Goal: Transaction & Acquisition: Purchase product/service

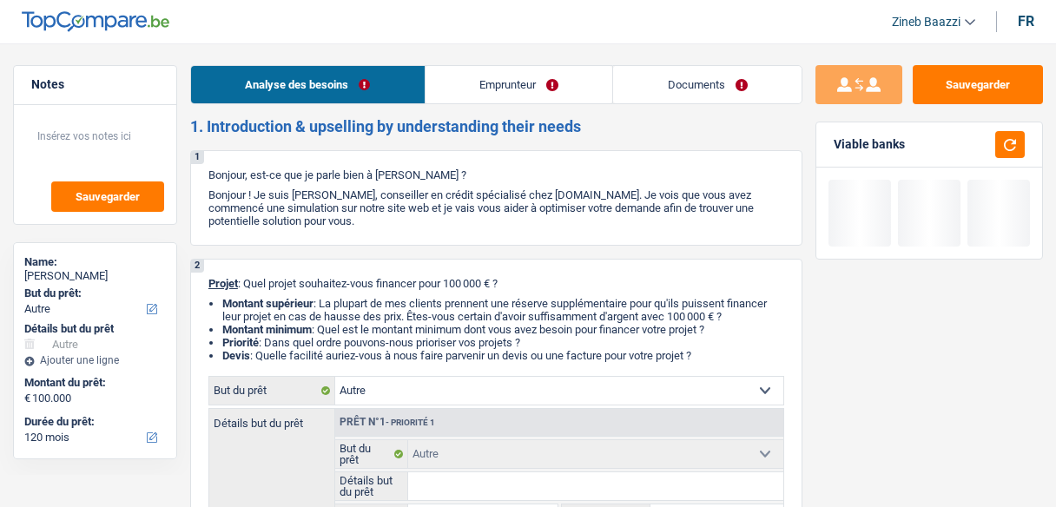
select select "other"
select select "120"
select select "other"
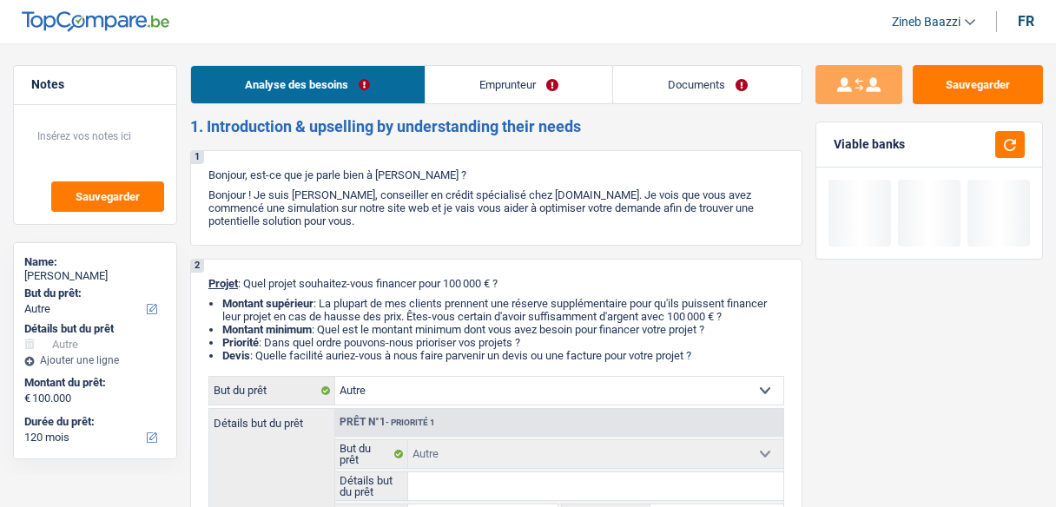
select select "120"
select select "independent"
select select "netSalary"
select select "ownerWithMortgage"
select select "mortgage"
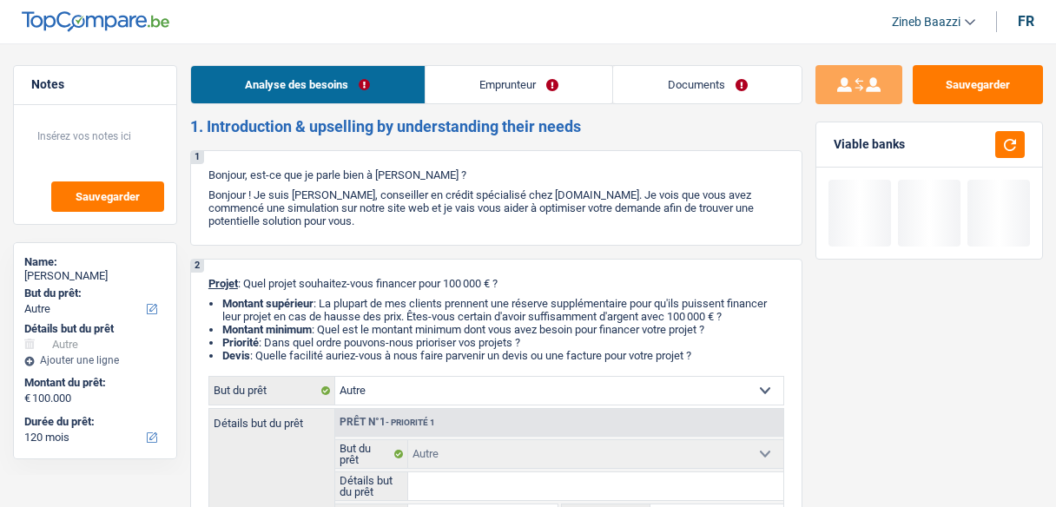
select select "120"
select select "other"
select select "120"
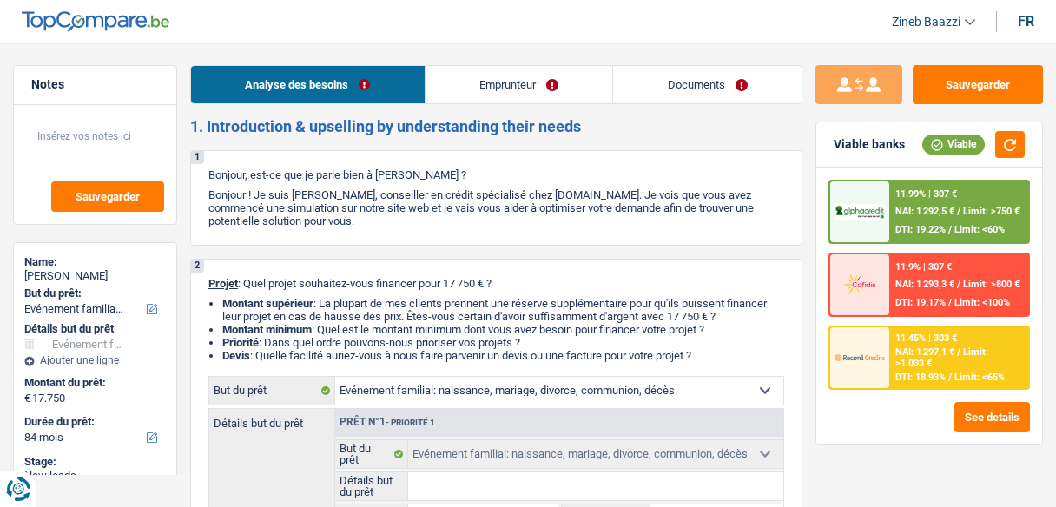
select select "familyEvent"
select select "84"
select select "familyEvent"
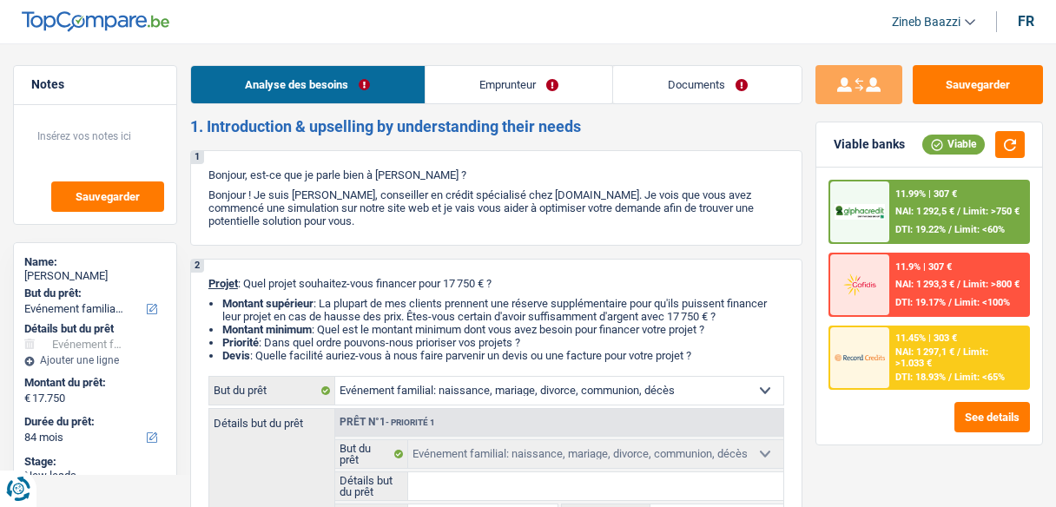
select select "84"
select select "mutuality"
select select "mutualityIndemnity"
select select "ownerWithoutMortgage"
select select "familyEvent"
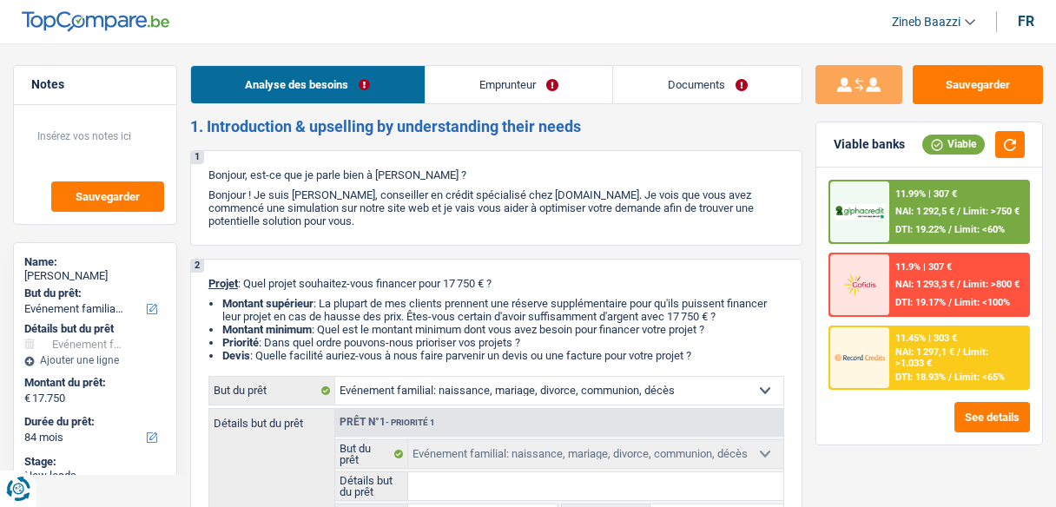
select select "familyEvent"
select select "84"
click at [572, 37] on header "Zineb Baazzi Se déconnecter fr" at bounding box center [528, 22] width 1056 height 44
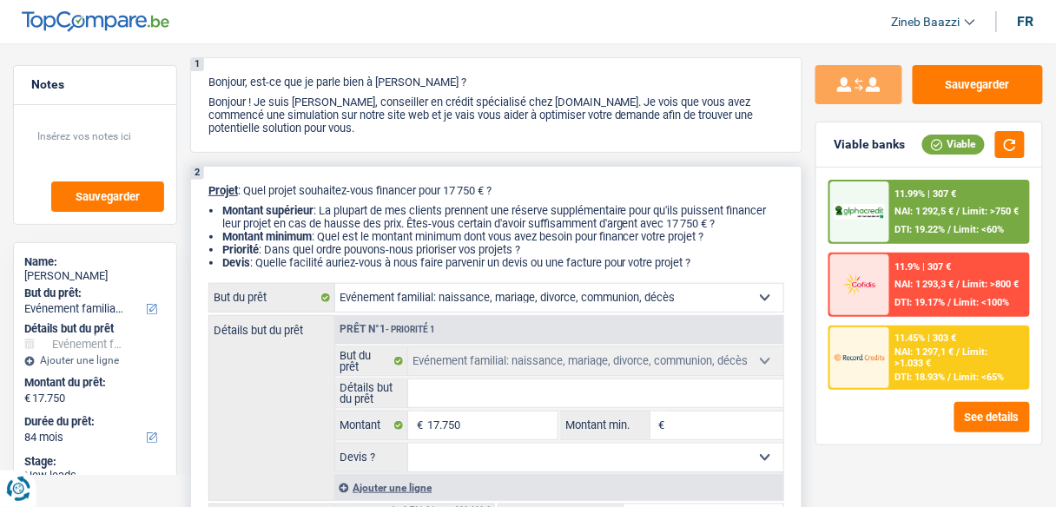
scroll to position [69, 0]
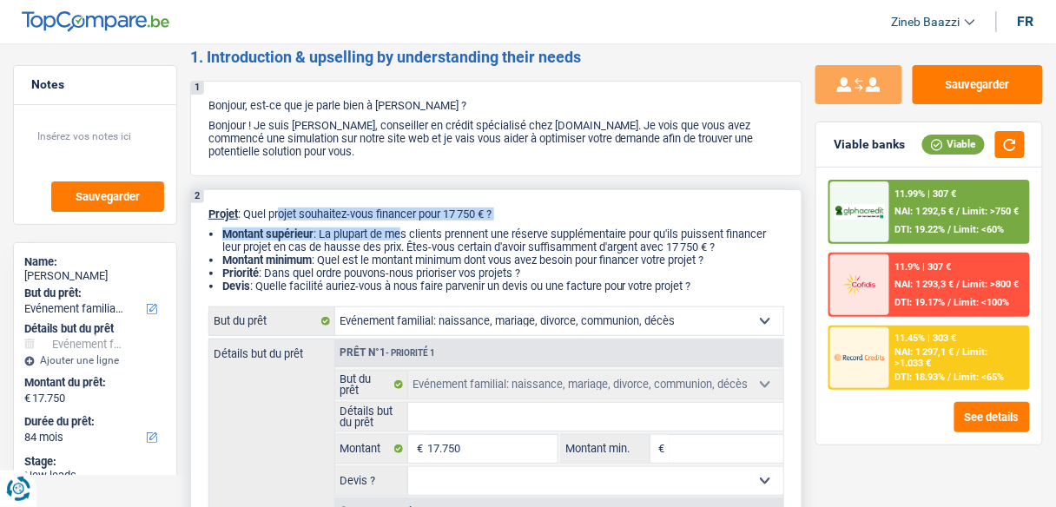
drag, startPoint x: 275, startPoint y: 207, endPoint x: 403, endPoint y: 226, distance: 129.0
click at [403, 226] on div "2 Projet : Quel projet souhaitez-vous financer pour 17 750 € ? Montant supérieu…" at bounding box center [496, 381] width 612 height 385
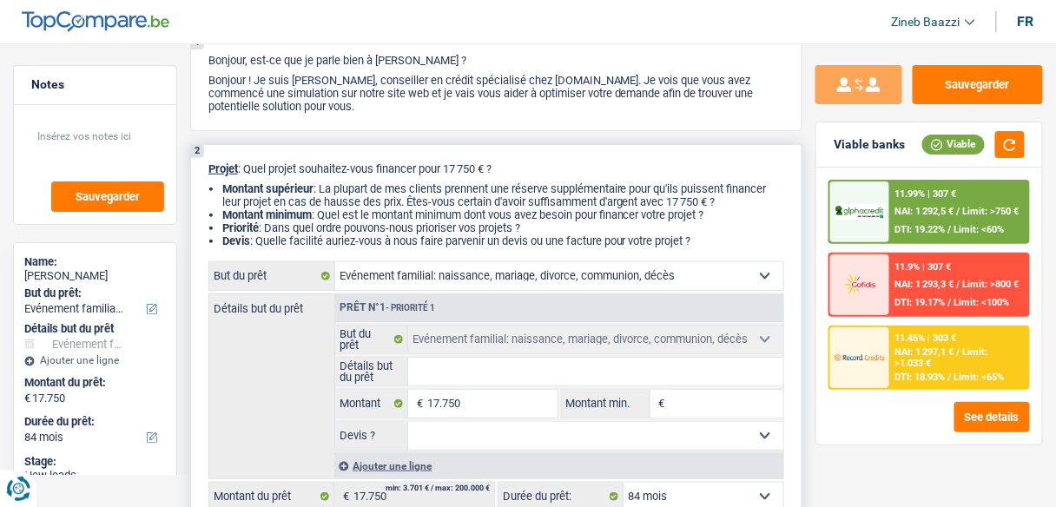
scroll to position [139, 0]
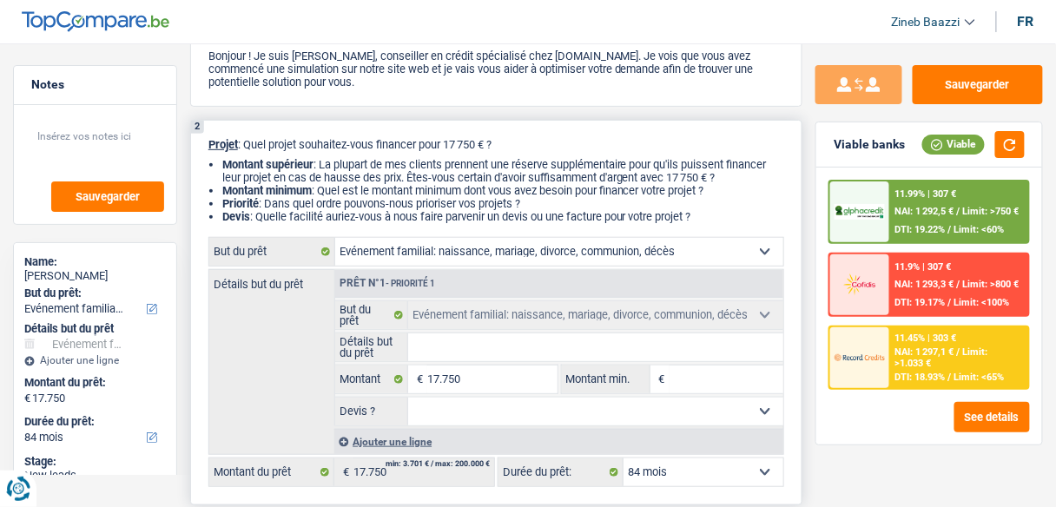
click at [464, 342] on input "Détails but du prêt" at bounding box center [595, 347] width 375 height 28
type input "s"
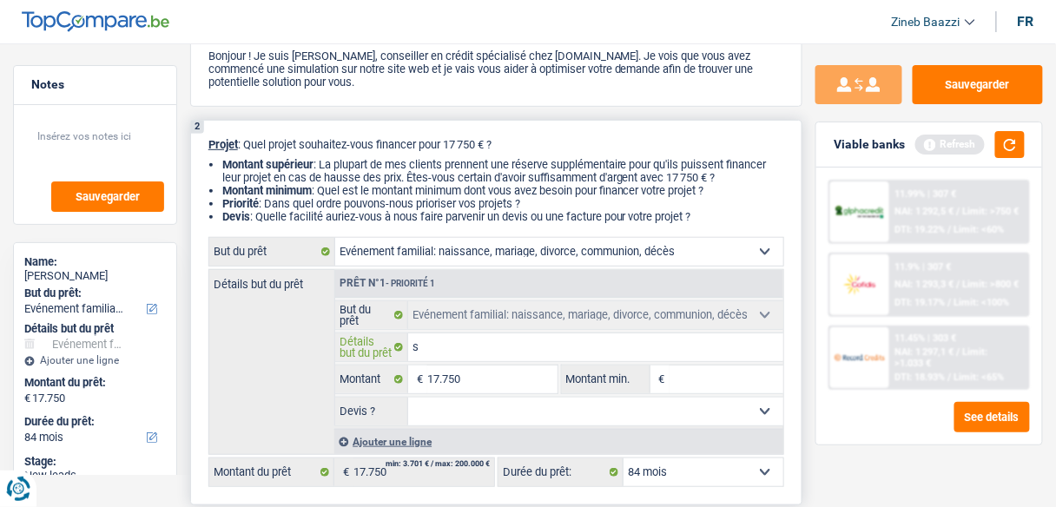
type input "sa"
type input "sal"
type input "salo"
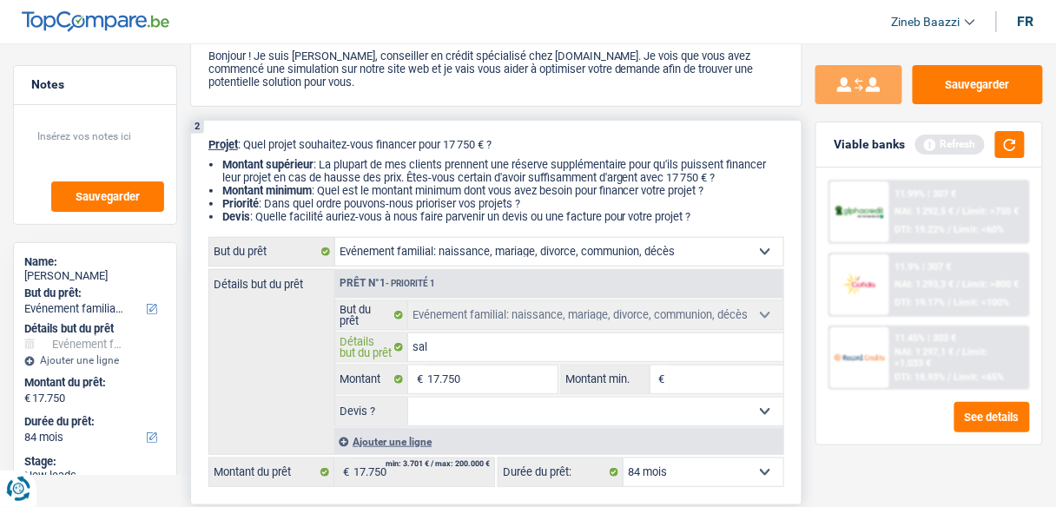
type input "salo"
type input "salon"
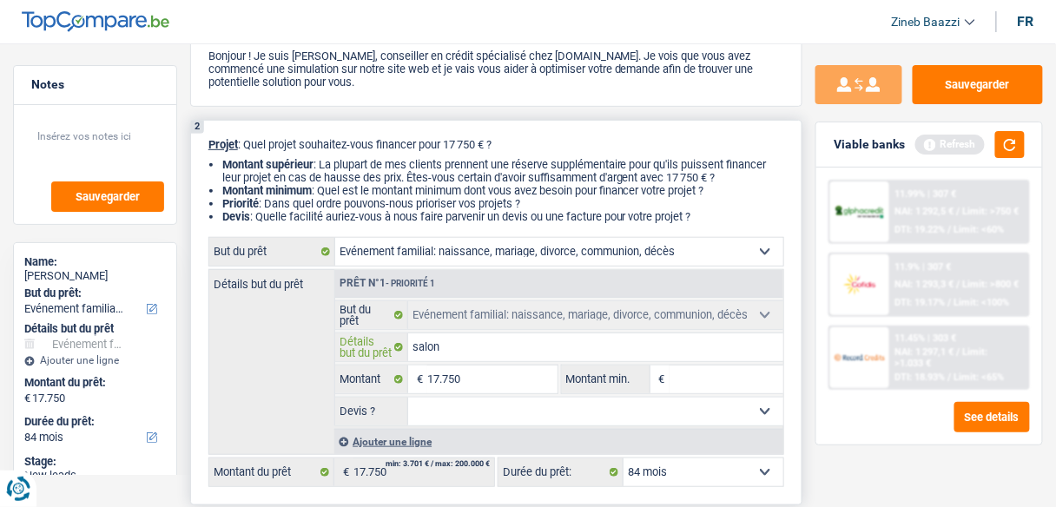
type input "salon a"
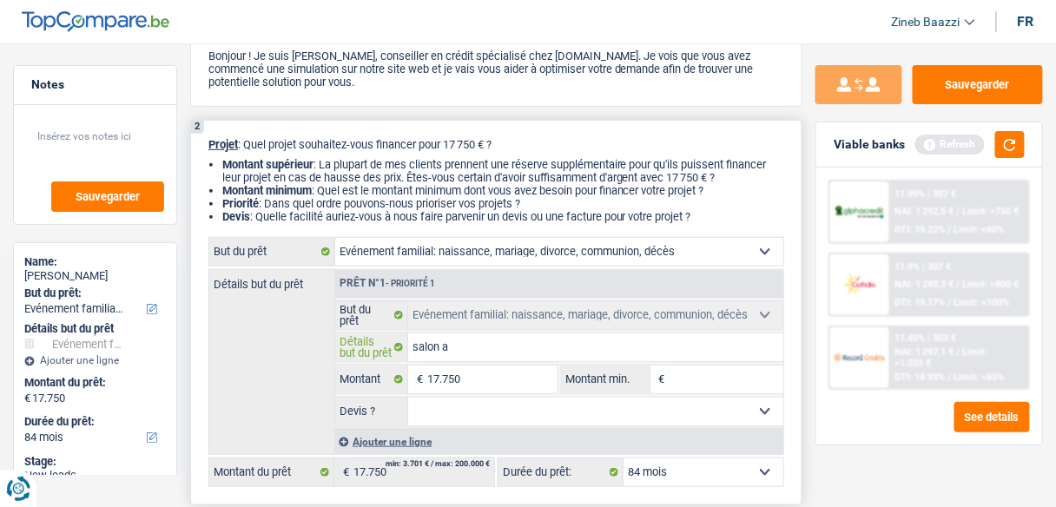
type input "salon a"
type input "salon"
type input "salon m"
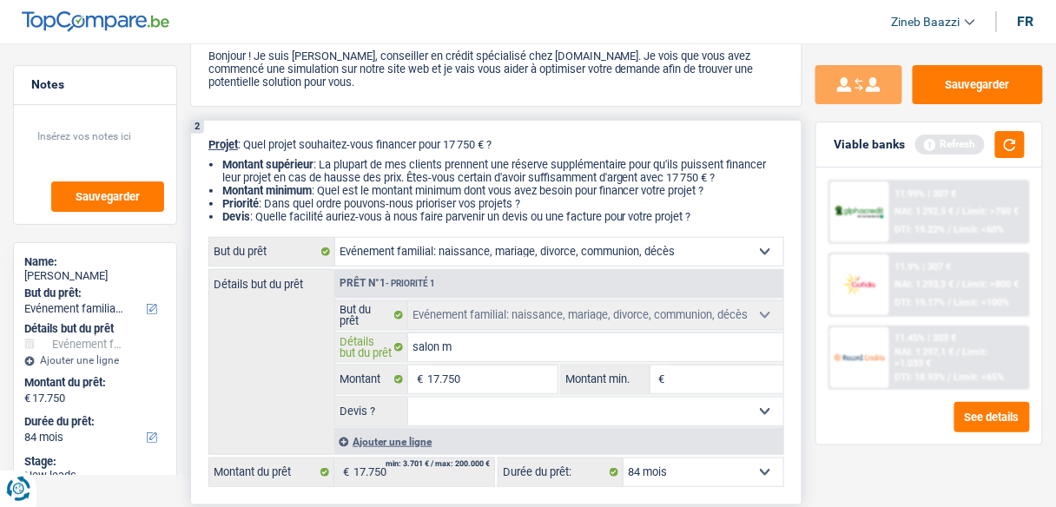
type input "salon"
type input "salon s"
type input "salon sa"
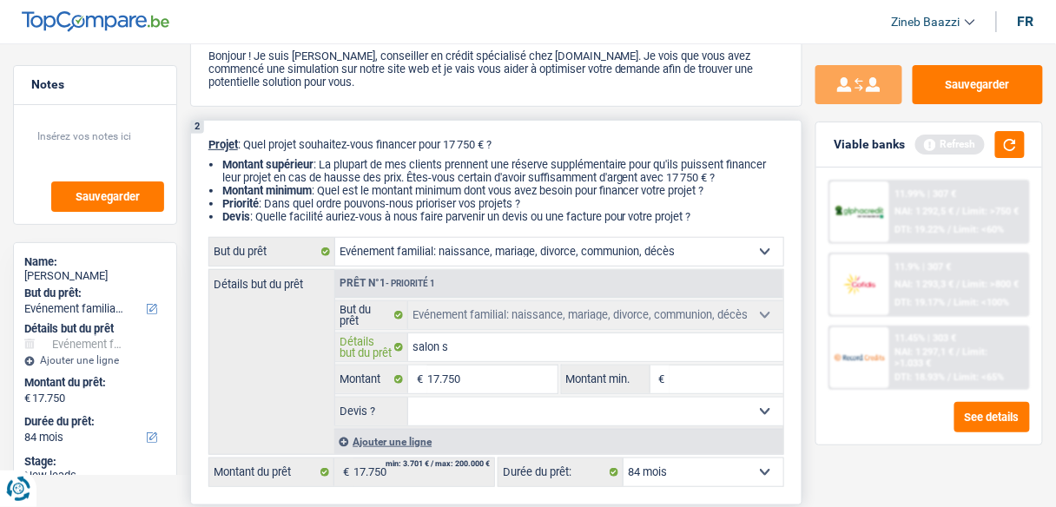
type input "salon sa"
type input "salon sal"
type input "salon sall"
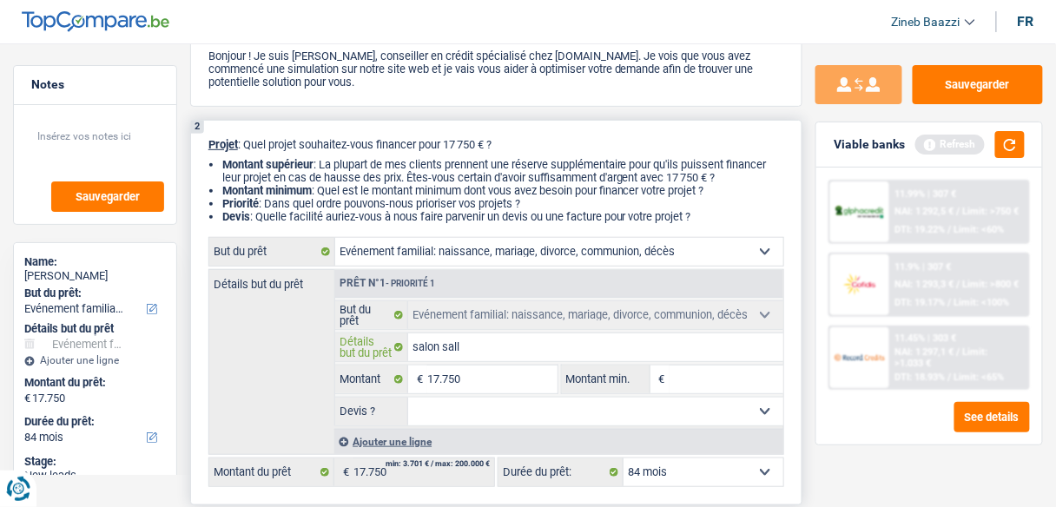
type input "salon salle"
type input "salon salle a"
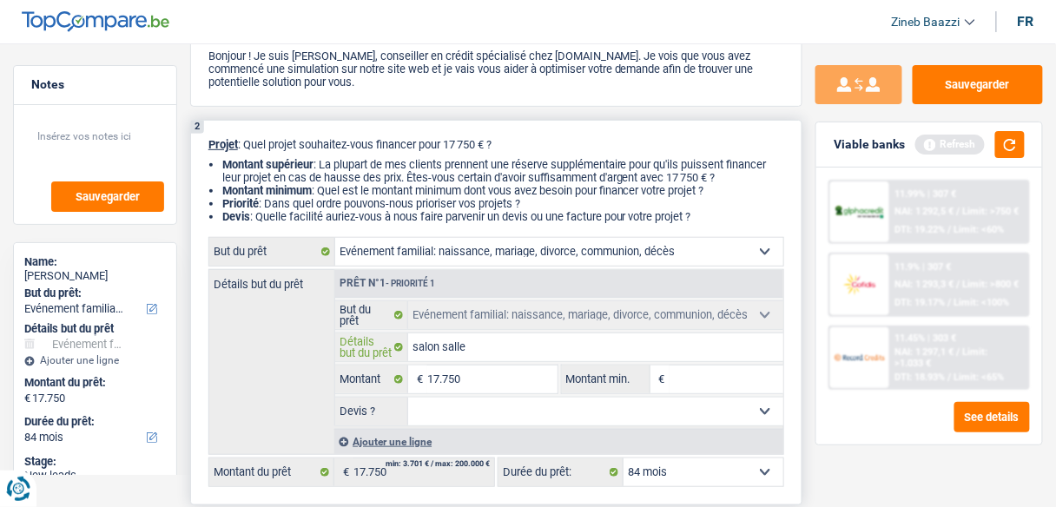
type input "salon salle a"
type input "salon salle a m"
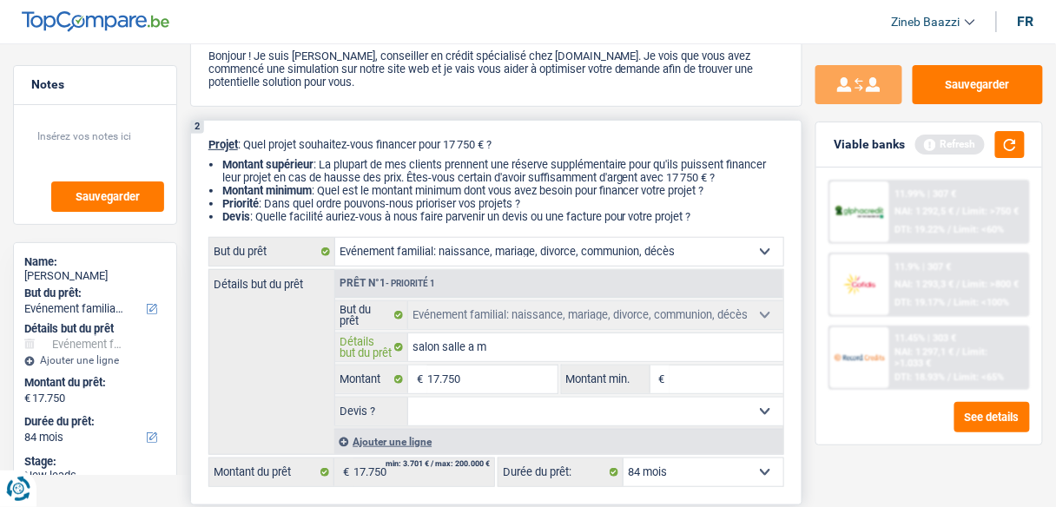
type input "salon salle a ma"
type input "salon salle a man"
type input "salon salle a mang"
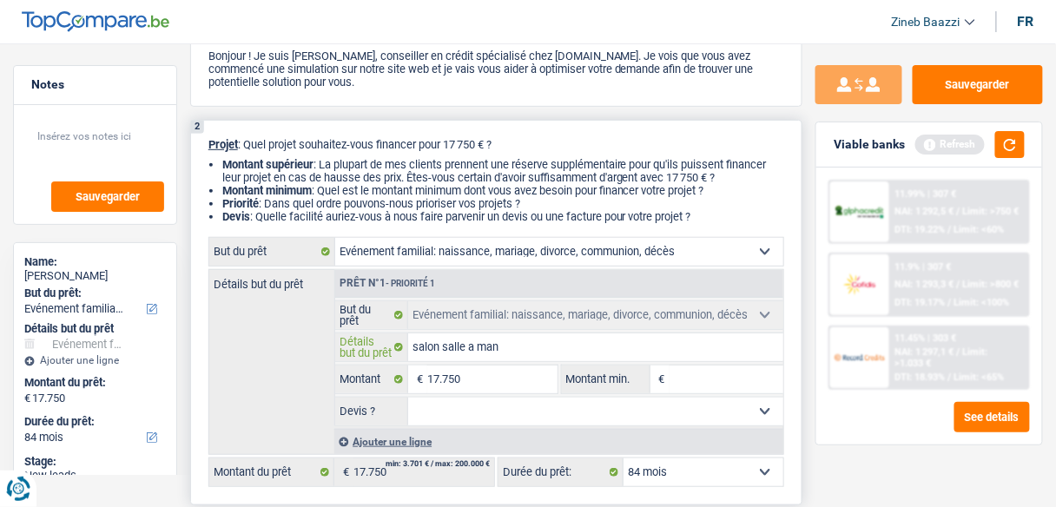
type input "salon salle a mang"
type input "salon salle a mangr"
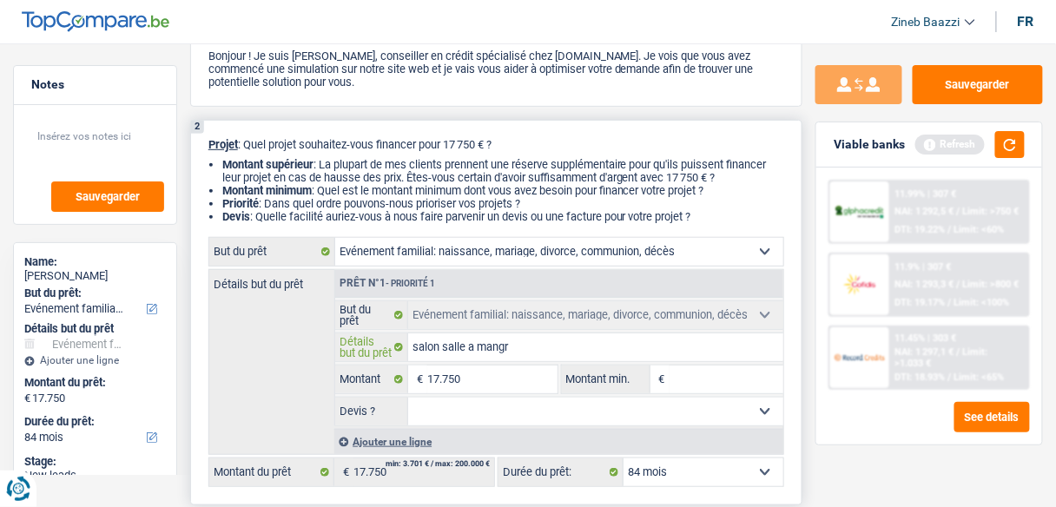
type input "salon salle a mangr"
type input "salon salle a mang"
type input "salon salle a mange"
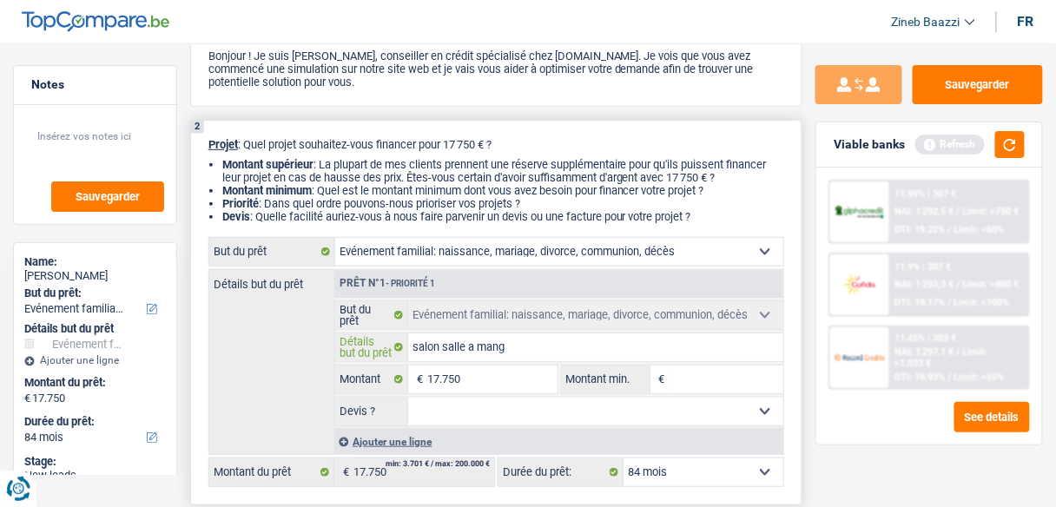
type input "salon salle a mange"
type input "salon salle a manger"
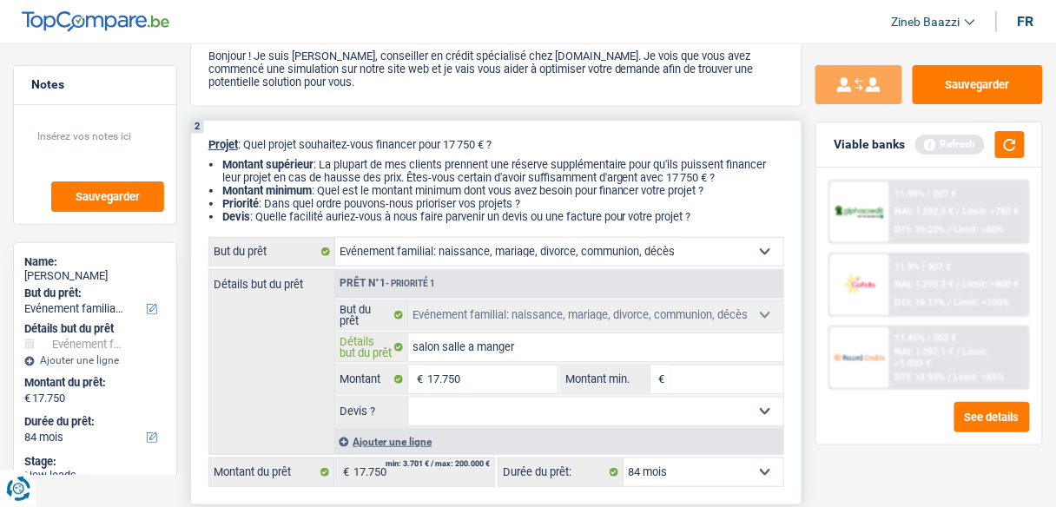
type input "salon salle a manger"
click at [665, 259] on select "Confort maison: meubles, textile, peinture, électroménager, outillage non-profe…" at bounding box center [559, 252] width 448 height 28
select select "household"
click at [335, 239] on select "Confort maison: meubles, textile, peinture, électroménager, outillage non-profe…" at bounding box center [559, 252] width 448 height 28
select select "household"
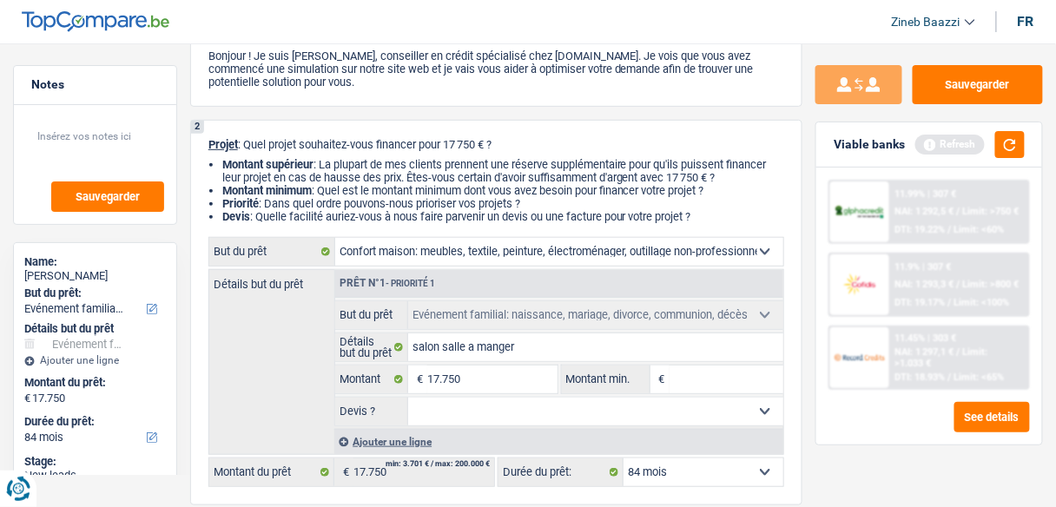
select select "household"
select select "familyEvent"
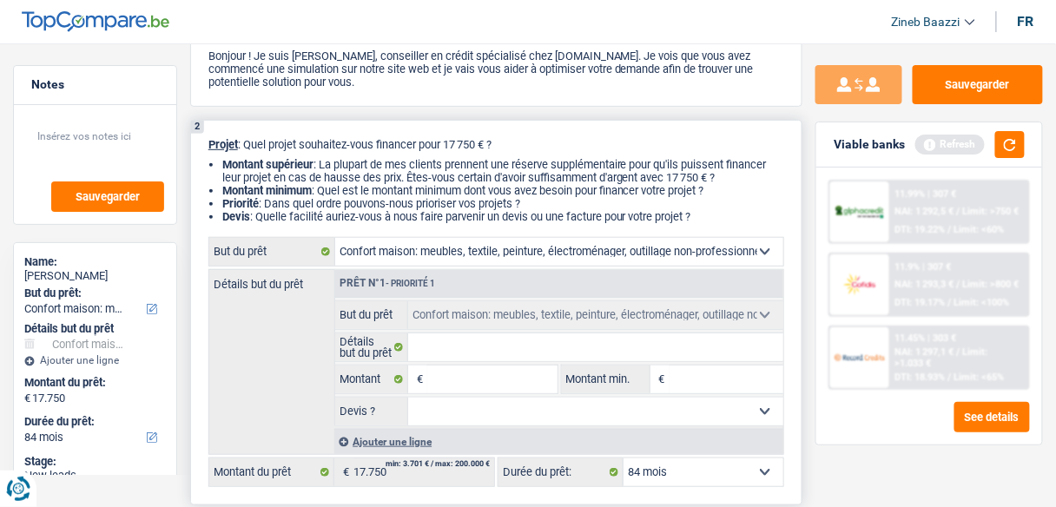
select select "familyEvent"
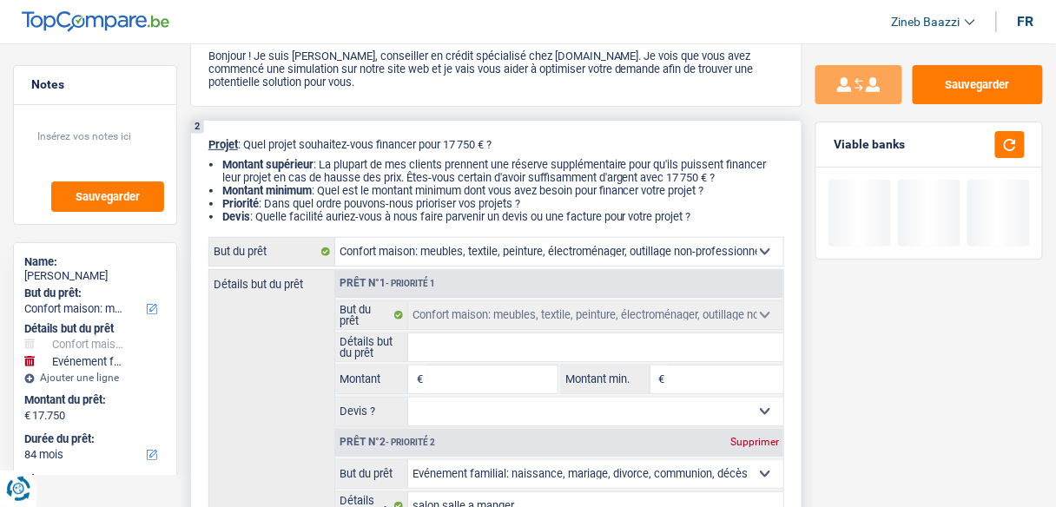
click at [472, 338] on input "Détails but du prêt" at bounding box center [595, 347] width 375 height 28
type input "s"
type input "sa"
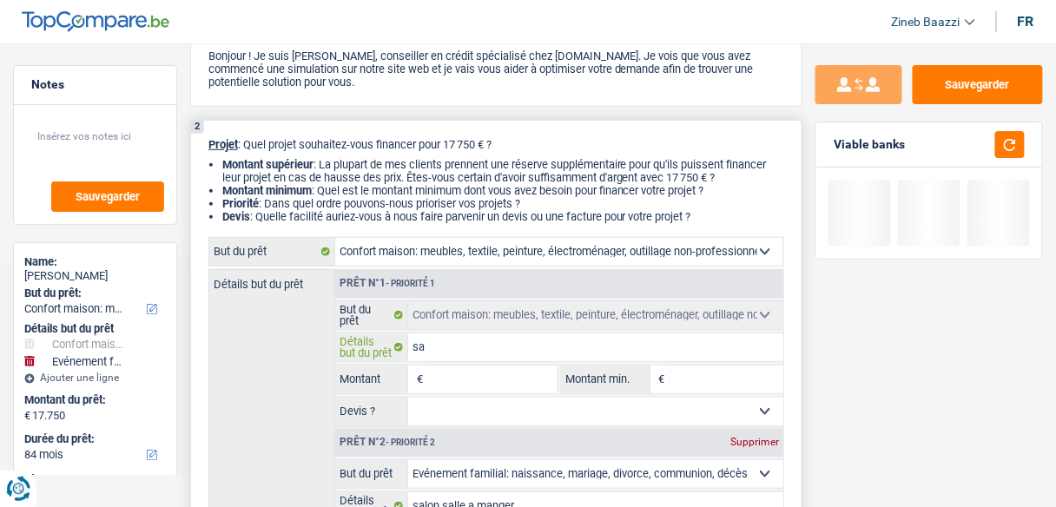
type input "sal"
type input "sall"
type input "salle"
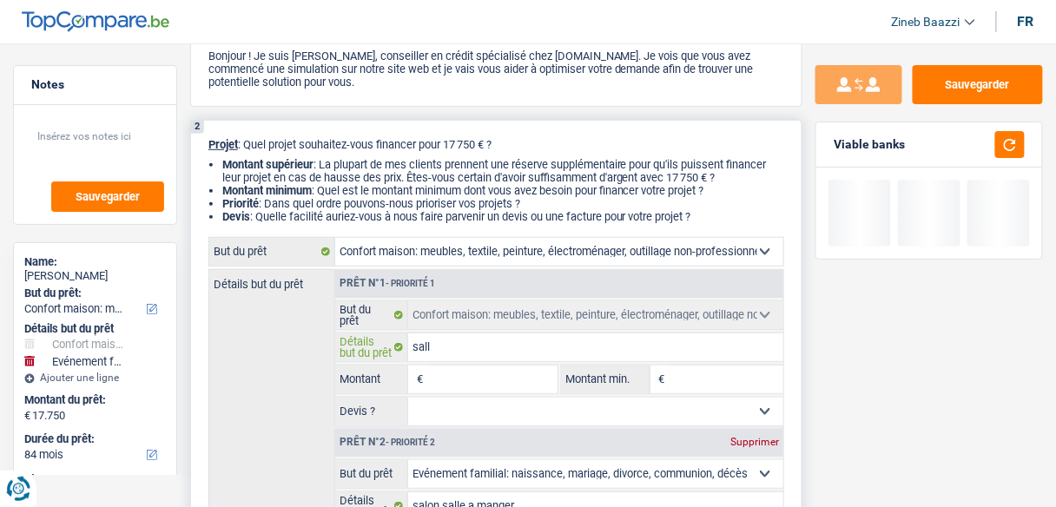
type input "salle"
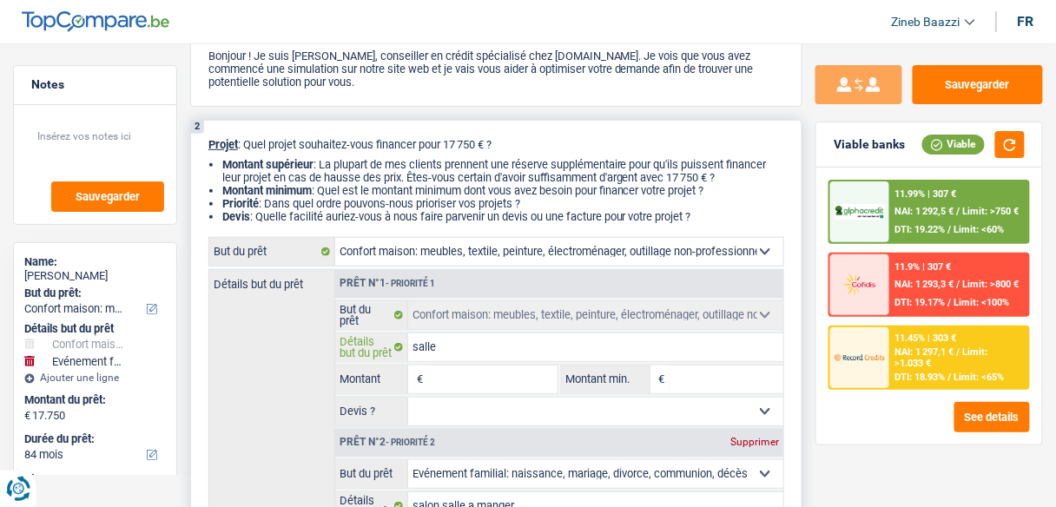
type input "salle a"
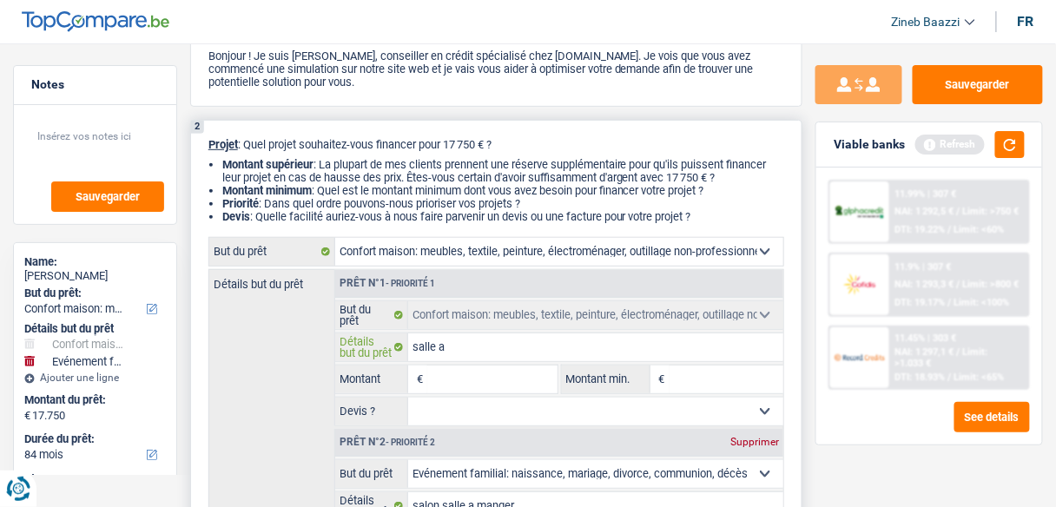
type input "salle a m"
type input "salle a ma"
type input "salle a man"
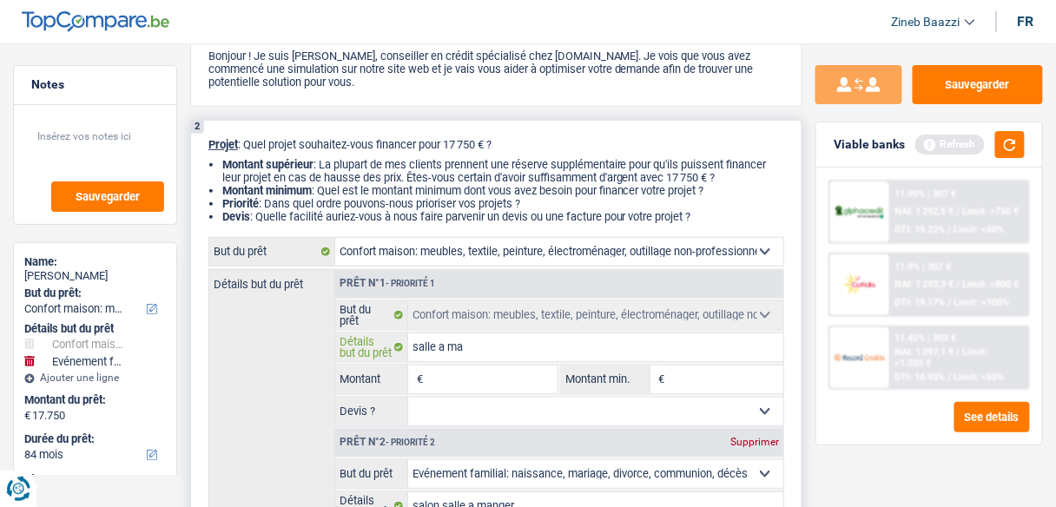
type input "salle a man"
type input "salle a mang"
type input "salle a mange"
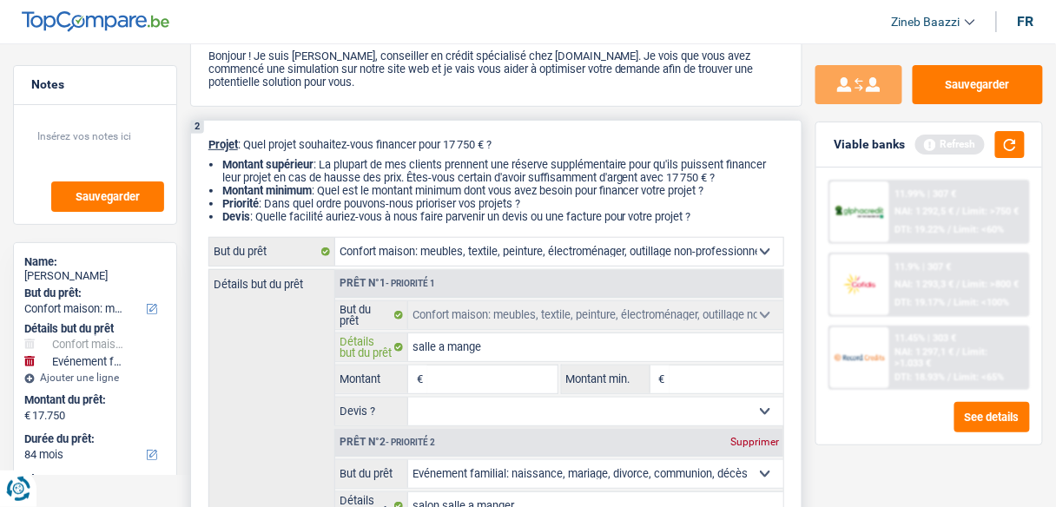
type input "salle a manger"
type input "salle a manger 1"
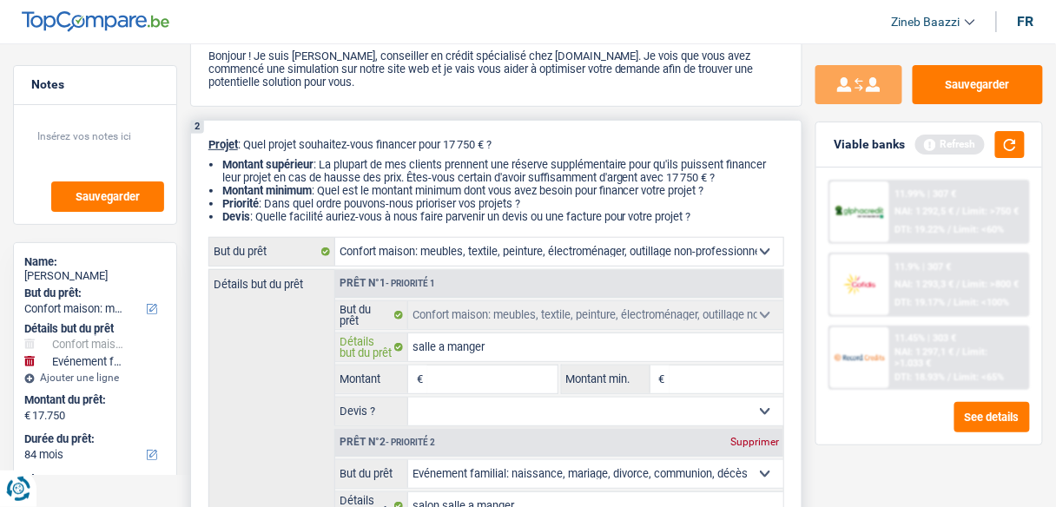
type input "salle a manger 1"
type input "salle a manger"
type input "salle a manger s"
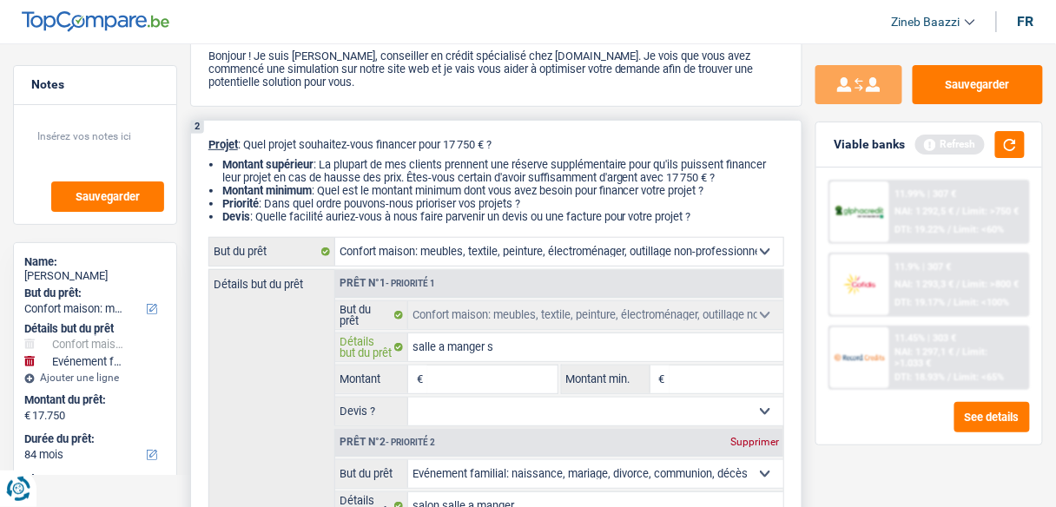
type input "salle a manger sa"
type input "salle a manger sal"
type input "salle a manger sall"
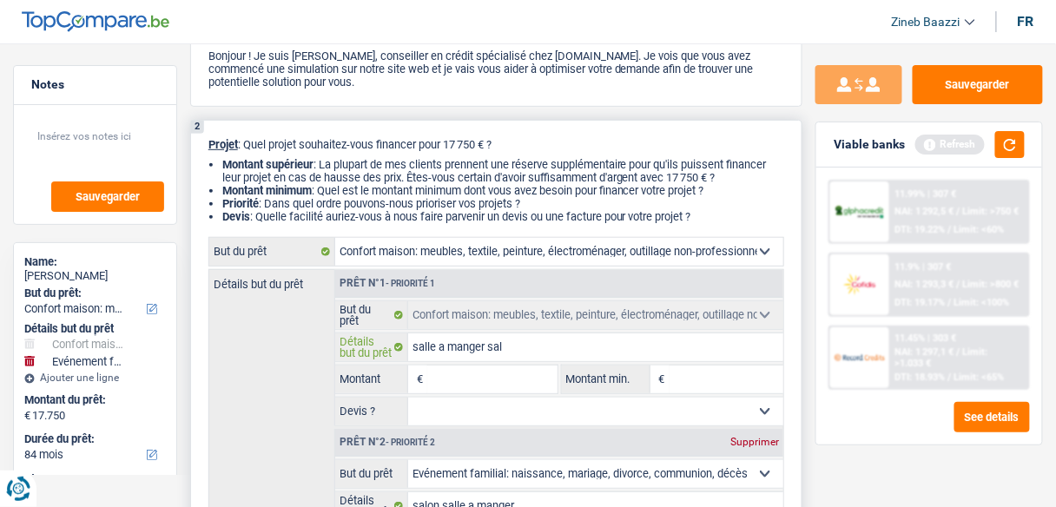
type input "salle a manger sall"
type input "salle a manger salle"
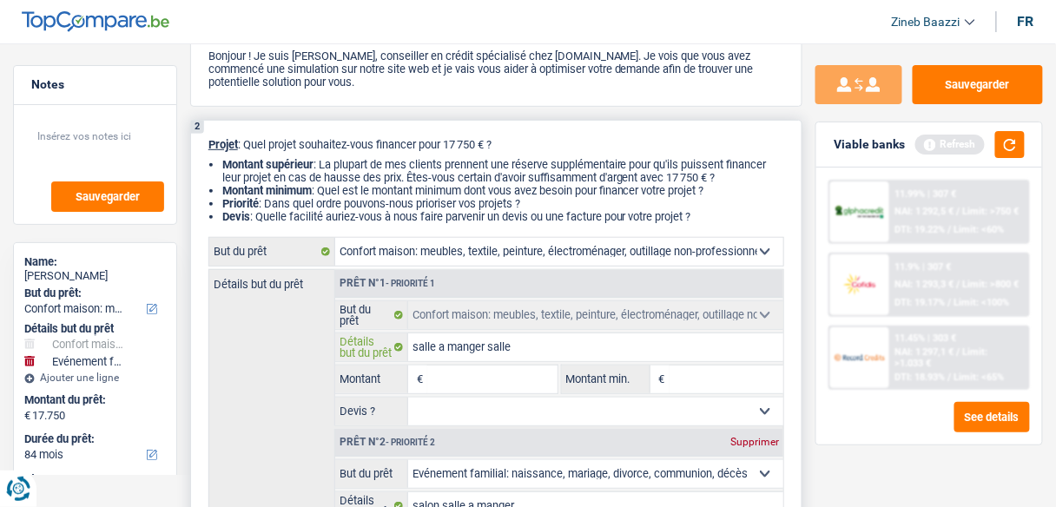
type input "salle a manger salle"
type input "salle a manger sall"
type input "salle a manger sal"
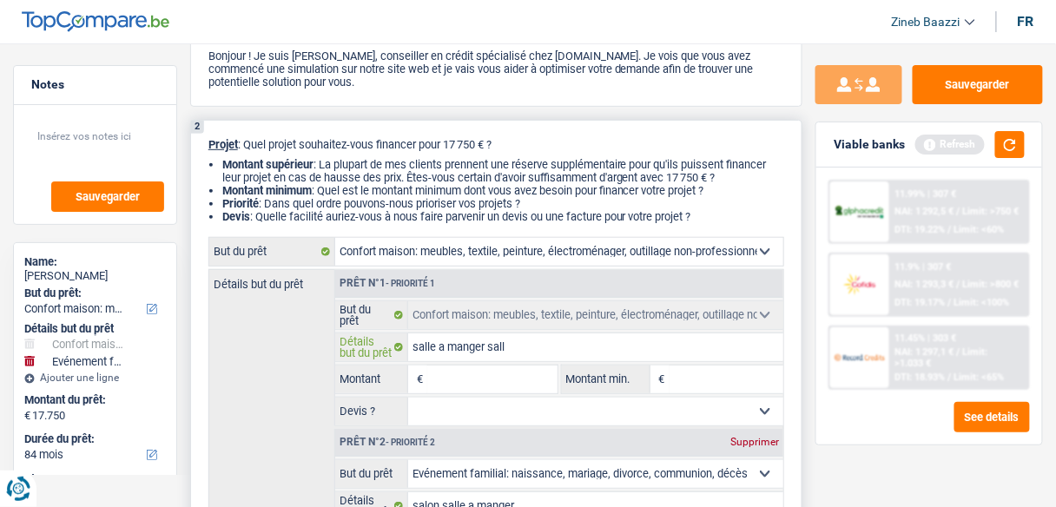
type input "salle a manger sal"
type input "salle a manger salo"
type input "salle a manger salon"
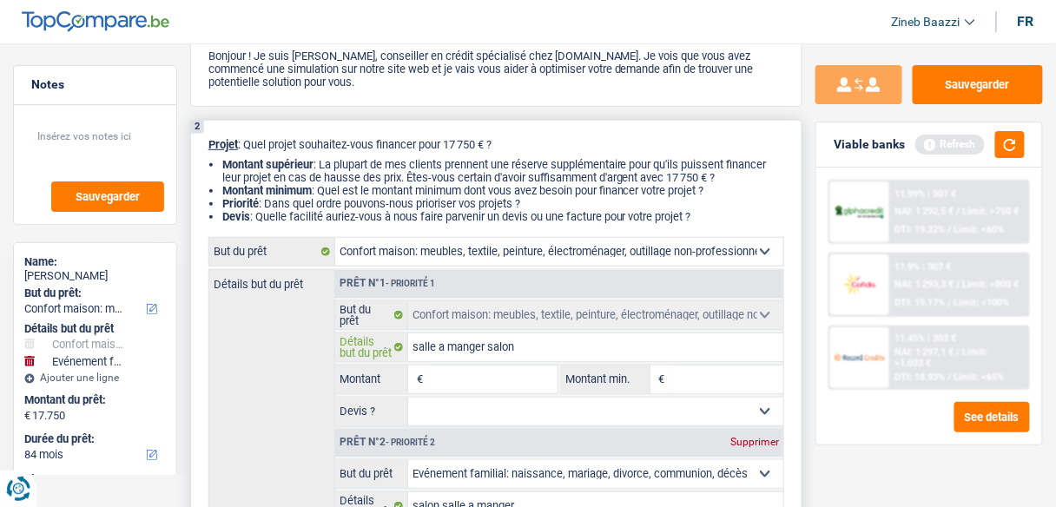
type input "salle a manger salon"
click at [720, 371] on input "Montant min." at bounding box center [726, 379] width 114 height 28
type input "1"
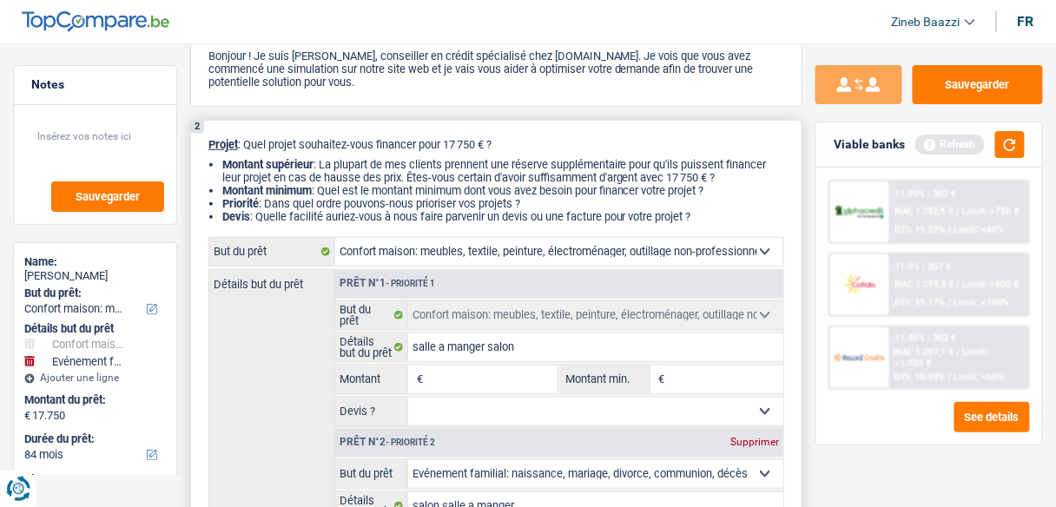
type input "1"
type input "16"
type input "160"
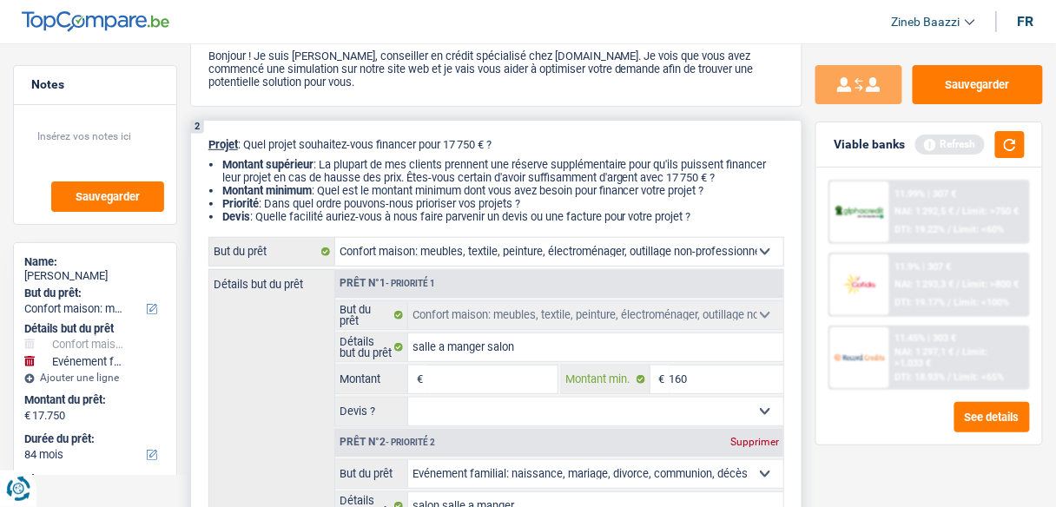
type input "1.600"
type input "16.000"
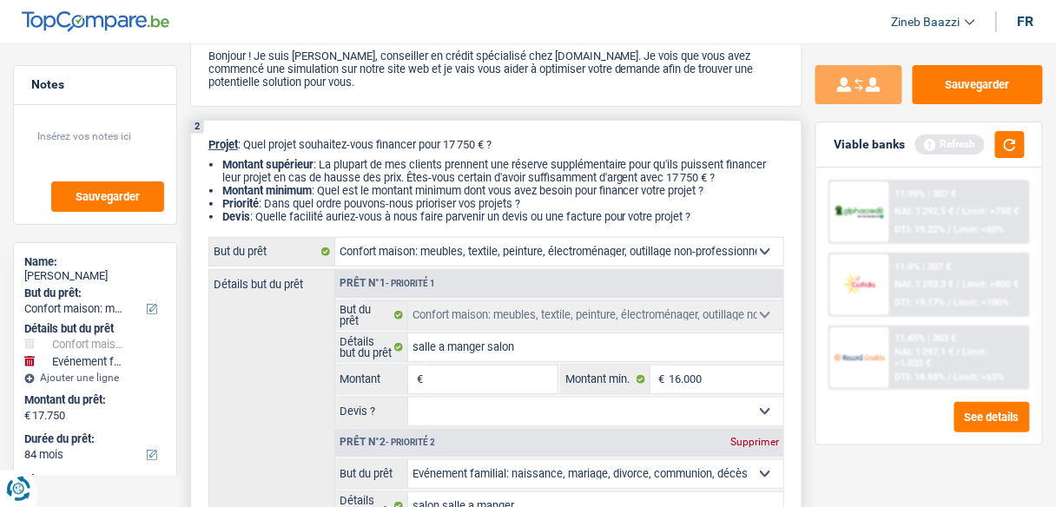
click at [471, 385] on input "Montant" at bounding box center [491, 379] width 129 height 28
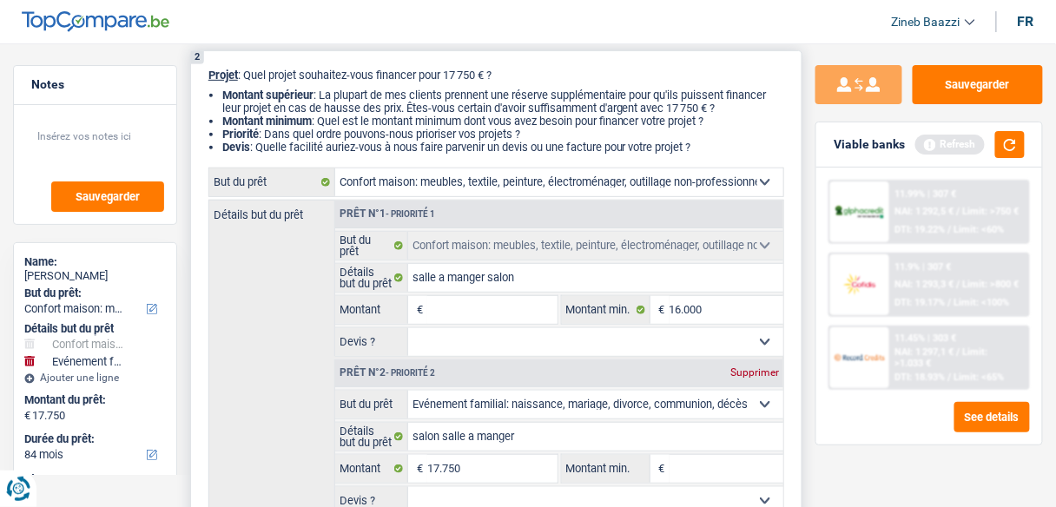
click at [306, 323] on div "Détails but du prêt Prêt n°1 - Priorité 1 Confort maison: meubles, textile, pei…" at bounding box center [496, 372] width 576 height 345
click at [464, 349] on select "Oui Non Non répondu Sélectionner une option" at bounding box center [595, 342] width 375 height 28
select select "false"
click at [408, 328] on select "Oui Non Non répondu Sélectionner une option" at bounding box center [595, 342] width 375 height 28
select select "false"
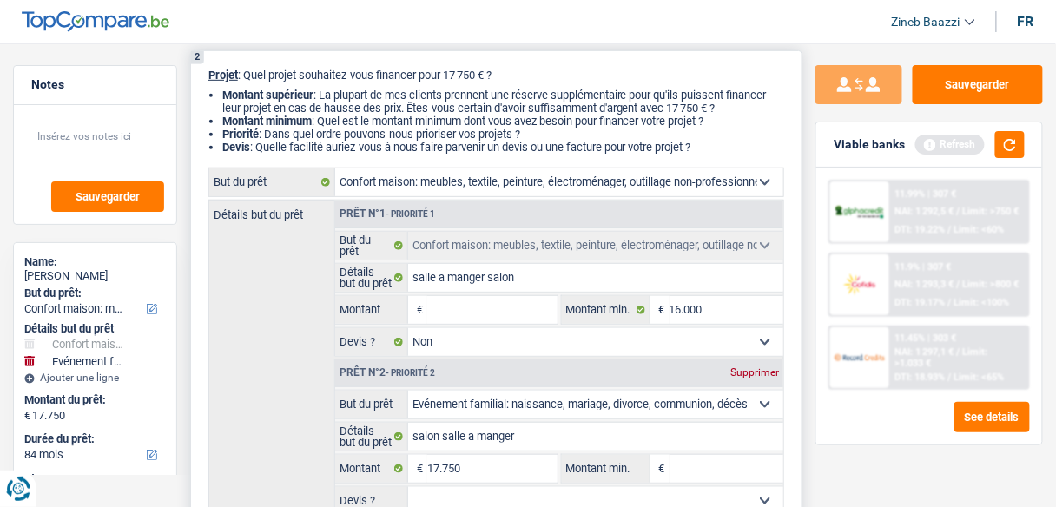
click at [458, 312] on input "Montant" at bounding box center [491, 310] width 129 height 28
click at [293, 316] on div "Détails but du prêt Prêt n°1 - Priorité 1 Confort maison: meubles, textile, pei…" at bounding box center [496, 372] width 576 height 345
click at [528, 273] on input "salle a manger salon" at bounding box center [595, 278] width 375 height 28
click at [493, 307] on input "Montant" at bounding box center [491, 310] width 129 height 28
click at [526, 280] on input "salle a manger salon" at bounding box center [595, 278] width 375 height 28
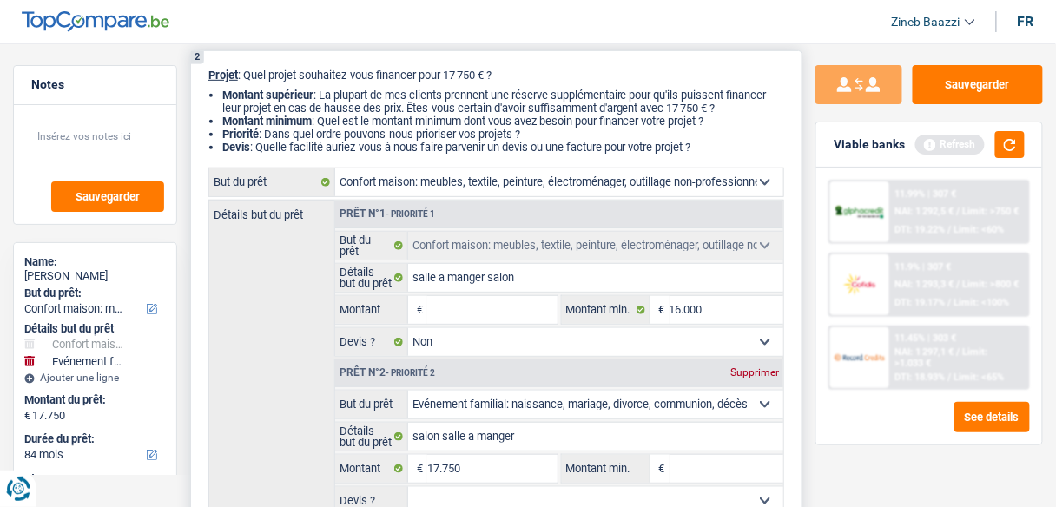
click at [530, 314] on input "Montant" at bounding box center [491, 310] width 129 height 28
type input "1"
type input "17"
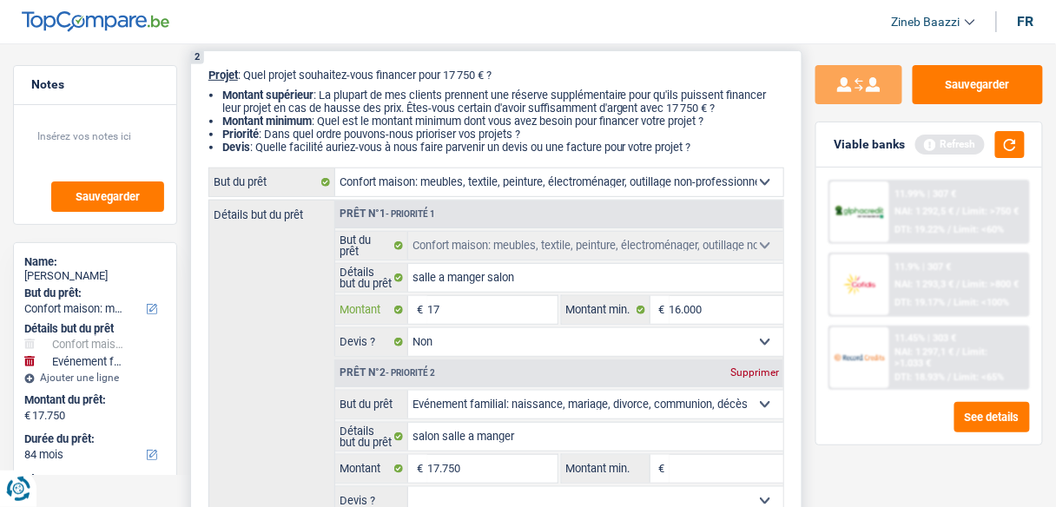
type input "1"
type input "19"
type input "190"
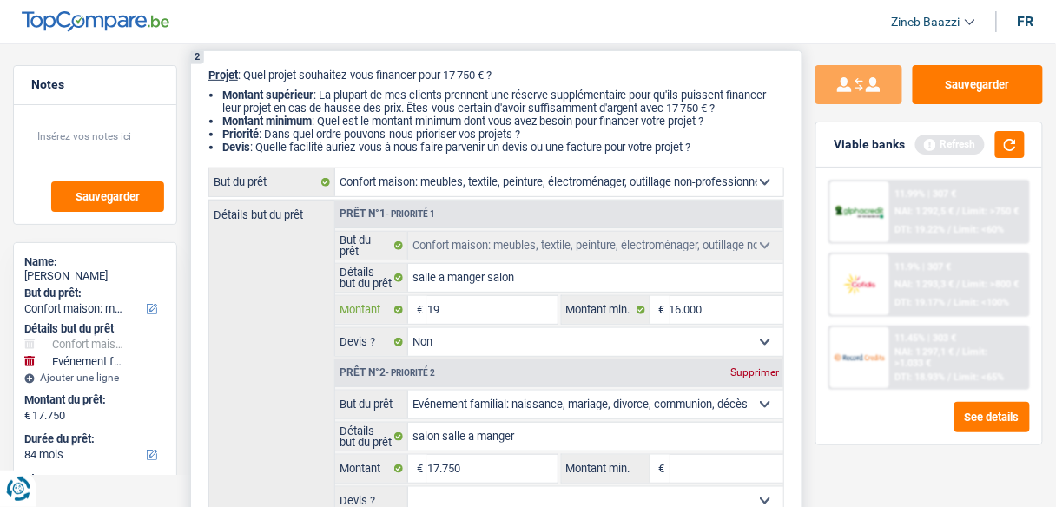
type input "190"
type input "1.900"
type input "19.000"
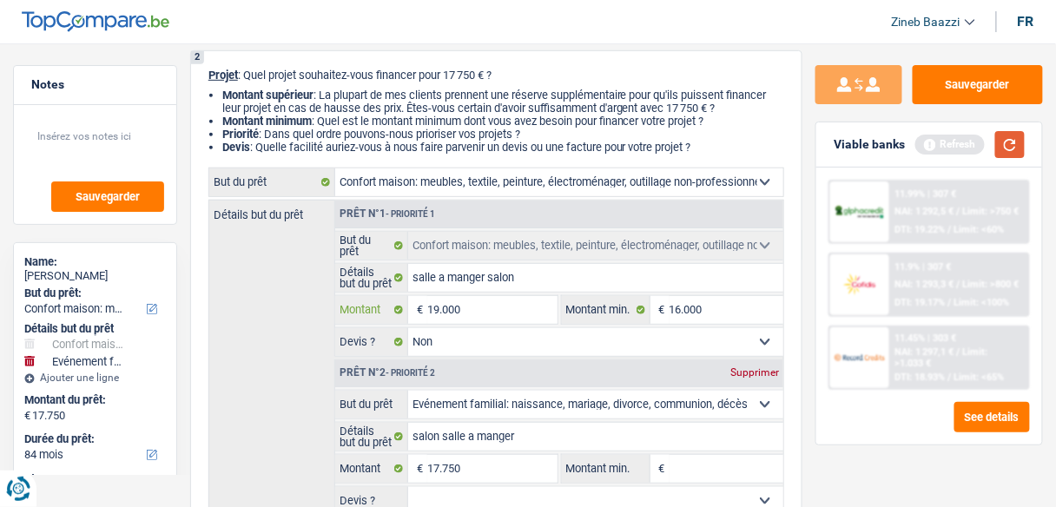
type input "19.000"
type input "36.750"
click at [1004, 144] on button "button" at bounding box center [1010, 144] width 30 height 27
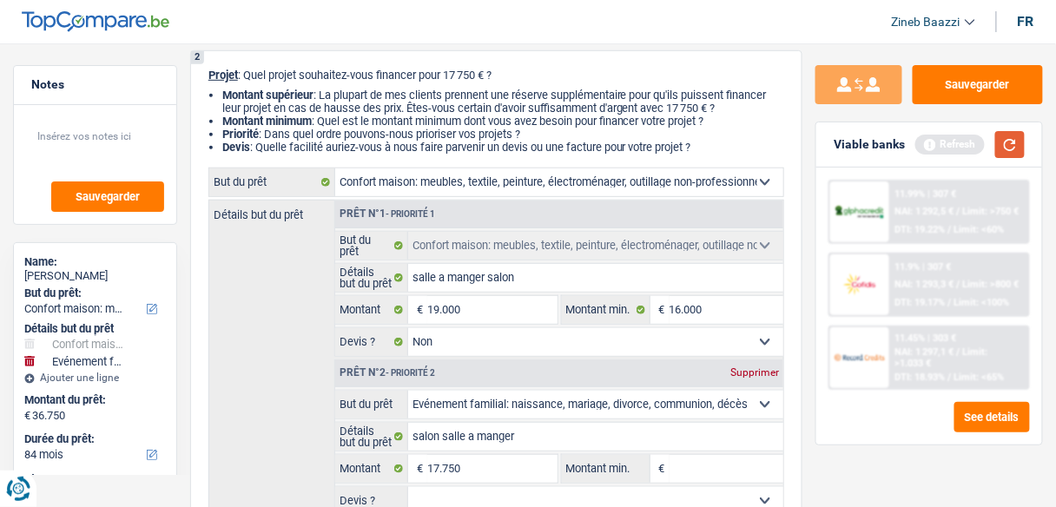
select select "120"
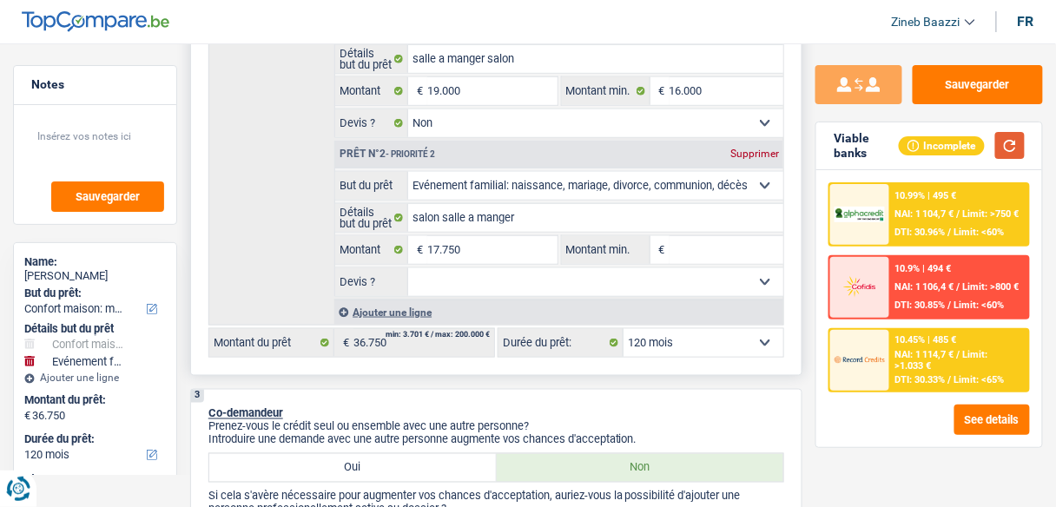
scroll to position [278, 0]
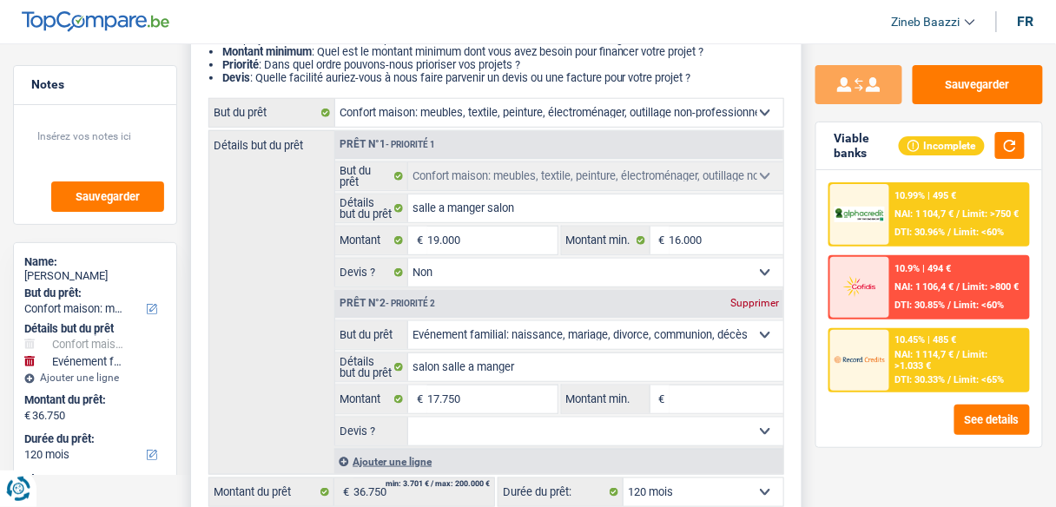
click at [748, 299] on div "Supprimer" at bounding box center [754, 303] width 57 height 10
type input "19.000"
select select "84"
type input "19.000"
select select "84"
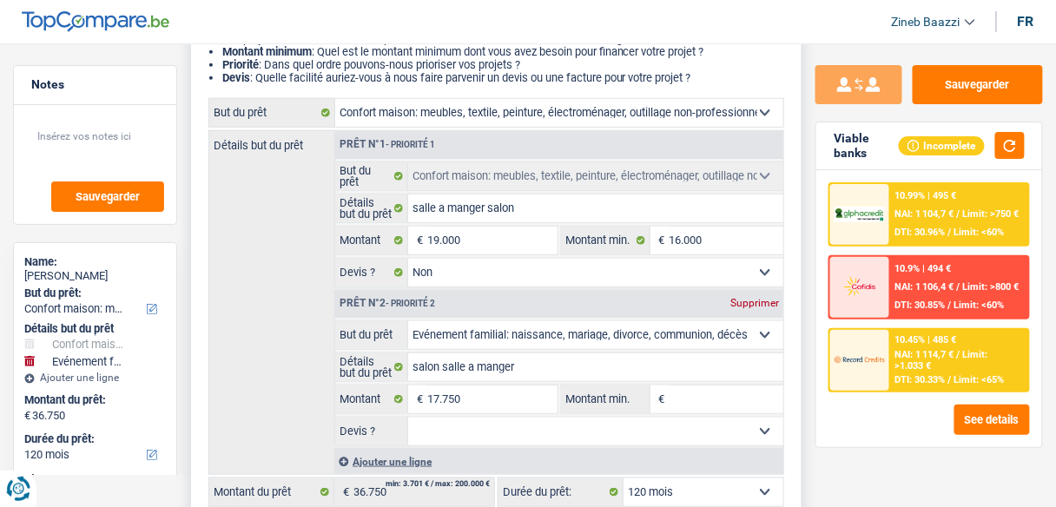
type input "19.000"
select select "84"
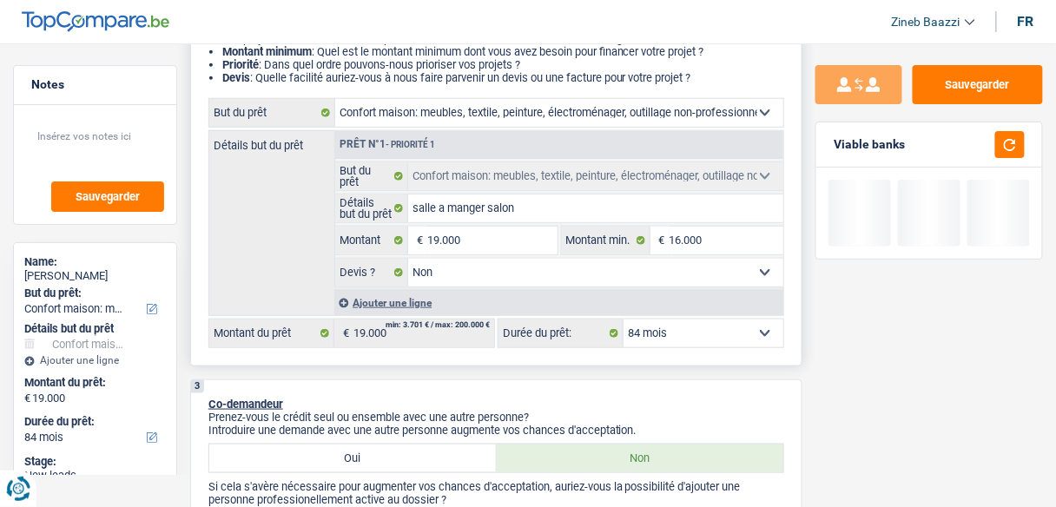
scroll to position [417, 0]
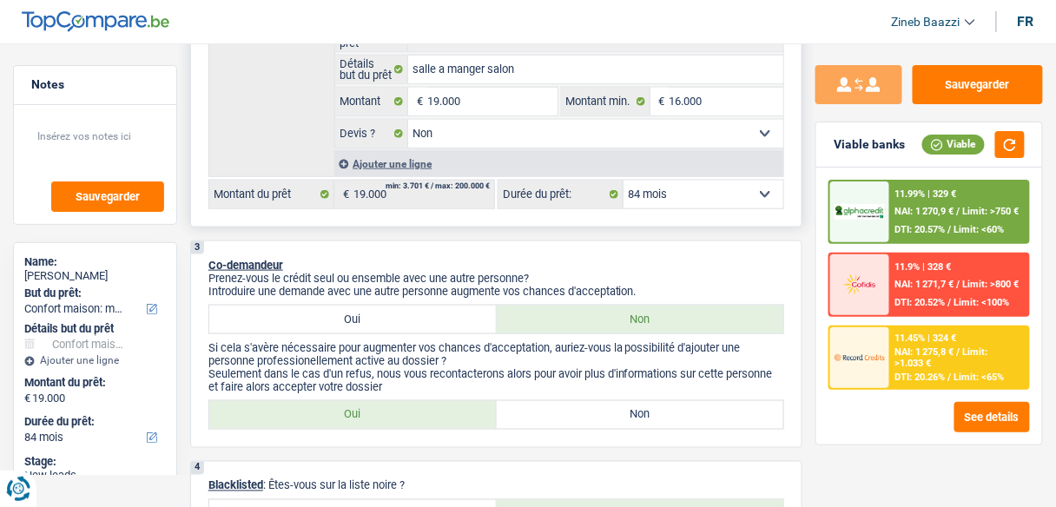
click at [665, 185] on select "12 mois 18 mois 24 mois 30 mois 36 mois 42 mois 48 mois 60 mois 72 mois 84 mois…" at bounding box center [703, 195] width 160 height 28
click at [544, 259] on p "Co-demandeur" at bounding box center [496, 265] width 576 height 13
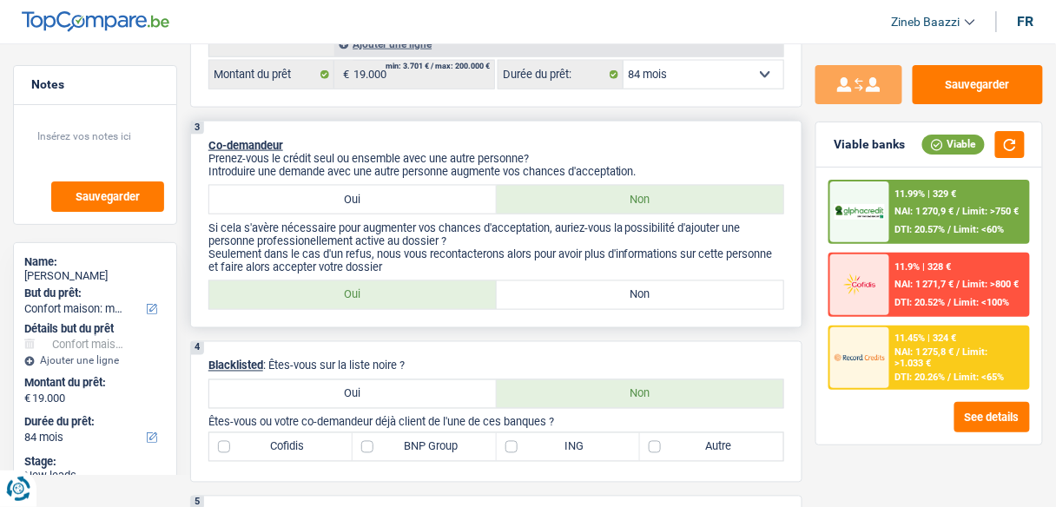
scroll to position [556, 0]
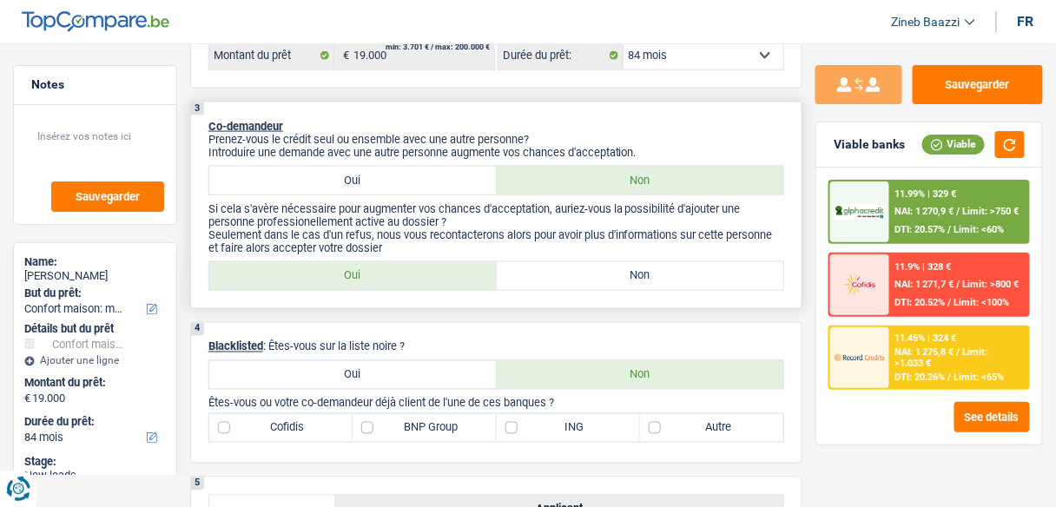
click at [557, 171] on label "Non" at bounding box center [640, 181] width 287 height 28
click at [557, 171] on input "Non" at bounding box center [640, 181] width 287 height 28
click at [691, 141] on p "Prenez-vous le crédit seul ou ensemble avec une autre personne?" at bounding box center [496, 139] width 576 height 13
click at [669, 204] on p "Si cela s'avère nécessaire pour augmenter vos chances d'acceptation, auriez-vou…" at bounding box center [496, 215] width 576 height 26
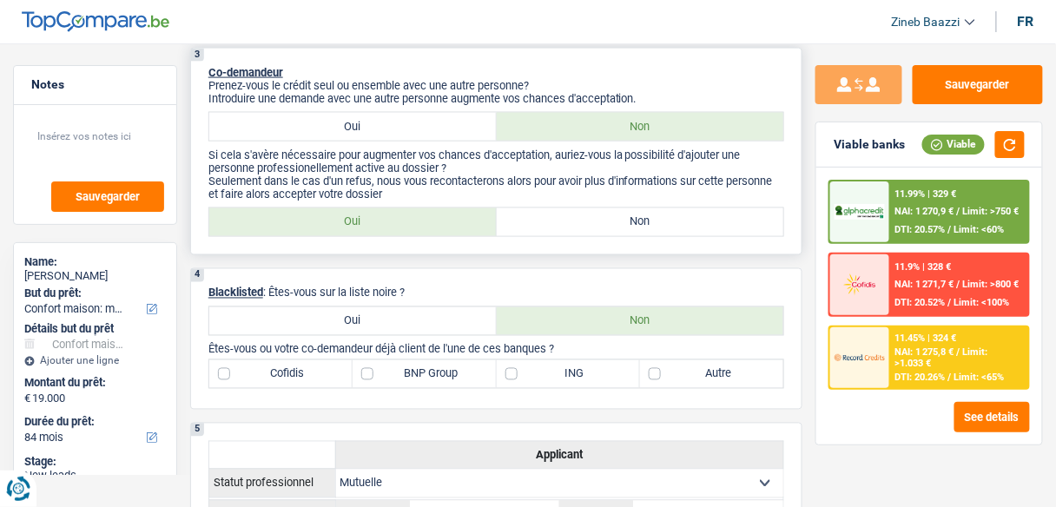
scroll to position [625, 0]
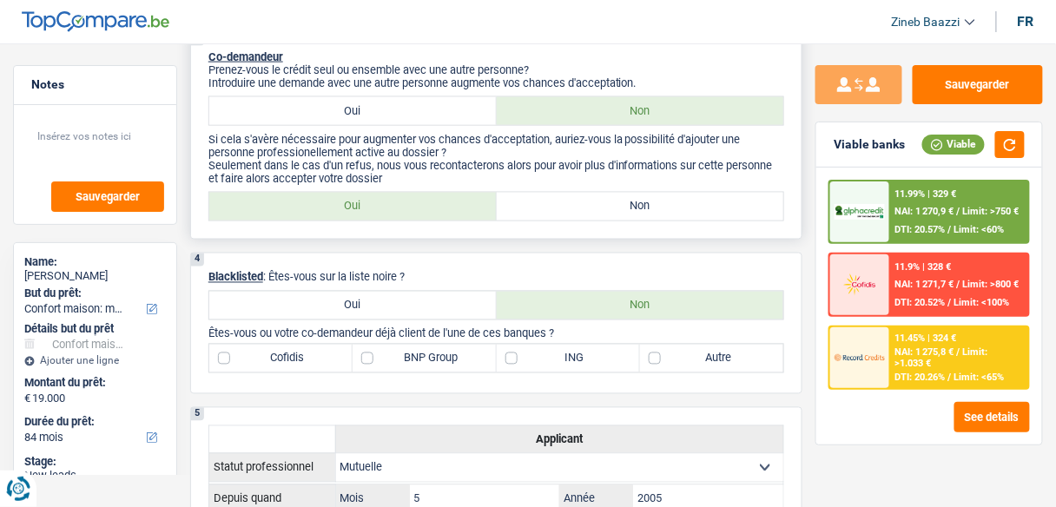
click at [648, 198] on label "Non" at bounding box center [640, 207] width 287 height 28
click at [648, 198] on input "Non" at bounding box center [640, 207] width 287 height 28
radio input "true"
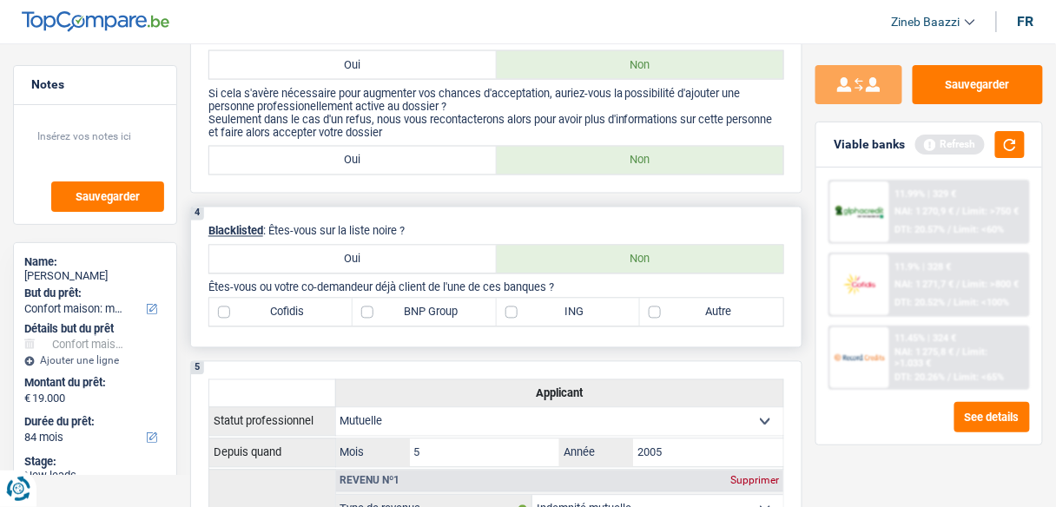
scroll to position [694, 0]
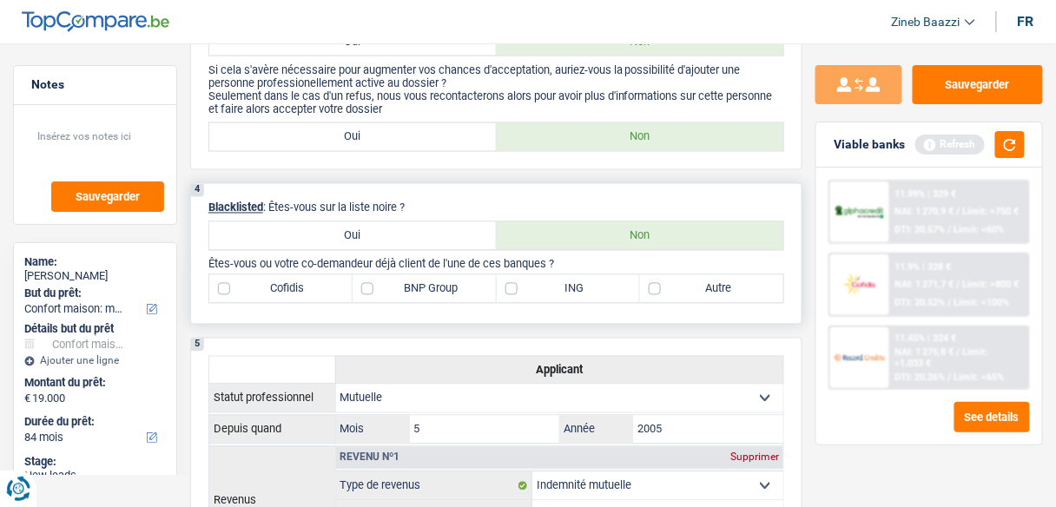
drag, startPoint x: 421, startPoint y: 238, endPoint x: 534, endPoint y: 213, distance: 115.6
click at [534, 213] on div "4 Blacklisted : Êtes-vous sur la liste noire ? Oui Non Êtes-vous ou votre co-de…" at bounding box center [496, 253] width 612 height 141
click at [526, 203] on p "Blacklisted : Êtes-vous sur la liste noire ?" at bounding box center [496, 207] width 576 height 13
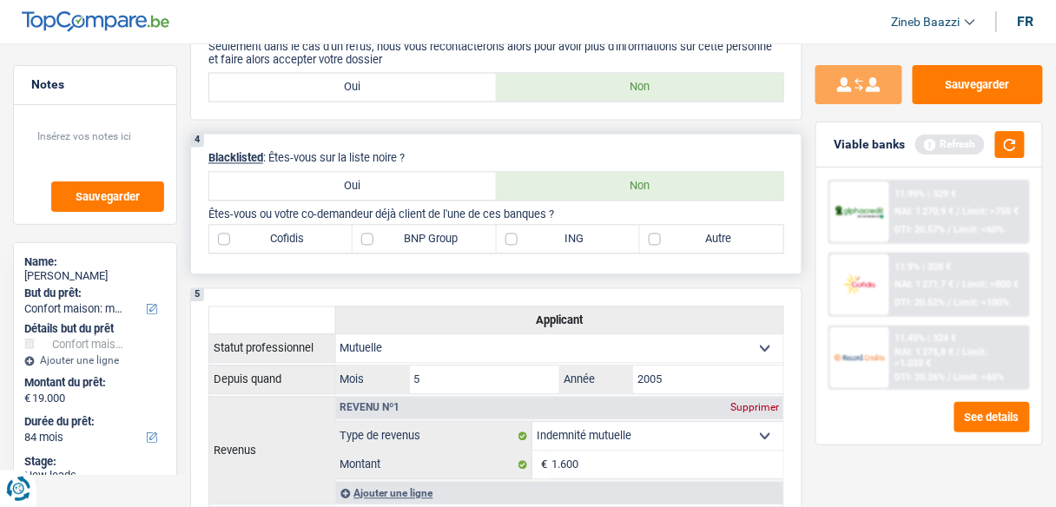
scroll to position [764, 0]
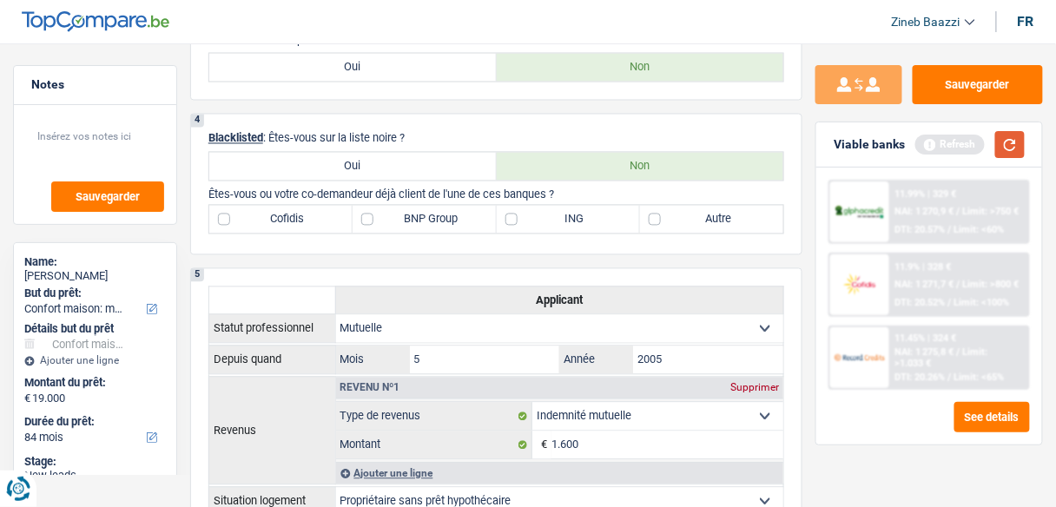
click at [1007, 147] on button "button" at bounding box center [1010, 144] width 30 height 27
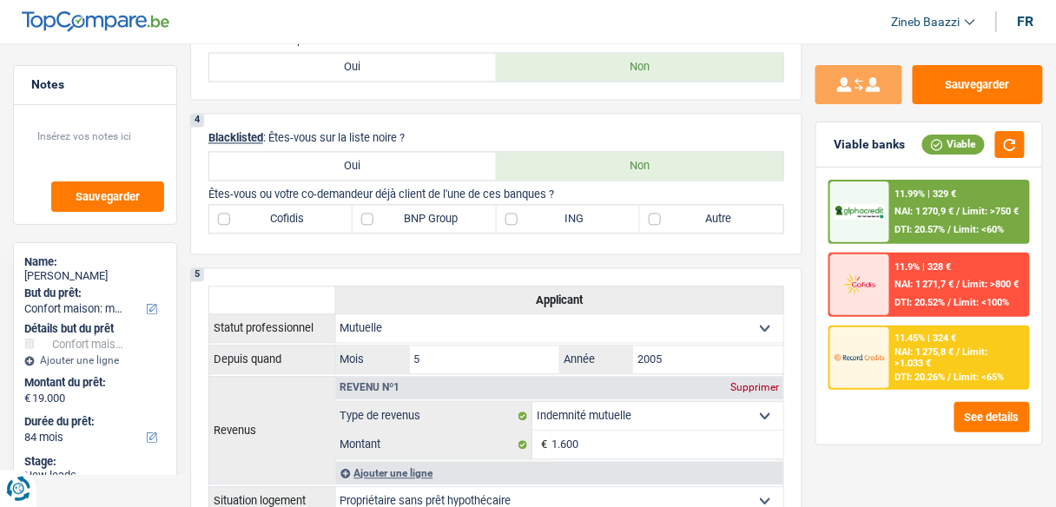
drag, startPoint x: 834, startPoint y: 144, endPoint x: 895, endPoint y: 153, distance: 61.4
click at [895, 153] on div "Viable banks Viable" at bounding box center [929, 144] width 226 height 45
click at [453, 206] on label "BNP Group" at bounding box center [423, 220] width 143 height 28
click at [453, 206] on input "BNP Group" at bounding box center [423, 220] width 143 height 28
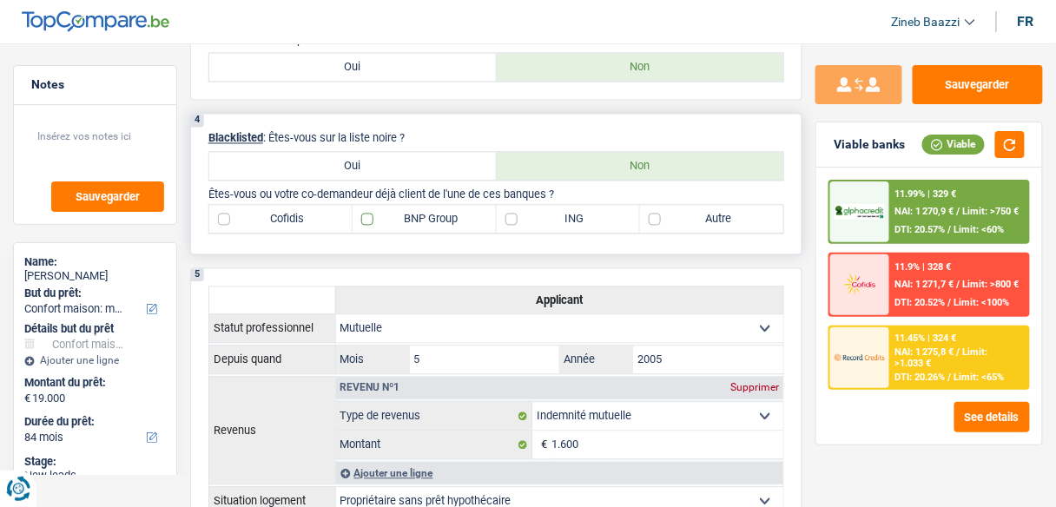
checkbox input "true"
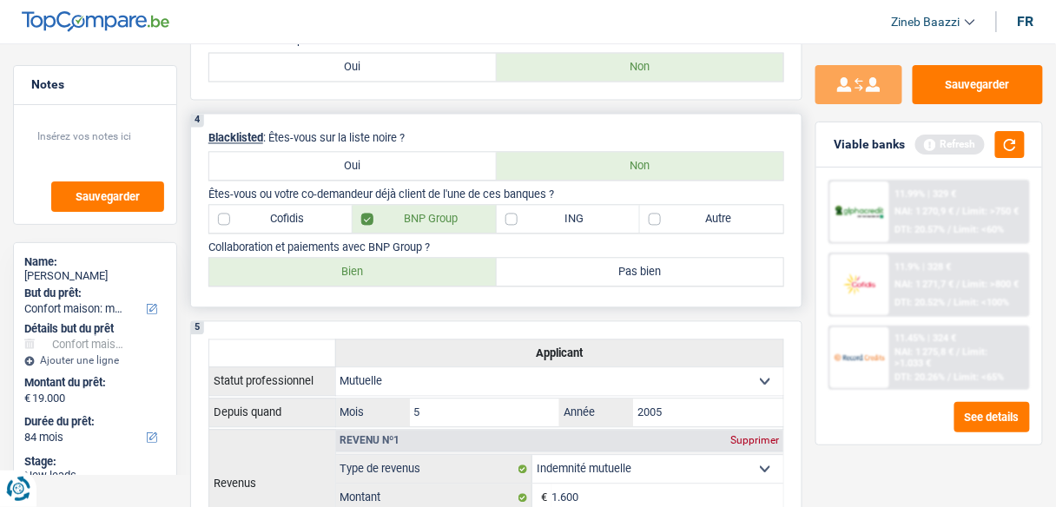
click at [437, 266] on label "Bien" at bounding box center [352, 273] width 287 height 28
click at [437, 266] on input "Bien" at bounding box center [352, 273] width 287 height 28
radio input "true"
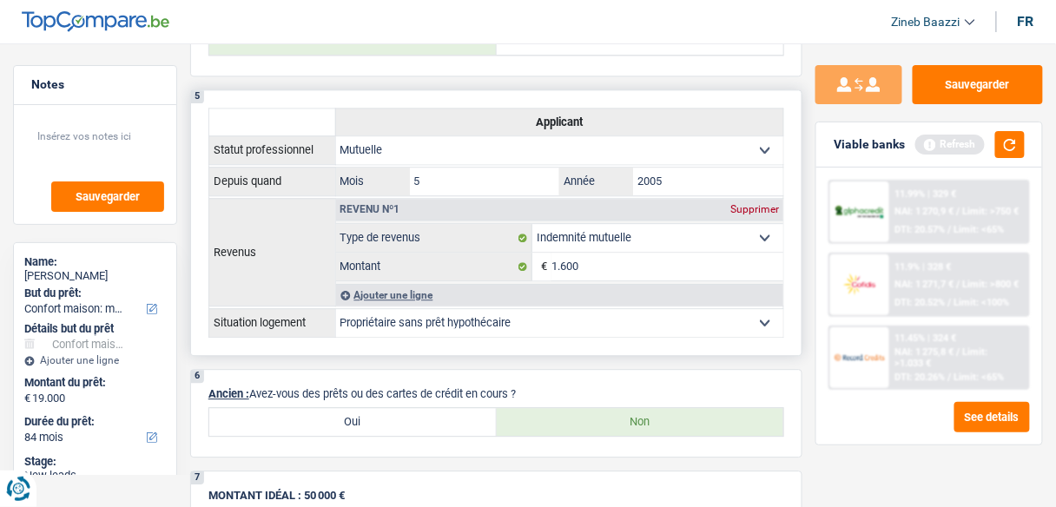
scroll to position [972, 0]
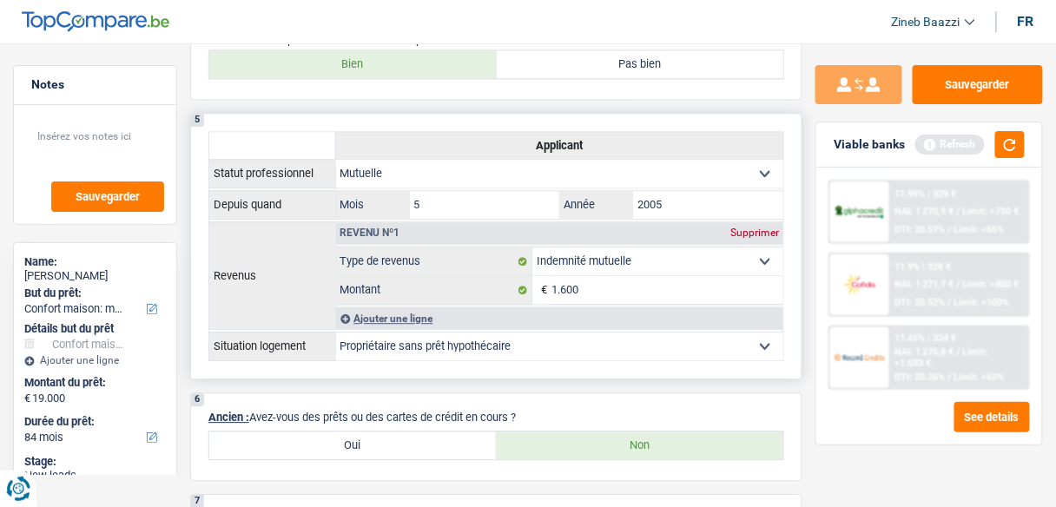
click at [399, 307] on div "Ajouter une ligne" at bounding box center [560, 318] width 448 height 22
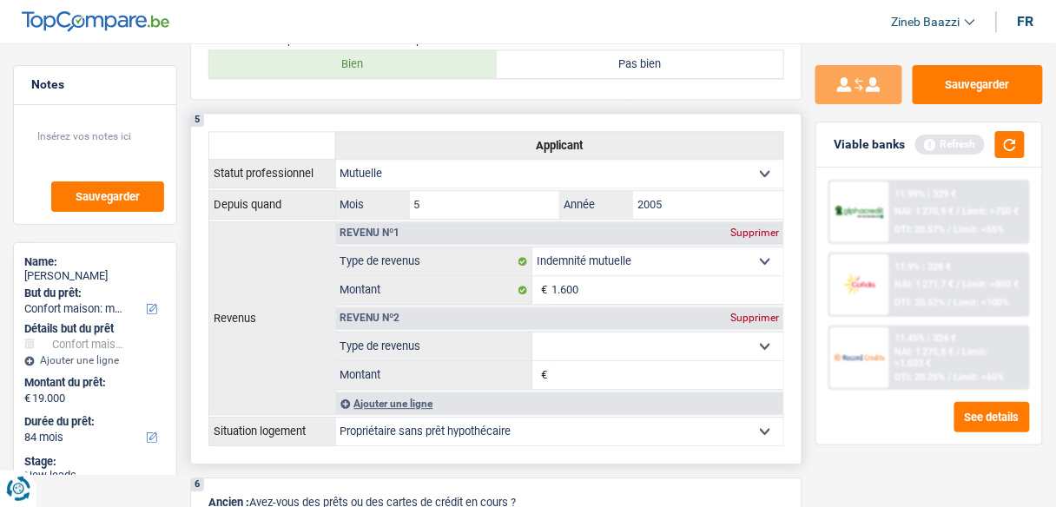
click at [578, 338] on select "Allocation d'handicap Allocations chômage Allocations familiales Chèques repas …" at bounding box center [657, 346] width 251 height 28
select select "rentalIncome"
click at [532, 332] on select "Allocation d'handicap Allocations chômage Allocations familiales Chèques repas …" at bounding box center [657, 346] width 251 height 28
click at [576, 361] on input "Montant" at bounding box center [667, 375] width 232 height 28
type input "750"
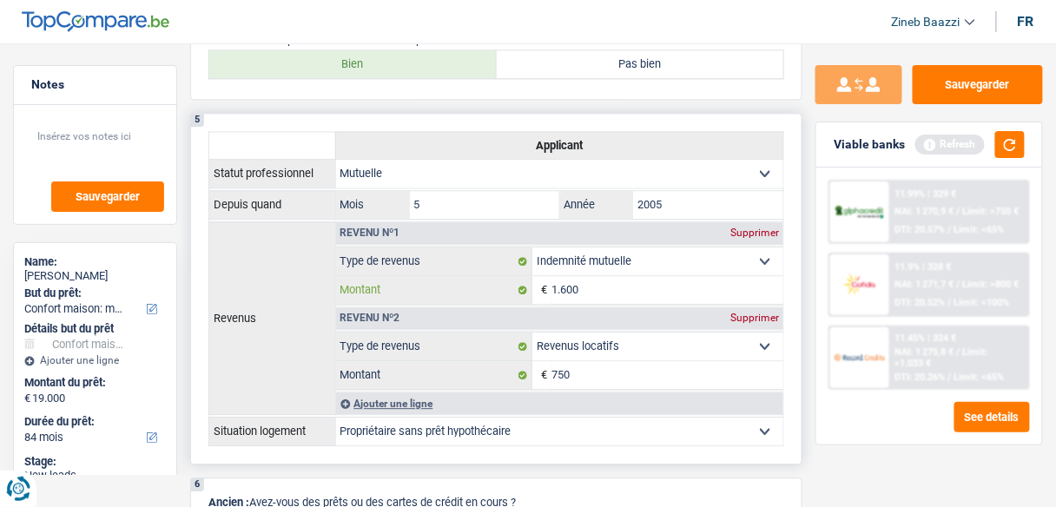
click at [654, 295] on input "1.600" at bounding box center [667, 290] width 232 height 28
click at [582, 281] on input "1.600" at bounding box center [667, 290] width 232 height 28
type input "1.650"
click at [590, 418] on select "Locataire Propriétaire avec prêt hypothécaire Propriétaire sans prêt hypothécai…" at bounding box center [560, 432] width 448 height 28
click at [600, 440] on div "5 Applicant Statut professionnel Ouvrier Employé privé Employé public Invalide …" at bounding box center [496, 289] width 612 height 352
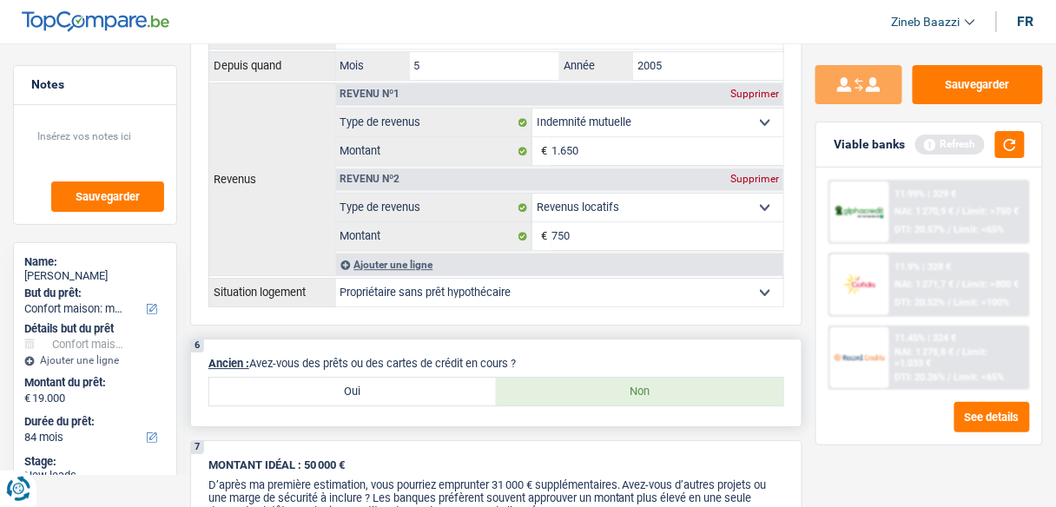
scroll to position [1181, 0]
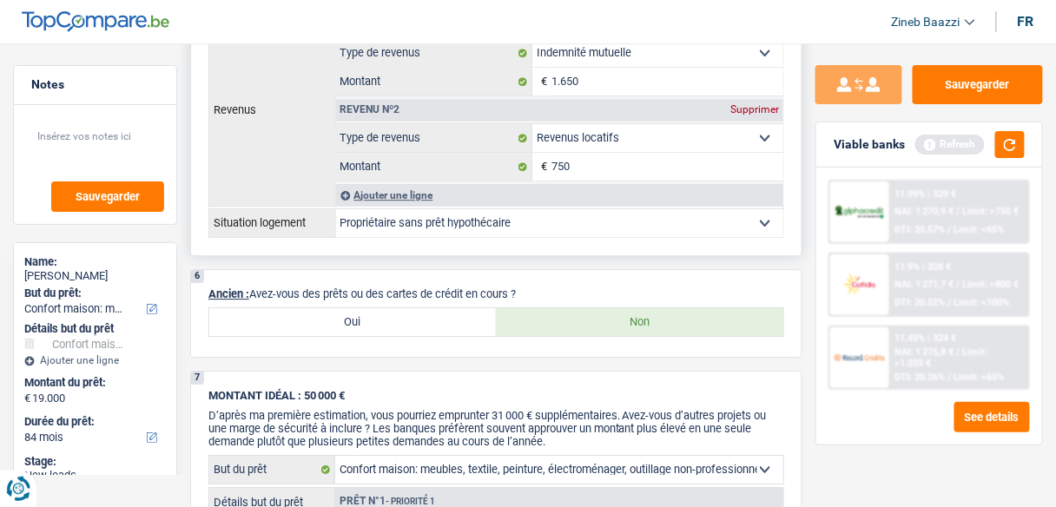
click at [659, 210] on select "Locataire Propriétaire avec prêt hypothécaire Propriétaire sans prêt hypothécai…" at bounding box center [560, 223] width 448 height 28
click at [595, 211] on select "Locataire Propriétaire avec prêt hypothécaire Propriétaire sans prêt hypothécai…" at bounding box center [560, 223] width 448 height 28
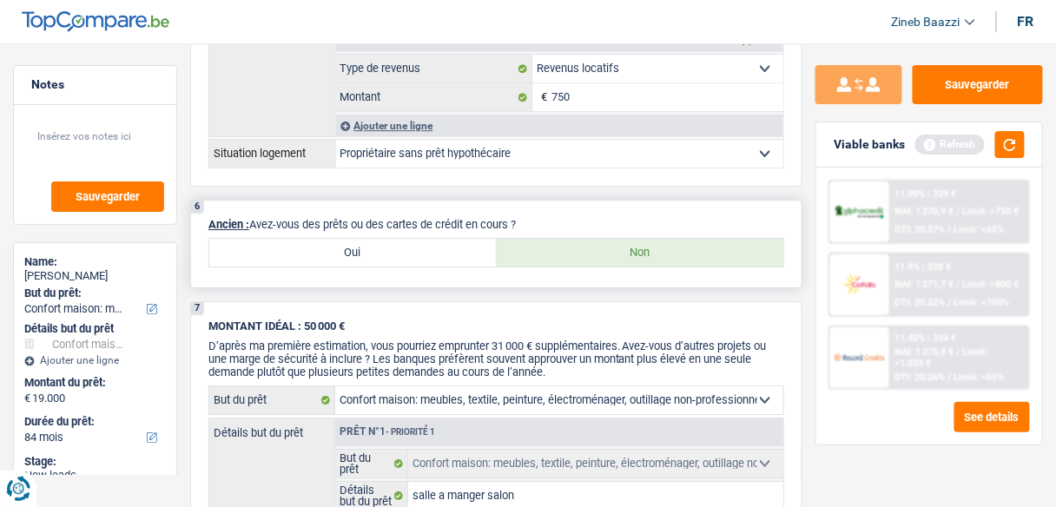
scroll to position [1250, 0]
click at [1003, 147] on button "button" at bounding box center [1010, 144] width 30 height 27
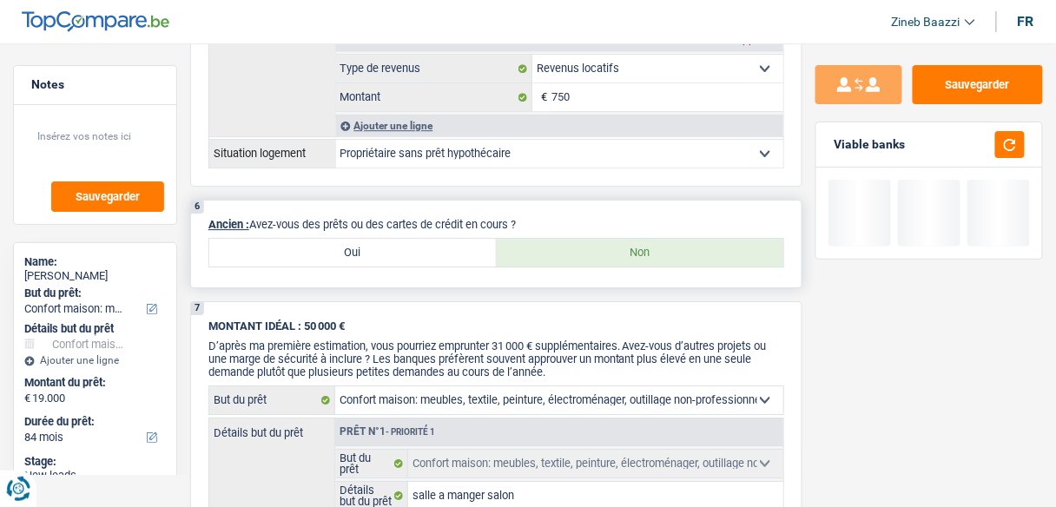
click at [544, 200] on div "6 Ancien : Avez-vous des prêts ou des cartes de crédit en cours ? Oui Non" at bounding box center [496, 244] width 612 height 89
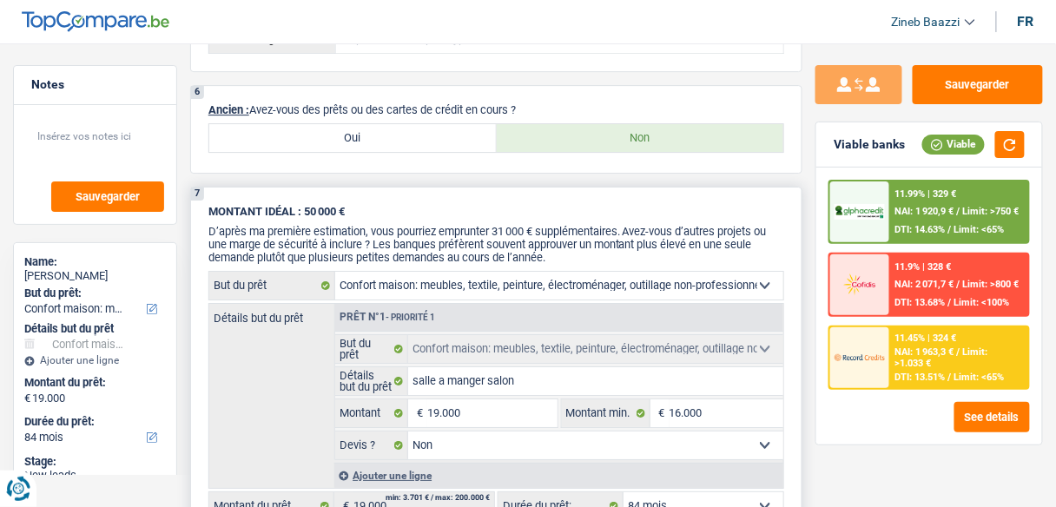
scroll to position [1389, 0]
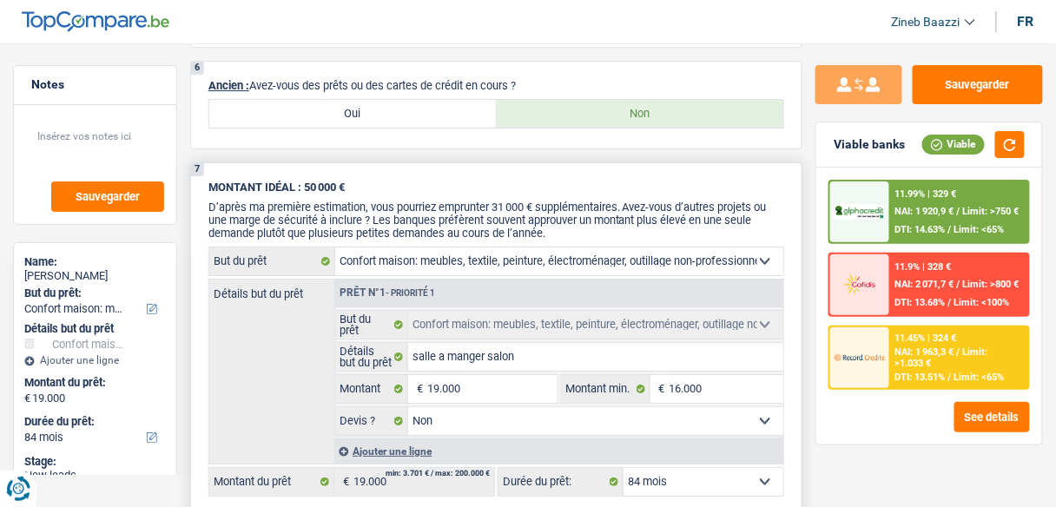
click at [340, 214] on span "D’après ma première estimation, vous pourriez emprunter 31 000 € supplémentaire…" at bounding box center [487, 220] width 558 height 39
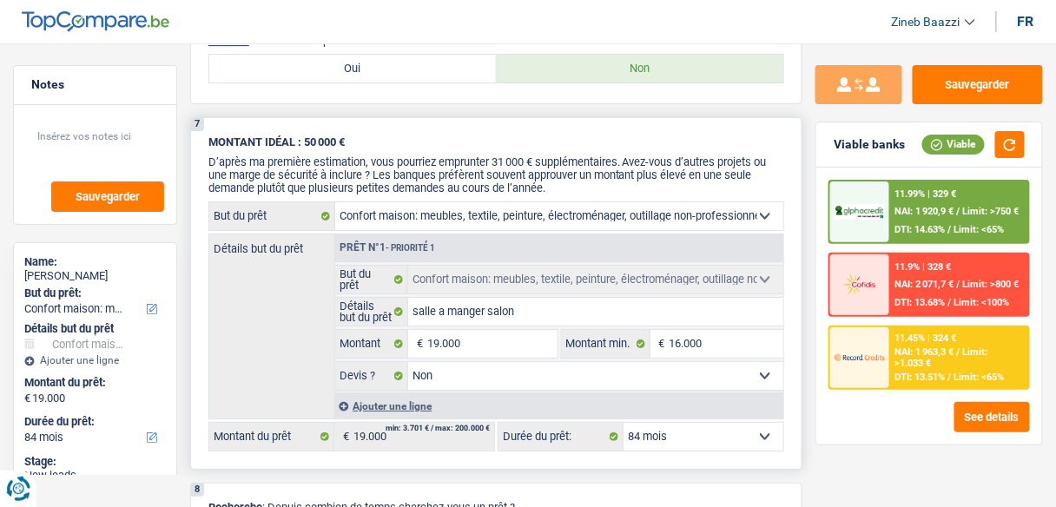
scroll to position [1458, 0]
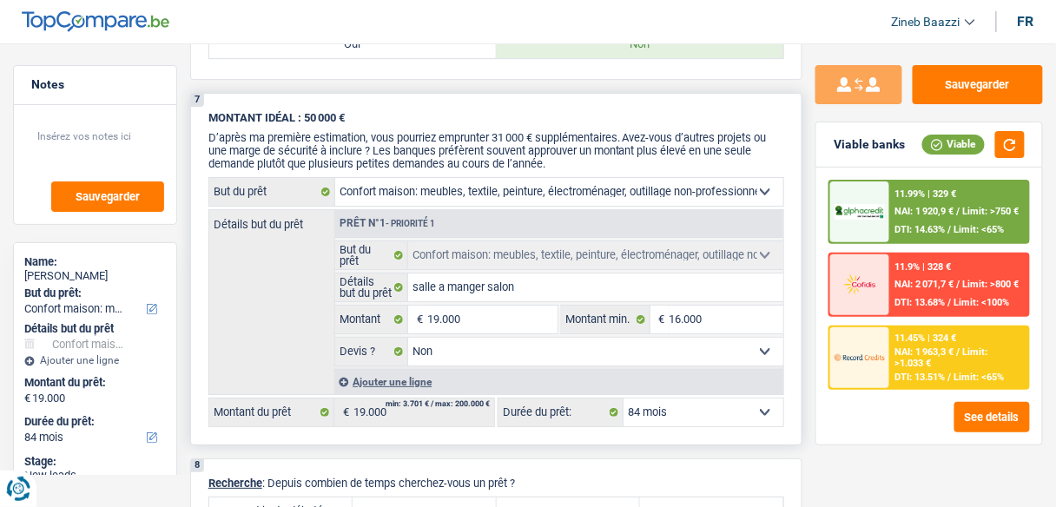
click at [277, 131] on span "D’après ma première estimation, vous pourriez emprunter 31 000 € supplémentaire…" at bounding box center [487, 150] width 558 height 39
click at [350, 131] on span "D’après ma première estimation, vous pourriez emprunter 31 000 € supplémentaire…" at bounding box center [487, 150] width 558 height 39
click at [392, 133] on span "D’après ma première estimation, vous pourriez emprunter 31 000 € supplémentaire…" at bounding box center [487, 150] width 558 height 39
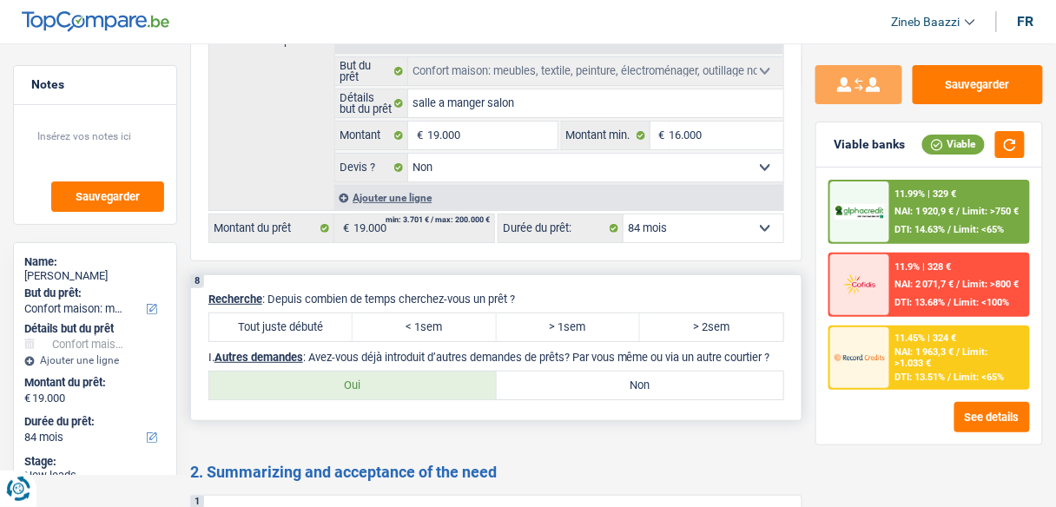
scroll to position [1667, 0]
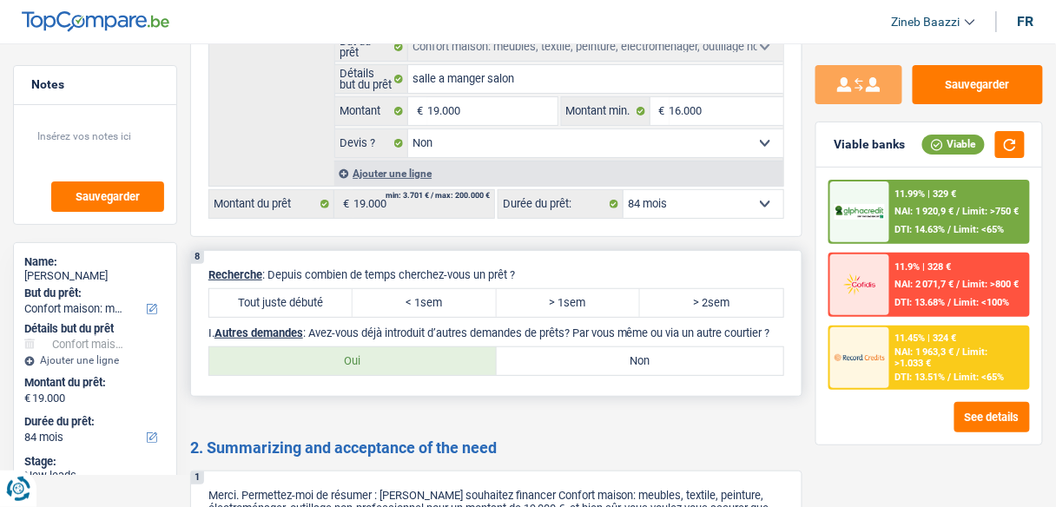
click at [750, 289] on label "> 2sem" at bounding box center [711, 303] width 143 height 28
click at [750, 289] on input "> 2sem" at bounding box center [711, 303] width 143 height 28
radio input "true"
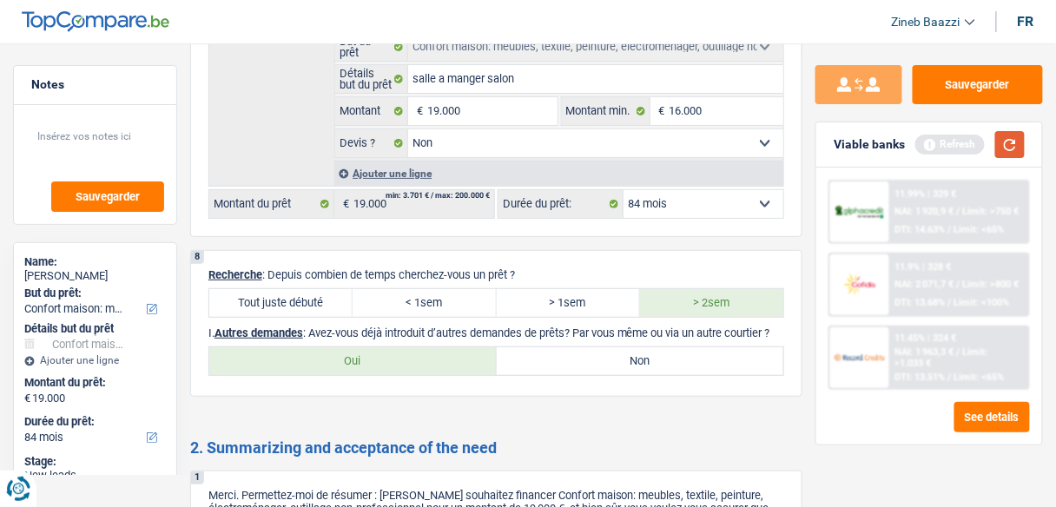
click at [1023, 133] on button "button" at bounding box center [1010, 144] width 30 height 27
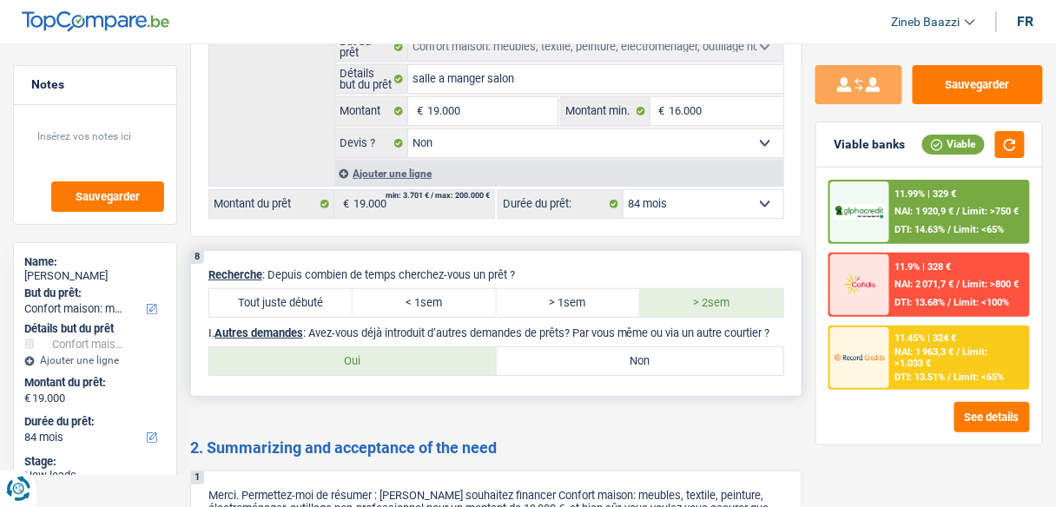
click at [530, 341] on div "8 Recherche : Depuis combien de temps cherchez-vous un prêt ? Tout juste débuté…" at bounding box center [496, 323] width 612 height 147
click at [699, 326] on p "I. Autres demandes : Avez-vous déjà introduit d’autres demandes de prêts? Par v…" at bounding box center [496, 332] width 576 height 13
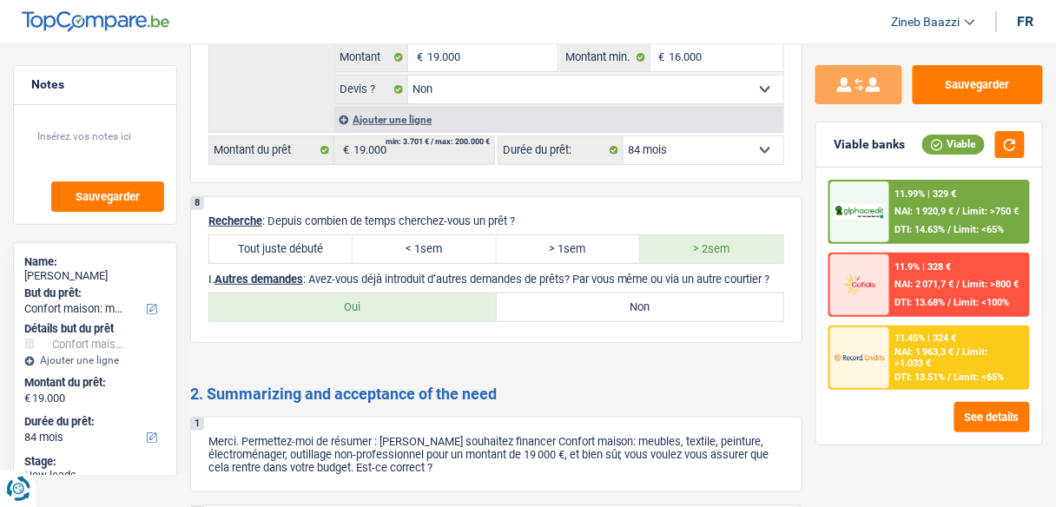
scroll to position [1736, 0]
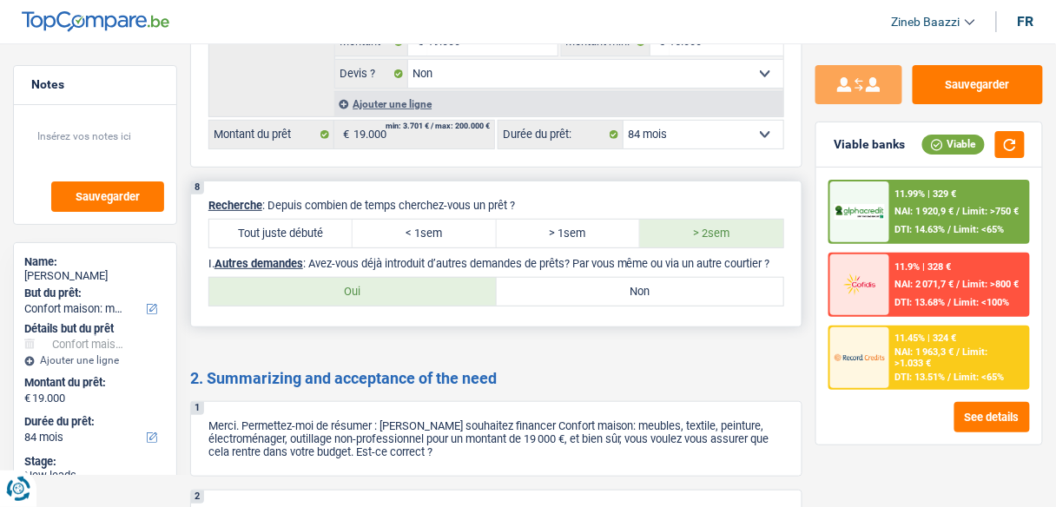
click at [368, 289] on label "Oui" at bounding box center [352, 292] width 287 height 28
click at [368, 289] on input "Oui" at bounding box center [352, 292] width 287 height 28
radio input "true"
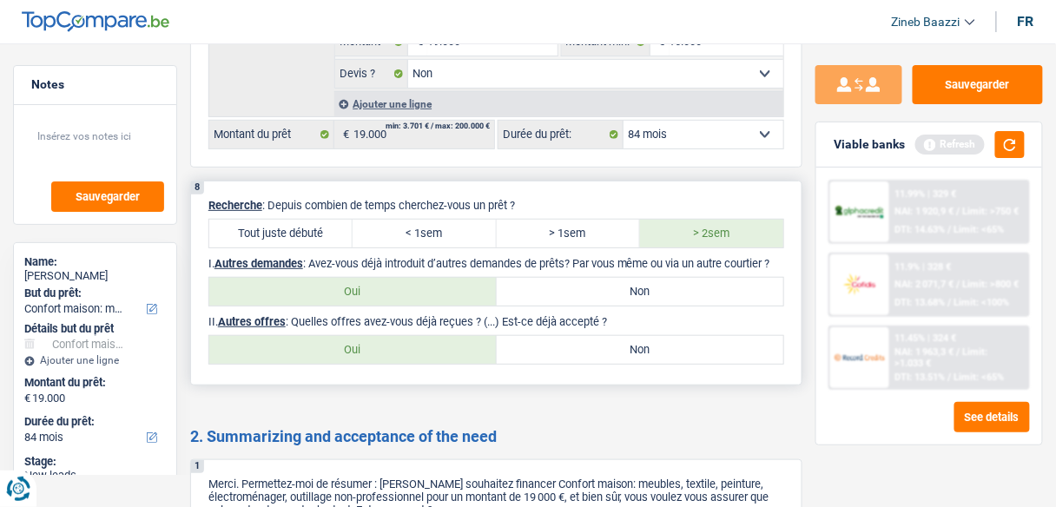
click at [514, 354] on label "Non" at bounding box center [640, 350] width 287 height 28
click at [514, 354] on input "Non" at bounding box center [640, 350] width 287 height 28
radio input "true"
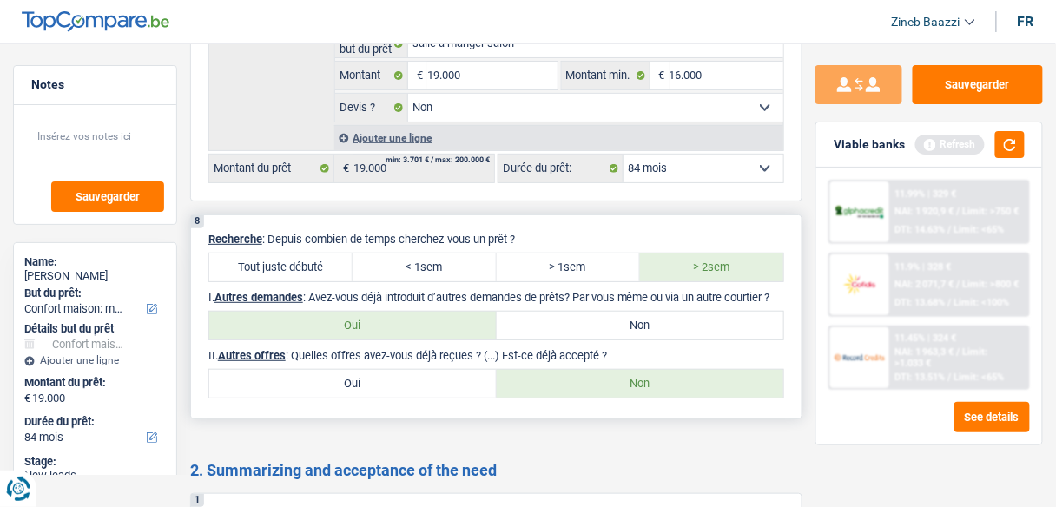
scroll to position [1691, 0]
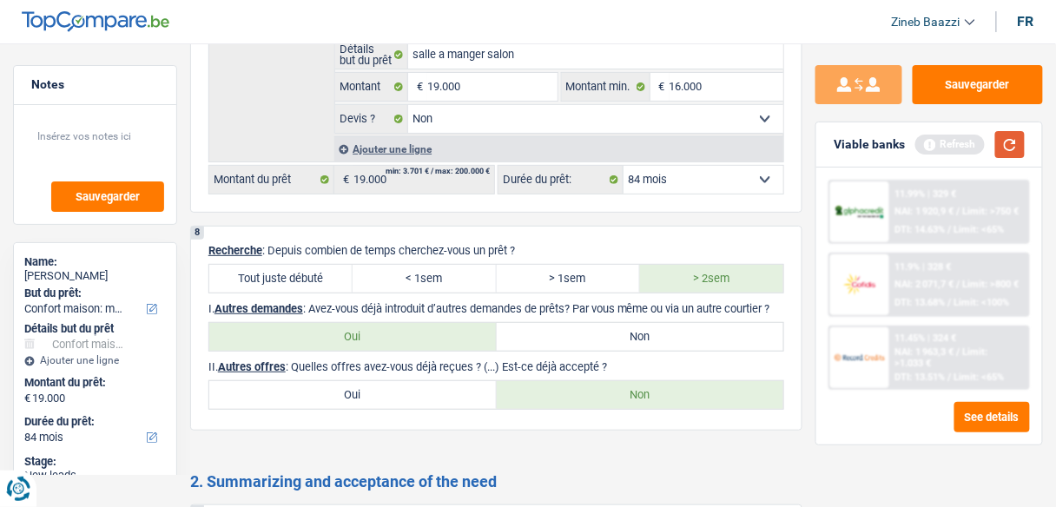
click at [1010, 147] on button "button" at bounding box center [1010, 144] width 30 height 27
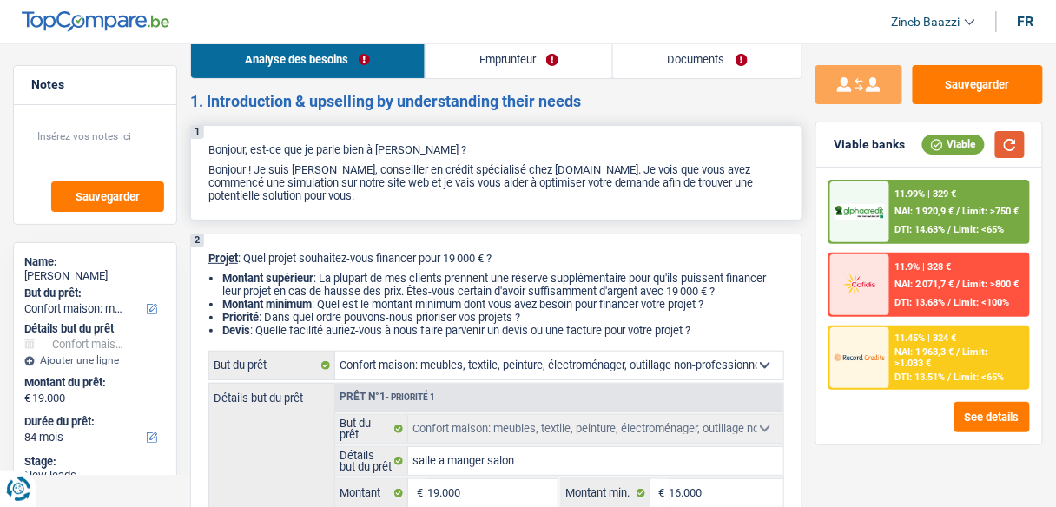
scroll to position [0, 0]
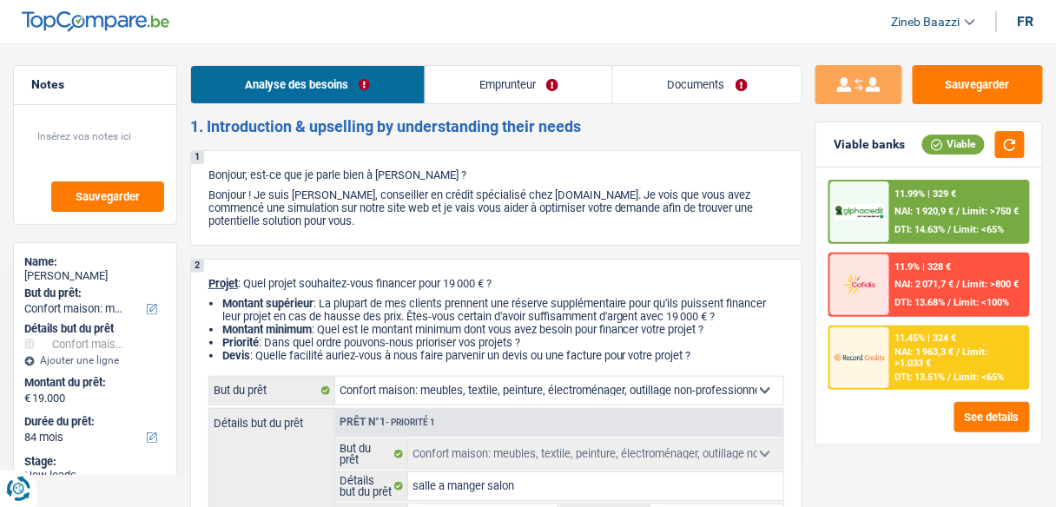
click at [895, 213] on span "NAI: 1 920,9 €" at bounding box center [924, 211] width 59 height 11
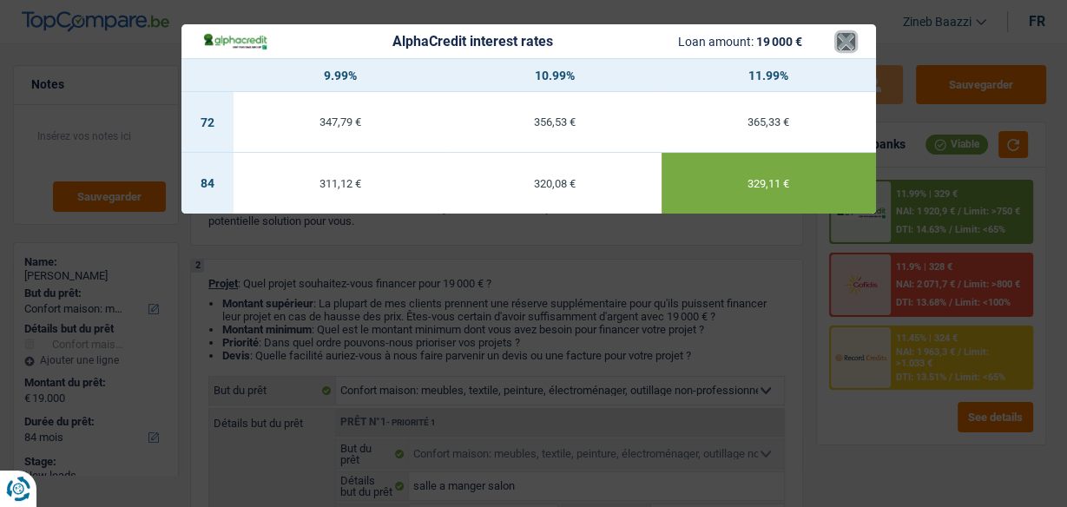
click at [839, 43] on button "×" at bounding box center [846, 41] width 18 height 17
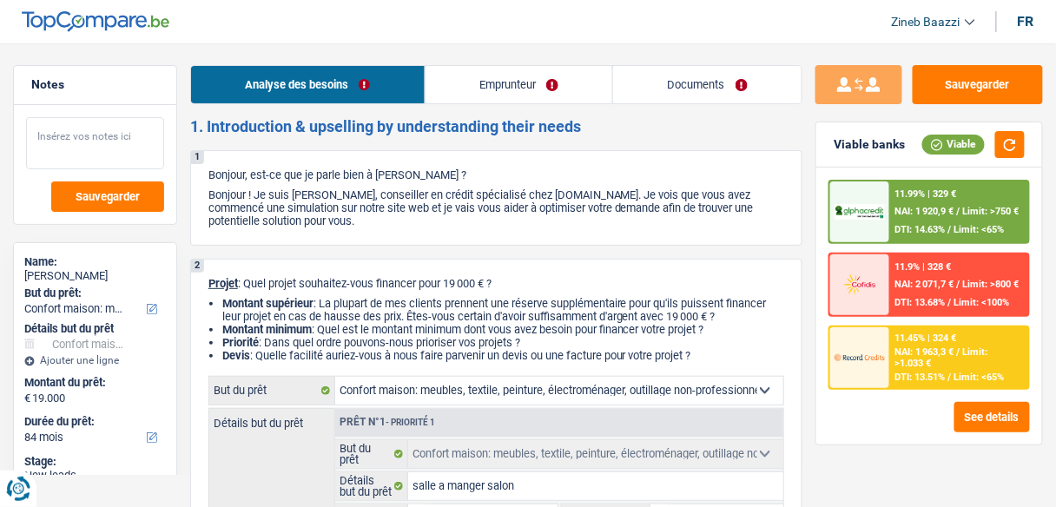
click at [70, 130] on textarea at bounding box center [95, 143] width 138 height 52
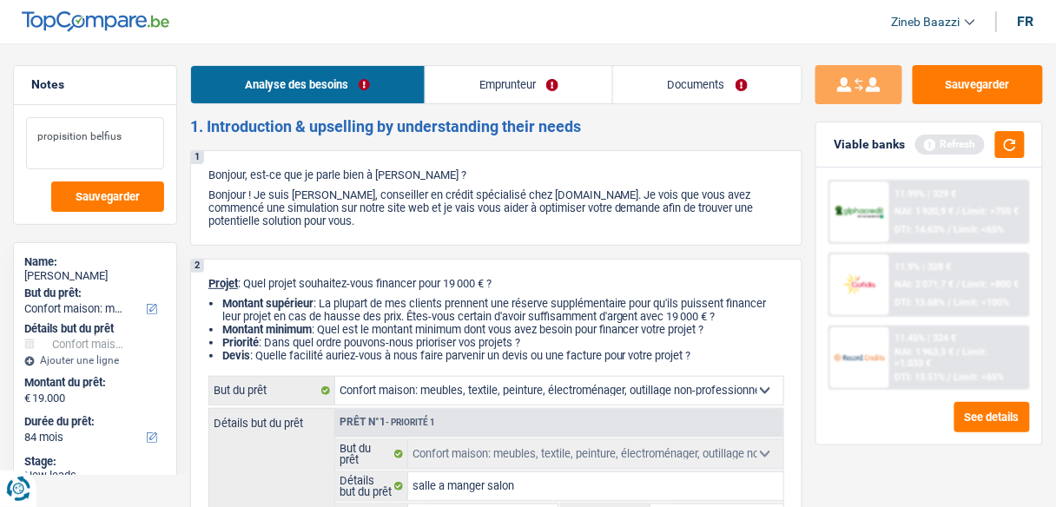
type textarea "propisition belfius"
click at [469, 91] on link "Emprunteur" at bounding box center [518, 84] width 187 height 37
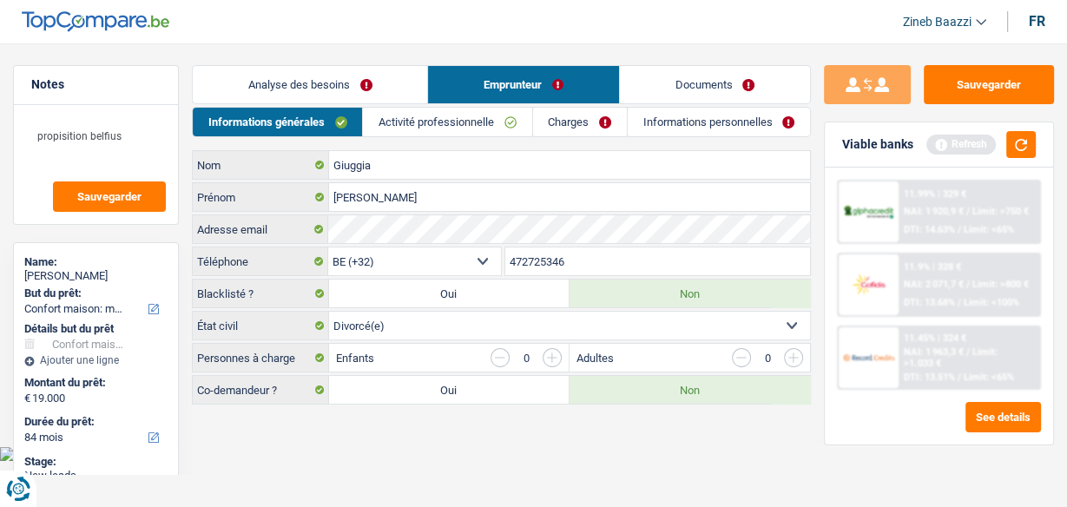
click at [428, 452] on body "Vous avez le contrôle de vos données Nous utilisons des cookies, tout comme nos…" at bounding box center [533, 243] width 1067 height 435
click at [415, 123] on link "Activité professionnelle" at bounding box center [447, 122] width 168 height 29
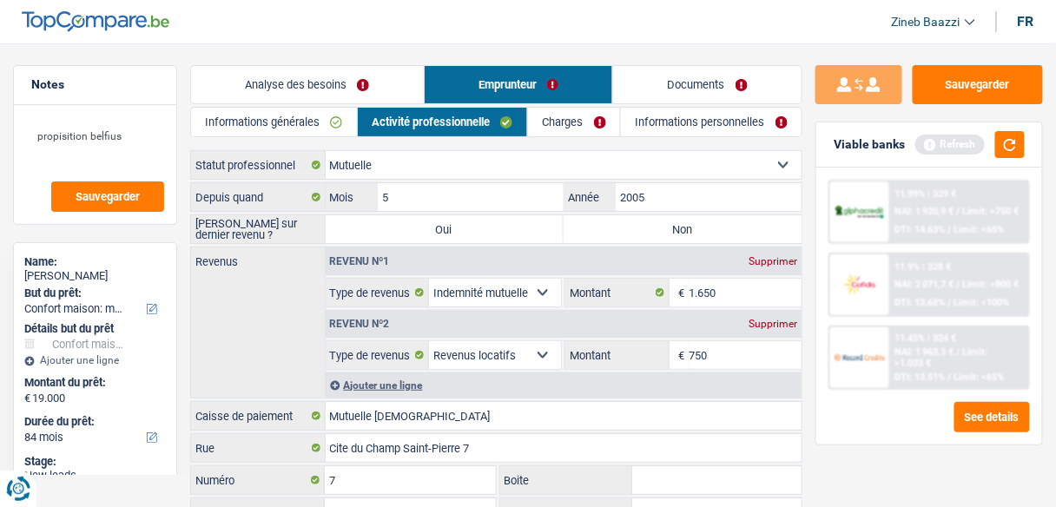
click at [249, 311] on div "Revenus Revenu nº1 Supprimer Allocation d'handicap Allocations chômage Allocati…" at bounding box center [496, 323] width 612 height 152
click at [592, 232] on label "Non" at bounding box center [682, 229] width 238 height 28
click at [592, 232] on input "Non" at bounding box center [682, 229] width 238 height 28
radio input "true"
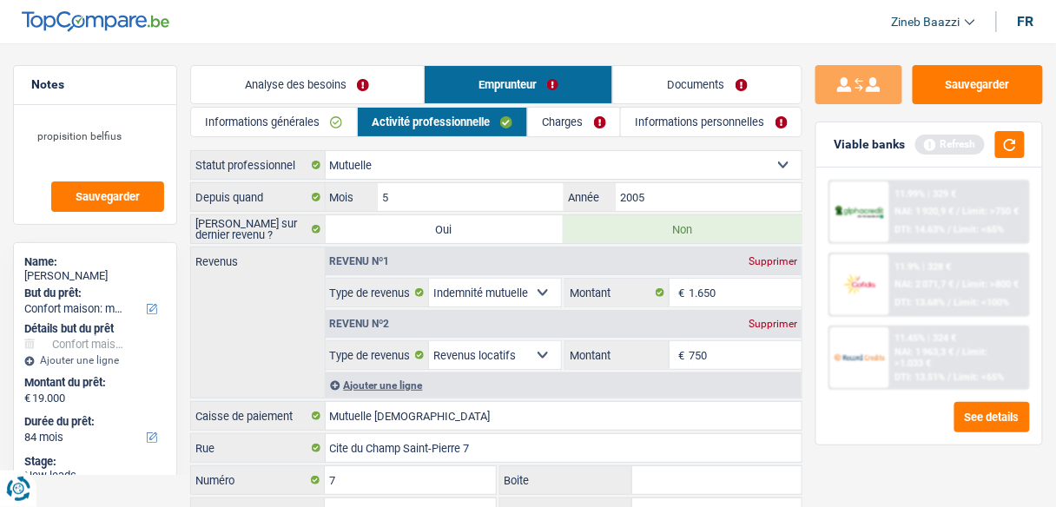
click at [582, 129] on link "Charges" at bounding box center [574, 122] width 92 height 29
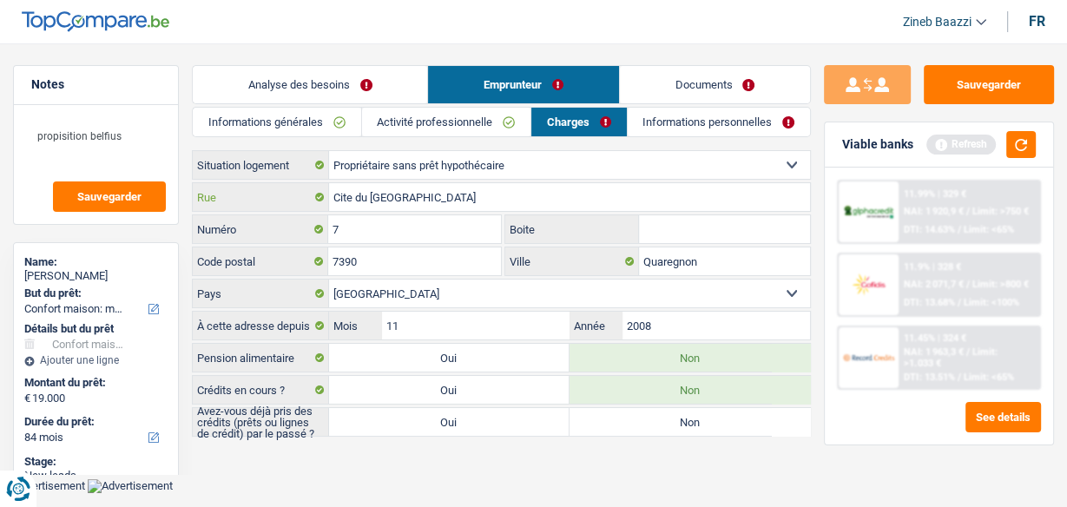
click at [481, 187] on input "Cite du Champ Saint-Pierre" at bounding box center [569, 197] width 481 height 28
click at [486, 196] on input "Cite du Champ Saint-Pierre" at bounding box center [569, 197] width 481 height 28
drag, startPoint x: 481, startPoint y: 199, endPoint x: 300, endPoint y: 182, distance: 181.3
click at [300, 183] on div "Cite du Champ Saint-Pierre Rue" at bounding box center [501, 197] width 617 height 28
click at [485, 123] on link "Activité professionnelle" at bounding box center [446, 122] width 168 height 29
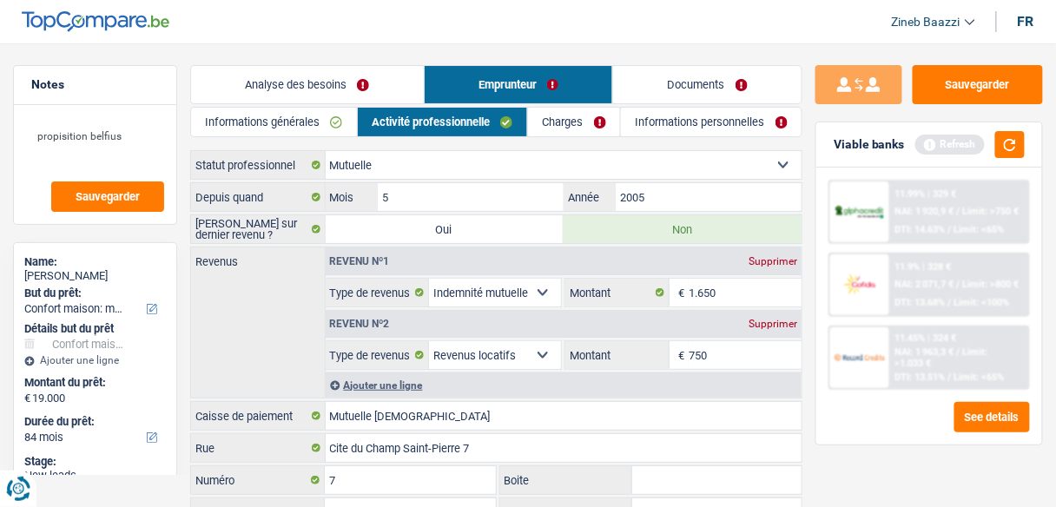
click at [517, 88] on link "Emprunteur" at bounding box center [518, 84] width 188 height 37
click at [569, 121] on link "Charges" at bounding box center [574, 122] width 92 height 29
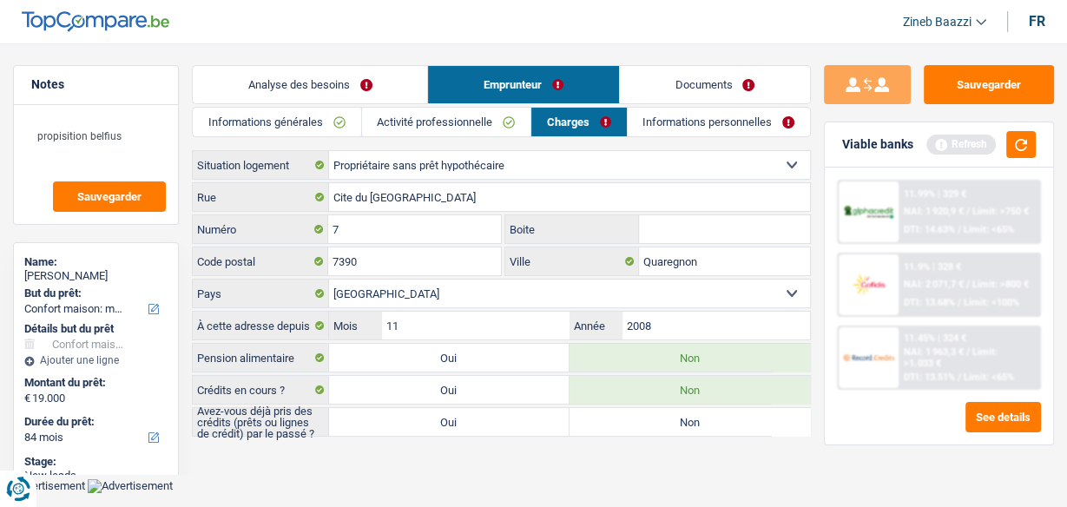
click at [669, 122] on link "Informations personnelles" at bounding box center [719, 122] width 182 height 29
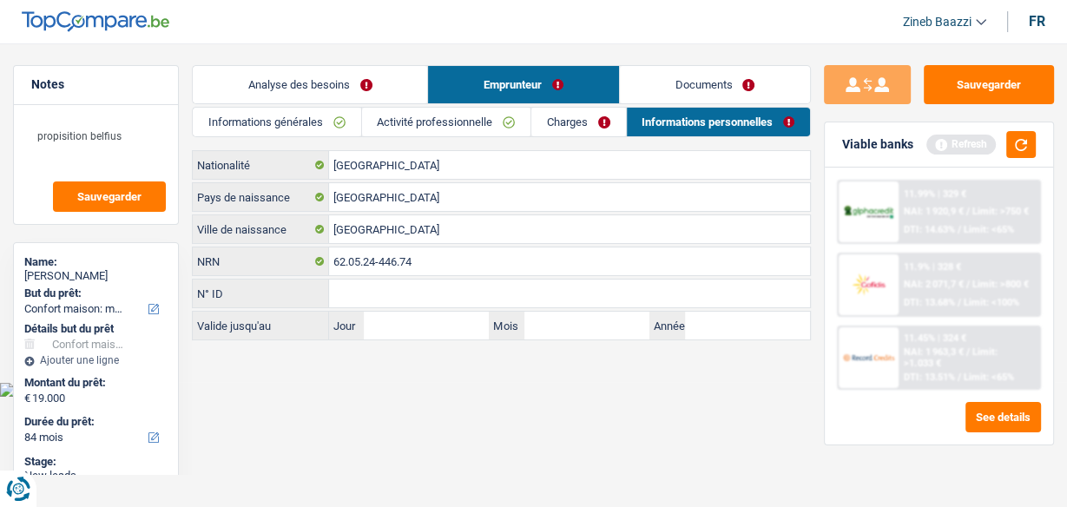
click at [562, 118] on link "Charges" at bounding box center [578, 122] width 94 height 29
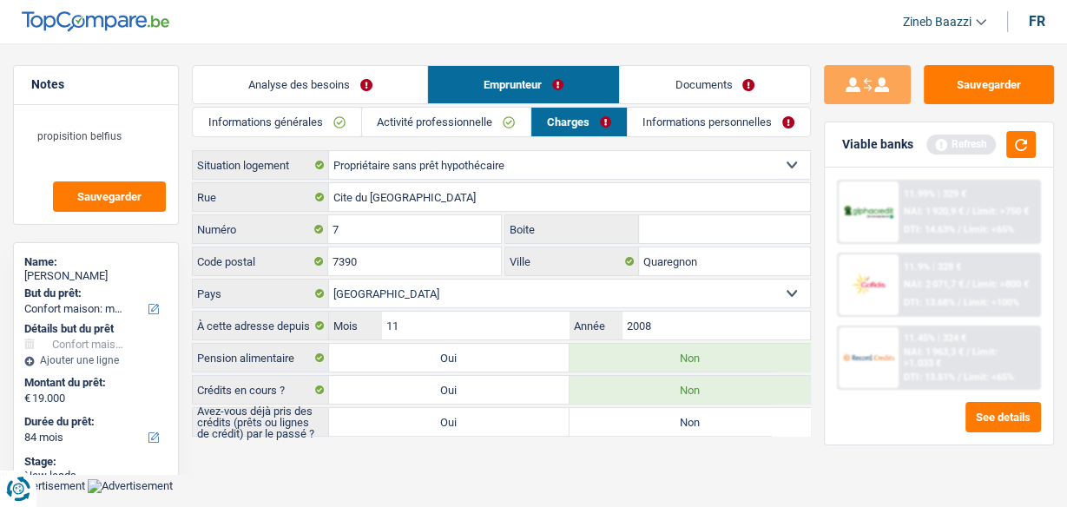
click at [466, 49] on main "Notes propisition belfius Sauvegarder Name: HELENE Giuggia But du prêt: Confort…" at bounding box center [533, 252] width 1067 height 452
click at [515, 188] on input "Cite du Champ Saint-Pierre" at bounding box center [569, 197] width 481 height 28
click at [503, 197] on input "Cite du Champ Saint-Pierre" at bounding box center [569, 197] width 481 height 28
click at [1010, 155] on button "button" at bounding box center [1021, 144] width 30 height 27
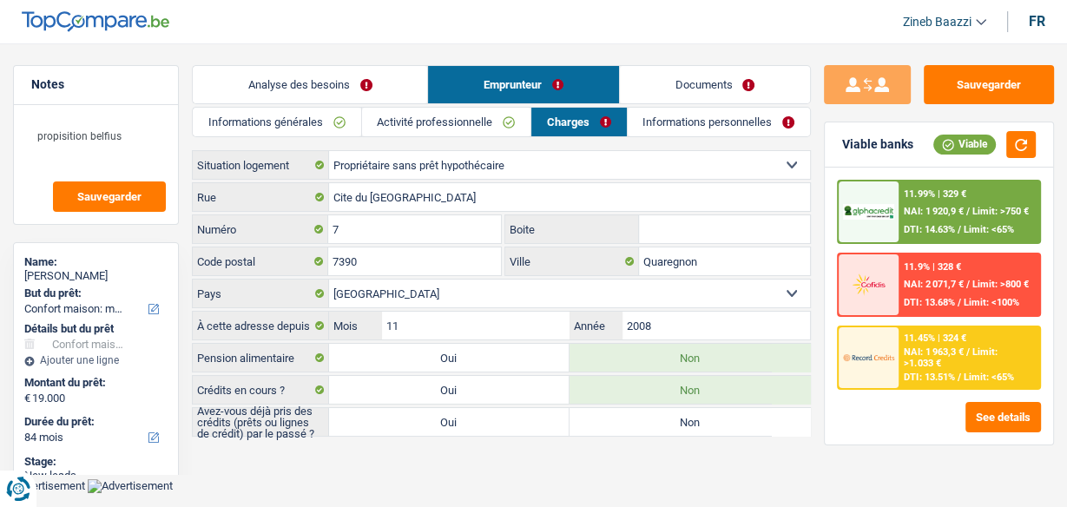
click at [705, 219] on input "Boite" at bounding box center [724, 229] width 171 height 28
click at [709, 417] on label "Non" at bounding box center [689, 422] width 240 height 28
click at [709, 417] on input "Non" at bounding box center [689, 422] width 240 height 28
radio input "true"
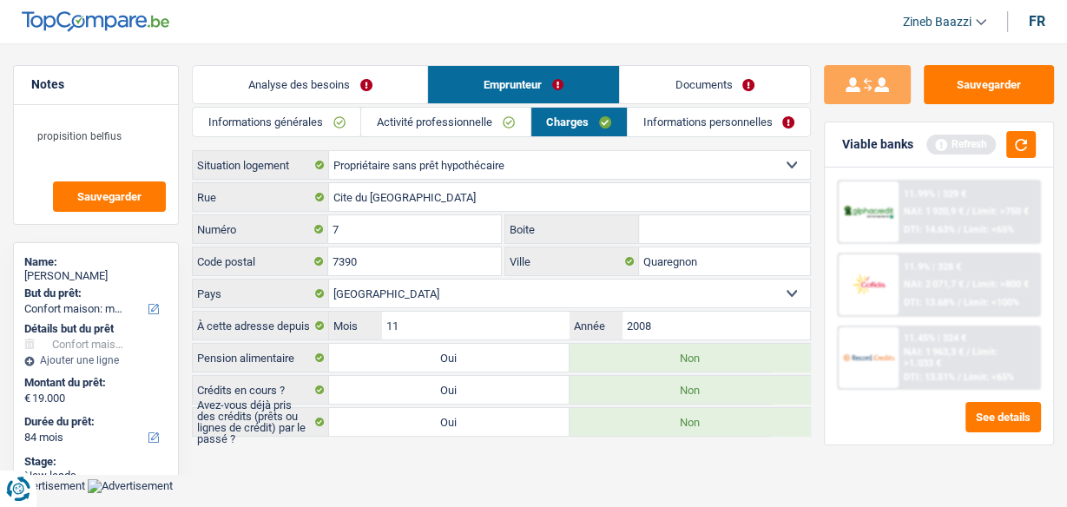
click at [713, 122] on link "Informations personnelles" at bounding box center [719, 122] width 182 height 29
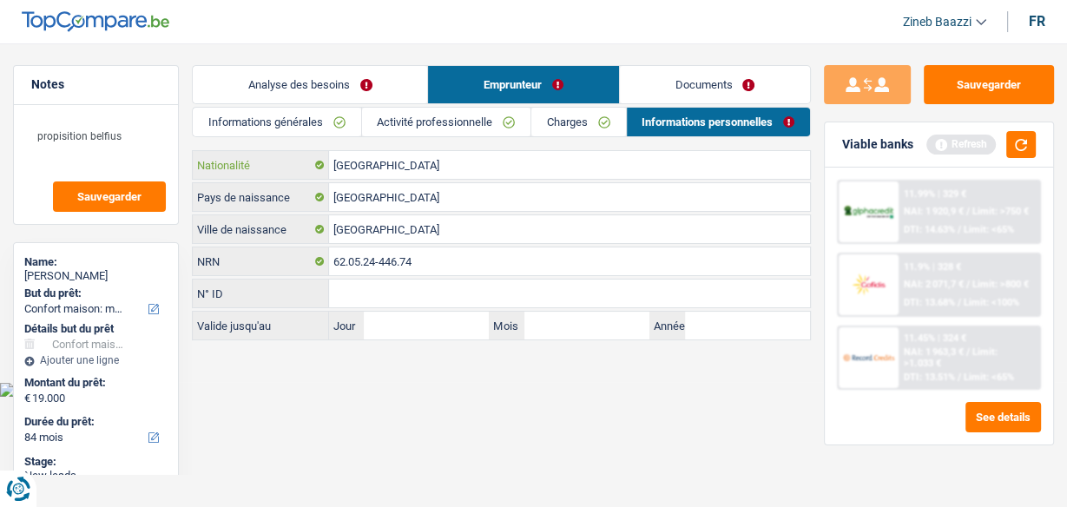
click at [458, 170] on input "[GEOGRAPHIC_DATA]" at bounding box center [569, 165] width 481 height 28
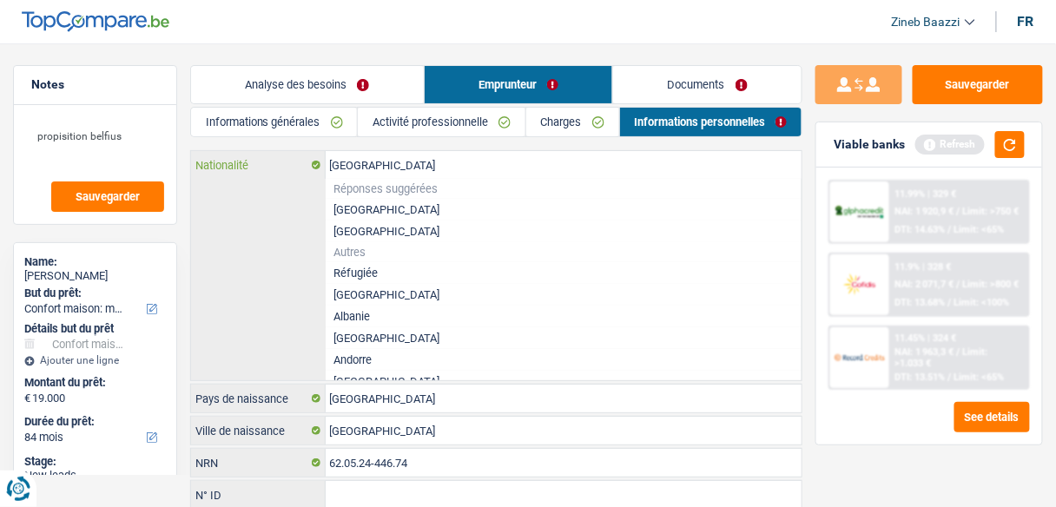
type input "Belgiquef"
click at [293, 258] on div "Nationalité Réponses suggérées Belgique Luxembourg Autres Réfugiée Afghanistan …" at bounding box center [496, 265] width 610 height 229
click at [215, 207] on div "Nationalité Réponses suggérées Belgique Luxembourg Autres Réfugiée Afghanistan …" at bounding box center [496, 265] width 610 height 229
click at [353, 162] on input "Nationalité" at bounding box center [564, 165] width 477 height 28
click at [354, 211] on li "[GEOGRAPHIC_DATA]" at bounding box center [564, 210] width 477 height 22
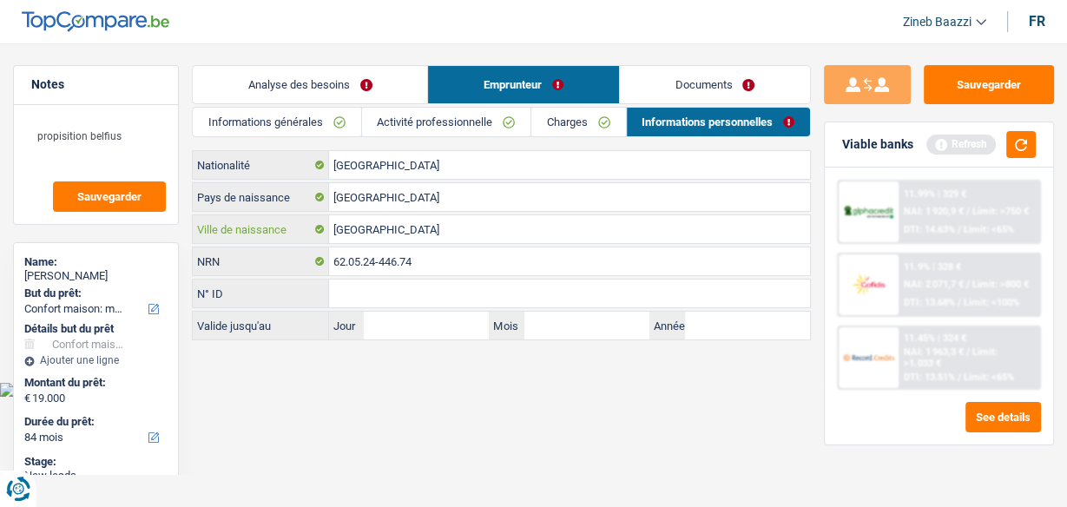
click at [374, 228] on input "[GEOGRAPHIC_DATA]" at bounding box center [569, 229] width 481 height 28
drag, startPoint x: 374, startPoint y: 228, endPoint x: 342, endPoint y: 227, distance: 32.2
click at [342, 227] on input "[GEOGRAPHIC_DATA]" at bounding box center [569, 229] width 481 height 28
click at [513, 281] on input "N° ID" at bounding box center [569, 294] width 481 height 28
click at [575, 121] on link "Charges" at bounding box center [578, 122] width 94 height 29
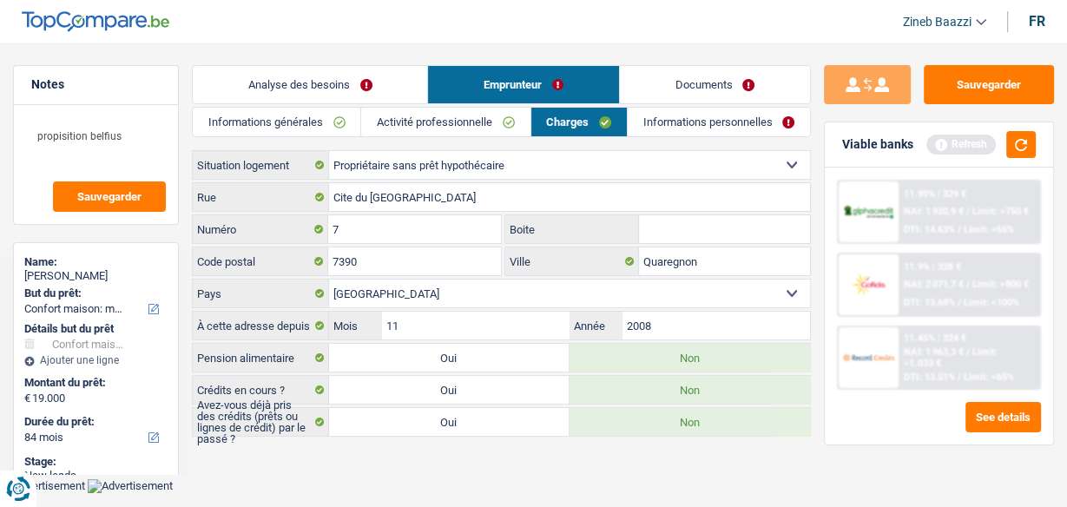
click at [468, 122] on link "Activité professionnelle" at bounding box center [445, 122] width 168 height 29
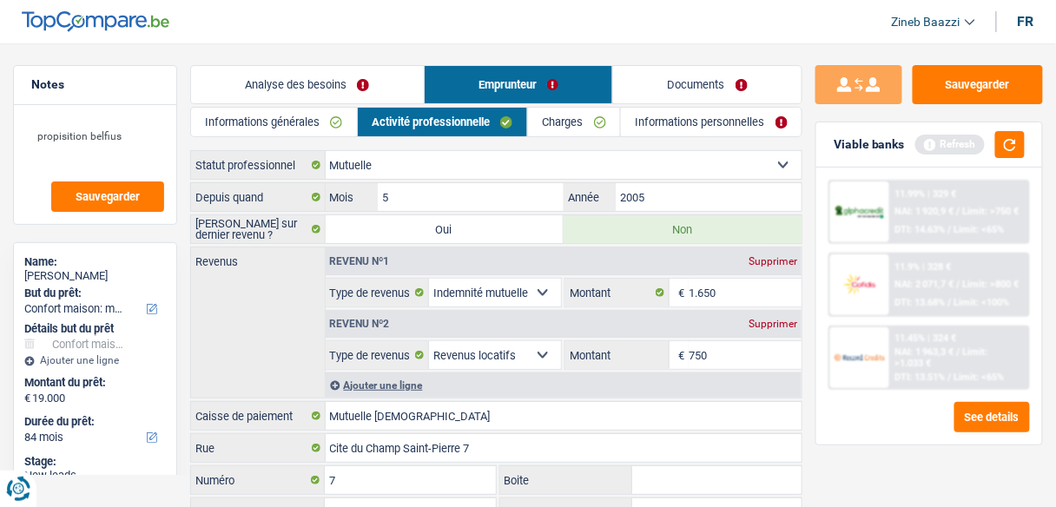
click at [320, 119] on link "Informations générales" at bounding box center [274, 122] width 166 height 29
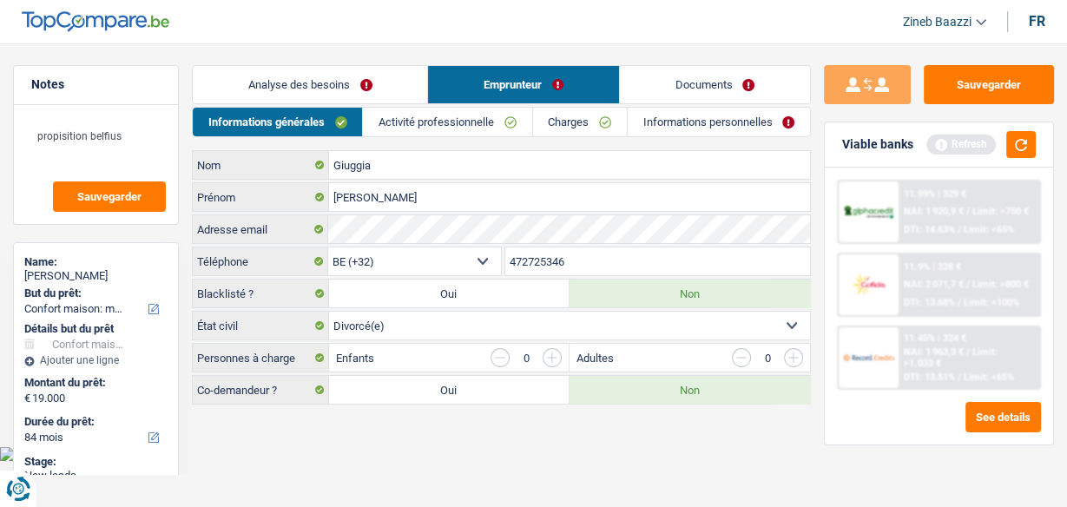
click at [319, 85] on link "Analyse des besoins" at bounding box center [310, 84] width 234 height 37
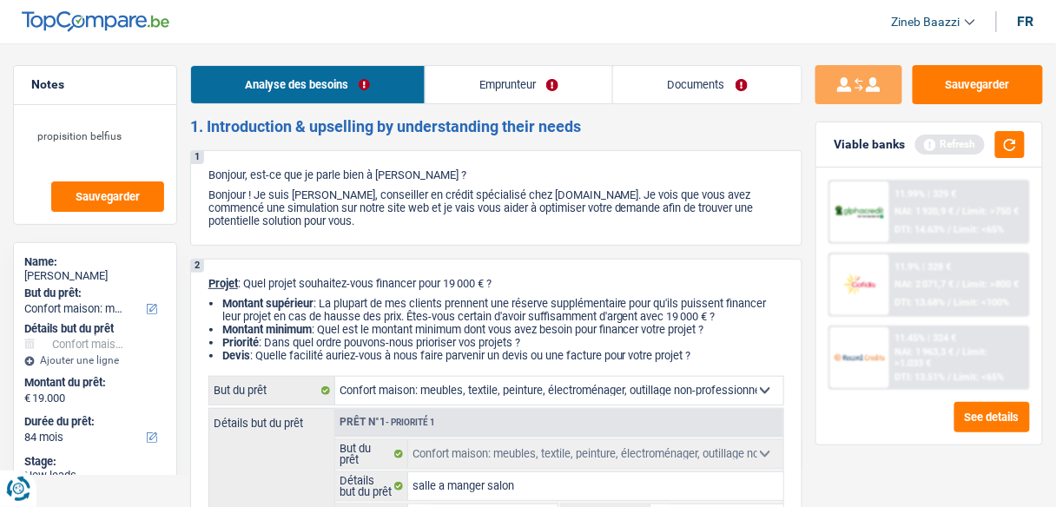
click at [500, 84] on link "Emprunteur" at bounding box center [518, 84] width 187 height 37
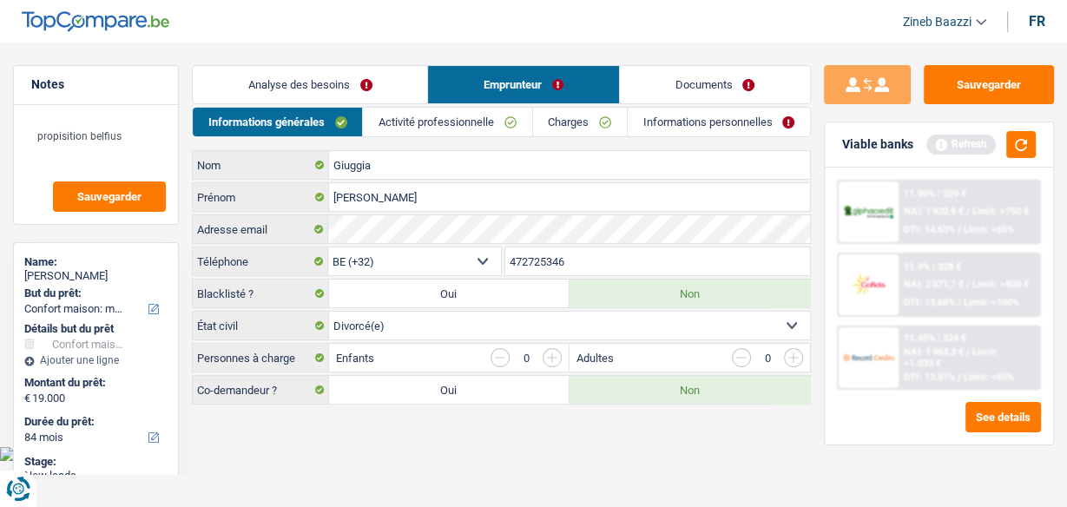
click at [565, 122] on link "Charges" at bounding box center [580, 122] width 94 height 29
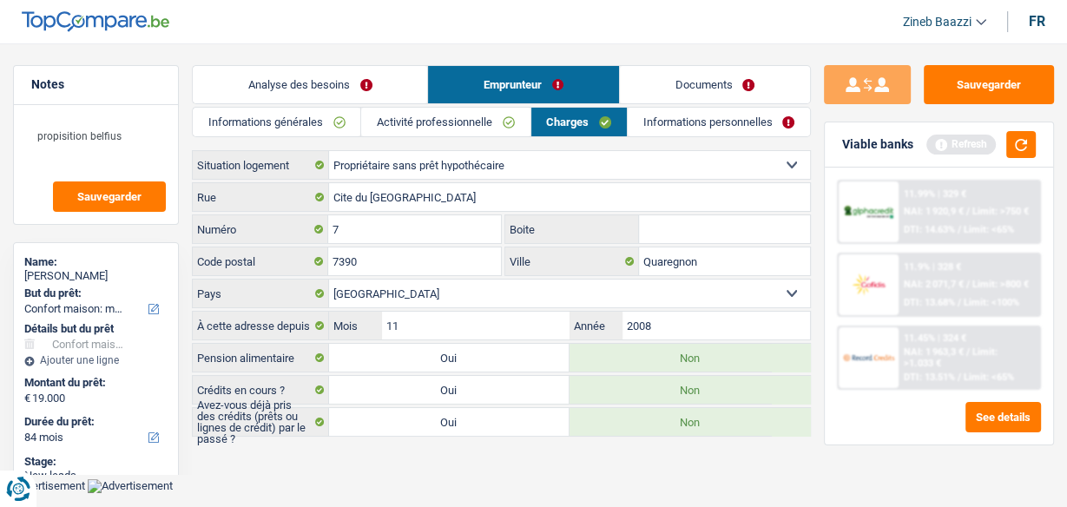
click at [484, 118] on link "Activité professionnelle" at bounding box center [445, 122] width 168 height 29
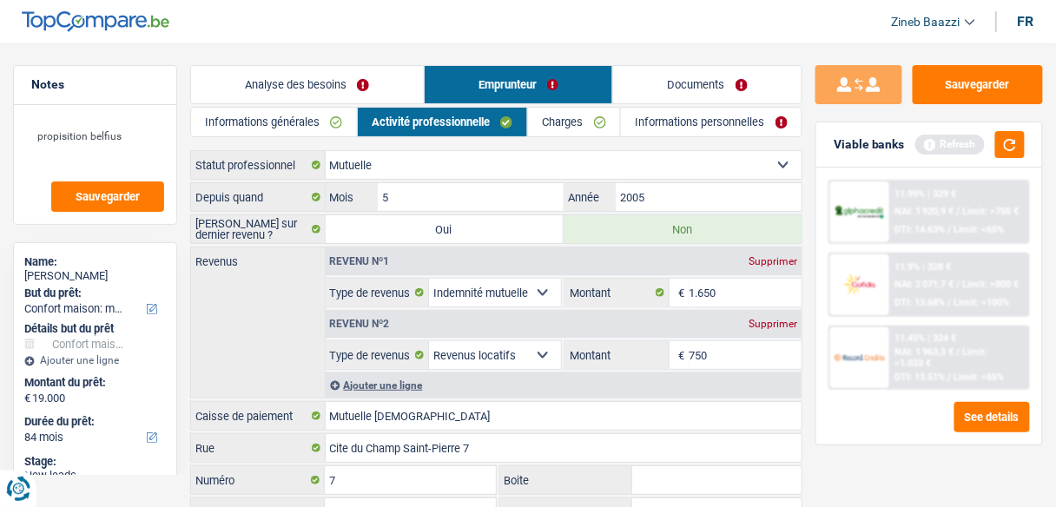
click at [637, 123] on link "Informations personnelles" at bounding box center [711, 122] width 181 height 29
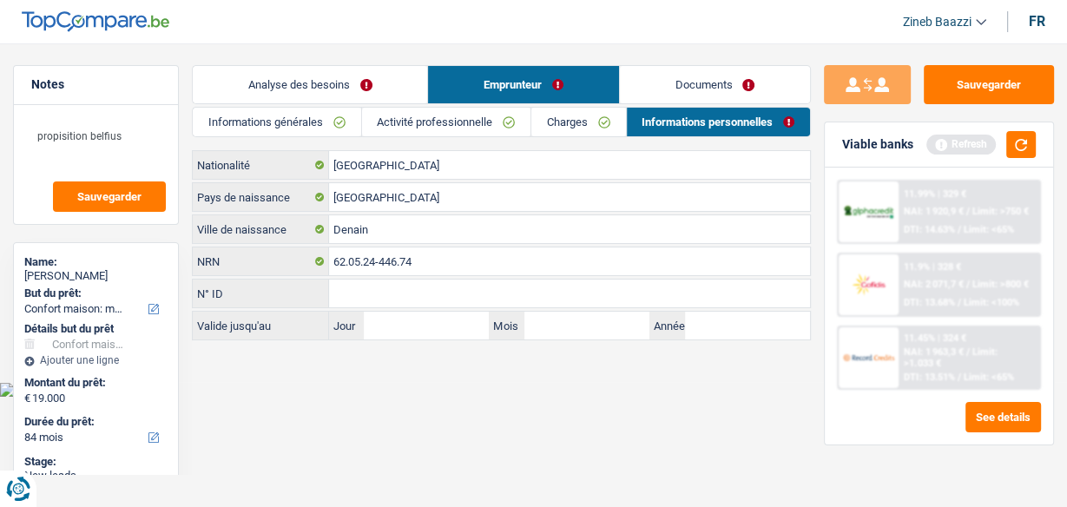
click at [677, 93] on link "Documents" at bounding box center [715, 84] width 190 height 37
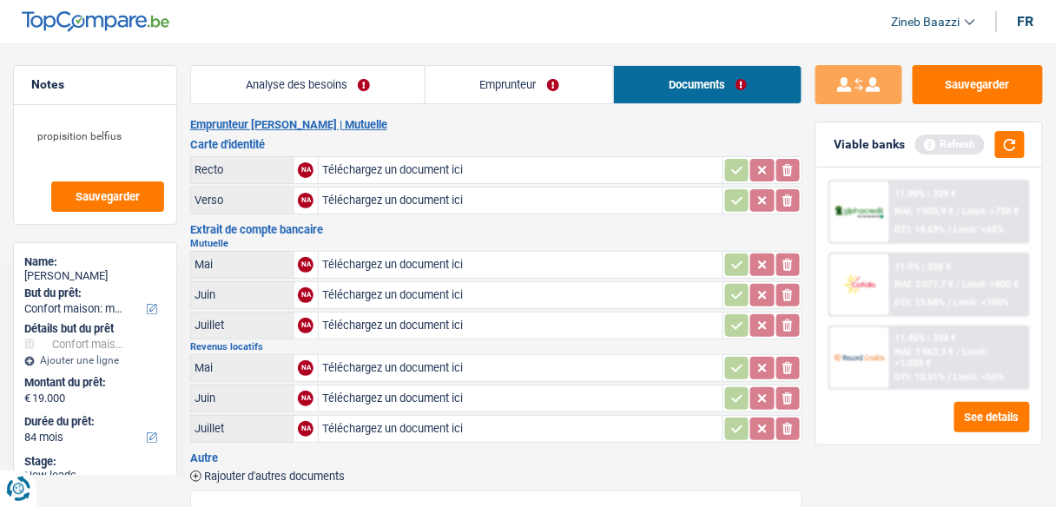
click at [556, 80] on link "Emprunteur" at bounding box center [519, 84] width 188 height 37
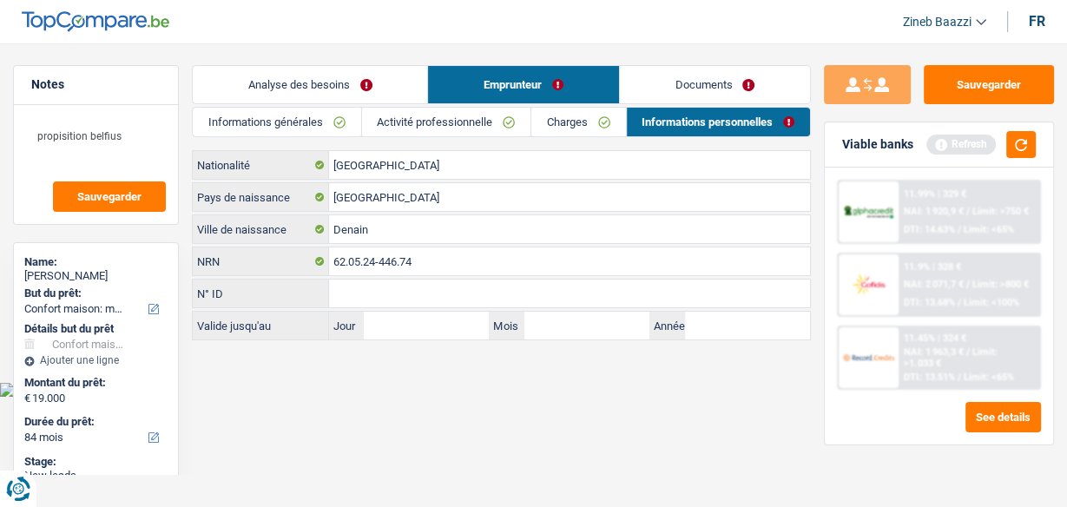
click at [319, 85] on link "Analyse des besoins" at bounding box center [310, 84] width 234 height 37
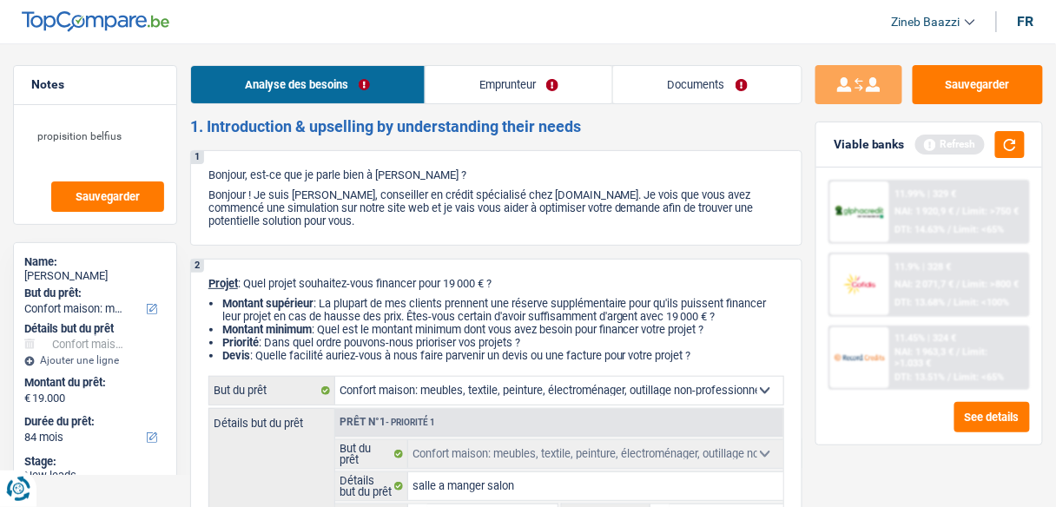
click at [470, 83] on link "Emprunteur" at bounding box center [518, 84] width 187 height 37
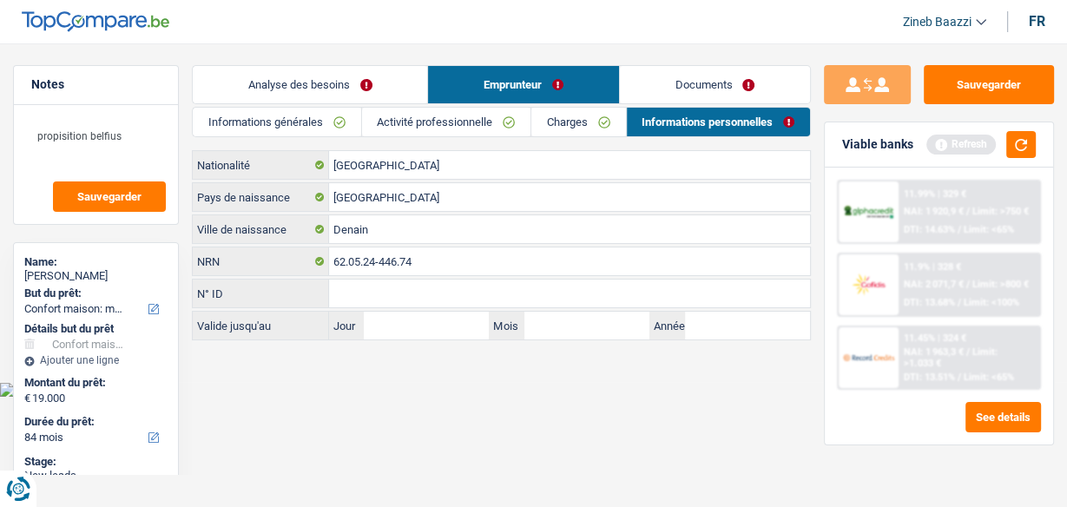
click at [444, 121] on link "Activité professionnelle" at bounding box center [446, 122] width 168 height 29
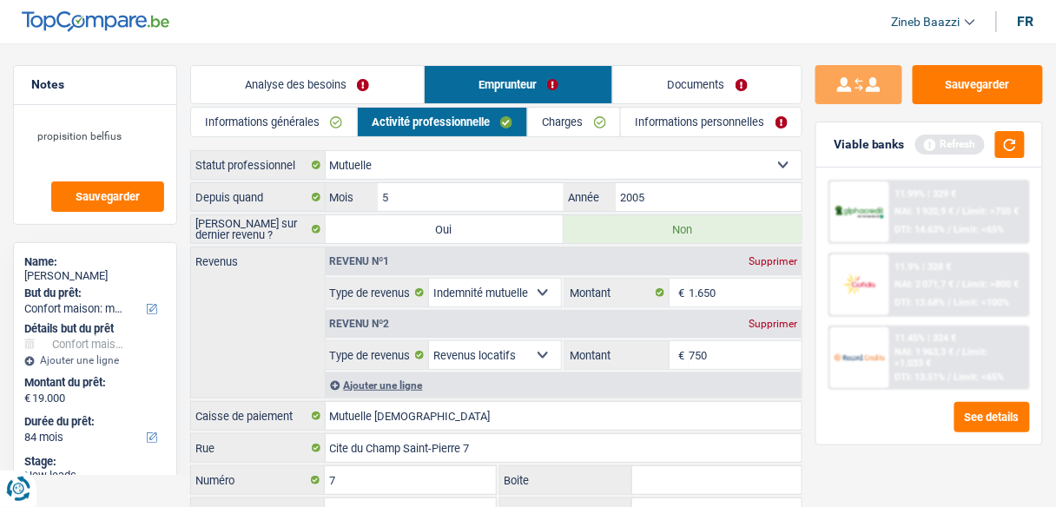
click at [572, 124] on link "Charges" at bounding box center [574, 122] width 92 height 29
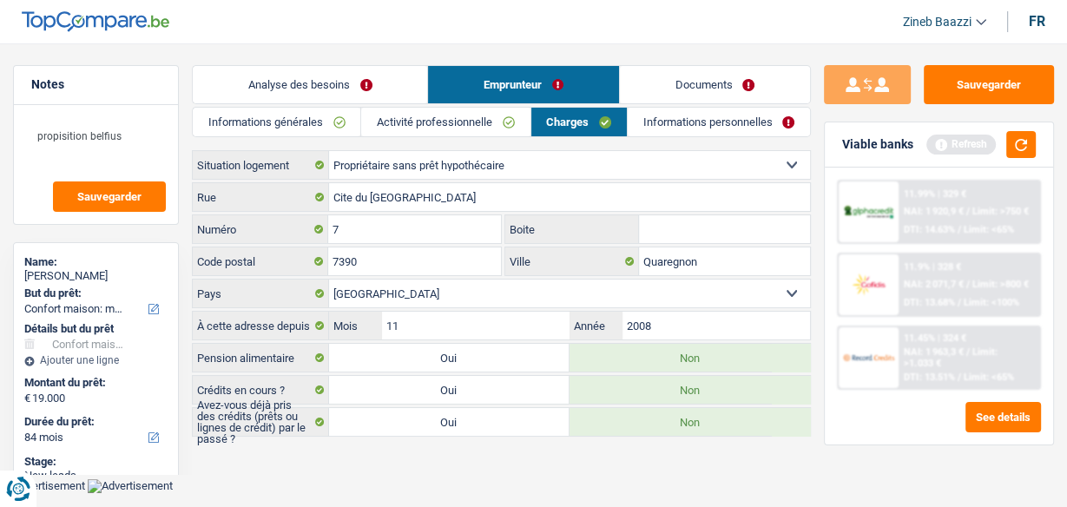
click at [384, 87] on link "Analyse des besoins" at bounding box center [310, 84] width 234 height 37
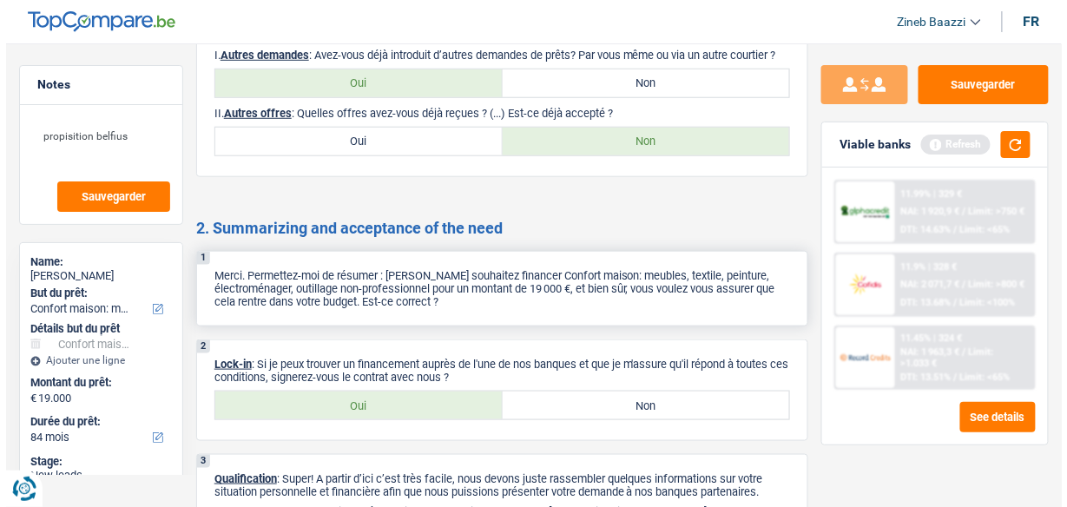
scroll to position [2038, 0]
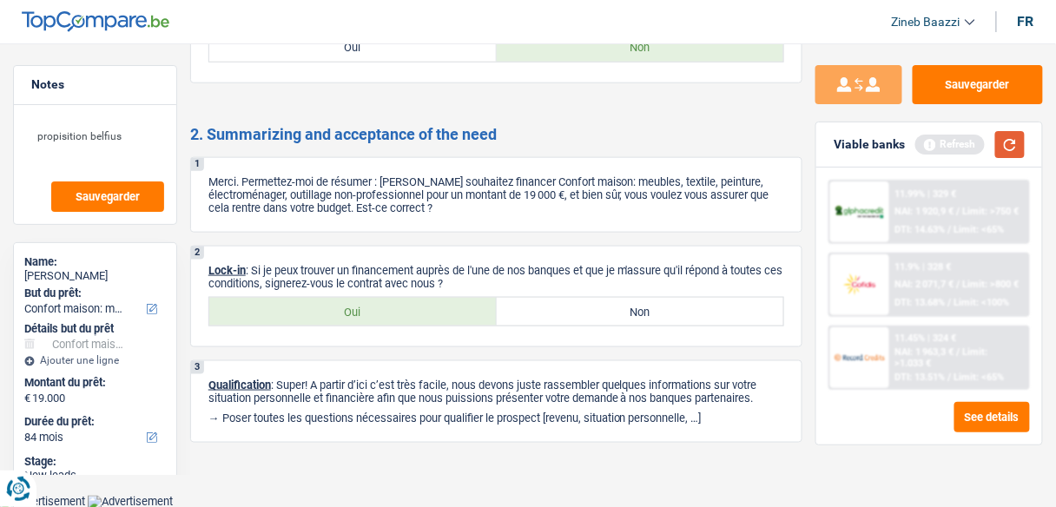
click at [1018, 145] on button "button" at bounding box center [1010, 144] width 30 height 27
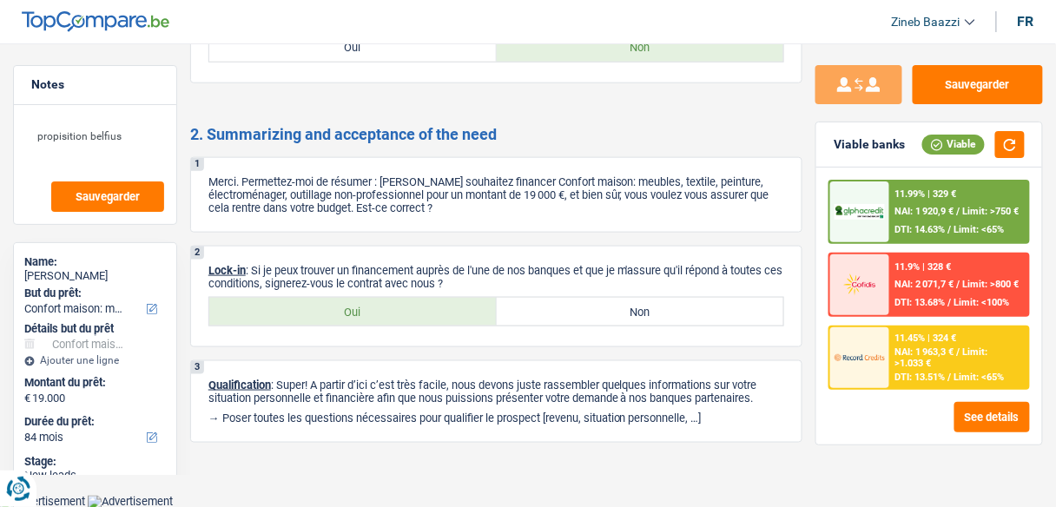
click at [918, 220] on div "11.99% | 329 € NAI: 1 920,9 € / Limit: >750 € DTI: 14.63% / Limit: <65%" at bounding box center [959, 211] width 138 height 61
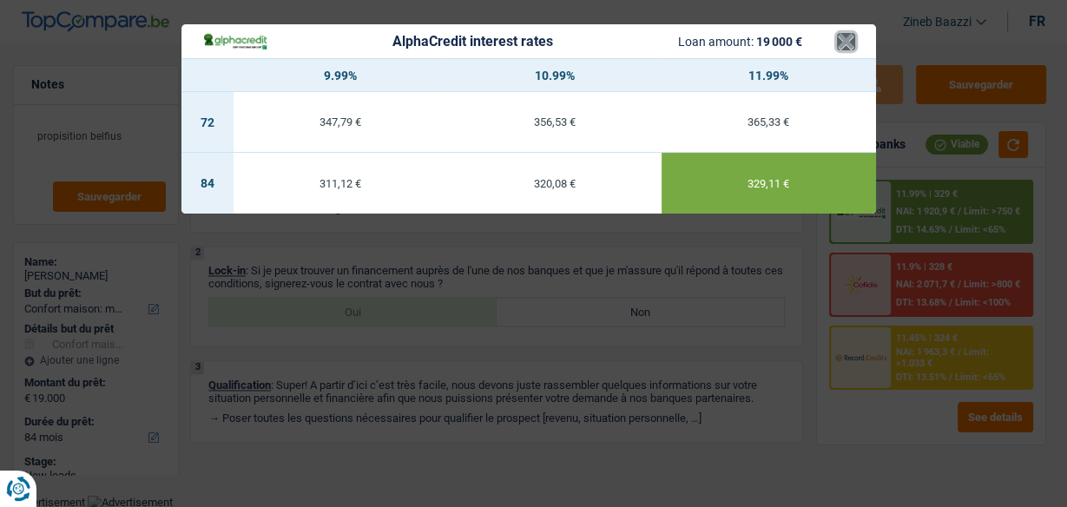
click at [844, 37] on button "×" at bounding box center [846, 41] width 18 height 17
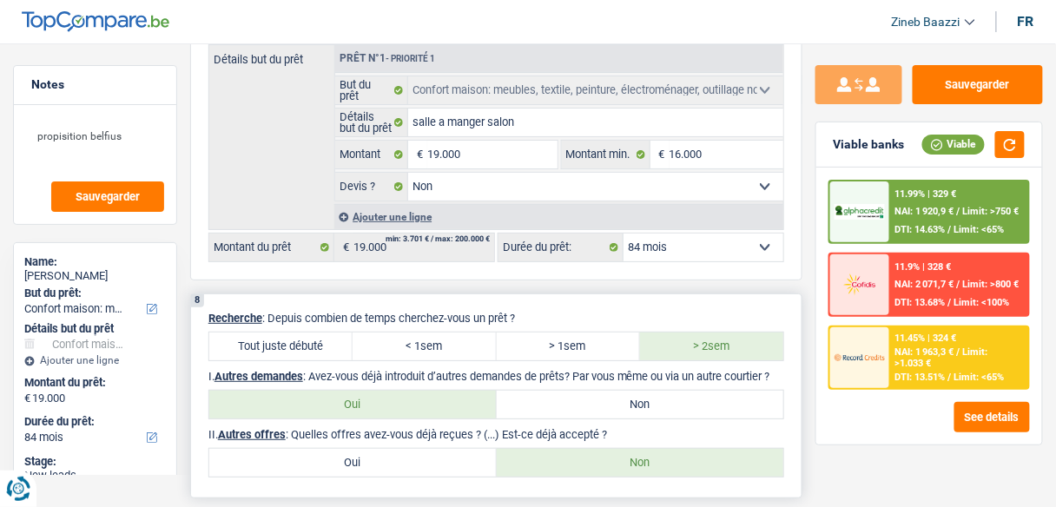
scroll to position [1469, 0]
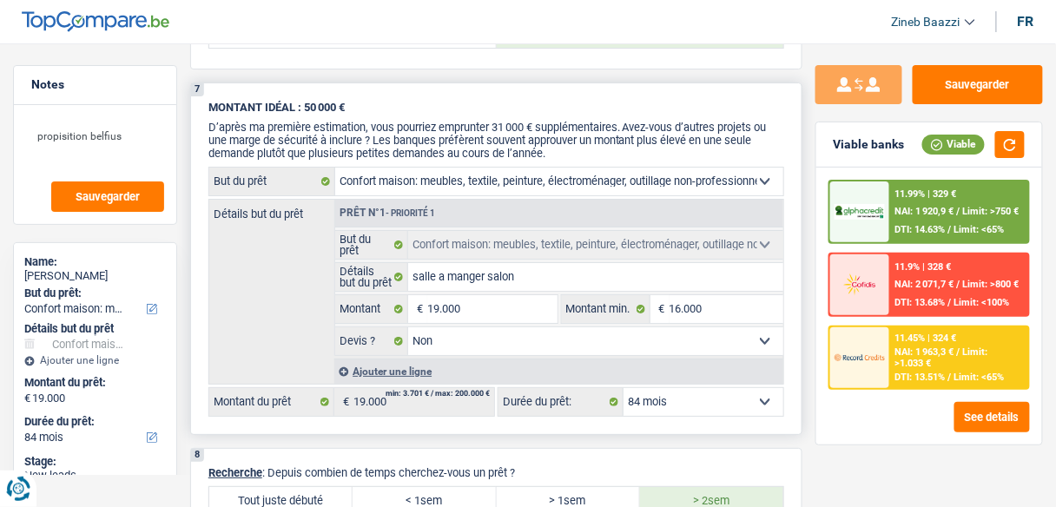
click at [679, 388] on select "12 mois 18 mois 24 mois 30 mois 36 mois 42 mois 48 mois 60 mois 72 mois 84 mois…" at bounding box center [703, 402] width 160 height 28
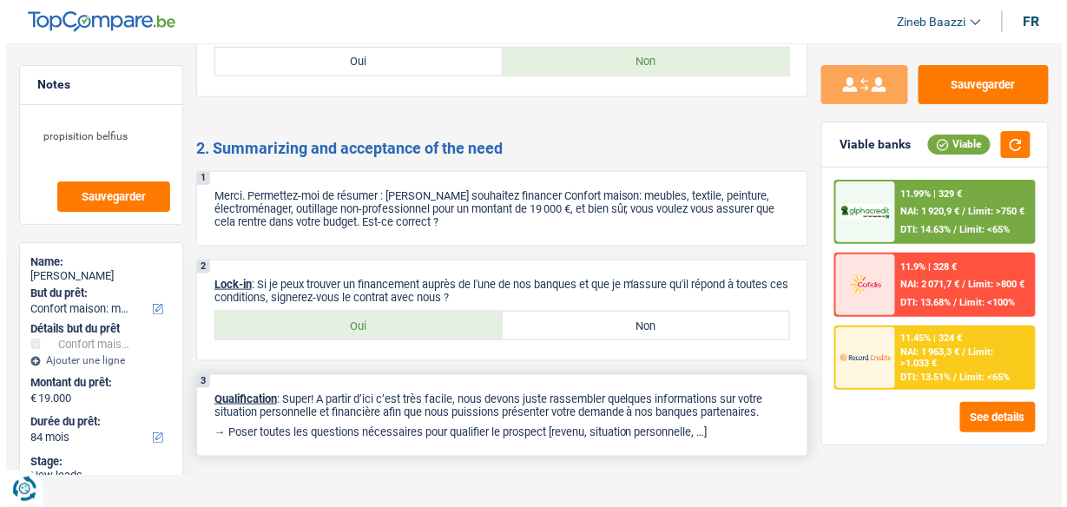
scroll to position [2038, 0]
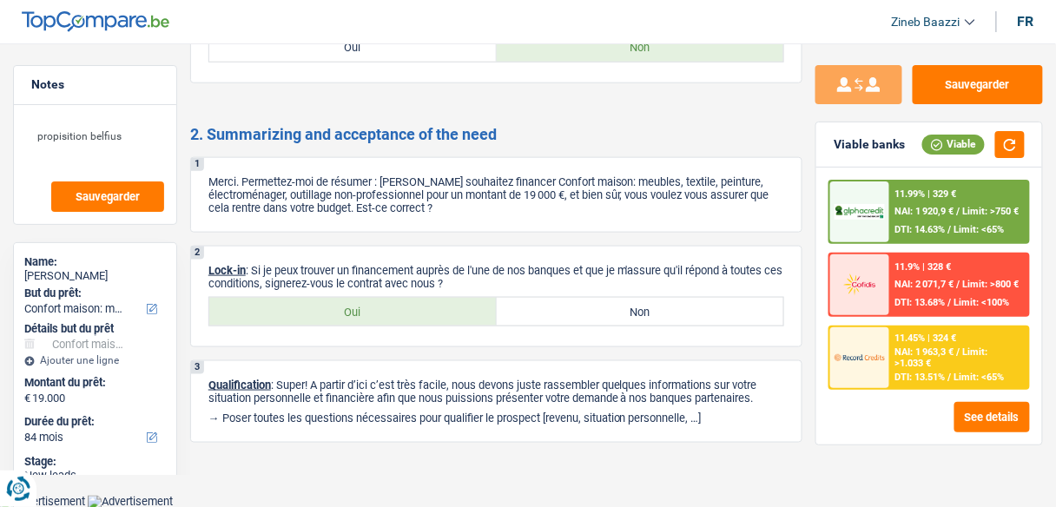
click at [881, 204] on img at bounding box center [859, 212] width 50 height 16
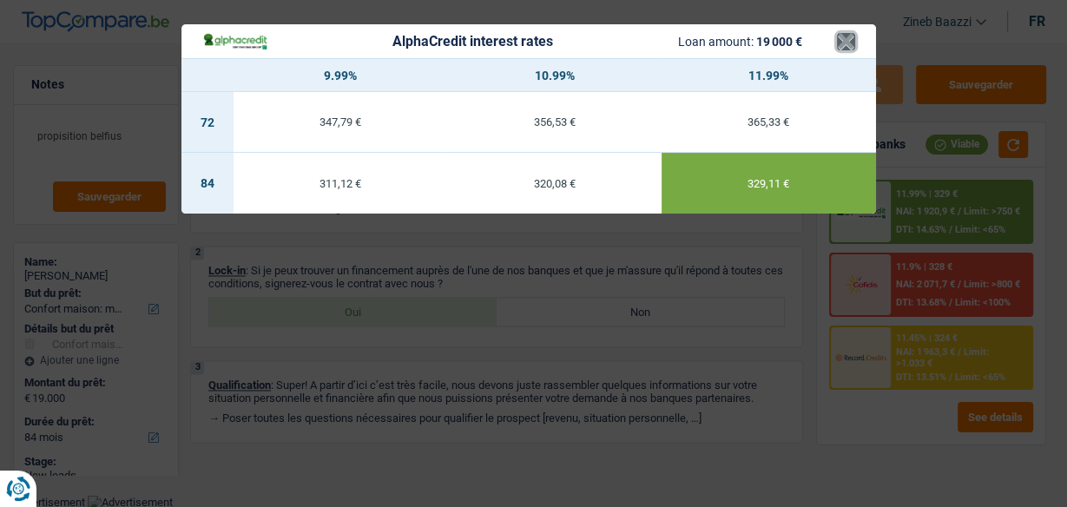
click at [839, 47] on button "×" at bounding box center [846, 41] width 18 height 17
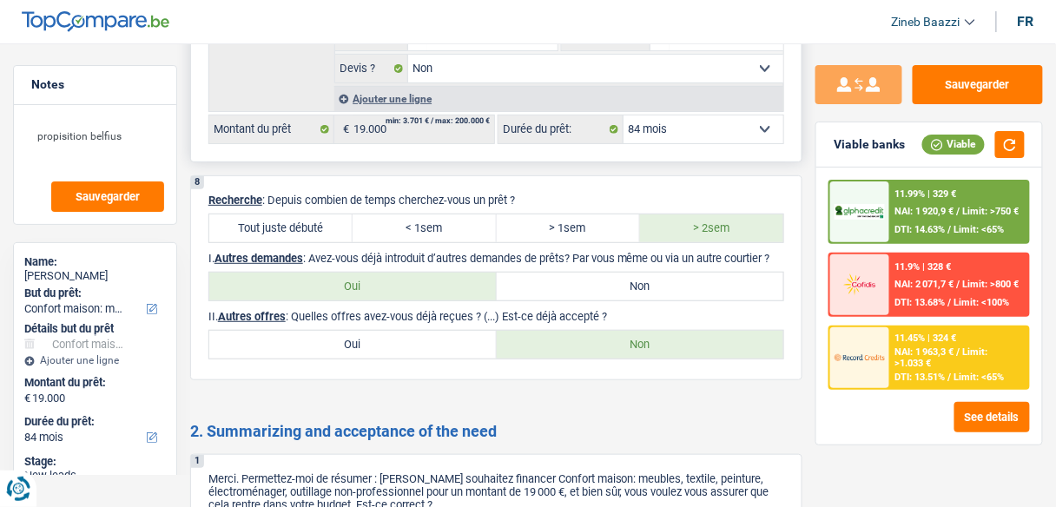
scroll to position [1608, 0]
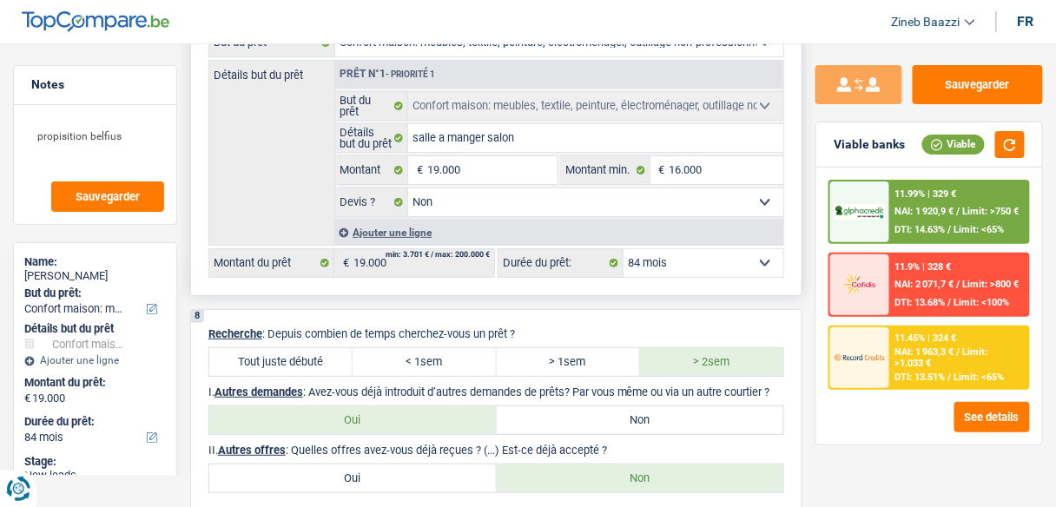
click at [658, 249] on select "12 mois 18 mois 24 mois 30 mois 36 mois 42 mois 48 mois 60 mois 72 mois 84 mois…" at bounding box center [703, 263] width 160 height 28
click at [623, 249] on select "12 mois 18 mois 24 mois 30 mois 36 mois 42 mois 48 mois 60 mois 72 mois 84 mois…" at bounding box center [703, 263] width 160 height 28
click at [961, 201] on div "11.99% | 417 € NAI: 1 833,3 € / Limit: >750 € DTI: 18.52% / Limit: <65%" at bounding box center [959, 211] width 138 height 61
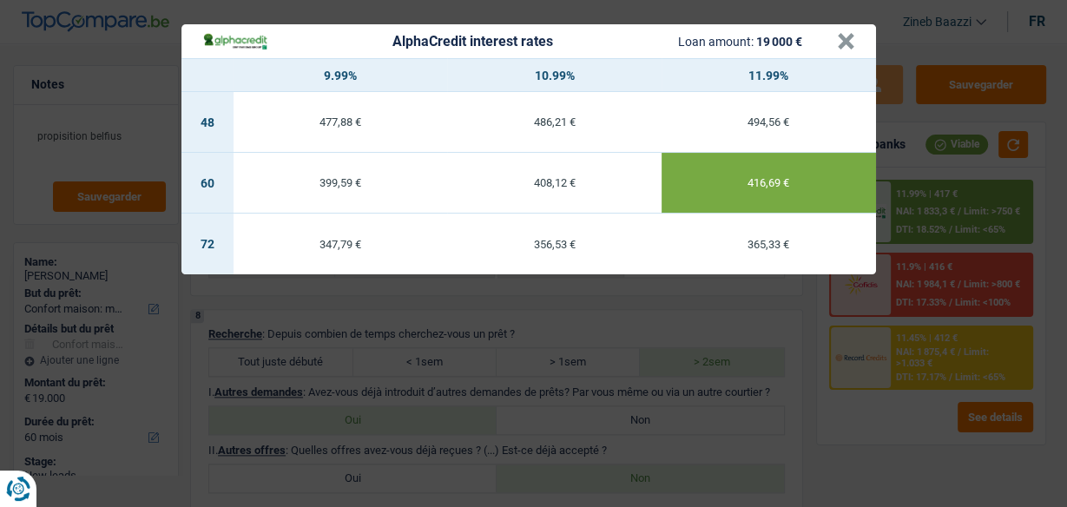
click at [953, 175] on div "AlphaCredit interest rates Loan amount: 19 000 € × 9.99% 10.99% 11.99% 48 477,8…" at bounding box center [533, 253] width 1067 height 507
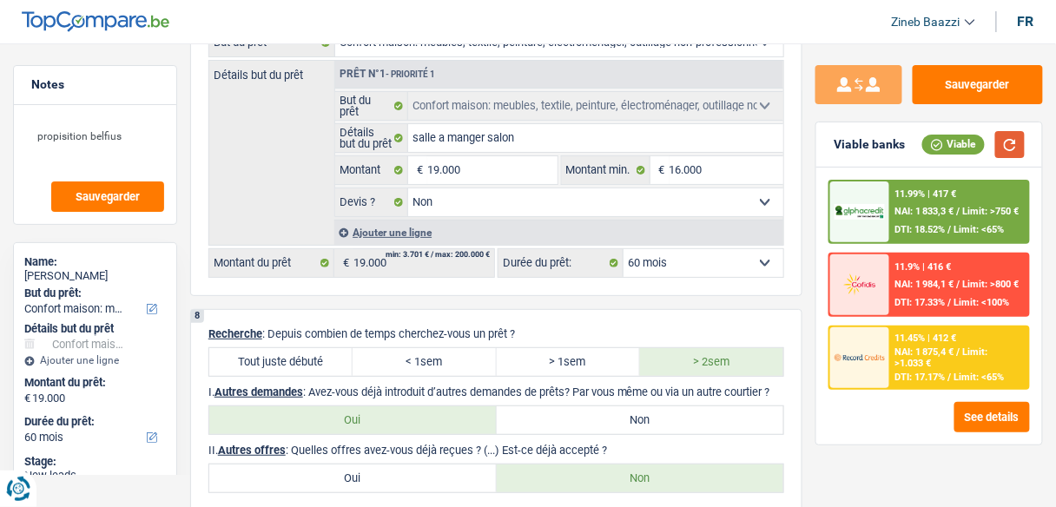
click at [1015, 154] on button "button" at bounding box center [1010, 144] width 30 height 27
click at [937, 218] on div "11.99% | 417 € NAI: 1 833,3 € / Limit: >750 € DTI: 18.52% / Limit: <65%" at bounding box center [959, 211] width 138 height 61
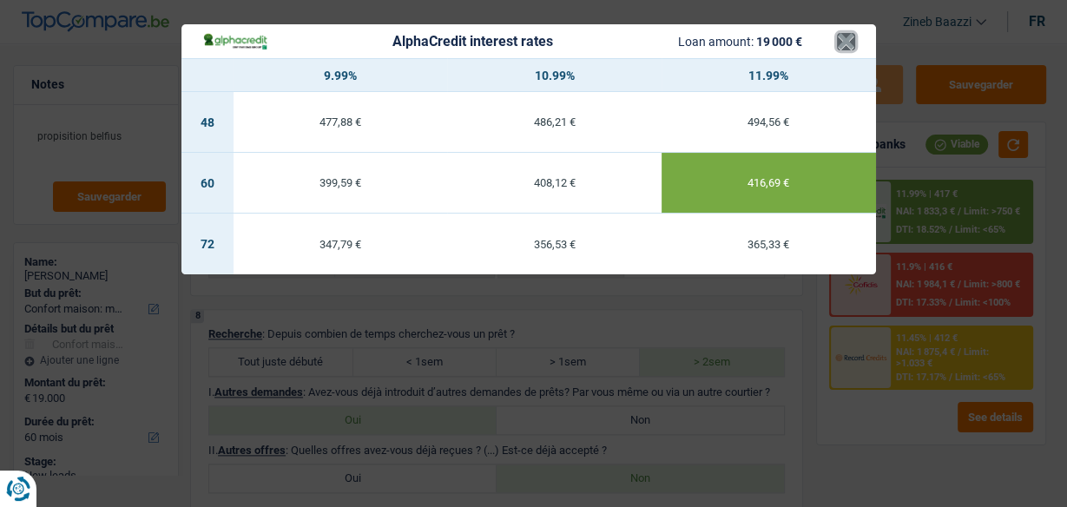
click at [839, 37] on button "×" at bounding box center [846, 41] width 18 height 17
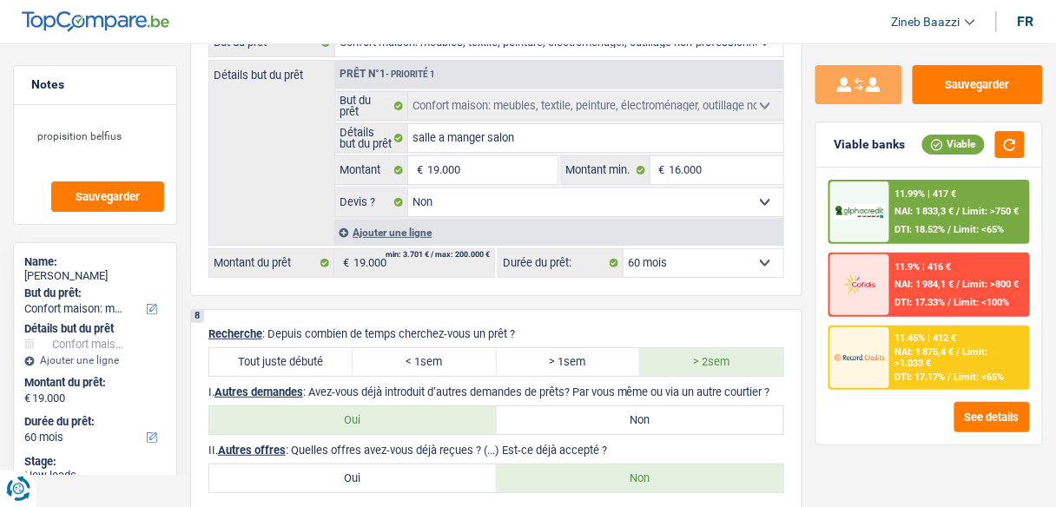
click at [975, 379] on span "Limit: <65%" at bounding box center [979, 377] width 50 height 11
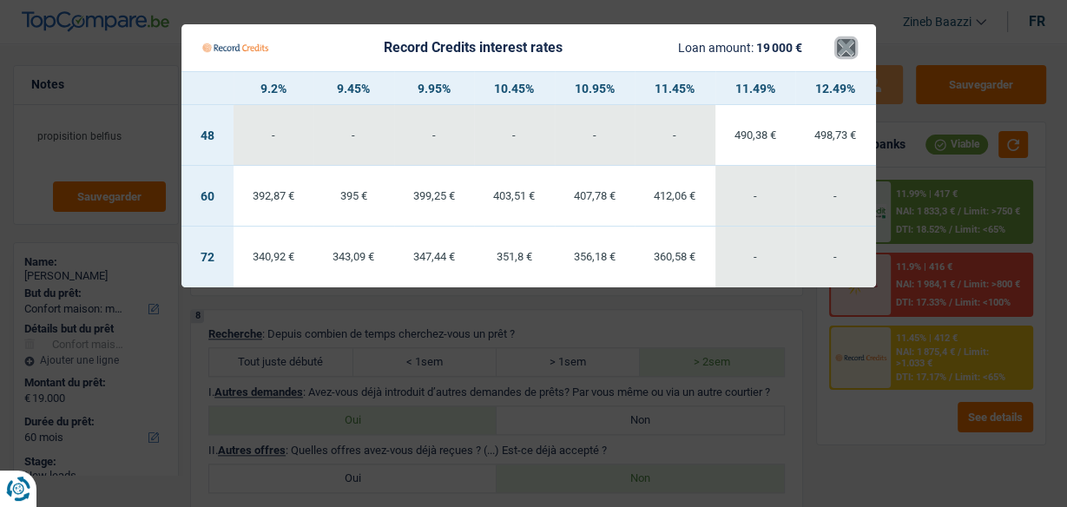
click at [841, 51] on button "×" at bounding box center [846, 47] width 18 height 17
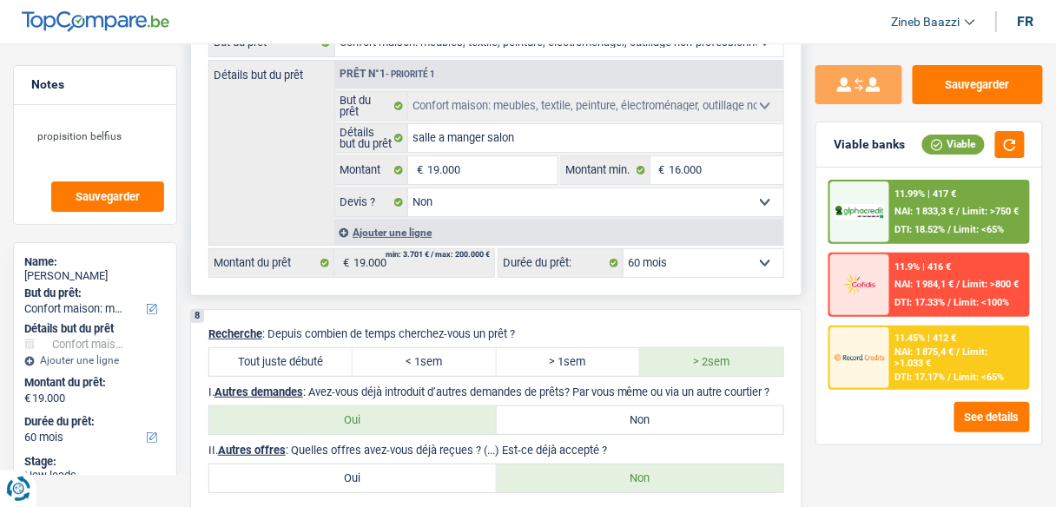
click at [714, 258] on select "12 mois 18 mois 24 mois 30 mois 36 mois 42 mois 48 mois 60 mois 72 mois 84 mois…" at bounding box center [703, 263] width 160 height 28
click at [714, 254] on select "12 mois 18 mois 24 mois 30 mois 36 mois 42 mois 48 mois 60 mois 72 mois 84 mois…" at bounding box center [703, 263] width 160 height 28
click at [695, 249] on select "12 mois 18 mois 24 mois 30 mois 36 mois 42 mois 48 mois 60 mois 72 mois 84 mois…" at bounding box center [703, 263] width 160 height 28
click at [623, 249] on select "12 mois 18 mois 24 mois 30 mois 36 mois 42 mois 48 mois 60 mois 72 mois 84 mois…" at bounding box center [703, 263] width 160 height 28
click at [969, 212] on span "Limit: >750 €" at bounding box center [991, 211] width 56 height 11
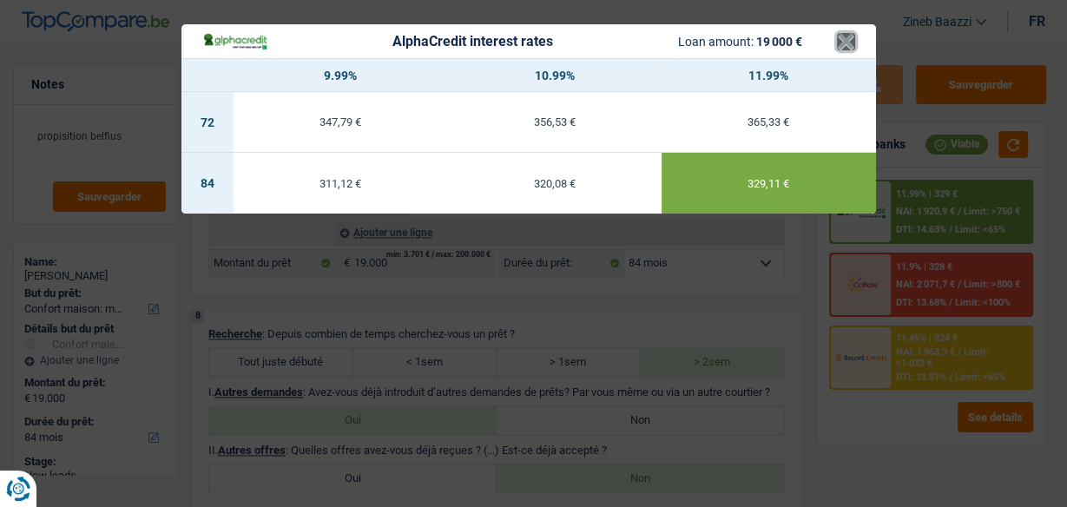
click at [844, 43] on button "×" at bounding box center [846, 41] width 18 height 17
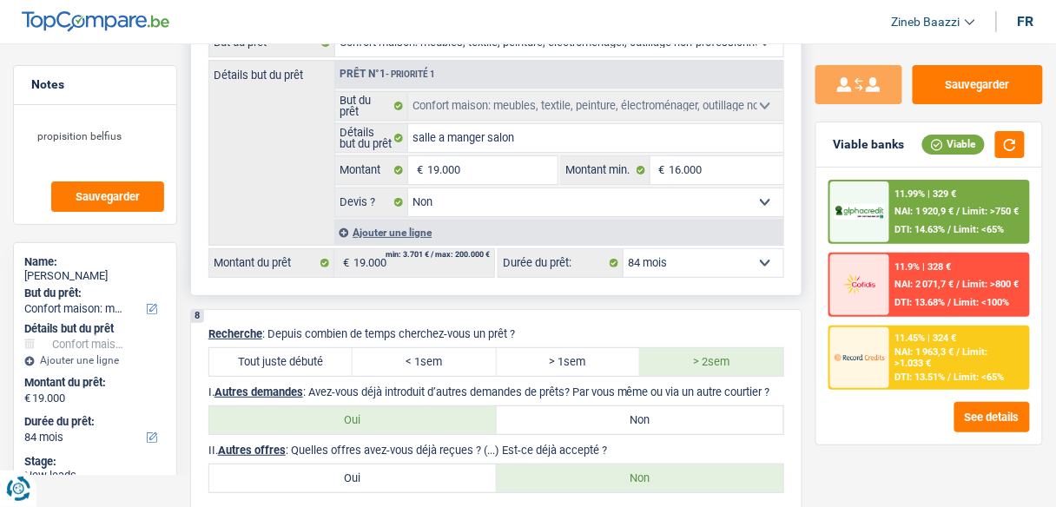
click at [719, 249] on select "12 mois 18 mois 24 mois 30 mois 36 mois 42 mois 48 mois 60 mois 72 mois 84 mois…" at bounding box center [703, 263] width 160 height 28
click at [623, 249] on select "12 mois 18 mois 24 mois 30 mois 36 mois 42 mois 48 mois 60 mois 72 mois 84 mois…" at bounding box center [703, 263] width 160 height 28
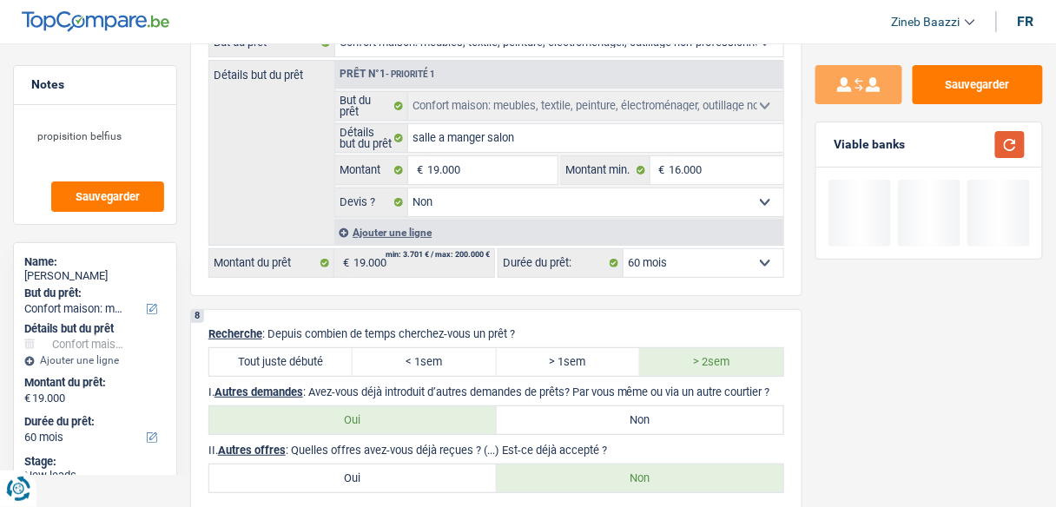
click at [1006, 149] on button "button" at bounding box center [1010, 144] width 30 height 27
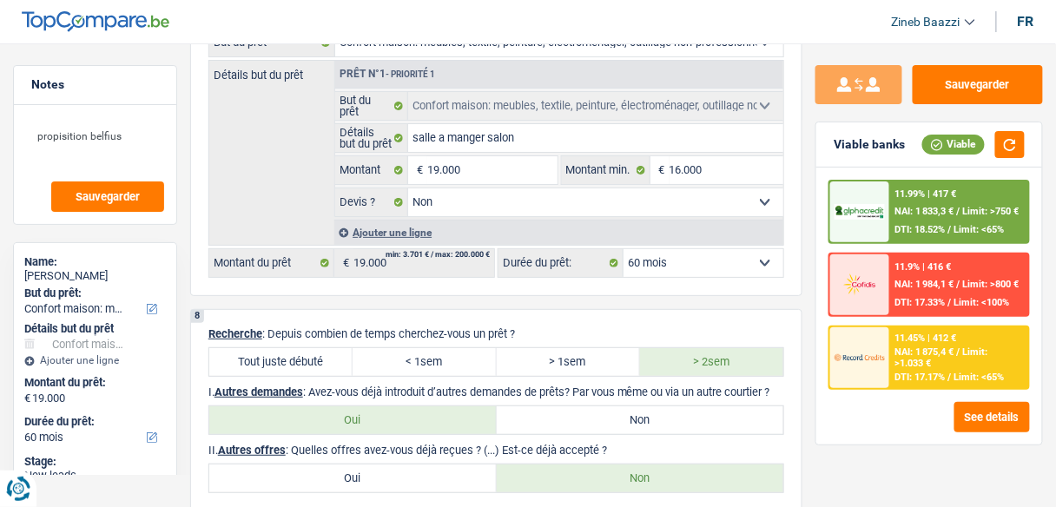
click at [861, 449] on div "Sauvegarder Viable banks Viable 11.99% | 417 € NAI: 1 833,3 € / Limit: >750 € D…" at bounding box center [928, 270] width 253 height 410
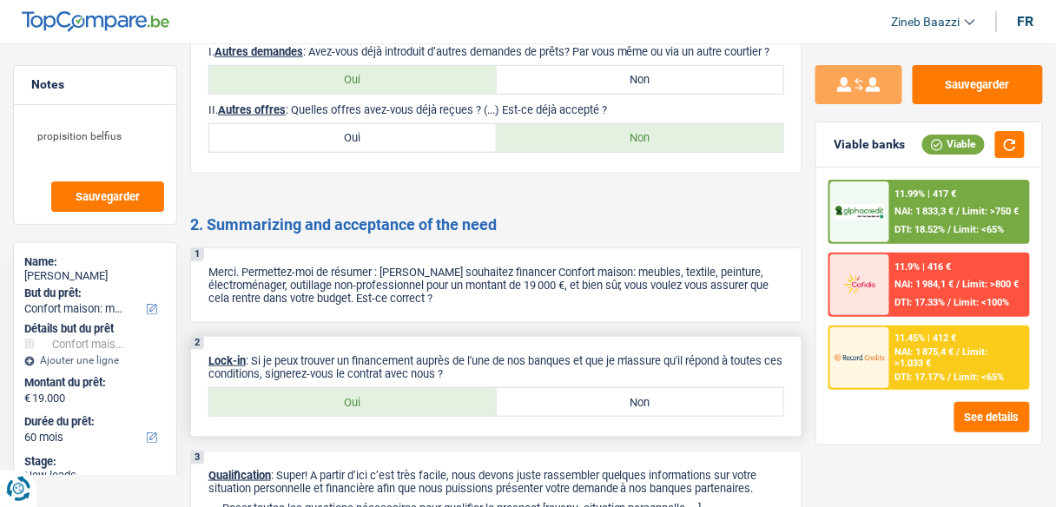
scroll to position [2038, 0]
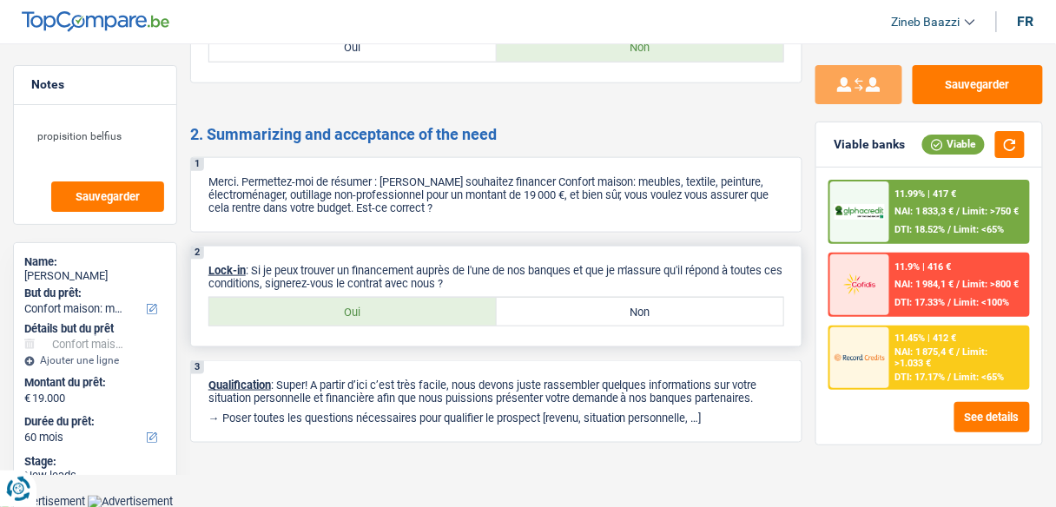
drag, startPoint x: 405, startPoint y: 267, endPoint x: 495, endPoint y: 280, distance: 91.1
click at [495, 280] on p "Lock-in : Si je peux trouver un financement auprès de l'une de nos banques et q…" at bounding box center [496, 277] width 576 height 26
drag, startPoint x: 564, startPoint y: 281, endPoint x: 286, endPoint y: 266, distance: 278.2
click at [286, 266] on p "Lock-in : Si je peux trouver un financement auprès de l'une de nos banques et q…" at bounding box center [496, 277] width 576 height 26
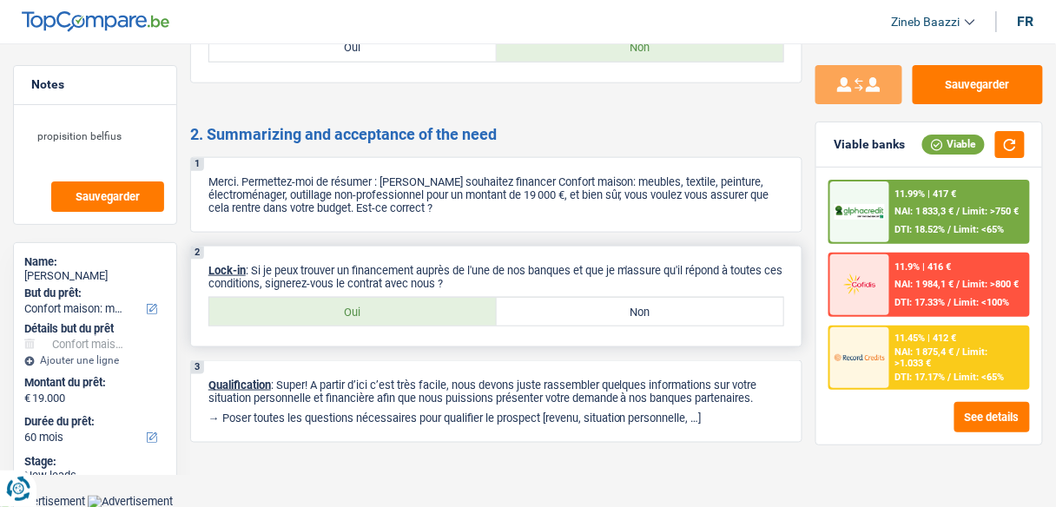
click at [286, 266] on p "Lock-in : Si je peux trouver un financement auprès de l'une de nos banques et q…" at bounding box center [496, 277] width 576 height 26
click at [317, 302] on label "Oui" at bounding box center [352, 312] width 287 height 28
click at [317, 302] on input "Oui" at bounding box center [352, 312] width 287 height 28
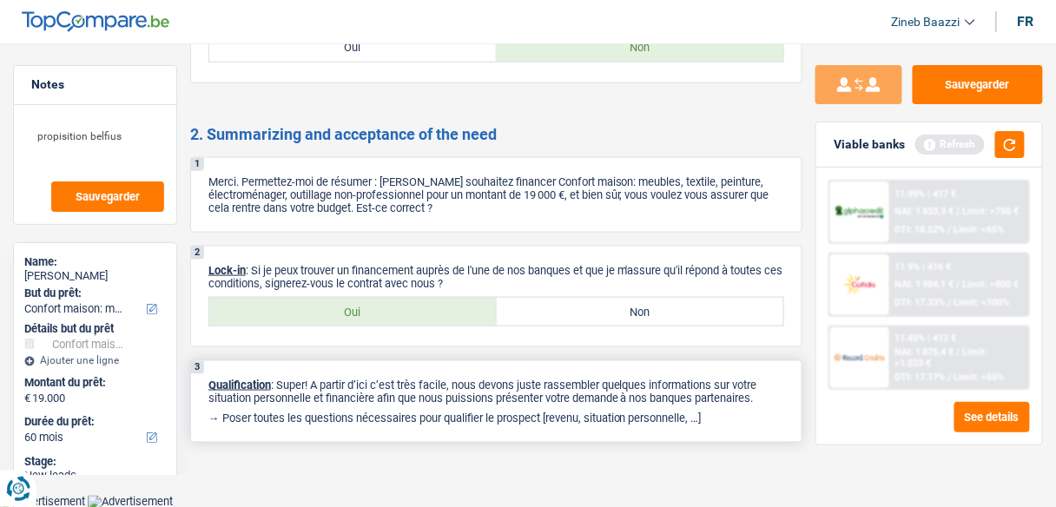
click at [738, 415] on p "→ Poser toutes les questions nécessaires pour qualifier le prospect [revenu, si…" at bounding box center [496, 417] width 576 height 13
drag, startPoint x: 739, startPoint y: 420, endPoint x: 282, endPoint y: 385, distance: 457.9
click at [282, 385] on div "3 Qualification : Super! A partir d’ici c’est très facile, nous devons juste ra…" at bounding box center [496, 401] width 612 height 82
click at [282, 385] on p "Qualification : Super! A partir d’ici c’est très facile, nous devons juste rass…" at bounding box center [496, 391] width 576 height 26
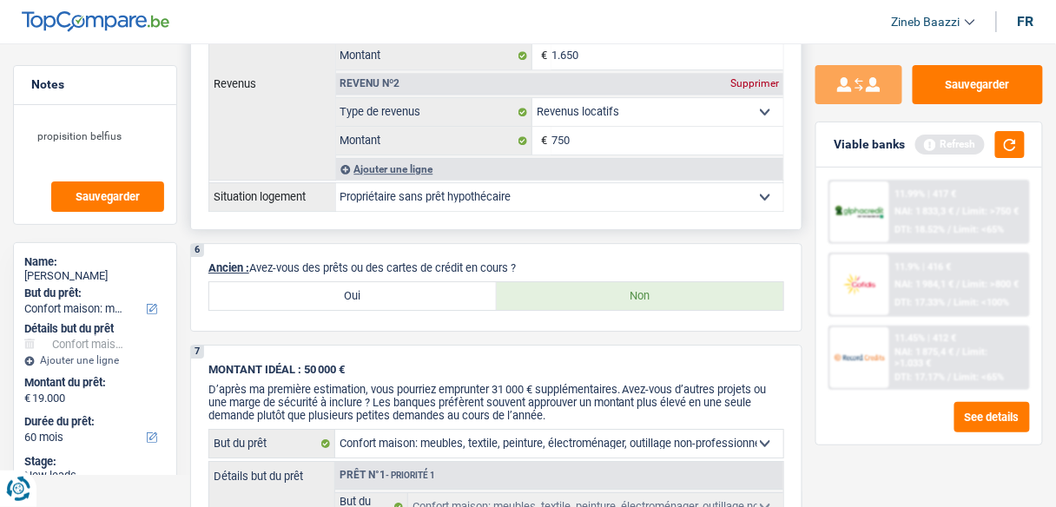
scroll to position [1205, 0]
click at [1010, 149] on button "button" at bounding box center [1010, 144] width 30 height 27
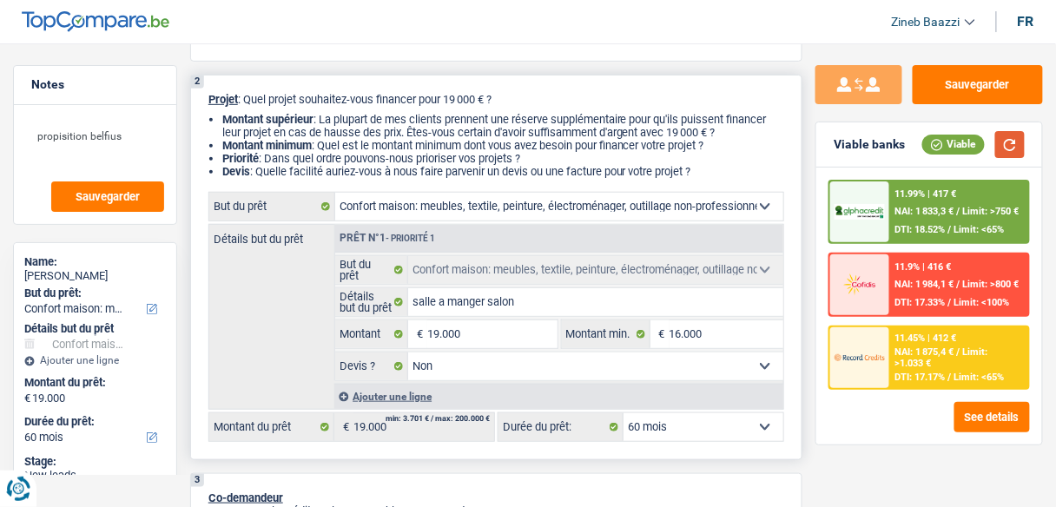
scroll to position [208, 0]
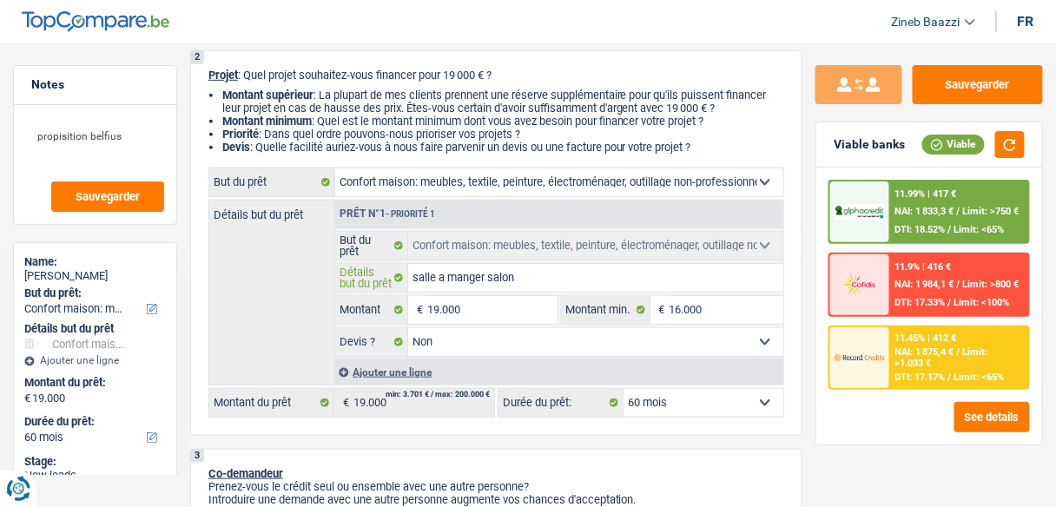
click at [556, 278] on input "salle a manger salon" at bounding box center [595, 278] width 375 height 28
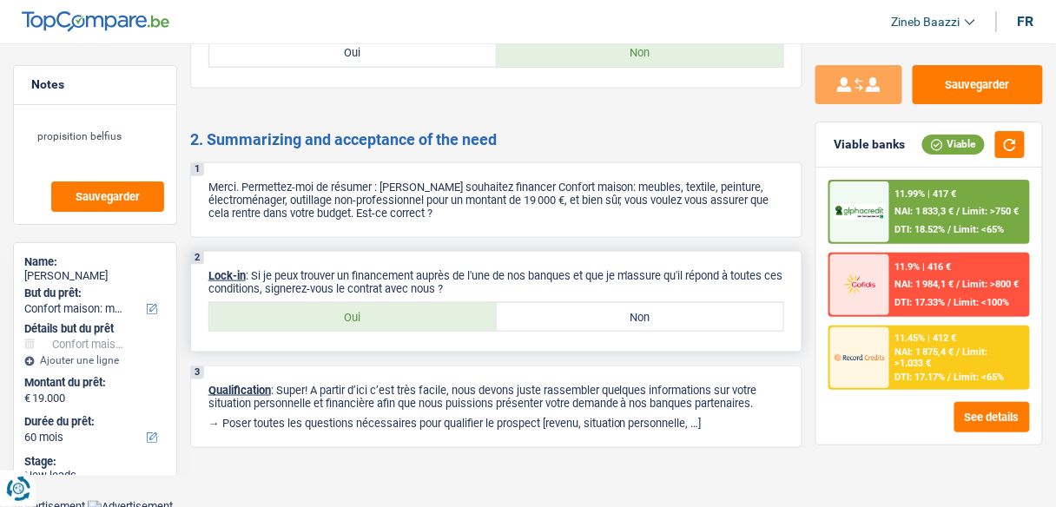
scroll to position [2038, 0]
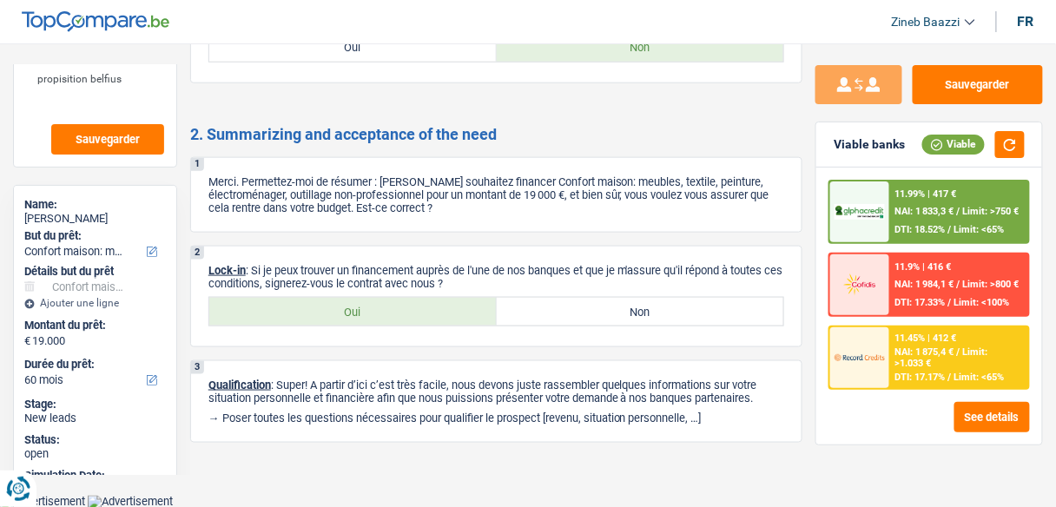
scroll to position [108, 0]
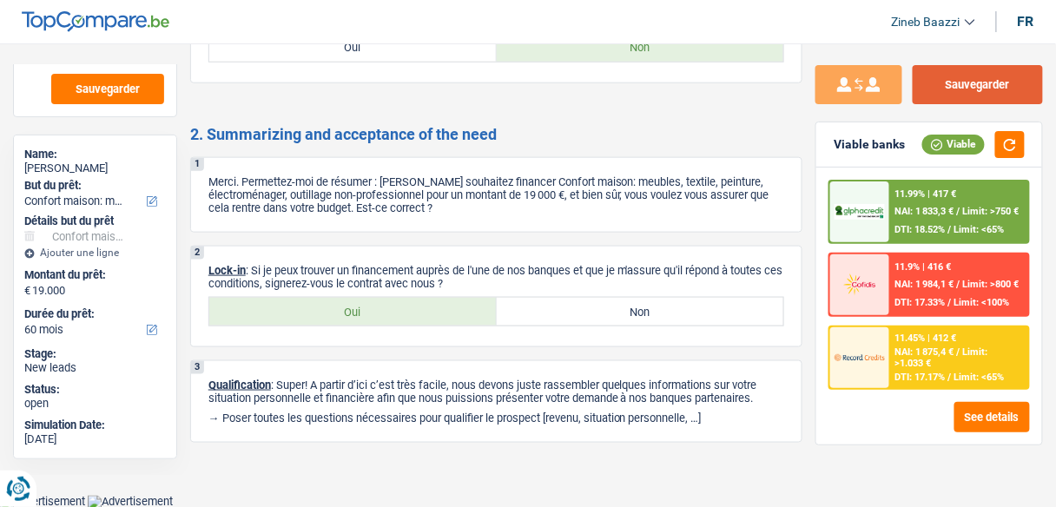
click at [988, 79] on button "Sauvegarder" at bounding box center [977, 84] width 130 height 39
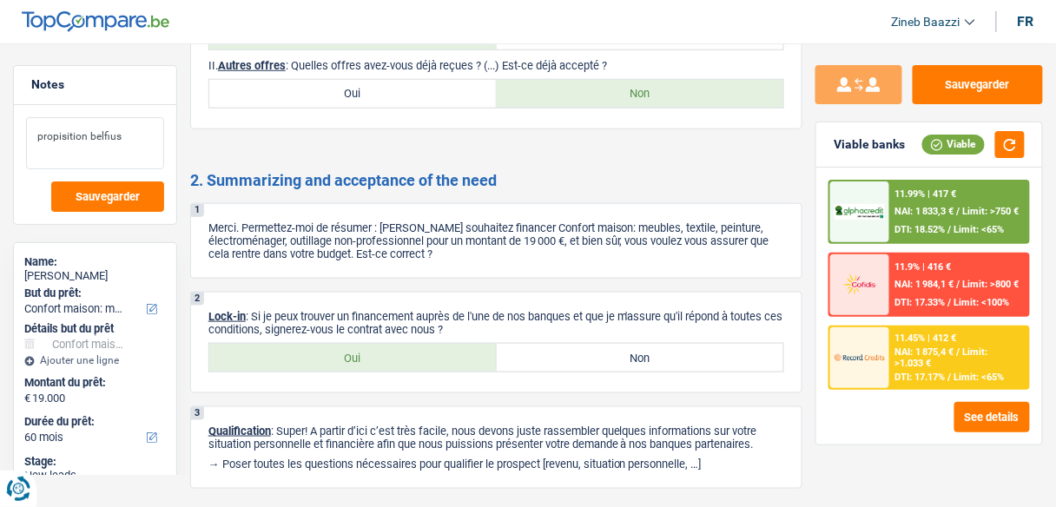
scroll to position [1969, 0]
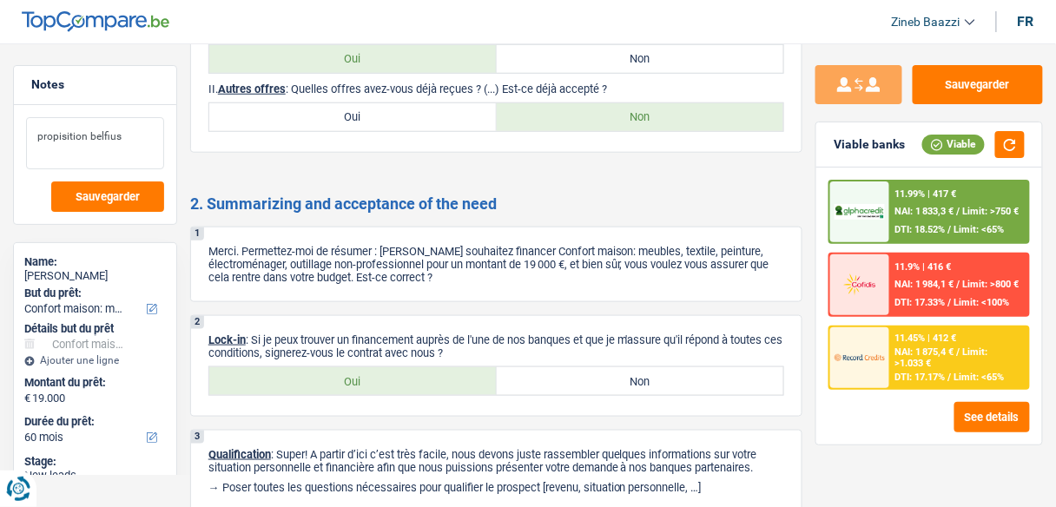
drag, startPoint x: 129, startPoint y: 136, endPoint x: 34, endPoint y: 139, distance: 95.5
click at [34, 139] on textarea "propisition belfius" at bounding box center [95, 143] width 138 height 52
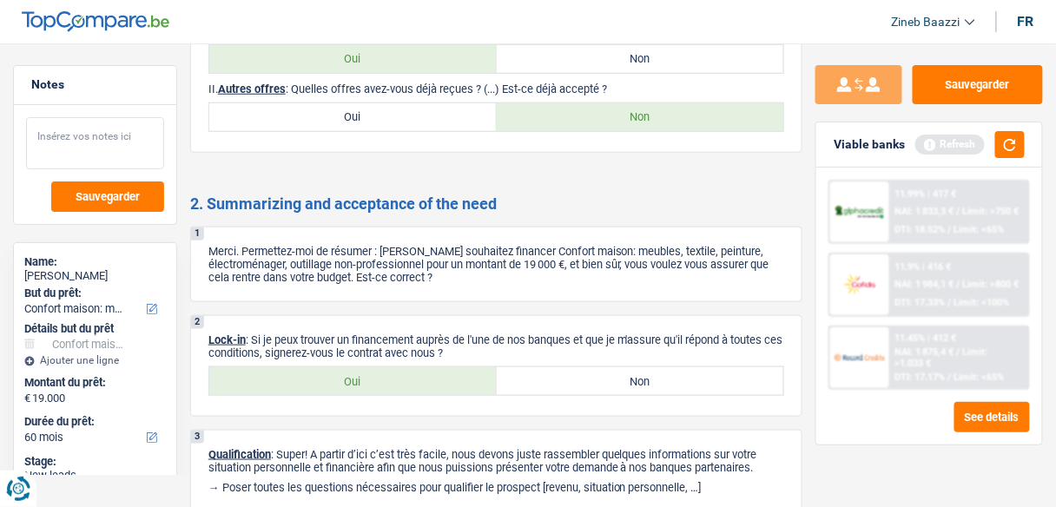
click at [123, 135] on textarea at bounding box center [95, 143] width 138 height 52
paste textarea "La cliente a été refusé chez belfius elle va envoyer les doc mutuelle plus reve…"
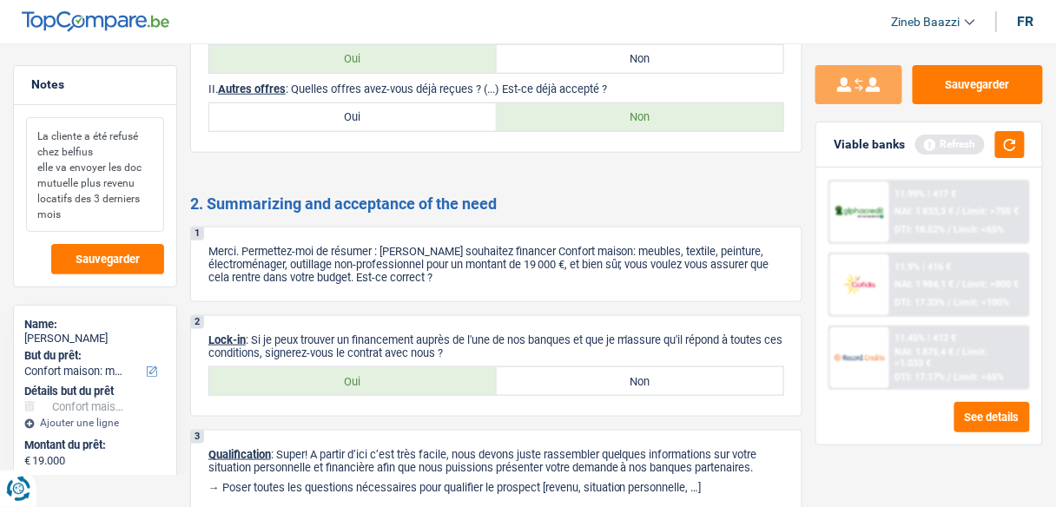
click at [62, 213] on textarea "La cliente a été refusé chez belfius elle va envoyer les doc mutuelle plus reve…" at bounding box center [95, 174] width 138 height 115
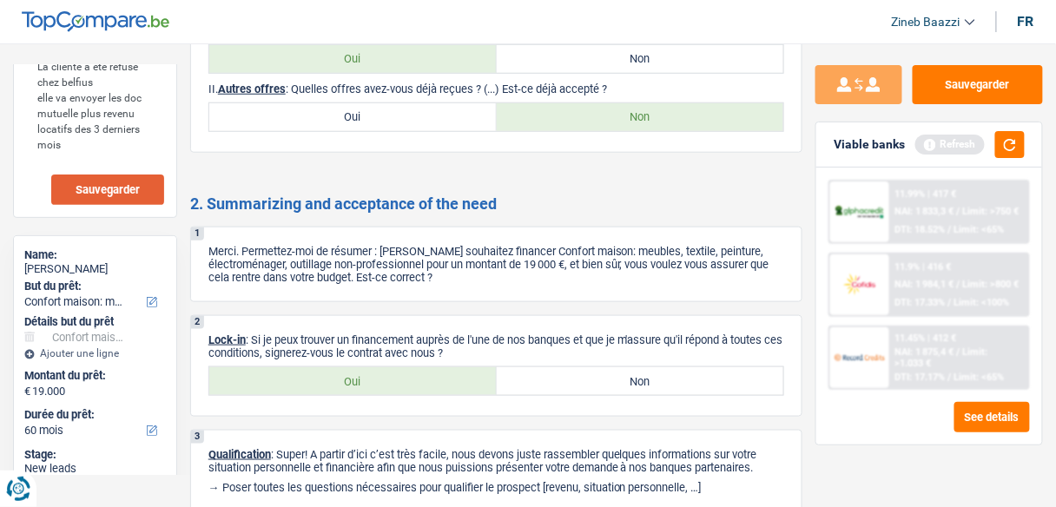
click at [91, 188] on span "Sauvegarder" at bounding box center [108, 189] width 64 height 11
click at [951, 70] on button "Sauvegarder" at bounding box center [977, 84] width 130 height 39
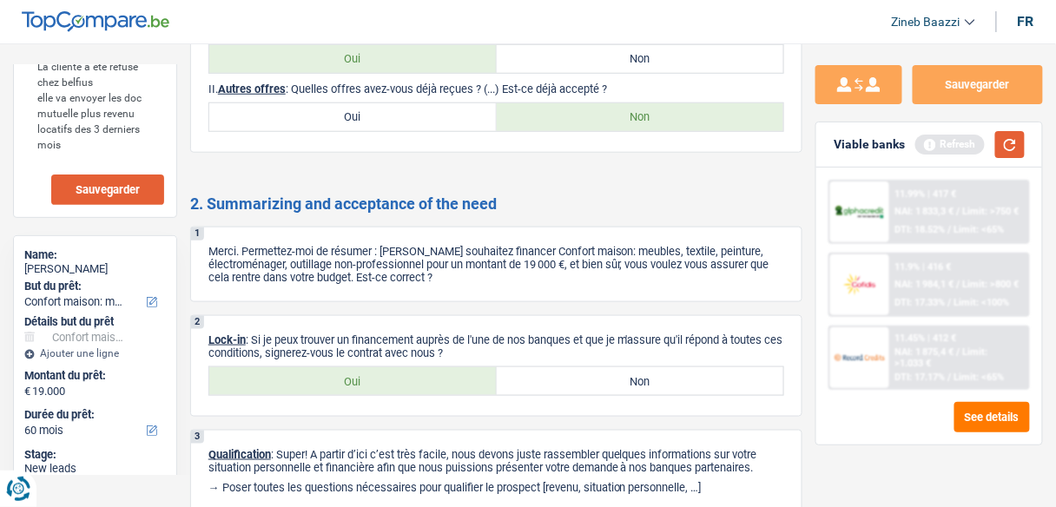
click at [1009, 142] on button "button" at bounding box center [1010, 144] width 30 height 27
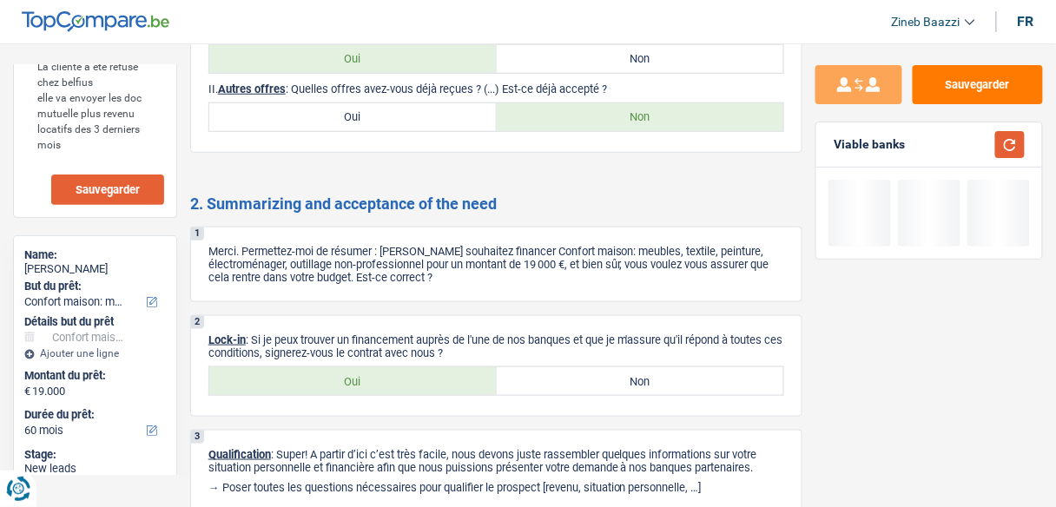
click at [1012, 138] on button "button" at bounding box center [1010, 144] width 30 height 27
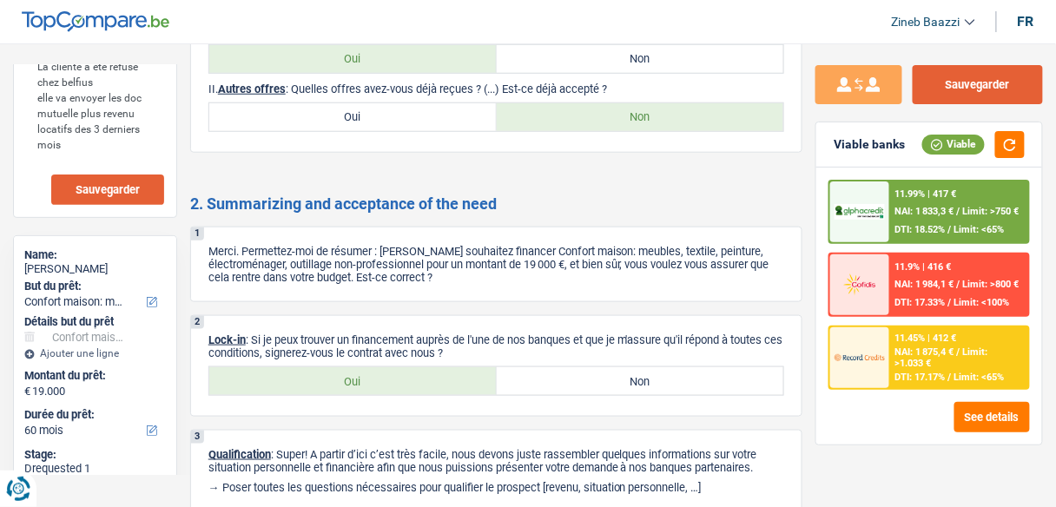
click at [979, 87] on button "Sauvegarder" at bounding box center [977, 84] width 130 height 39
click at [944, 89] on button "Sauvegarder" at bounding box center [977, 84] width 130 height 39
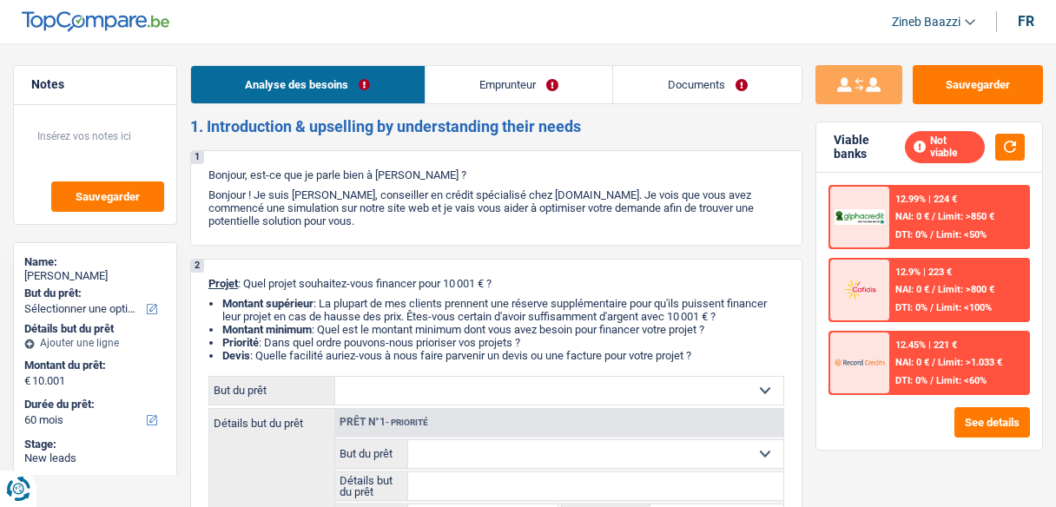
select select "60"
select select "mutuality"
select select "mutualityIndemnity"
select select "60"
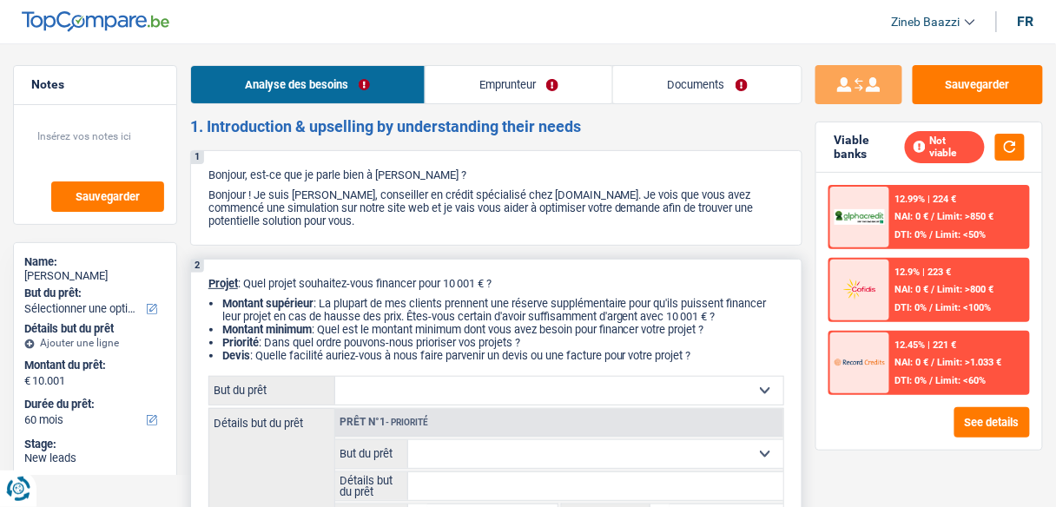
click at [478, 389] on select "Confort maison: meubles, textile, peinture, électroménager, outillage non-profe…" at bounding box center [559, 391] width 448 height 28
click at [246, 266] on div "2 Projet : Quel projet souhaitez-vous financer pour 10 001 € ? Montant supérieu…" at bounding box center [496, 451] width 612 height 385
drag, startPoint x: 387, startPoint y: 260, endPoint x: 389, endPoint y: 282, distance: 21.8
click at [390, 272] on div "2 Projet : Quel projet souhaitez-vous financer pour 10 001 € ? Montant supérieu…" at bounding box center [496, 451] width 612 height 385
click at [461, 26] on header "Zineb Baazzi Se déconnecter fr" at bounding box center [528, 22] width 1056 height 44
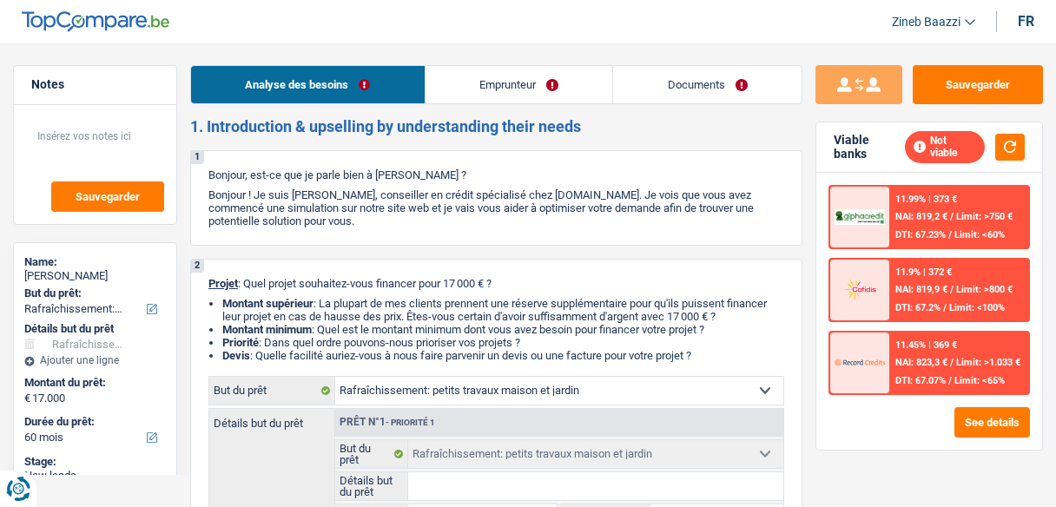
select select "houseOrGarden"
select select "60"
select select "houseOrGarden"
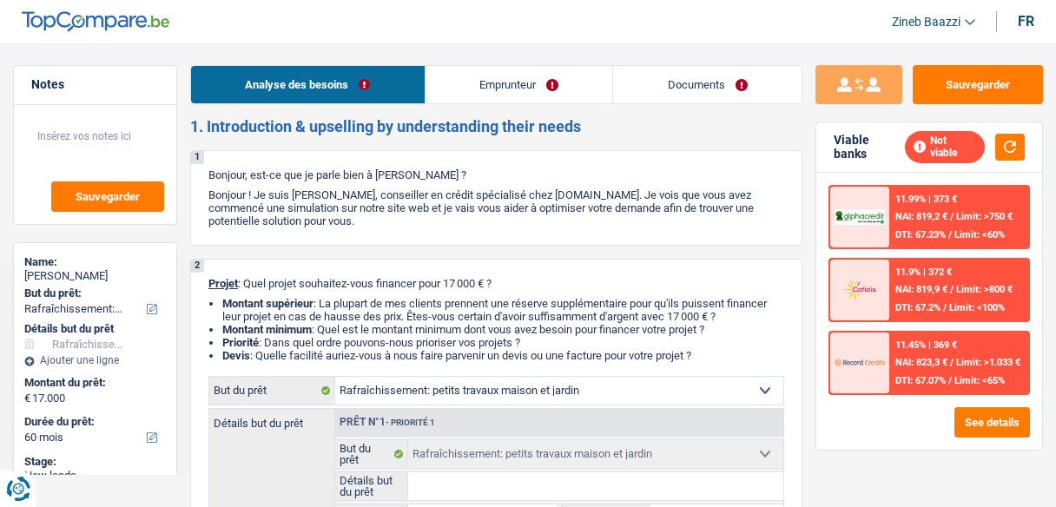
select select "60"
select select "independent"
select select "netSalary"
select select "ownerWithMortgage"
select select "mortgage"
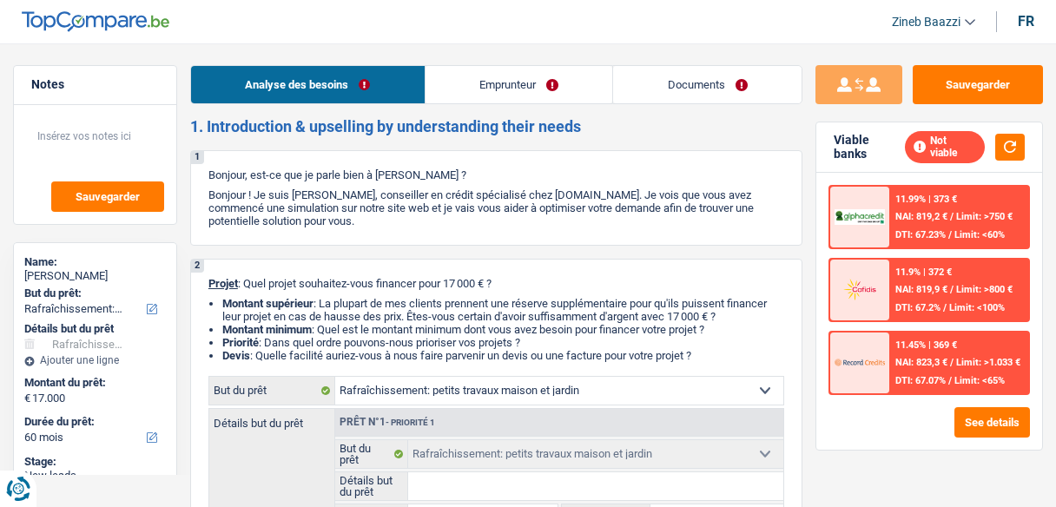
select select "360"
select select "houseOrGarden"
select select "60"
click at [1015, 148] on button "button" at bounding box center [1010, 147] width 30 height 27
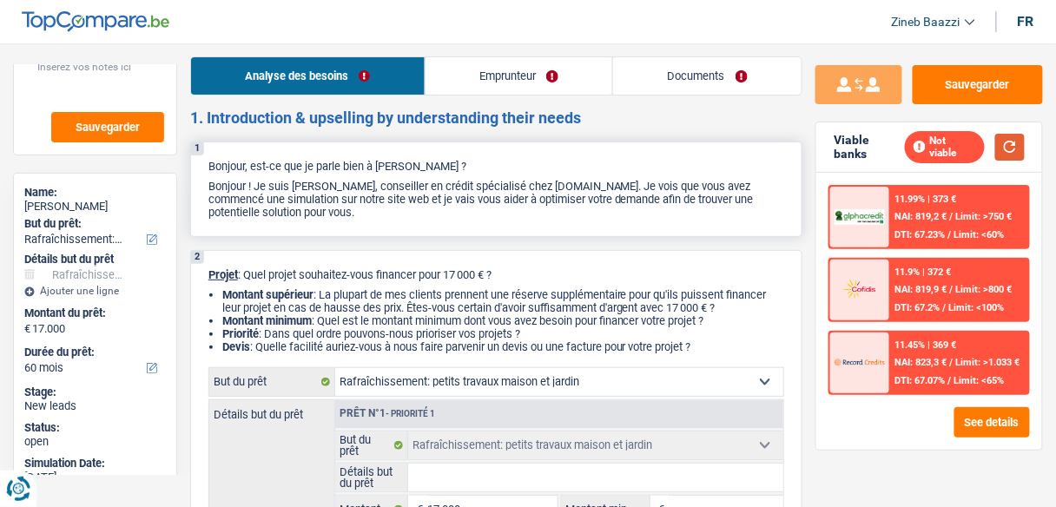
scroll to position [69, 0]
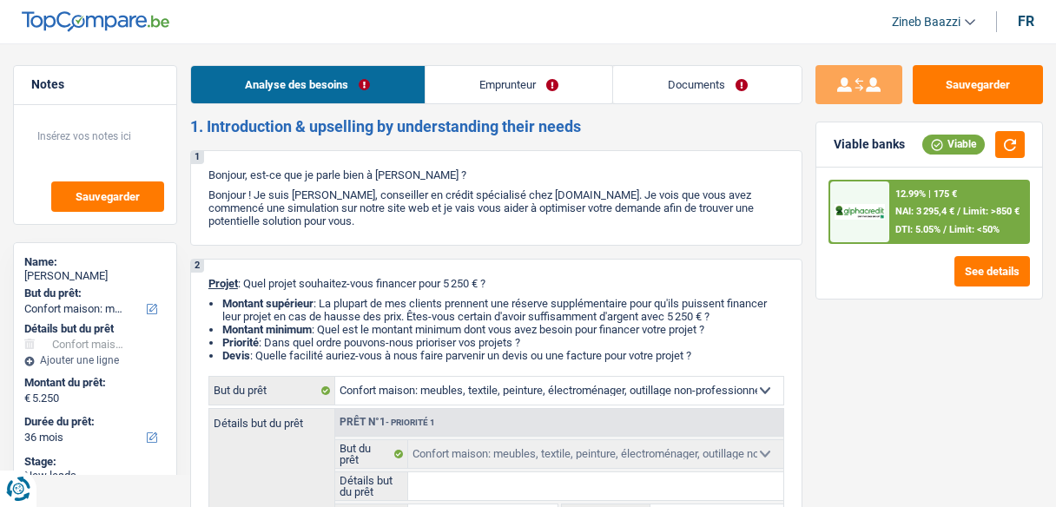
select select "household"
select select "36"
select select "household"
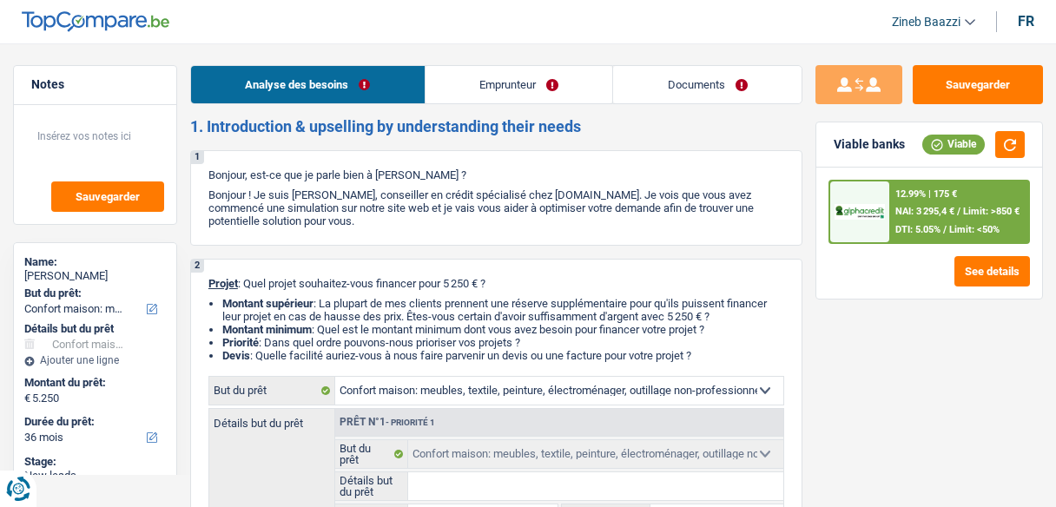
select select "36"
select select "worker"
select select "familyAllowances"
select select "netSalary"
select select "liveWithParents"
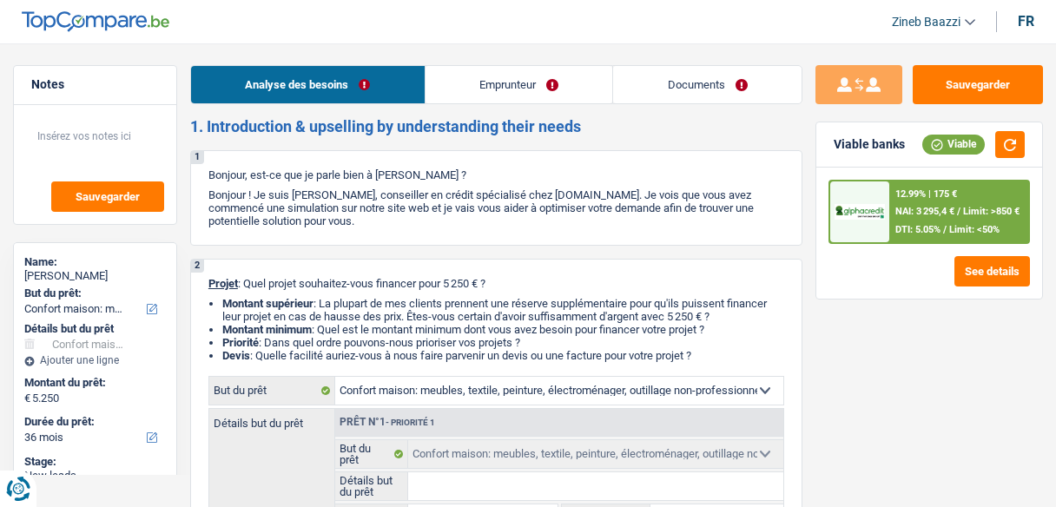
select select "household"
select select "36"
click at [1025, 135] on div "Viable banks Viable" at bounding box center [929, 144] width 226 height 45
click at [1017, 141] on button "button" at bounding box center [1010, 144] width 30 height 27
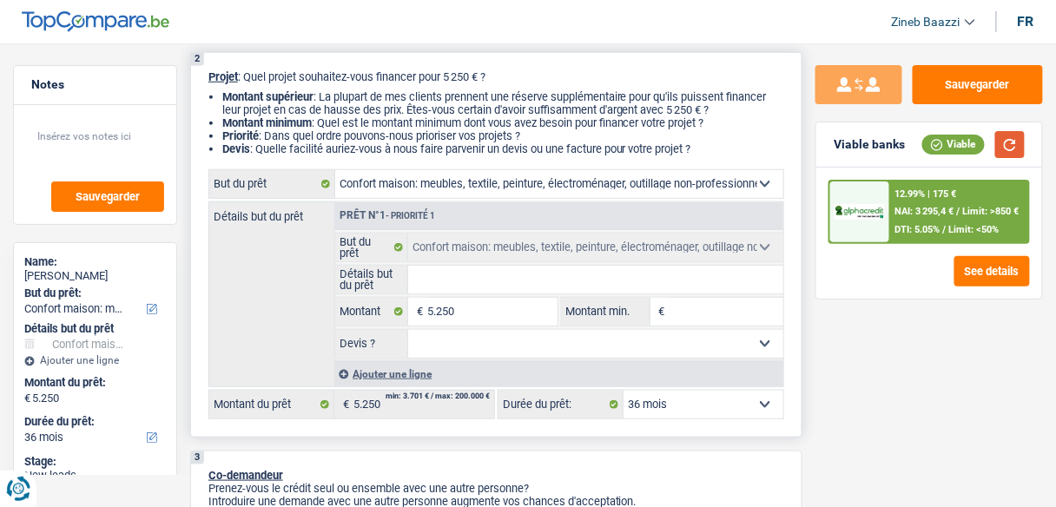
scroll to position [208, 0]
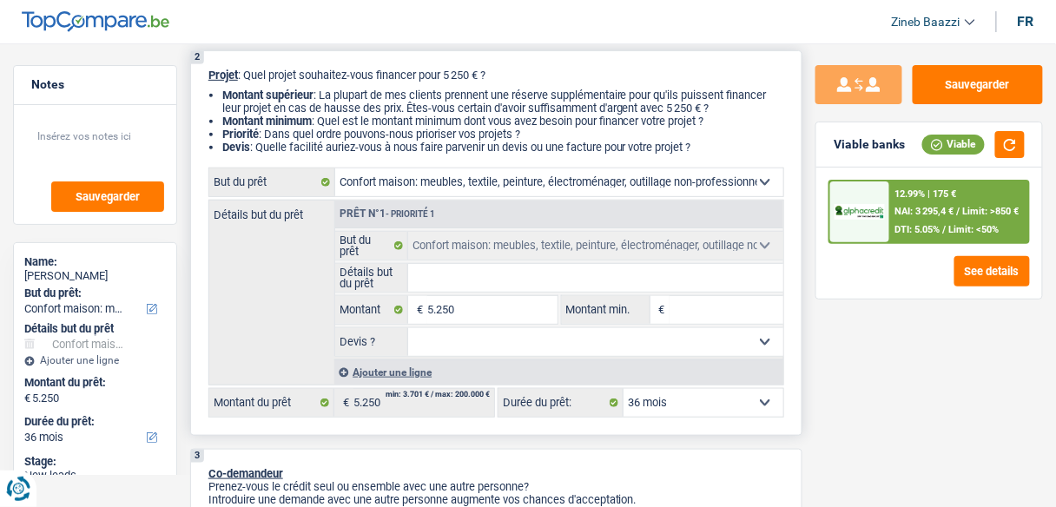
click at [455, 161] on div "2 Projet : Quel projet souhaitez-vous financer pour 5 250 € ? Montant supérieur…" at bounding box center [496, 242] width 612 height 385
click at [490, 132] on li "Priorité : Dans quel ordre pouvons-nous prioriser vos projets ?" at bounding box center [503, 134] width 562 height 13
drag, startPoint x: 665, startPoint y: 136, endPoint x: 651, endPoint y: 137, distance: 13.9
click at [665, 136] on li "Priorité : Dans quel ordre pouvons-nous prioriser vos projets ?" at bounding box center [503, 134] width 562 height 13
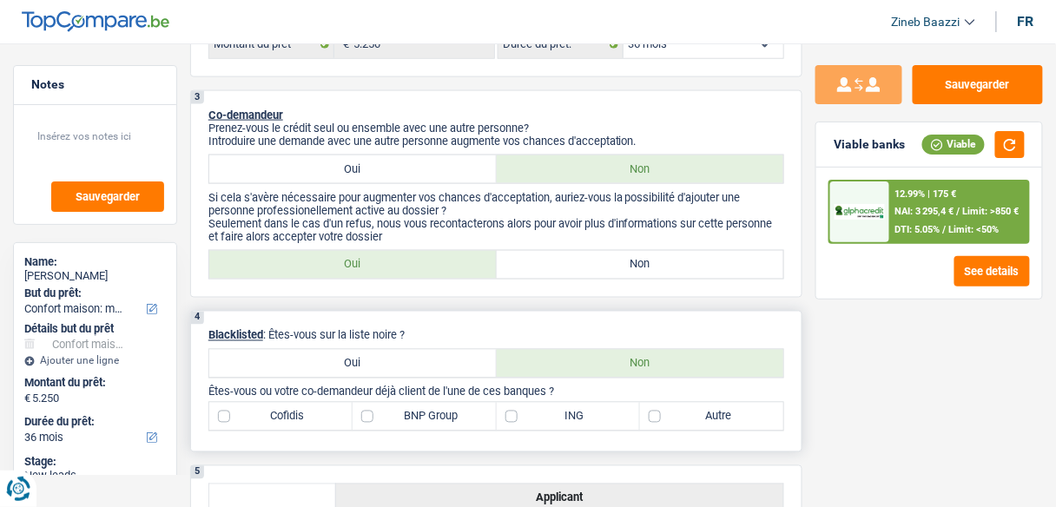
scroll to position [556, 0]
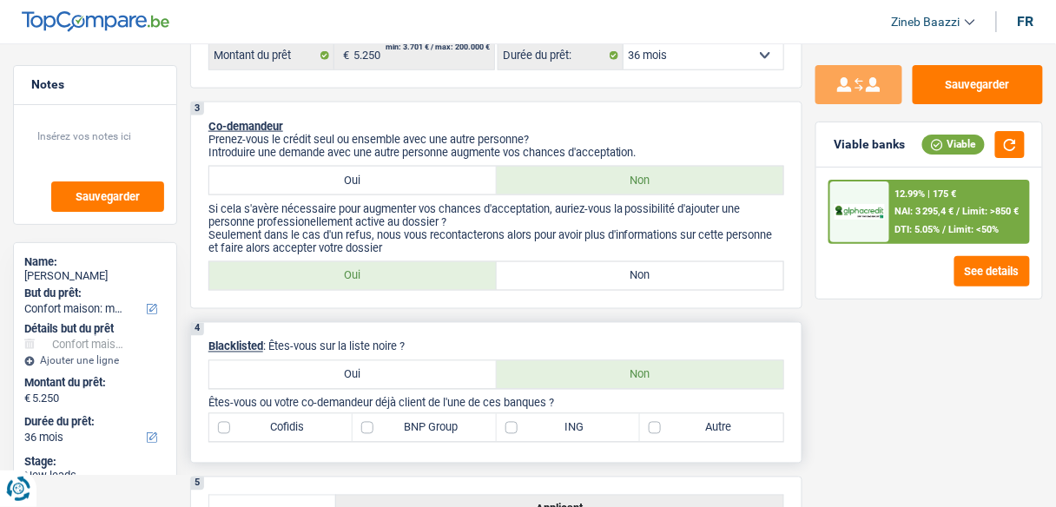
click at [345, 356] on div "4 Blacklisted : Êtes-vous sur la liste noire ? Oui Non Êtes-vous ou votre co-de…" at bounding box center [496, 392] width 612 height 141
click at [348, 362] on label "Oui" at bounding box center [352, 375] width 287 height 28
click at [348, 362] on input "Oui" at bounding box center [352, 375] width 287 height 28
radio input "true"
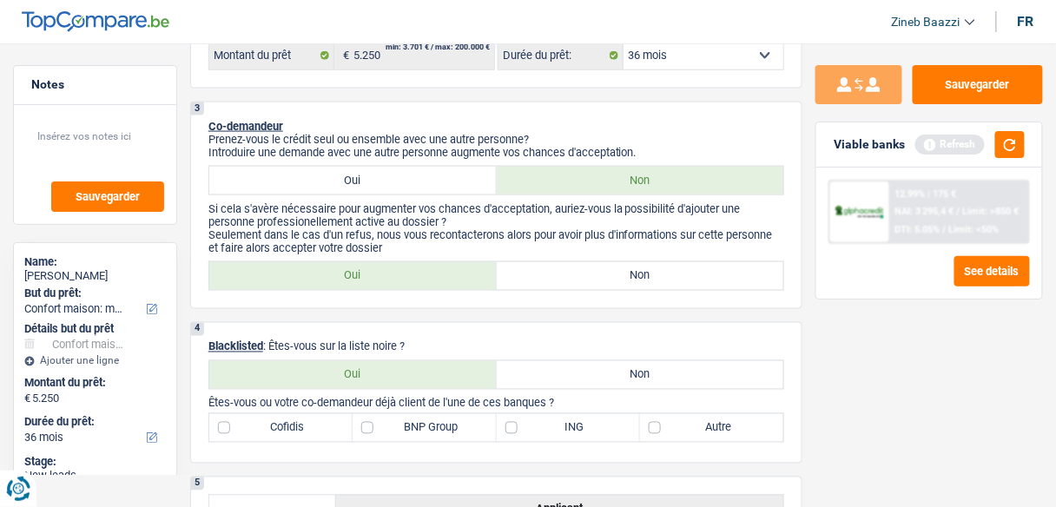
click at [889, 389] on div "Sauvegarder Viable banks Refresh 12.99% | 175 € NAI: 3 295,4 € / Limit: >850 € …" at bounding box center [928, 270] width 253 height 410
click at [1007, 135] on button "button" at bounding box center [1010, 144] width 30 height 27
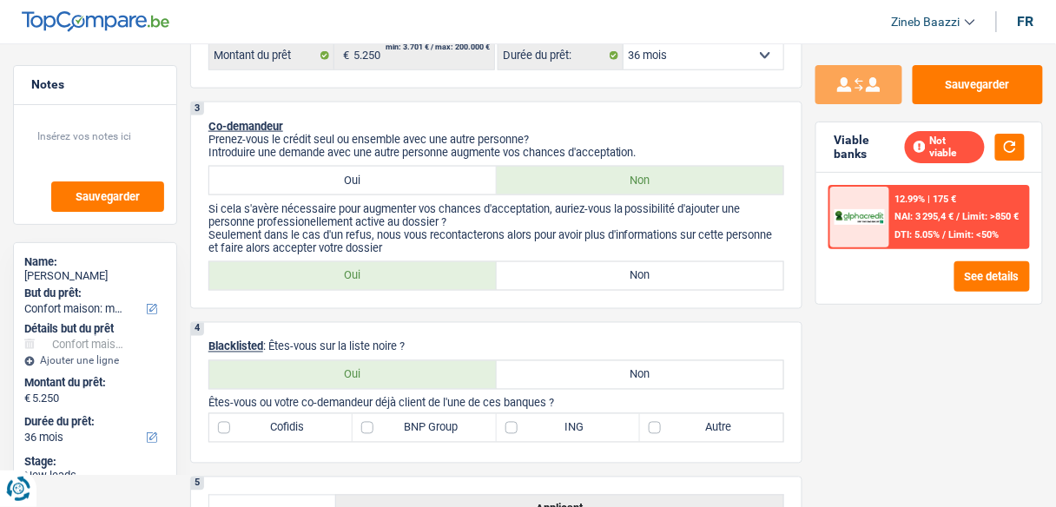
click at [972, 362] on div "Sauvegarder Viable banks Not viable 12.99% | 175 € NAI: 3 295,4 € / Limit: >850…" at bounding box center [928, 270] width 253 height 410
click at [589, 228] on p "Seulement dans le cas d'un refus, nous vous recontacterons alors pour avoir plu…" at bounding box center [496, 241] width 576 height 26
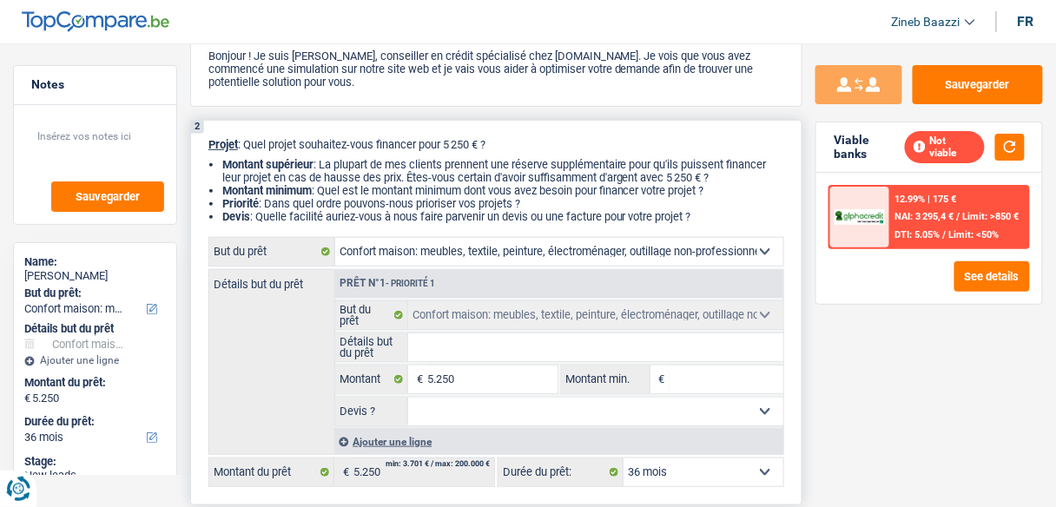
scroll to position [278, 0]
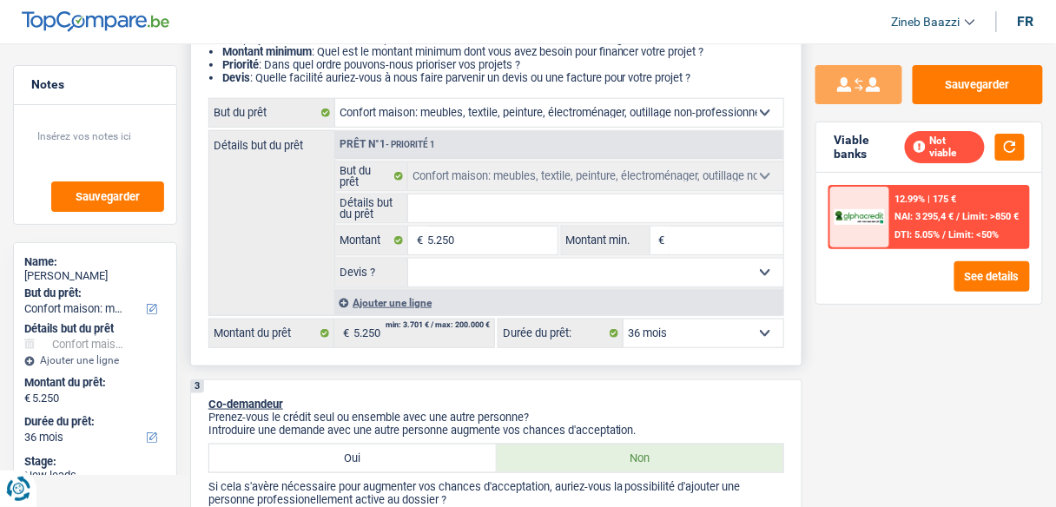
click at [515, 111] on select "Confort maison: meubles, textile, peinture, électroménager, outillage non-profe…" at bounding box center [559, 113] width 448 height 28
click at [262, 194] on div "Détails but du prêt Prêt n°1 - Priorité 1 Confort maison: meubles, textile, pei…" at bounding box center [496, 223] width 576 height 186
click at [449, 105] on select "Confort maison: meubles, textile, peinture, électroménager, outillage non-profe…" at bounding box center [559, 113] width 448 height 28
click at [259, 247] on div "Détails but du prêt Prêt n°1 - Priorité 1 Confort maison: meubles, textile, pei…" at bounding box center [496, 223] width 576 height 186
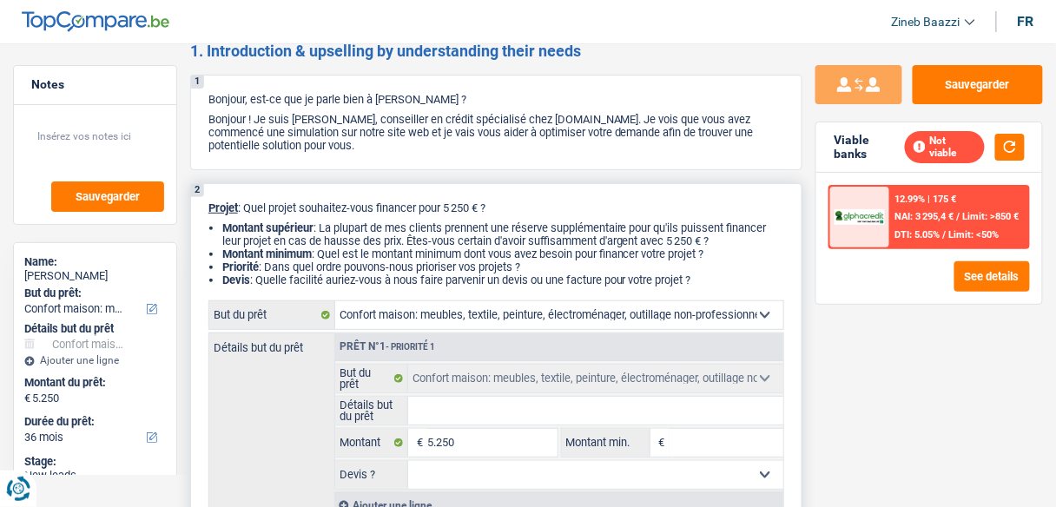
scroll to position [69, 0]
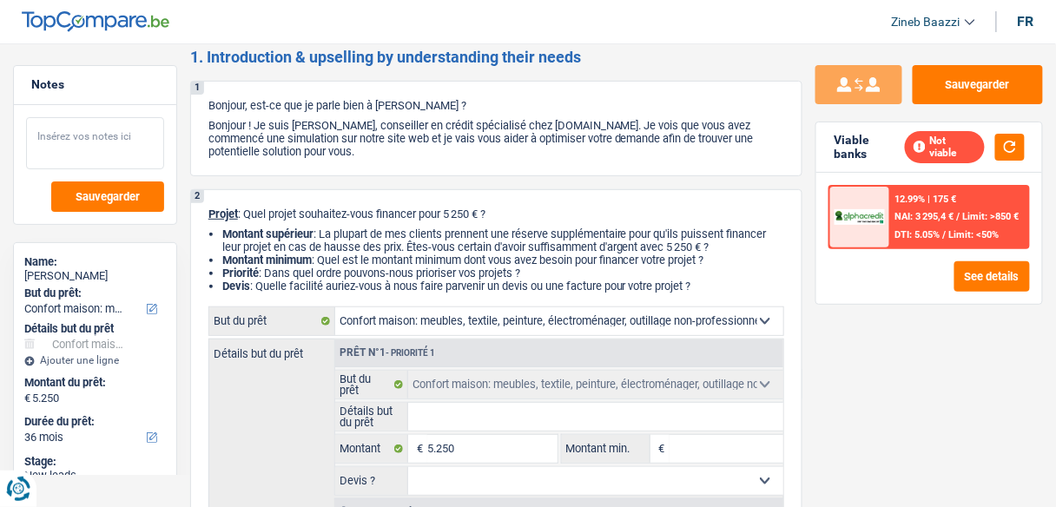
click at [51, 151] on textarea at bounding box center [95, 143] width 138 height 52
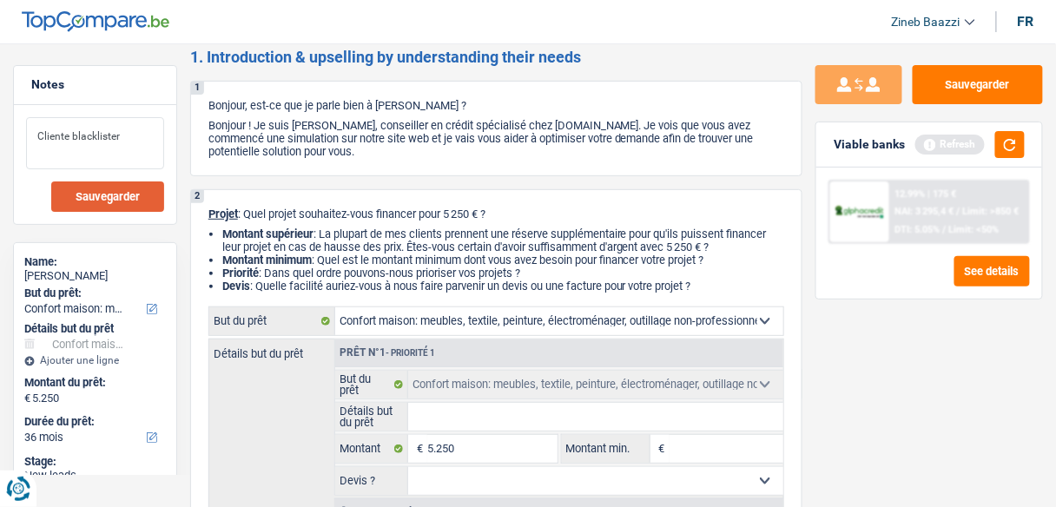
type textarea "Cliente blacklister"
click at [117, 191] on span "Sauvegarder" at bounding box center [108, 196] width 64 height 11
click at [523, 18] on header "Zineb Baazzi Se déconnecter fr" at bounding box center [528, 22] width 1056 height 44
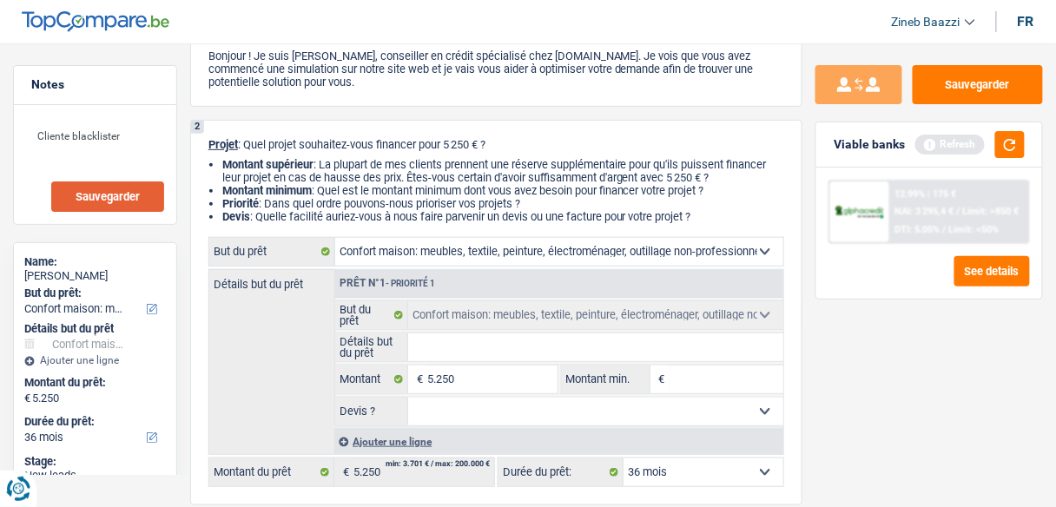
scroll to position [0, 0]
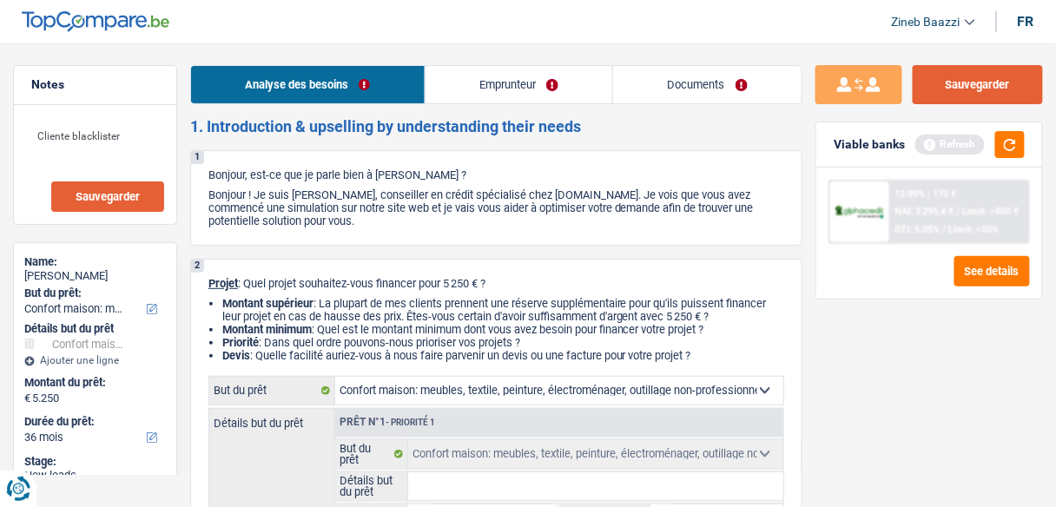
click at [928, 79] on button "Sauvegarder" at bounding box center [977, 84] width 130 height 39
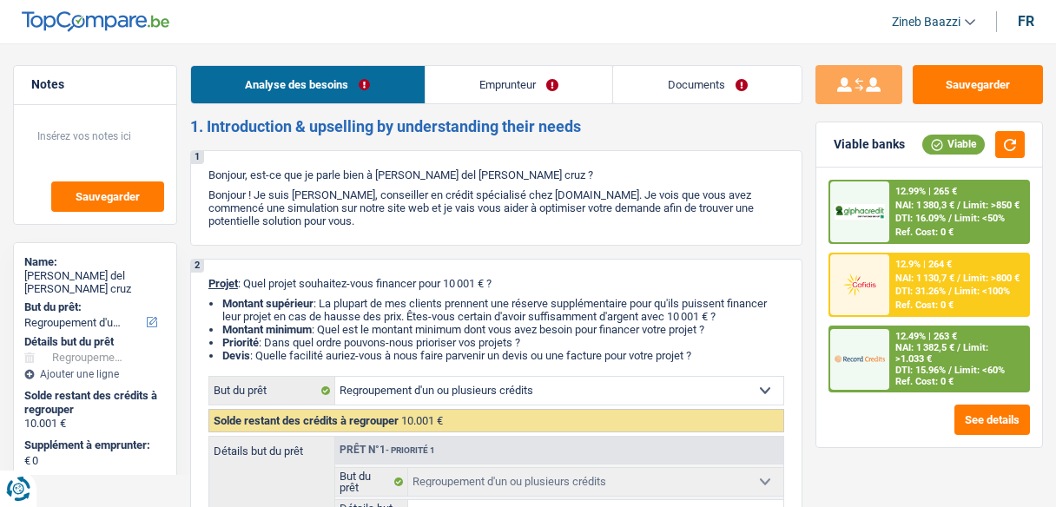
select select "refinancing"
select select "48"
select select "refinancing"
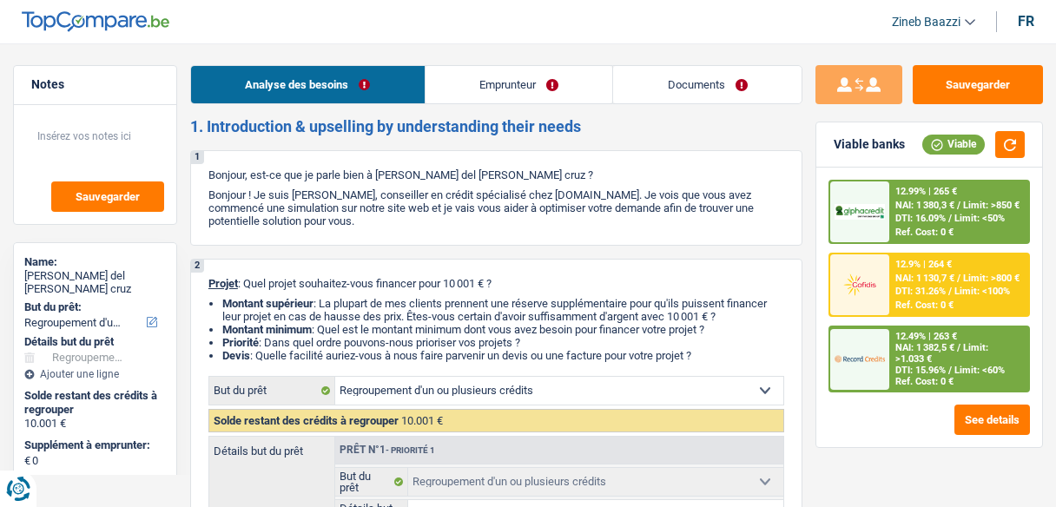
select select "48"
select select "retired"
select select "pension"
select select "liveWithParents"
select select "refinancing"
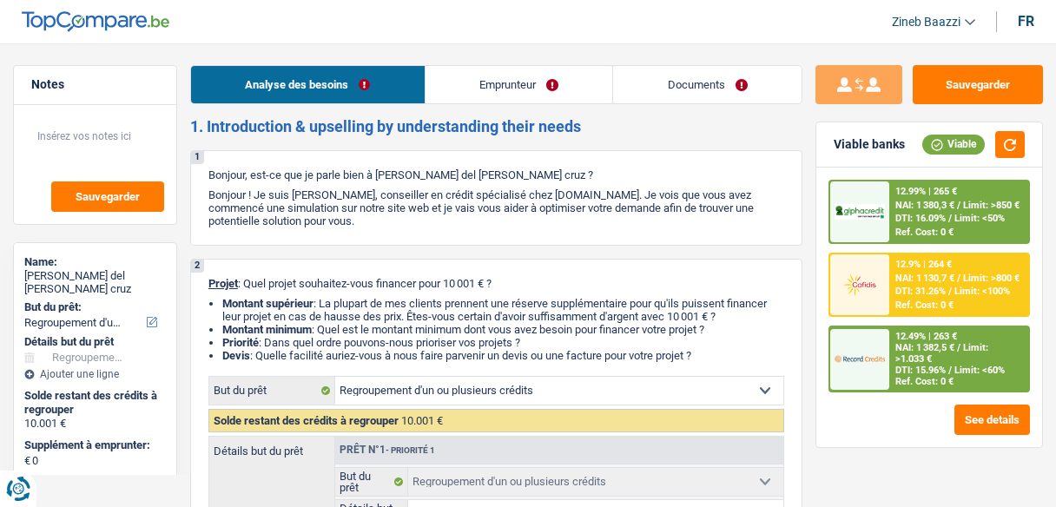
select select "refinancing"
select select "48"
click at [1004, 148] on button "button" at bounding box center [1010, 144] width 30 height 27
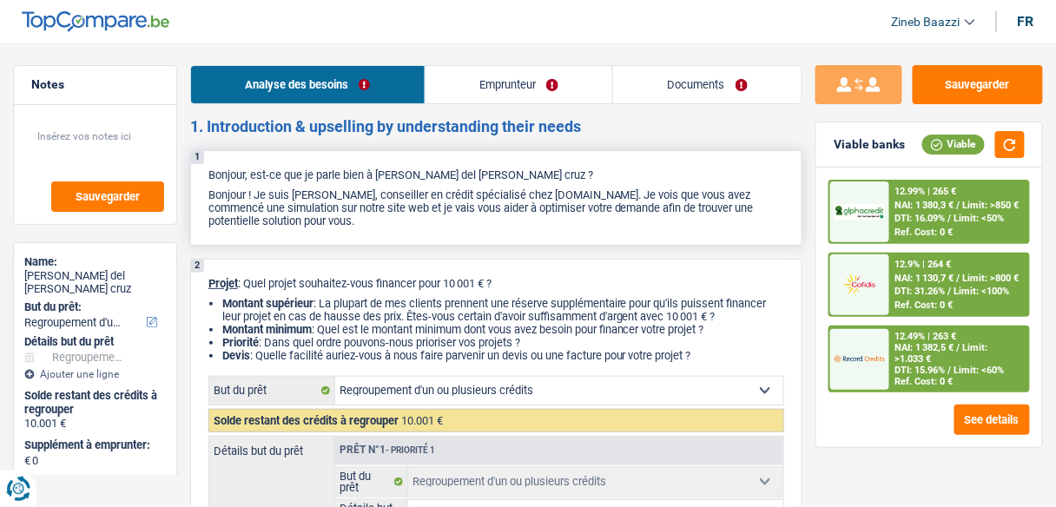
drag, startPoint x: 465, startPoint y: 178, endPoint x: 544, endPoint y: 165, distance: 80.1
click at [544, 165] on div "1 Bonjour, est-ce que je parle bien à Maria del Carmen Aceituno cruz ? Bonjour …" at bounding box center [496, 197] width 612 height 95
click at [550, 174] on p "Bonjour, est-ce que je parle bien à Maria del Carmen Aceituno cruz ?" at bounding box center [496, 174] width 576 height 13
drag, startPoint x: 550, startPoint y: 174, endPoint x: 423, endPoint y: 188, distance: 128.4
click at [390, 194] on div "1 Bonjour, est-ce que je parle bien à Maria del Carmen Aceituno cruz ? Bonjour …" at bounding box center [496, 197] width 612 height 95
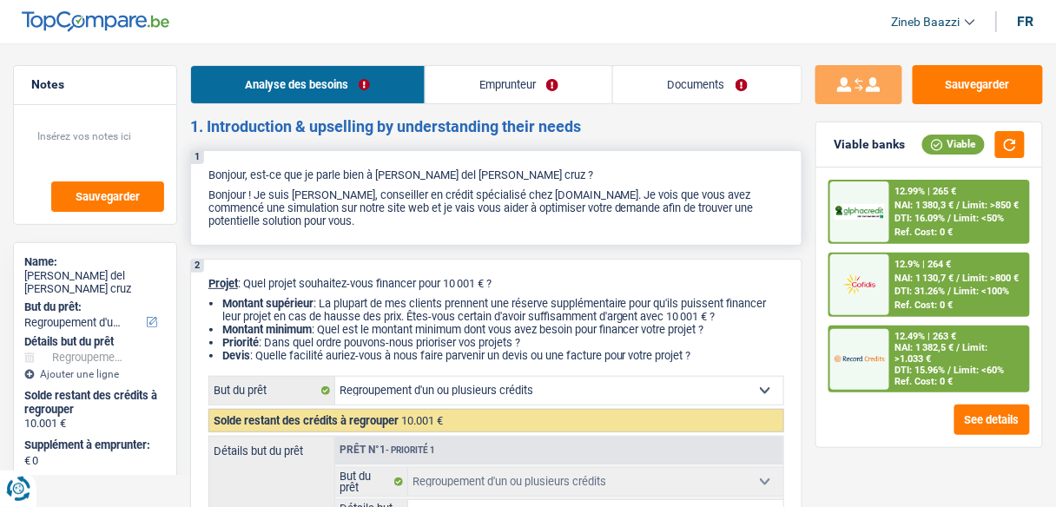
click at [444, 192] on p "Bonjour ! Je suis [PERSON_NAME], conseiller en crédit spécialisé chez [DOMAIN_N…" at bounding box center [496, 207] width 576 height 39
drag, startPoint x: 352, startPoint y: 225, endPoint x: 292, endPoint y: 201, distance: 64.3
click at [292, 201] on p "Bonjour ! Je suis [PERSON_NAME], conseiller en crédit spécialisé chez [DOMAIN_N…" at bounding box center [496, 207] width 576 height 39
drag, startPoint x: 264, startPoint y: 196, endPoint x: 372, endPoint y: 219, distance: 110.8
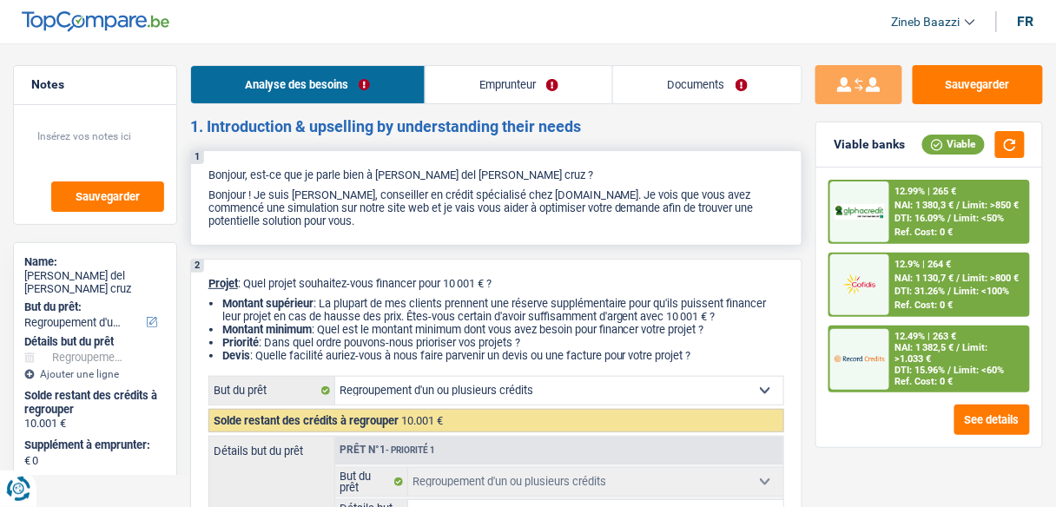
click at [372, 219] on p "Bonjour ! Je suis [PERSON_NAME], conseiller en crédit spécialisé chez [DOMAIN_N…" at bounding box center [496, 207] width 576 height 39
click at [487, 93] on link "Emprunteur" at bounding box center [518, 84] width 187 height 37
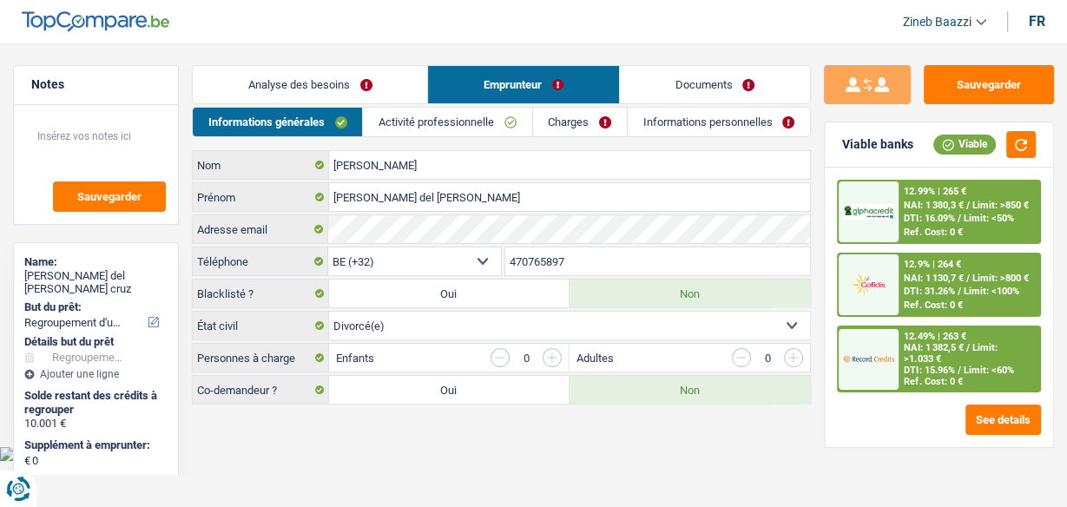
click at [286, 88] on link "Analyse des besoins" at bounding box center [310, 84] width 234 height 37
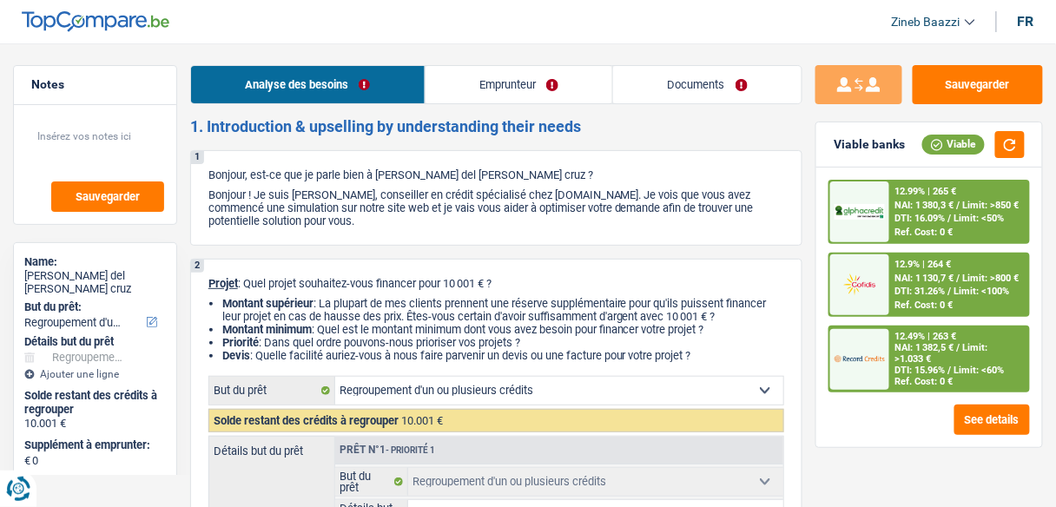
click at [163, 18] on img at bounding box center [96, 21] width 148 height 21
click at [174, 28] on header "Zineb Baazzi Se déconnecter fr" at bounding box center [528, 22] width 1056 height 44
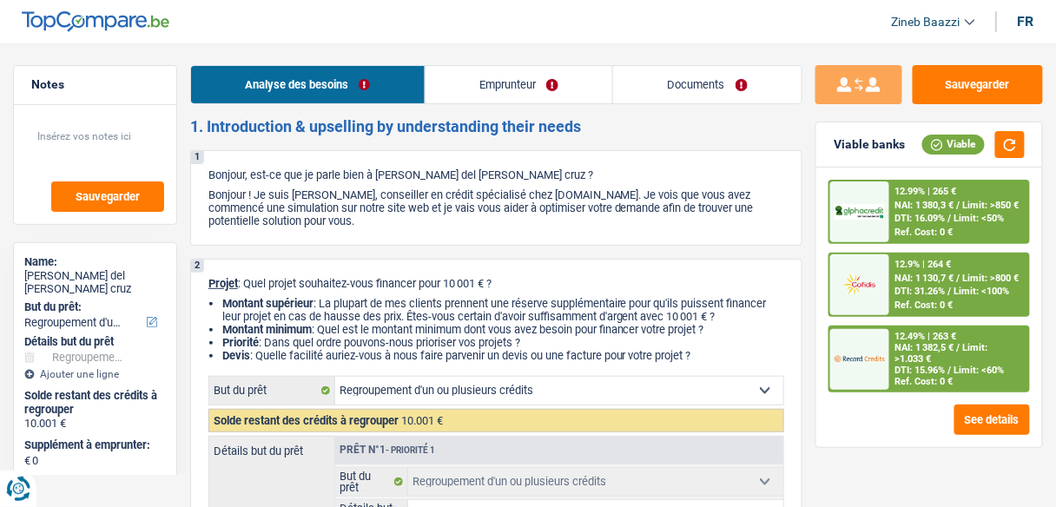
click at [266, 16] on header "Zineb Baazzi Se déconnecter fr" at bounding box center [528, 22] width 1056 height 44
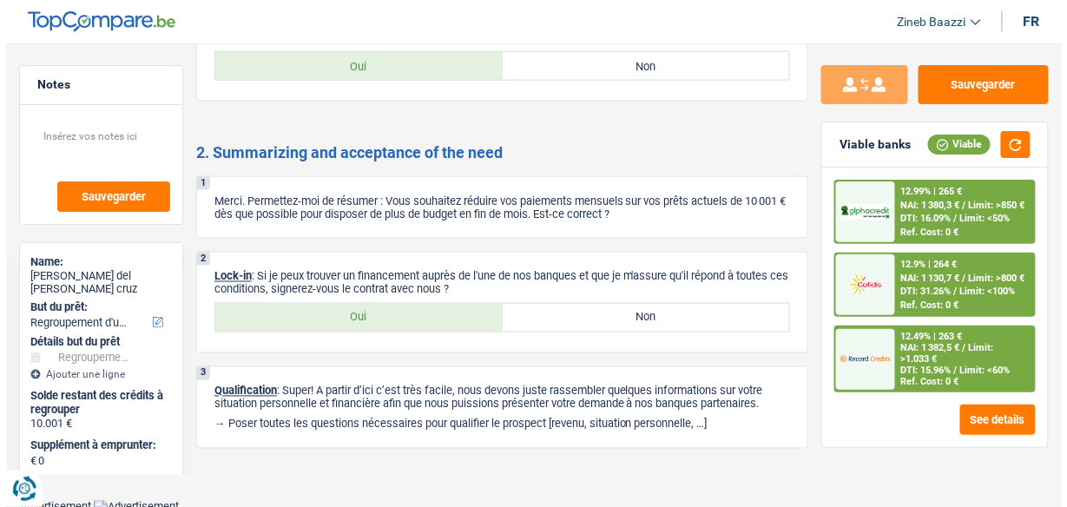
scroll to position [2202, 0]
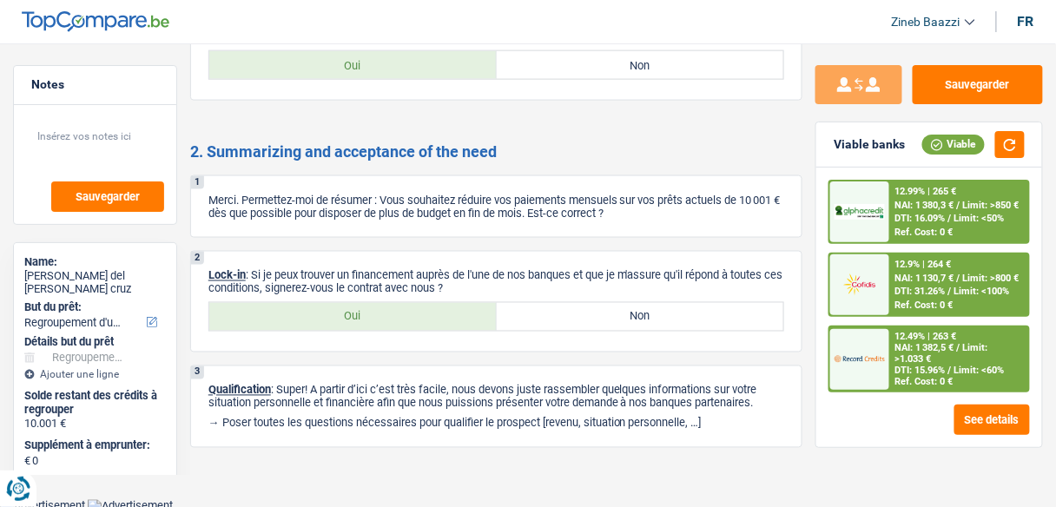
click at [964, 214] on span "Limit: <50%" at bounding box center [979, 218] width 50 height 11
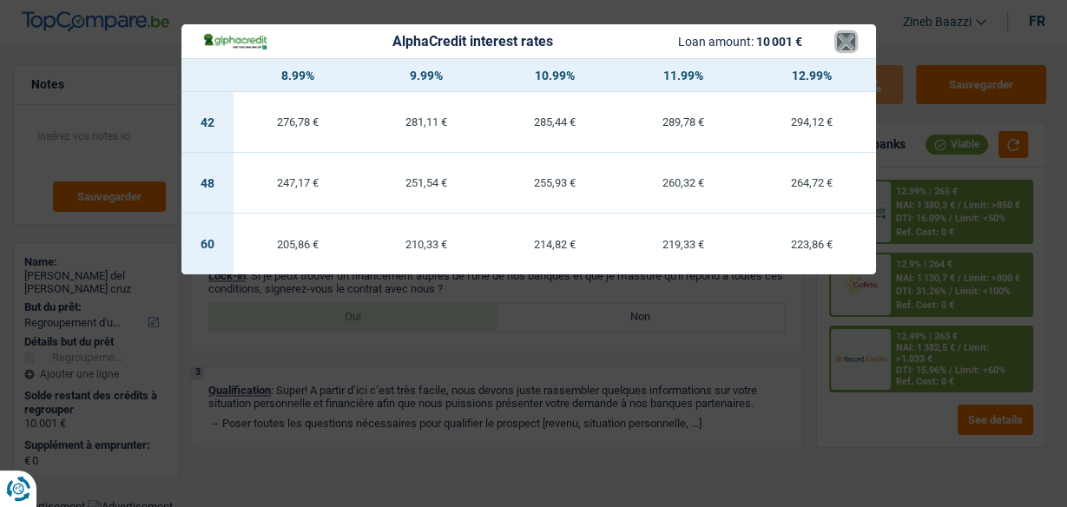
click at [842, 47] on button "×" at bounding box center [846, 41] width 18 height 17
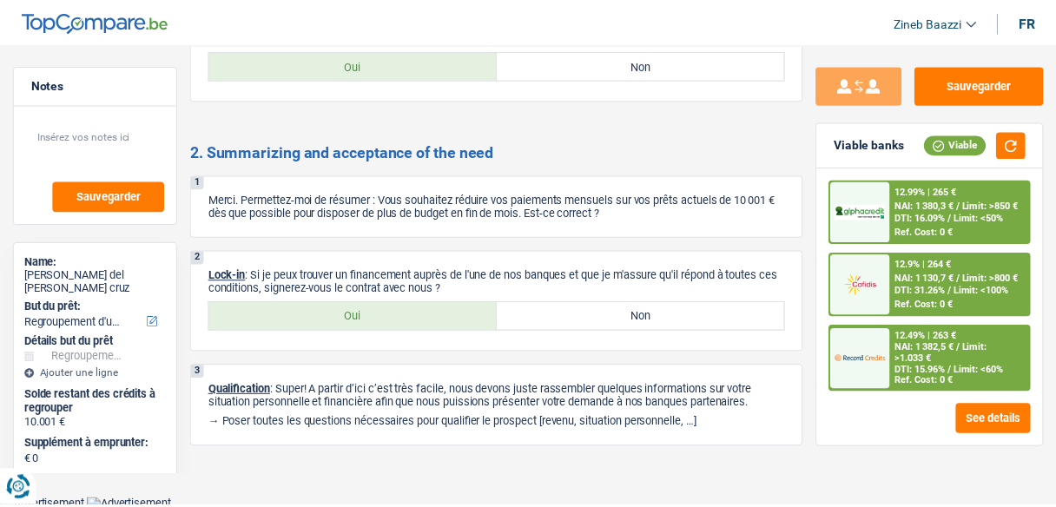
scroll to position [2189, 0]
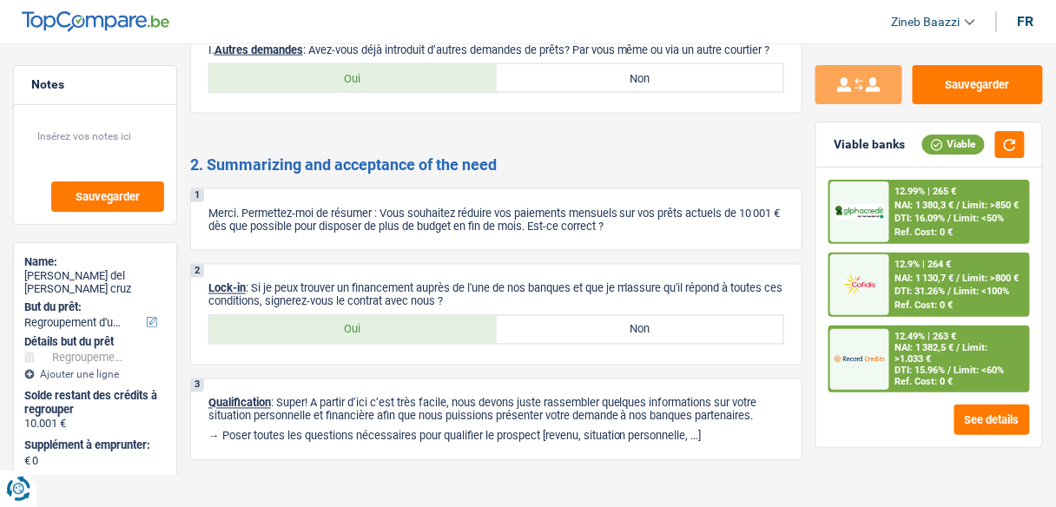
click at [872, 378] on div at bounding box center [859, 359] width 59 height 61
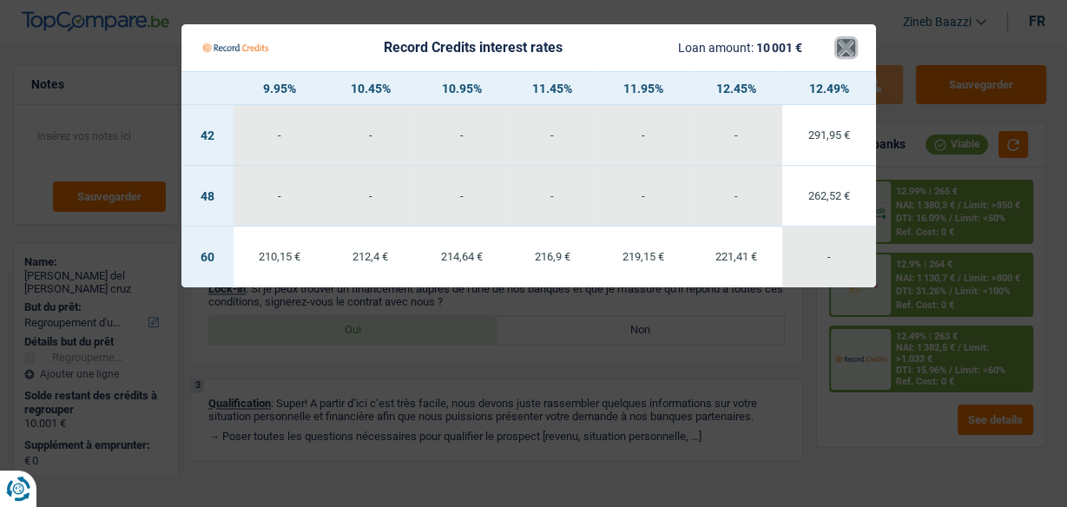
click at [842, 42] on button "×" at bounding box center [846, 47] width 18 height 17
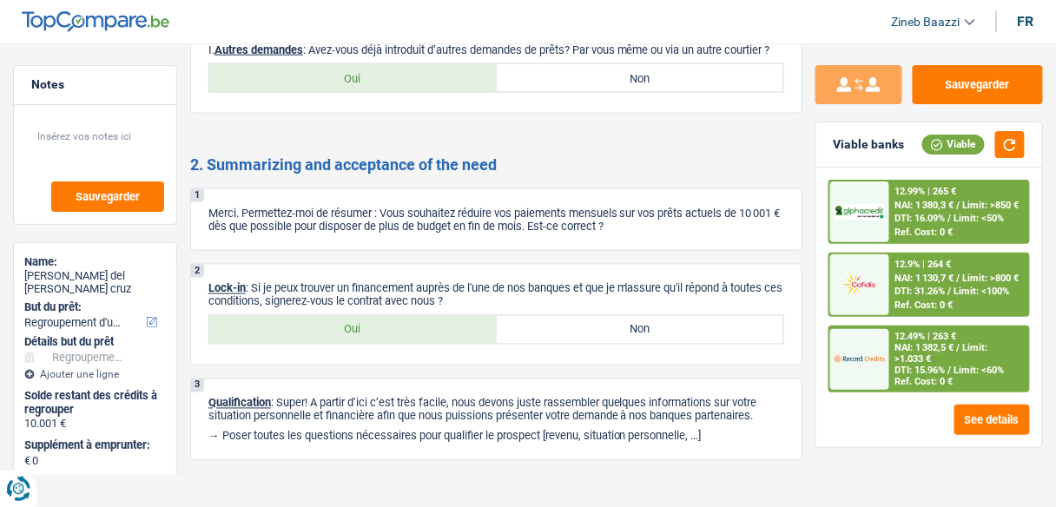
click at [988, 224] on div "12.99% | 265 € NAI: 1 380,3 € / Limit: >850 € DTI: 16.09% / Limit: <50% Ref. Co…" at bounding box center [959, 211] width 138 height 61
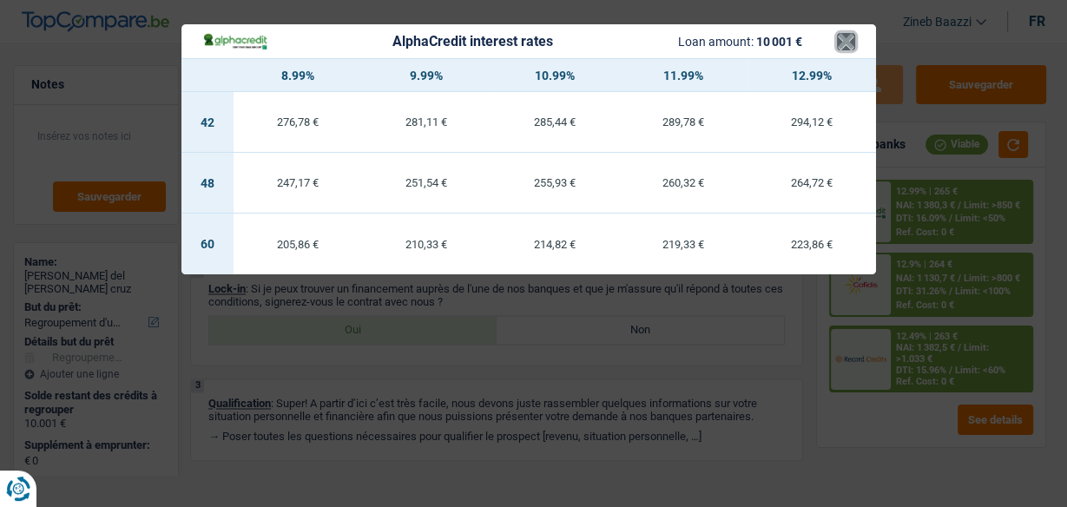
click at [839, 45] on button "×" at bounding box center [846, 41] width 18 height 17
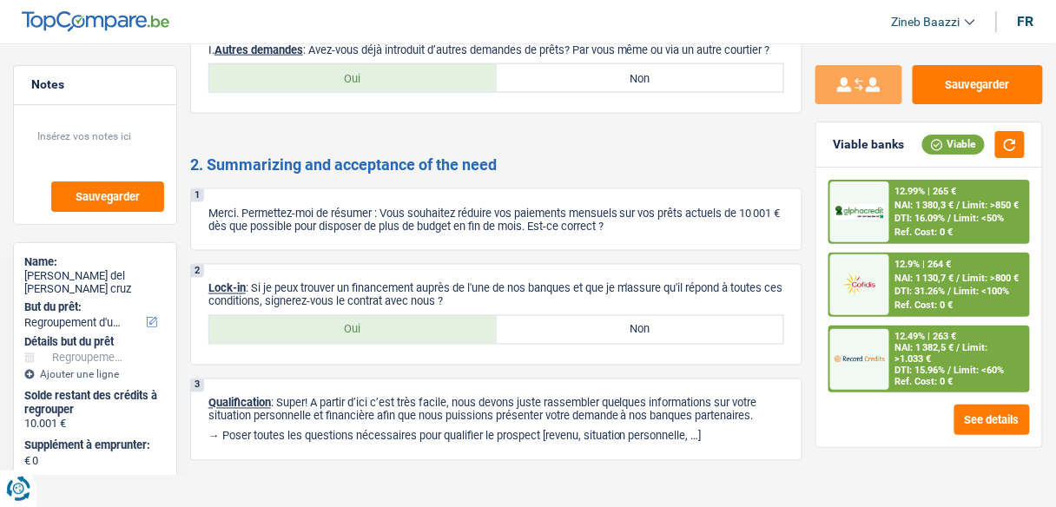
click at [912, 356] on span "Limit: >1.033 €" at bounding box center [941, 353] width 93 height 23
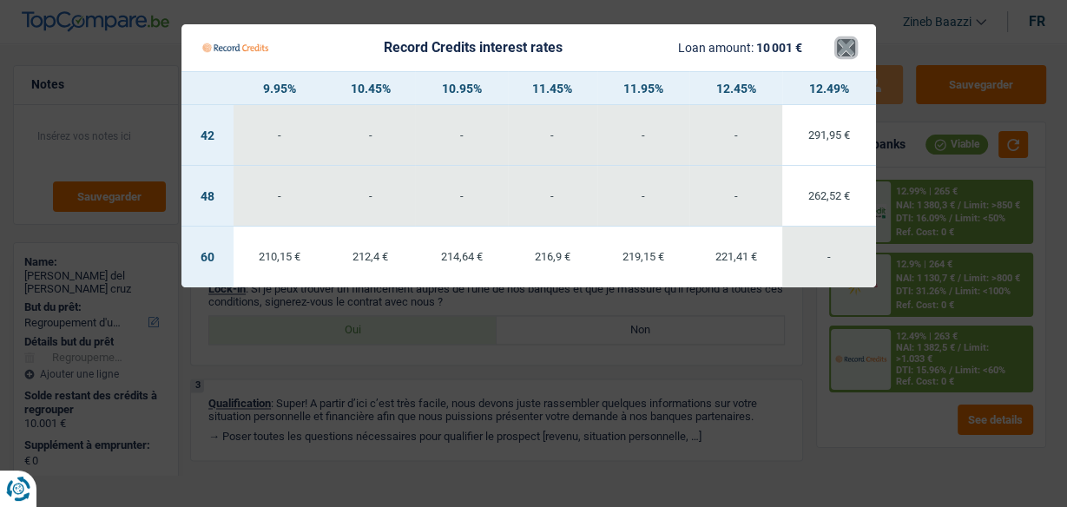
click at [847, 40] on button "×" at bounding box center [846, 47] width 18 height 17
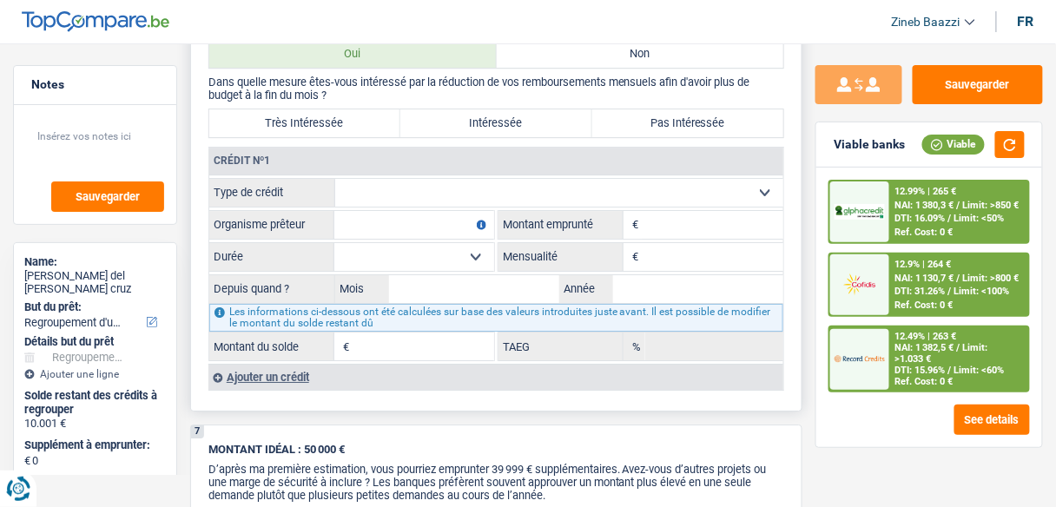
scroll to position [1286, 0]
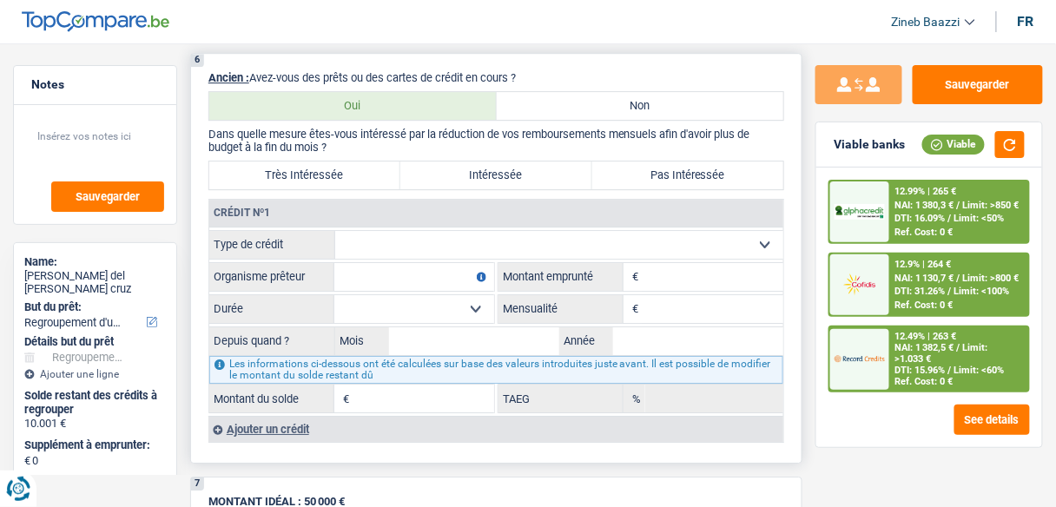
click at [411, 241] on select "Carte ou ouverture de crédit Prêt hypothécaire Vente à tempérament Prêt à tempé…" at bounding box center [559, 245] width 448 height 28
click at [364, 242] on select "Carte ou ouverture de crédit Prêt hypothécaire Vente à tempérament Prêt à tempé…" at bounding box center [559, 245] width 448 height 28
click at [365, 299] on select "12 mois 18 mois 24 mois Sélectionner une option" at bounding box center [414, 309] width 160 height 28
click at [324, 232] on label "Type de crédit" at bounding box center [272, 245] width 126 height 28
click at [335, 232] on select "Carte ou ouverture de crédit Prêt hypothécaire Vente à tempérament Prêt à tempé…" at bounding box center [559, 245] width 448 height 28
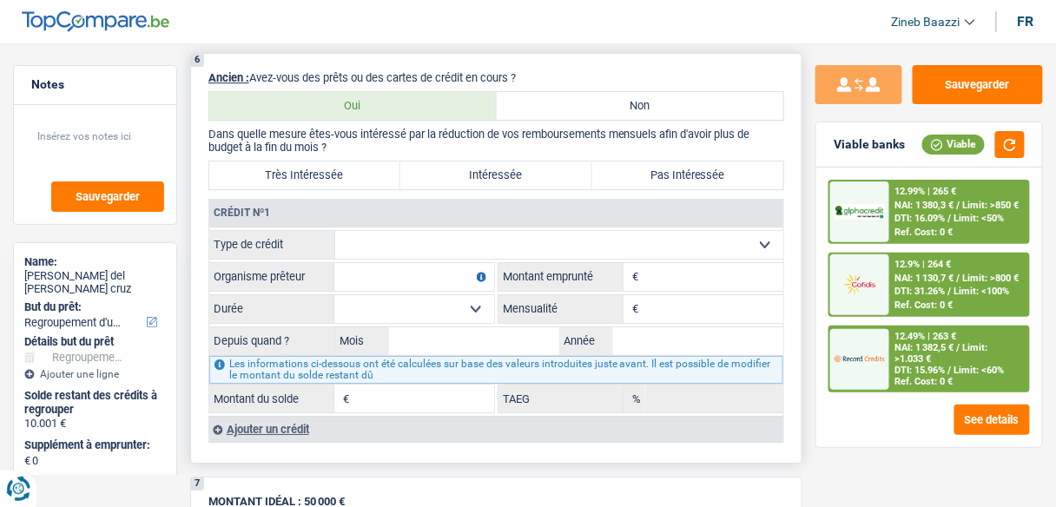
click at [342, 245] on select "Carte ou ouverture de crédit Prêt hypothécaire Vente à tempérament Prêt à tempé…" at bounding box center [559, 245] width 448 height 28
click at [370, 232] on select "Carte ou ouverture de crédit Prêt hypothécaire Vente à tempérament Prêt à tempé…" at bounding box center [559, 245] width 448 height 28
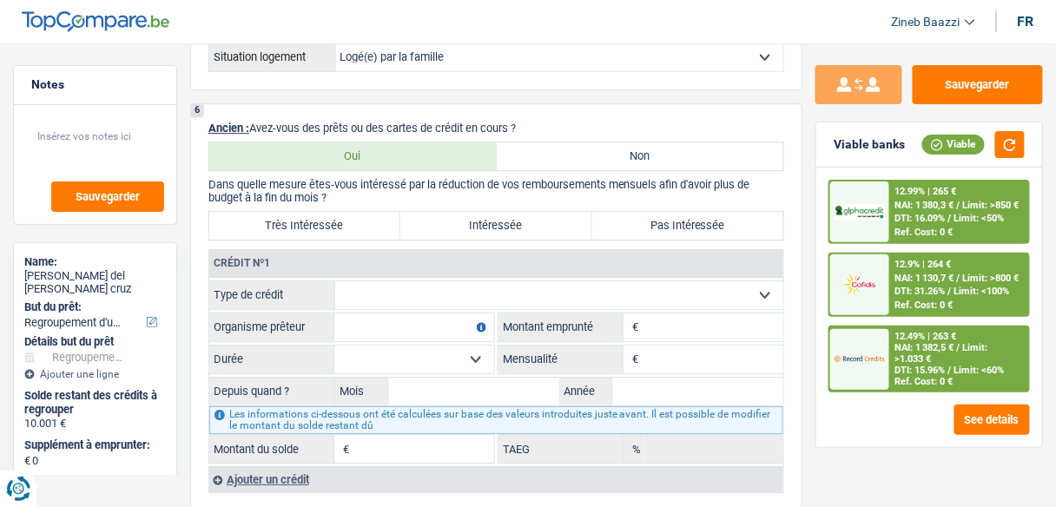
scroll to position [1217, 0]
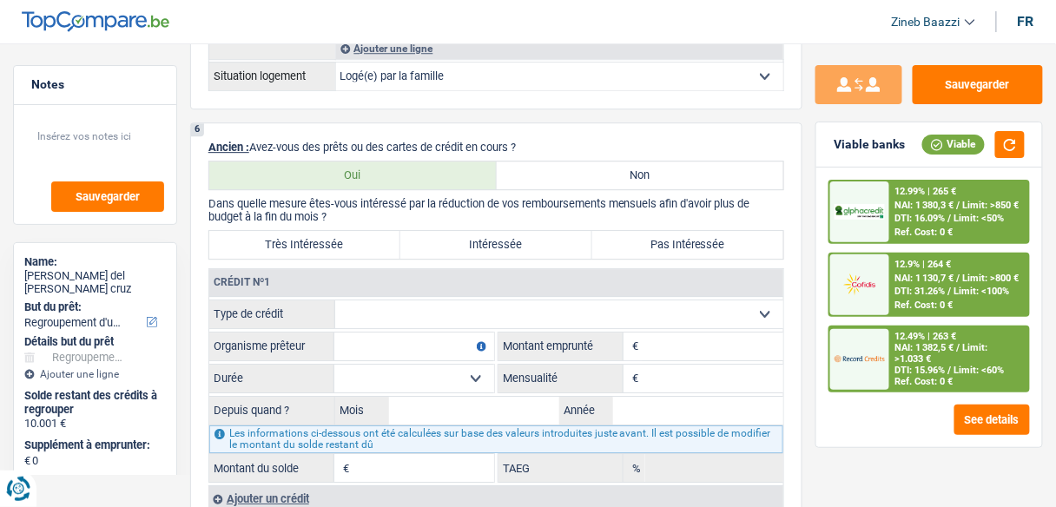
click at [950, 205] on span "NAI: 1 380,3 €" at bounding box center [924, 205] width 59 height 11
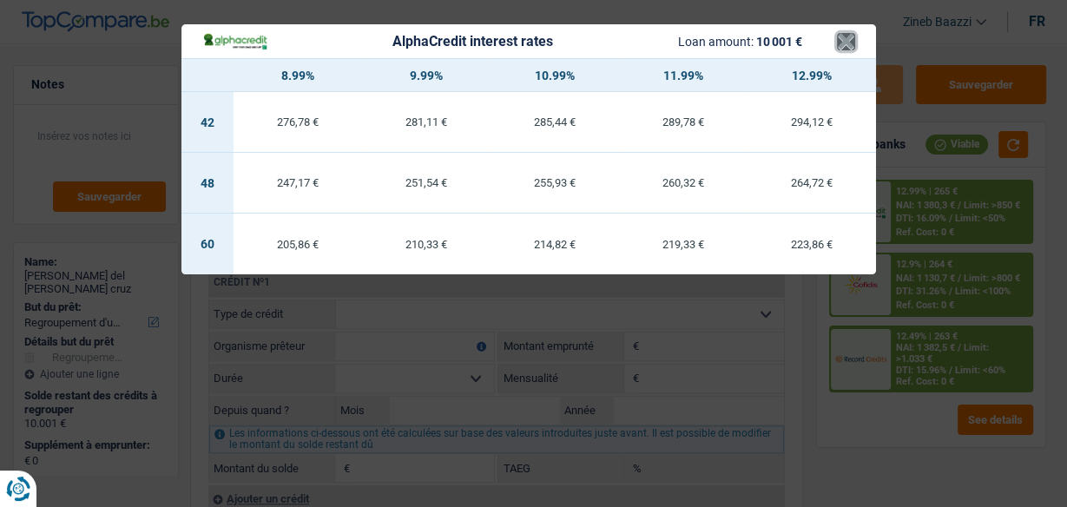
click at [845, 36] on button "×" at bounding box center [846, 41] width 18 height 17
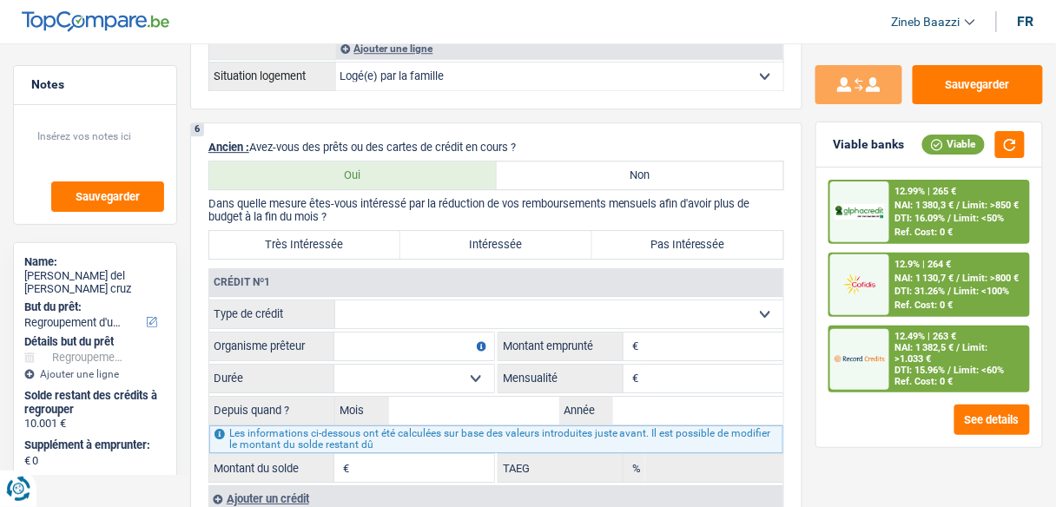
click at [845, 36] on header "Zineb Baazzi Se déconnecter fr" at bounding box center [528, 22] width 1056 height 44
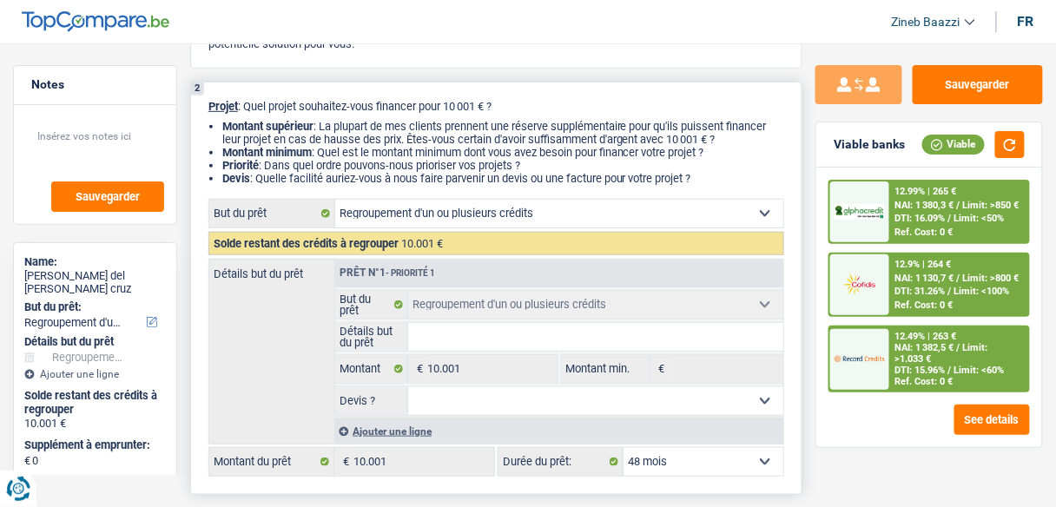
scroll to position [175, 0]
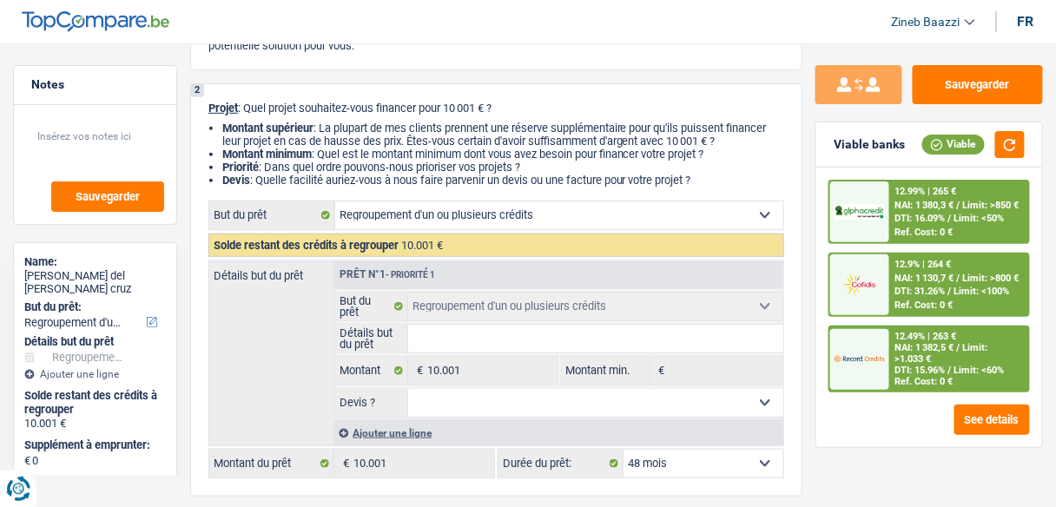
click at [807, 154] on div "Sauvegarder Viable banks Viable 12.99% | 265 € NAI: 1 380,3 € / Limit: >850 € D…" at bounding box center [928, 270] width 253 height 410
click at [806, 153] on div "Sauvegarder Viable banks Viable 12.99% | 265 € NAI: 1 380,3 € / Limit: >850 € D…" at bounding box center [928, 270] width 253 height 410
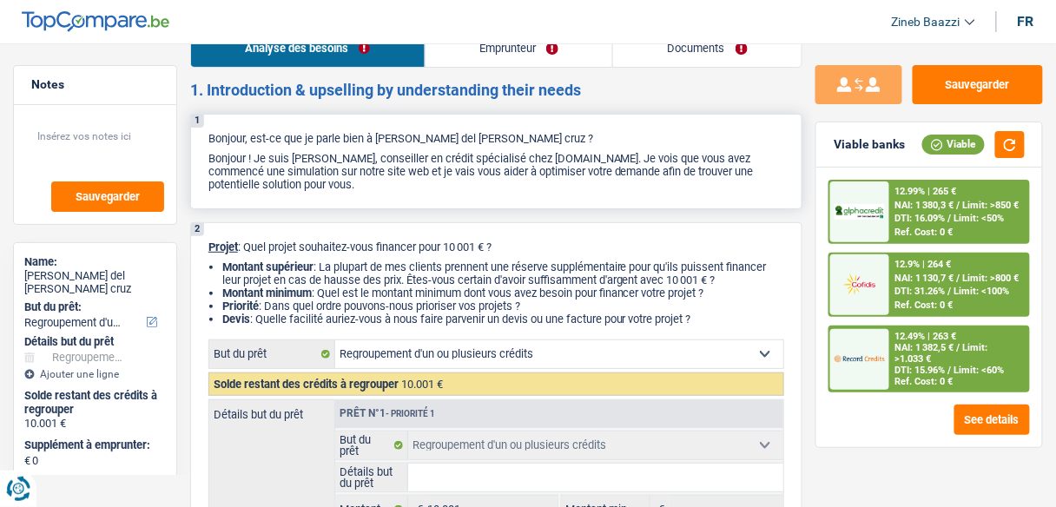
scroll to position [36, 0]
click at [78, 137] on textarea at bounding box center [95, 143] width 138 height 52
click at [740, 85] on h2 "1. Introduction & upselling by understanding their needs" at bounding box center [496, 90] width 612 height 19
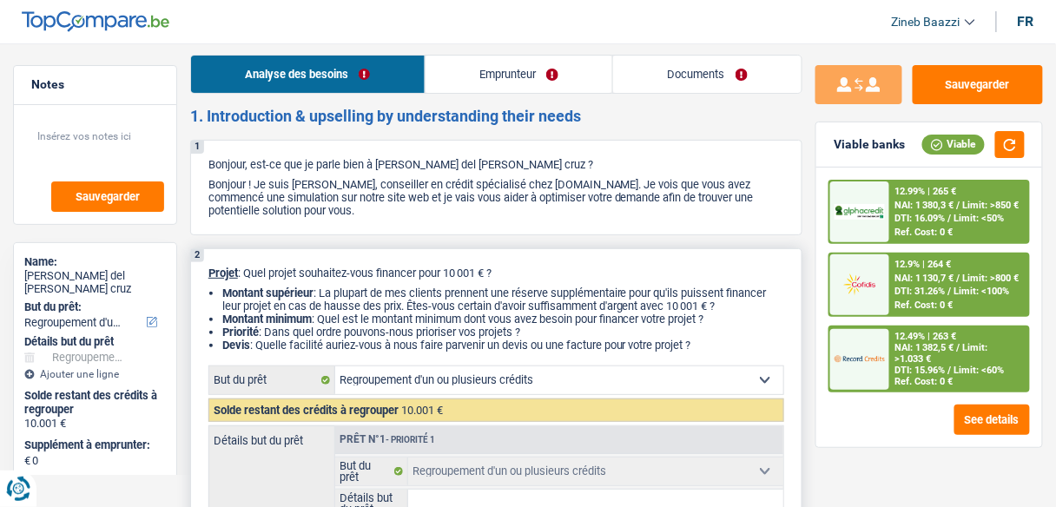
scroll to position [0, 0]
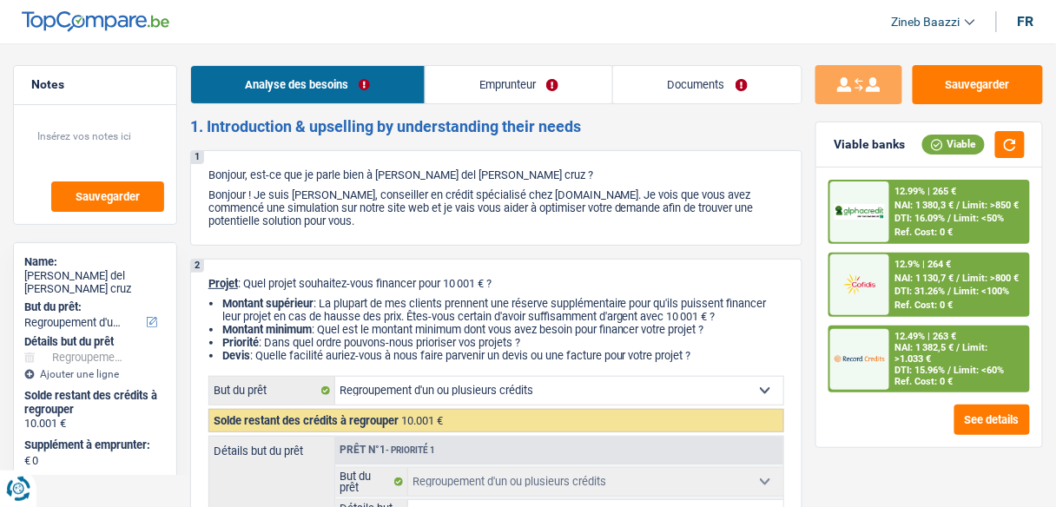
click at [715, 123] on h2 "1. Introduction & upselling by understanding their needs" at bounding box center [496, 126] width 612 height 19
click at [593, 24] on header "Zineb Baazzi Se déconnecter fr" at bounding box center [528, 22] width 1056 height 44
click at [418, 18] on header "Zineb Baazzi Se déconnecter fr" at bounding box center [528, 22] width 1056 height 44
click at [506, 12] on header "Zineb Baazzi Se déconnecter fr" at bounding box center [528, 22] width 1056 height 44
click at [756, 133] on h2 "1. Introduction & upselling by understanding their needs" at bounding box center [496, 126] width 612 height 19
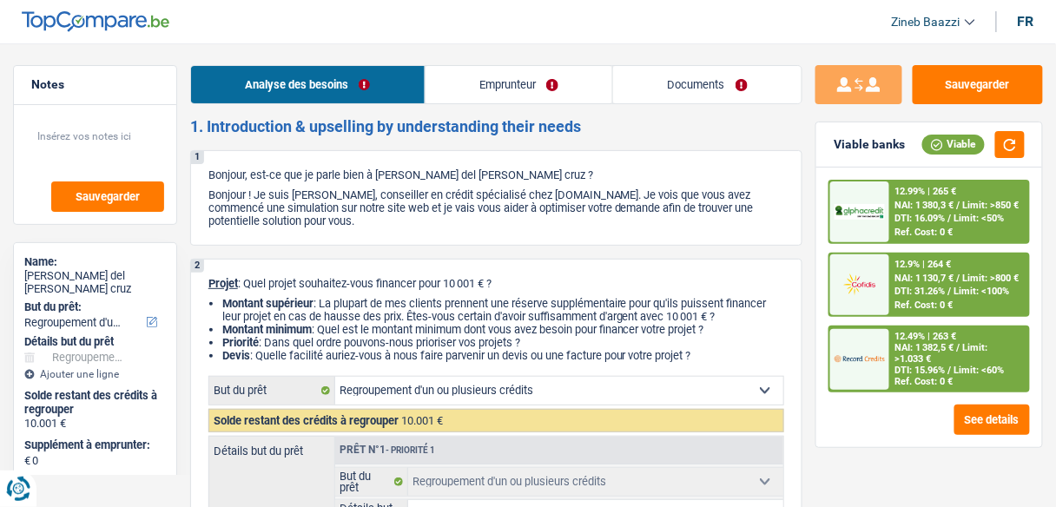
click at [498, 22] on header "Zineb Baazzi Se déconnecter fr" at bounding box center [528, 22] width 1056 height 44
click at [633, 30] on header "Zineb Baazzi Se déconnecter fr" at bounding box center [528, 22] width 1056 height 44
click at [726, 27] on header "Zineb Baazzi Se déconnecter fr" at bounding box center [528, 22] width 1056 height 44
drag, startPoint x: 453, startPoint y: 286, endPoint x: 510, endPoint y: 274, distance: 58.4
click at [510, 274] on div "2 Projet : Quel projet souhaitez-vous financer pour 10 001 € ? Montant supérieu…" at bounding box center [496, 465] width 612 height 413
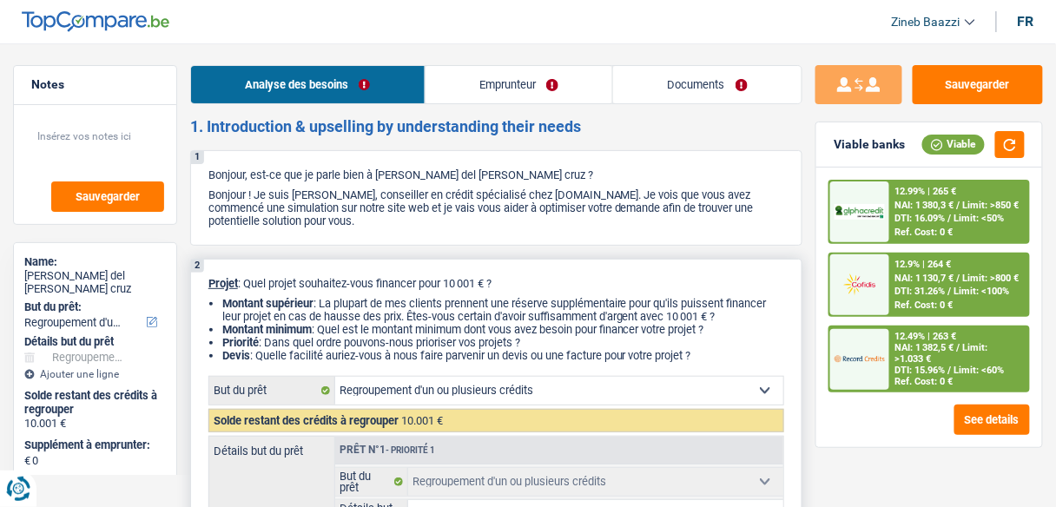
click at [510, 274] on div "2 Projet : Quel projet souhaitez-vous financer pour 10 001 € ? Montant supérieu…" at bounding box center [496, 465] width 612 height 413
drag, startPoint x: 516, startPoint y: 281, endPoint x: 476, endPoint y: 282, distance: 40.8
click at [476, 282] on p "Projet : Quel projet souhaitez-vous financer pour 10 001 € ?" at bounding box center [496, 283] width 576 height 13
click at [473, 282] on p "Projet : Quel projet souhaitez-vous financer pour 10 001 € ?" at bounding box center [496, 283] width 576 height 13
drag, startPoint x: 467, startPoint y: 283, endPoint x: 521, endPoint y: 272, distance: 55.0
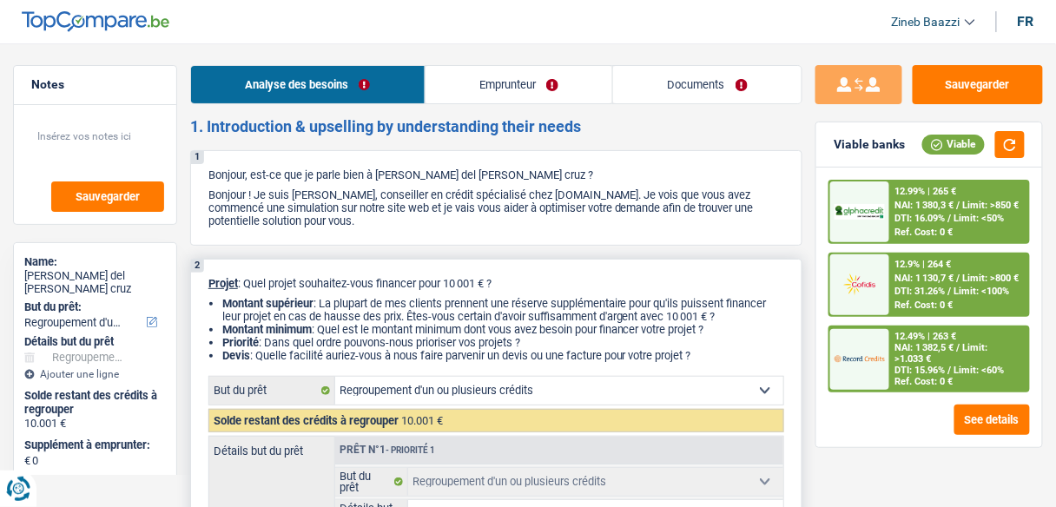
click at [521, 272] on div "2 Projet : Quel projet souhaitez-vous financer pour 10 001 € ? Montant supérieu…" at bounding box center [496, 465] width 612 height 413
click at [522, 272] on div "2 Projet : Quel projet souhaitez-vous financer pour 10 001 € ? Montant supérieu…" at bounding box center [496, 465] width 612 height 413
drag, startPoint x: 506, startPoint y: 290, endPoint x: 456, endPoint y: 289, distance: 50.4
click at [456, 289] on p "Projet : Quel projet souhaitez-vous financer pour 10 001 € ?" at bounding box center [496, 283] width 576 height 13
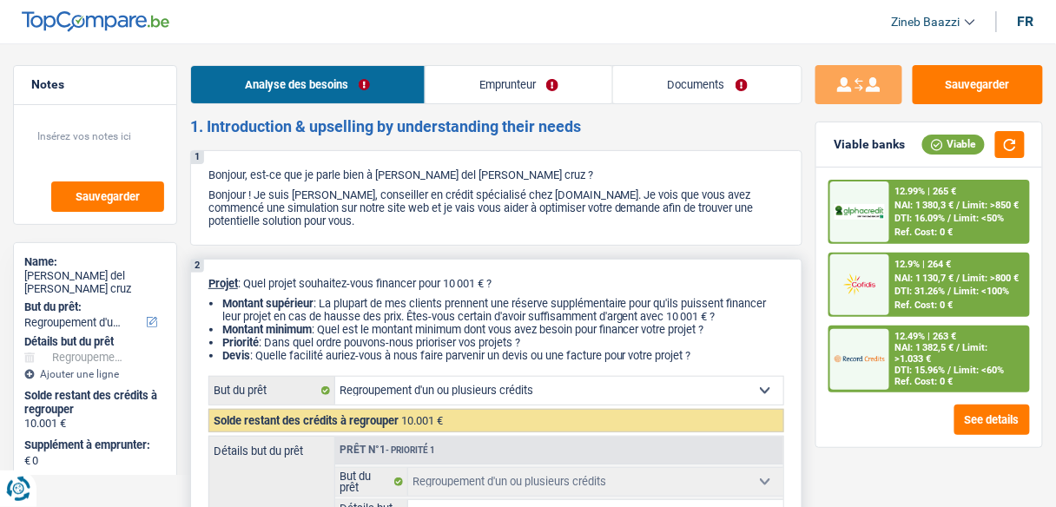
drag, startPoint x: 451, startPoint y: 289, endPoint x: 511, endPoint y: 276, distance: 62.1
click at [511, 277] on p "Projet : Quel projet souhaitez-vous financer pour 10 001 € ?" at bounding box center [496, 283] width 576 height 13
click at [510, 277] on p "Projet : Quel projet souhaitez-vous financer pour 10 001 € ?" at bounding box center [496, 283] width 576 height 13
drag, startPoint x: 510, startPoint y: 278, endPoint x: 451, endPoint y: 286, distance: 58.7
click at [451, 286] on p "Projet : Quel projet souhaitez-vous financer pour 10 001 € ?" at bounding box center [496, 283] width 576 height 13
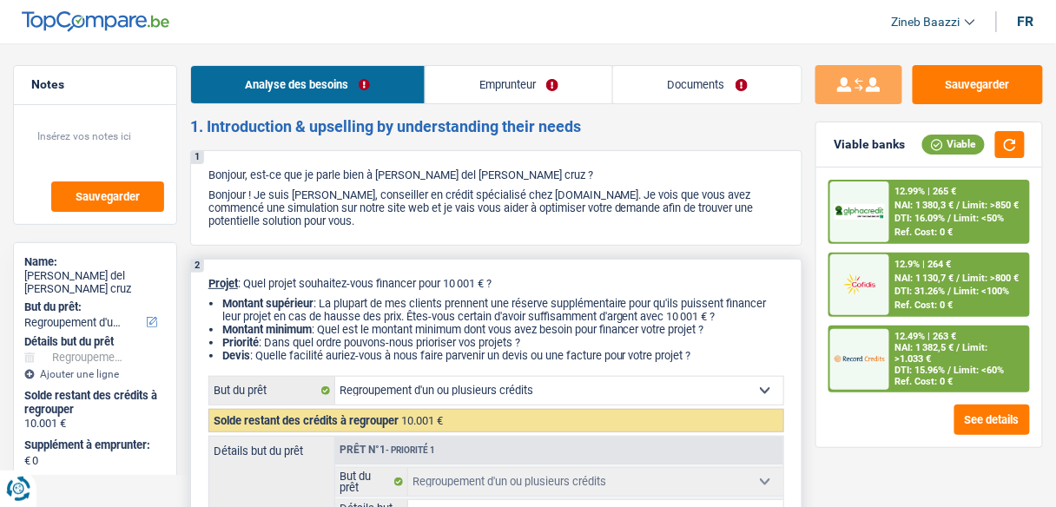
click at [451, 286] on p "Projet : Quel projet souhaitez-vous financer pour 10 001 € ?" at bounding box center [496, 283] width 576 height 13
drag, startPoint x: 451, startPoint y: 286, endPoint x: 491, endPoint y: 286, distance: 39.9
click at [491, 286] on p "Projet : Quel projet souhaitez-vous financer pour 10 001 € ?" at bounding box center [496, 283] width 576 height 13
click at [501, 282] on p "Projet : Quel projet souhaitez-vous financer pour 10 001 € ?" at bounding box center [496, 283] width 576 height 13
drag, startPoint x: 501, startPoint y: 282, endPoint x: 459, endPoint y: 278, distance: 41.9
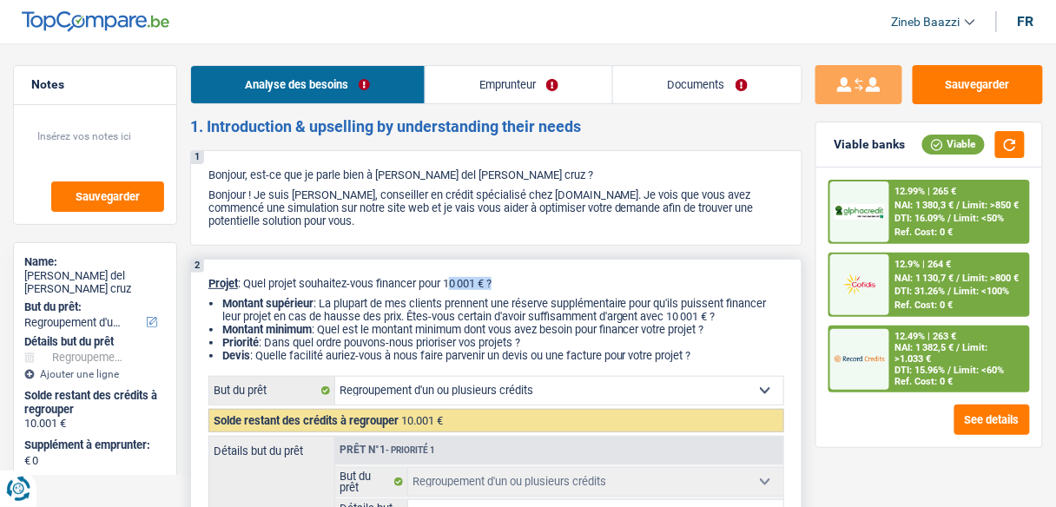
click at [459, 278] on p "Projet : Quel projet souhaitez-vous financer pour 10 001 € ?" at bounding box center [496, 283] width 576 height 13
drag, startPoint x: 461, startPoint y: 272, endPoint x: 515, endPoint y: 277, distance: 54.1
click at [515, 277] on div "2 Projet : Quel projet souhaitez-vous financer pour 10 001 € ? Montant supérieu…" at bounding box center [496, 465] width 612 height 413
click at [515, 277] on p "Projet : Quel projet souhaitez-vous financer pour 10 001 € ?" at bounding box center [496, 283] width 576 height 13
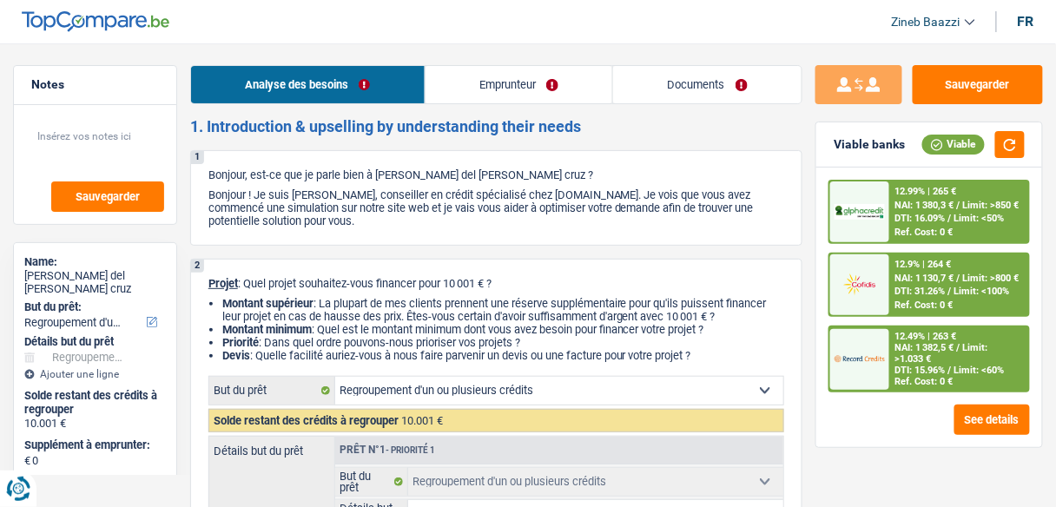
click at [872, 357] on img at bounding box center [859, 358] width 50 height 25
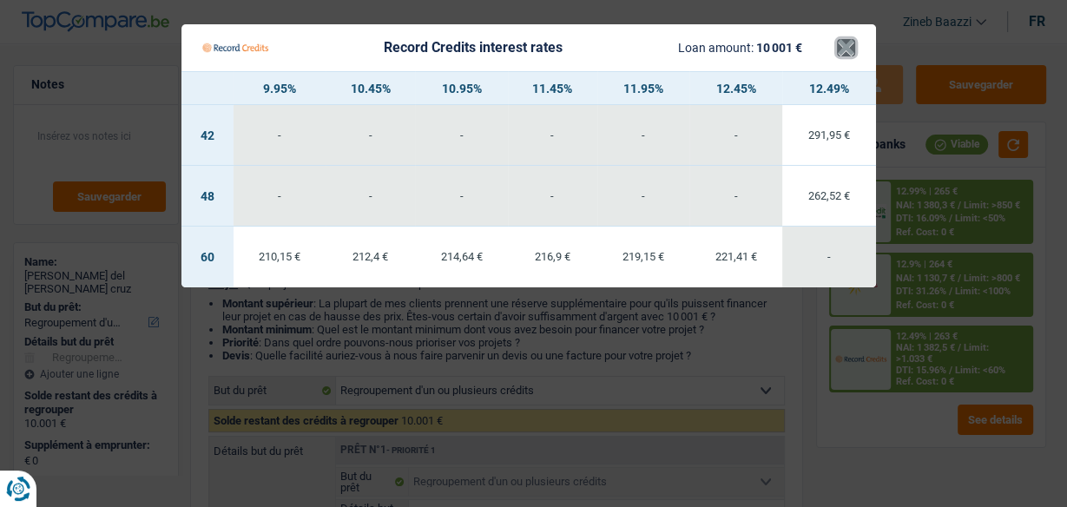
click at [841, 50] on button "×" at bounding box center [846, 47] width 18 height 17
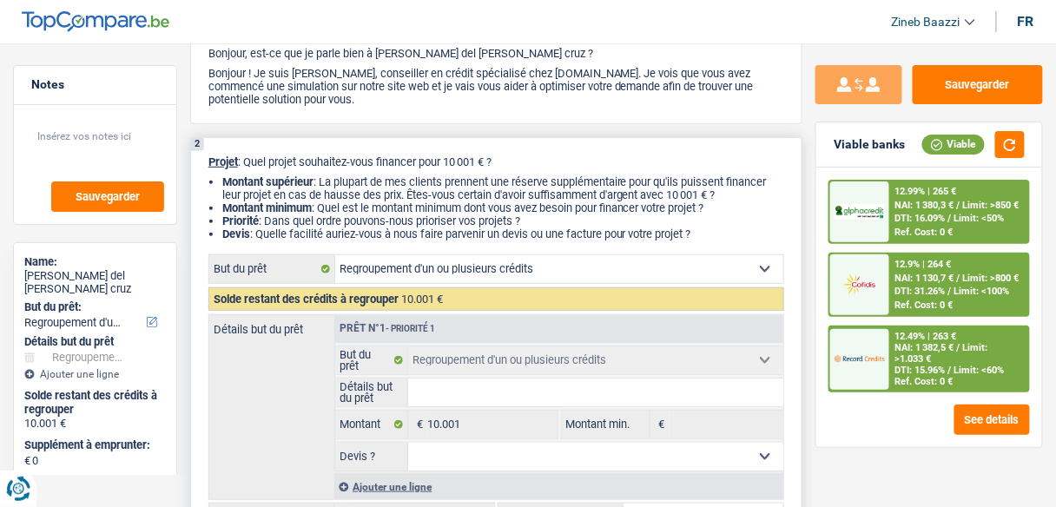
scroll to position [208, 0]
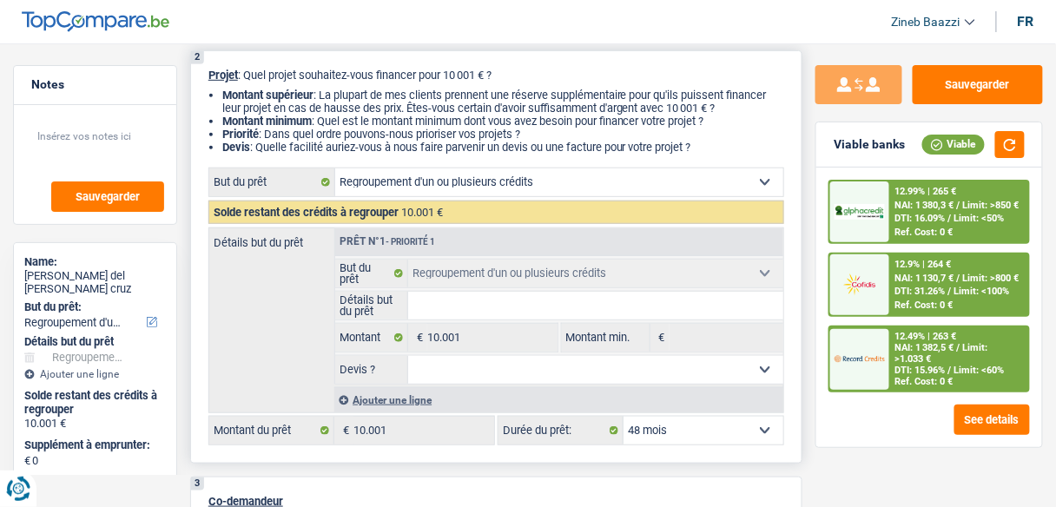
click at [628, 339] on label "Montant min." at bounding box center [606, 338] width 89 height 28
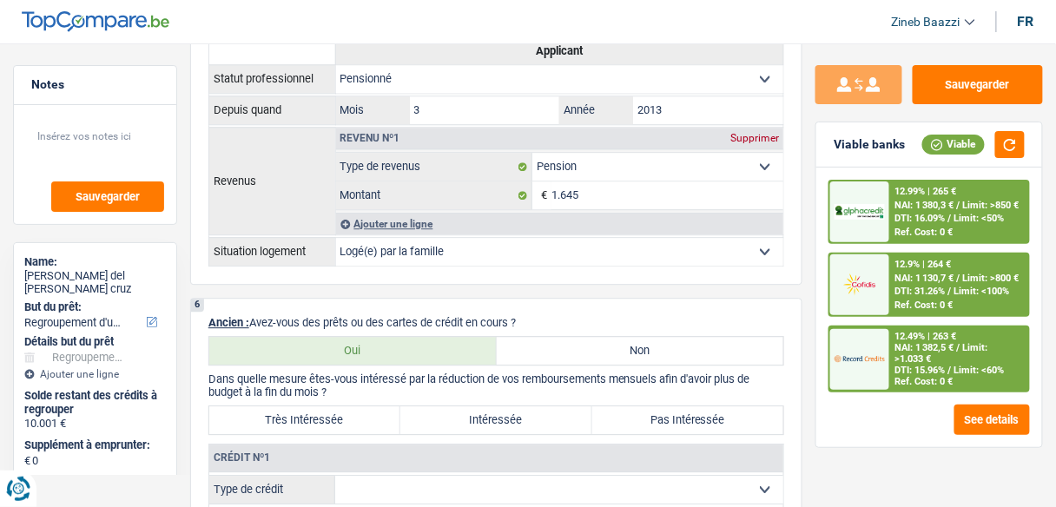
scroll to position [1389, 0]
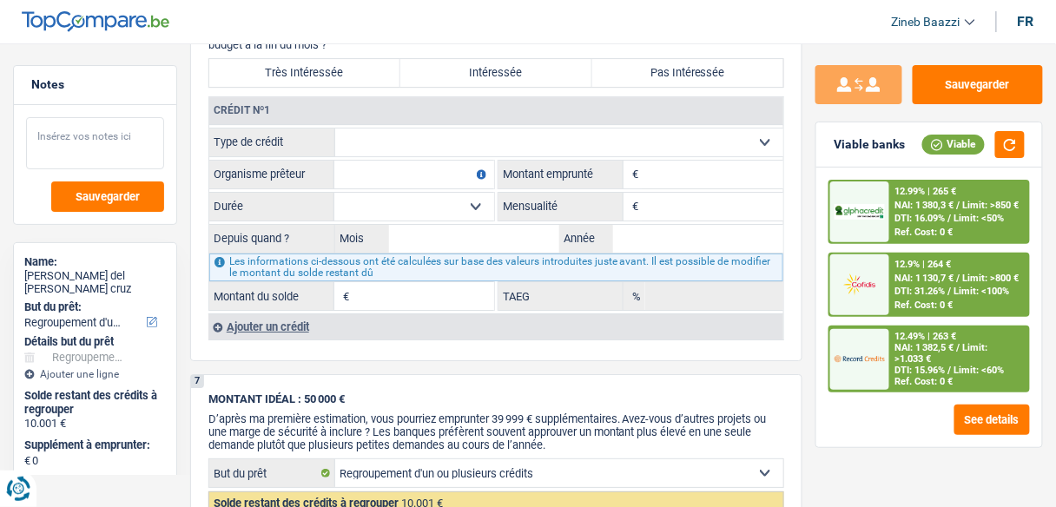
click at [111, 133] on textarea at bounding box center [95, 143] width 138 height 52
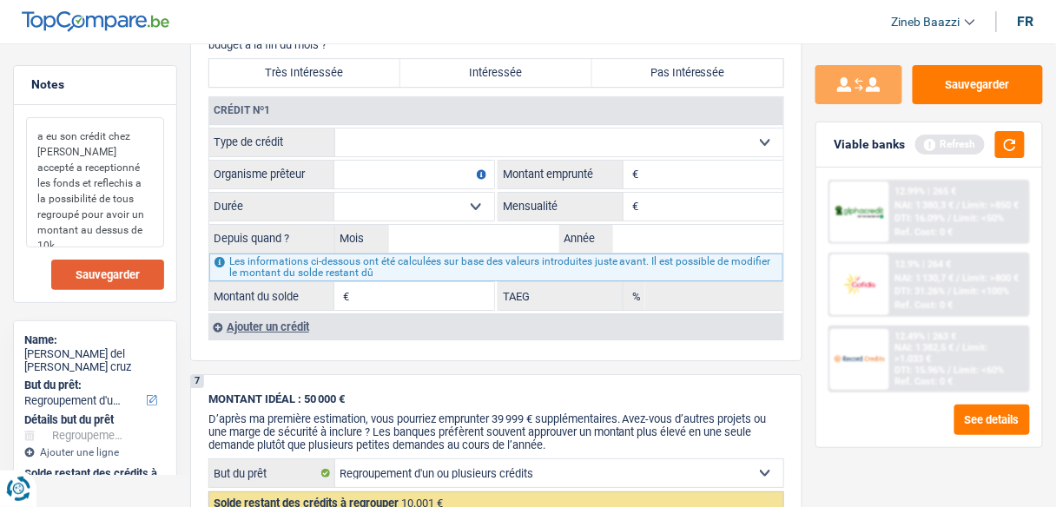
type textarea "a eu son crédit chez alpha accepté a receptionné les fonds et reflechis a la po…"
click at [132, 270] on span "Sauvegarder" at bounding box center [108, 274] width 64 height 11
drag, startPoint x: 111, startPoint y: 224, endPoint x: 0, endPoint y: 107, distance: 161.5
click at [0, 107] on div "Notes a eu son crédit chez alpha accepté a receptionné les fonds et reflechis a…" at bounding box center [95, 270] width 190 height 410
click at [1026, 96] on button "Sauvegarder" at bounding box center [977, 84] width 130 height 39
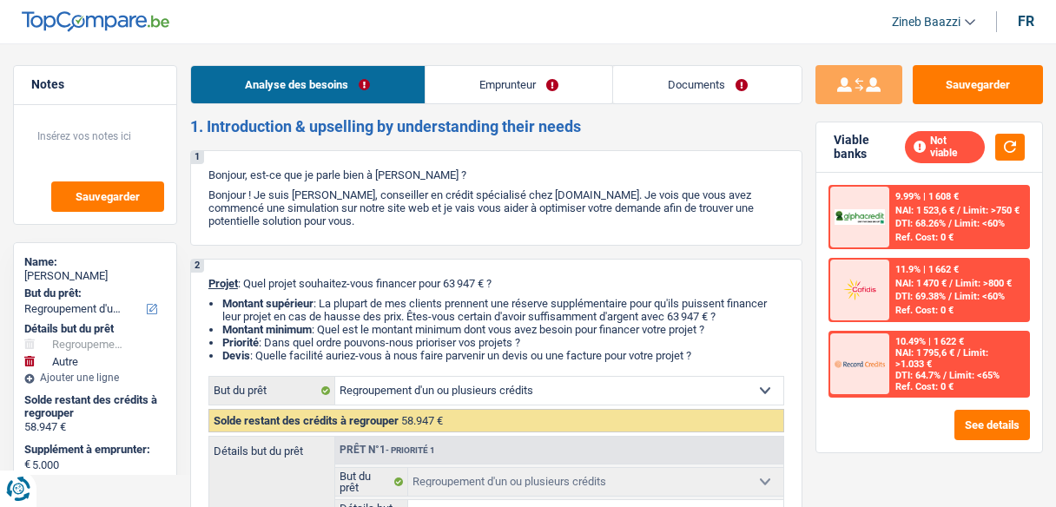
select select "refinancing"
select select "other"
select select "48"
select select "refinancing"
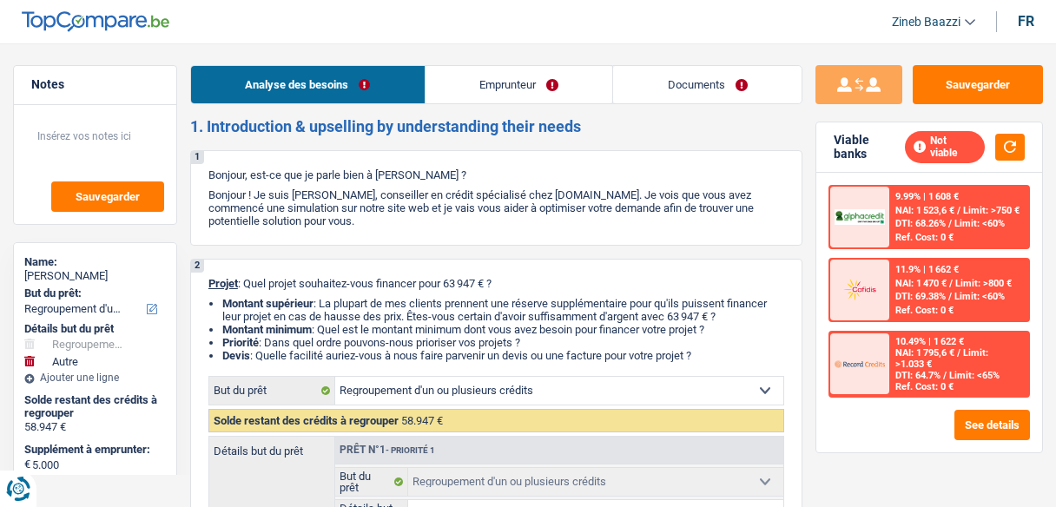
select select "refinancing"
select select "other"
select select "48"
select select "privateEmployee"
select select "netSalary"
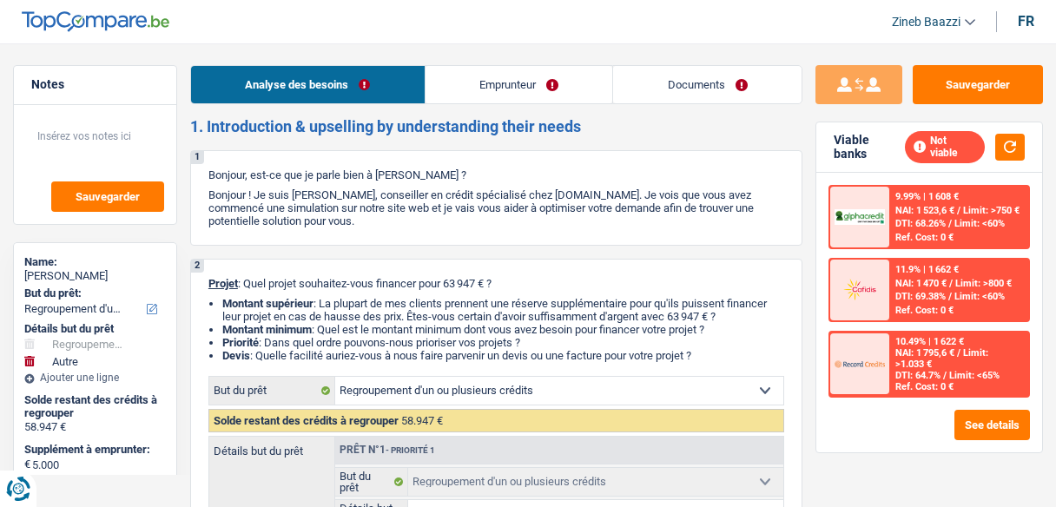
select select "mealVouchers"
select select "ownerWithMortgage"
select select "mortgage"
select select "300"
select select "renovationLoan"
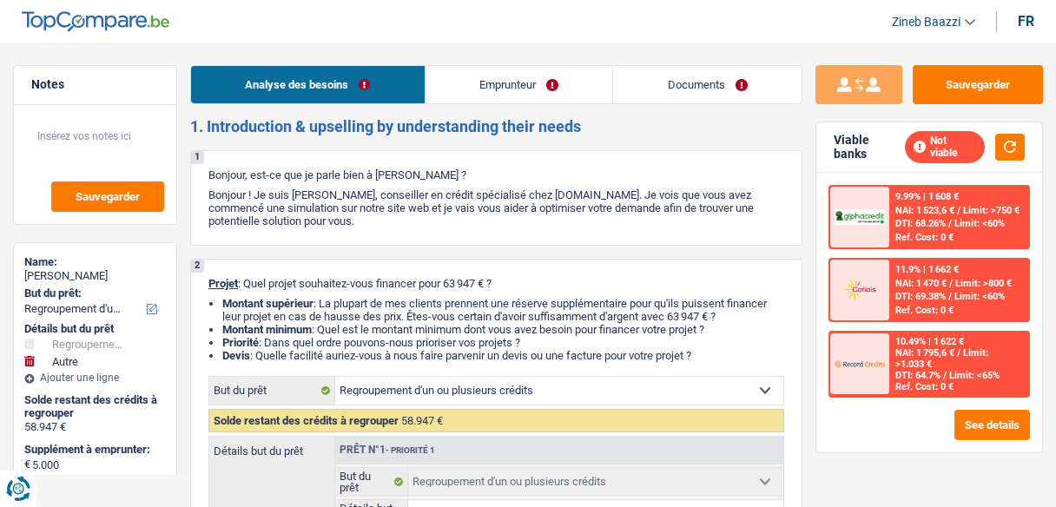
select select "120"
select select "personalLoan"
select select "loanRepayment"
select select "120"
select select "personalLoan"
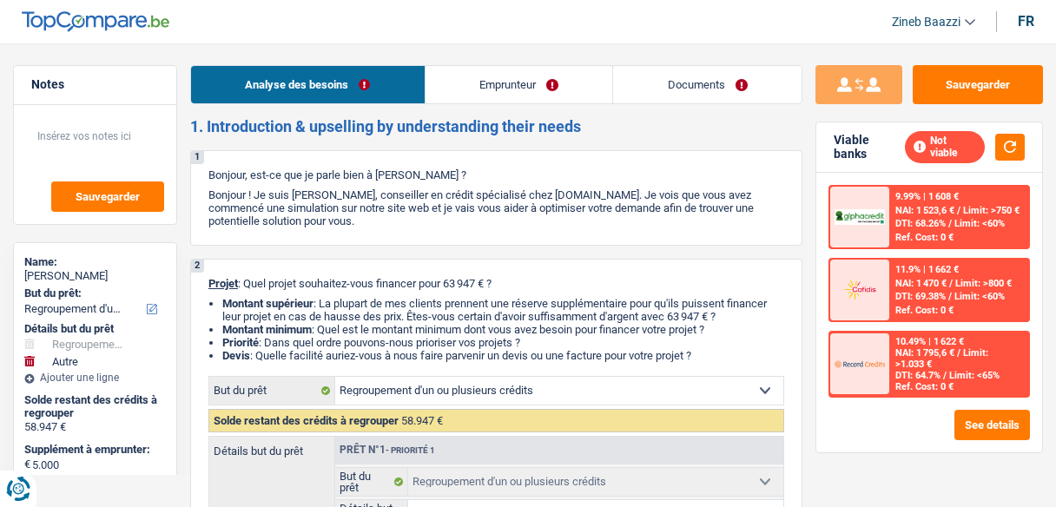
select select "other"
select select "48"
select select "personalLoan"
select select "medicalFees"
select select "36"
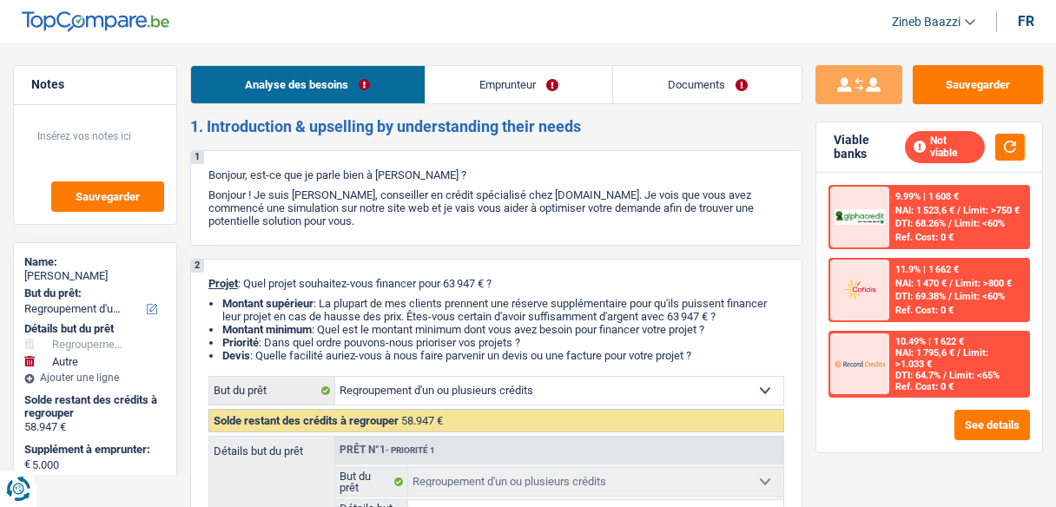
select select "cardOrCredit"
select select "refinancing"
select select "other"
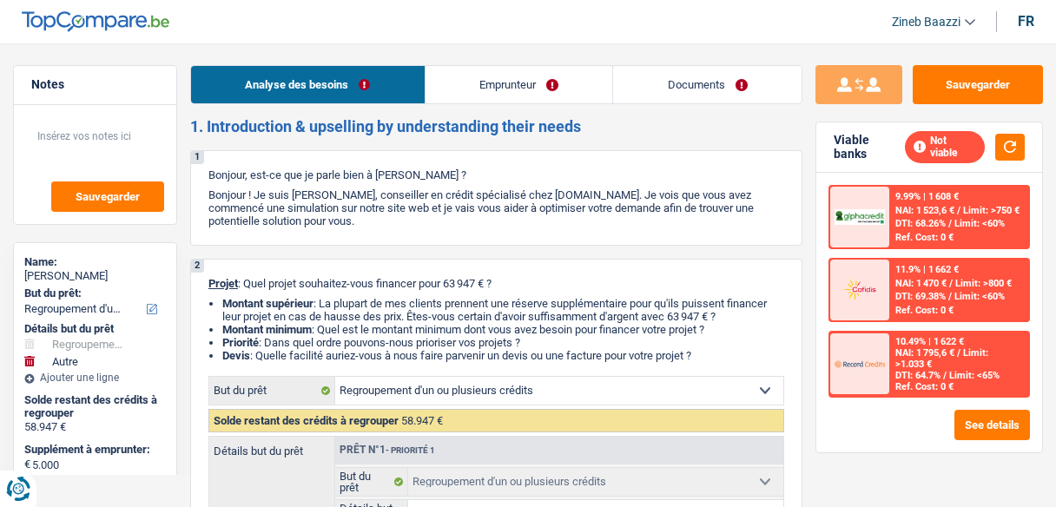
select select "48"
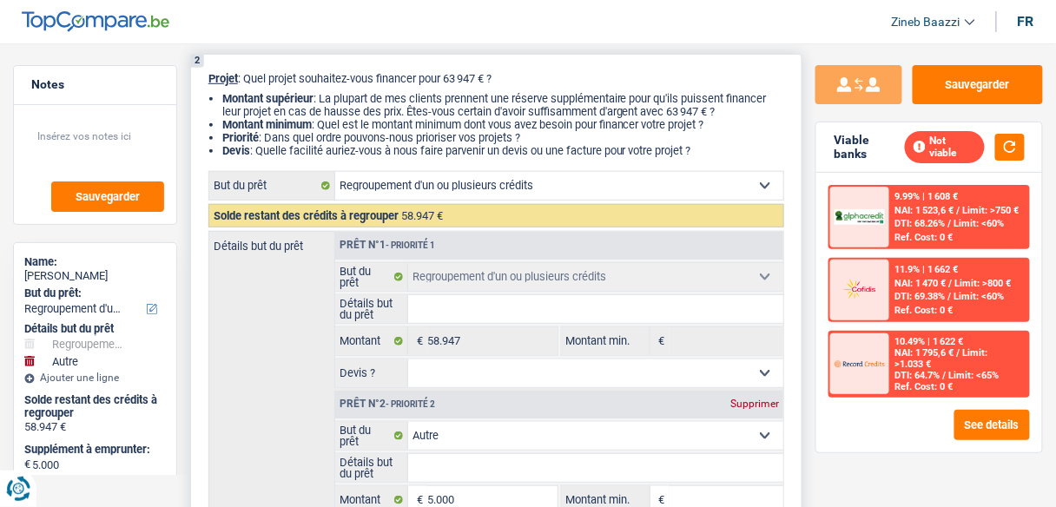
scroll to position [208, 0]
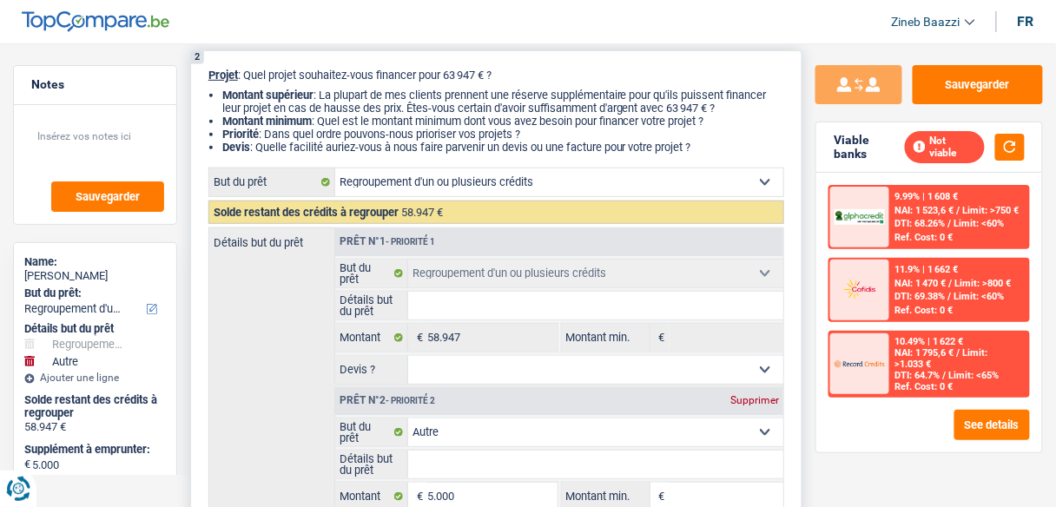
click at [479, 307] on input "Détails but du prêt" at bounding box center [595, 306] width 375 height 28
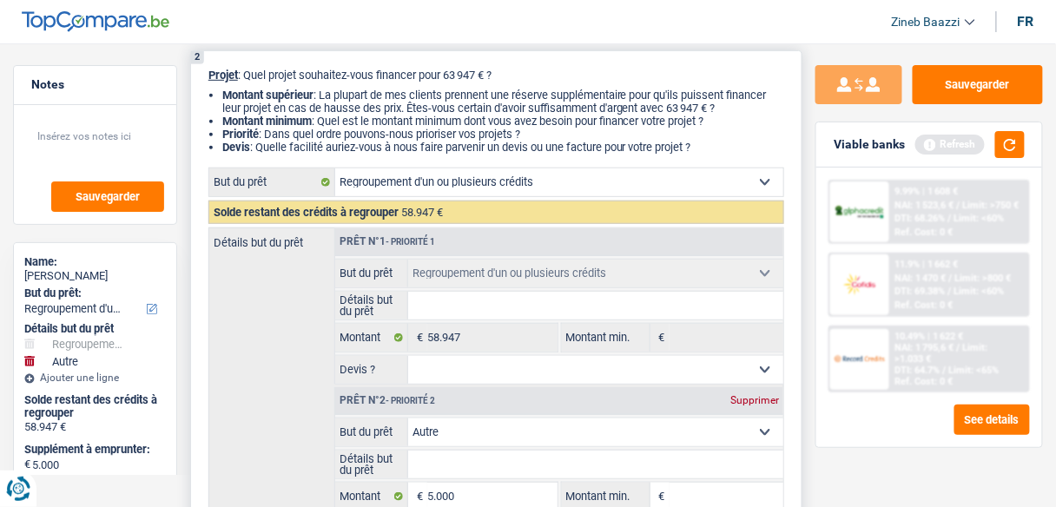
click at [476, 307] on input "Détails but du prêt" at bounding box center [595, 306] width 375 height 28
click at [464, 302] on input "Détails but du prêt" at bounding box center [595, 306] width 375 height 28
click at [508, 307] on input "Détails but du prêt" at bounding box center [595, 306] width 375 height 28
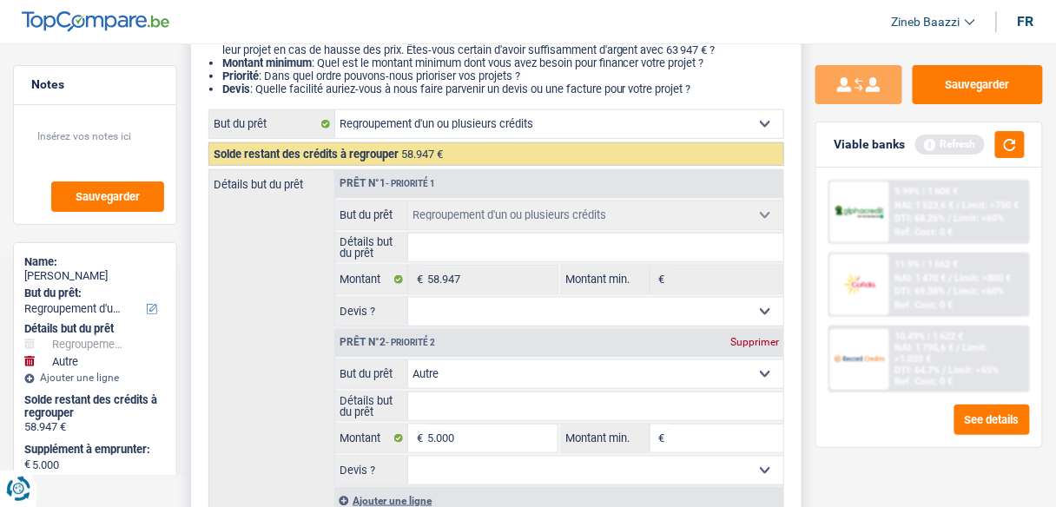
scroll to position [347, 0]
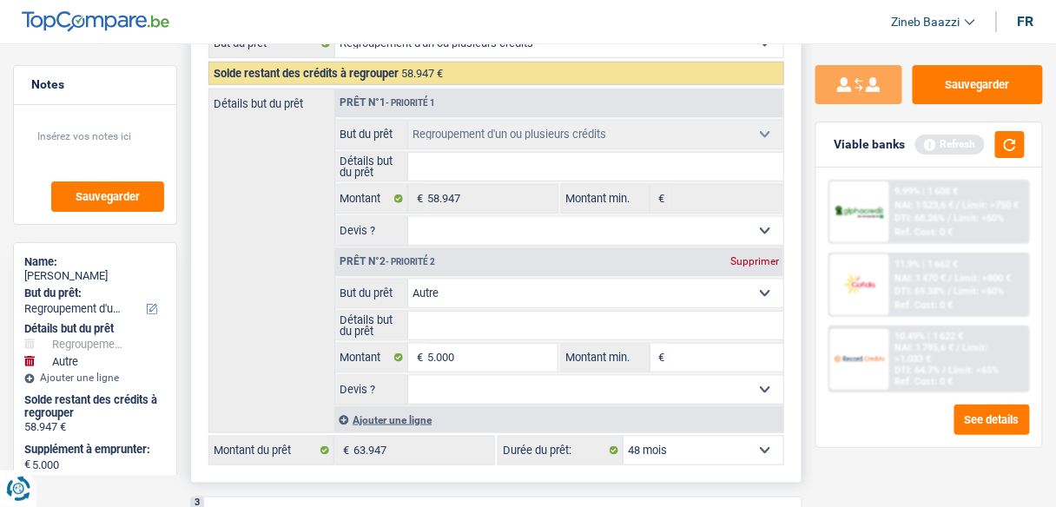
click at [466, 170] on input "Détails but du prêt" at bounding box center [595, 167] width 375 height 28
click at [505, 170] on input "Détails but du prêt" at bounding box center [595, 167] width 375 height 28
click at [498, 168] on input "Détails but du prêt" at bounding box center [595, 167] width 375 height 28
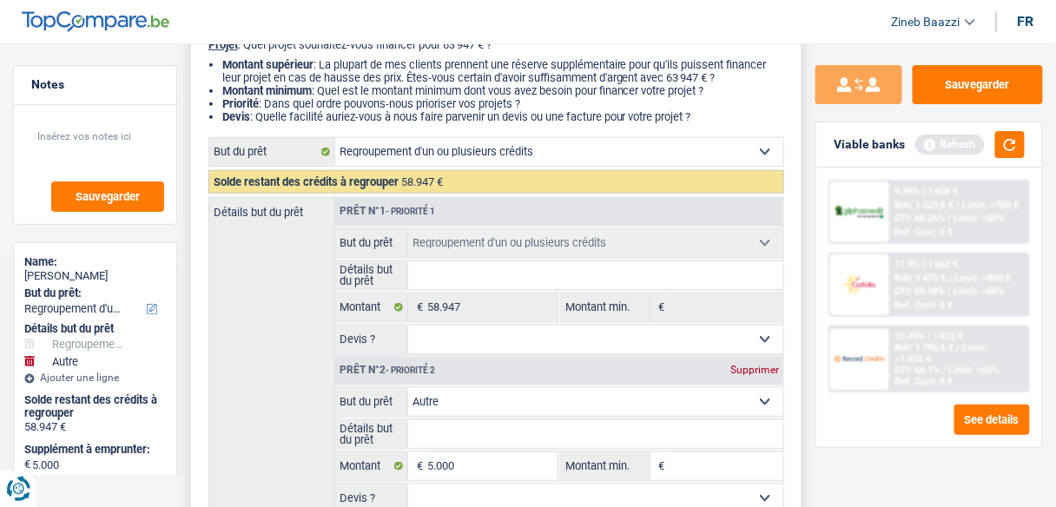
scroll to position [208, 0]
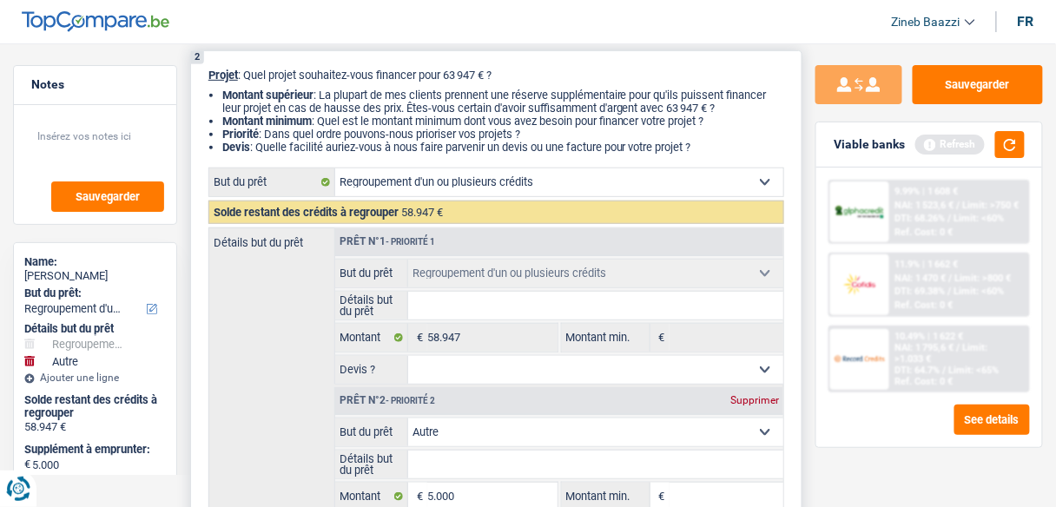
click at [518, 185] on select "Confort maison: meubles, textile, peinture, électroménager, outillage non-profe…" at bounding box center [559, 182] width 448 height 28
click at [453, 302] on input "Détails but du prêt" at bounding box center [595, 306] width 375 height 28
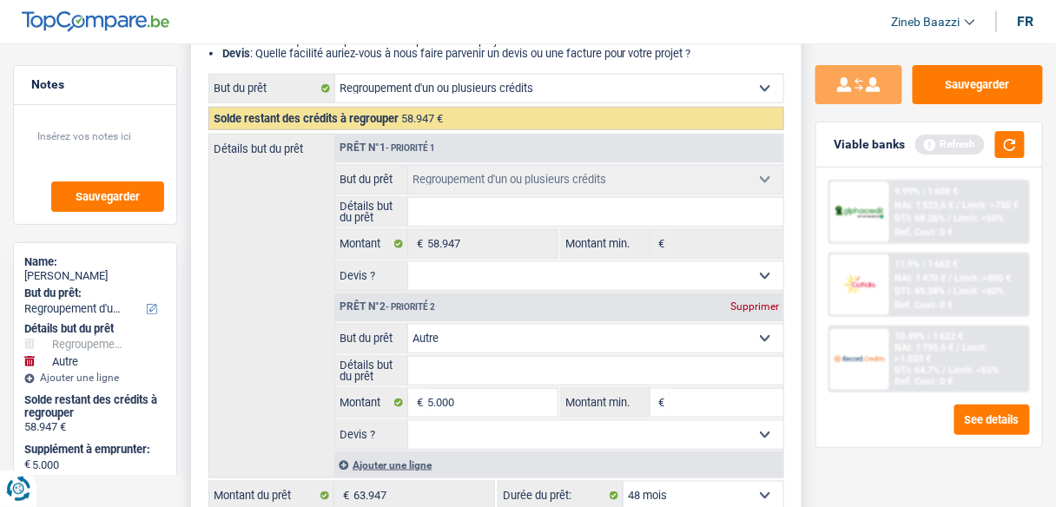
scroll to position [278, 0]
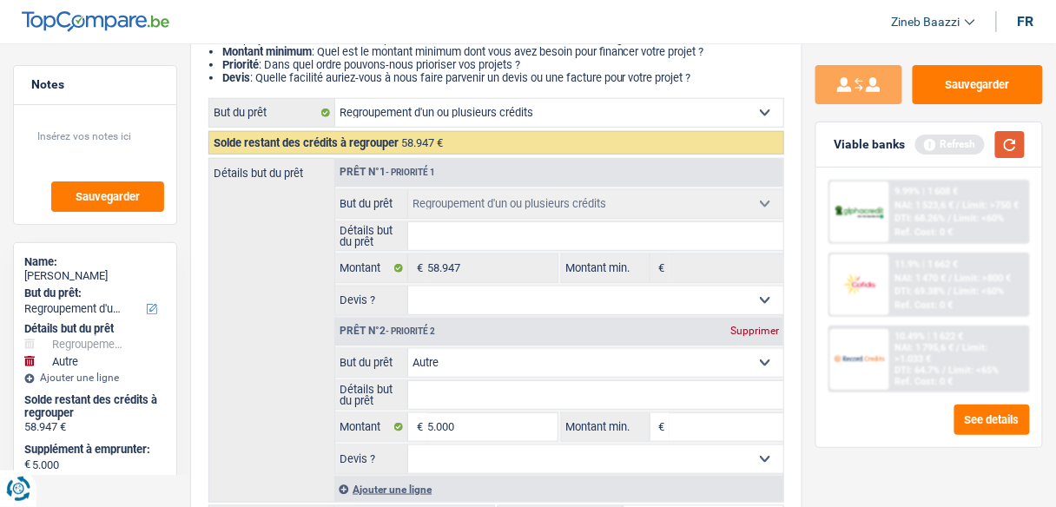
click at [1007, 145] on button "button" at bounding box center [1010, 144] width 30 height 27
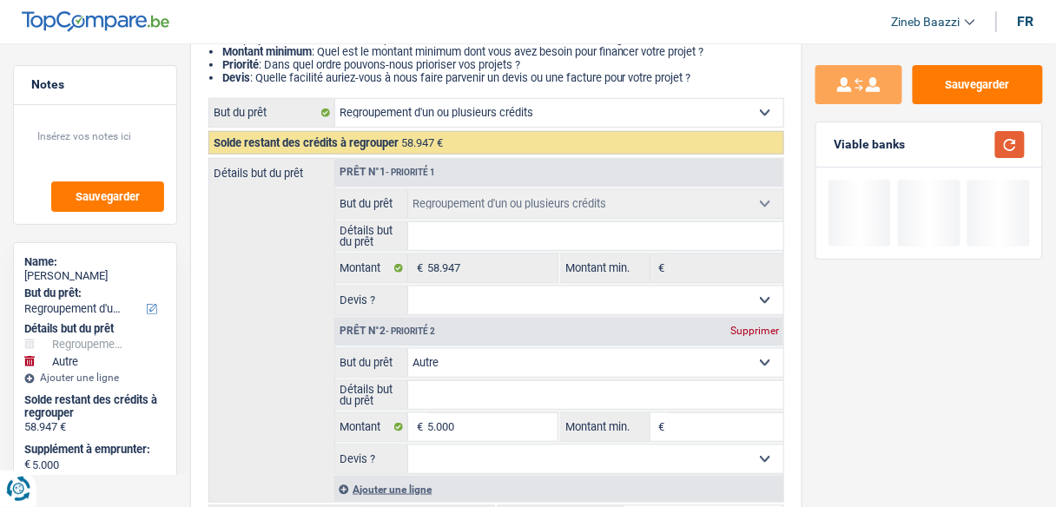
click at [1007, 145] on button "button" at bounding box center [1010, 144] width 30 height 27
click at [576, 231] on input "Détails but du prêt" at bounding box center [595, 236] width 375 height 28
type input "p"
type input "pr"
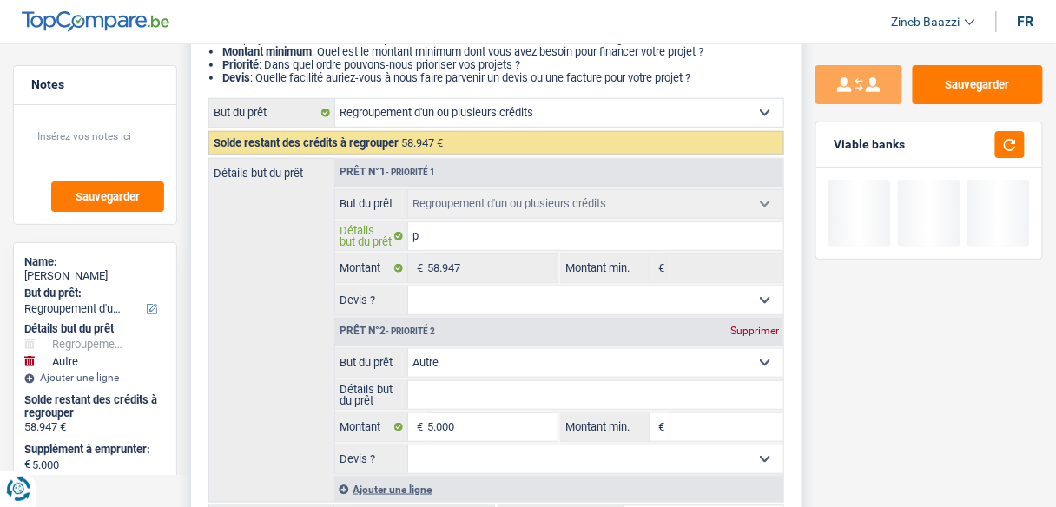
type input "pr"
type input "pre"
type input "pret"
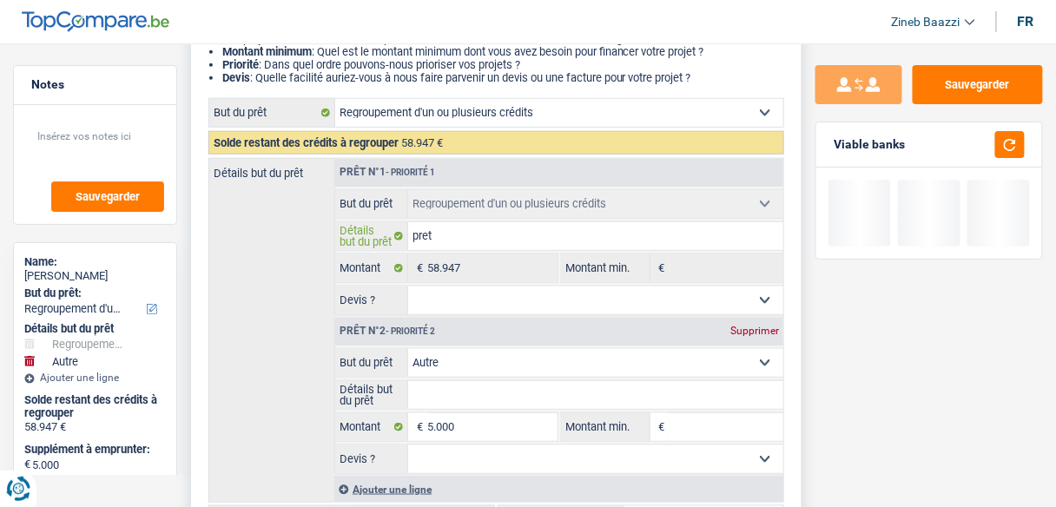
type input "pret"
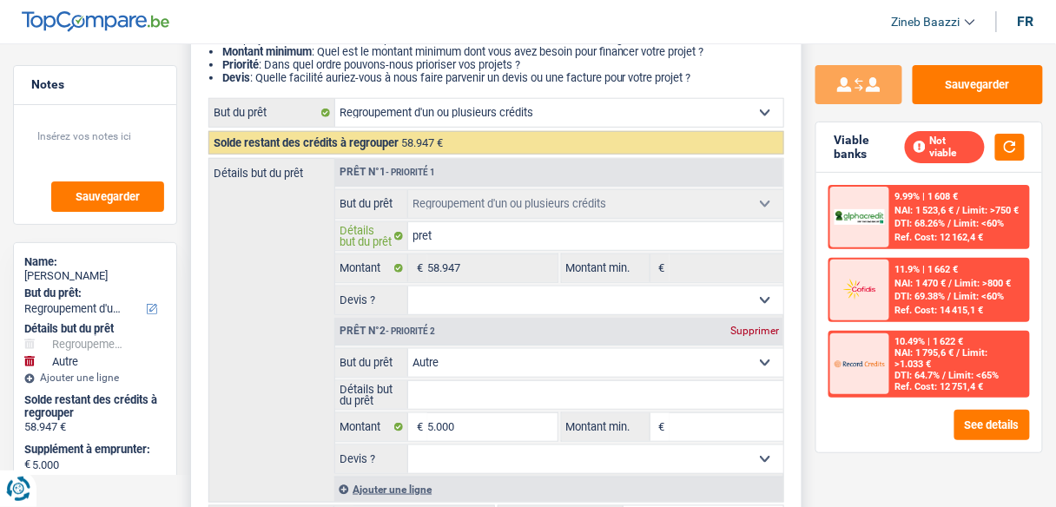
type input "pret t"
type input "pret tr"
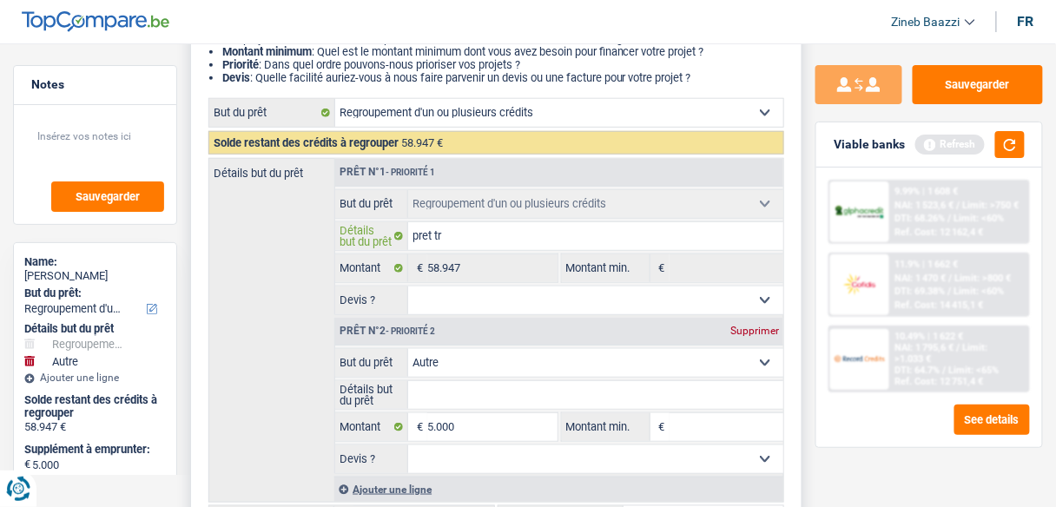
type input "pret tra"
type input "pret trav"
type input "pret trava"
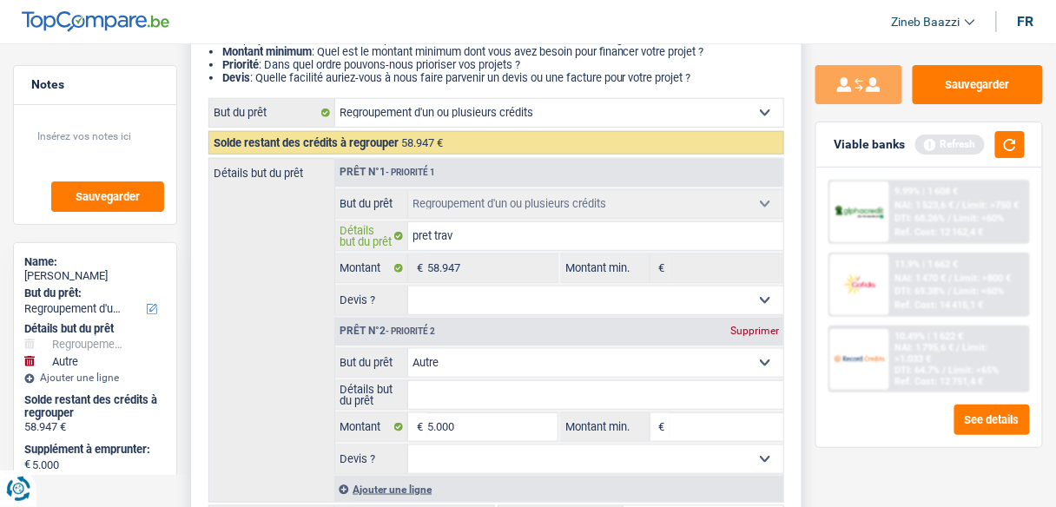
type input "pret trava"
type input "pret travau"
type input "pret travaux"
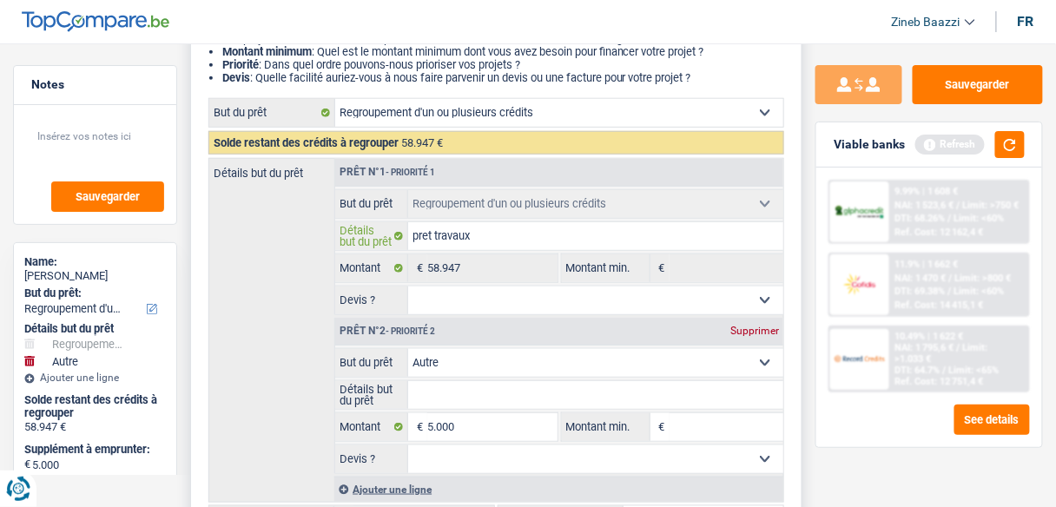
type input "pret travaux"
type input "pret travaux d"
type input "pret travaux de"
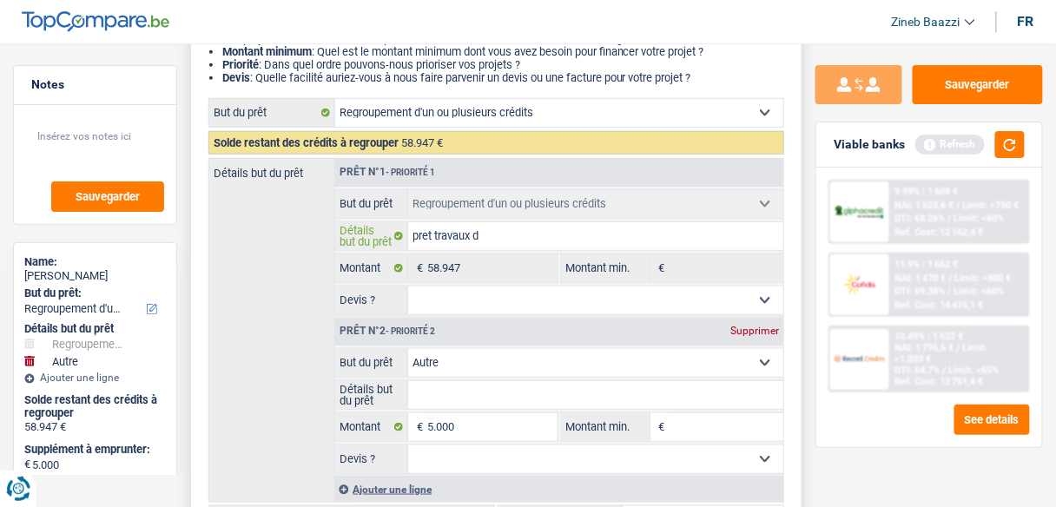
type input "pret travaux de"
type input "pret travaux de l"
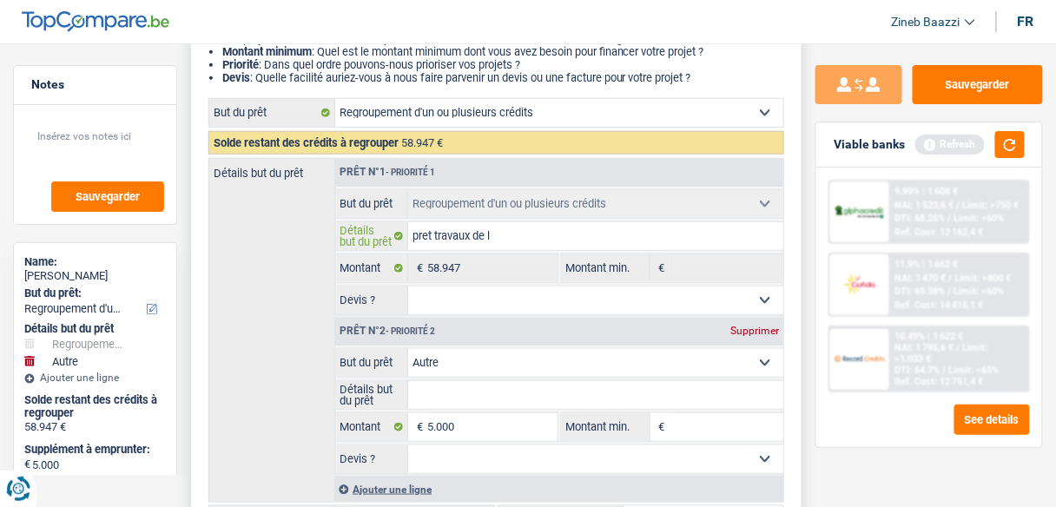
type input "pret travaux de la"
type input "pret travaux de la r"
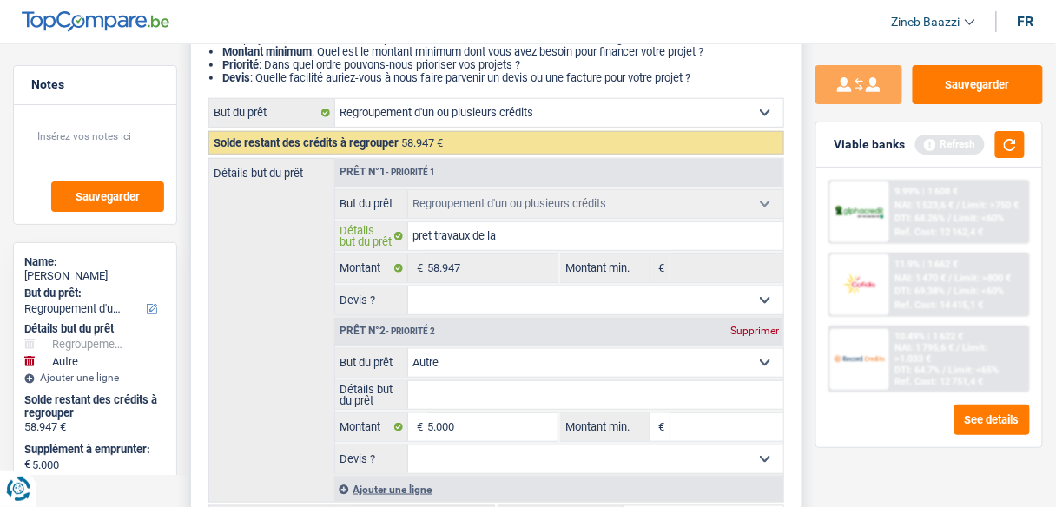
type input "pret travaux de la r"
type input "pret travaux de la re"
type input "pret travaux de la reg"
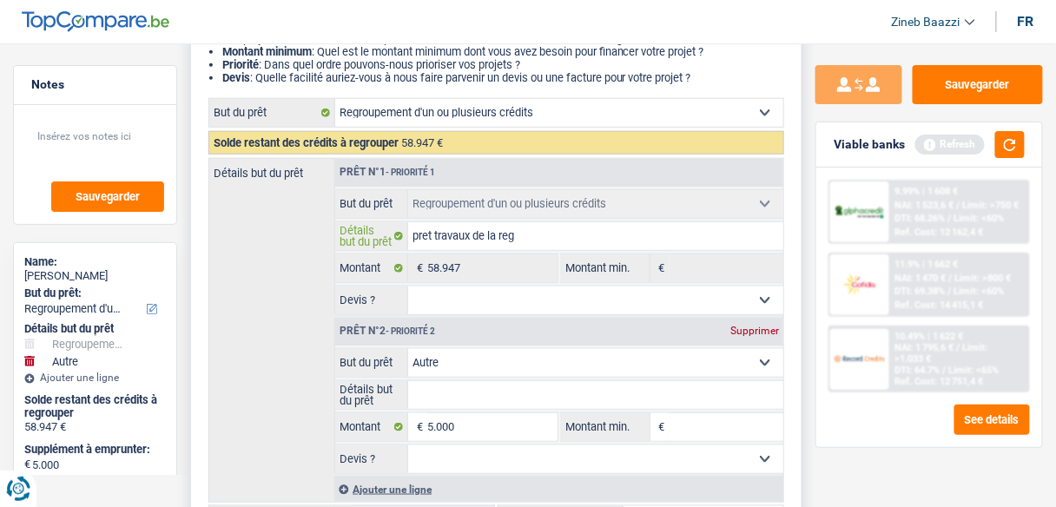
type input "pret travaux de la regi"
type input "pret travaux de la regio"
type input "pret travaux de la region"
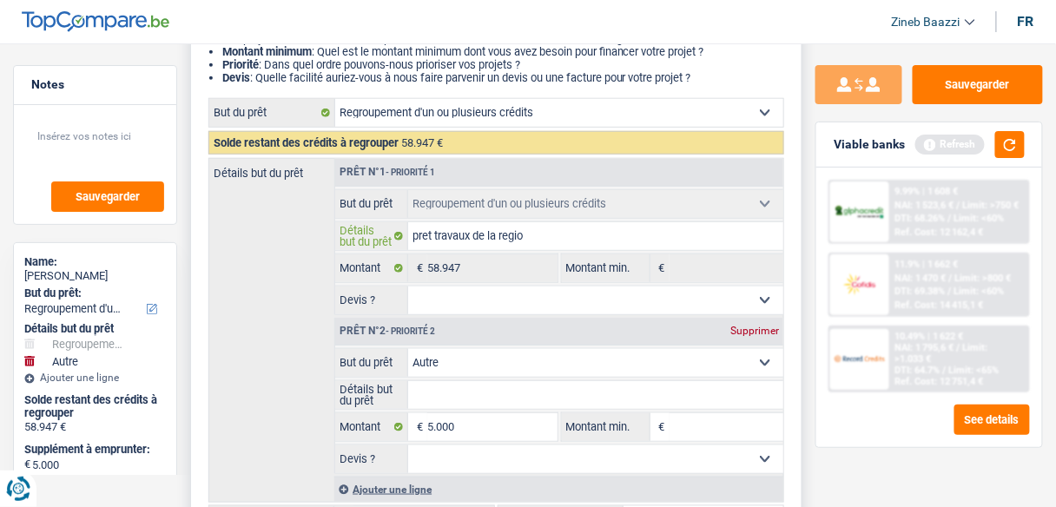
type input "pret travaux de la region"
type input "pret travaux de la region w"
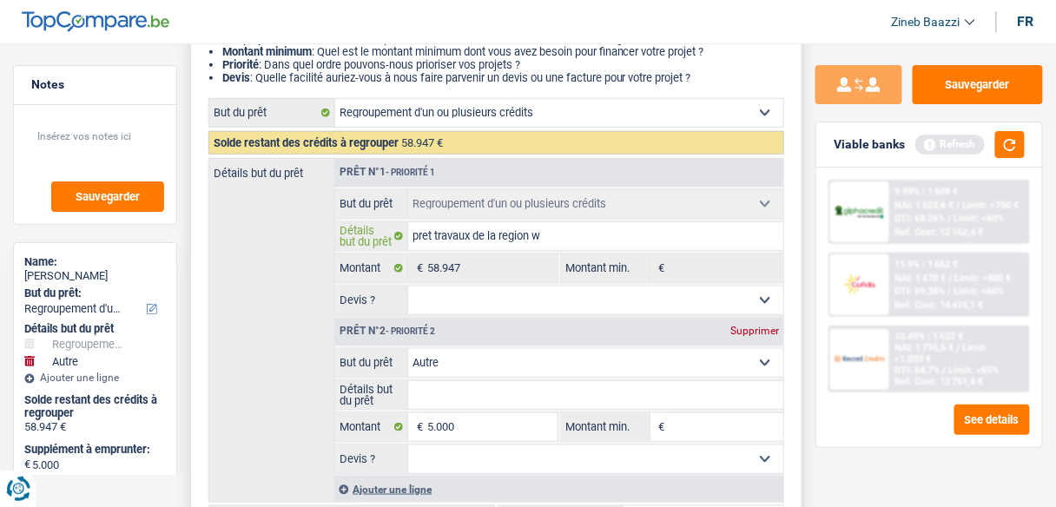
type input "pret travaux de la region wa"
type input "pret travaux de la region wal"
type input "pret travaux de la region wall"
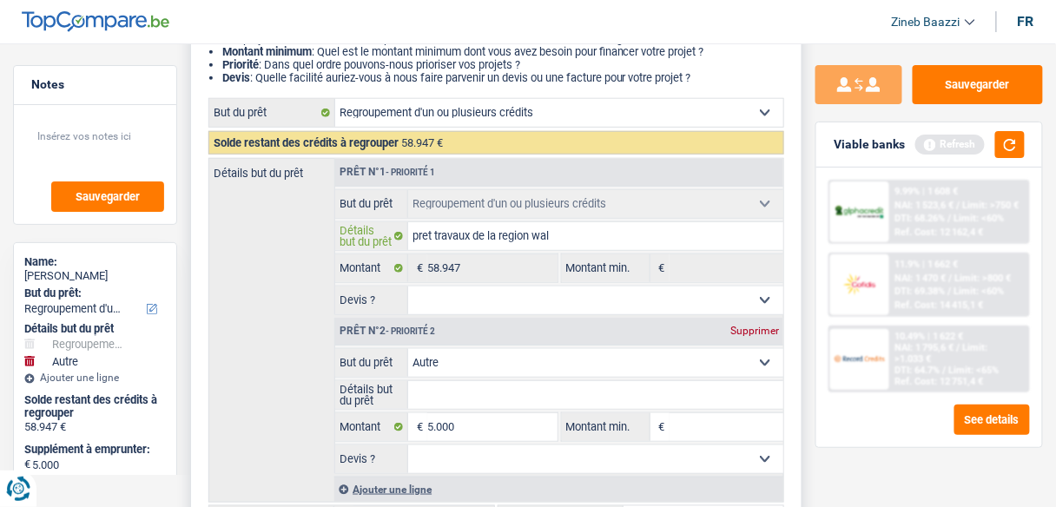
type input "pret travaux de la region wall"
type input "pret travaux de la region wallo"
type input "pret travaux de la region wallon"
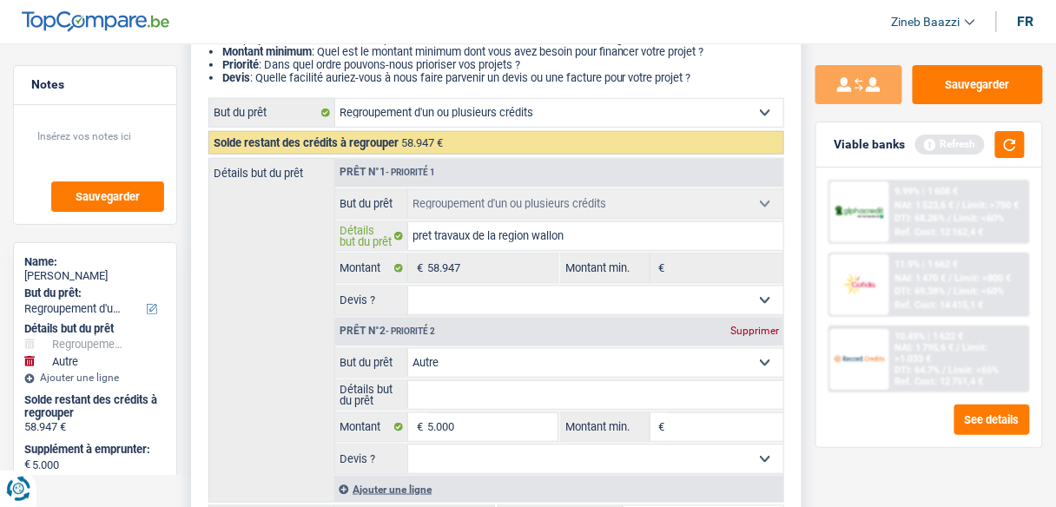
type input "pret travaux de la region wallone"
click at [625, 241] on input "pret travaux de la region wallone" at bounding box center [595, 236] width 375 height 28
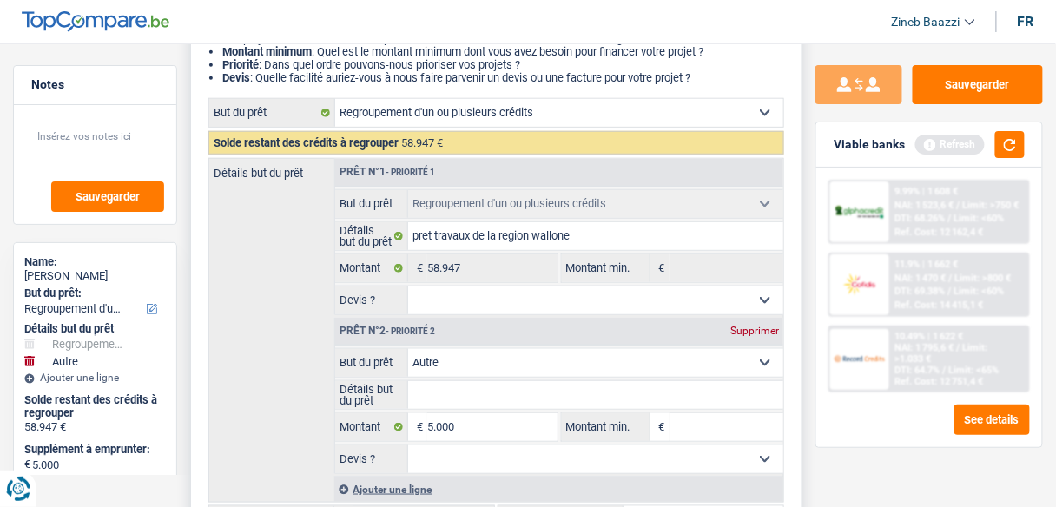
click at [530, 301] on select "Oui Non Non répondu Sélectionner une option" at bounding box center [595, 300] width 375 height 28
click at [534, 299] on select "Oui Non Non répondu Sélectionner une option" at bounding box center [595, 300] width 375 height 28
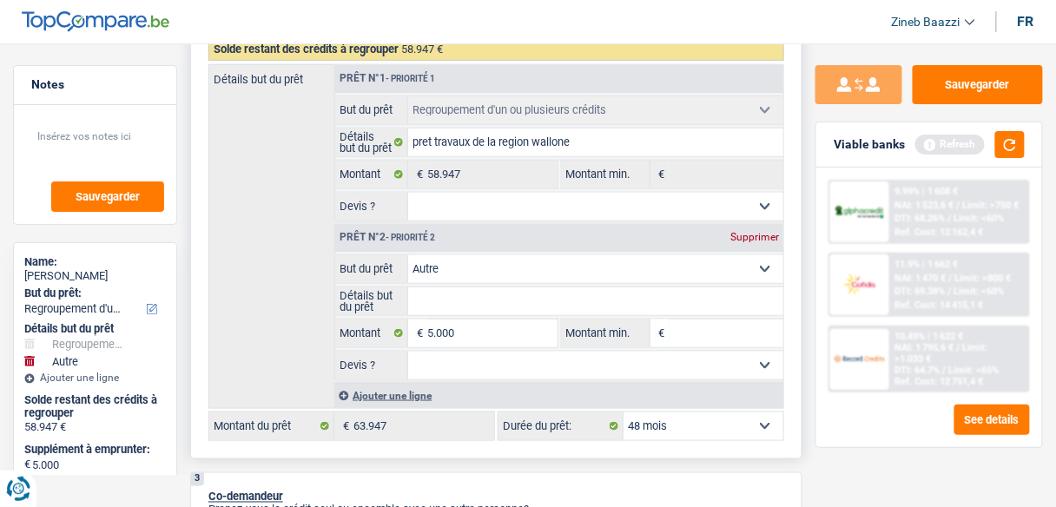
scroll to position [347, 0]
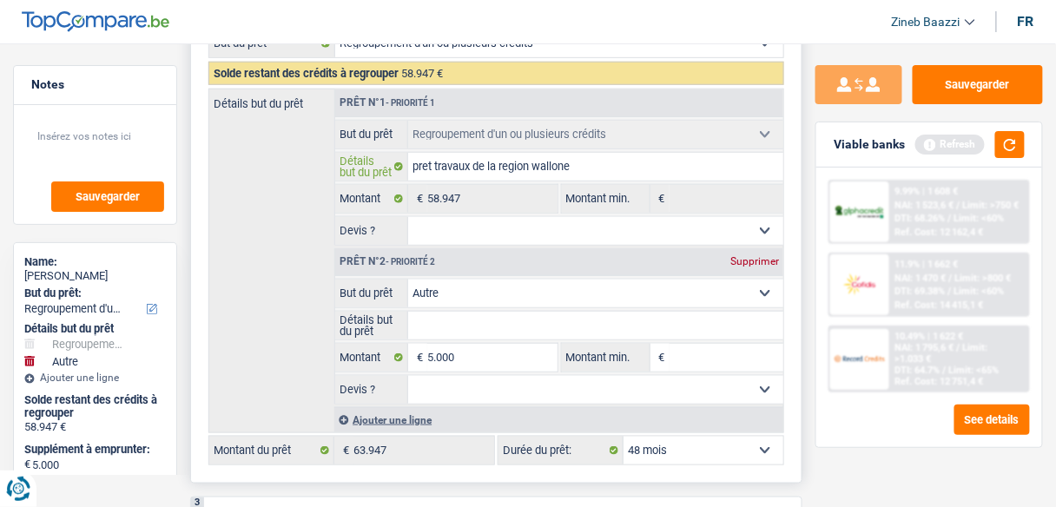
click at [623, 164] on input "pret travaux de la region wallone" at bounding box center [595, 167] width 375 height 28
click at [625, 163] on input "pret travaux de la region wallone" at bounding box center [595, 167] width 375 height 28
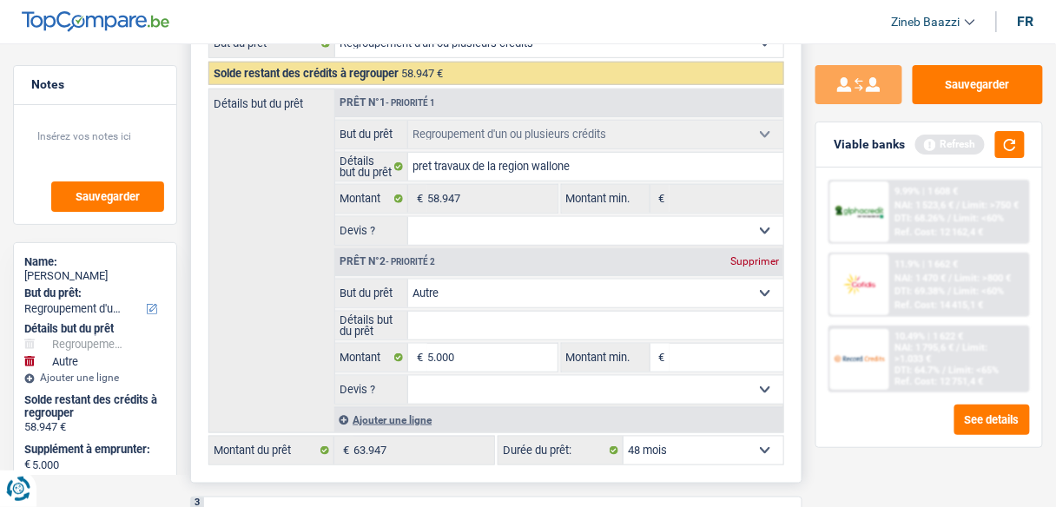
click at [277, 266] on div "Détails but du prêt Prêt n°1 - Priorité 1 Confort maison: meubles, textile, pei…" at bounding box center [496, 261] width 576 height 345
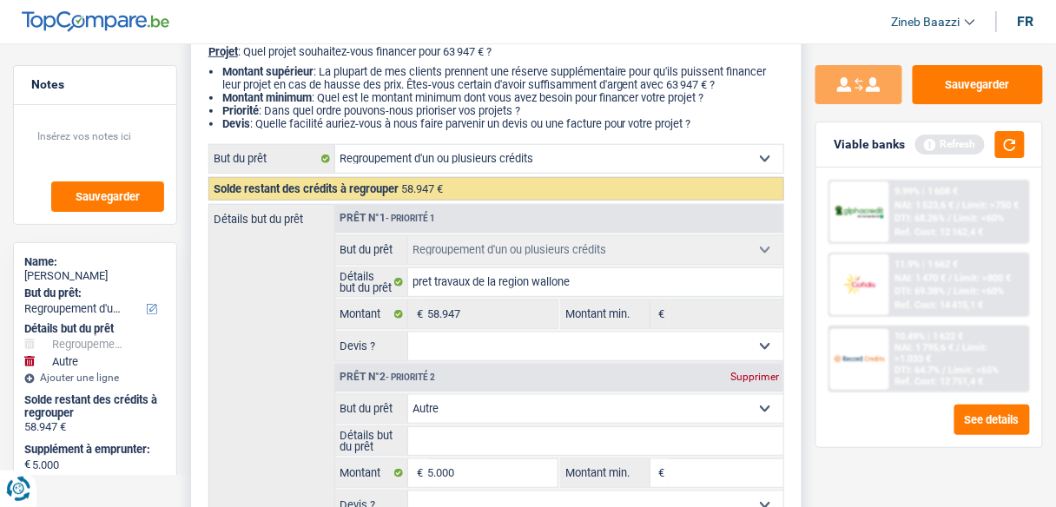
scroll to position [208, 0]
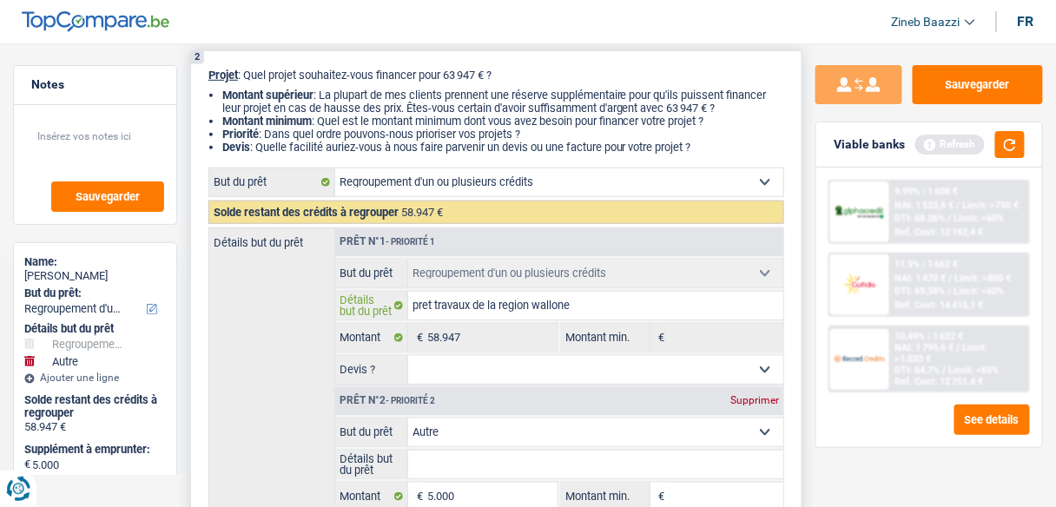
click at [609, 303] on input "pret travaux de la region wallone" at bounding box center [595, 306] width 375 height 28
click at [463, 369] on select "Oui Non Non répondu Sélectionner une option" at bounding box center [595, 370] width 375 height 28
drag, startPoint x: 464, startPoint y: 365, endPoint x: 514, endPoint y: 328, distance: 62.7
click at [464, 364] on select "Oui Non Non répondu Sélectionner une option" at bounding box center [595, 370] width 375 height 28
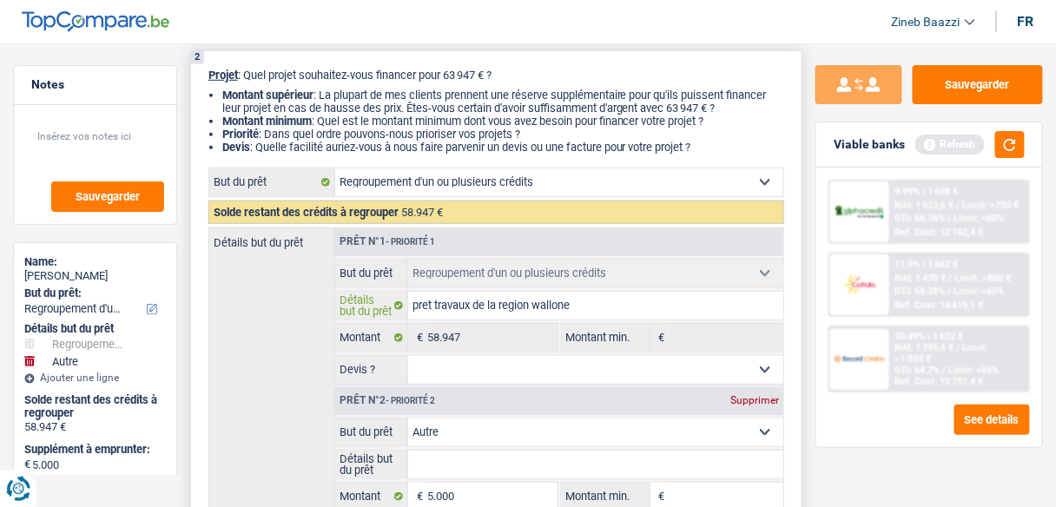
click at [578, 307] on input "pret travaux de la region wallone" at bounding box center [595, 306] width 375 height 28
type input "pret travaux de la region wallone"
type input "pret travaux de la region wallon"
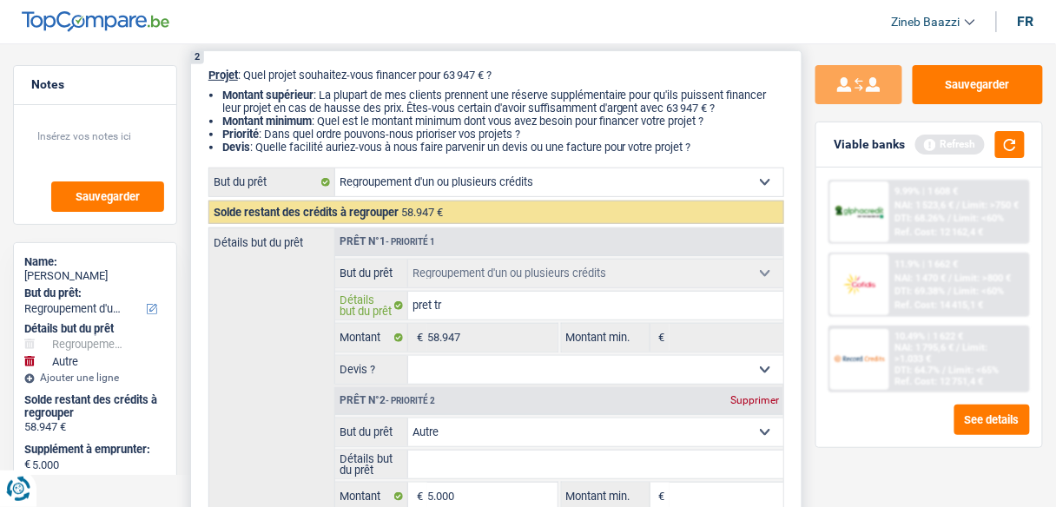
type input "pret t"
type input "p"
click at [276, 335] on div "Détails but du prêt Prêt n°1 - Priorité 1 Confort maison: meubles, textile, pei…" at bounding box center [496, 399] width 576 height 345
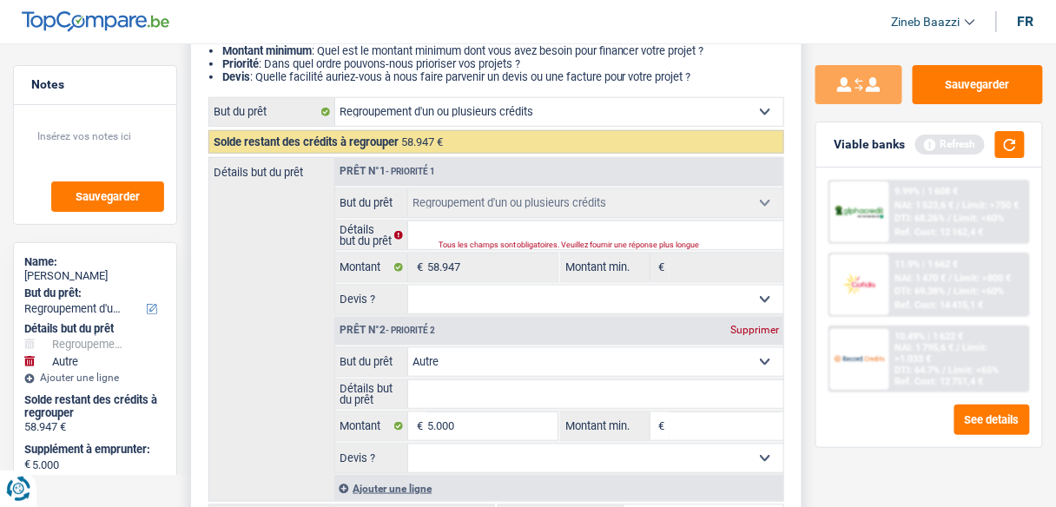
scroll to position [347, 0]
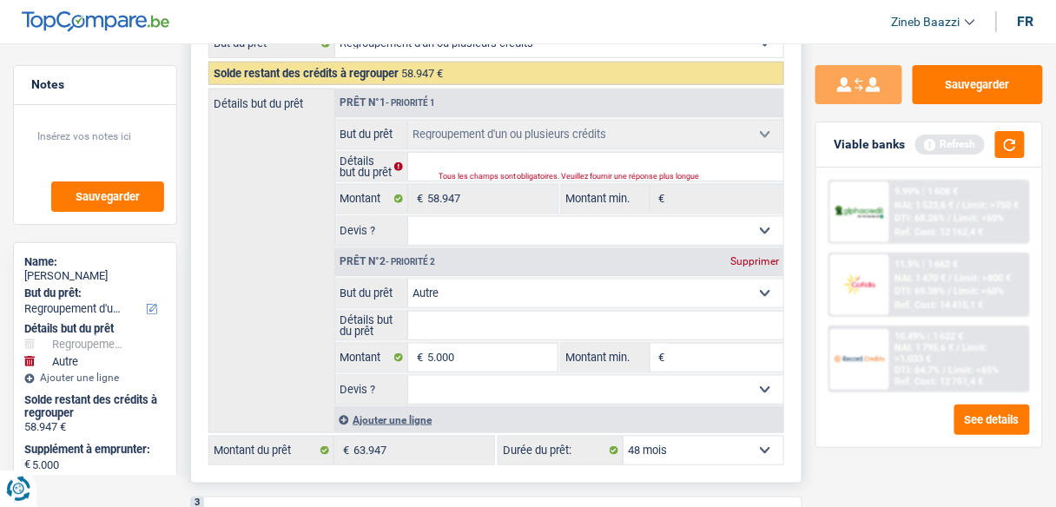
click at [282, 240] on div "Détails but du prêt Prêt n°1 - Priorité 1 Confort maison: meubles, textile, pei…" at bounding box center [496, 261] width 576 height 345
click at [444, 165] on input "Détails but du prêt" at bounding box center [595, 167] width 375 height 28
click at [442, 161] on input "Détails but du prêt" at bounding box center [595, 167] width 375 height 28
type input "4"
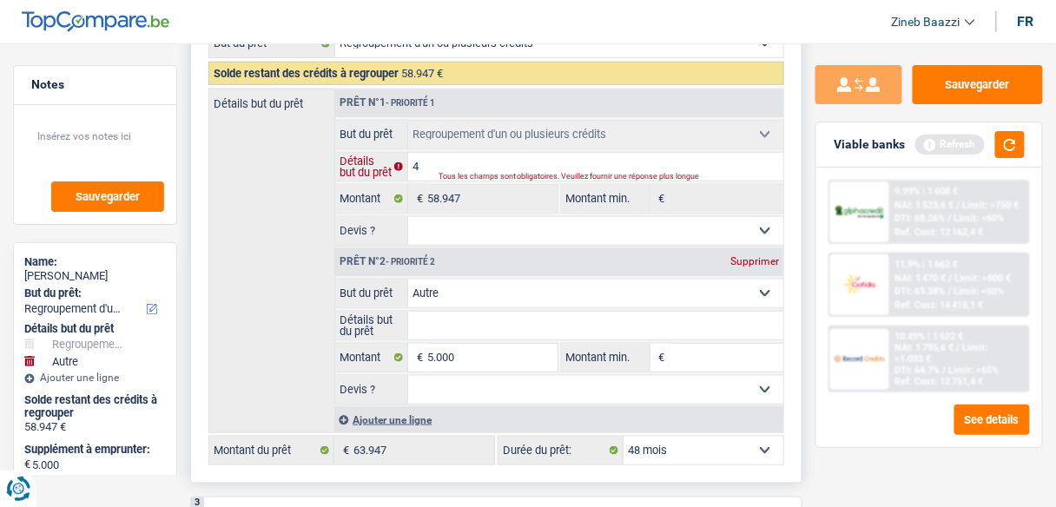
type input "45"
type input "45."
type input "45.0"
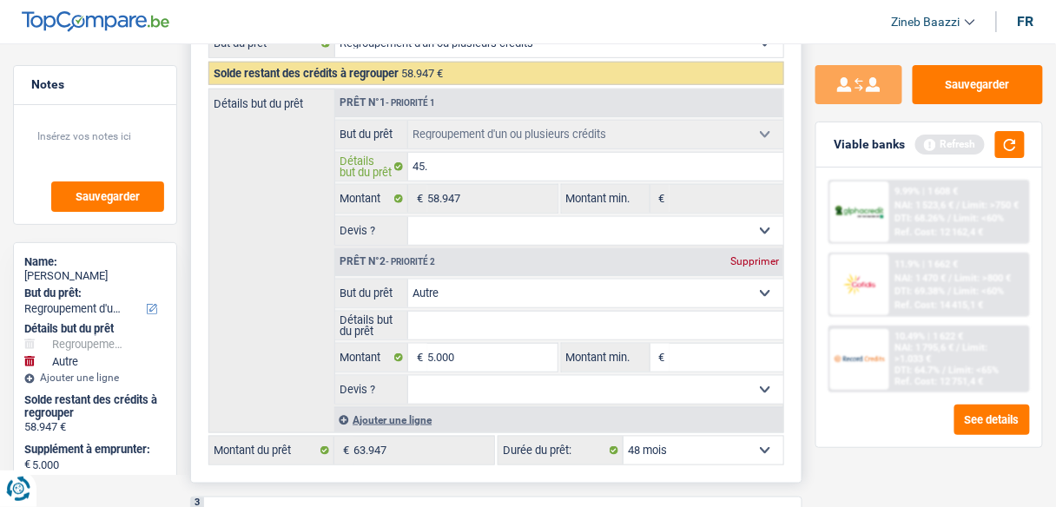
type input "45.0"
type input "45.00"
type input "45.000"
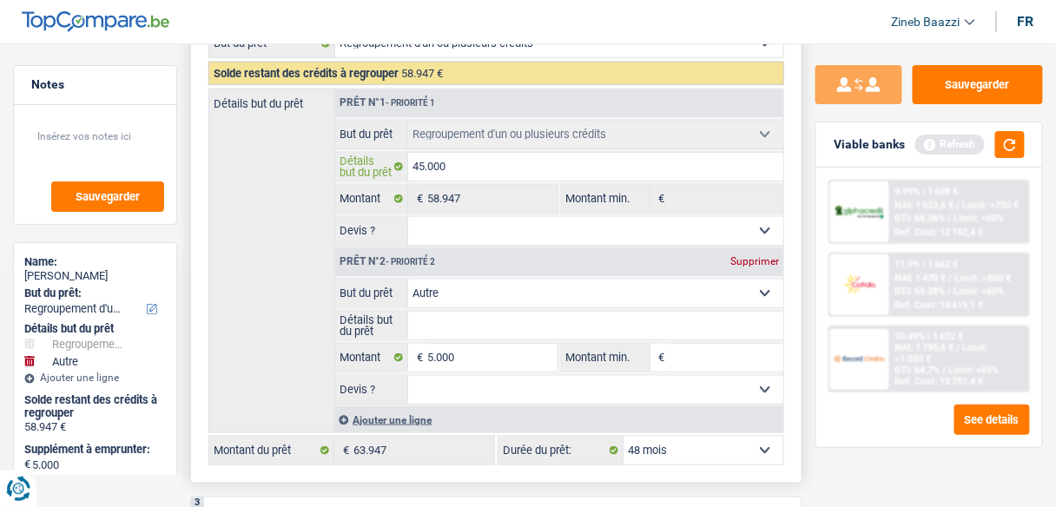
type input "45.000"
type input "45.000 u"
type input "45.000 un"
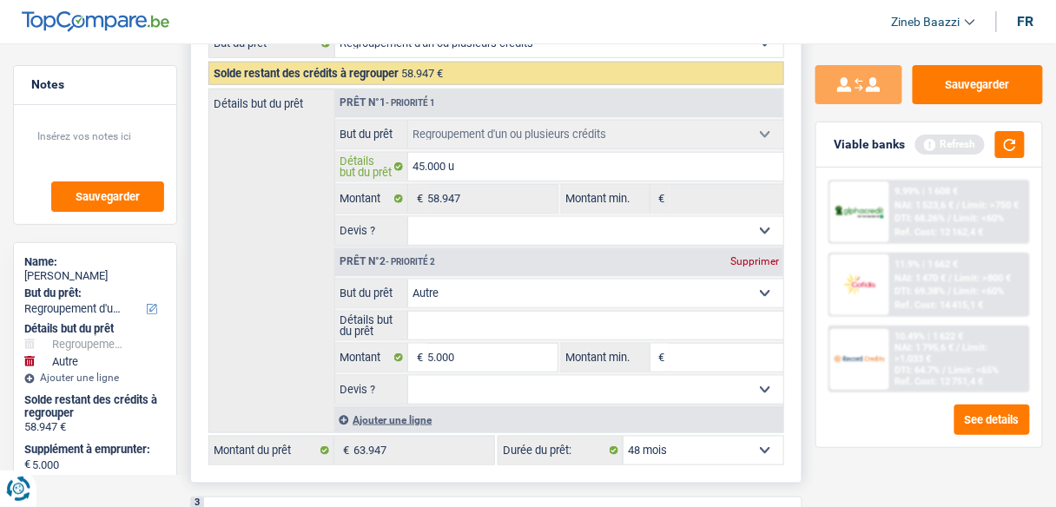
type input "45.000 un"
type input "45.000 un p"
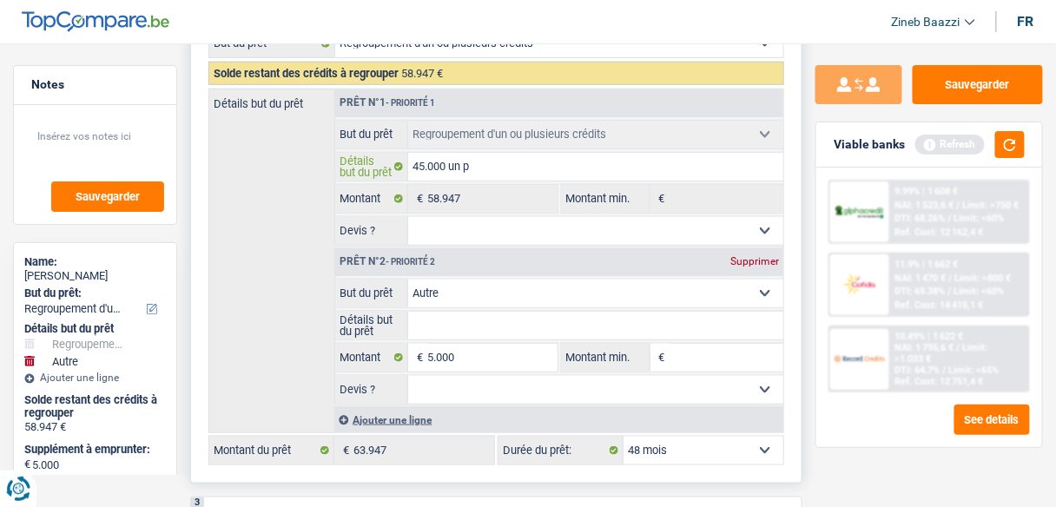
type input "45.000 un pr"
type input "45.000 un pre"
type input "45.000 un pret"
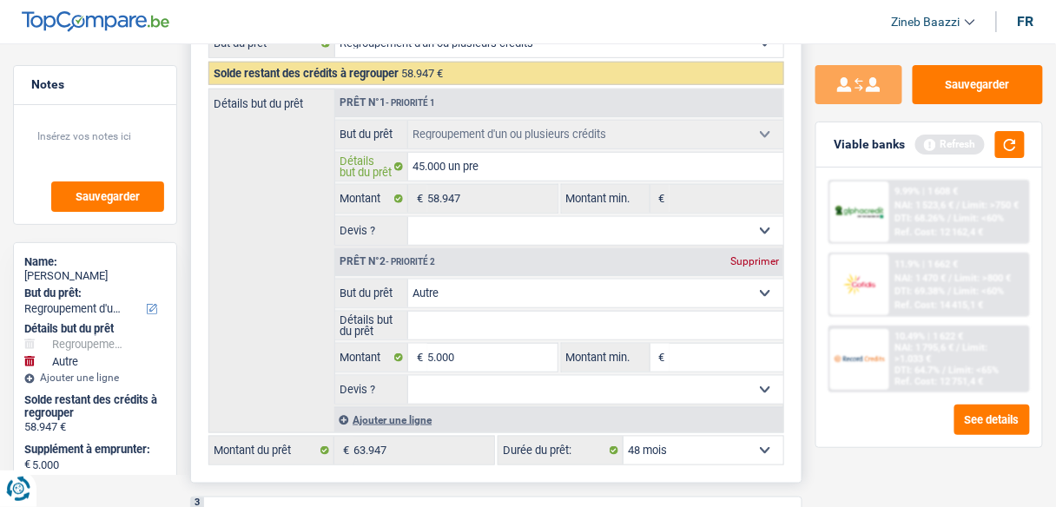
type input "45.000 un pret"
type input "45.000 un pret p"
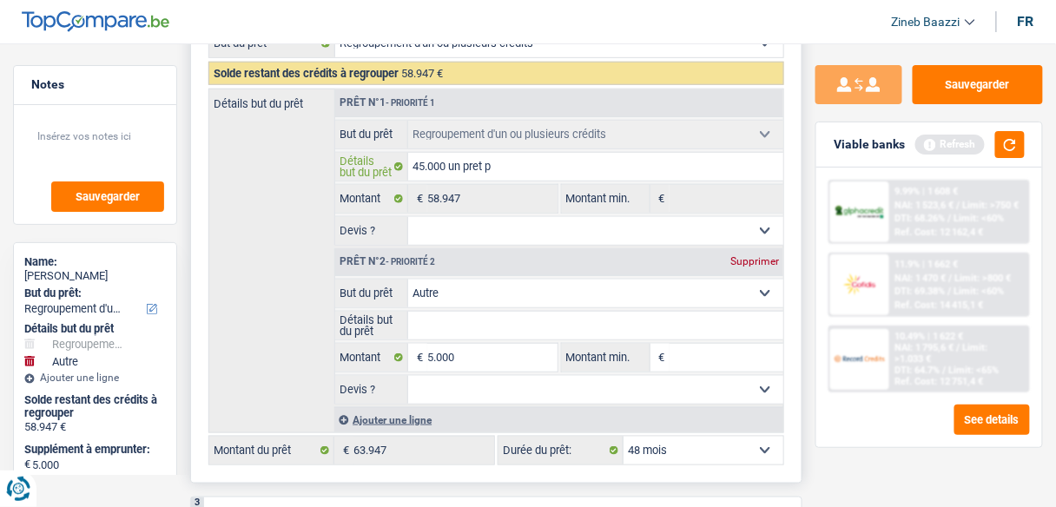
type input "45.000 un pret pe"
type input "45.000 un pret per"
type input "45.000 un pret pers"
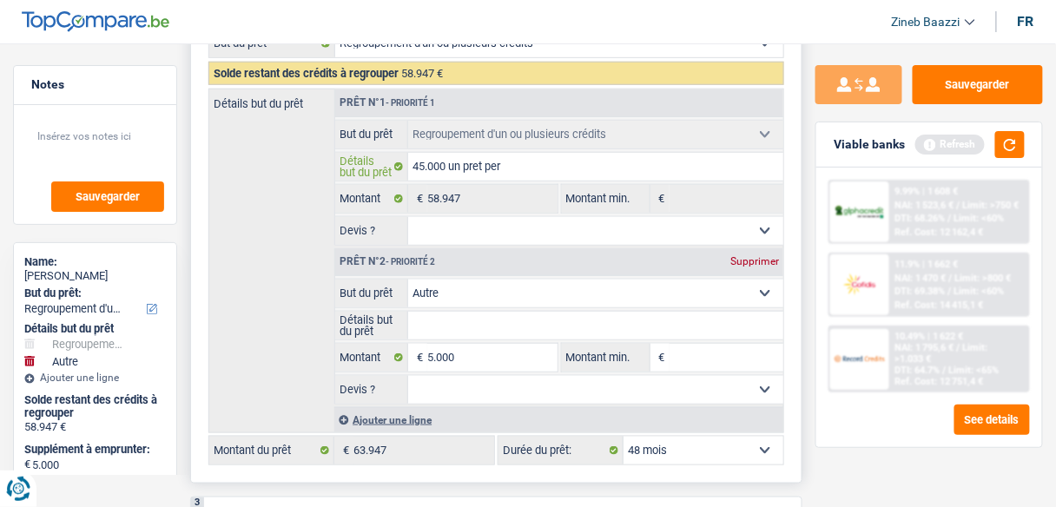
type input "45.000 un pret pers"
type input "45.000 un pret perso"
type input "45.000 un pret person"
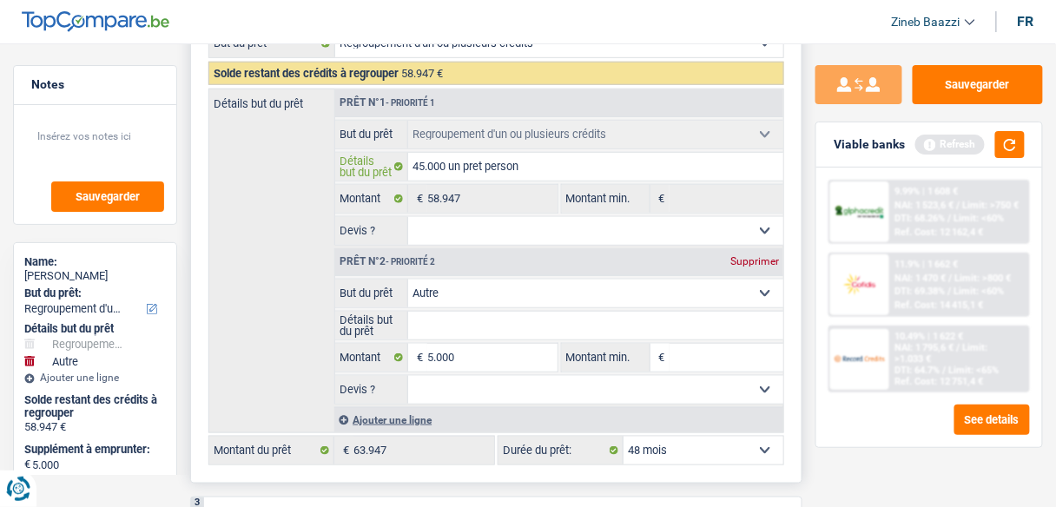
type input "45.000 un pret personn"
type input "45.000 un pret personne"
type input "45.000 un pret personnel"
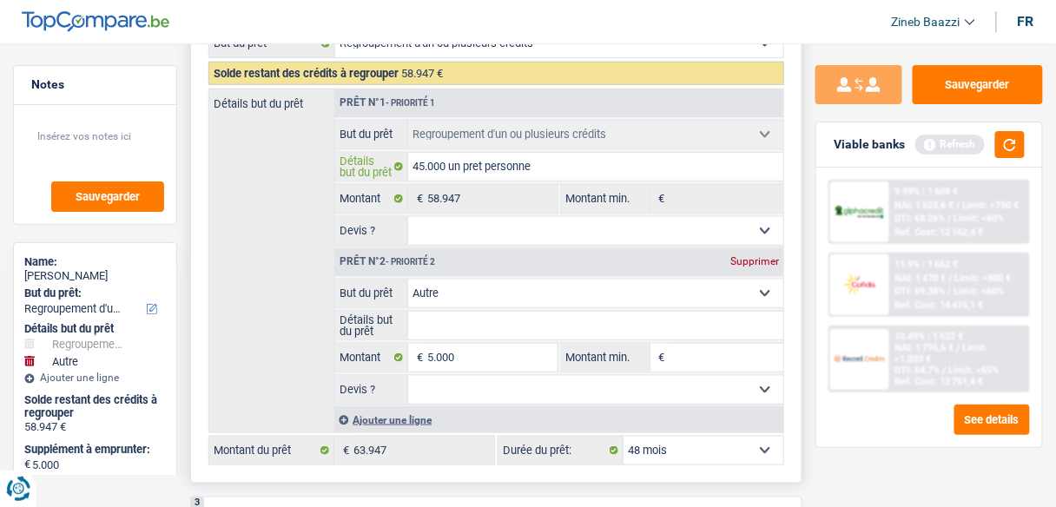
type input "45.000 un pret personnel"
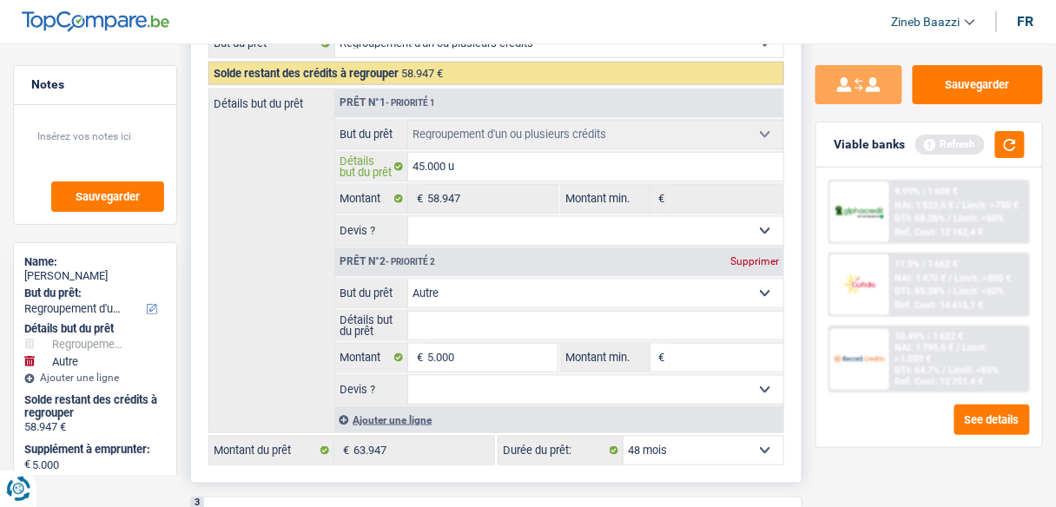
type input "45.000"
type input "4"
type input "r"
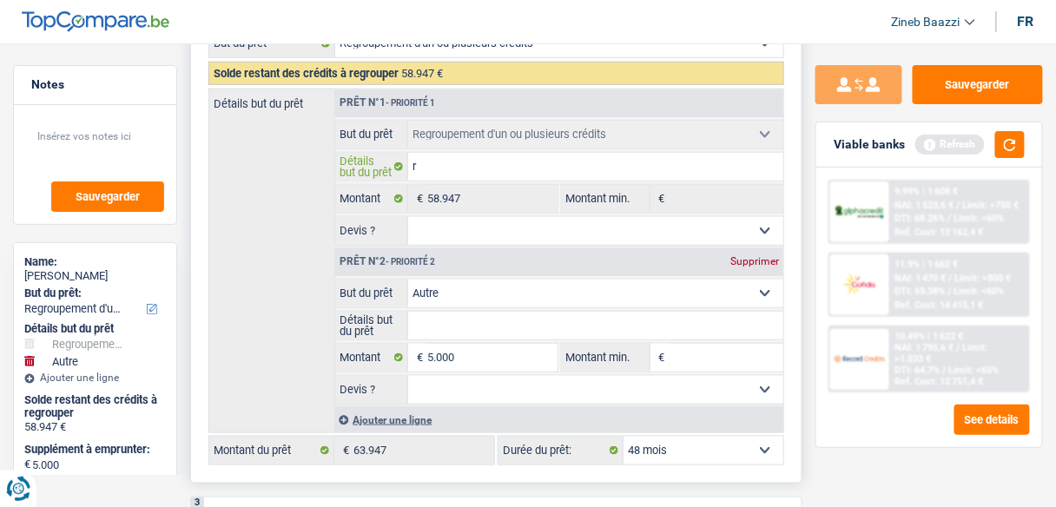
type input "re"
type input "reg"
type input "regr"
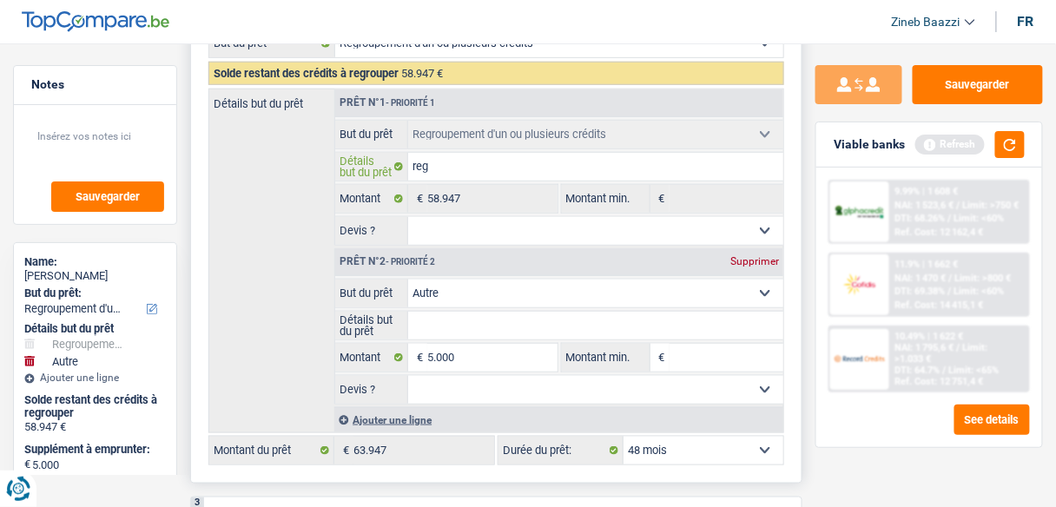
type input "regr"
type input "regro"
type input "regrou"
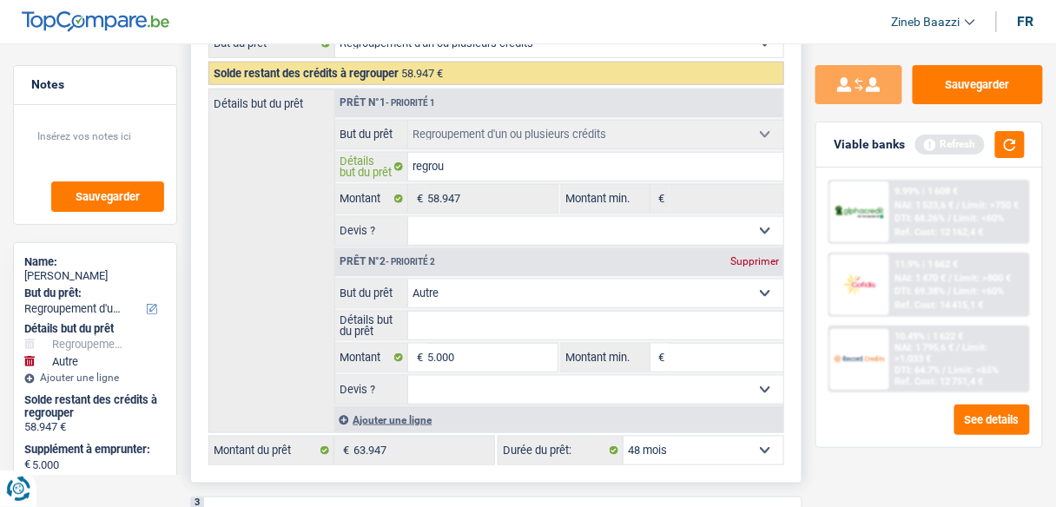
type input "regroup"
type input "regroupe"
type input "regroupem"
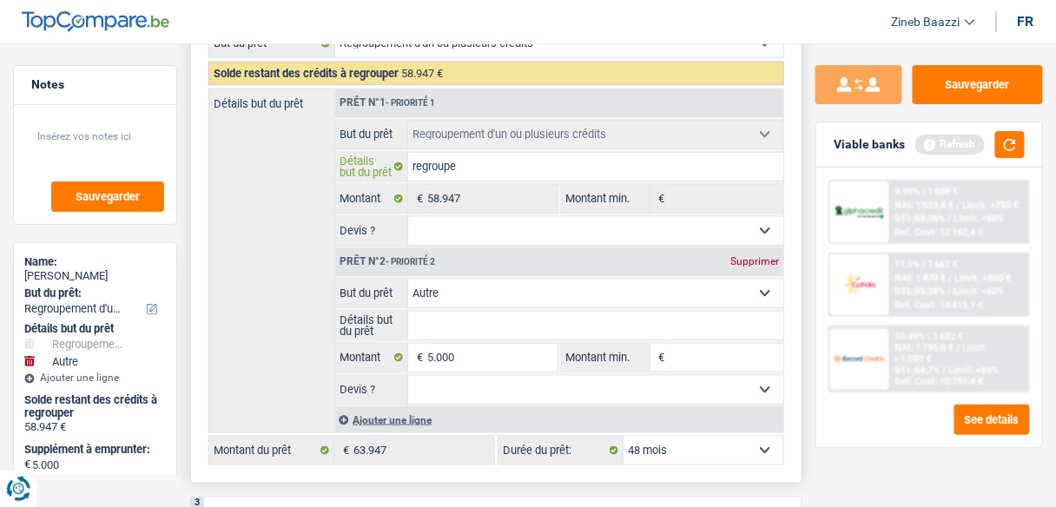
type input "regroupem"
type input "regroupeme"
type input "regroupemen"
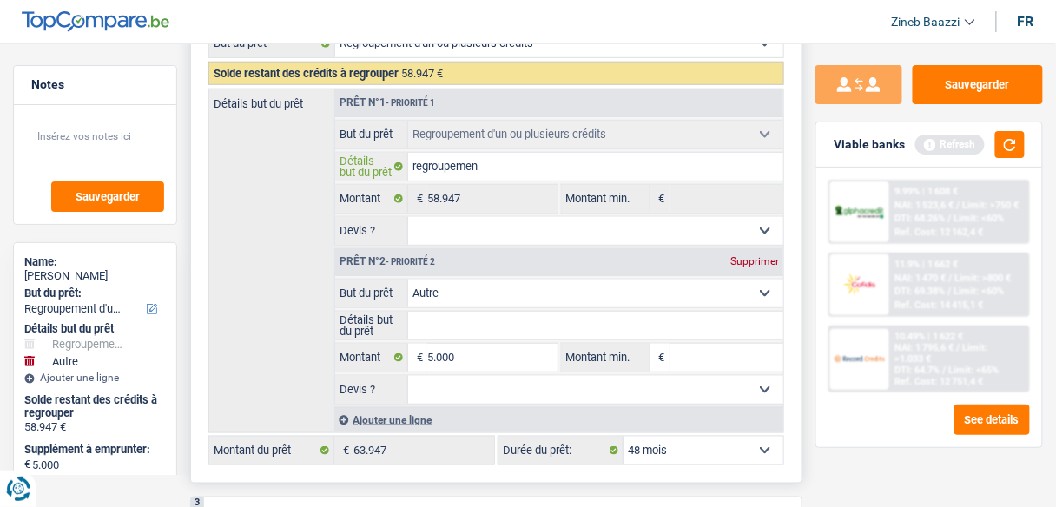
type input "regroupement"
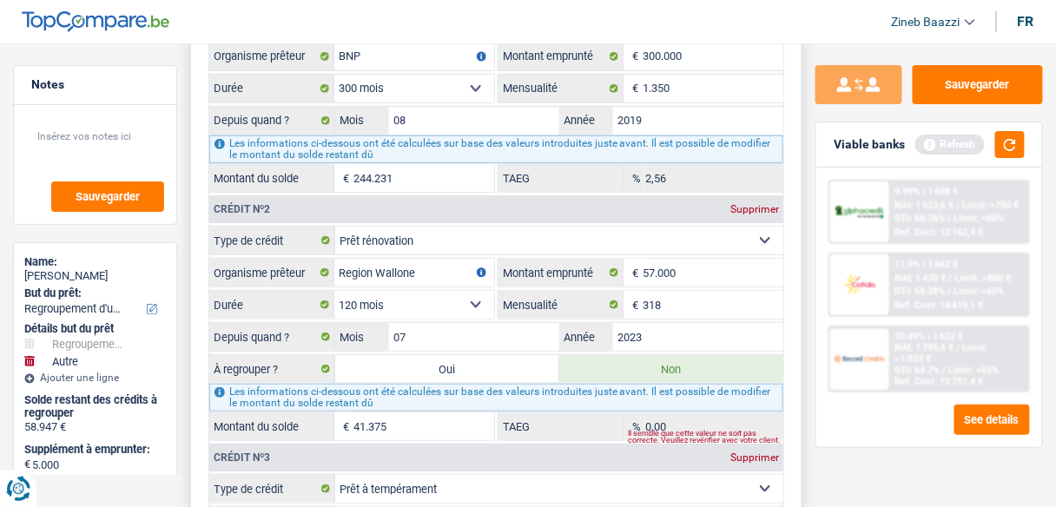
scroll to position [1806, 0]
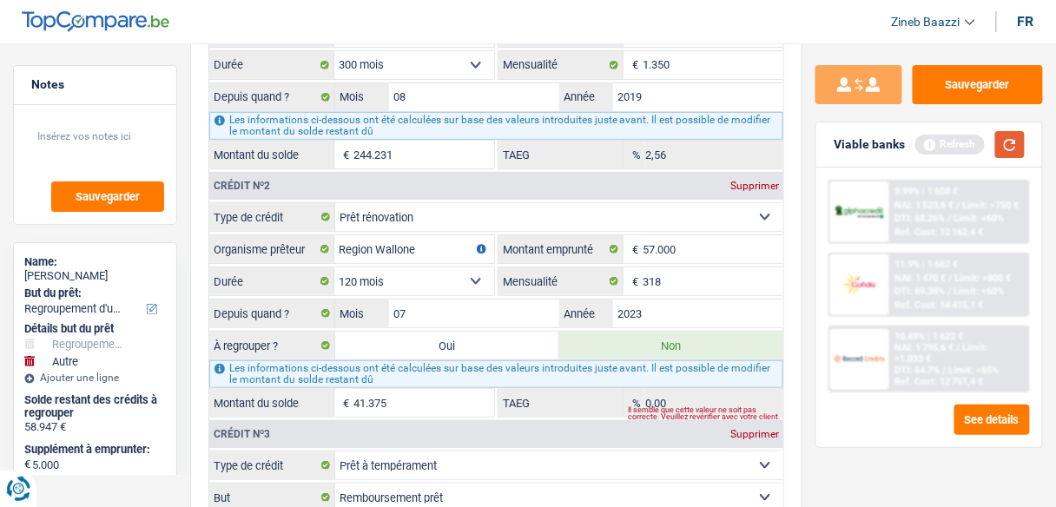
type input "regroupement"
click at [1010, 149] on button "button" at bounding box center [1010, 144] width 30 height 27
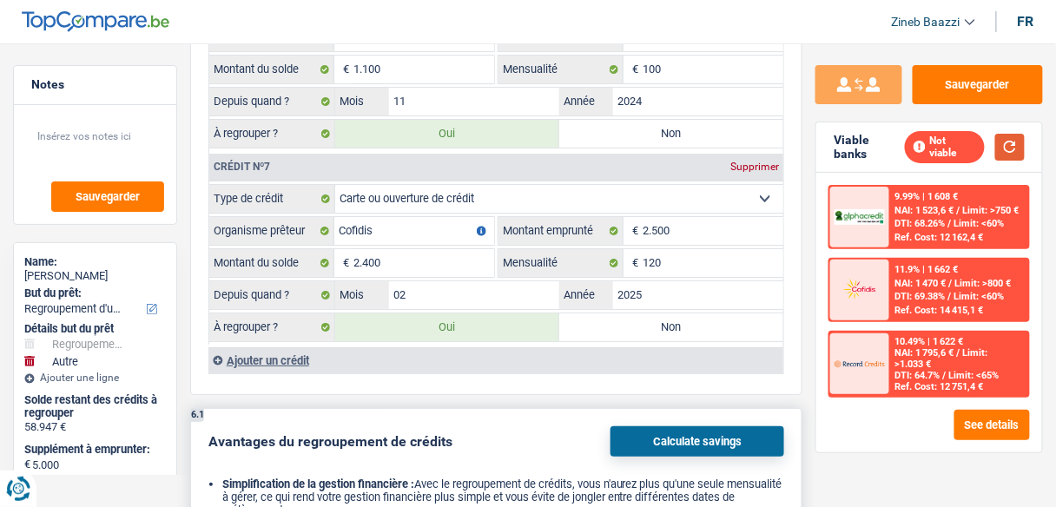
scroll to position [3125, 0]
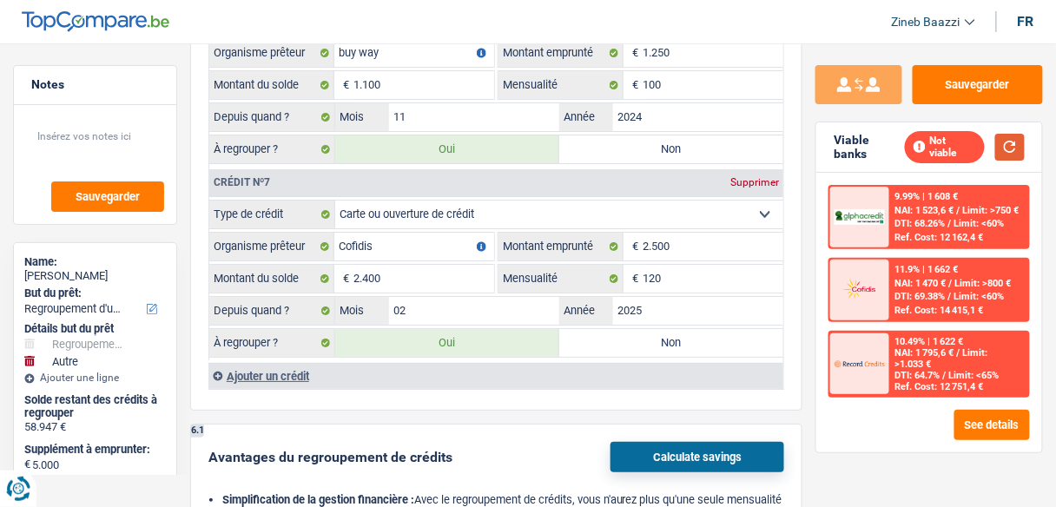
click at [1006, 141] on button "button" at bounding box center [1010, 147] width 30 height 27
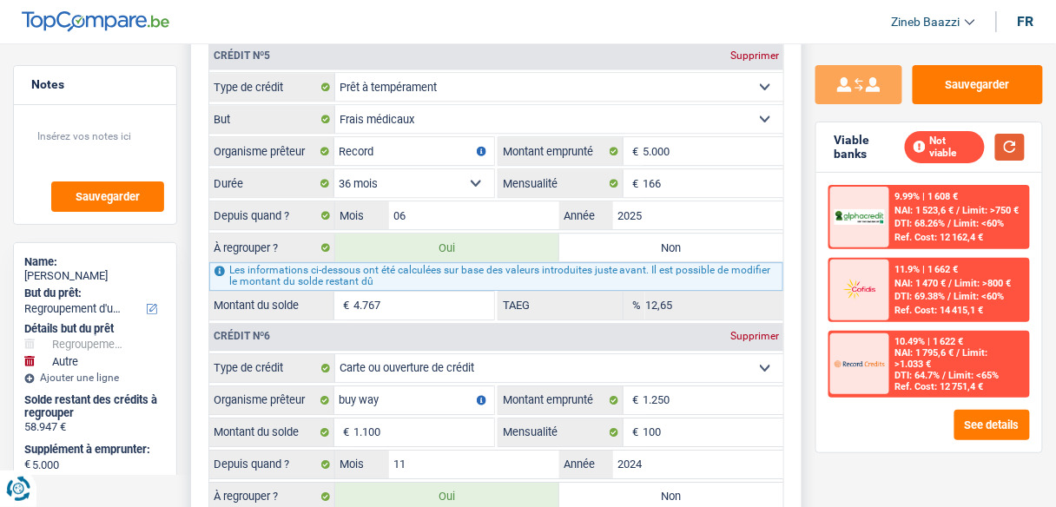
scroll to position [2708, 0]
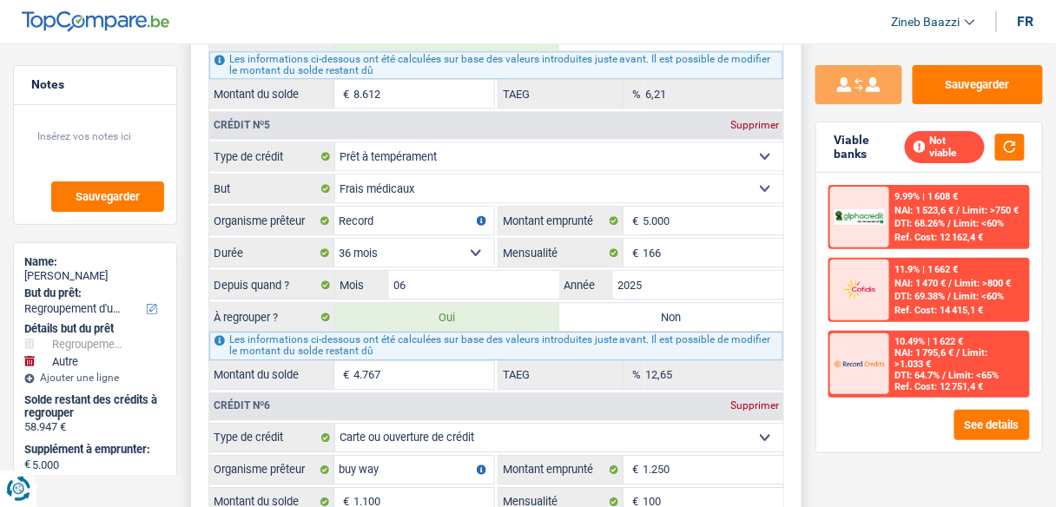
click at [686, 303] on label "Non" at bounding box center [671, 317] width 224 height 28
click at [686, 303] on input "Non" at bounding box center [671, 317] width 224 height 28
radio input "true"
type input "59.180"
select select "144"
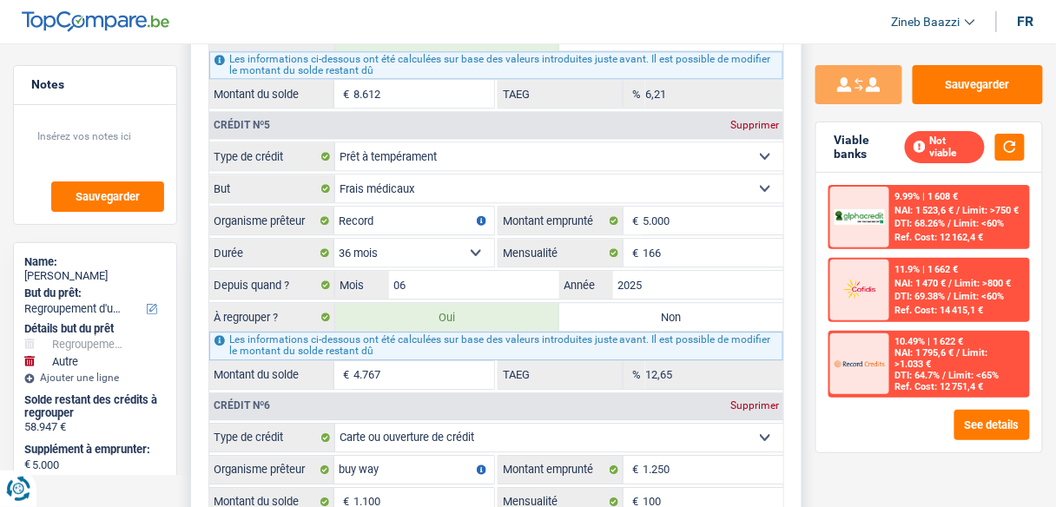
type input "54.180"
type input "59.180"
select select "144"
radio input "false"
type input "54.180"
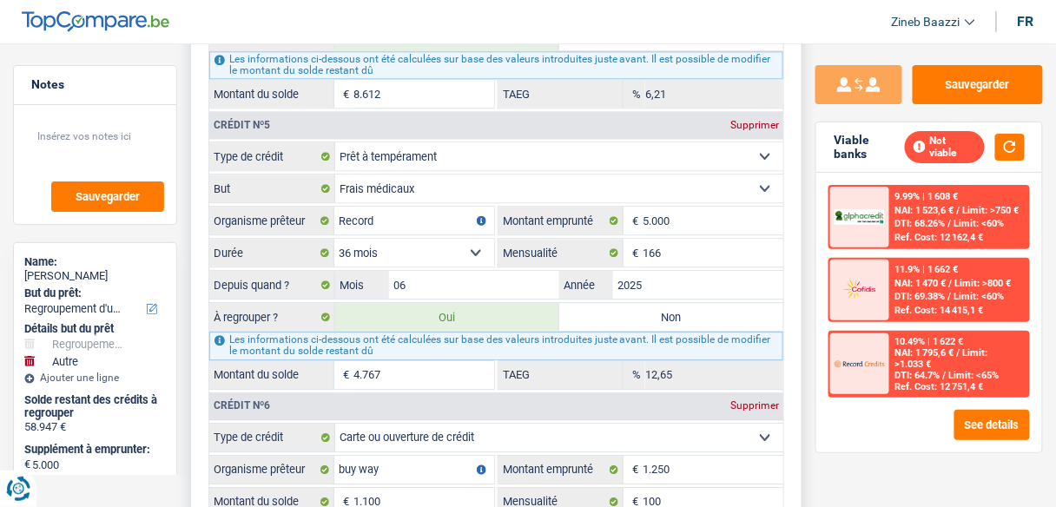
type input "59.180"
select select "144"
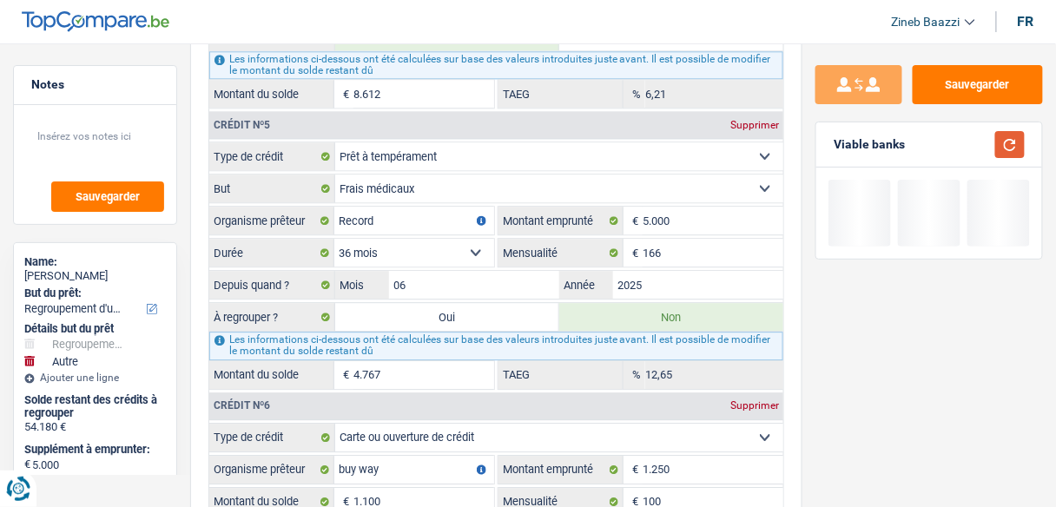
click at [1014, 139] on button "button" at bounding box center [1010, 144] width 30 height 27
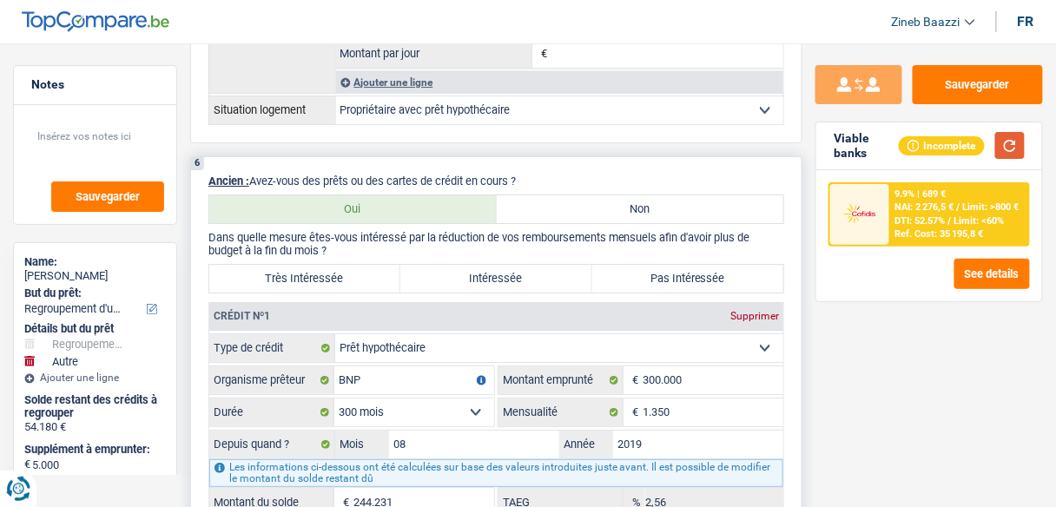
scroll to position [1667, 0]
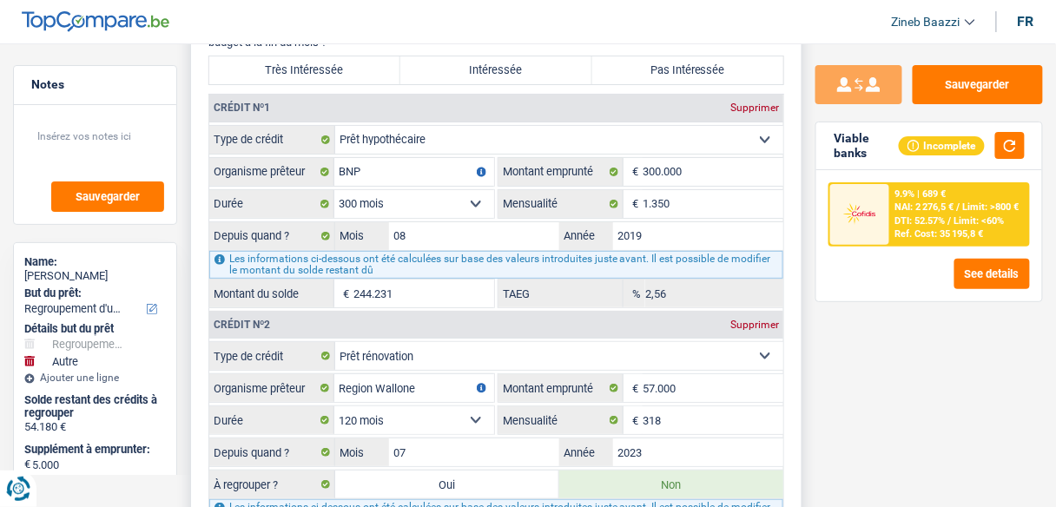
click at [433, 280] on input "244.231" at bounding box center [423, 294] width 141 height 28
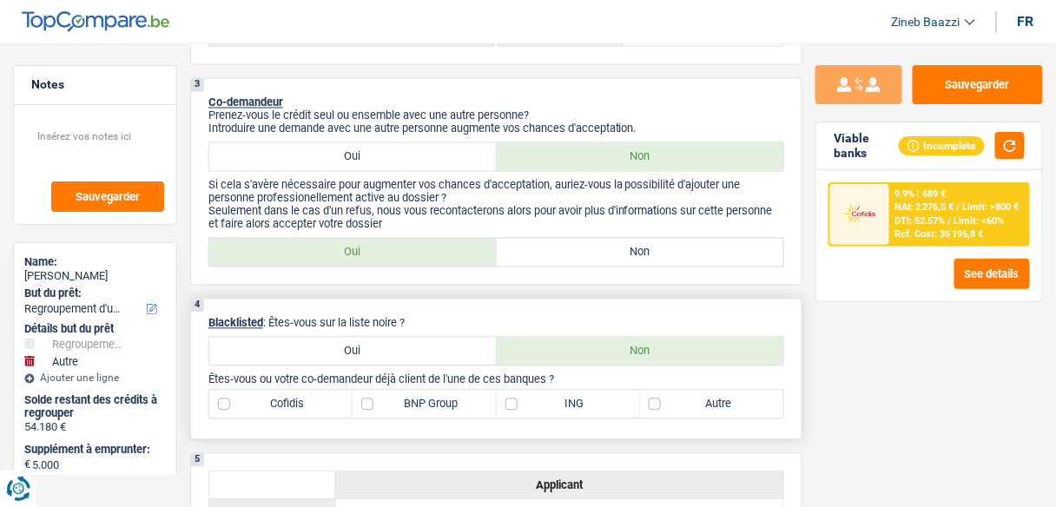
scroll to position [764, 0]
click at [677, 133] on div "3 Co-demandeur Prenez-vous le crédit seul ou ensemble avec une autre personne? …" at bounding box center [496, 183] width 612 height 207
click at [677, 151] on label "Non" at bounding box center [640, 159] width 287 height 28
click at [677, 151] on input "Non" at bounding box center [640, 159] width 287 height 28
click at [689, 124] on p "Introduire une demande avec une autre personne augmente vos chances d'acceptati…" at bounding box center [496, 130] width 576 height 13
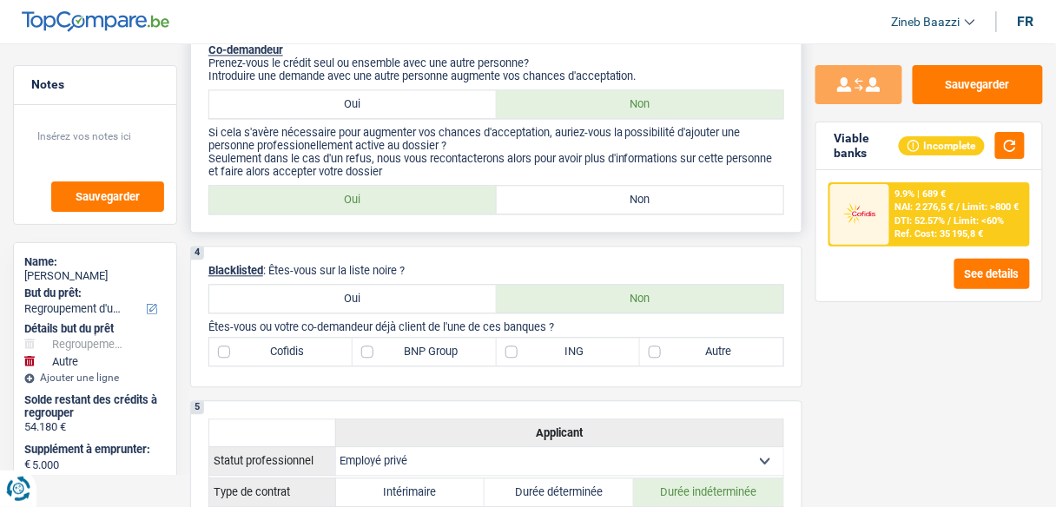
scroll to position [833, 0]
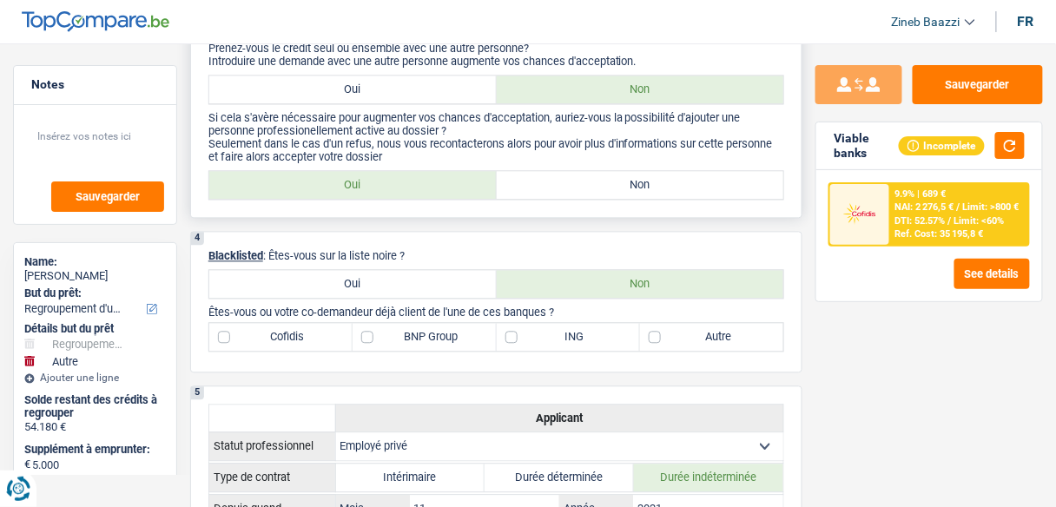
click at [535, 174] on label "Non" at bounding box center [640, 185] width 287 height 28
click at [535, 174] on input "Non" at bounding box center [640, 185] width 287 height 28
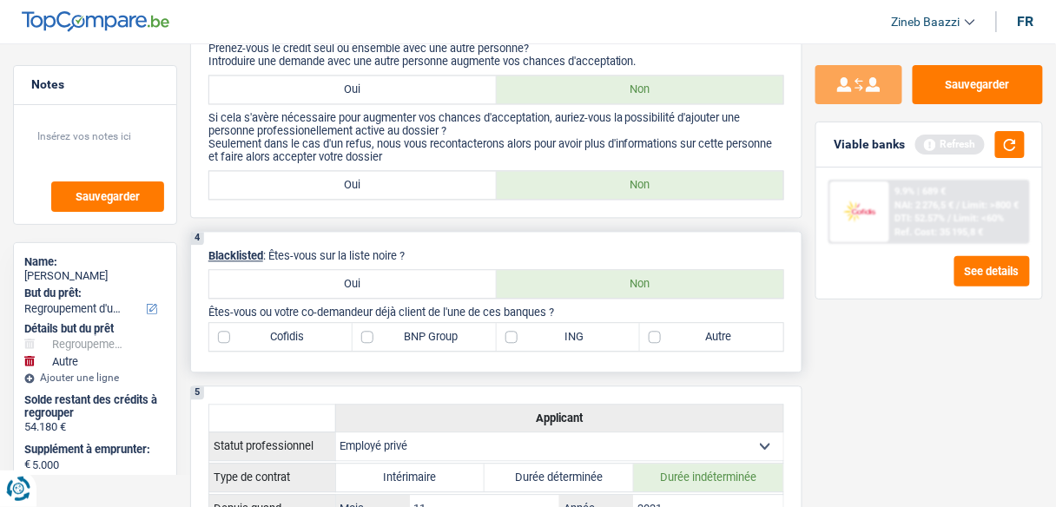
click at [701, 281] on label "Non" at bounding box center [640, 284] width 287 height 28
click at [701, 281] on input "Non" at bounding box center [640, 284] width 287 height 28
click at [598, 332] on label "ING" at bounding box center [568, 337] width 143 height 28
click at [598, 332] on input "ING" at bounding box center [568, 337] width 143 height 28
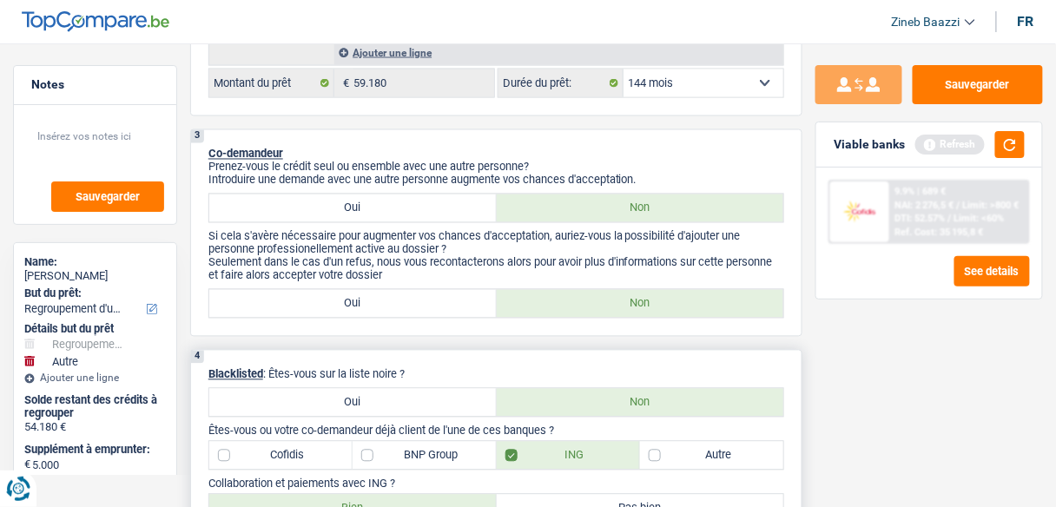
scroll to position [764, 0]
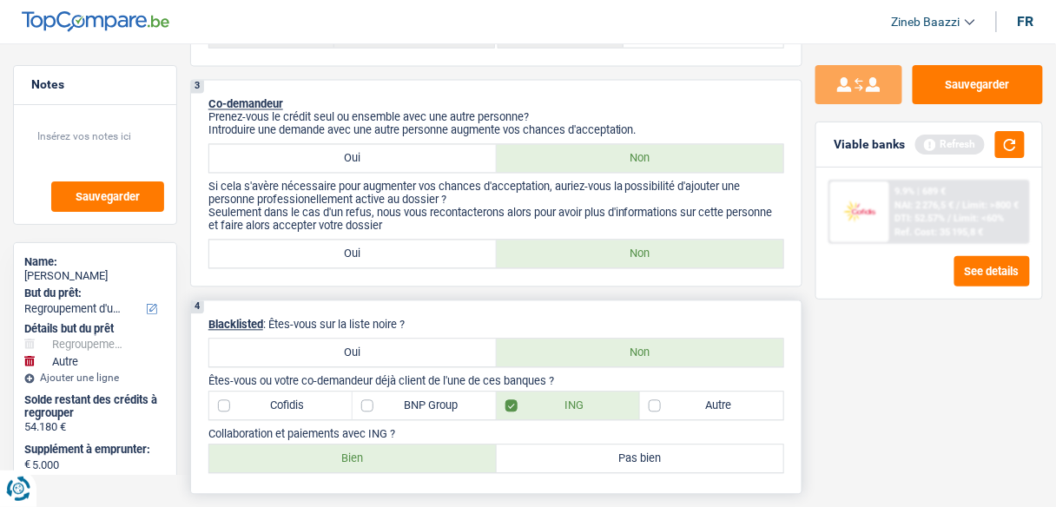
click at [276, 403] on label "Cofidis" at bounding box center [280, 406] width 143 height 28
click at [276, 403] on input "Cofidis" at bounding box center [280, 406] width 143 height 28
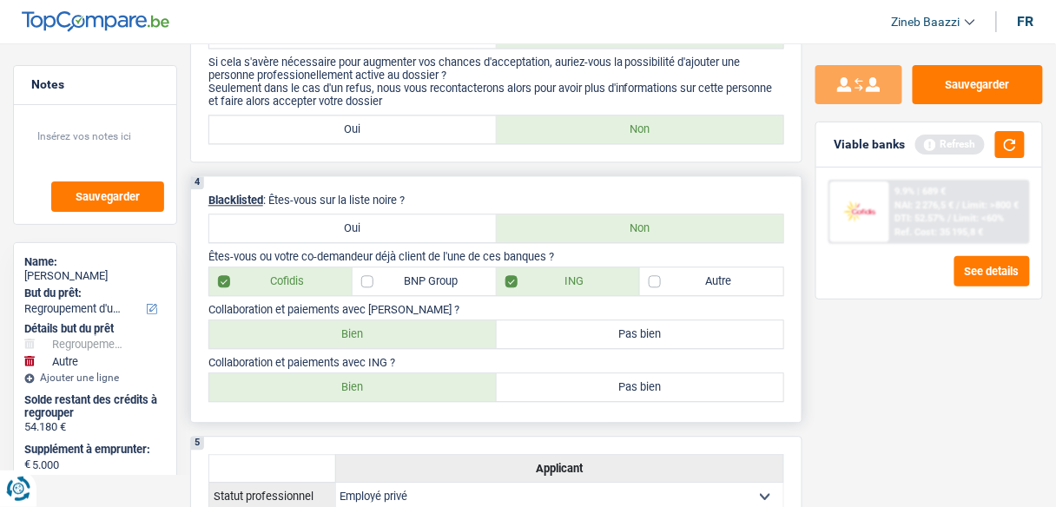
scroll to position [903, 0]
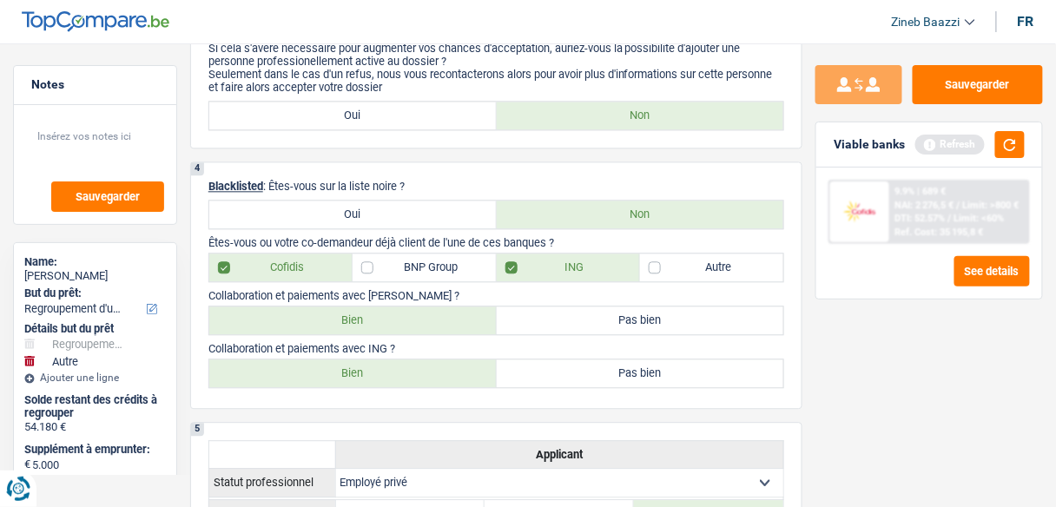
click at [833, 359] on div "Sauvegarder Viable banks Refresh 9.9% | 689 € NAI: 2 276,5 € / Limit: >800 € DT…" at bounding box center [928, 270] width 253 height 410
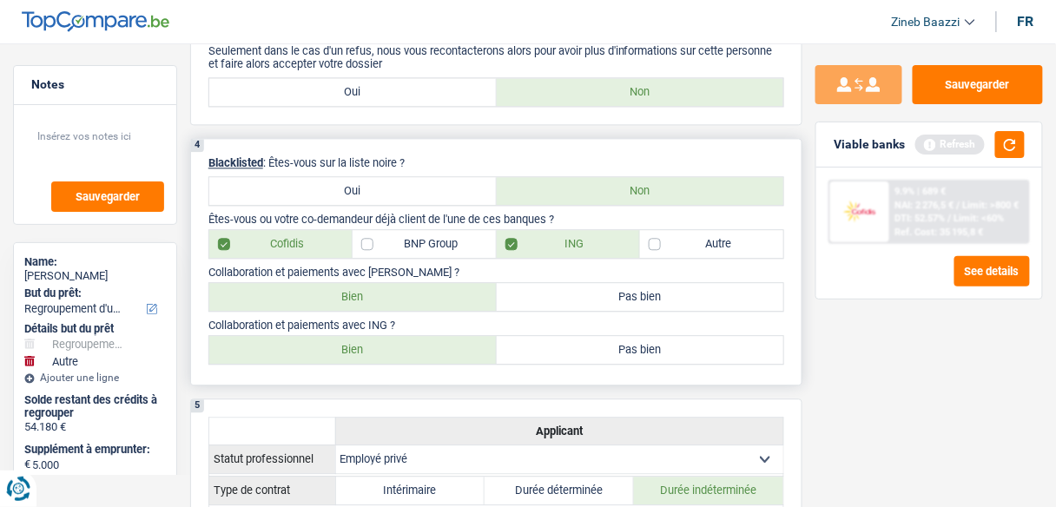
scroll to position [1042, 0]
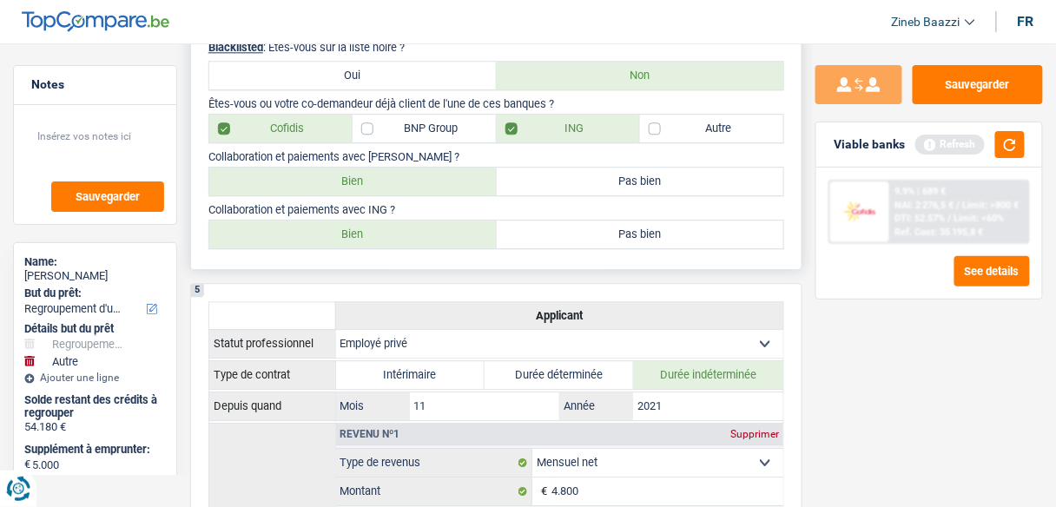
click at [417, 174] on label "Bien" at bounding box center [352, 182] width 287 height 28
click at [417, 174] on input "Bien" at bounding box center [352, 182] width 287 height 28
click at [824, 316] on div "Sauvegarder Viable banks Refresh 9.9% | 689 € NAI: 2 276,5 € / Limit: >800 € DT…" at bounding box center [928, 270] width 253 height 410
click at [378, 223] on label "Bien" at bounding box center [352, 234] width 287 height 28
click at [378, 223] on input "Bien" at bounding box center [352, 234] width 287 height 28
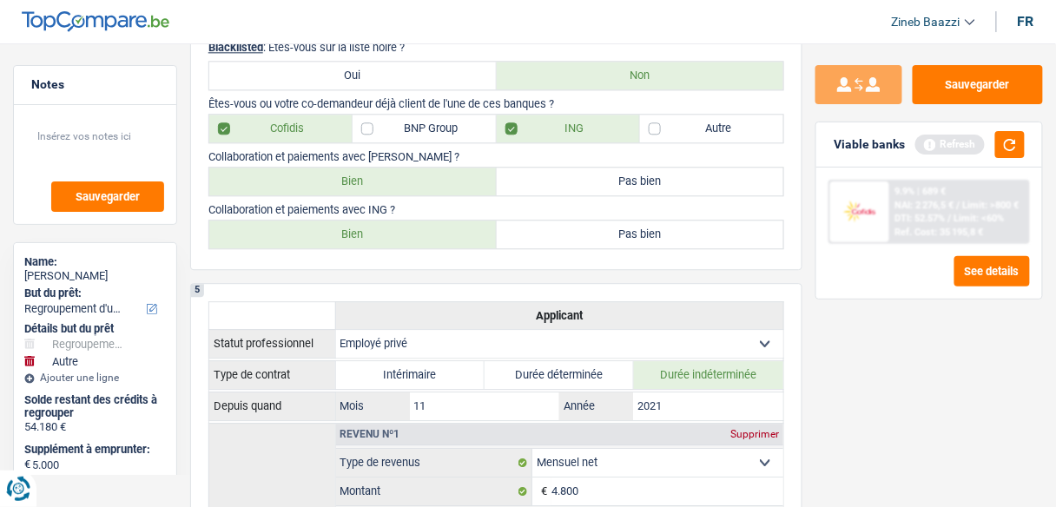
click at [826, 319] on div "Sauvegarder Viable banks Refresh 9.9% | 689 € NAI: 2 276,5 € / Limit: >800 € DT…" at bounding box center [928, 270] width 253 height 410
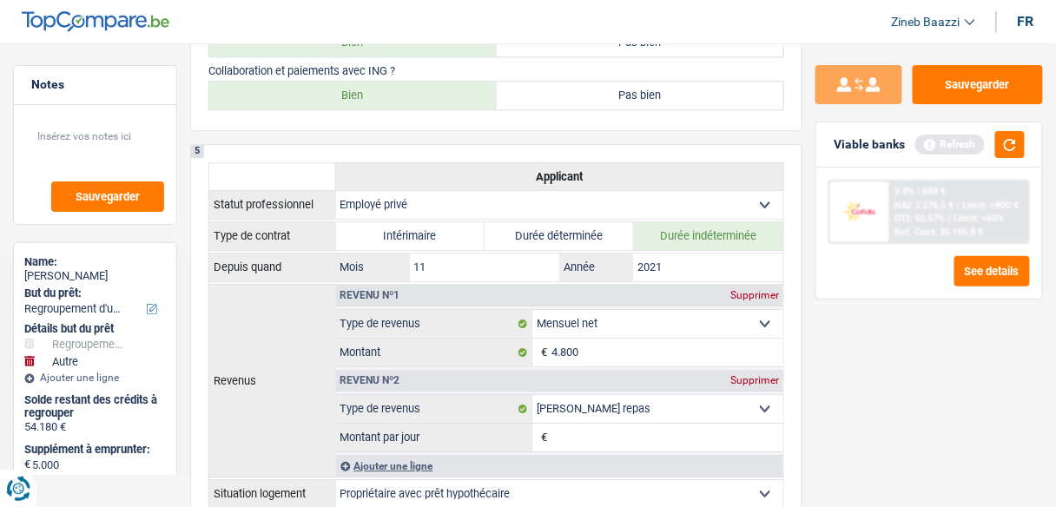
scroll to position [1250, 0]
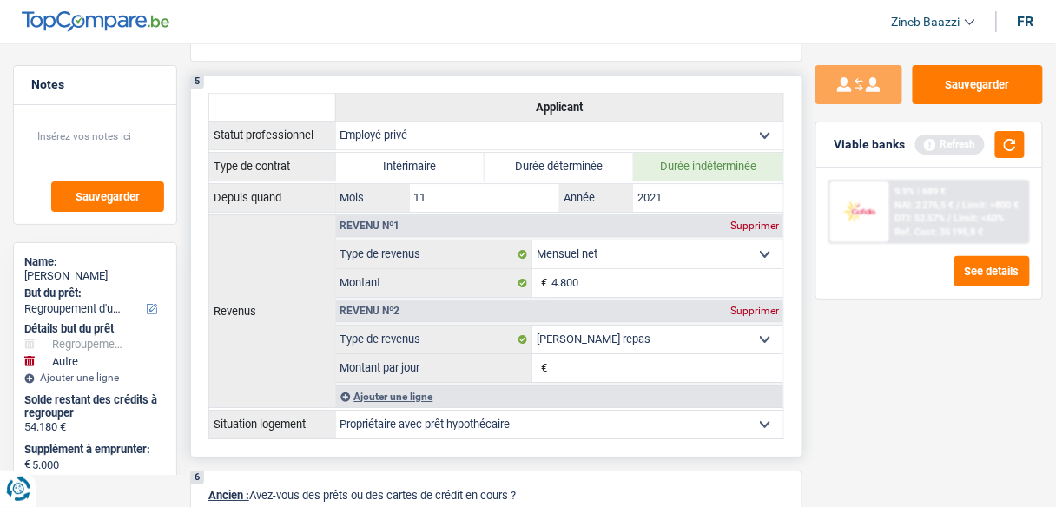
click at [648, 359] on input "Montant par jour" at bounding box center [667, 368] width 232 height 28
click at [747, 306] on div "Supprimer" at bounding box center [754, 311] width 57 height 10
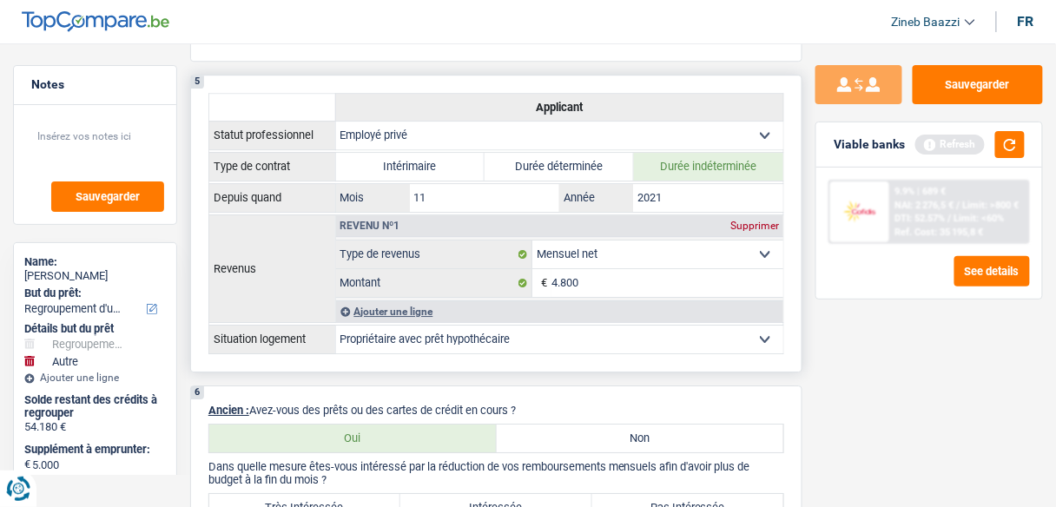
click at [358, 301] on div "Ajouter une ligne" at bounding box center [560, 311] width 448 height 22
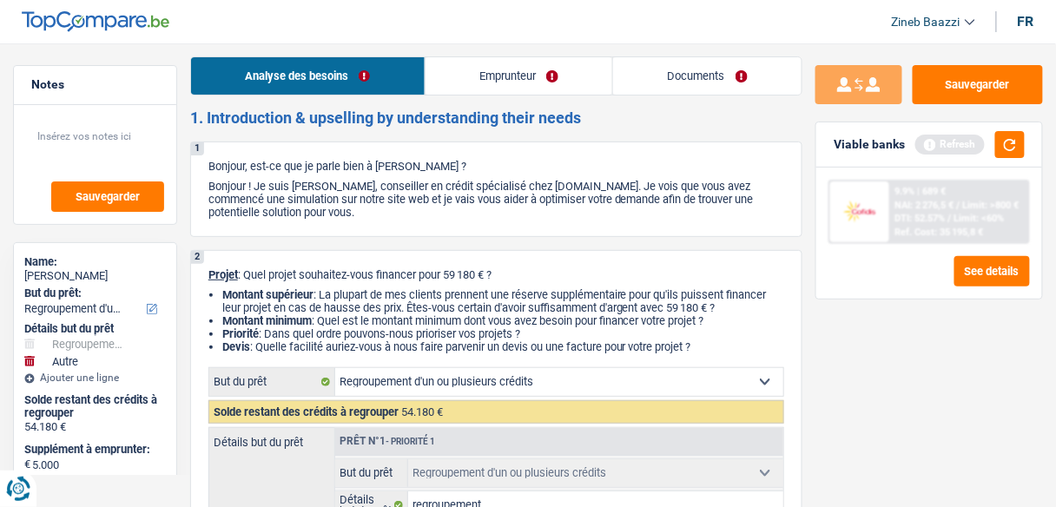
scroll to position [0, 0]
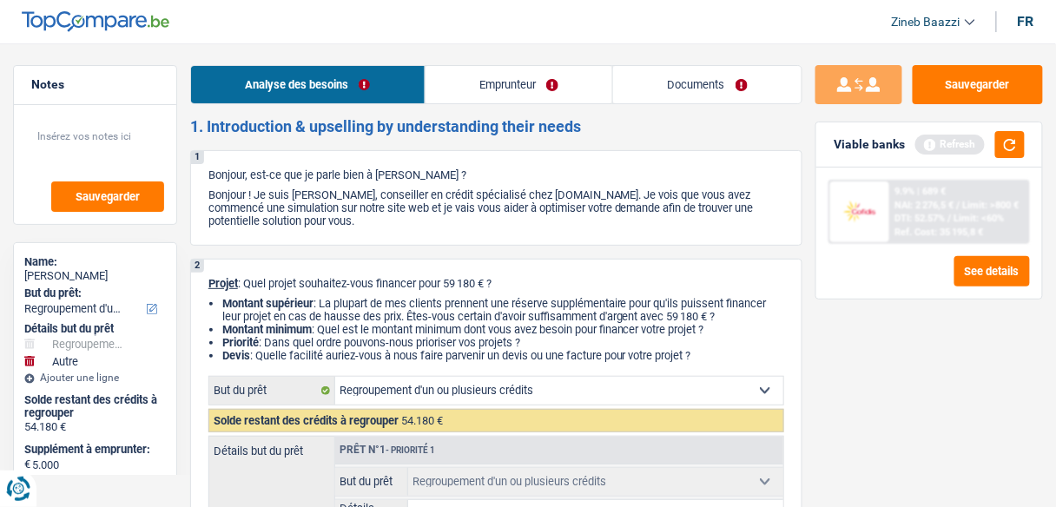
click at [508, 86] on link "Emprunteur" at bounding box center [518, 84] width 187 height 37
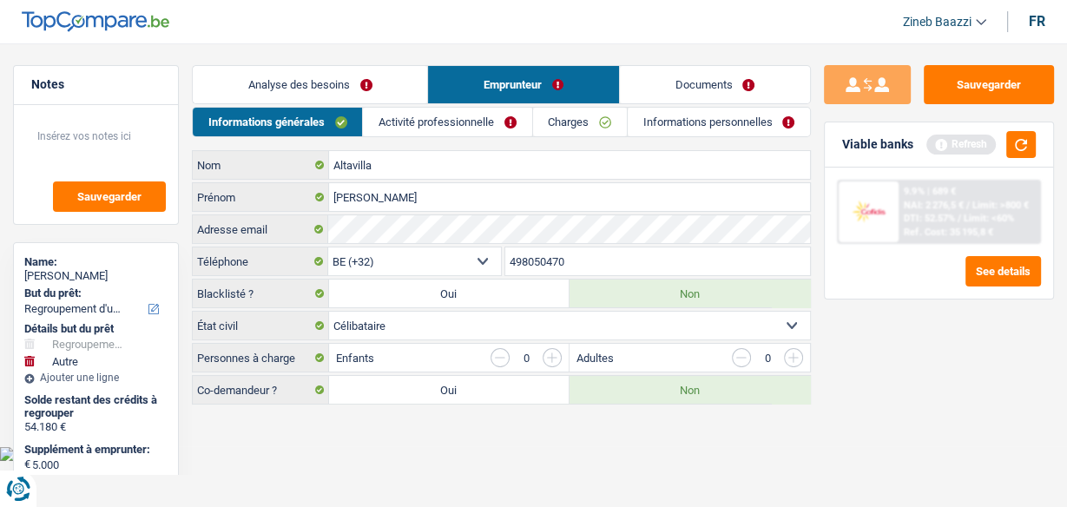
click at [301, 76] on link "Analyse des besoins" at bounding box center [310, 84] width 234 height 37
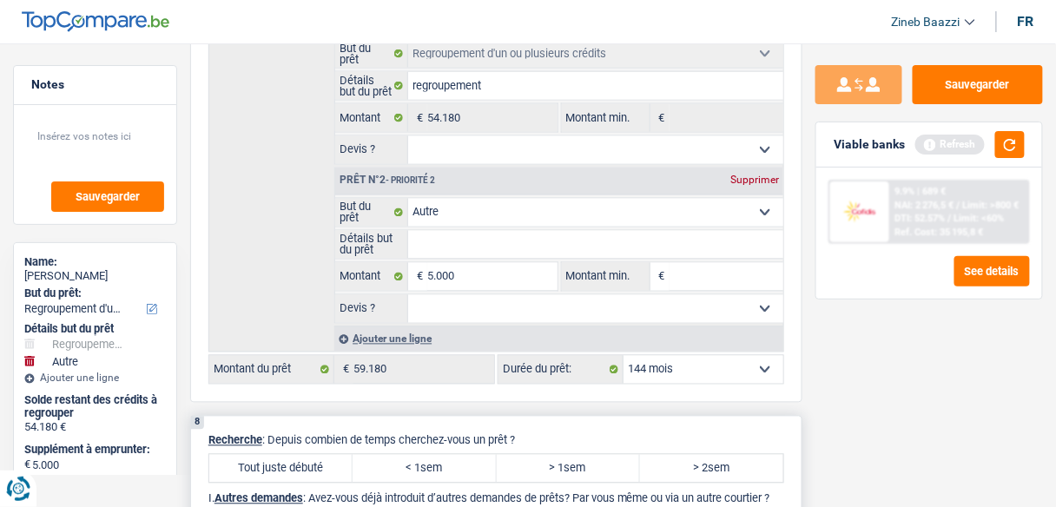
scroll to position [4167, 0]
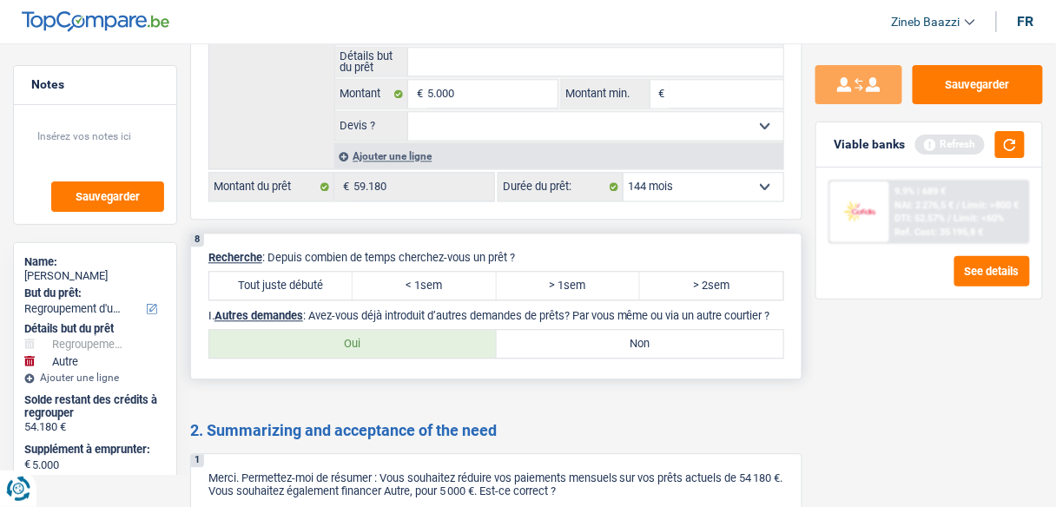
click at [430, 272] on label "< 1sem" at bounding box center [423, 286] width 143 height 28
click at [430, 272] on input "< 1sem" at bounding box center [423, 286] width 143 height 28
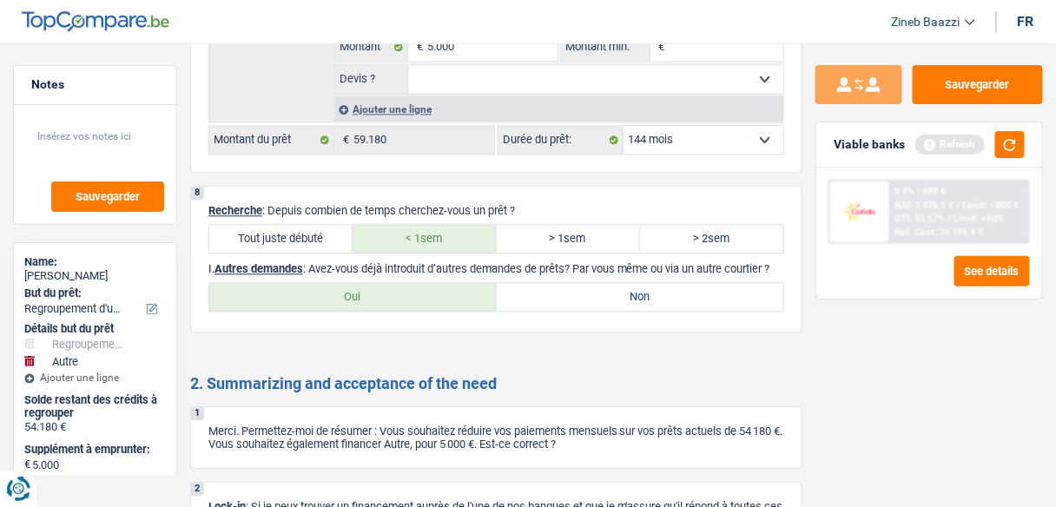
scroll to position [4236, 0]
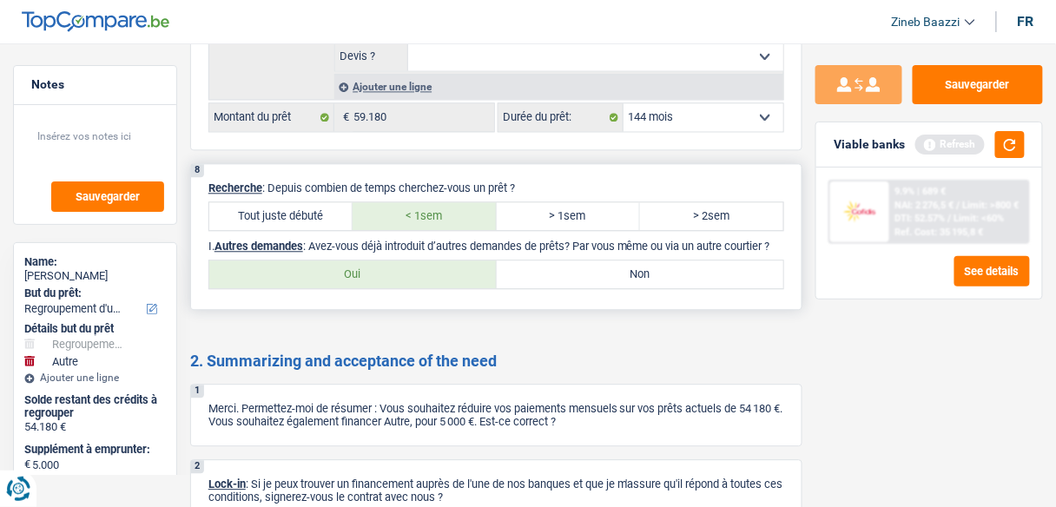
click at [437, 260] on label "Oui" at bounding box center [352, 274] width 287 height 28
click at [437, 260] on input "Oui" at bounding box center [352, 274] width 287 height 28
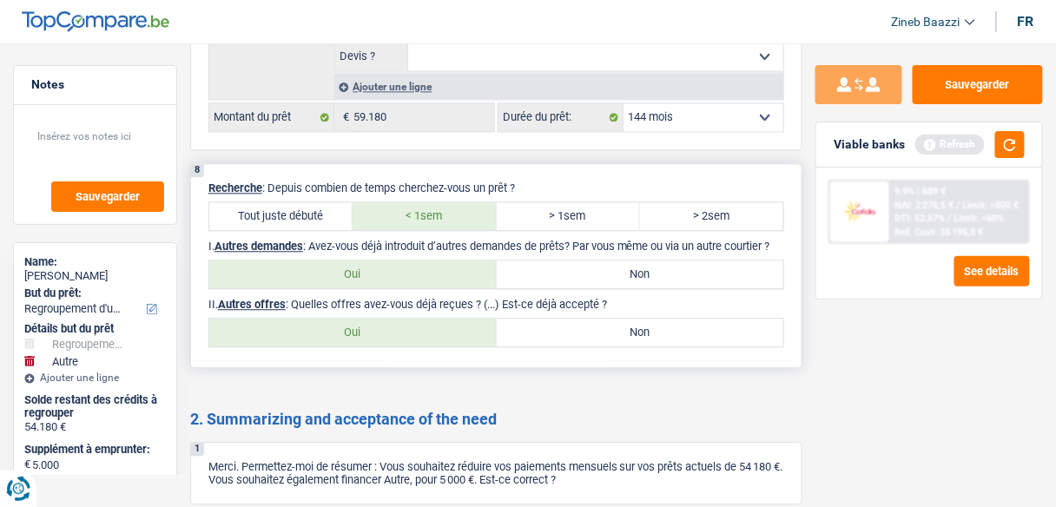
click at [609, 330] on label "Non" at bounding box center [640, 333] width 287 height 28
click at [609, 330] on input "Non" at bounding box center [640, 333] width 287 height 28
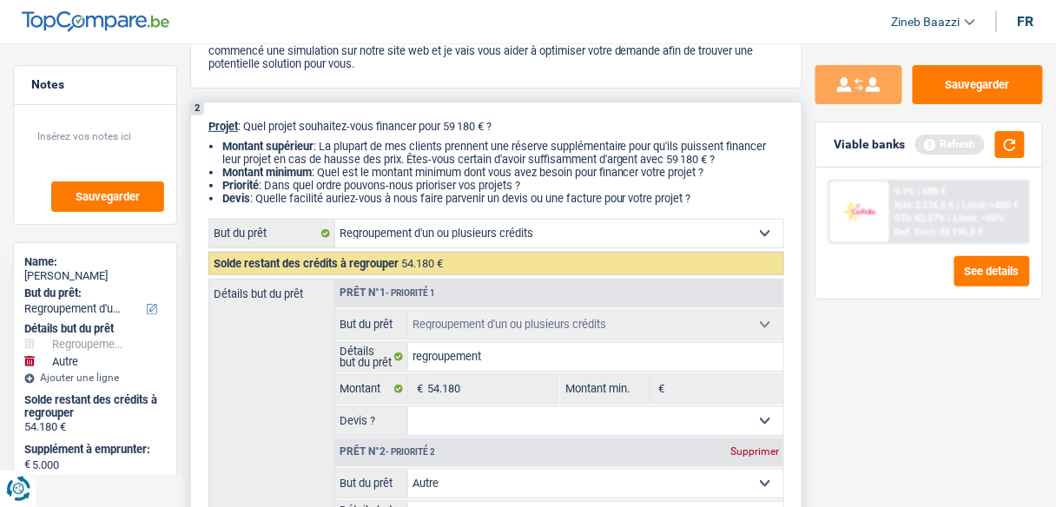
scroll to position [0, 0]
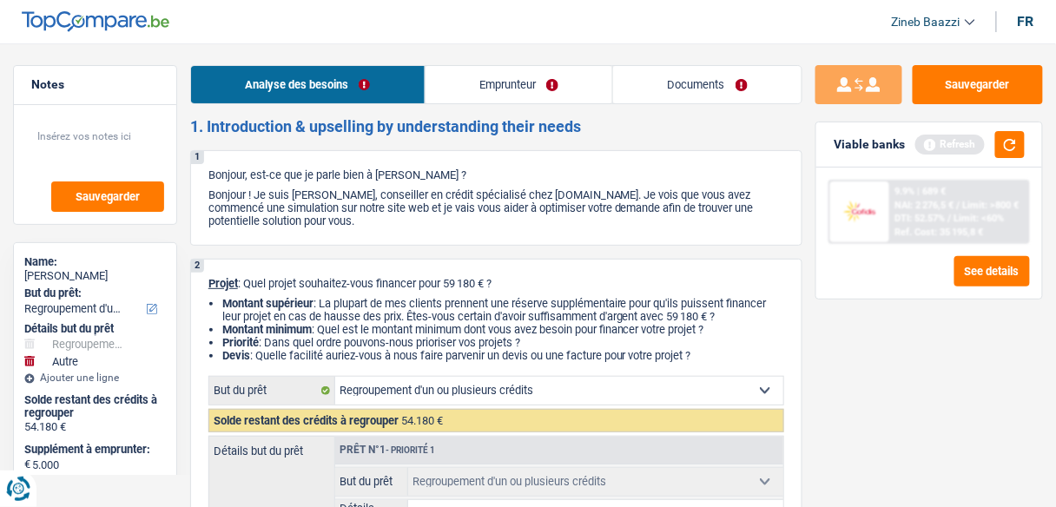
click at [473, 94] on link "Emprunteur" at bounding box center [518, 84] width 187 height 37
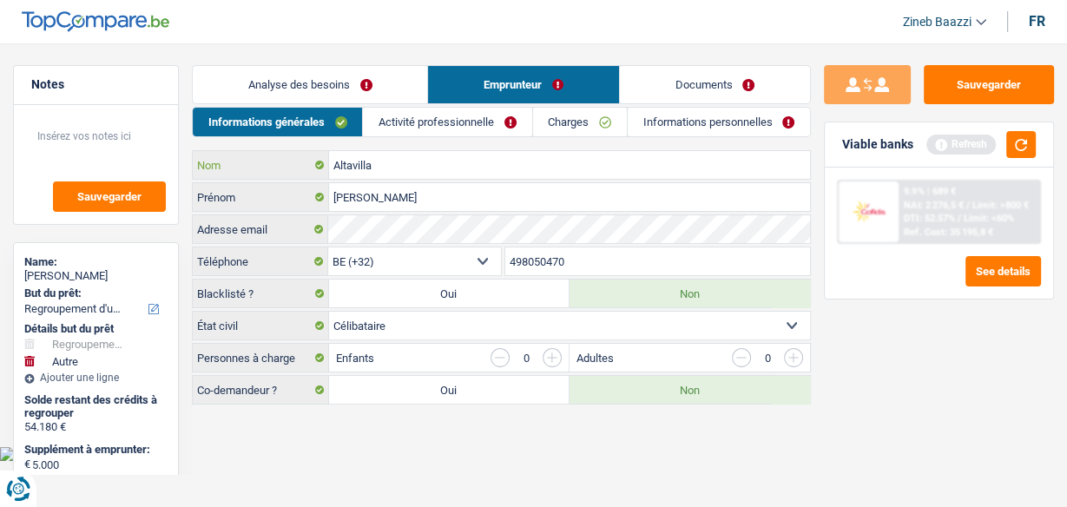
click at [389, 163] on input "Altavilla" at bounding box center [569, 165] width 481 height 28
click at [381, 203] on input "Michele" at bounding box center [569, 197] width 481 height 28
drag, startPoint x: 515, startPoint y: 461, endPoint x: 681, endPoint y: 470, distance: 166.0
click at [558, 461] on html "Vous avez le contrôle de vos données Nous utilisons des cookies, tout comme nos…" at bounding box center [533, 230] width 1067 height 461
click at [545, 441] on body "Vous avez le contrôle de vos données Nous utilisons des cookies, tout comme nos…" at bounding box center [533, 243] width 1067 height 435
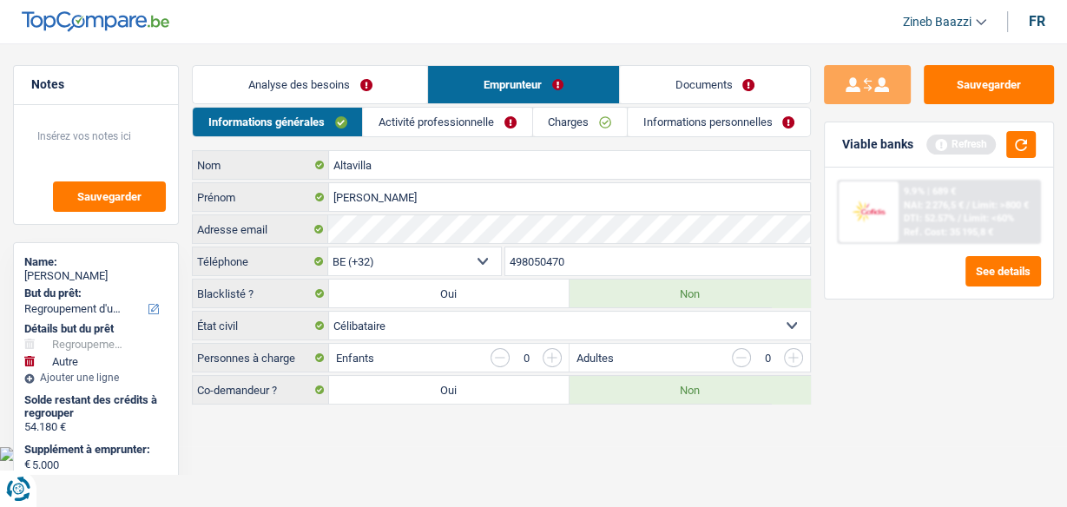
click at [431, 121] on link "Activité professionnelle" at bounding box center [447, 122] width 168 height 29
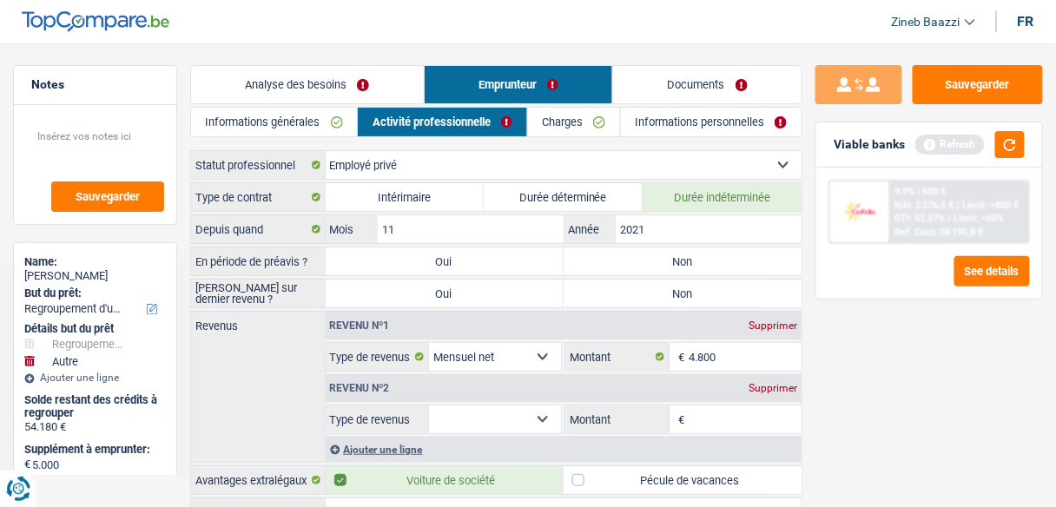
click at [576, 126] on link "Charges" at bounding box center [574, 122] width 92 height 29
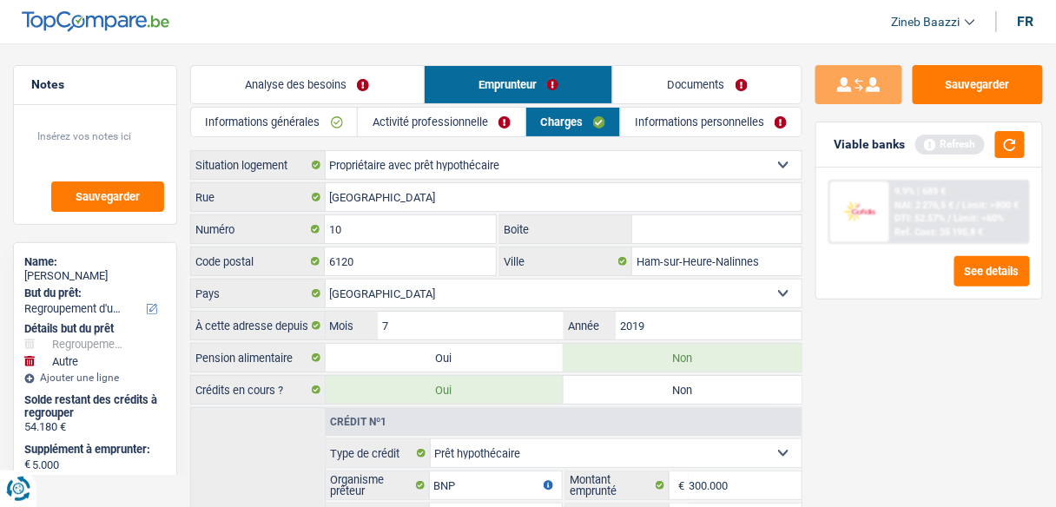
click at [486, 111] on link "Activité professionnelle" at bounding box center [441, 122] width 167 height 29
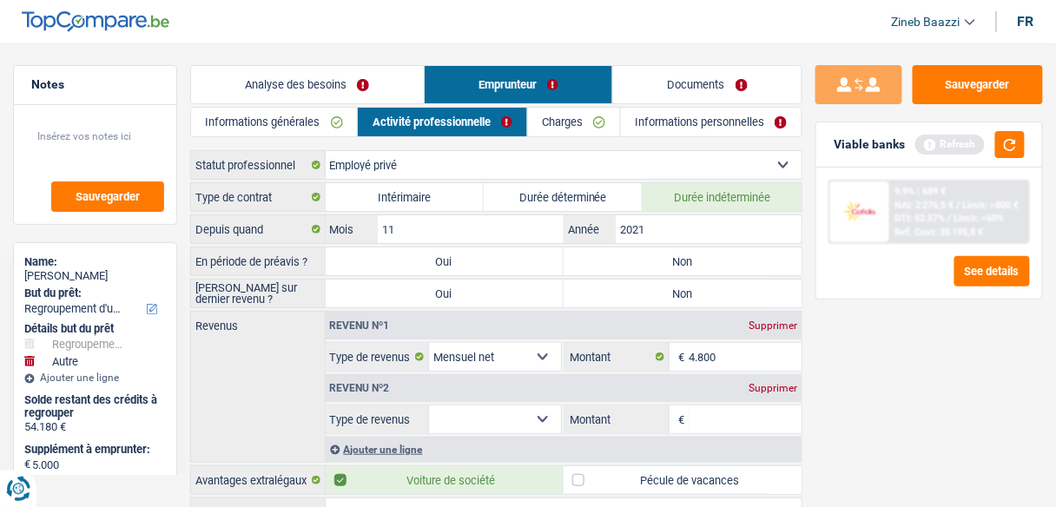
click at [663, 267] on label "Non" at bounding box center [682, 261] width 238 height 28
click at [663, 267] on input "Non" at bounding box center [682, 261] width 238 height 28
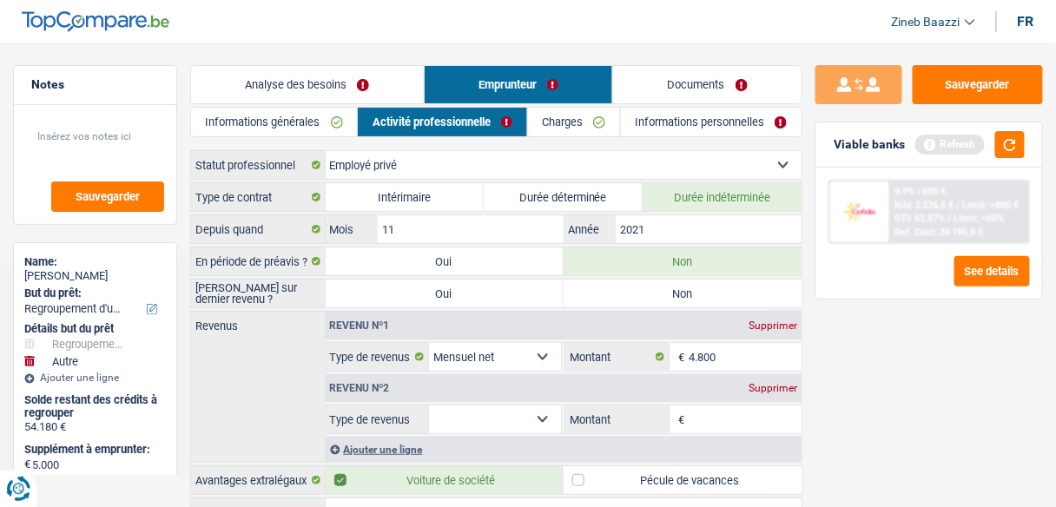
click at [654, 293] on label "Non" at bounding box center [682, 294] width 238 height 28
click at [654, 293] on input "Non" at bounding box center [682, 294] width 238 height 28
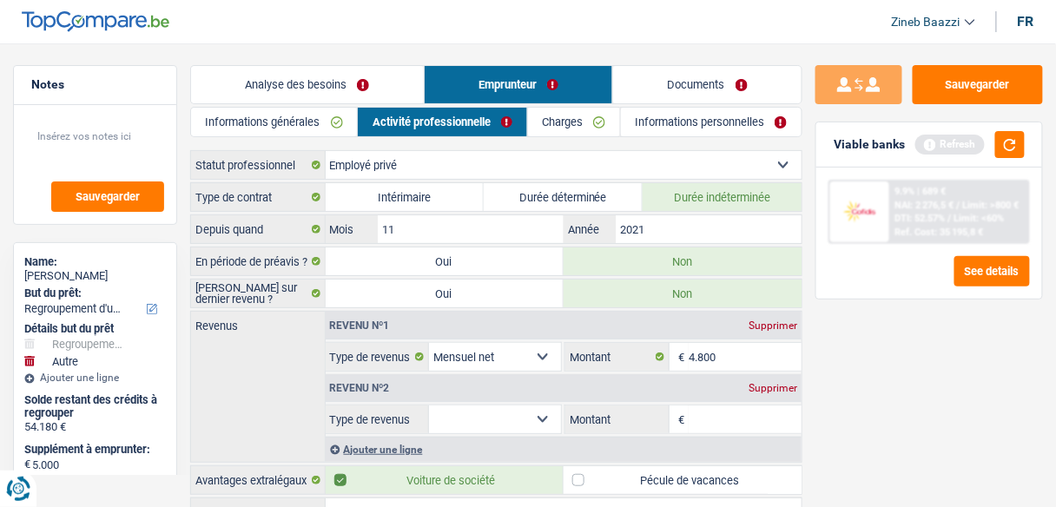
click at [879, 380] on div "Sauvegarder Viable banks Refresh 9.9% | 689 € NAI: 2 276,5 € / Limit: >800 € DT…" at bounding box center [928, 270] width 253 height 410
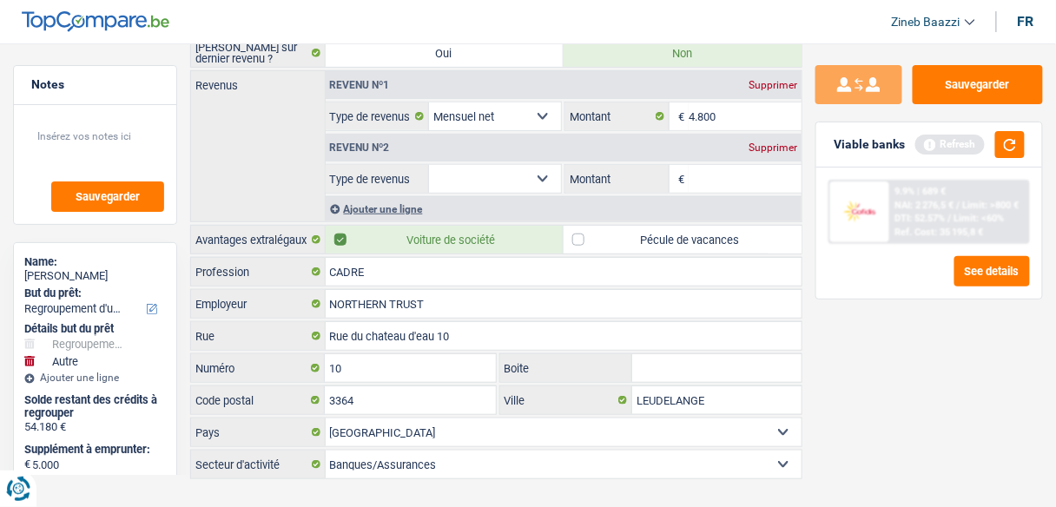
scroll to position [257, 0]
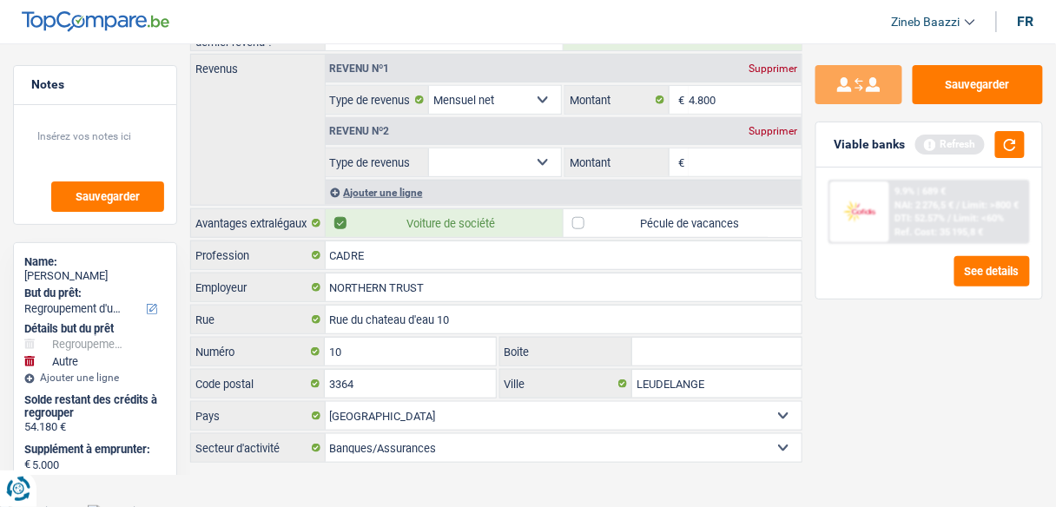
click at [877, 409] on div "Sauvegarder Viable banks Refresh 9.9% | 689 € NAI: 2 276,5 € / Limit: >800 € DT…" at bounding box center [928, 270] width 253 height 410
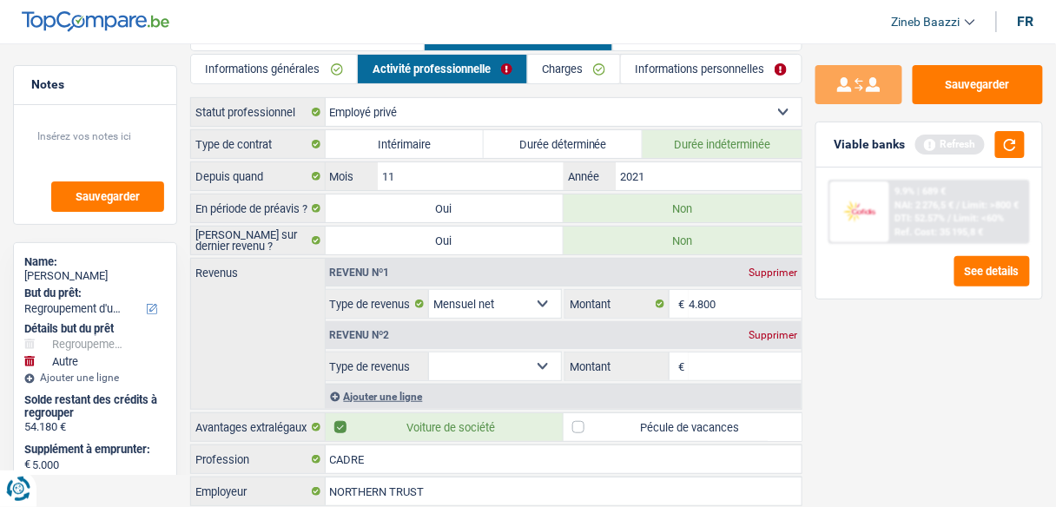
scroll to position [0, 0]
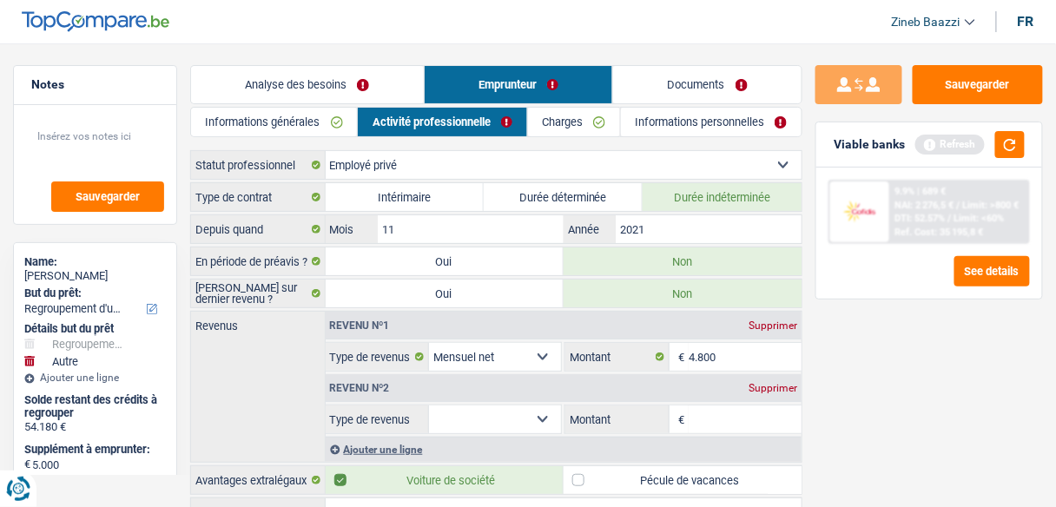
click at [575, 115] on link "Charges" at bounding box center [574, 122] width 92 height 29
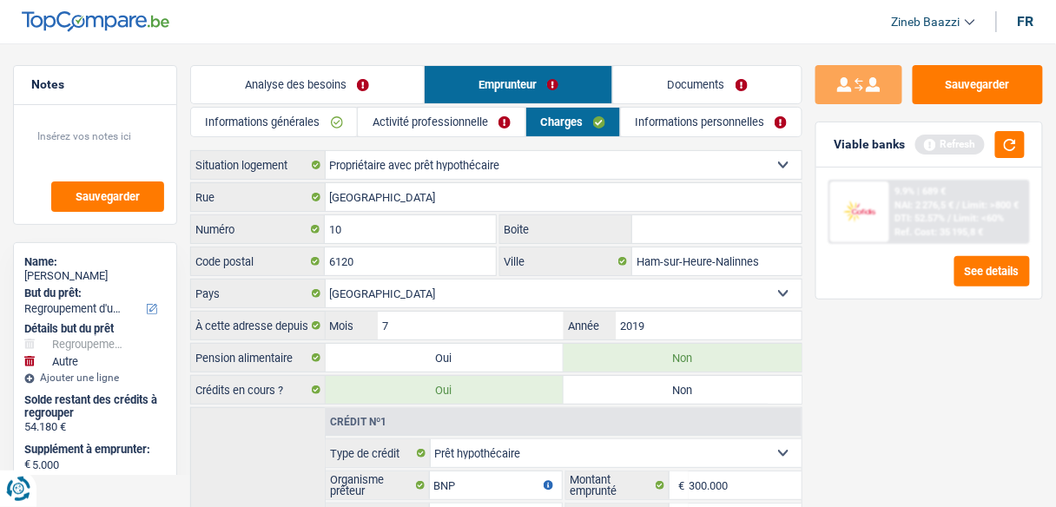
click at [993, 149] on div "Refresh" at bounding box center [969, 144] width 109 height 27
click at [1007, 142] on button "button" at bounding box center [1010, 144] width 30 height 27
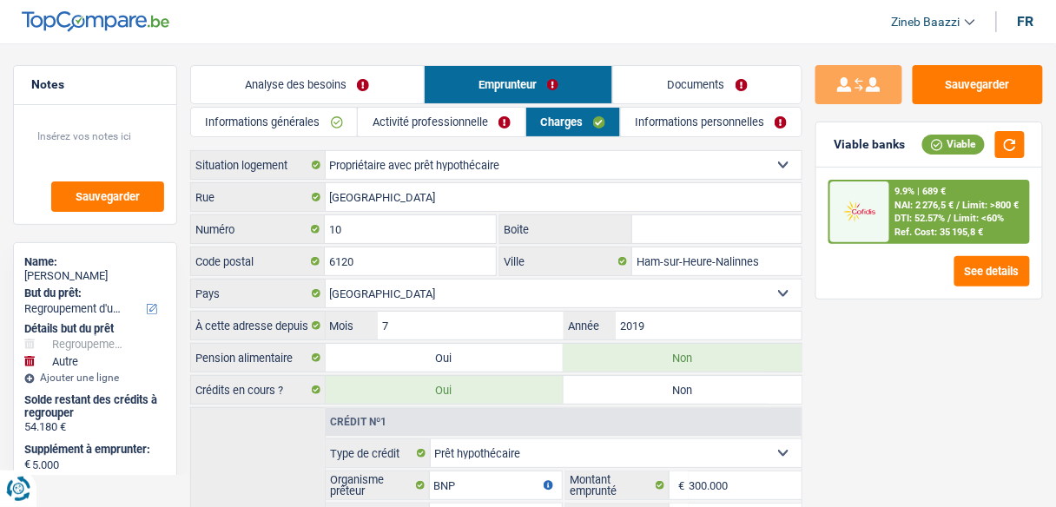
click at [697, 120] on link "Informations personnelles" at bounding box center [711, 122] width 181 height 29
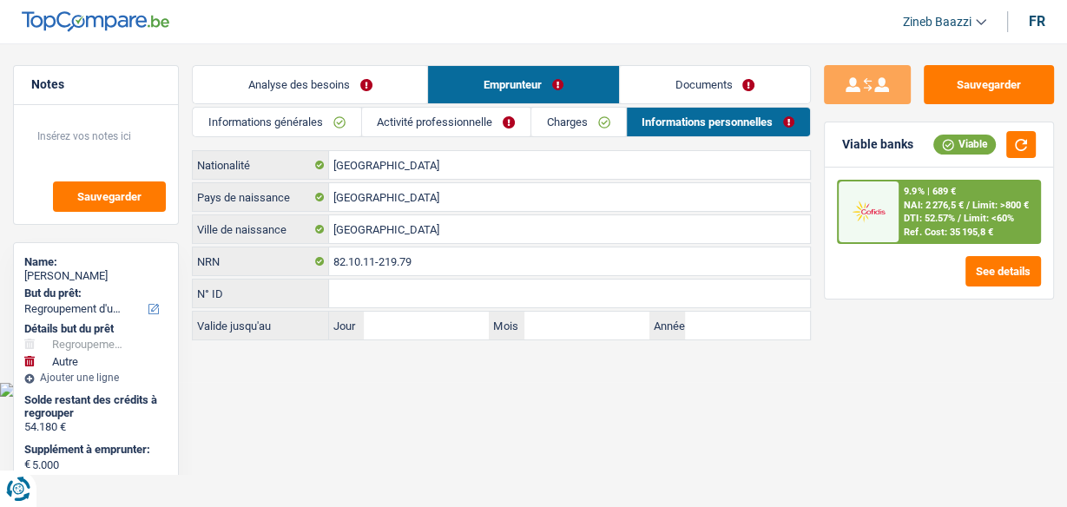
click at [683, 82] on link "Documents" at bounding box center [715, 84] width 190 height 37
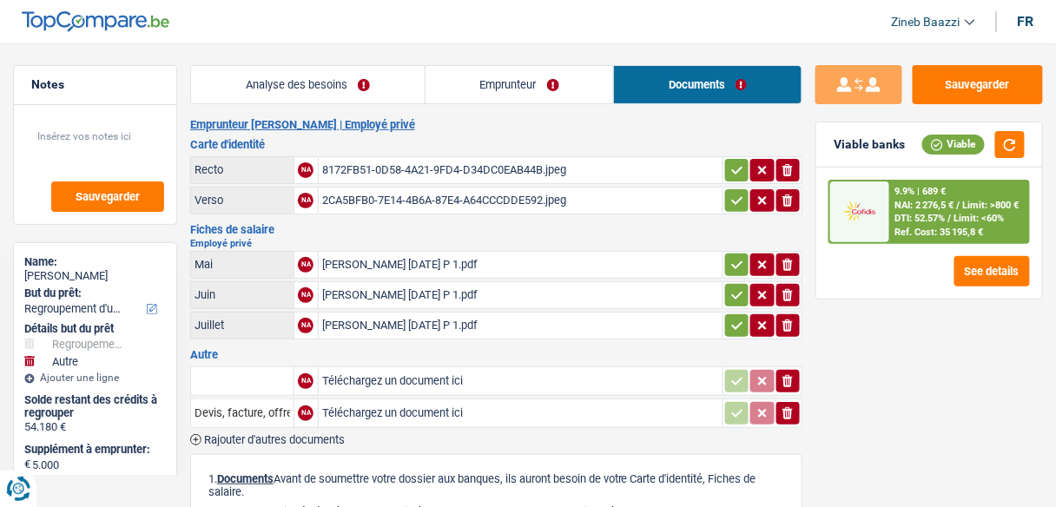
click at [399, 171] on div "8172FB51-0D58-4A21-9FD4-D34DC0EAB44B.jpeg" at bounding box center [520, 170] width 397 height 26
click at [355, 227] on h3 "Fiches de salaire" at bounding box center [496, 229] width 612 height 11
click at [374, 87] on link "Analyse des besoins" at bounding box center [308, 84] width 234 height 37
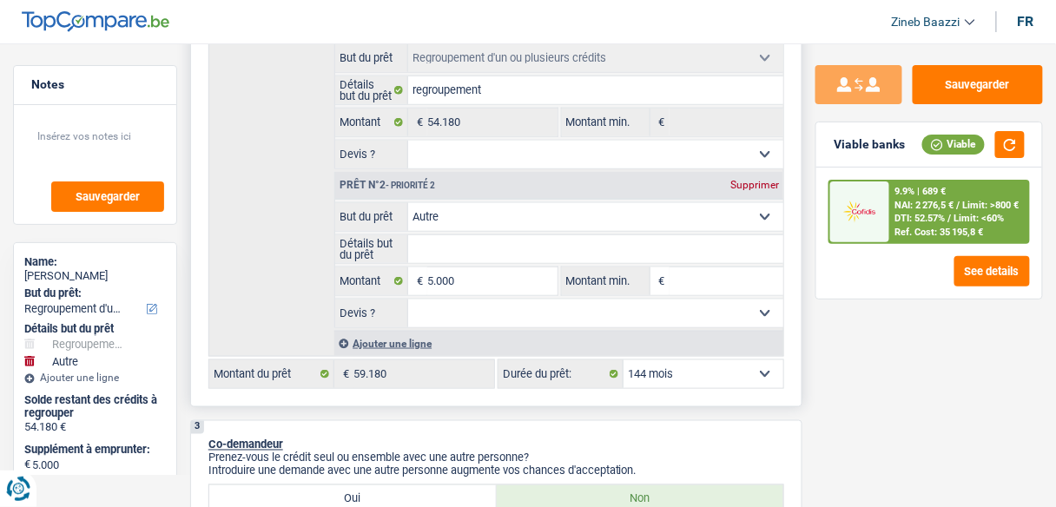
scroll to position [417, 0]
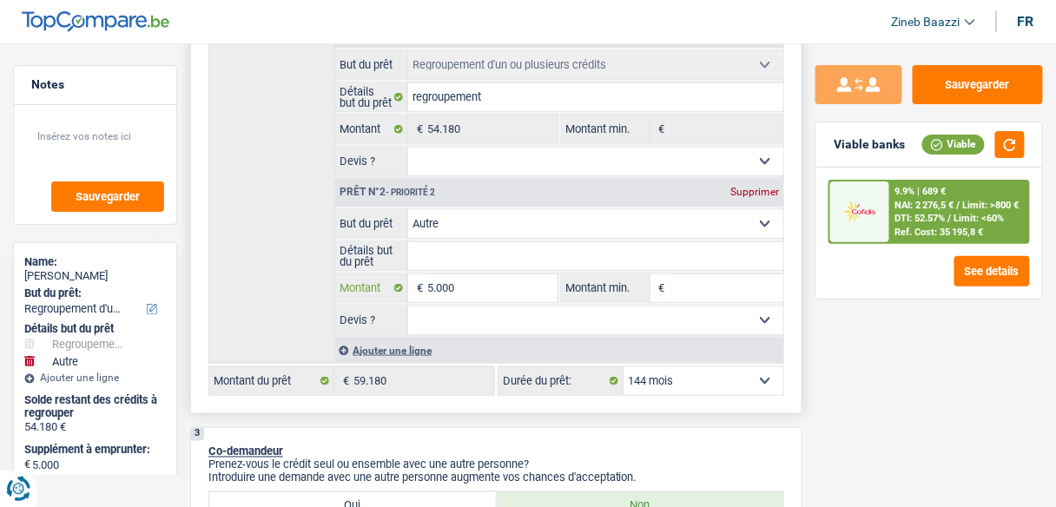
click at [480, 292] on input "5.000" at bounding box center [491, 288] width 129 height 28
click at [480, 291] on input "5.000" at bounding box center [491, 288] width 129 height 28
click at [478, 280] on input "5.000" at bounding box center [491, 288] width 129 height 28
click at [479, 280] on input "5.000" at bounding box center [491, 288] width 129 height 28
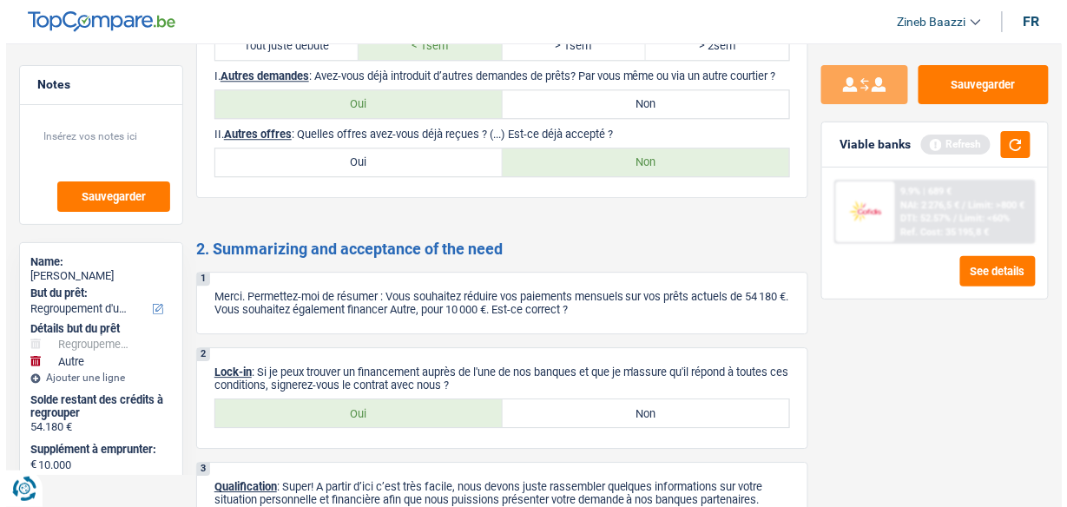
scroll to position [4498, 0]
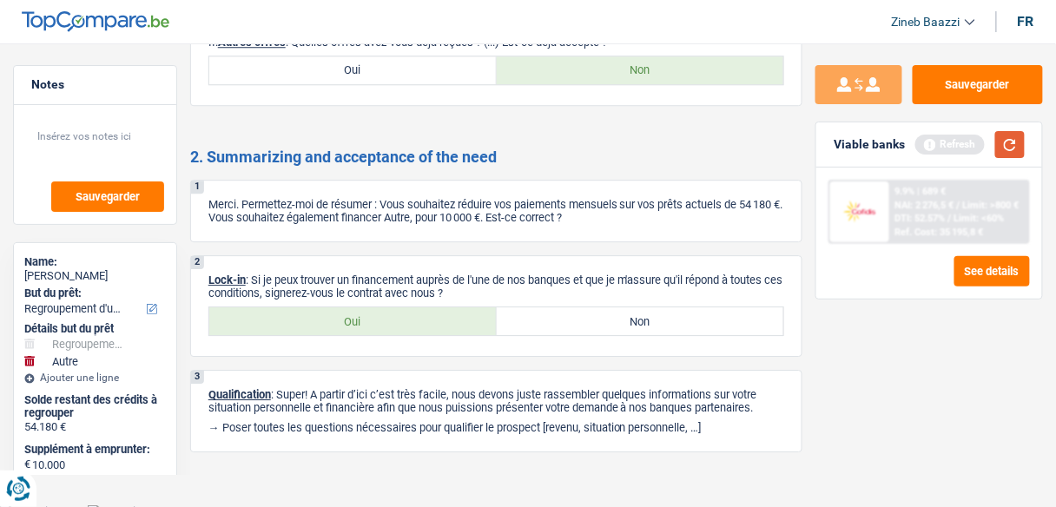
click at [1016, 143] on button "button" at bounding box center [1010, 144] width 30 height 27
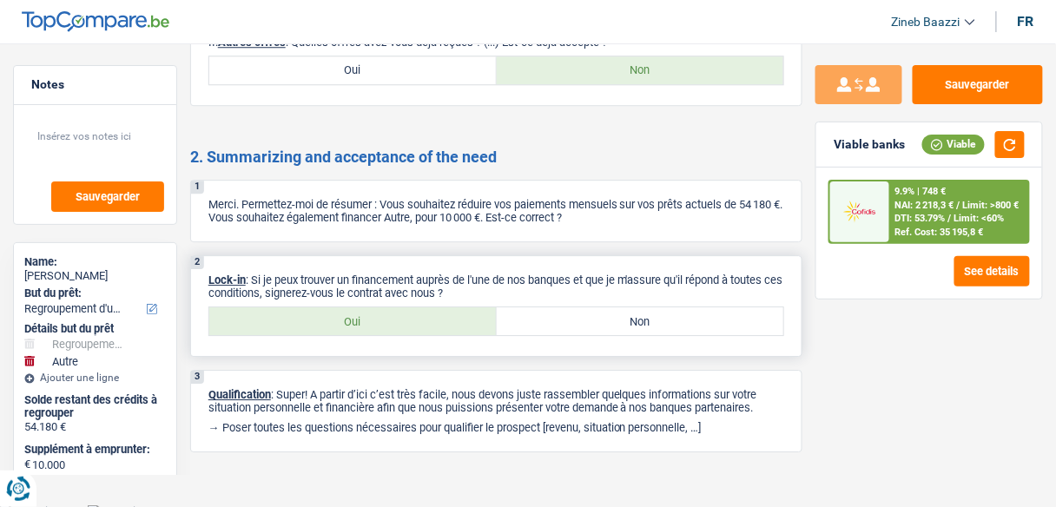
click at [346, 307] on label "Oui" at bounding box center [352, 321] width 287 height 28
click at [346, 307] on input "Oui" at bounding box center [352, 321] width 287 height 28
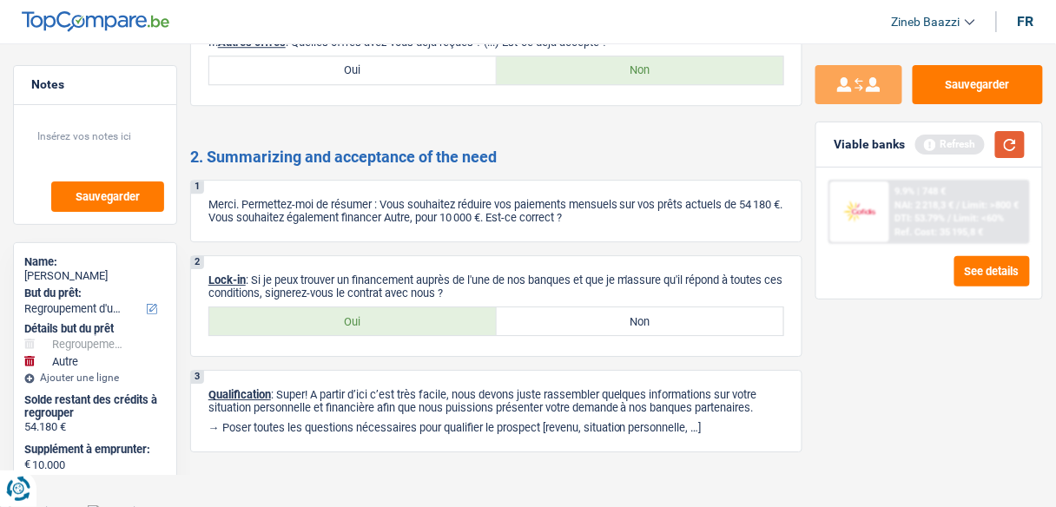
click at [1002, 140] on button "button" at bounding box center [1010, 144] width 30 height 27
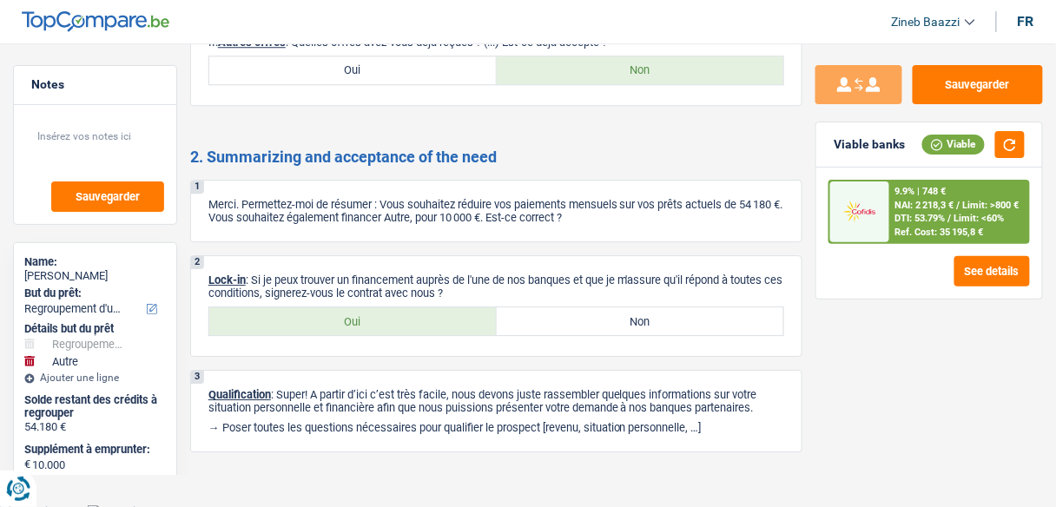
click at [925, 224] on div "9.9% | 748 € NAI: 2 218,3 € / Limit: >800 € DTI: 53.79% / Limit: <60% Ref. Cost…" at bounding box center [959, 211] width 138 height 61
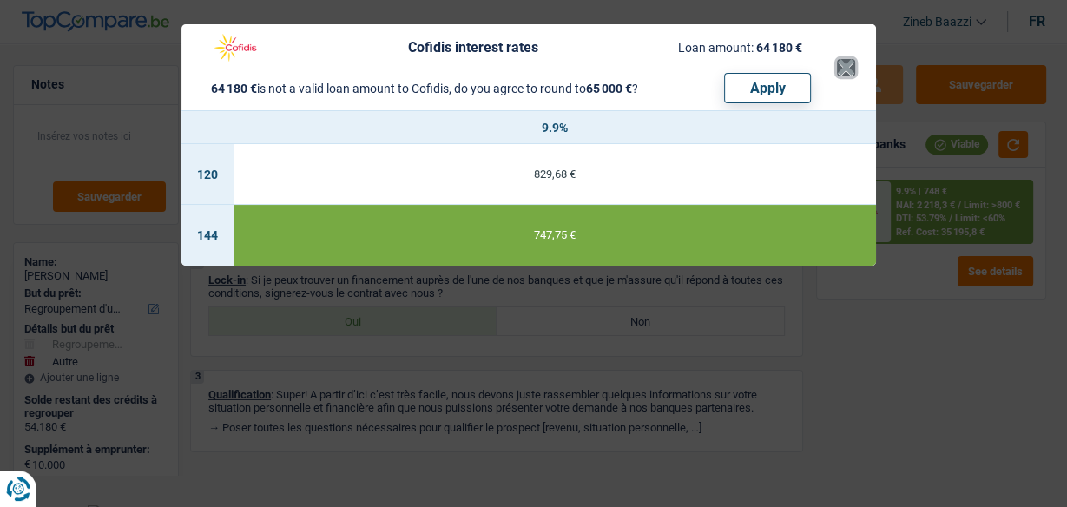
click at [848, 65] on button "×" at bounding box center [846, 67] width 18 height 17
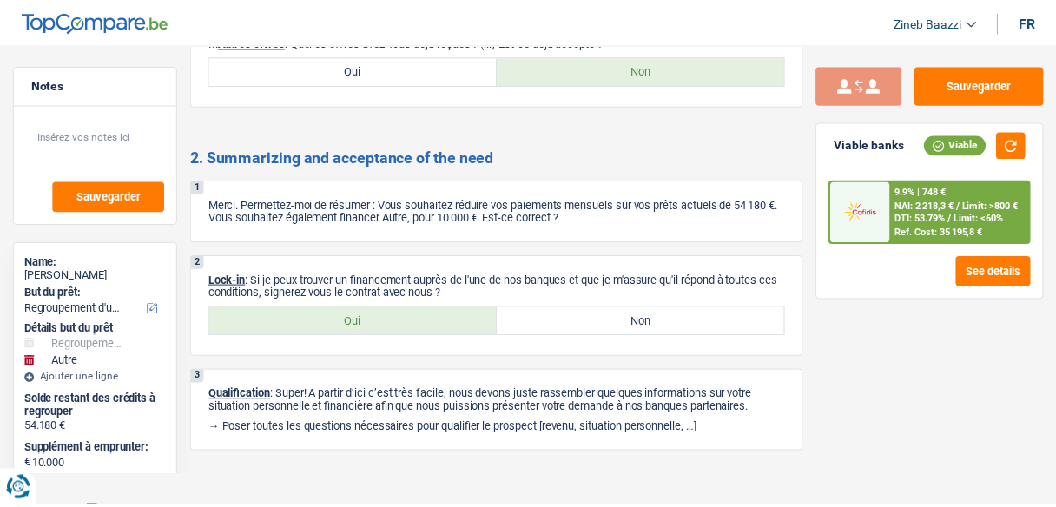
scroll to position [4471, 0]
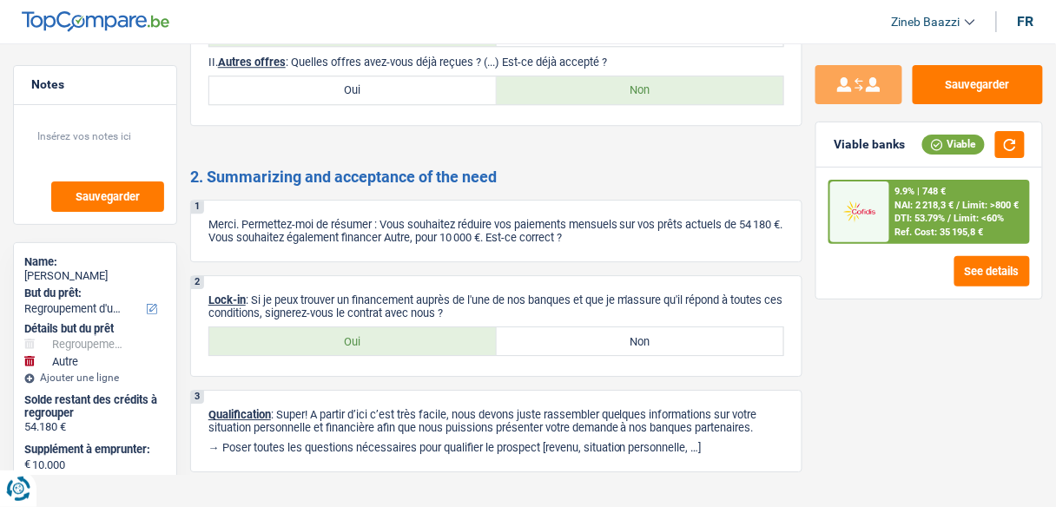
scroll to position [4498, 0]
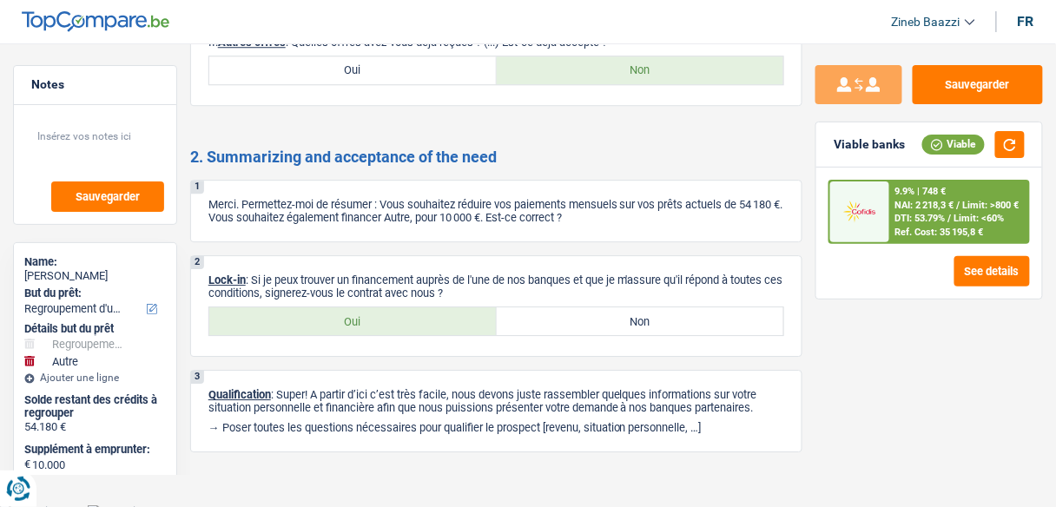
click at [981, 222] on span "Limit: <60%" at bounding box center [979, 218] width 50 height 11
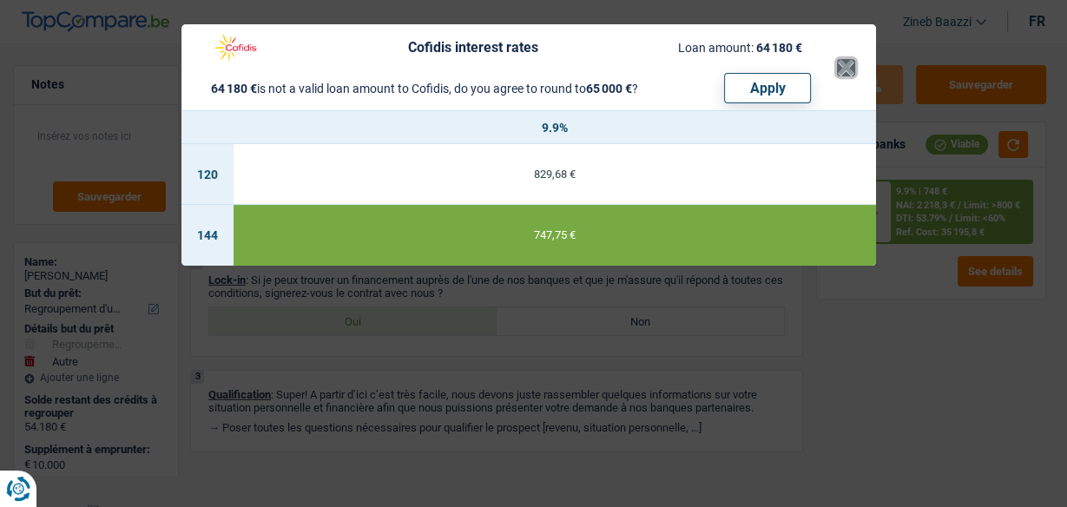
click at [846, 63] on button "×" at bounding box center [846, 67] width 18 height 17
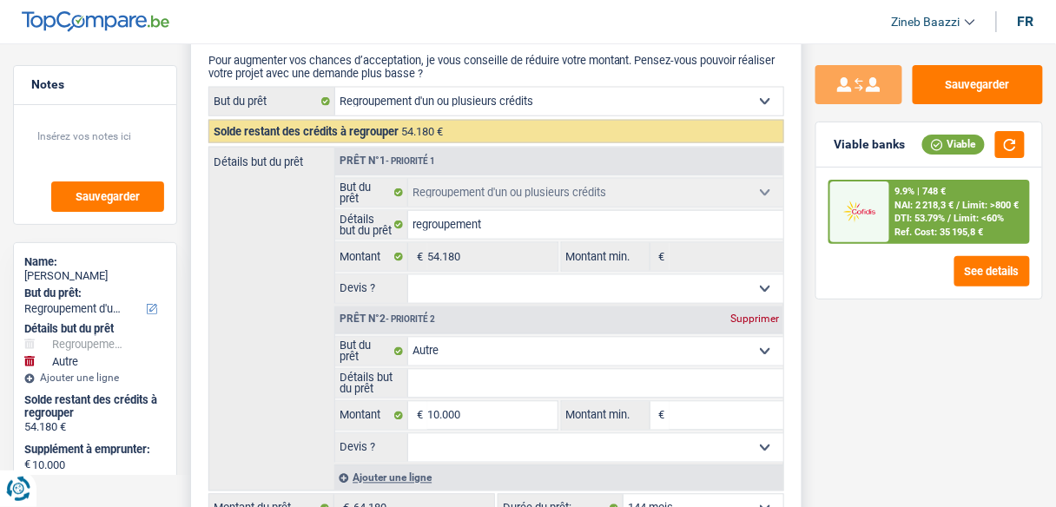
scroll to position [3916, 0]
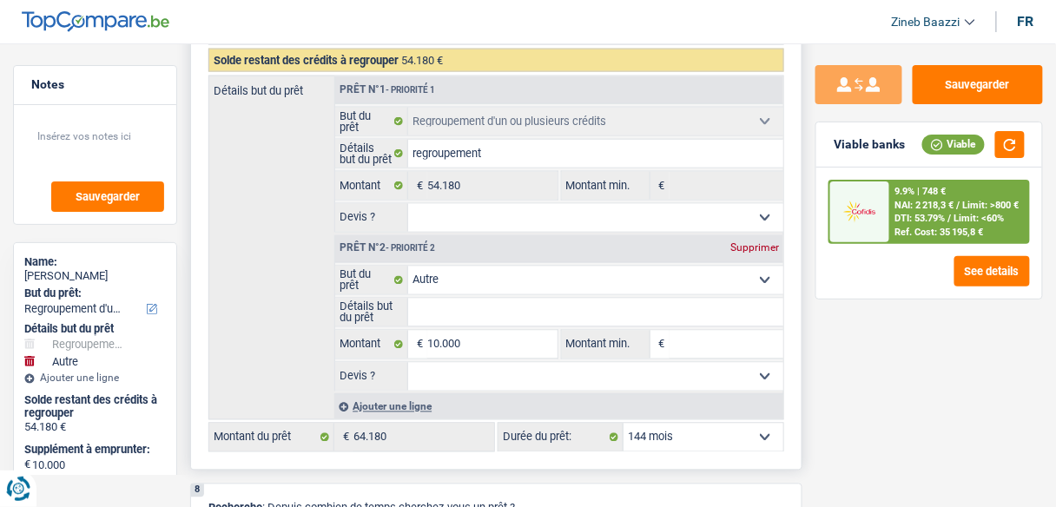
click at [459, 266] on select "Confort maison: meubles, textile, peinture, électroménager, outillage non-profe…" at bounding box center [595, 280] width 375 height 28
click at [279, 244] on div "Détails but du prêt Prêt n°1 - Priorité 1 Confort maison: meubles, textile, pei…" at bounding box center [496, 248] width 576 height 345
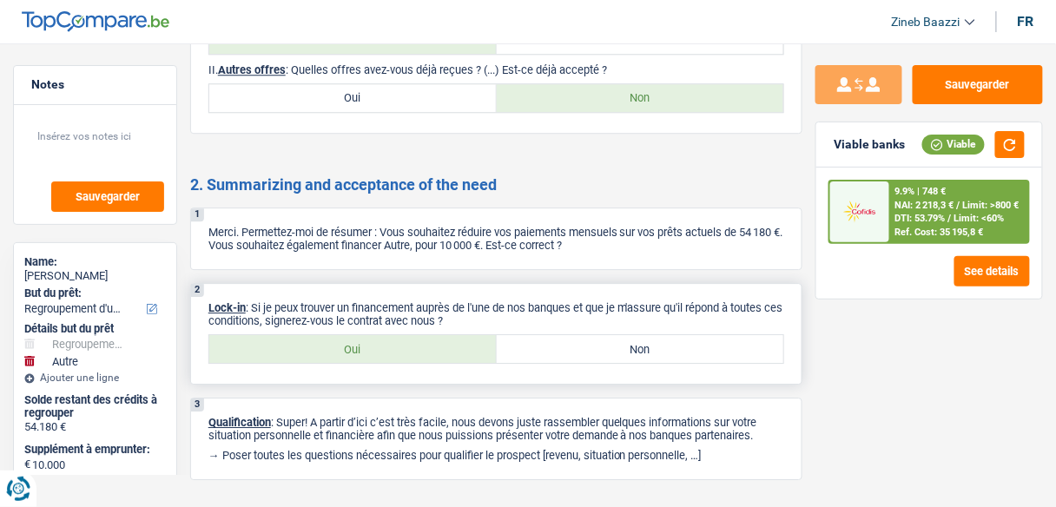
scroll to position [4498, 0]
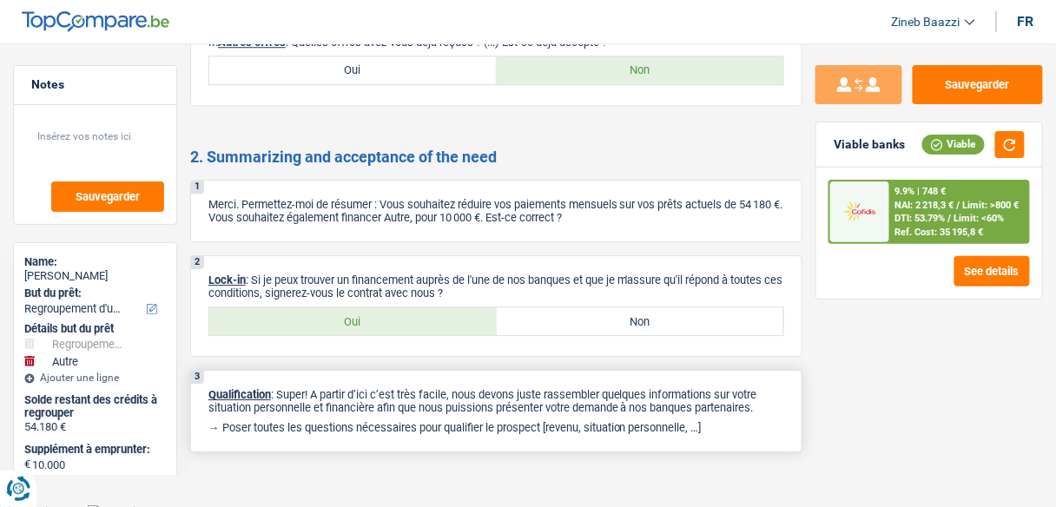
drag, startPoint x: 308, startPoint y: 386, endPoint x: 725, endPoint y: 437, distance: 419.7
click at [725, 437] on div "3 Qualification : Super! A partir d’ici c’est très facile, nous devons juste ra…" at bounding box center [496, 411] width 612 height 82
click at [720, 421] on p "→ Poser toutes les questions nécessaires pour qualifier le prospect [revenu, si…" at bounding box center [496, 427] width 576 height 13
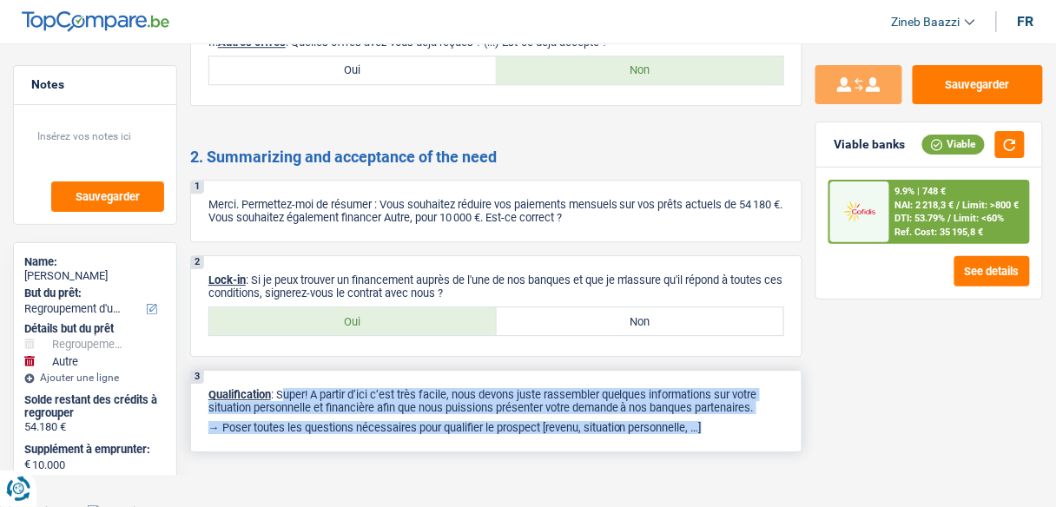
drag, startPoint x: 720, startPoint y: 418, endPoint x: 280, endPoint y: 382, distance: 441.5
click at [280, 382] on div "3 Qualification : Super! A partir d’ici c’est très facile, nous devons juste ra…" at bounding box center [496, 411] width 612 height 82
click at [280, 388] on p "Qualification : Super! A partir d’ici c’est très facile, nous devons juste rass…" at bounding box center [496, 401] width 576 height 26
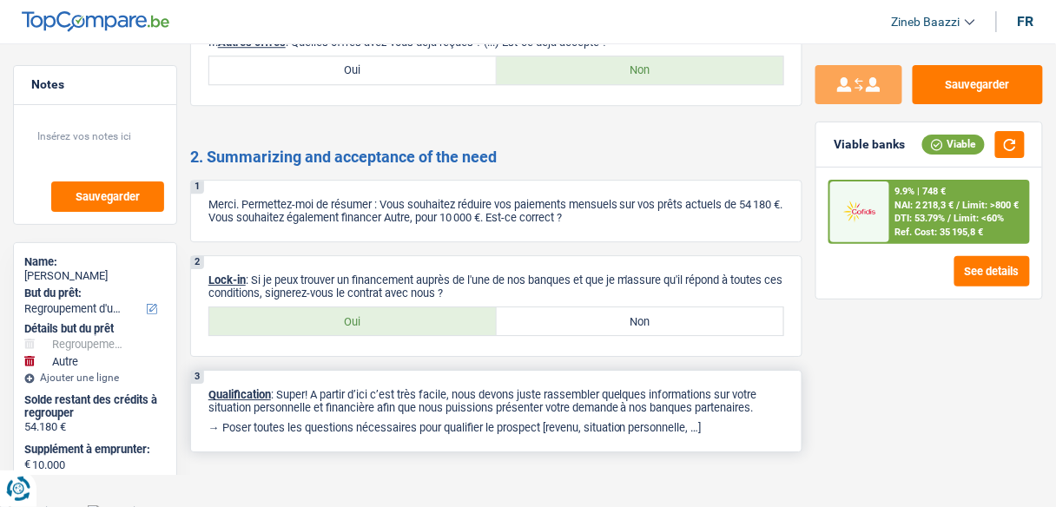
drag, startPoint x: 290, startPoint y: 373, endPoint x: 737, endPoint y: 419, distance: 449.4
click at [737, 419] on div "3 Qualification : Super! A partir d’ici c’est très facile, nous devons juste ra…" at bounding box center [496, 411] width 612 height 82
click at [737, 421] on p "→ Poser toutes les questions nécessaires pour qualifier le prospect [revenu, si…" at bounding box center [496, 427] width 576 height 13
drag, startPoint x: 727, startPoint y: 419, endPoint x: 281, endPoint y: 387, distance: 447.3
click at [281, 387] on div "3 Qualification : Super! A partir d’ici c’est très facile, nous devons juste ra…" at bounding box center [496, 411] width 612 height 82
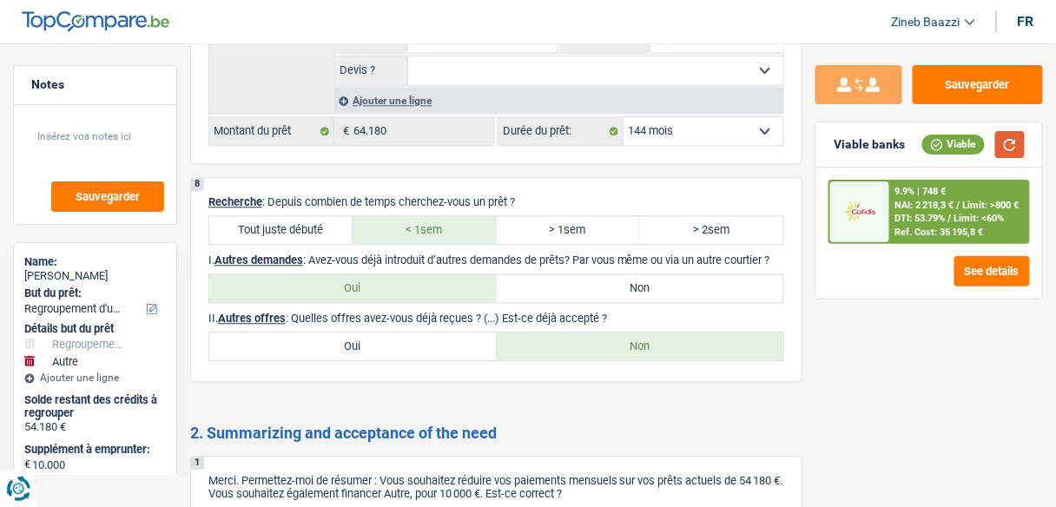
scroll to position [4220, 0]
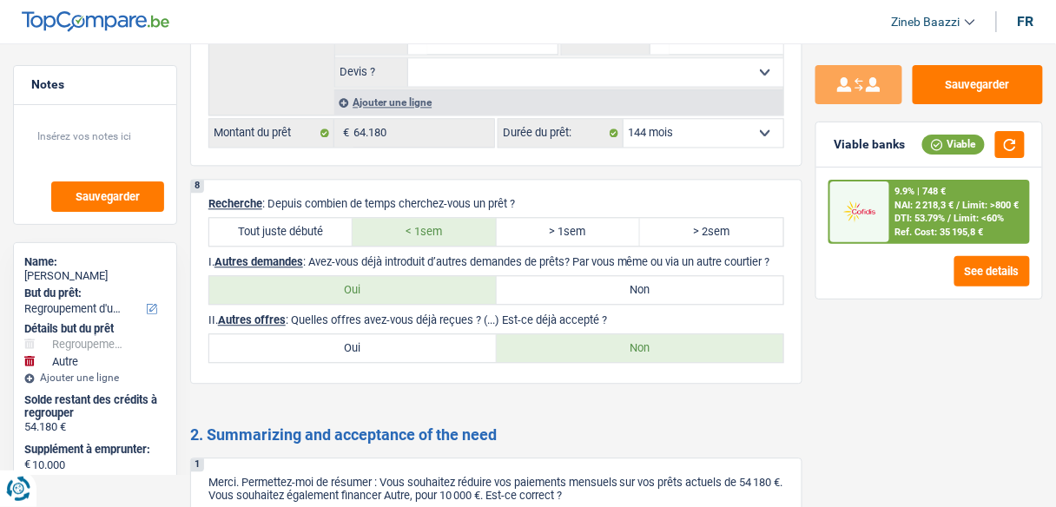
click at [975, 193] on div "9.9% | 748 € NAI: 2 218,3 € / Limit: >800 € DTI: 53.79% / Limit: <60% Ref. Cost…" at bounding box center [959, 211] width 138 height 61
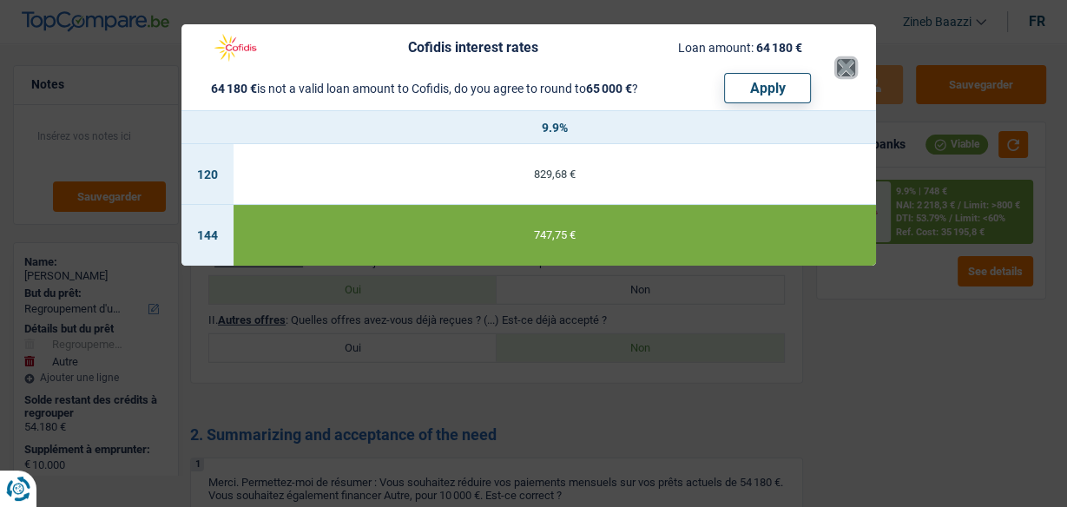
click at [845, 63] on button "×" at bounding box center [846, 67] width 18 height 17
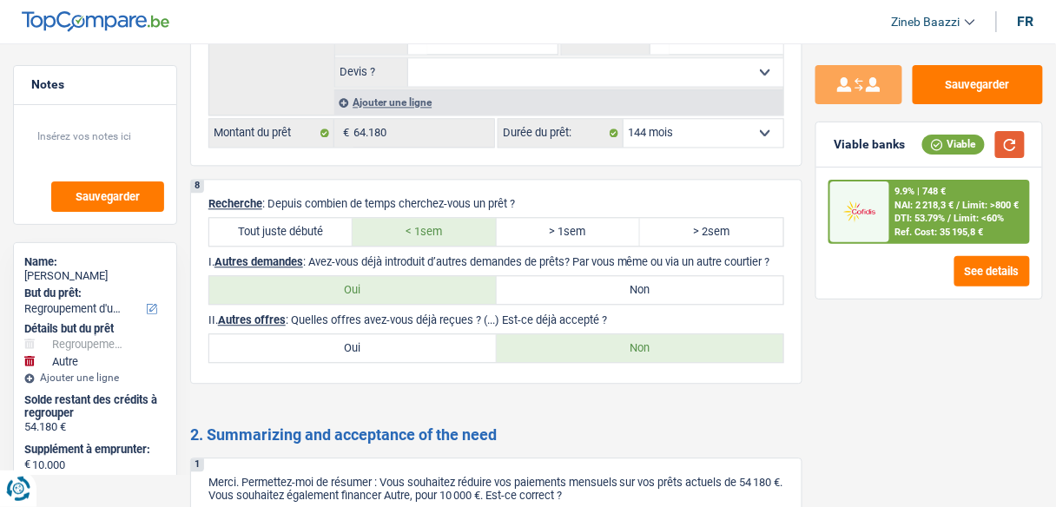
click at [1015, 139] on button "button" at bounding box center [1010, 144] width 30 height 27
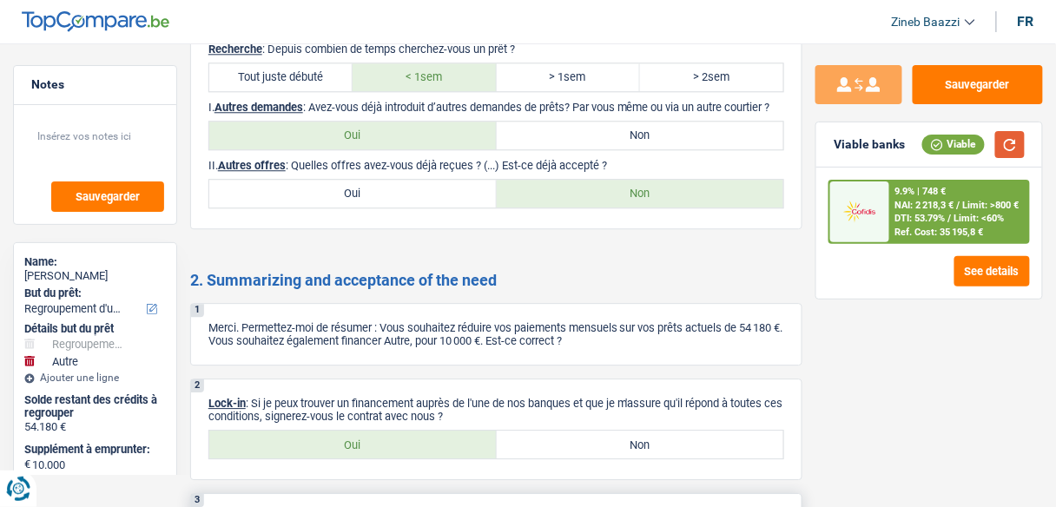
scroll to position [4498, 0]
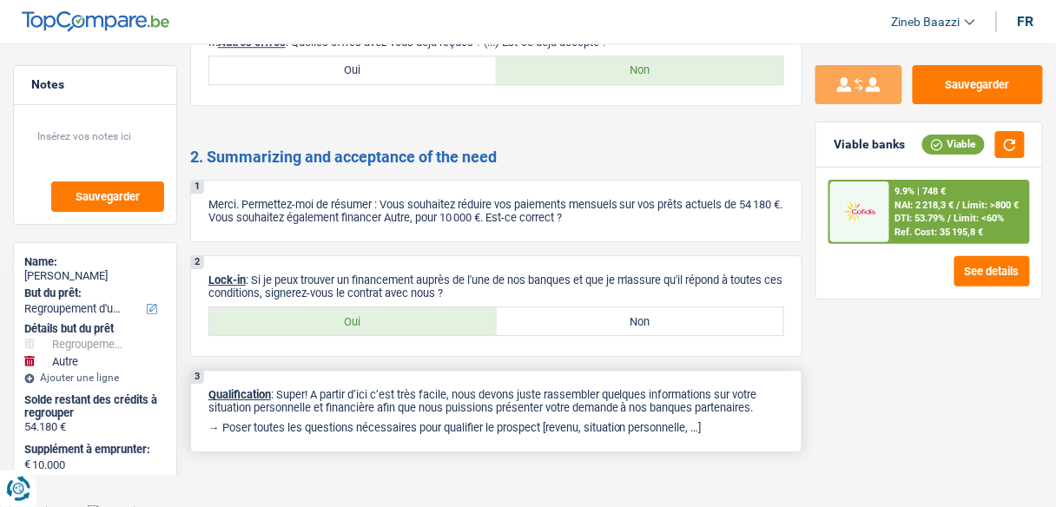
click at [552, 421] on p "→ Poser toutes les questions nécessaires pour qualifier le prospect [revenu, si…" at bounding box center [496, 427] width 576 height 13
click at [526, 273] on p "Lock-in : Si je peux trouver un financement auprès de l'une de nos banques et q…" at bounding box center [496, 286] width 576 height 26
click at [437, 388] on p "Qualification : Super! A partir d’ici c’est très facile, nous devons juste rass…" at bounding box center [496, 401] width 576 height 26
click at [893, 212] on div "9.9% | 748 € NAI: 2 218,3 € / Limit: >800 € DTI: 53.79% / Limit: <60% Ref. Cost…" at bounding box center [959, 211] width 138 height 61
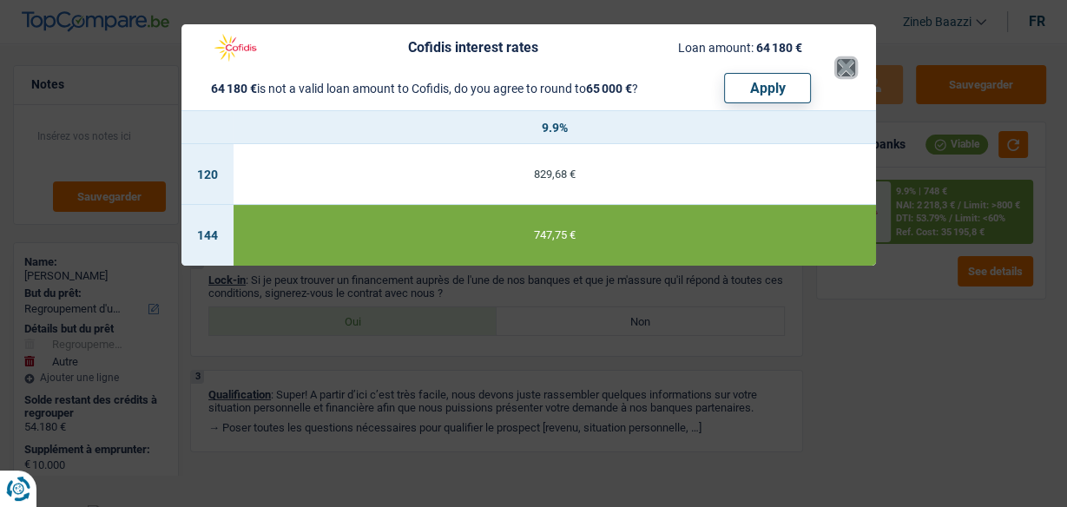
click at [840, 65] on button "×" at bounding box center [846, 67] width 18 height 17
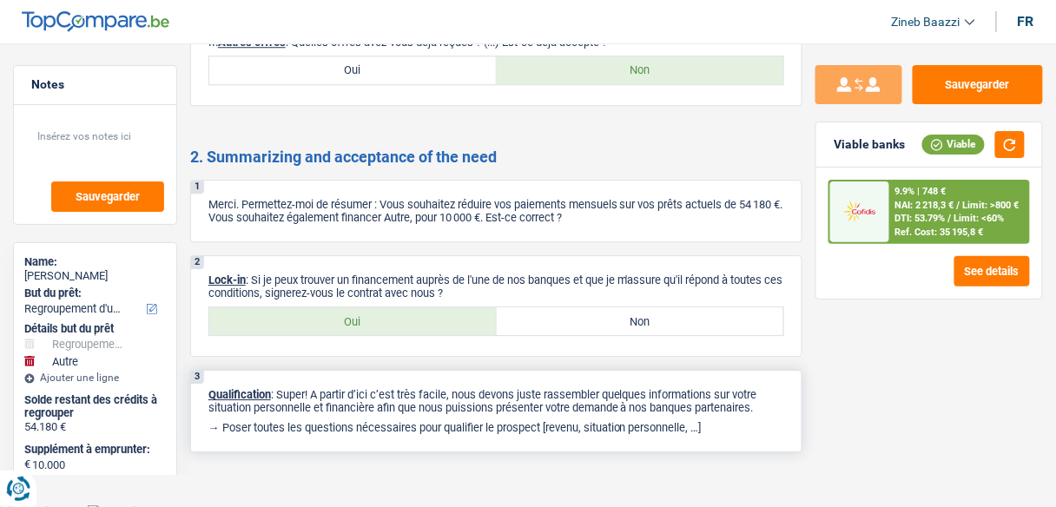
click at [717, 421] on p "→ Poser toutes les questions nécessaires pour qualifier le prospect [revenu, si…" at bounding box center [496, 427] width 576 height 13
click at [728, 421] on p "→ Poser toutes les questions nécessaires pour qualifier le prospect [revenu, si…" at bounding box center [496, 427] width 576 height 13
drag, startPoint x: 576, startPoint y: 255, endPoint x: 568, endPoint y: 254, distance: 8.7
click at [574, 255] on div "2 Lock-in : Si je peux trouver un financement auprès de l'une de nos banques et…" at bounding box center [496, 306] width 612 height 102
drag, startPoint x: 556, startPoint y: 268, endPoint x: 790, endPoint y: 274, distance: 233.6
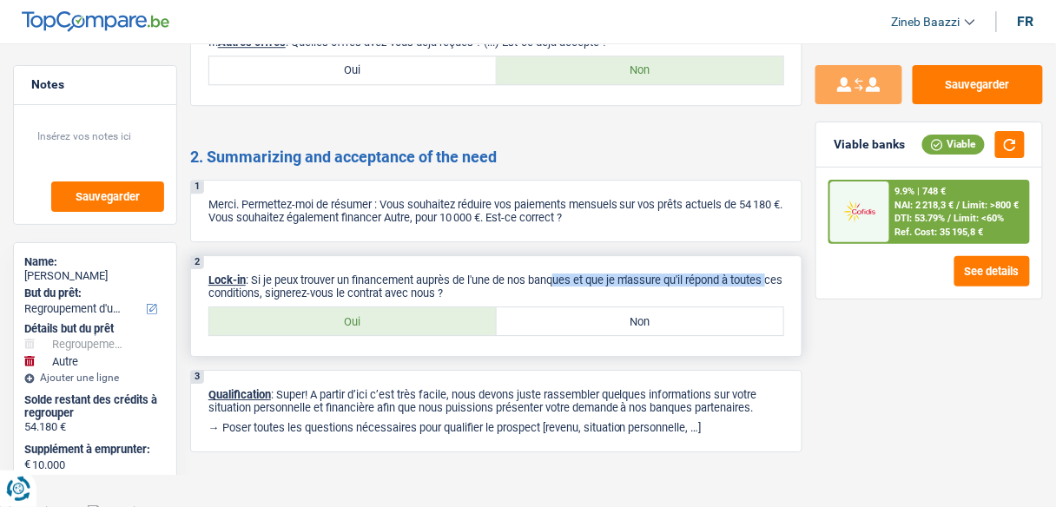
click at [790, 274] on div "2 Lock-in : Si je peux trouver un financement auprès de l'une de nos banques et…" at bounding box center [496, 306] width 612 height 102
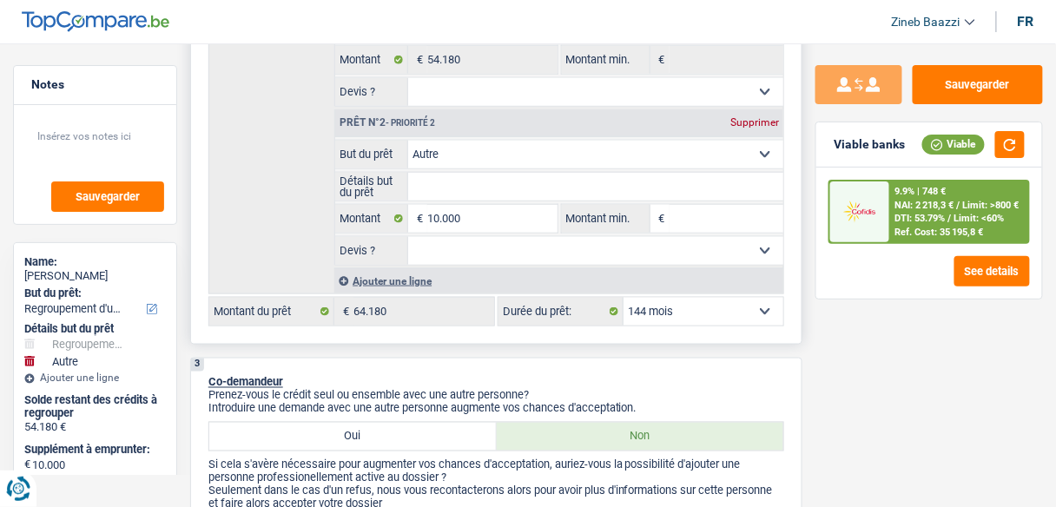
scroll to position [278, 0]
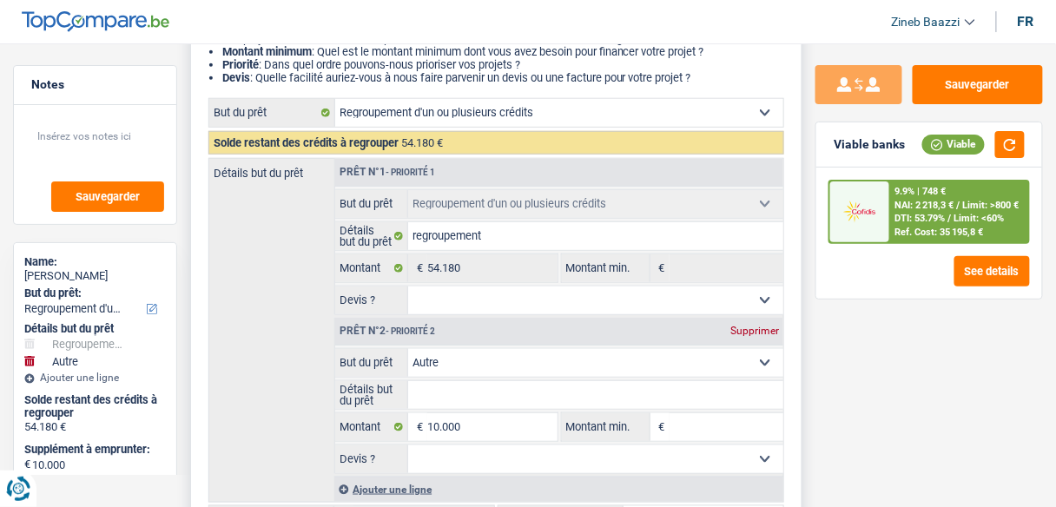
click at [472, 353] on select "Confort maison: meubles, textile, peinture, électroménager, outillage non-profe…" at bounding box center [595, 363] width 375 height 28
click at [265, 286] on div "Détails but du prêt Prêt n°1 - Priorité 1 Confort maison: meubles, textile, pei…" at bounding box center [496, 330] width 576 height 345
click at [724, 427] on input "Montant min." at bounding box center [726, 427] width 114 height 28
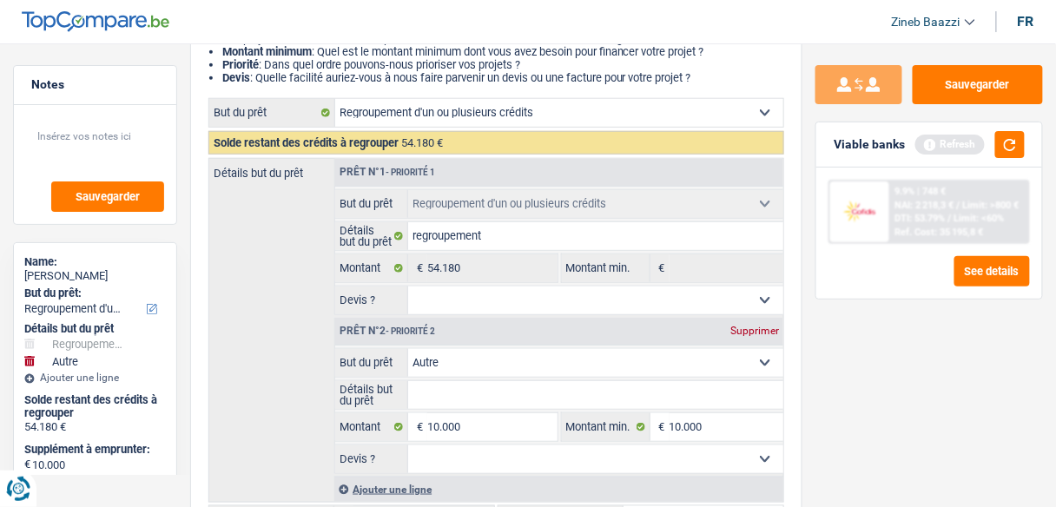
click at [850, 424] on div "Sauvegarder Viable banks Refresh 9.9% | 748 € NAI: 2 218,3 € / Limit: >800 € DT…" at bounding box center [928, 270] width 253 height 410
click at [661, 455] on select "Oui Non Non répondu Sélectionner une option" at bounding box center [595, 459] width 375 height 28
click at [408, 445] on select "Oui Non Non répondu Sélectionner une option" at bounding box center [595, 459] width 375 height 28
click at [850, 462] on div "Sauvegarder Viable banks Refresh 9.9% | 748 € NAI: 2 218,3 € / Limit: >800 € DT…" at bounding box center [928, 270] width 253 height 410
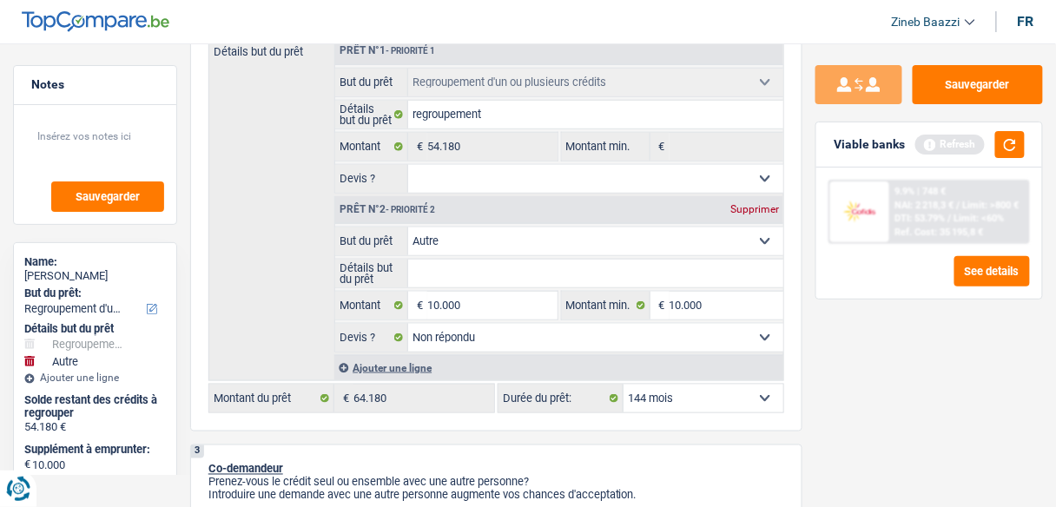
scroll to position [417, 0]
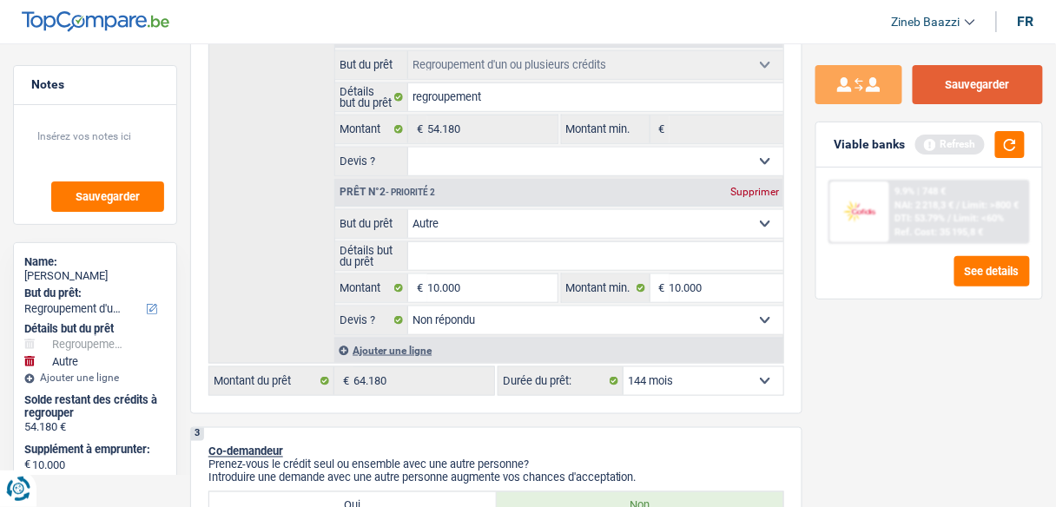
click at [937, 89] on button "Sauvegarder" at bounding box center [977, 84] width 130 height 39
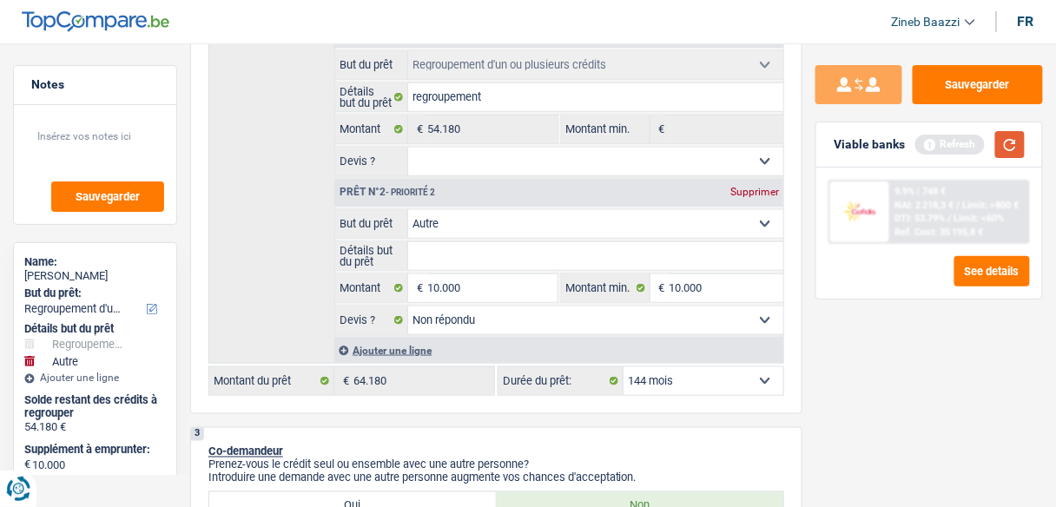
click at [998, 132] on button "button" at bounding box center [1010, 144] width 30 height 27
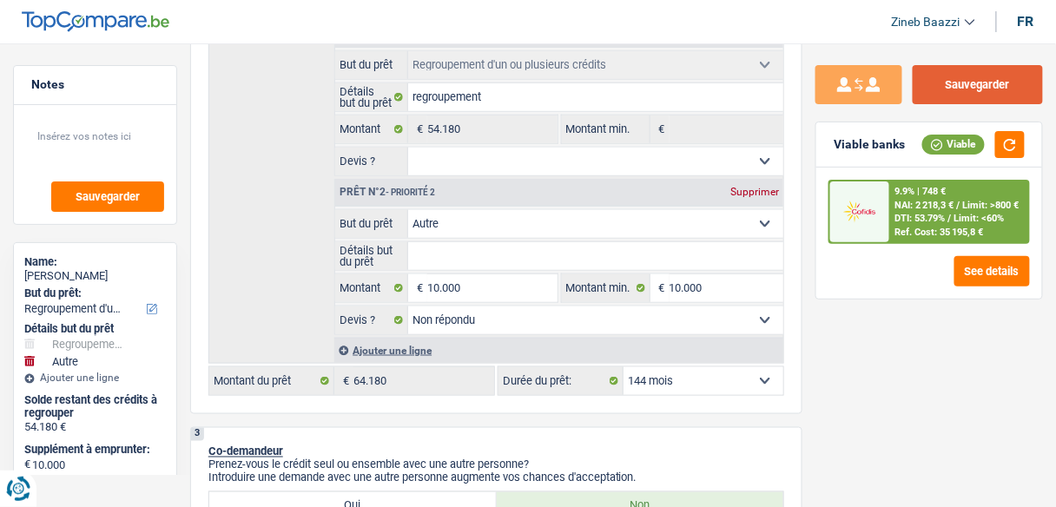
click at [1012, 83] on button "Sauvegarder" at bounding box center [977, 84] width 130 height 39
click at [742, 24] on header "Zineb Baazzi Se déconnecter fr" at bounding box center [528, 22] width 1056 height 44
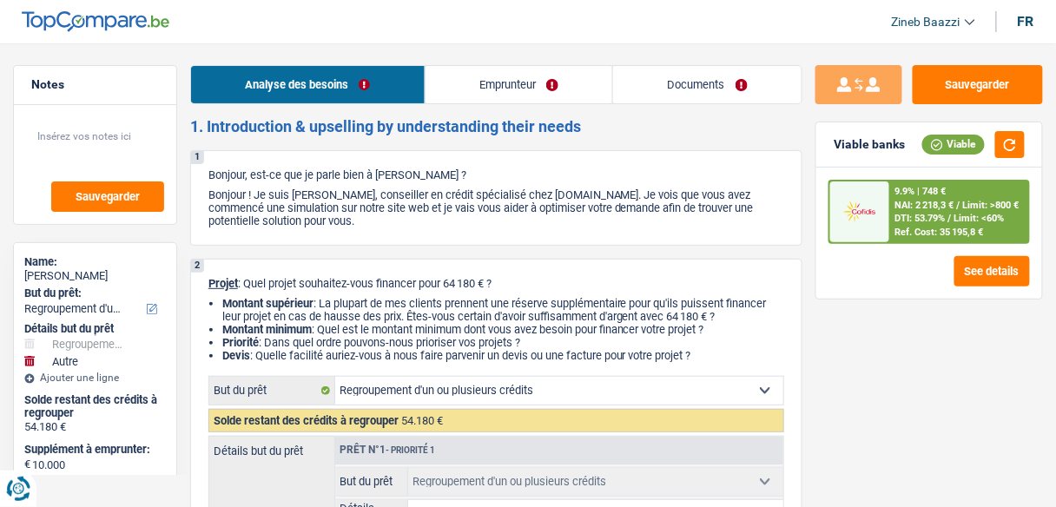
click at [754, 93] on link "Documents" at bounding box center [707, 84] width 188 height 37
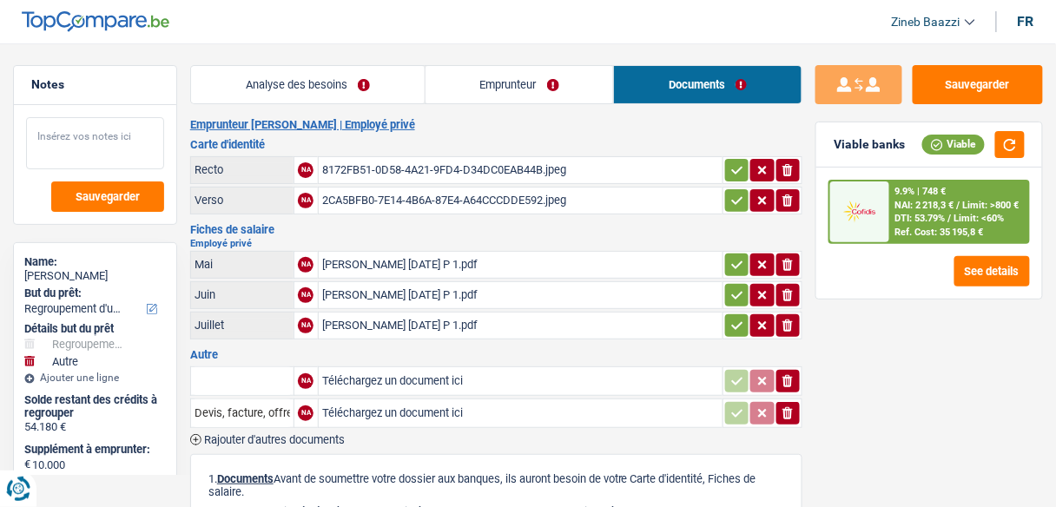
click at [58, 144] on textarea at bounding box center [95, 143] width 138 height 52
click at [1009, 155] on button "button" at bounding box center [1010, 144] width 30 height 27
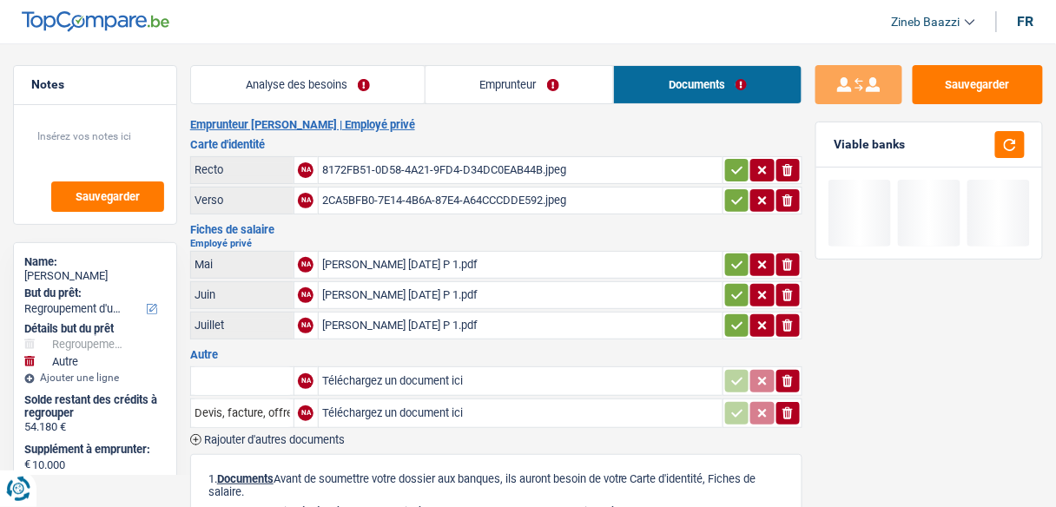
click at [941, 372] on div "Sauvegarder Viable banks" at bounding box center [928, 270] width 253 height 410
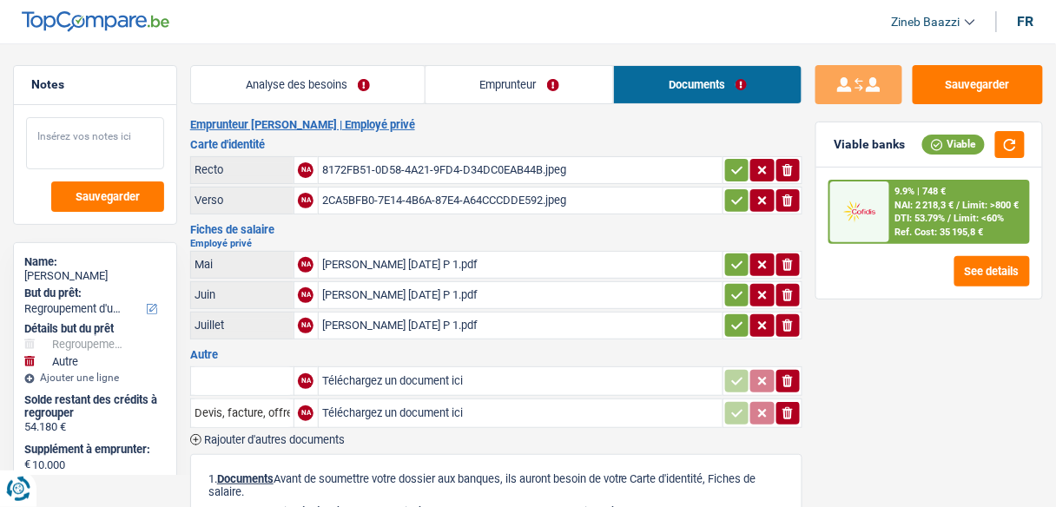
click at [65, 144] on textarea at bounding box center [95, 143] width 138 height 52
click at [223, 74] on link "Analyse des besoins" at bounding box center [308, 84] width 234 height 37
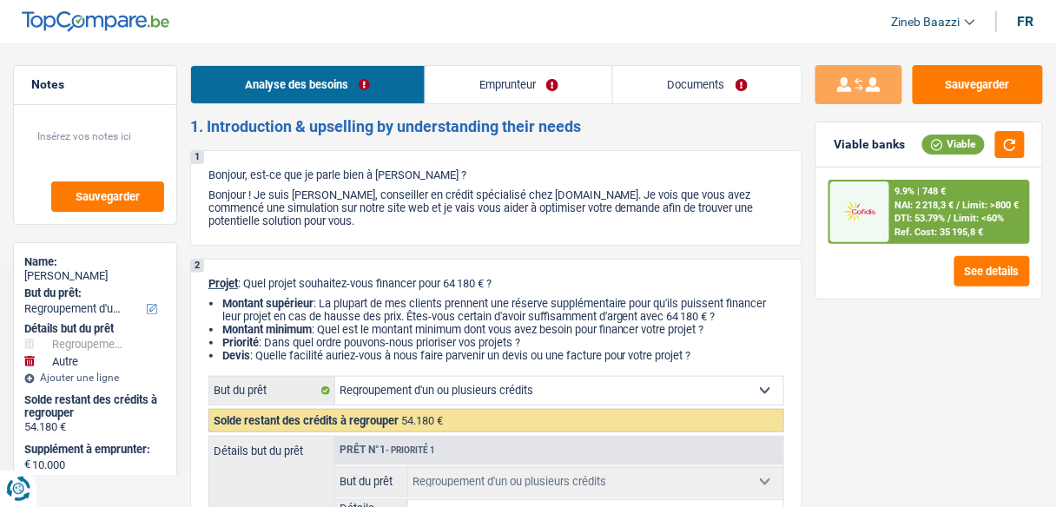
click at [285, 30] on header "Zineb Baazzi Se déconnecter fr" at bounding box center [528, 22] width 1056 height 44
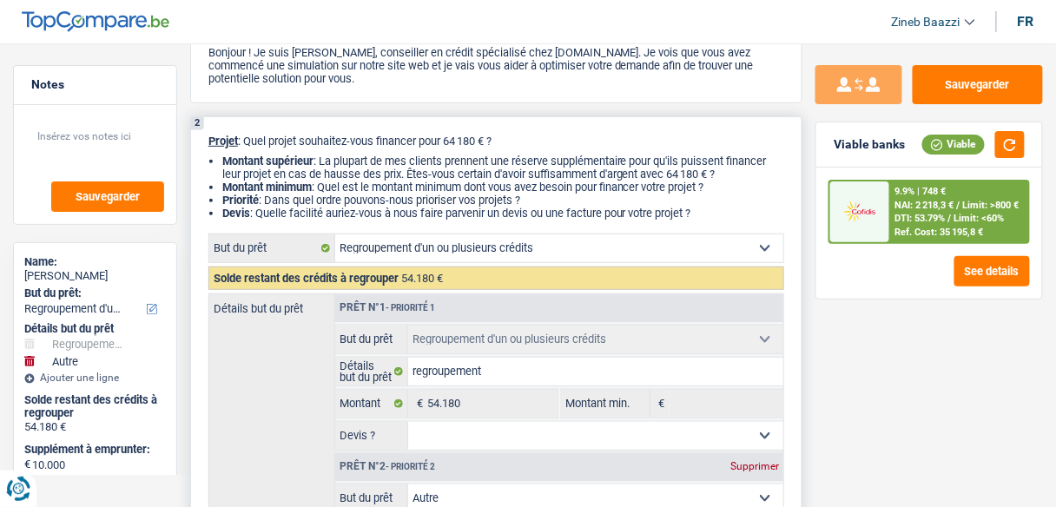
scroll to position [139, 0]
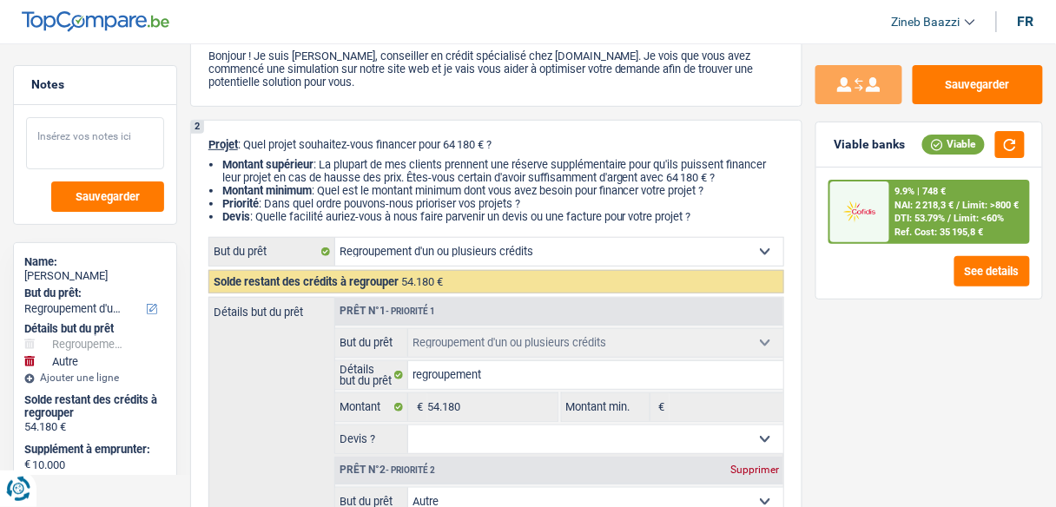
click at [116, 131] on textarea at bounding box center [95, 143] width 138 height 52
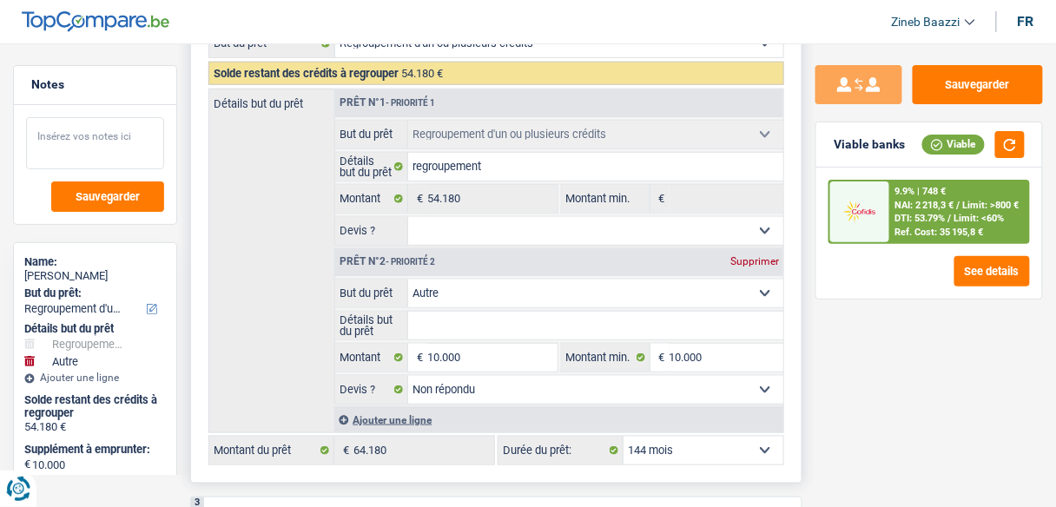
scroll to position [417, 0]
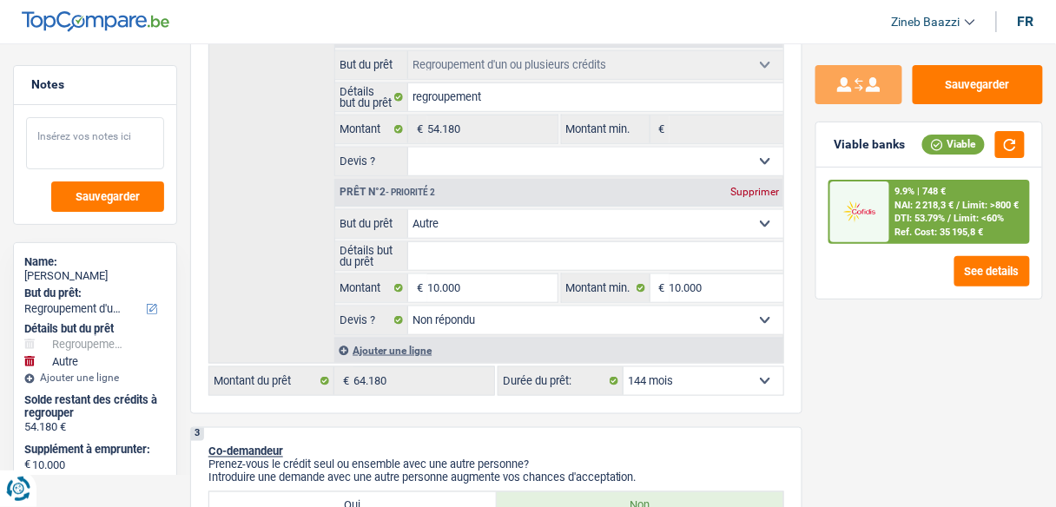
click at [92, 134] on textarea at bounding box center [95, 143] width 138 height 52
click at [970, 93] on button "Sauvegarder" at bounding box center [977, 84] width 130 height 39
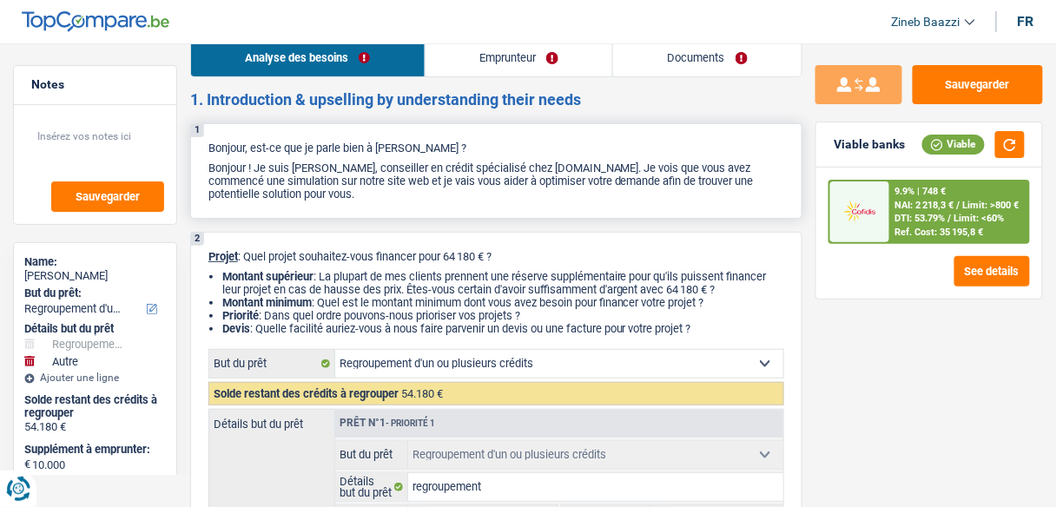
scroll to position [0, 0]
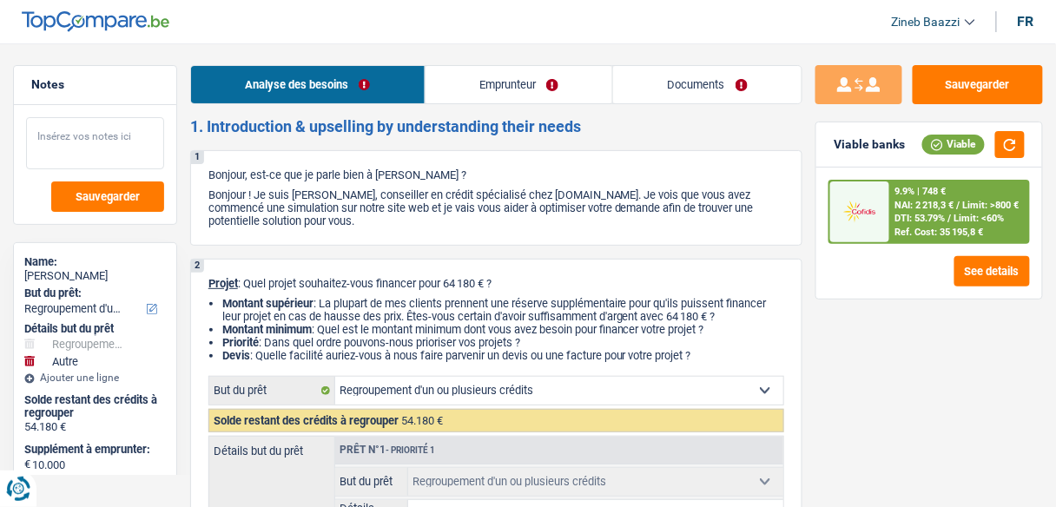
click at [82, 137] on textarea at bounding box center [95, 143] width 138 height 52
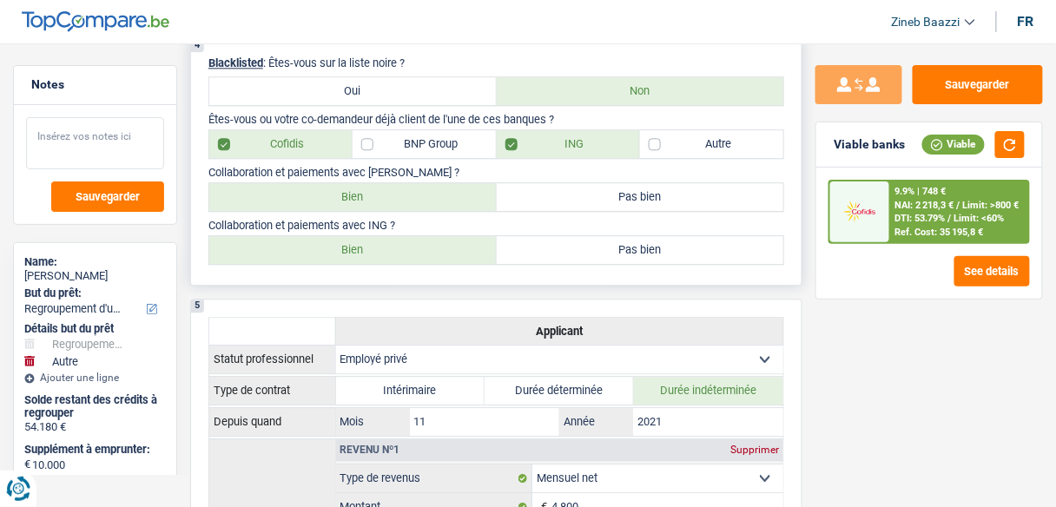
scroll to position [1042, 0]
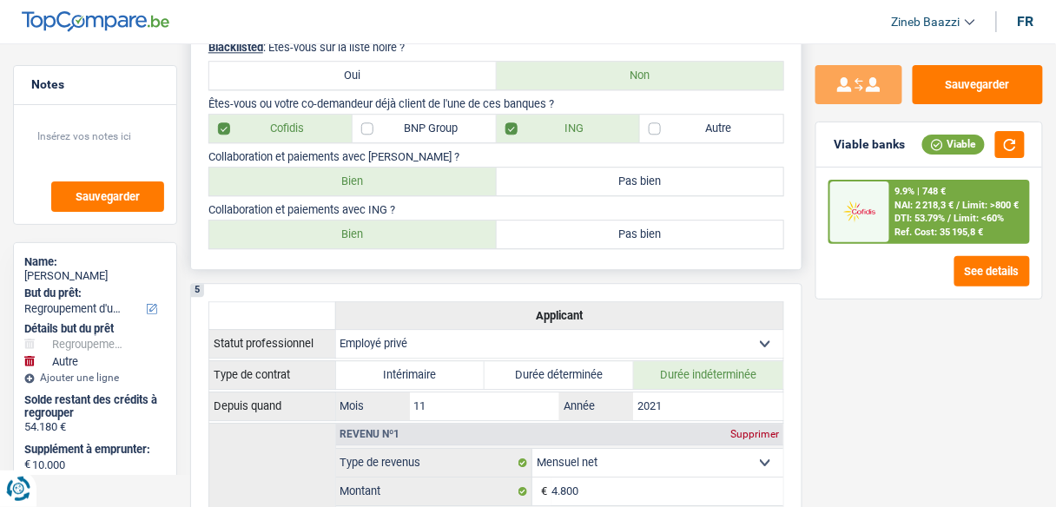
drag, startPoint x: 417, startPoint y: 149, endPoint x: 204, endPoint y: 149, distance: 212.7
click at [204, 149] on div "4 Blacklisted : Êtes-vous sur la liste noire ? Oui Non Êtes-vous ou votre co-de…" at bounding box center [496, 146] width 612 height 247
click at [266, 135] on label "Cofidis" at bounding box center [280, 129] width 143 height 28
click at [266, 135] on input "Cofidis" at bounding box center [280, 129] width 143 height 28
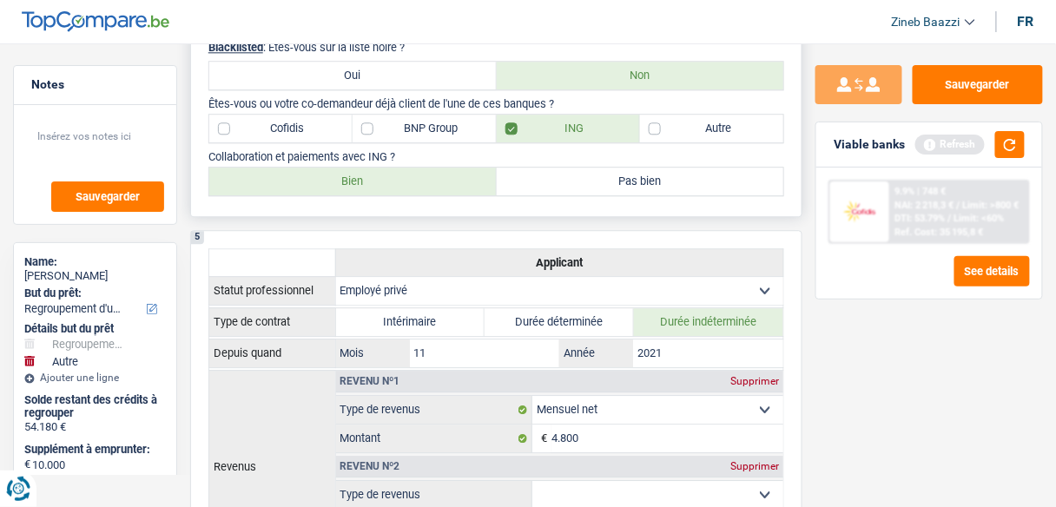
click at [257, 115] on label "Cofidis" at bounding box center [280, 129] width 143 height 28
click at [257, 115] on input "Cofidis" at bounding box center [280, 129] width 143 height 28
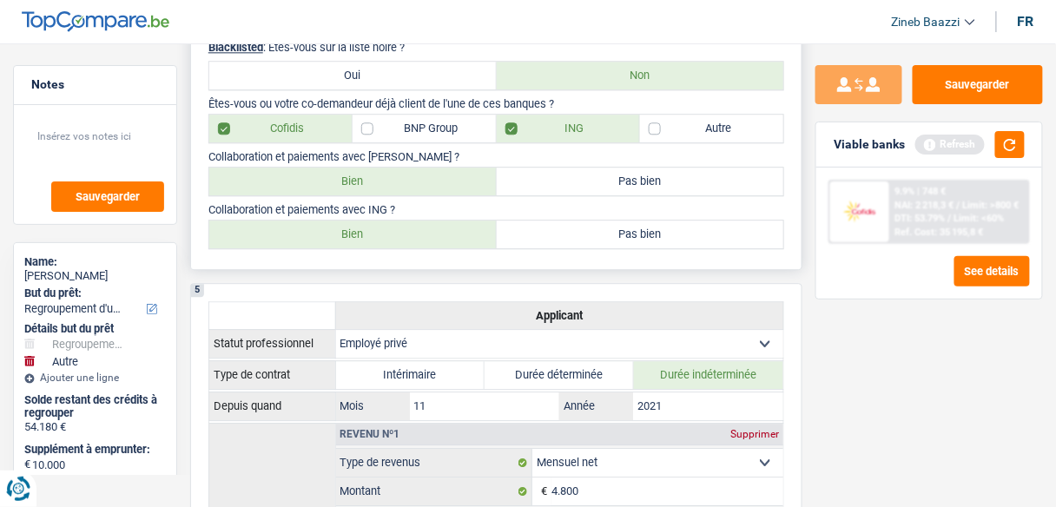
click at [294, 171] on label "Bien" at bounding box center [352, 182] width 287 height 28
click at [294, 171] on input "Bien" at bounding box center [352, 182] width 287 height 28
click at [998, 139] on button "button" at bounding box center [1010, 144] width 30 height 27
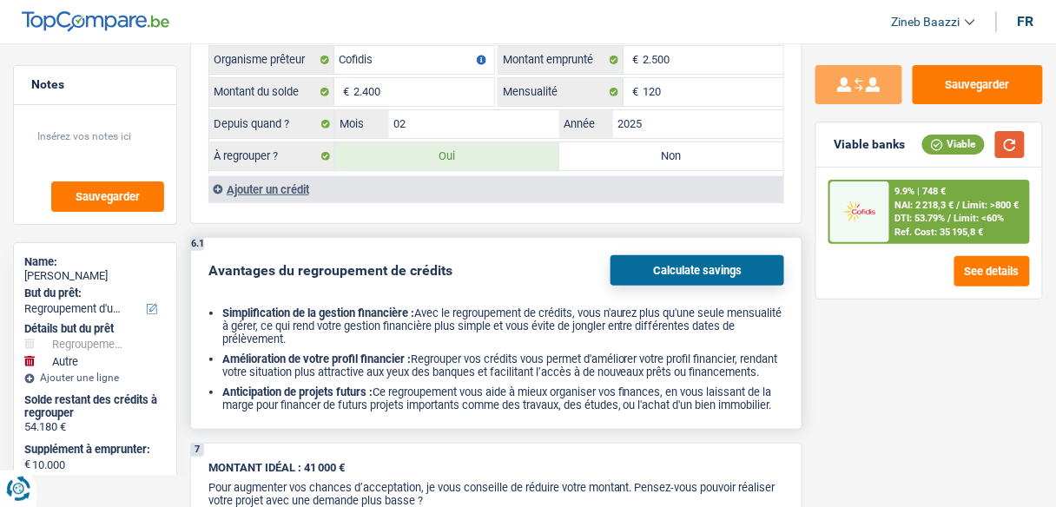
scroll to position [3472, 0]
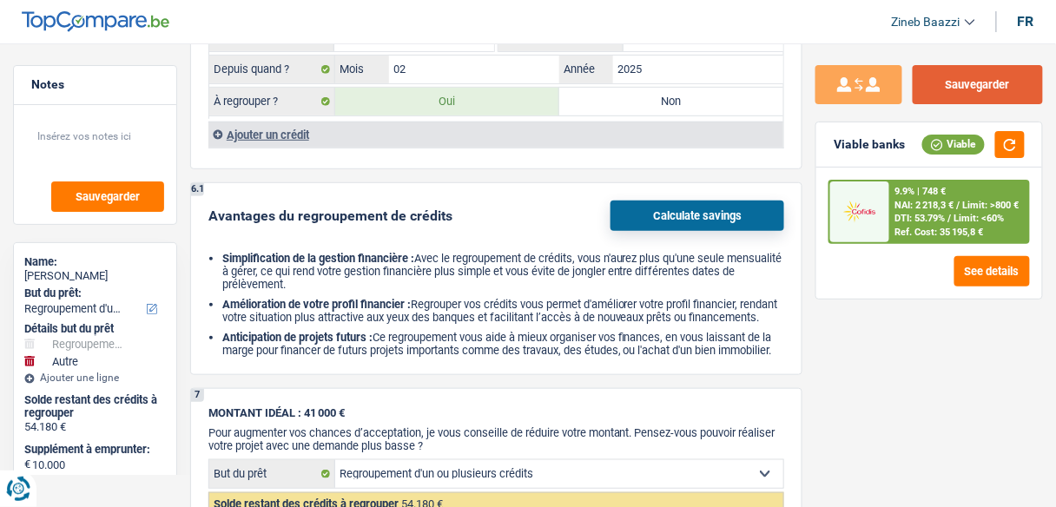
click at [972, 88] on button "Sauvegarder" at bounding box center [977, 84] width 130 height 39
click at [951, 83] on button "Sauvegarder" at bounding box center [977, 84] width 130 height 39
click at [962, 86] on button "Sauvegarder" at bounding box center [977, 84] width 130 height 39
click at [983, 73] on button "Sauvegarder" at bounding box center [977, 84] width 130 height 39
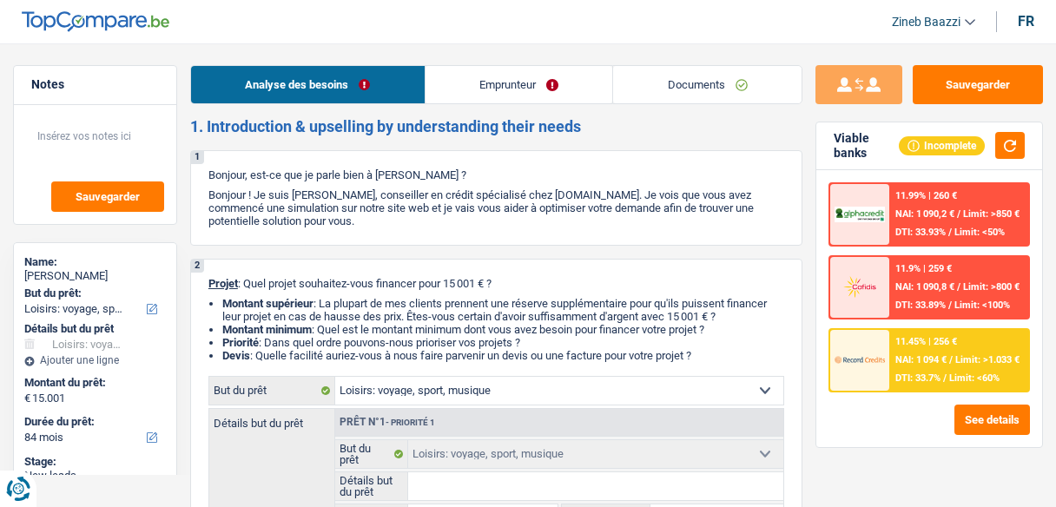
select select "hobbies"
select select "84"
select select "hobbies"
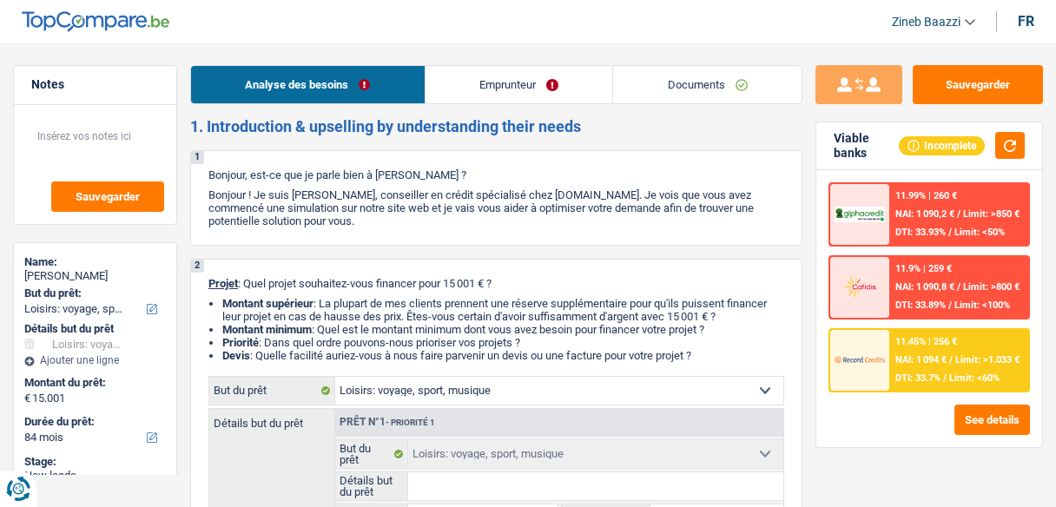
select select "84"
select select "mutuality"
select select "mutualityIndemnity"
select select "rents"
select select "hobbies"
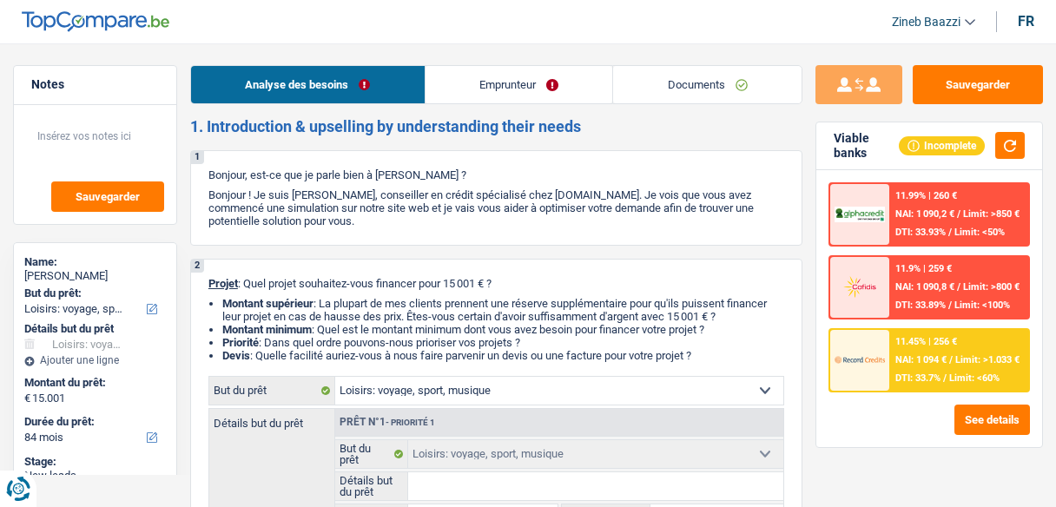
select select "hobbies"
select select "84"
drag, startPoint x: 441, startPoint y: 208, endPoint x: 558, endPoint y: 227, distance: 118.7
click at [558, 227] on p "Bonjour ! Je suis [PERSON_NAME], conseiller en crédit spécialisé chez [DOMAIN_N…" at bounding box center [496, 207] width 576 height 39
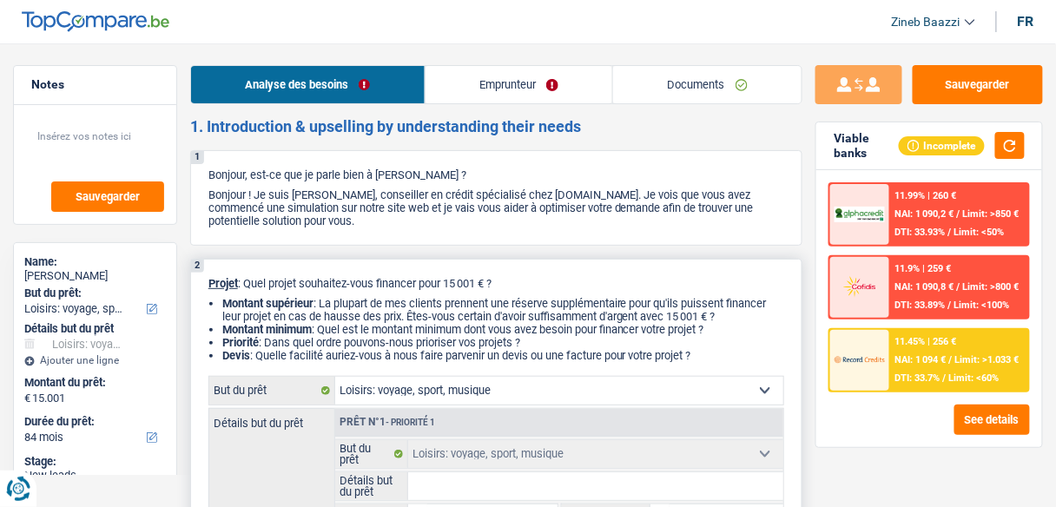
scroll to position [69, 0]
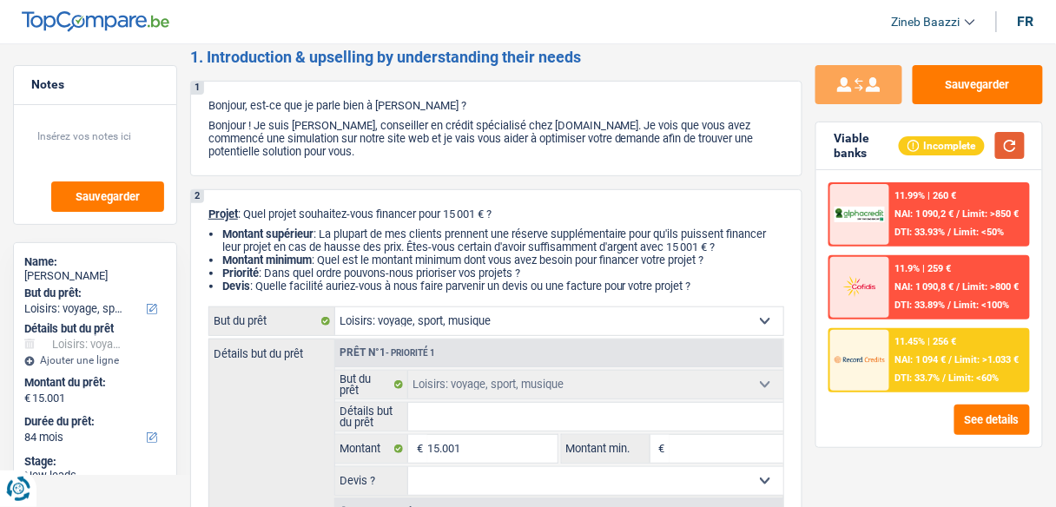
click at [1014, 141] on button "button" at bounding box center [1010, 145] width 30 height 27
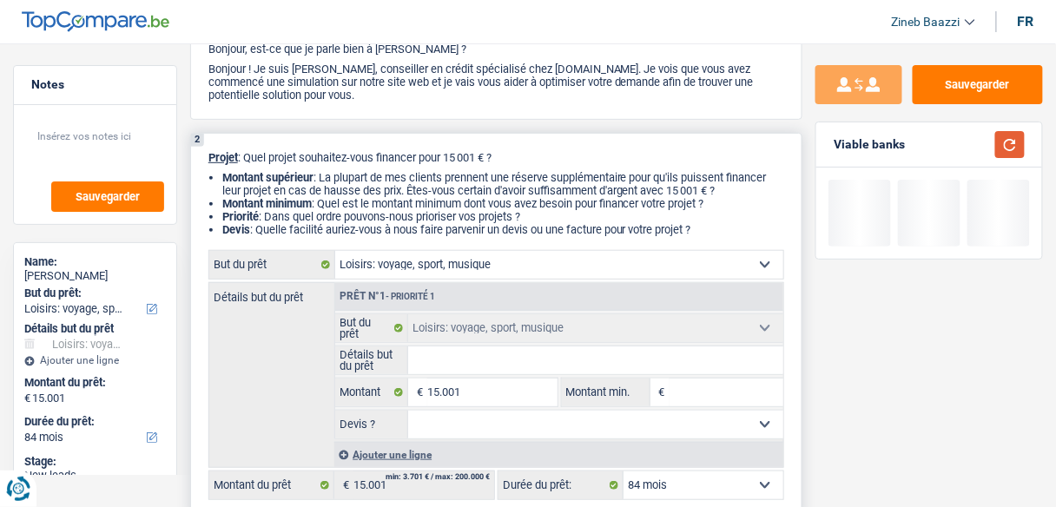
scroll to position [208, 0]
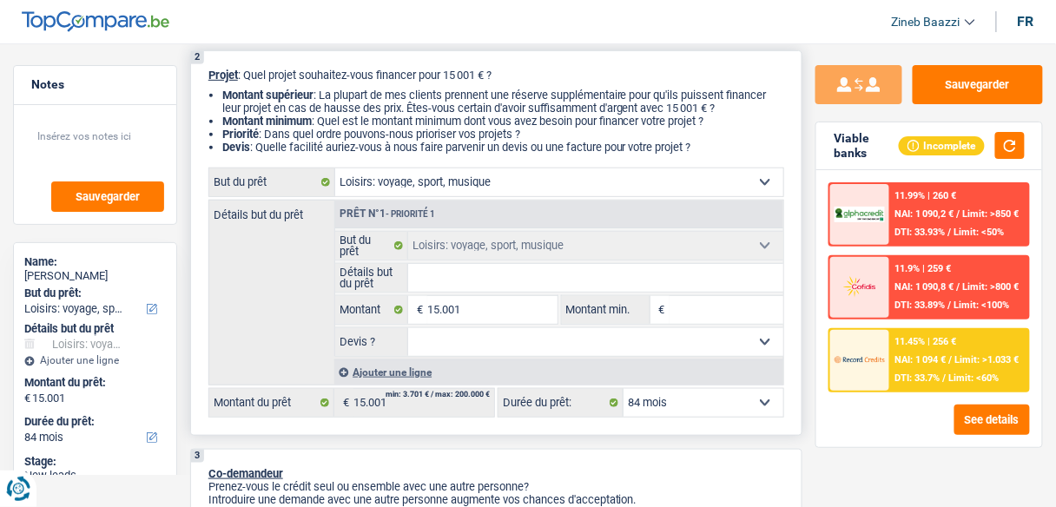
click at [455, 269] on input "Détails but du prêt" at bounding box center [595, 278] width 375 height 28
type input "d"
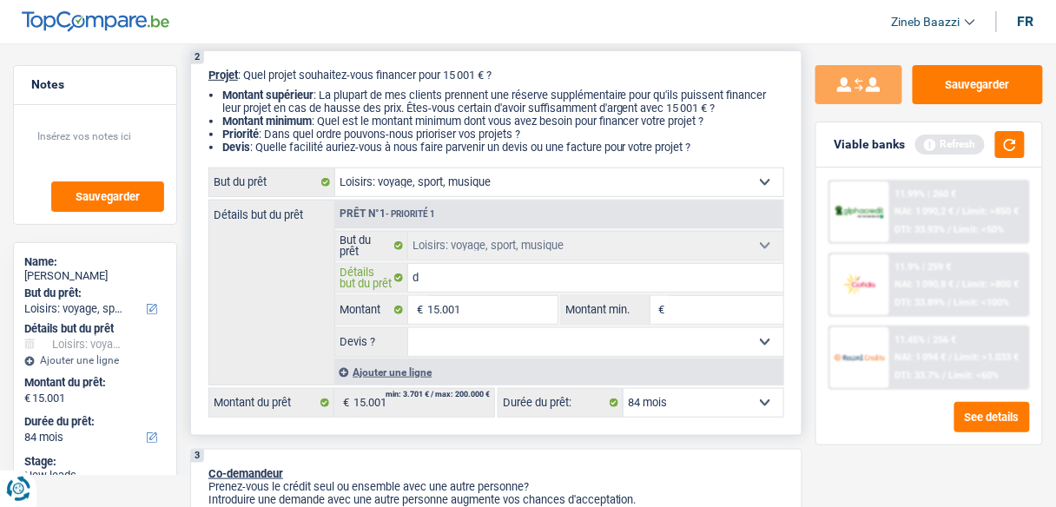
type input "de"
type input "des"
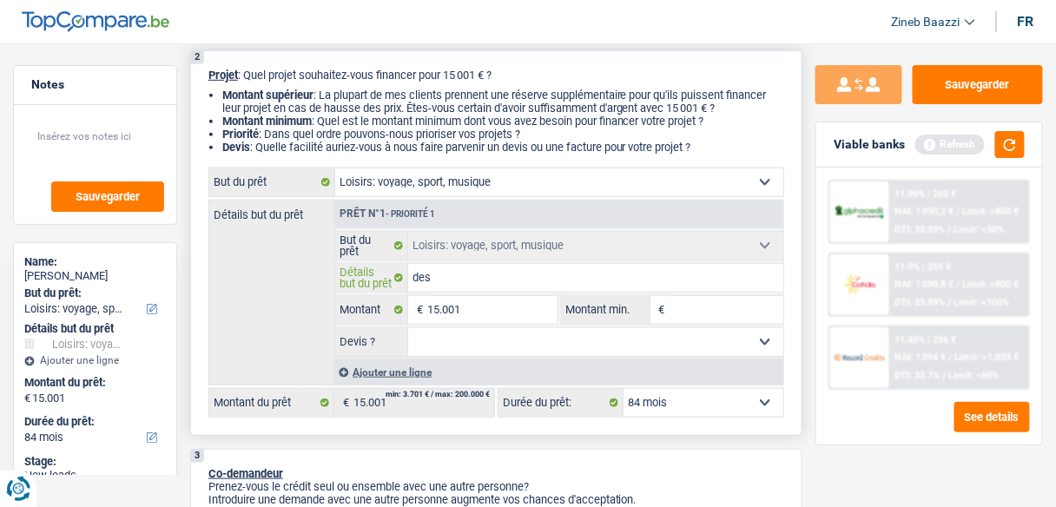
type input "des"
type input "des m"
type input "des me"
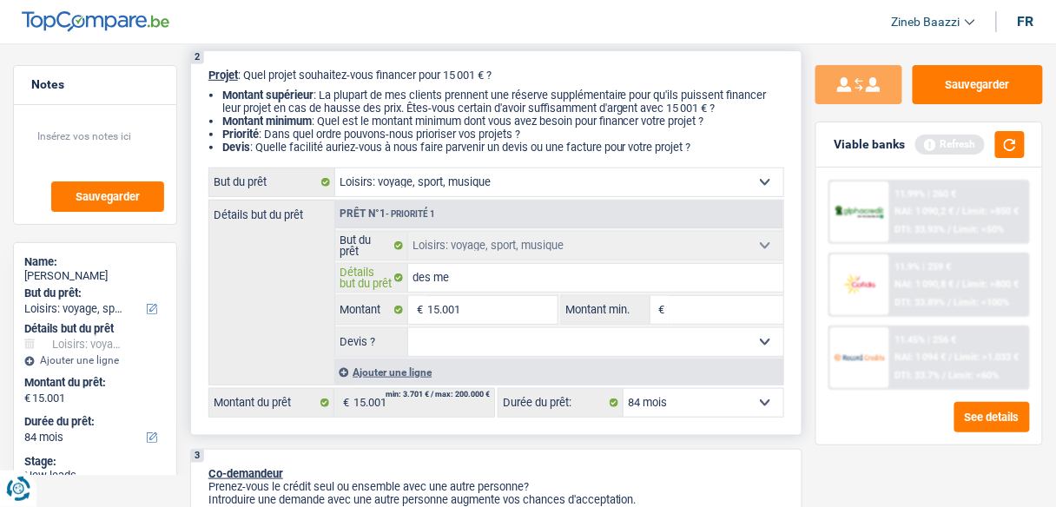
type input "des meu"
type input "des meub"
type input "des meubl"
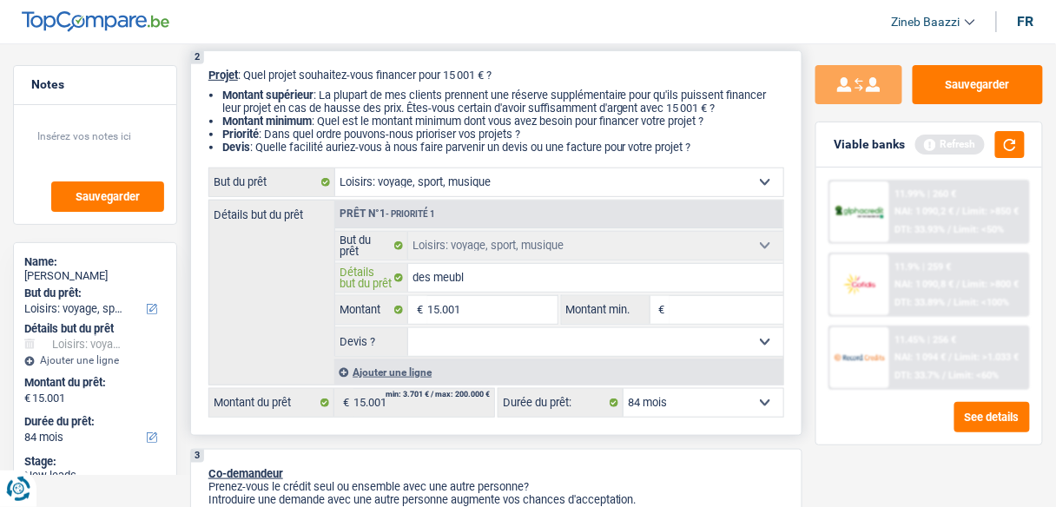
type input "des meubl"
type input "des meuble"
type input "des meubles"
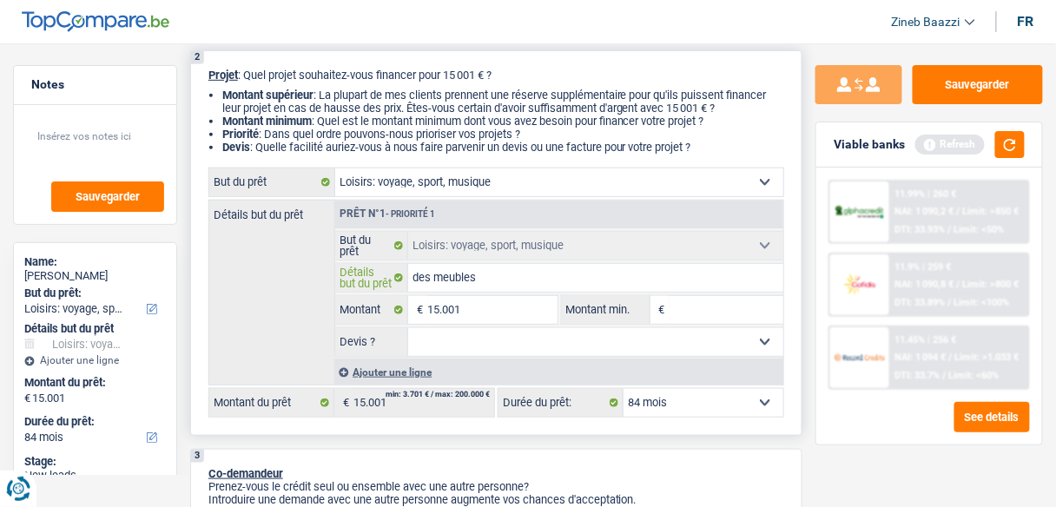
type input "des meubles"
click at [475, 186] on select "Confort maison: meubles, textile, peinture, électroménager, outillage non-profe…" at bounding box center [559, 182] width 448 height 28
select select "household"
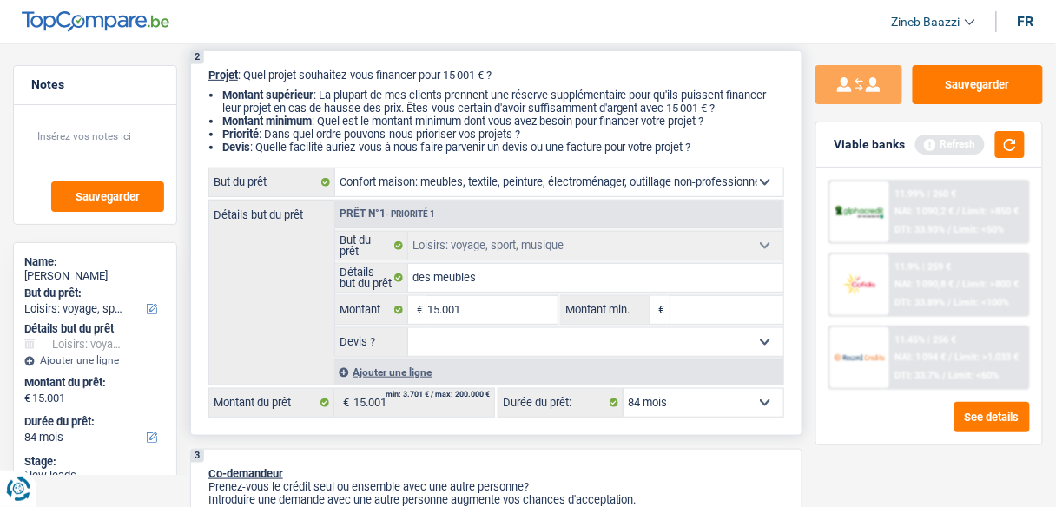
click at [335, 169] on select "Confort maison: meubles, textile, peinture, électroménager, outillage non-profe…" at bounding box center [559, 182] width 448 height 28
select select "household"
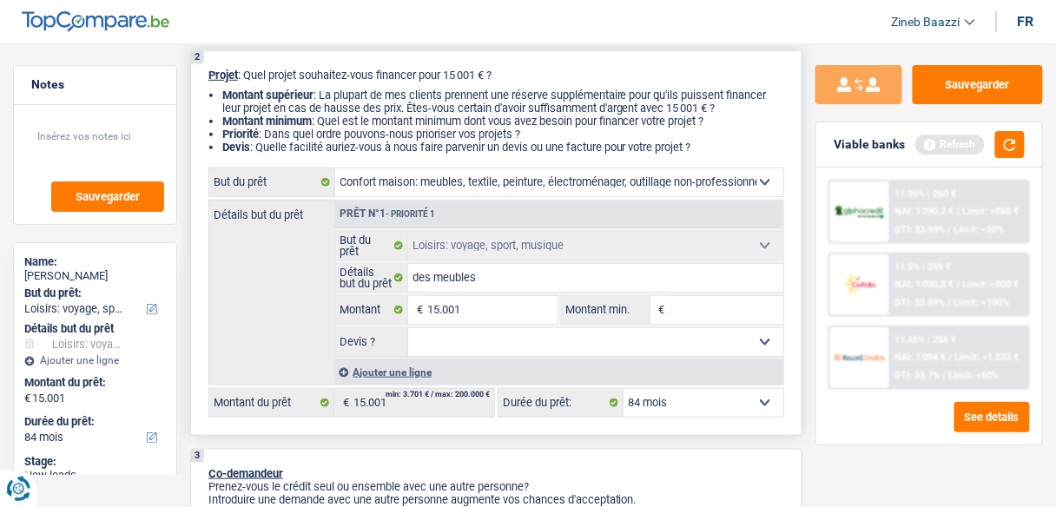
select select "household"
select select "hobbies"
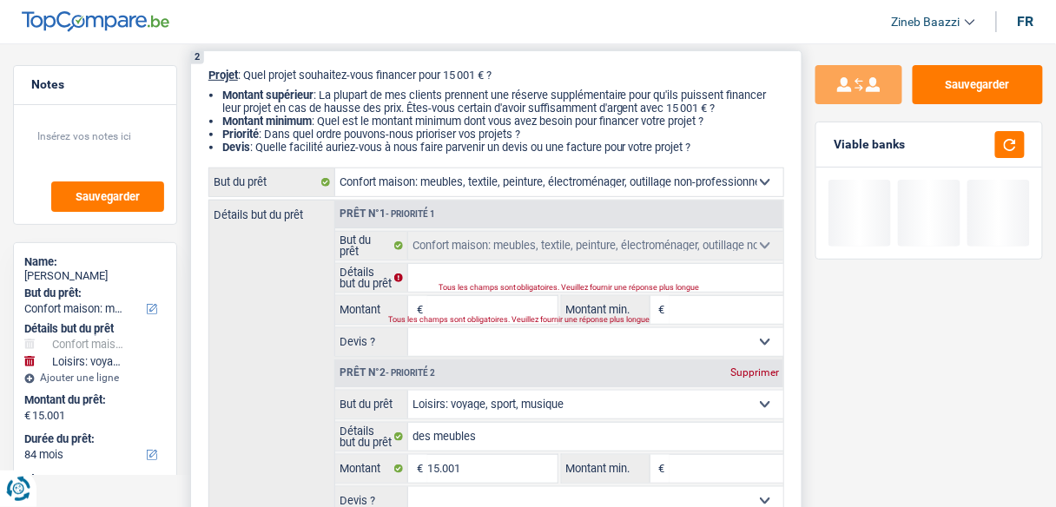
click at [297, 272] on div "Détails but du prêt Prêt n°1 - Priorité 1 Confort maison: meubles, textile, pei…" at bounding box center [496, 372] width 576 height 345
click at [455, 270] on input "Détails but du prêt" at bounding box center [595, 278] width 375 height 28
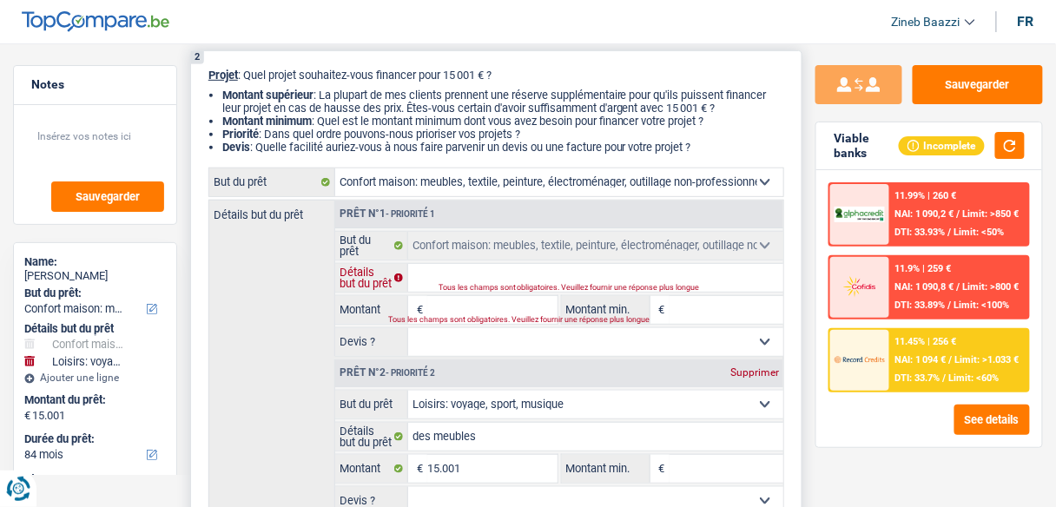
type input "r"
type input "re"
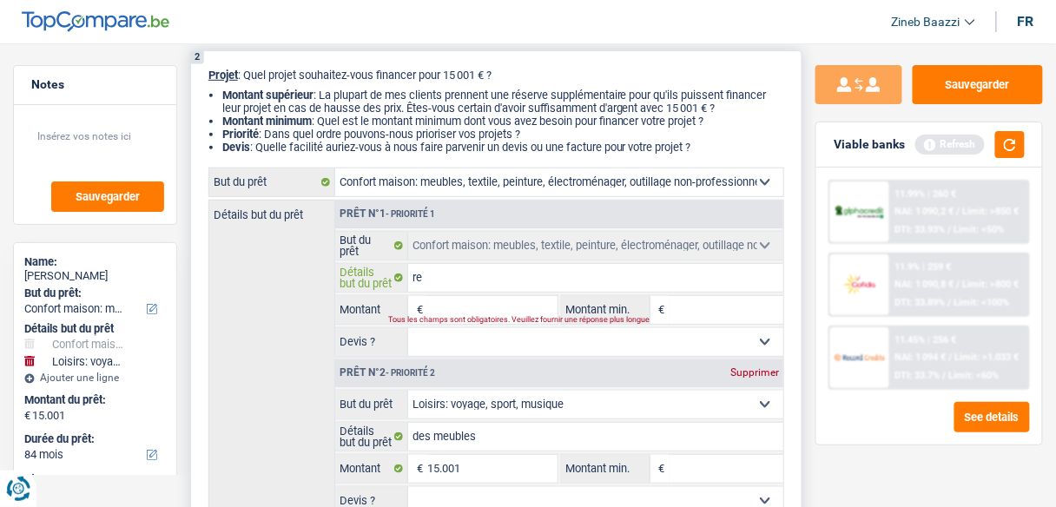
type input "ref"
type input "re"
type input "r"
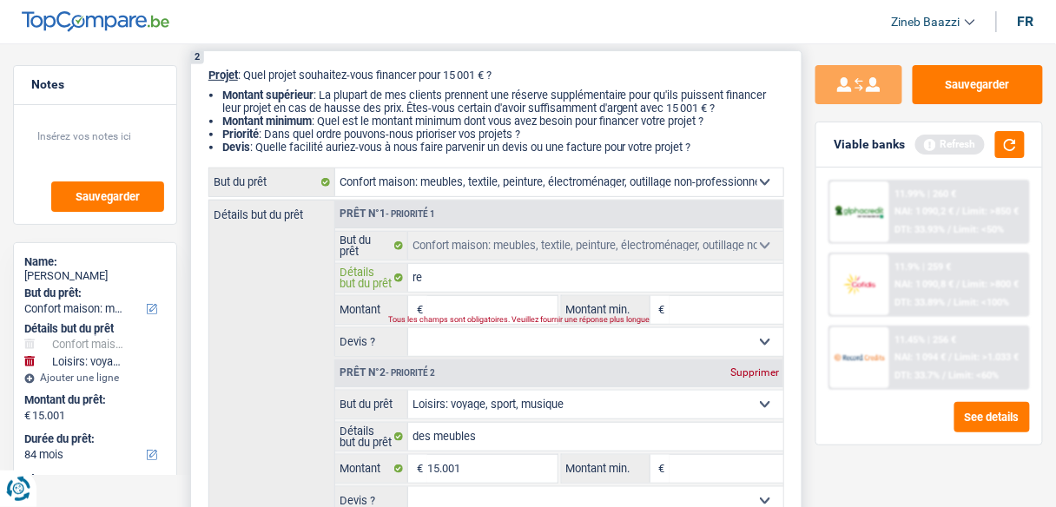
type input "r"
type input "a"
type input "ac"
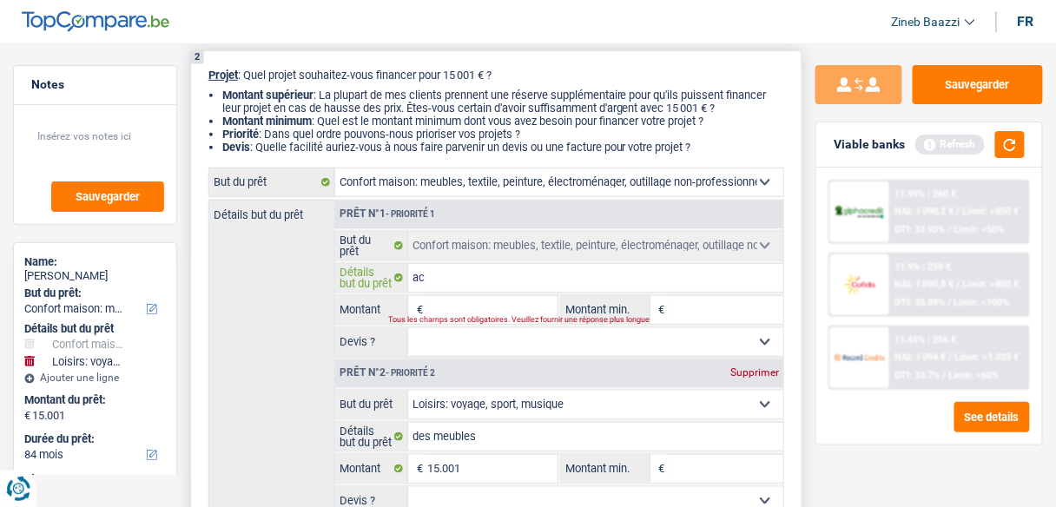
type input "ach"
type input "acha"
type input "achat"
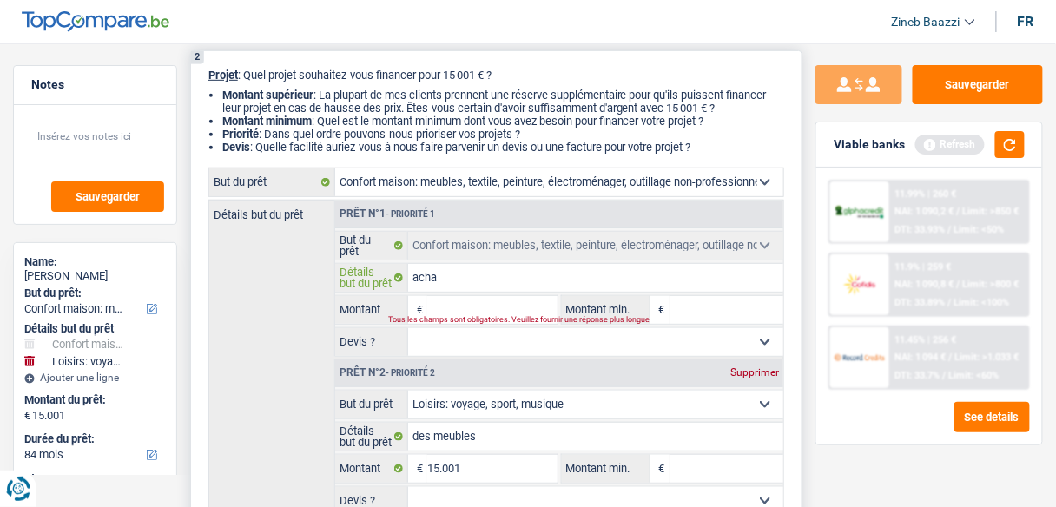
type input "achat"
type input "achat d"
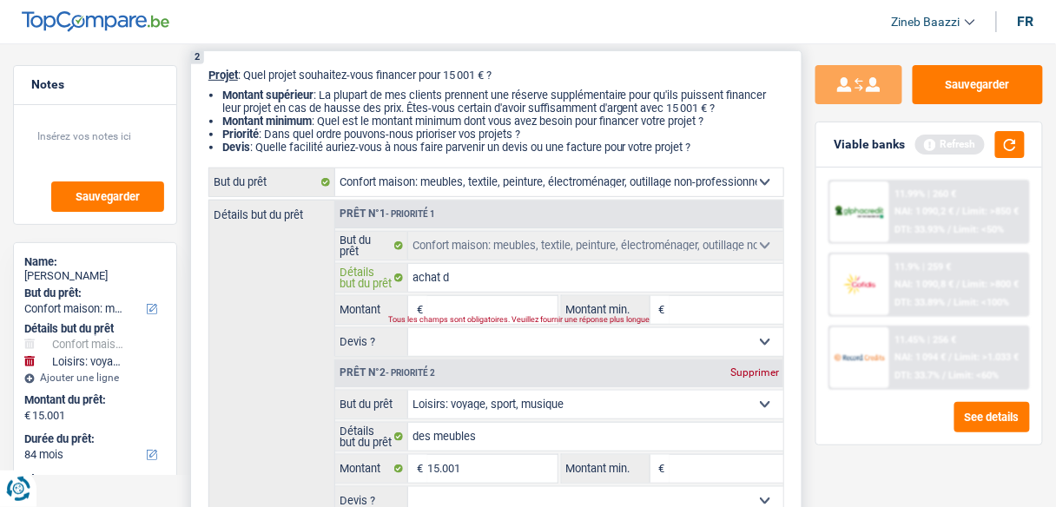
type input "achat de"
type input "achat de m"
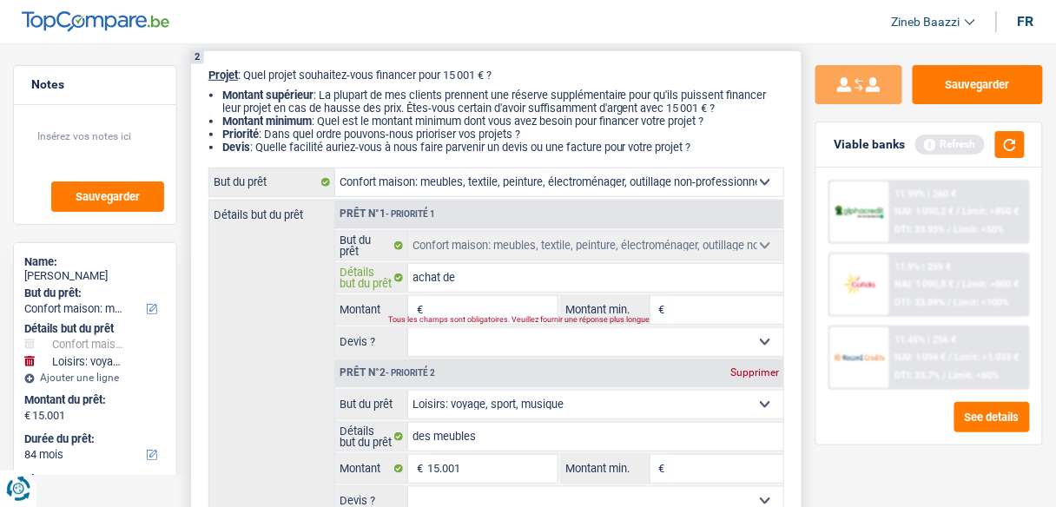
type input "achat de m"
type input "achat de me"
type input "achat de meu"
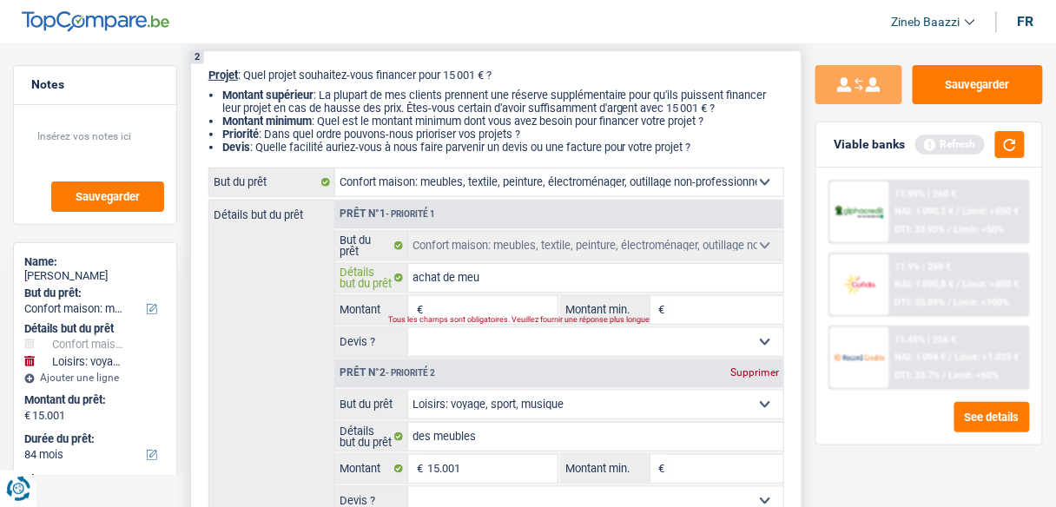
type input "achat de meub"
type input "achat de meubl"
type input "achat de meuble"
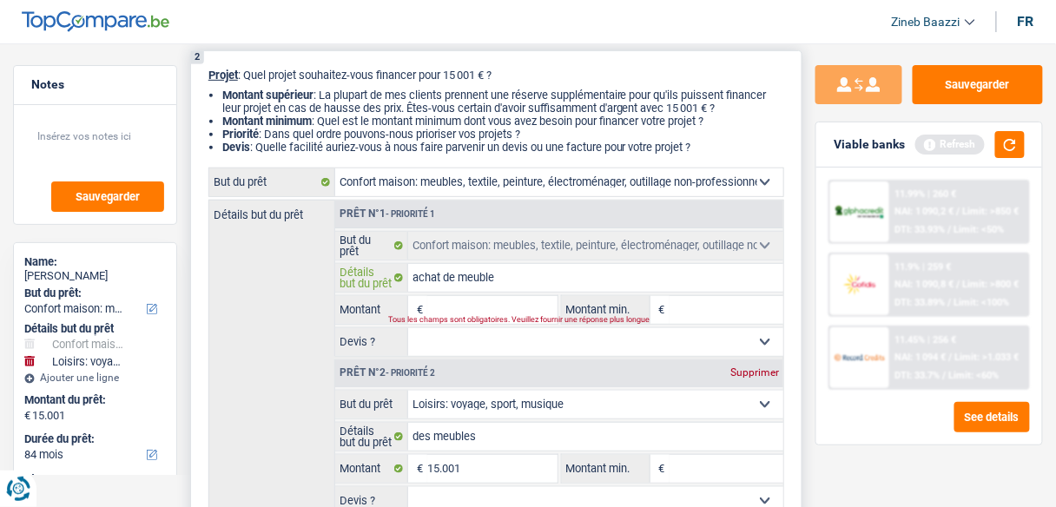
type input "achat de meuble"
type input "achat de meubles"
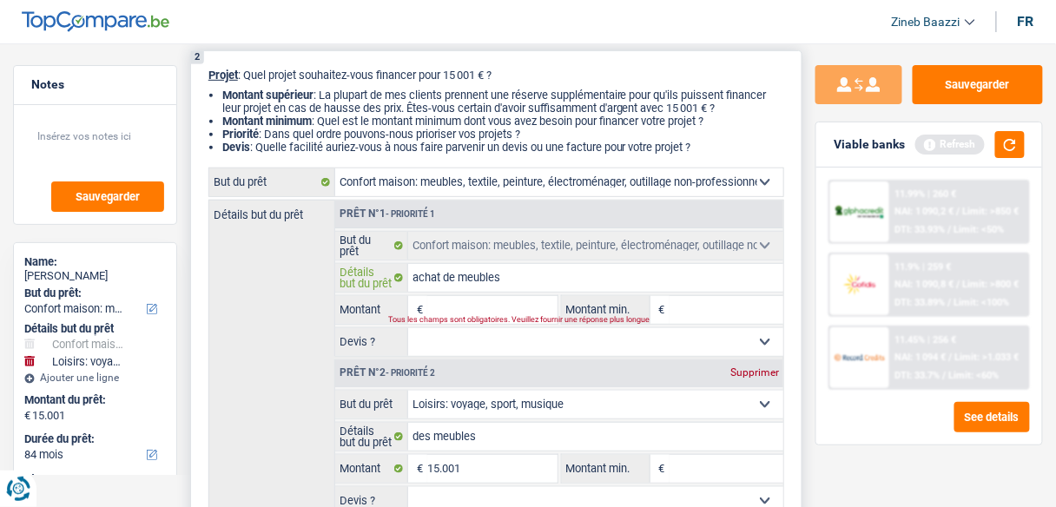
type input "achat de meubles"
click at [453, 345] on select "Oui Non Non répondu Sélectionner une option" at bounding box center [595, 342] width 375 height 28
click at [454, 300] on input "Montant" at bounding box center [491, 310] width 129 height 28
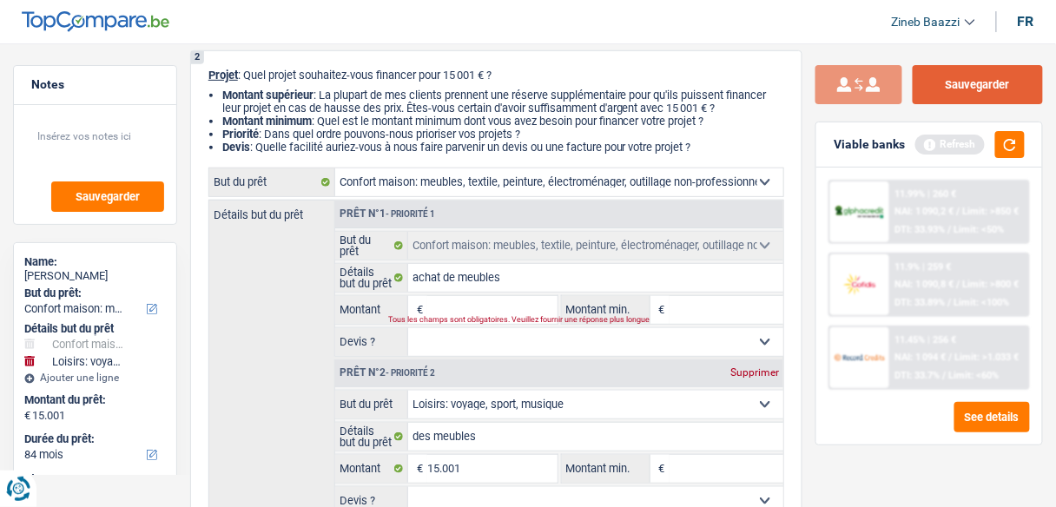
drag, startPoint x: 859, startPoint y: 69, endPoint x: 937, endPoint y: 73, distance: 78.2
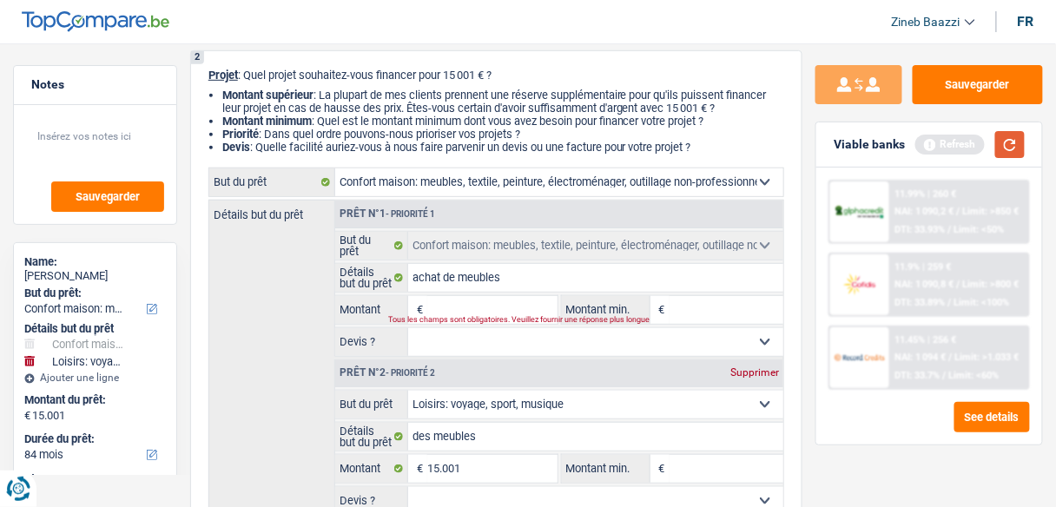
click at [1021, 150] on button "button" at bounding box center [1010, 144] width 30 height 27
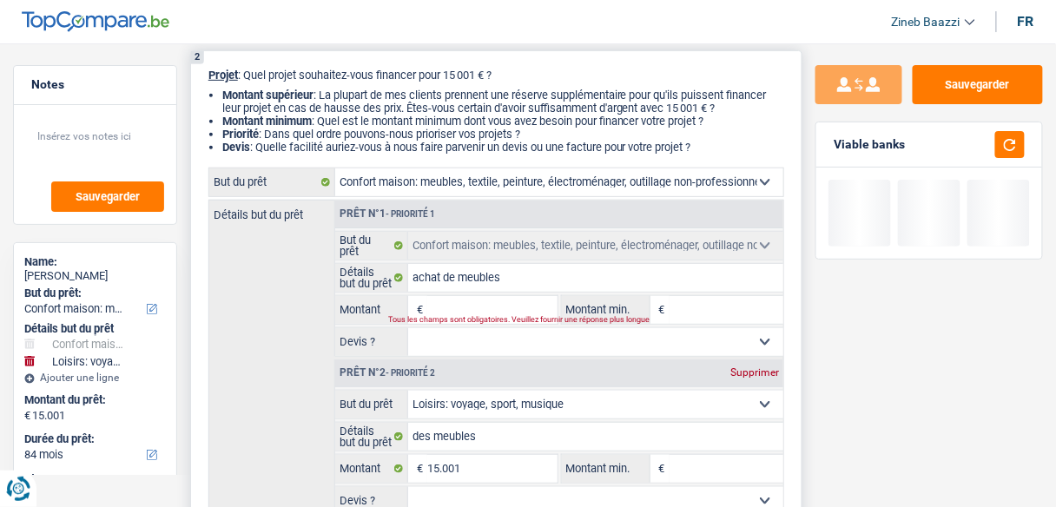
click at [449, 306] on input "Montant" at bounding box center [491, 310] width 129 height 28
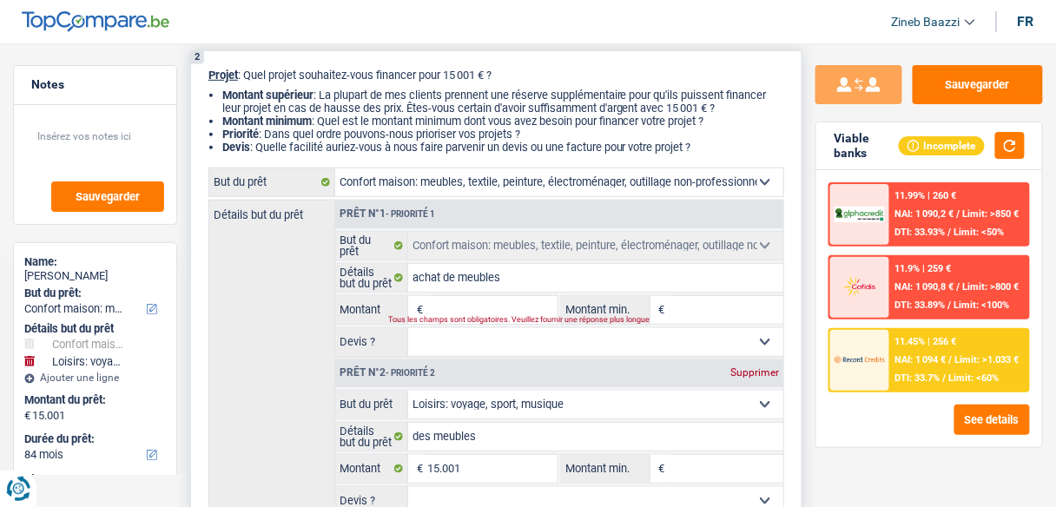
click at [686, 315] on input "Montant min." at bounding box center [726, 310] width 114 height 28
type input "1"
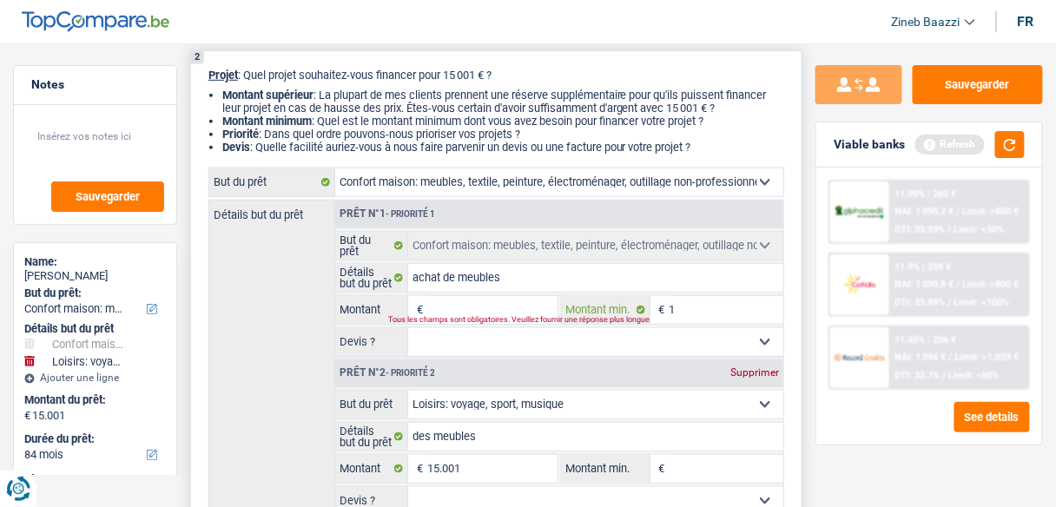
type input "10"
type input "100"
type input "1.000"
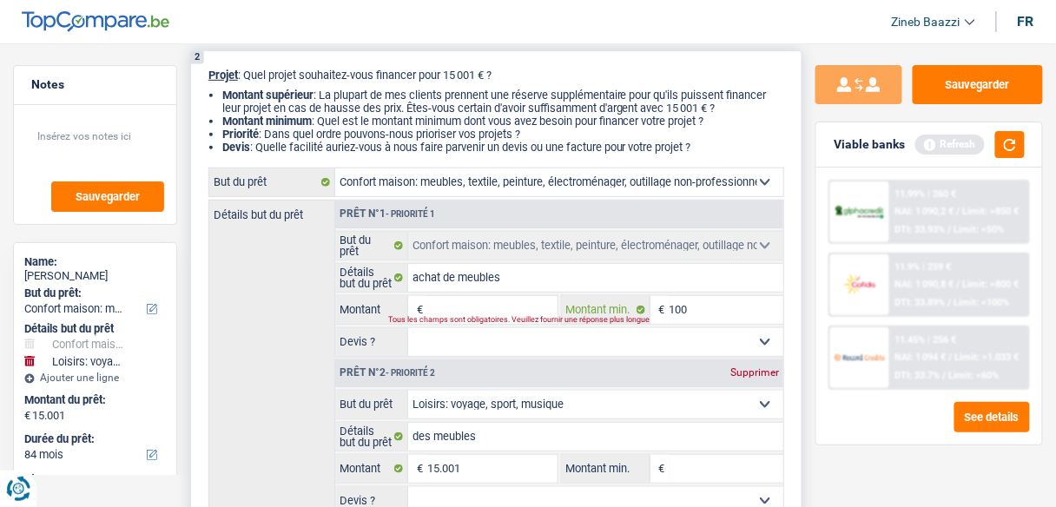
type input "1.000"
type input "10.000"
click at [482, 288] on input "achat de meubles" at bounding box center [595, 278] width 375 height 28
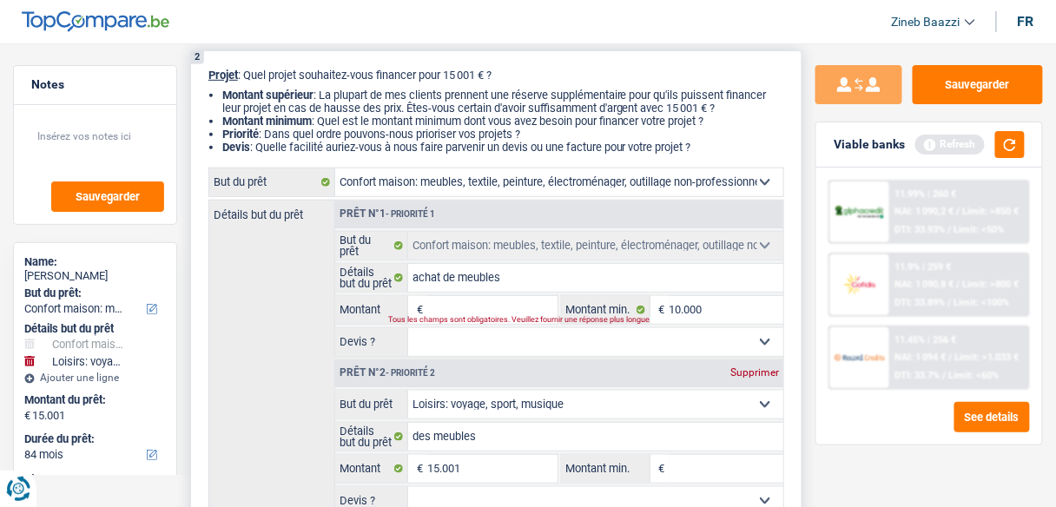
drag, startPoint x: 474, startPoint y: 313, endPoint x: 326, endPoint y: 318, distance: 148.5
click at [473, 317] on div "Tous les champs sont obligatoires. Veuillez fournir une réponse plus longue" at bounding box center [464, 320] width 151 height 7
click at [472, 311] on input "Montant" at bounding box center [491, 310] width 129 height 28
type input "1"
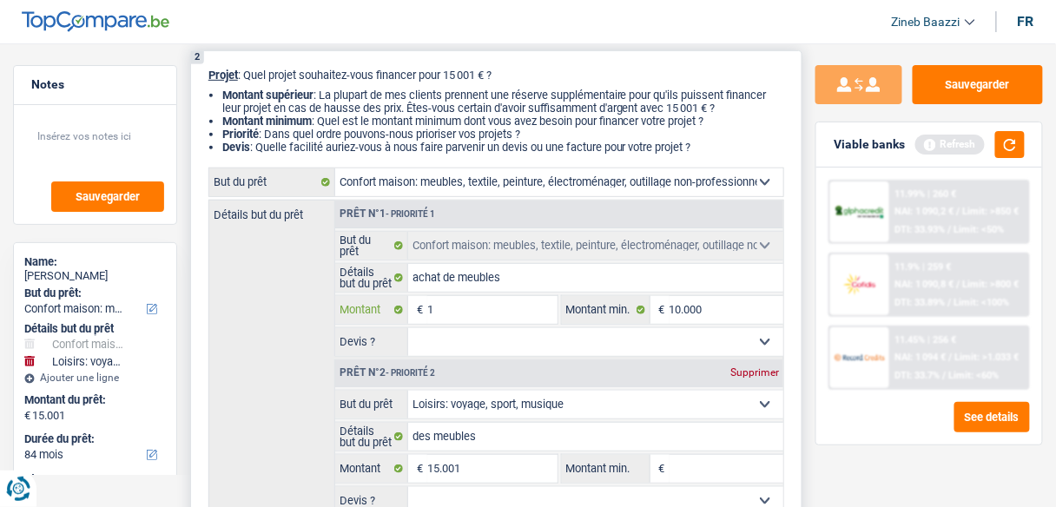
type input "17"
type input "170"
type input "1.700"
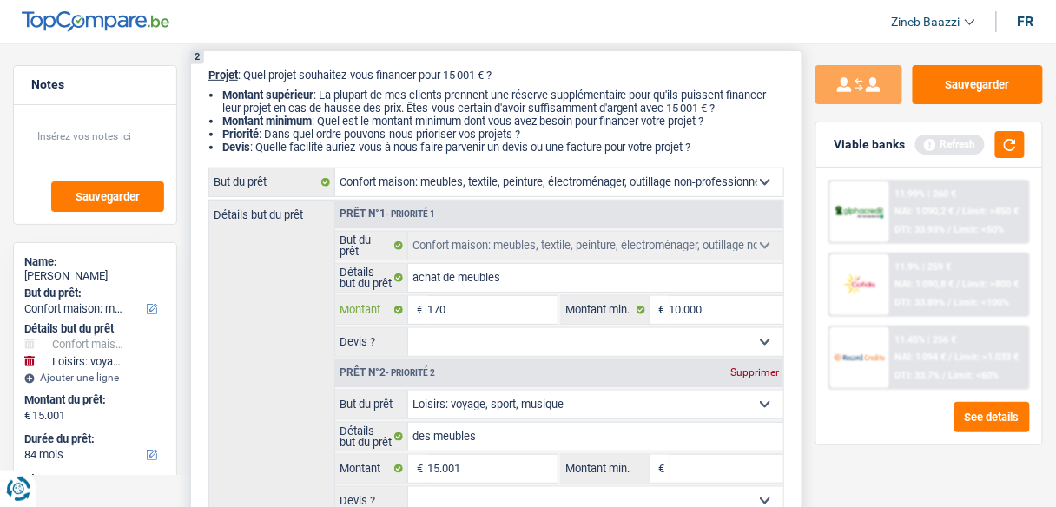
type input "1.700"
type input "17.000"
click at [464, 321] on input "17.000" at bounding box center [491, 310] width 129 height 28
type input "17.000"
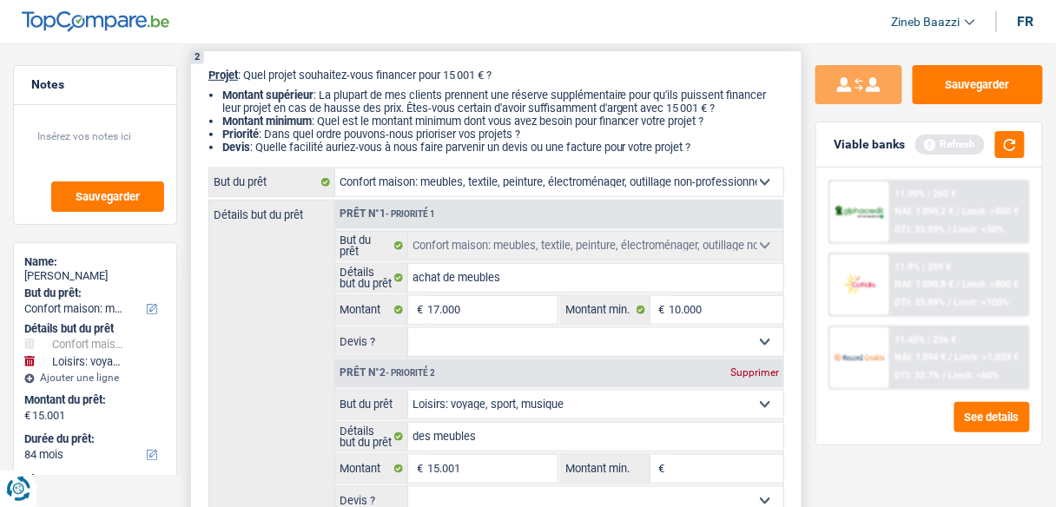
type input "32.001"
select select "120"
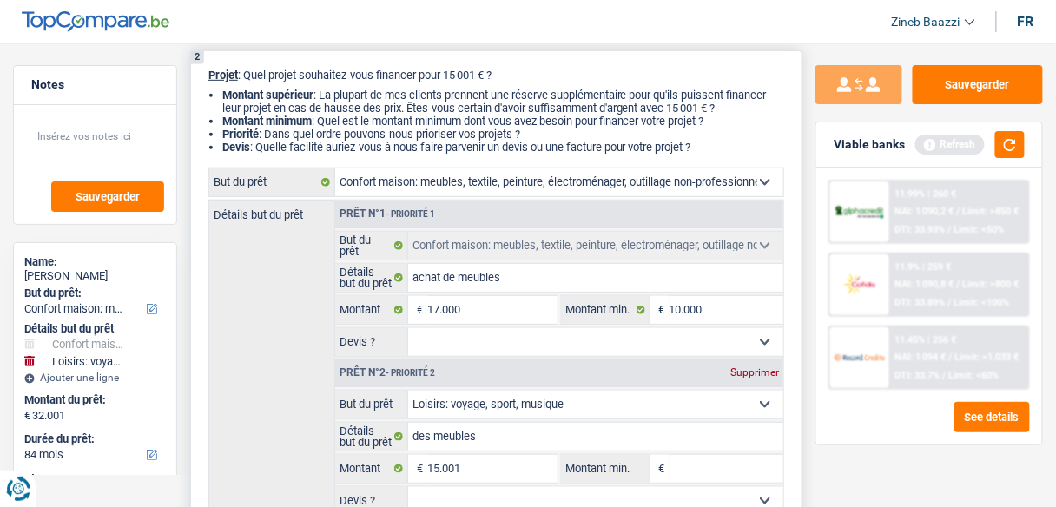
select select "120"
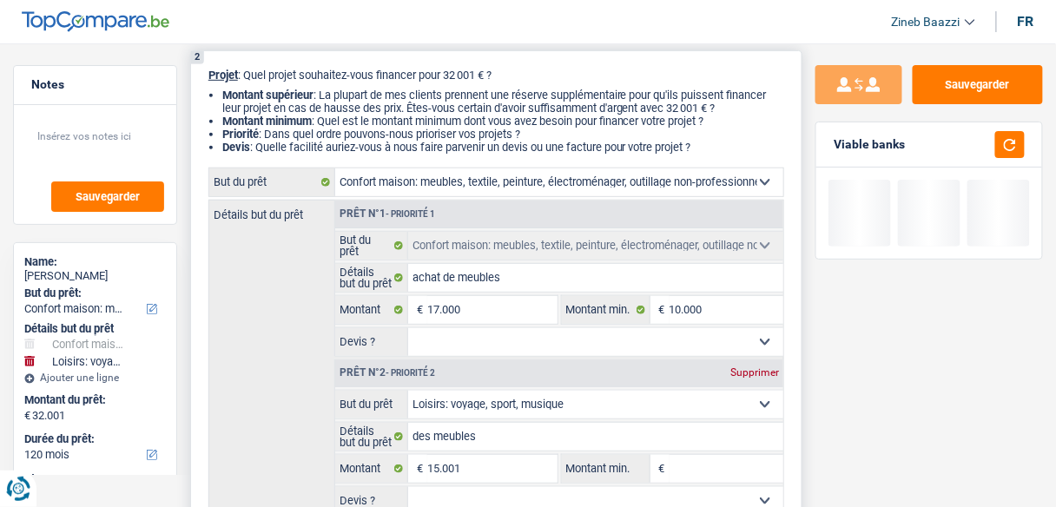
click at [459, 343] on select "Oui Non Non répondu Sélectionner une option" at bounding box center [595, 342] width 375 height 28
select select "false"
click at [408, 328] on select "Oui Non Non répondu Sélectionner une option" at bounding box center [595, 342] width 375 height 28
select select "false"
click at [259, 369] on div "Détails but du prêt Prêt n°1 - Priorité 1 Confort maison: meubles, textile, pei…" at bounding box center [496, 372] width 576 height 345
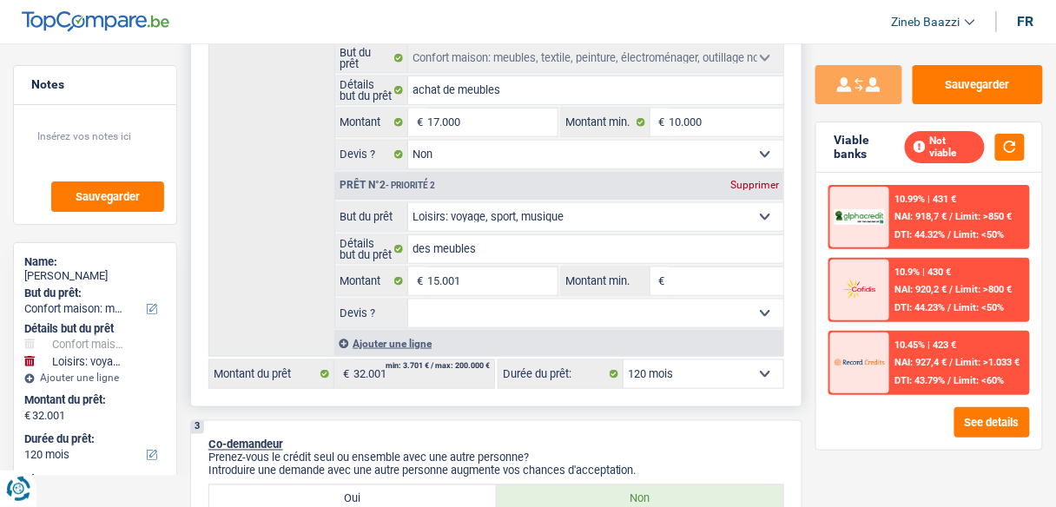
scroll to position [417, 0]
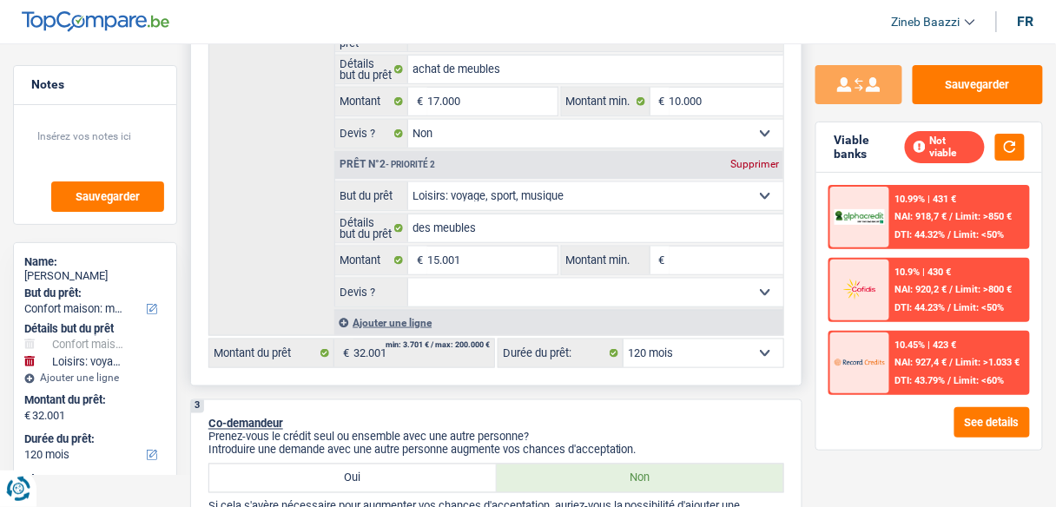
click at [747, 163] on div "Supprimer" at bounding box center [754, 164] width 57 height 10
type input "17.000"
select select "84"
type input "17.000"
select select "84"
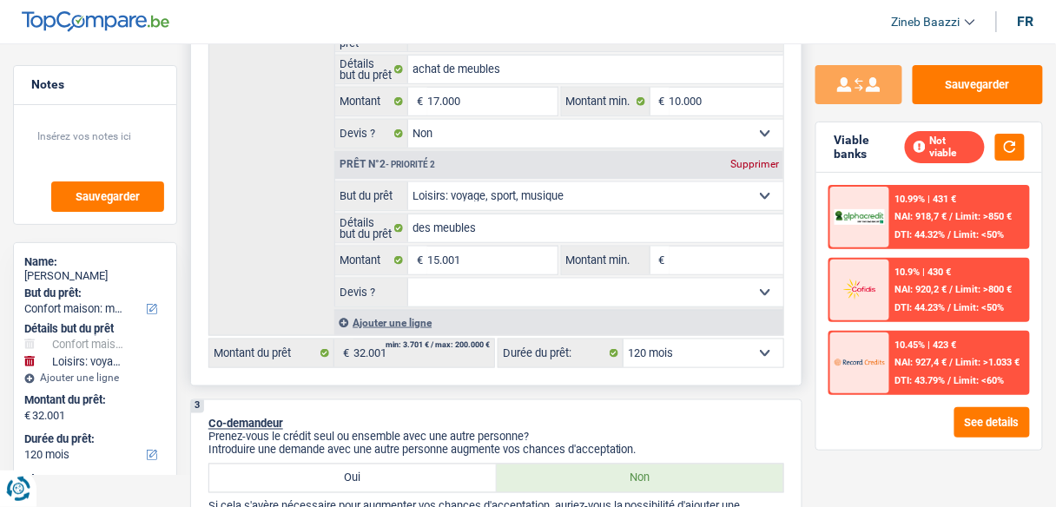
type input "17.000"
select select "84"
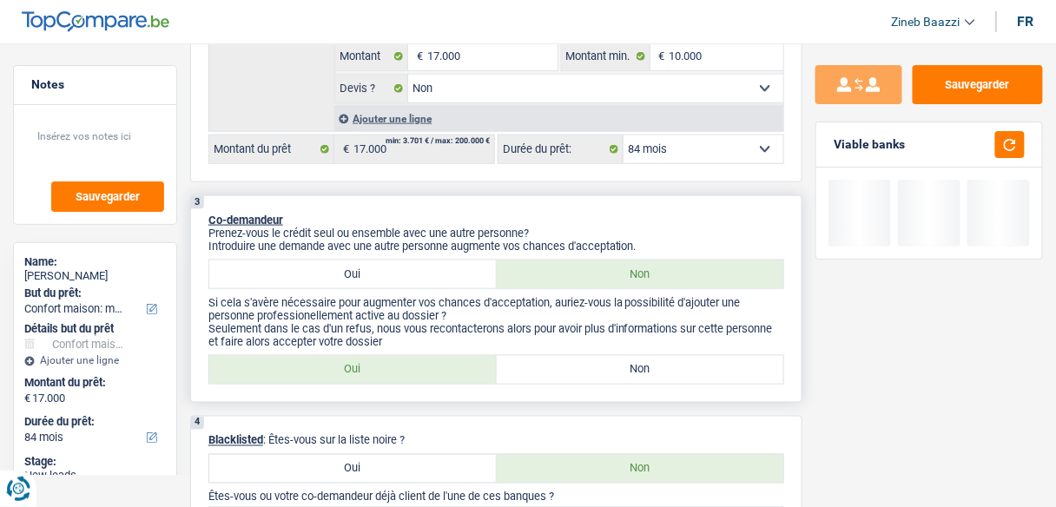
scroll to position [486, 0]
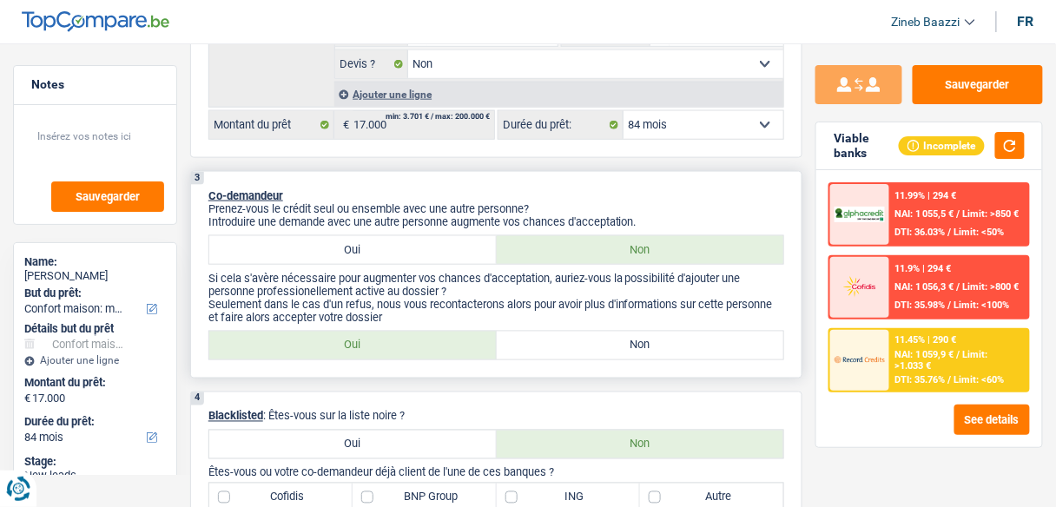
click at [530, 285] on p "Si cela s'avère nécessaire pour augmenter vos chances d'acceptation, auriez-vou…" at bounding box center [496, 285] width 576 height 26
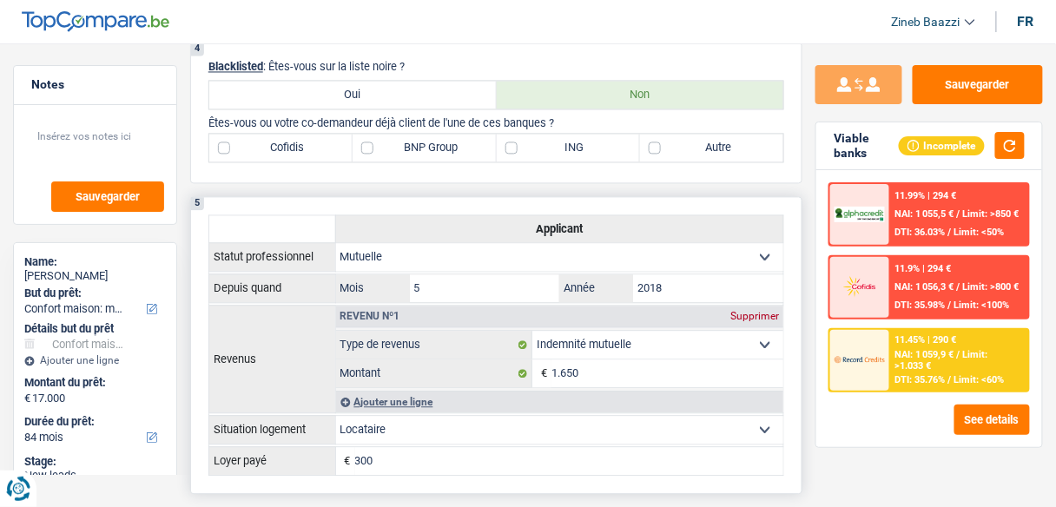
scroll to position [832, 0]
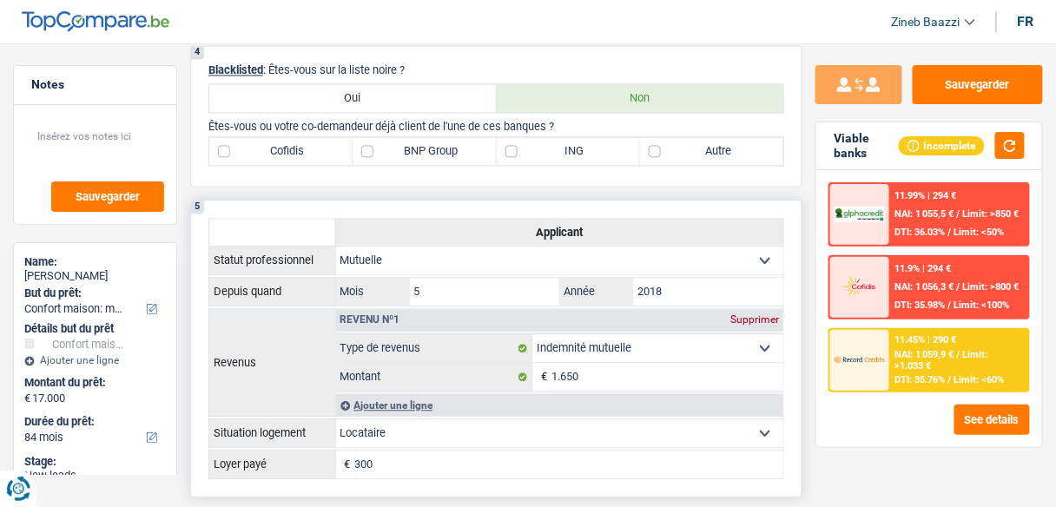
click at [355, 220] on th "Applicant" at bounding box center [559, 232] width 449 height 28
drag, startPoint x: 586, startPoint y: 227, endPoint x: 517, endPoint y: 215, distance: 69.5
click at [517, 218] on th "Applicant" at bounding box center [559, 232] width 449 height 28
click at [521, 218] on th "Applicant" at bounding box center [559, 232] width 449 height 28
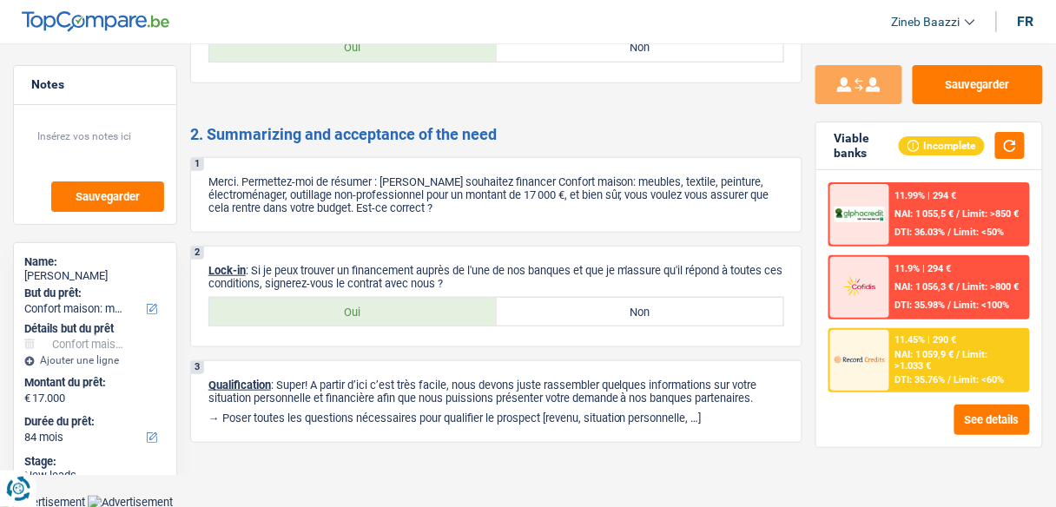
scroll to position [1874, 0]
click at [978, 96] on button "Sauvegarder" at bounding box center [977, 84] width 130 height 39
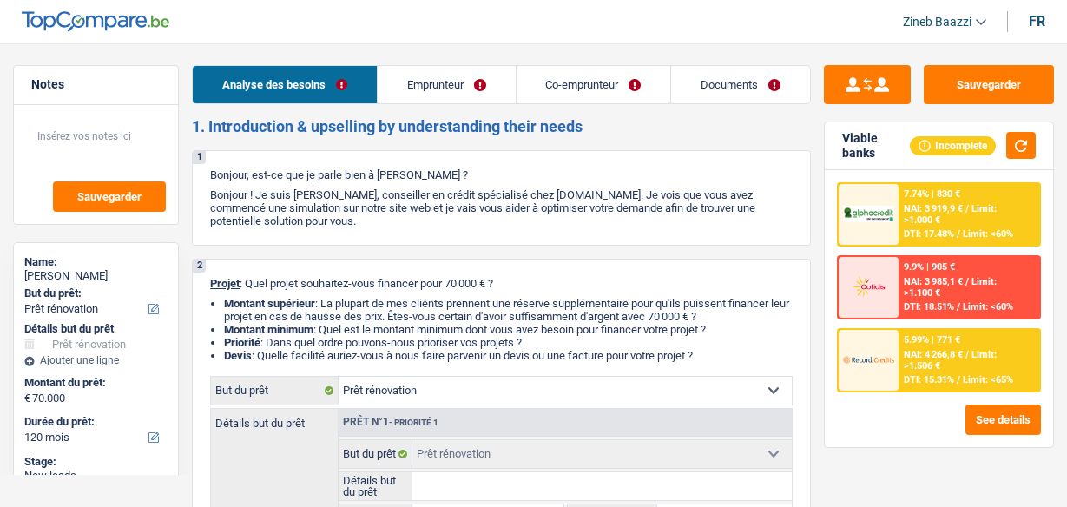
select select "renovation"
select select "120"
select select "renovation"
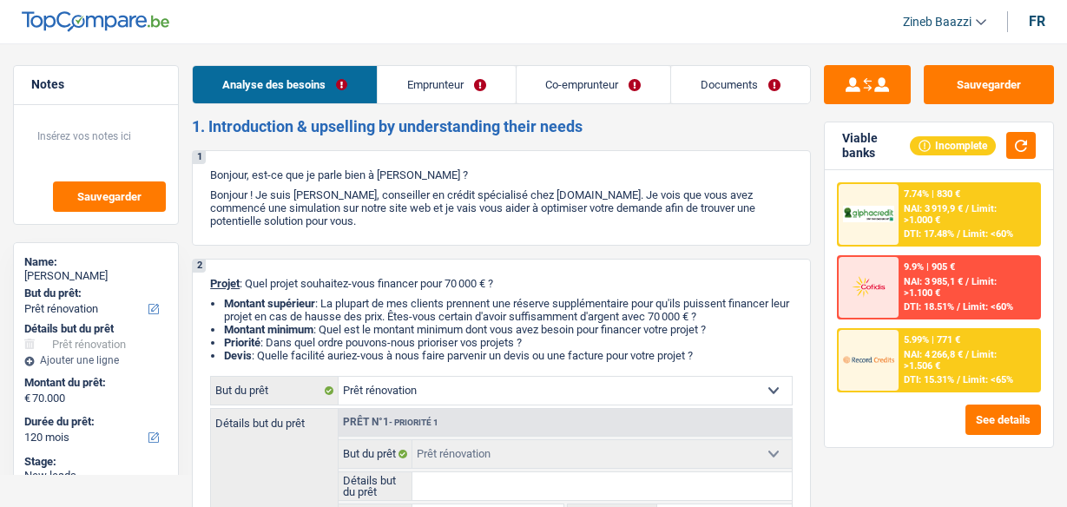
select select "120"
select select "privateEmployee"
select select "netSalary"
select select "mealVouchers"
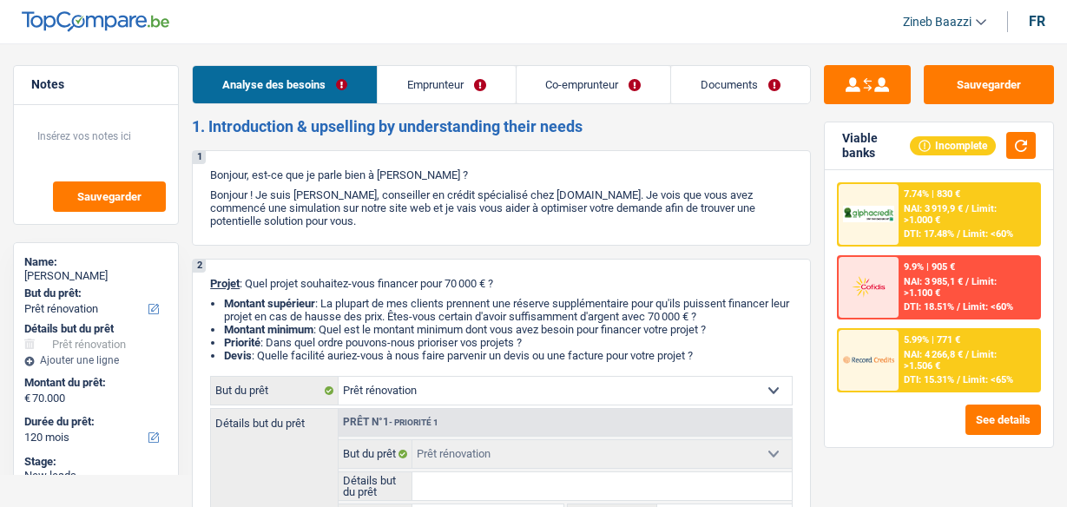
select select "netSalary"
select select "mealVouchers"
select select "ownerWithMortgage"
select select "renovation"
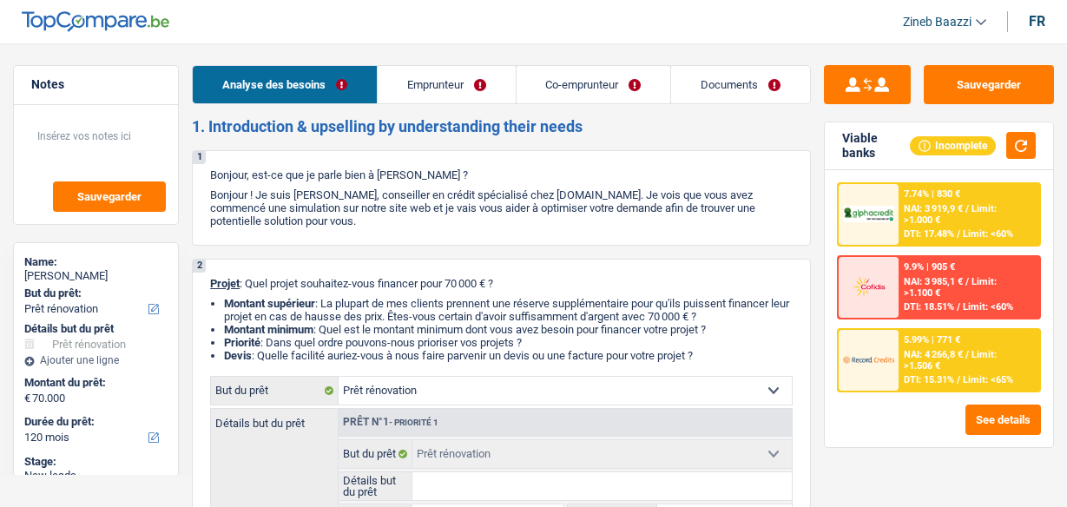
select select "120"
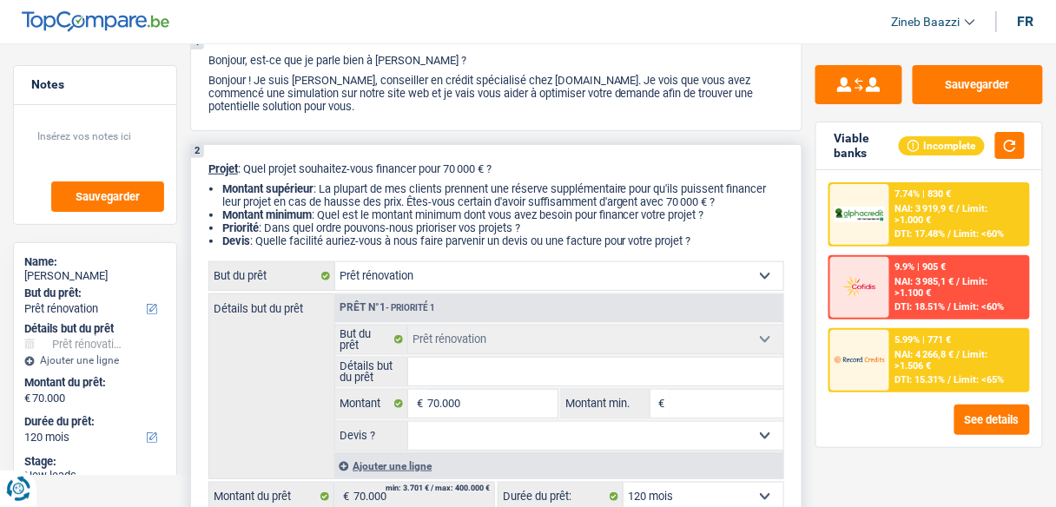
scroll to position [139, 0]
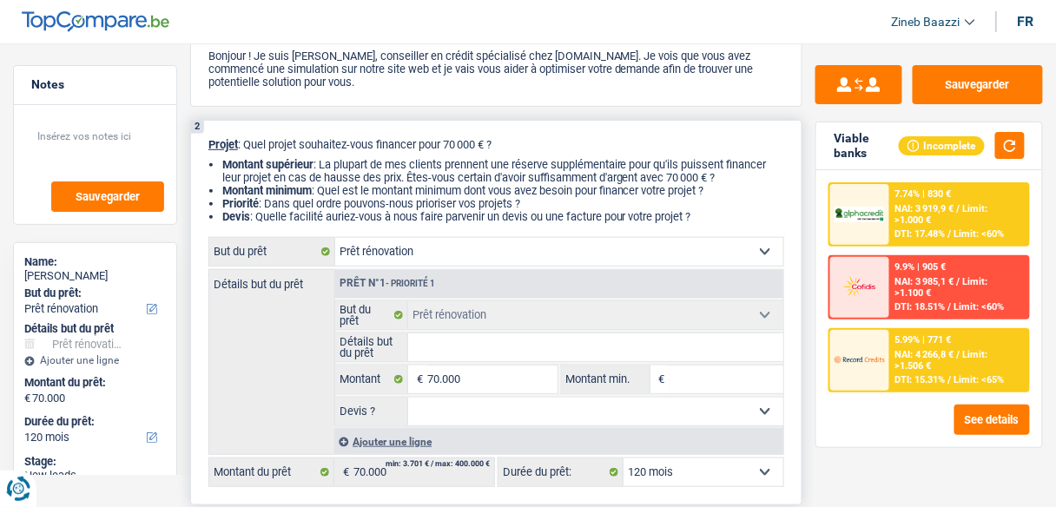
click at [449, 343] on input "Détails but du prêt" at bounding box center [595, 347] width 375 height 28
click at [473, 354] on input "Détails but du prêt" at bounding box center [595, 347] width 375 height 28
type input "t"
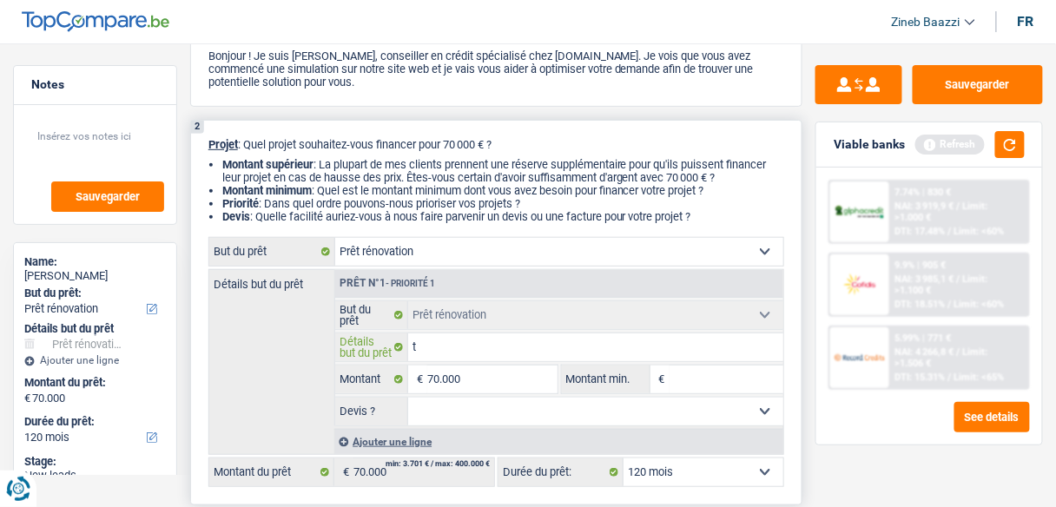
type input "tr"
type input "tra"
type input "trav"
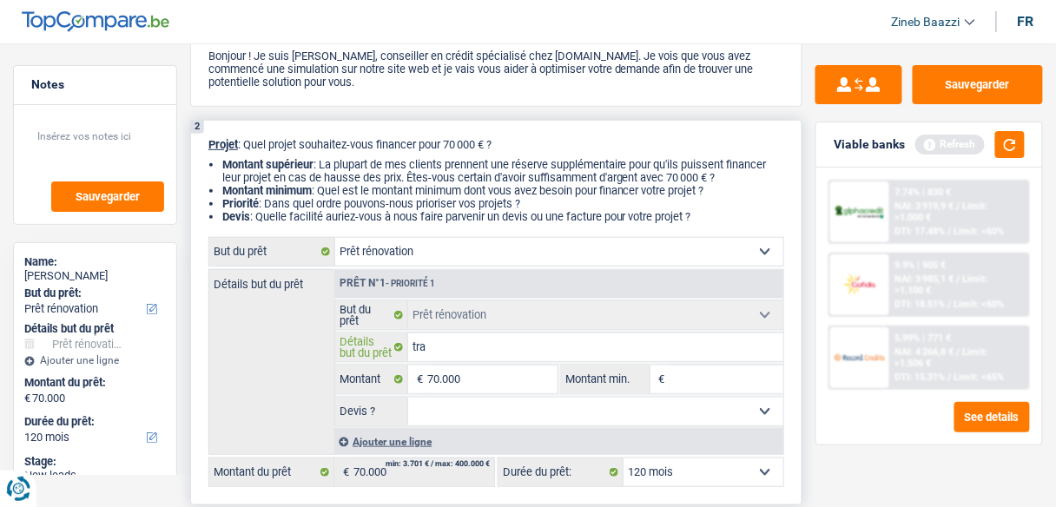
type input "trav"
type input "trava"
type input "travau"
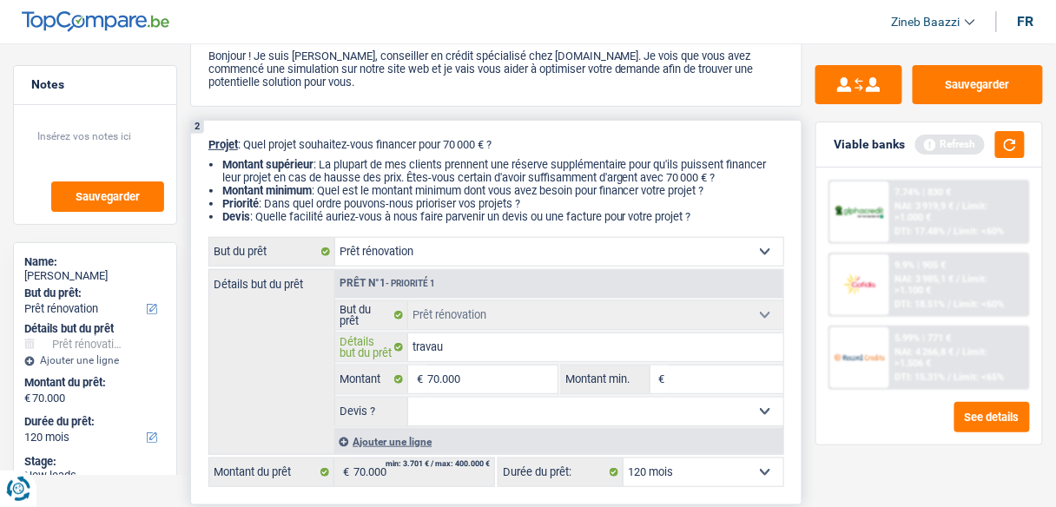
type input "travaux"
click at [1003, 148] on button "button" at bounding box center [1010, 144] width 30 height 27
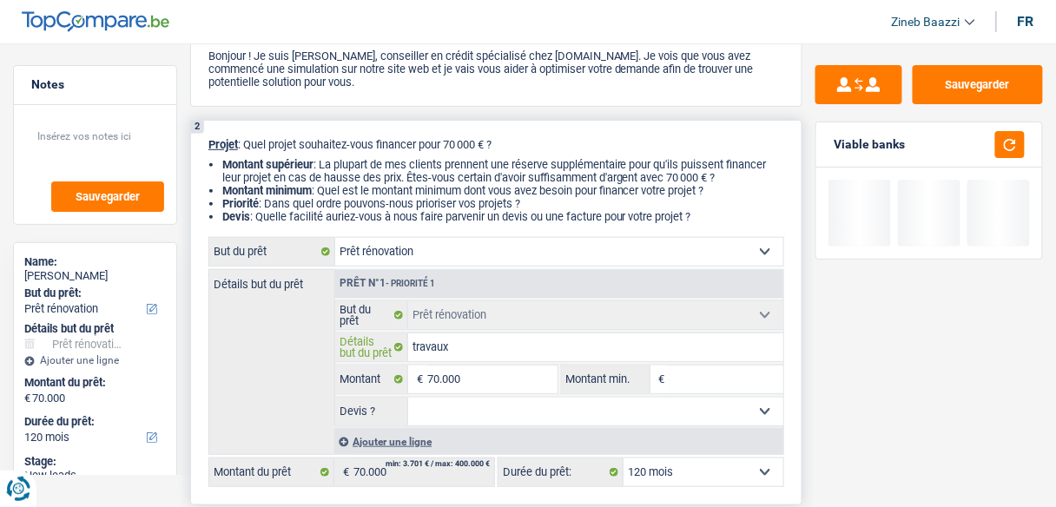
click at [488, 355] on input "travaux" at bounding box center [595, 347] width 375 height 28
type input "travaux i"
type input "travaux in"
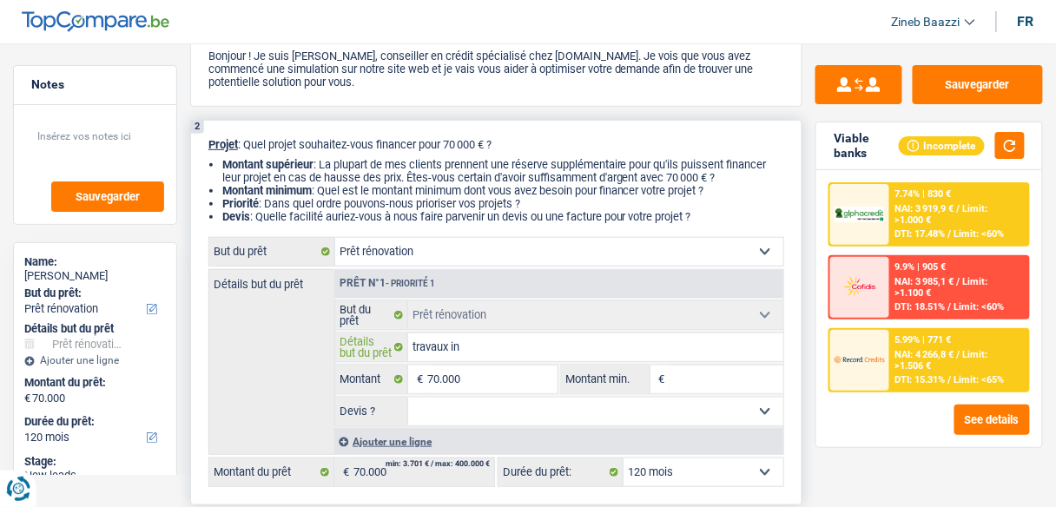
type input "travaux int"
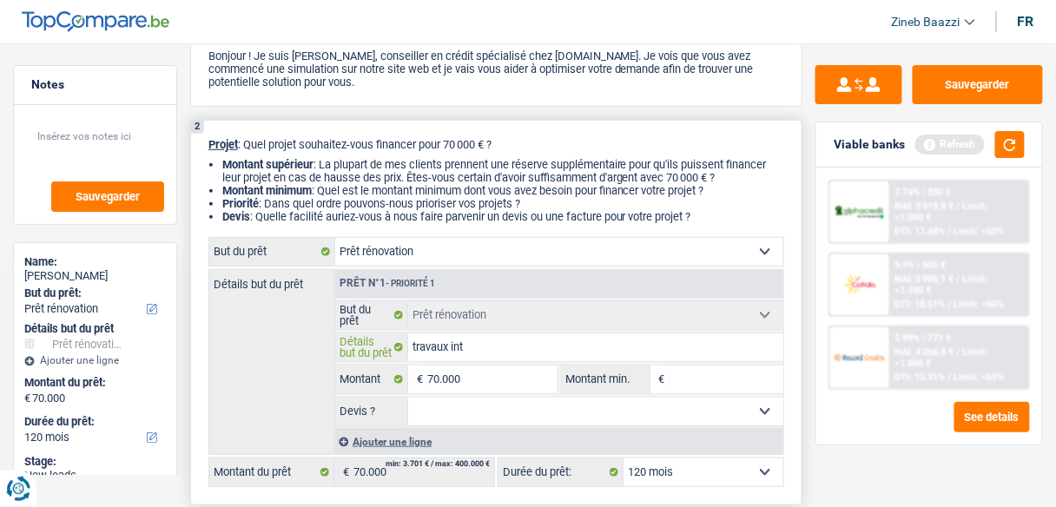
type input "travaux inte"
type input "travaux inter"
type input "travaux interi"
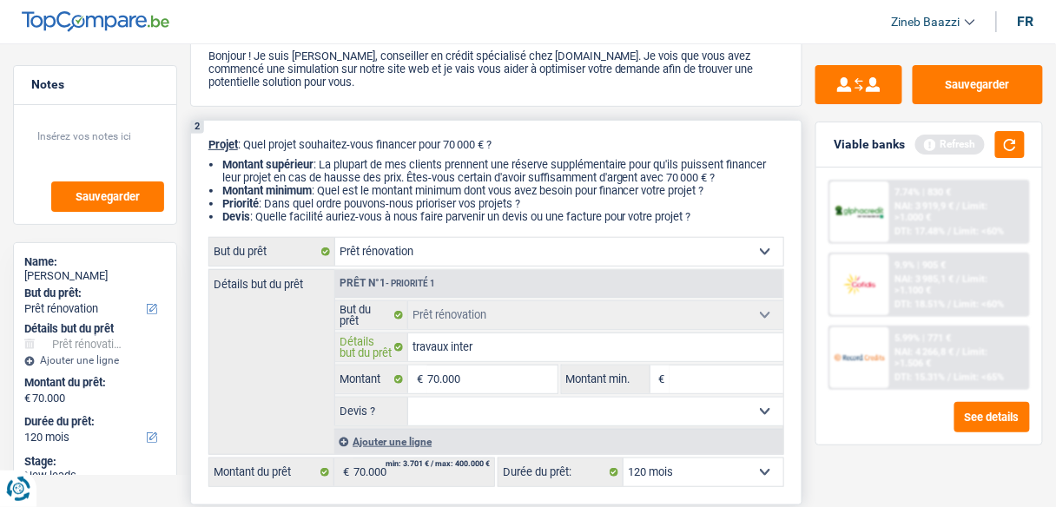
type input "travaux interi"
type input "travaux interie"
type input "travaux interieu"
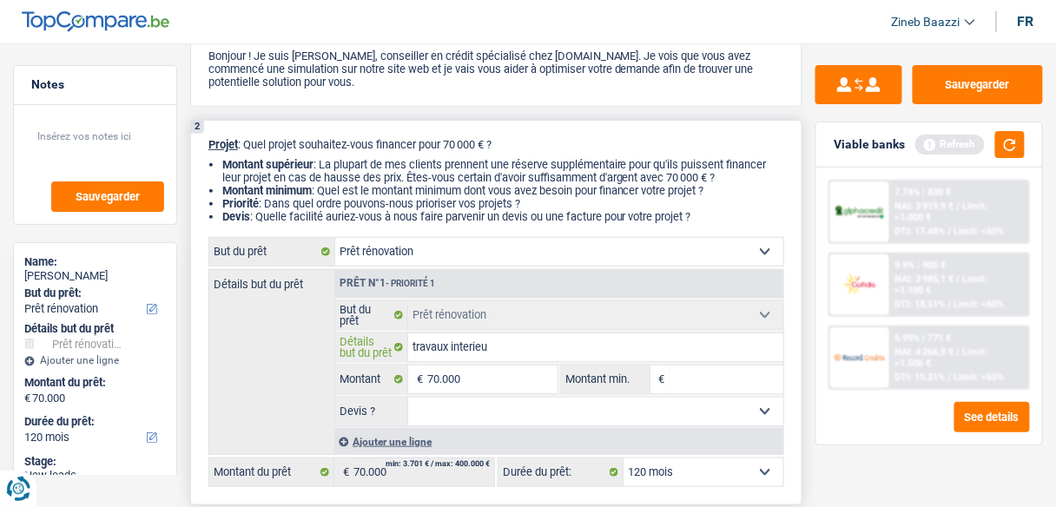
type input "travaux interieur"
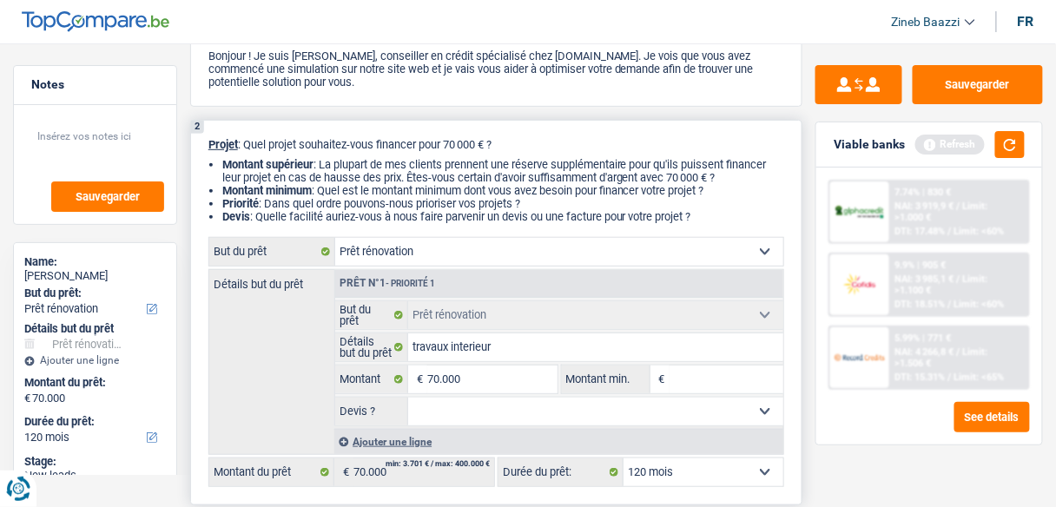
click at [636, 400] on select "Oui Non Non répondu Sélectionner une option" at bounding box center [595, 412] width 375 height 28
select select "yes"
click at [408, 398] on select "Oui Non Non répondu Sélectionner une option" at bounding box center [595, 412] width 375 height 28
select select "yes"
click at [672, 384] on input "Montant min." at bounding box center [726, 379] width 114 height 28
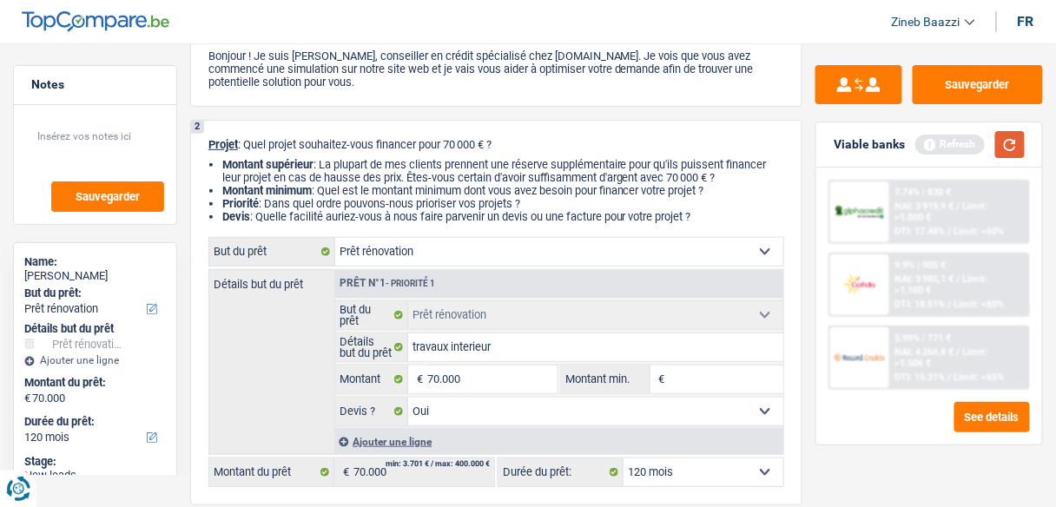
click at [1015, 148] on button "button" at bounding box center [1010, 144] width 30 height 27
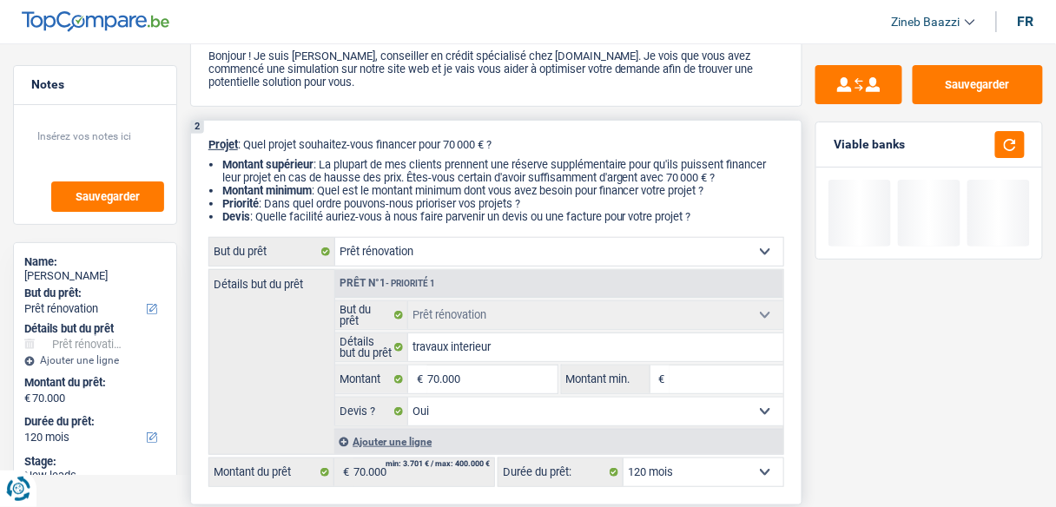
click at [669, 376] on input "Montant min." at bounding box center [726, 379] width 114 height 28
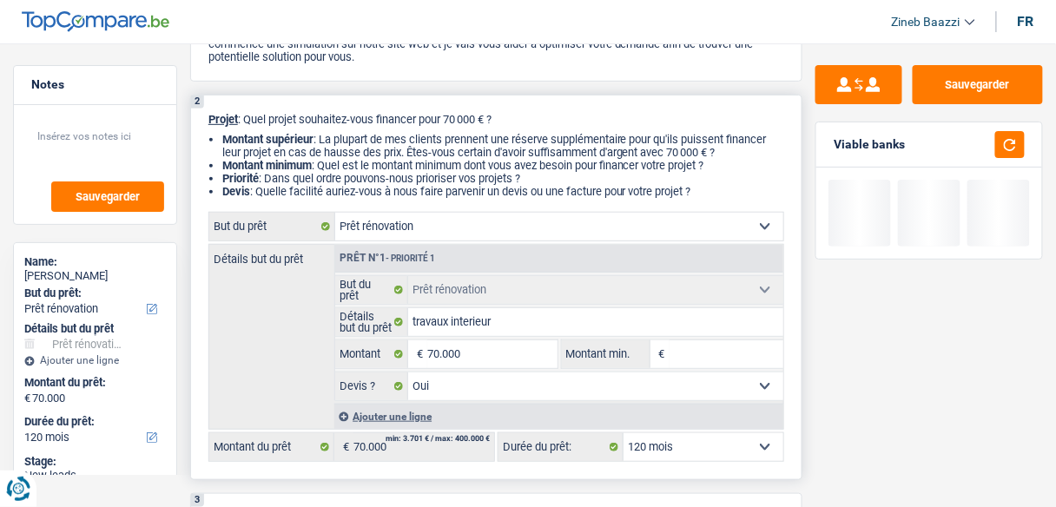
scroll to position [208, 0]
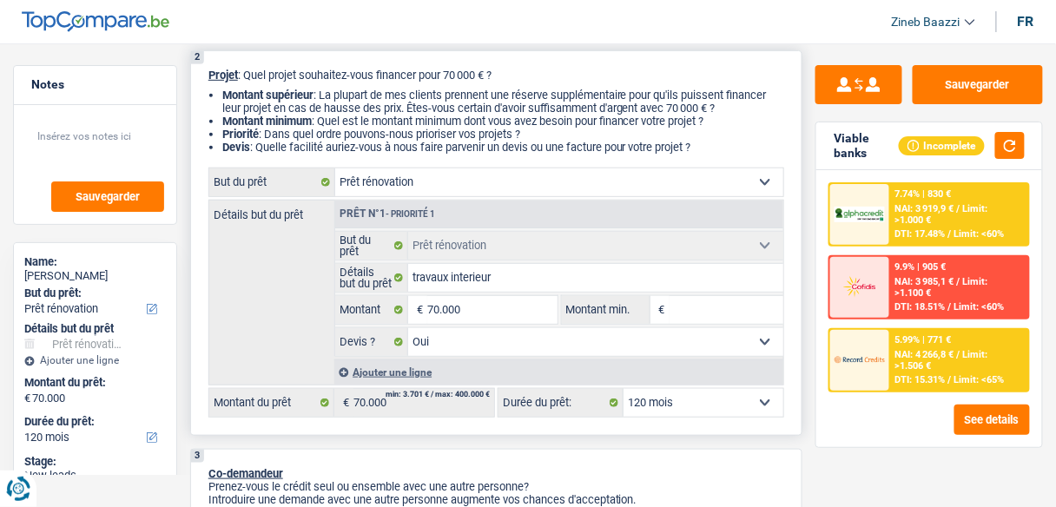
click at [552, 343] on select "Oui Non Non répondu Sélectionner une option" at bounding box center [595, 342] width 375 height 28
click at [648, 421] on div "2 Projet : Quel projet souhaitez-vous financer pour 70 000 € ? Montant supérieu…" at bounding box center [496, 242] width 612 height 385
click at [693, 302] on input "Montant min." at bounding box center [726, 310] width 114 height 28
click at [674, 318] on input "Montant min." at bounding box center [726, 310] width 114 height 28
click at [1007, 149] on button "button" at bounding box center [1010, 145] width 30 height 27
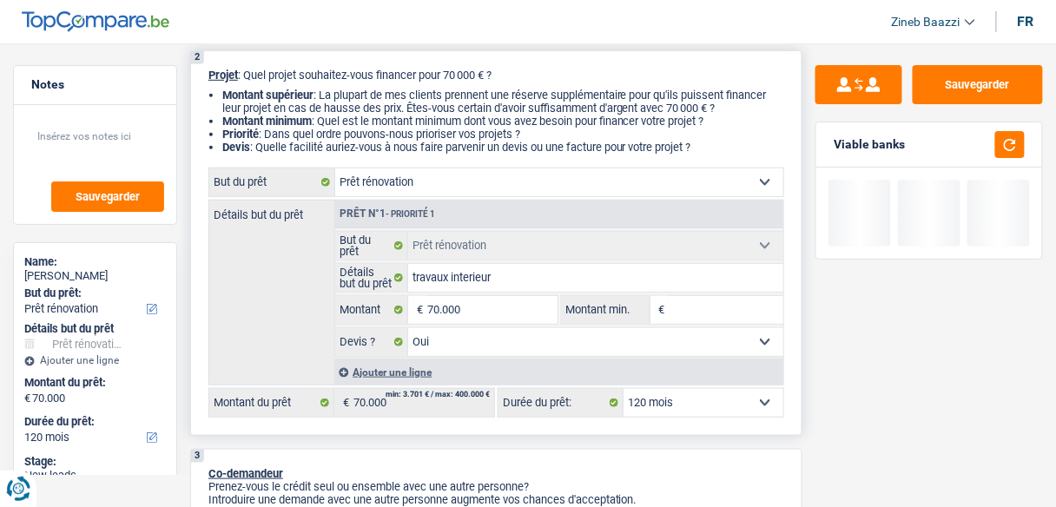
click at [681, 318] on input "Montant min." at bounding box center [726, 310] width 114 height 28
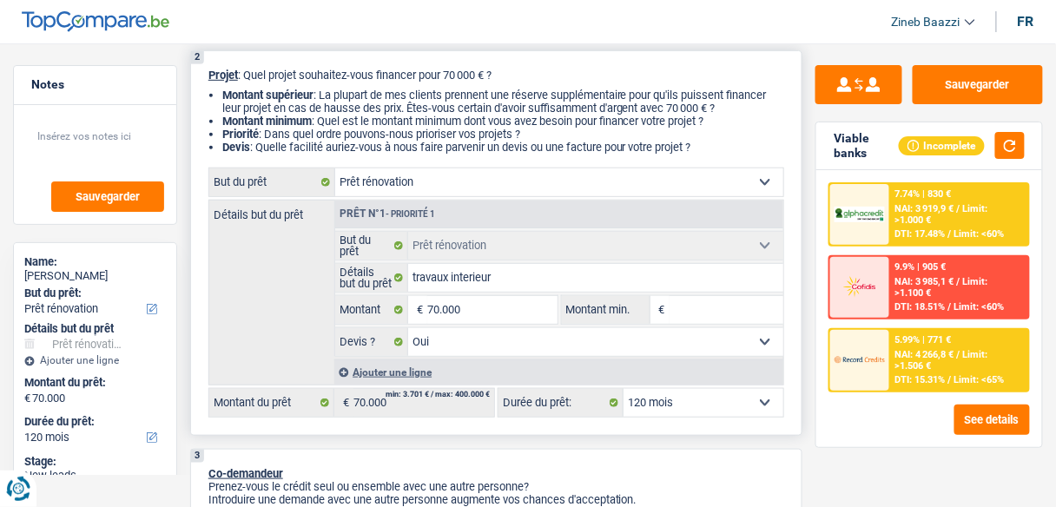
type input "5"
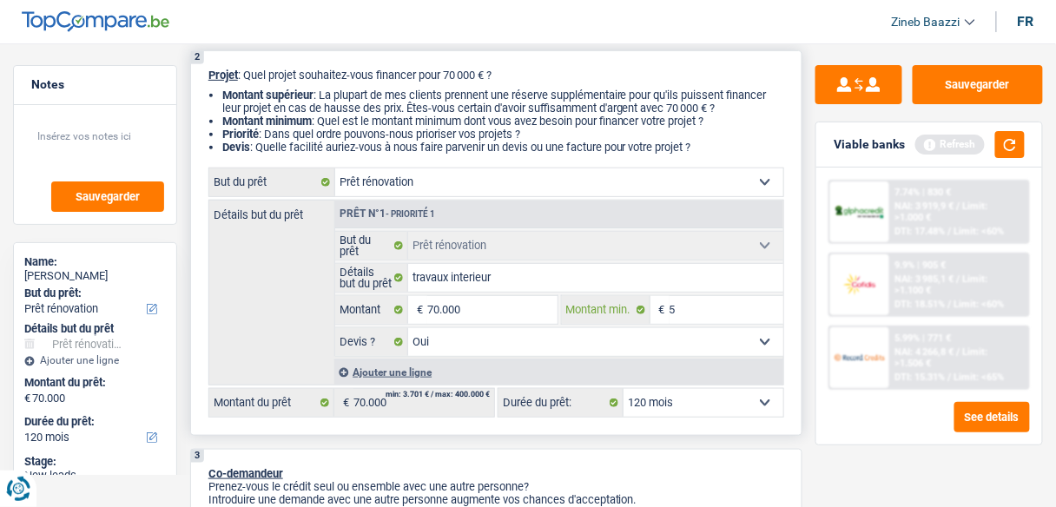
type input "50"
type input "500"
type input "5.000"
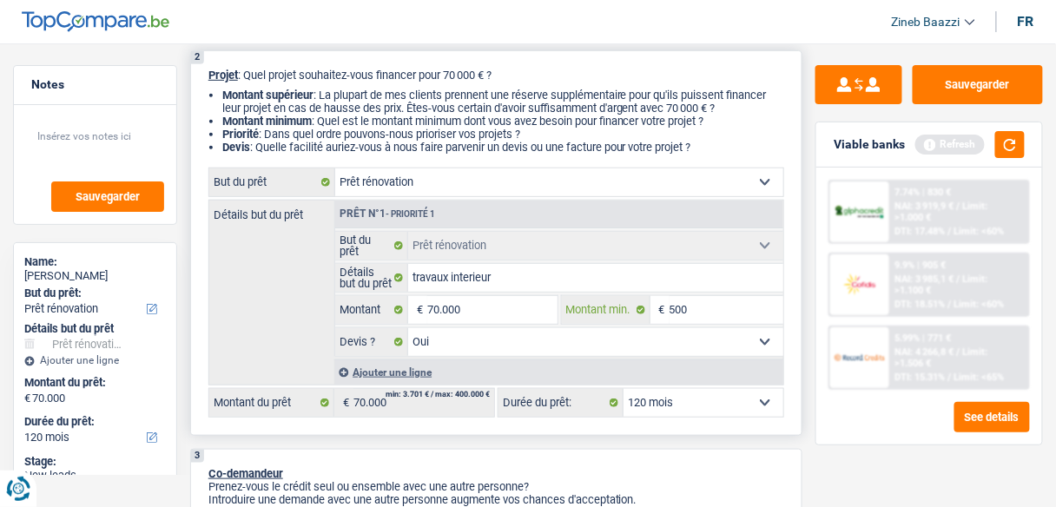
type input "5.000"
type input "50.000"
click at [275, 337] on div "Détails but du prêt Prêt n°1 - Priorité 1 Confort maison: meubles, textile, pei…" at bounding box center [496, 293] width 576 height 186
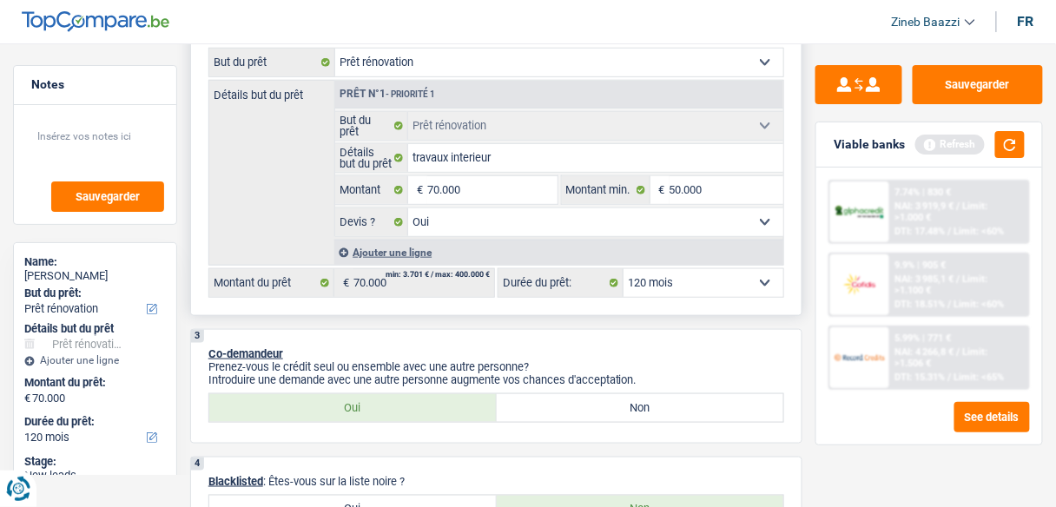
scroll to position [486, 0]
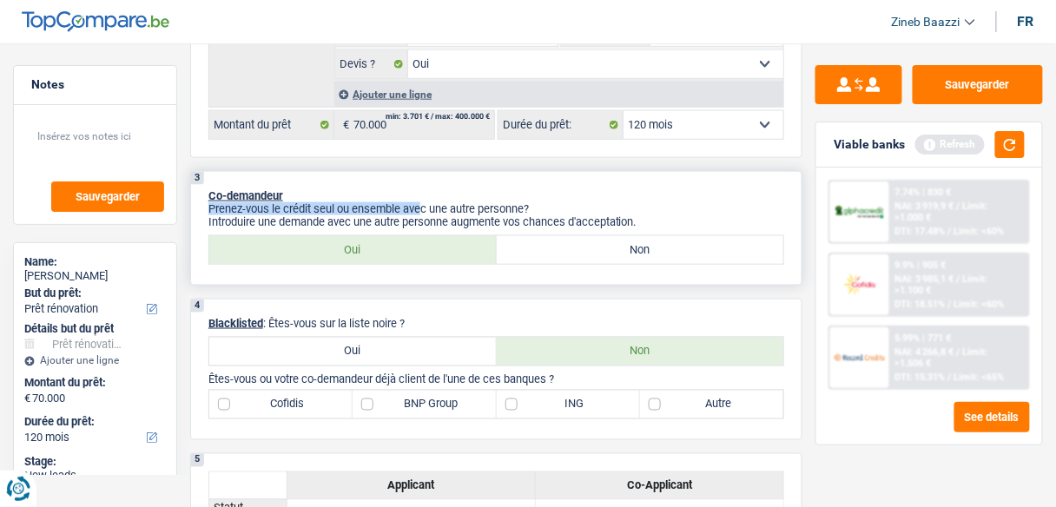
drag, startPoint x: 306, startPoint y: 186, endPoint x: 420, endPoint y: 211, distance: 117.3
click at [420, 211] on div "3 Co-demandeur Prenez-vous le crédit seul ou ensemble avec une autre personne? …" at bounding box center [496, 228] width 612 height 115
click at [423, 211] on p "Prenez-vous le crédit seul ou ensemble avec une autre personne?" at bounding box center [496, 208] width 576 height 13
click at [1015, 143] on button "button" at bounding box center [1010, 144] width 30 height 27
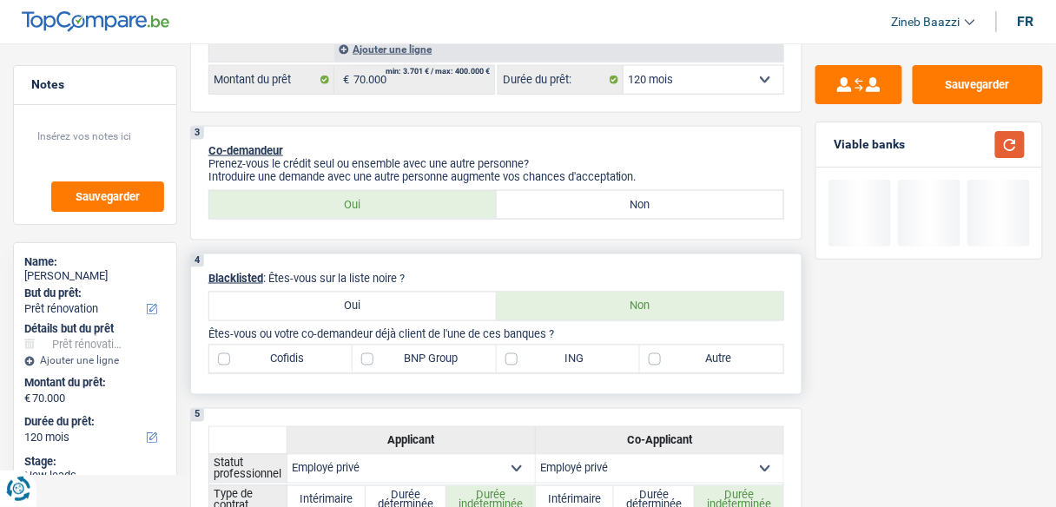
scroll to position [556, 0]
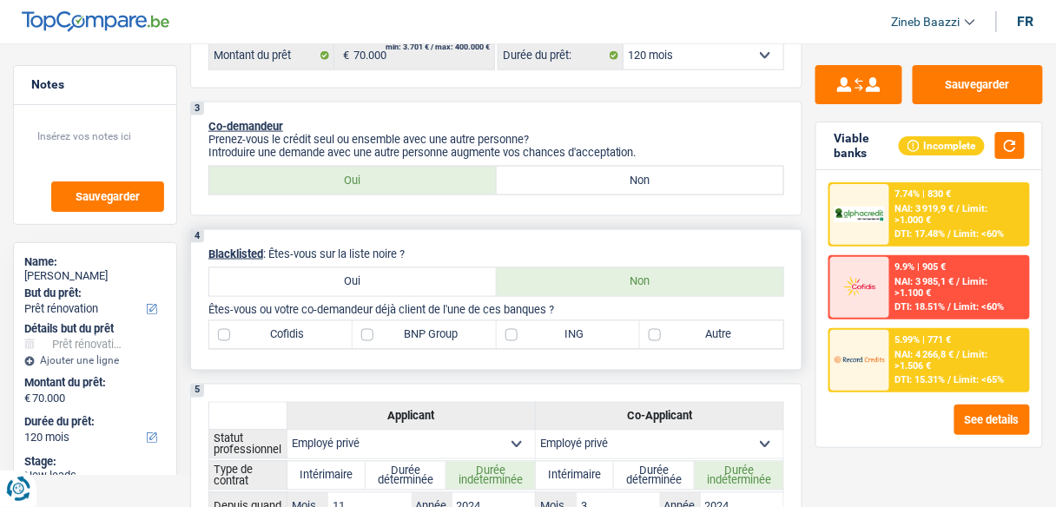
drag, startPoint x: 339, startPoint y: 250, endPoint x: 420, endPoint y: 250, distance: 81.6
click at [420, 250] on p "Blacklisted : Êtes-vous sur la liste noire ?" at bounding box center [496, 253] width 576 height 13
drag, startPoint x: 420, startPoint y: 250, endPoint x: 339, endPoint y: 252, distance: 80.7
click at [339, 252] on p "Blacklisted : Êtes-vous sur la liste noire ?" at bounding box center [496, 253] width 576 height 13
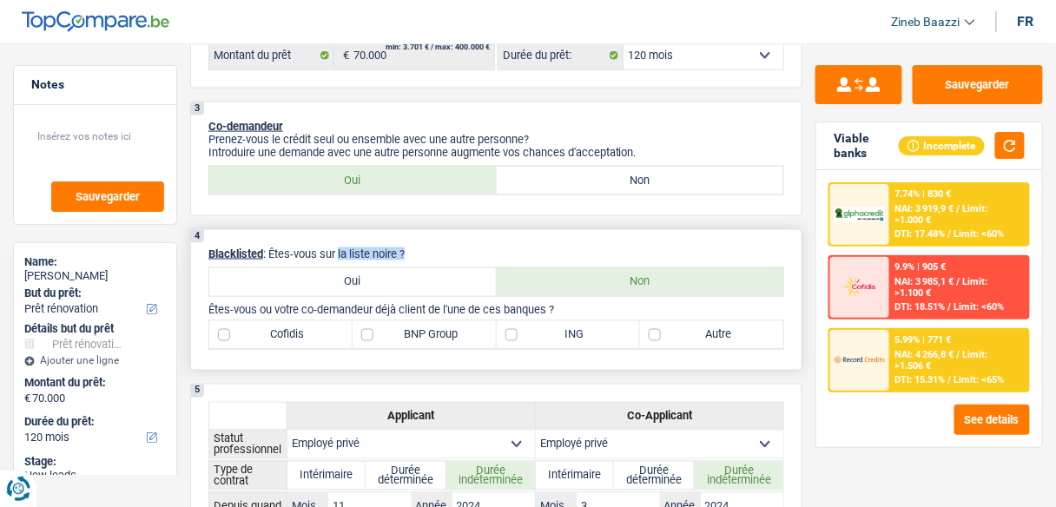
click at [339, 252] on p "Blacklisted : Êtes-vous sur la liste noire ?" at bounding box center [496, 253] width 576 height 13
drag, startPoint x: 417, startPoint y: 250, endPoint x: 323, endPoint y: 247, distance: 93.8
click at [323, 247] on p "Blacklisted : Êtes-vous sur la liste noire ?" at bounding box center [496, 253] width 576 height 13
click at [421, 242] on div "4 Blacklisted : Êtes-vous sur la liste noire ? Oui Non Êtes-vous ou votre co-de…" at bounding box center [496, 299] width 612 height 141
drag, startPoint x: 568, startPoint y: 309, endPoint x: 552, endPoint y: 306, distance: 16.0
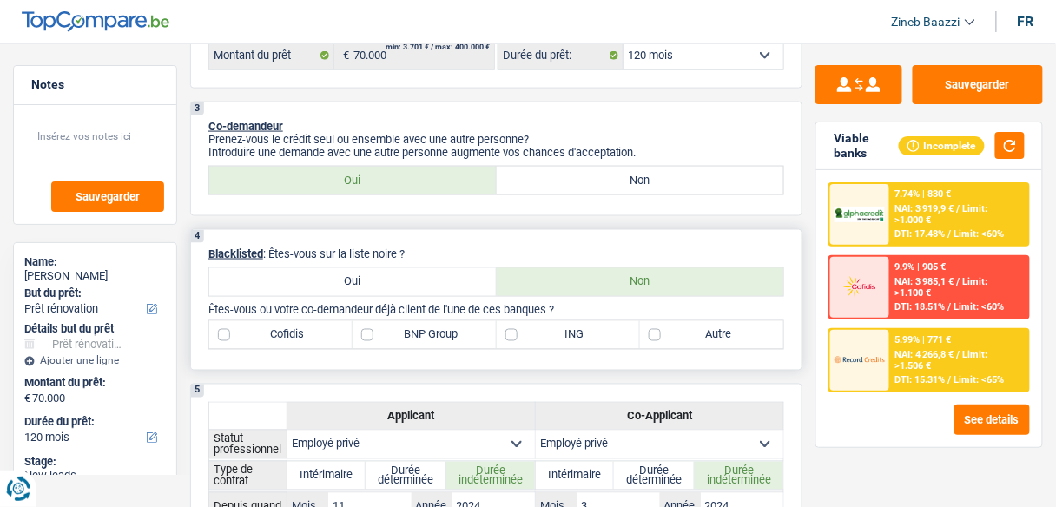
click at [550, 306] on p "Êtes-vous ou votre co-demandeur déjà client de l'une de ces banques ?" at bounding box center [496, 310] width 576 height 13
click at [574, 304] on p "Êtes-vous ou votre co-demandeur déjà client de l'une de ces banques ?" at bounding box center [496, 310] width 576 height 13
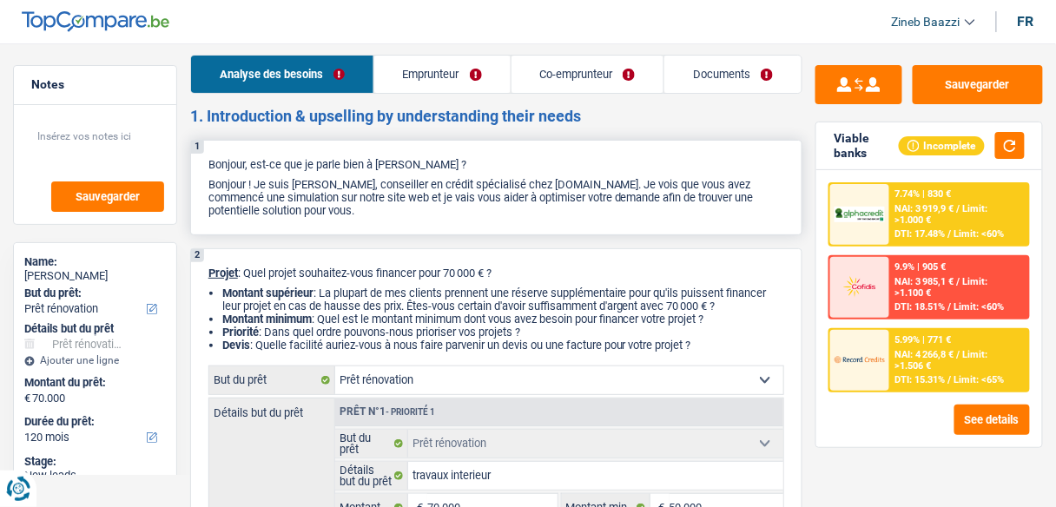
scroll to position [0, 0]
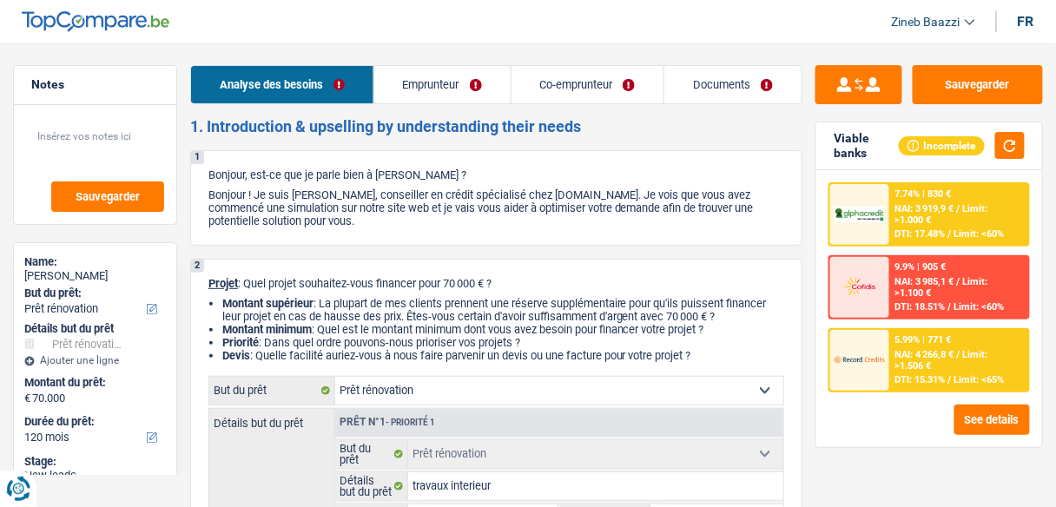
click at [445, 91] on link "Emprunteur" at bounding box center [442, 84] width 136 height 37
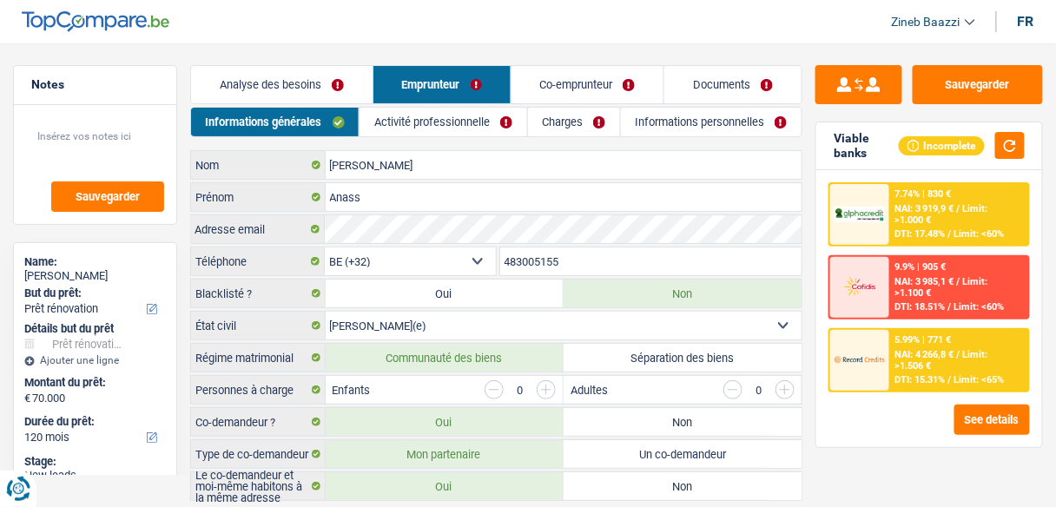
click at [410, 124] on link "Activité professionnelle" at bounding box center [442, 122] width 167 height 29
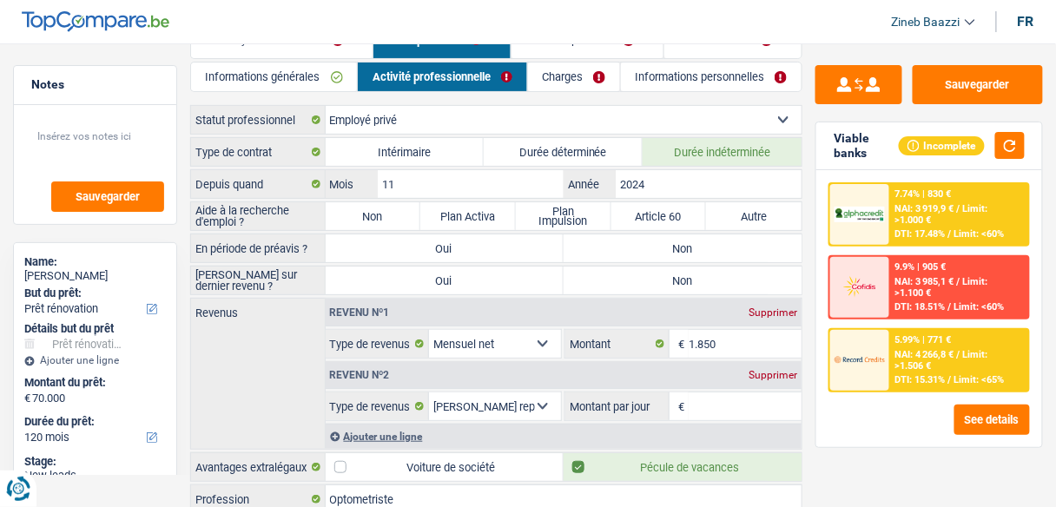
scroll to position [69, 0]
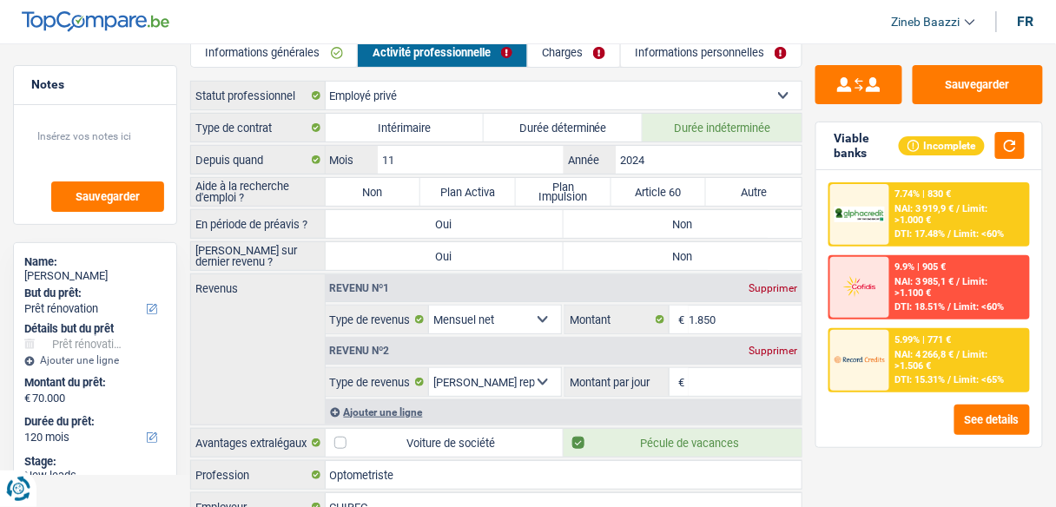
click at [339, 190] on label "Non" at bounding box center [373, 192] width 95 height 28
click at [339, 190] on input "Non" at bounding box center [373, 192] width 95 height 28
radio input "true"
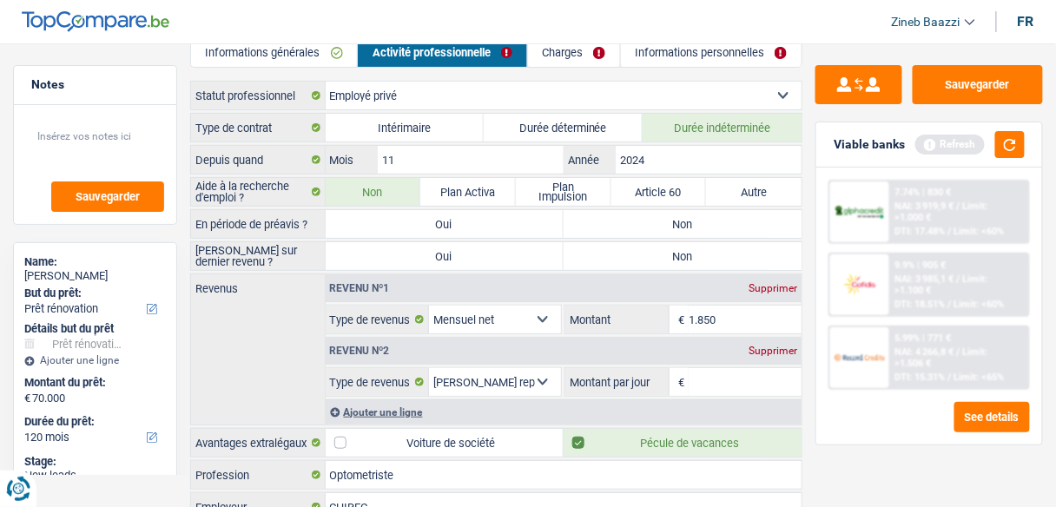
click at [583, 227] on label "Non" at bounding box center [682, 224] width 238 height 28
click at [583, 227] on input "Non" at bounding box center [682, 224] width 238 height 28
radio input "true"
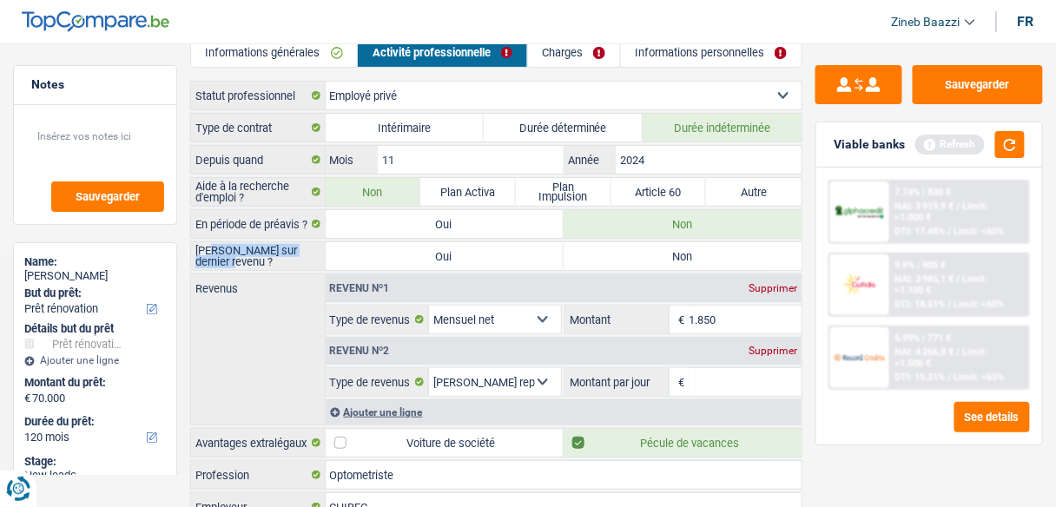
drag, startPoint x: 211, startPoint y: 240, endPoint x: 272, endPoint y: 257, distance: 63.0
click at [272, 257] on label "[PERSON_NAME] sur dernier revenu ?" at bounding box center [258, 256] width 135 height 28
click at [597, 248] on label "Non" at bounding box center [682, 256] width 238 height 28
click at [597, 248] on input "Non" at bounding box center [682, 256] width 238 height 28
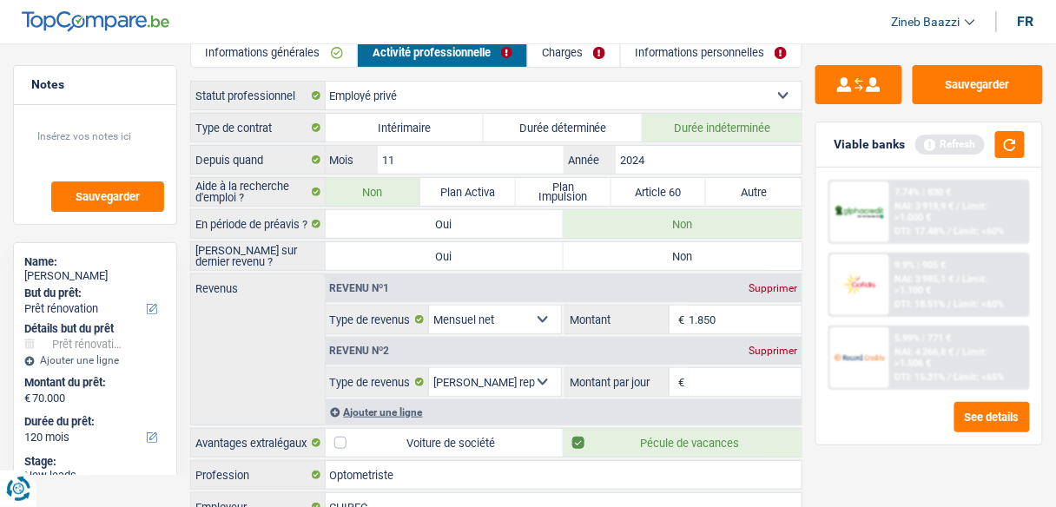
radio input "true"
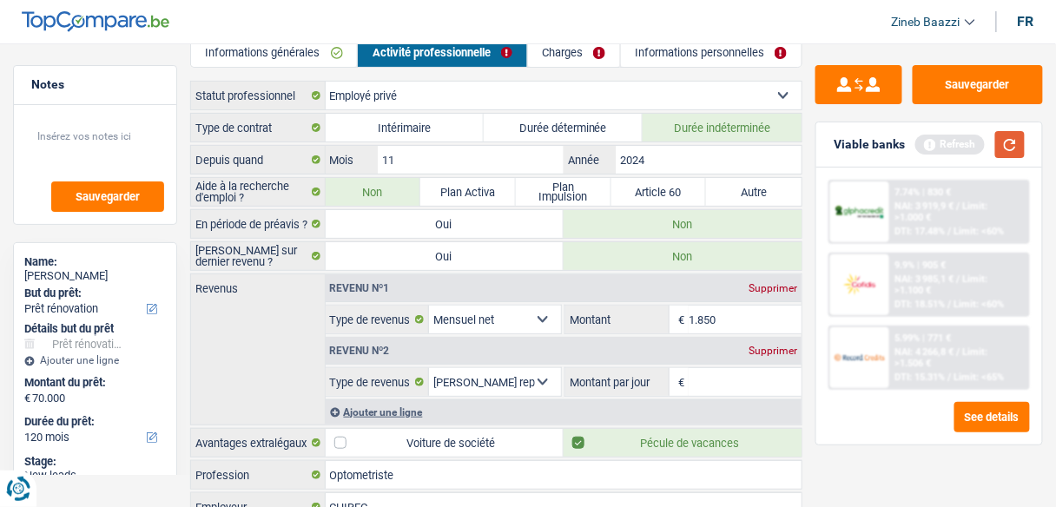
click at [999, 143] on button "button" at bounding box center [1010, 144] width 30 height 27
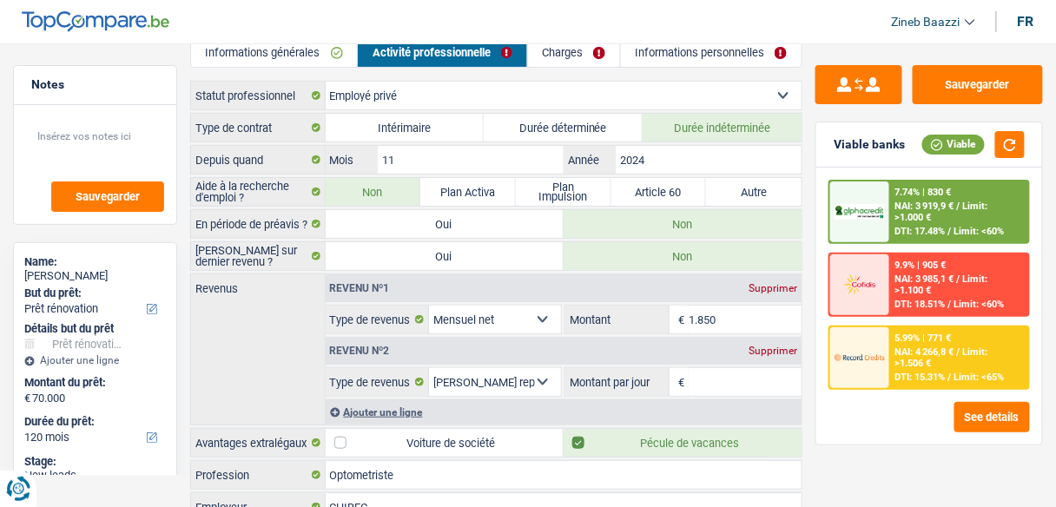
click at [734, 319] on input "1.850" at bounding box center [744, 320] width 113 height 28
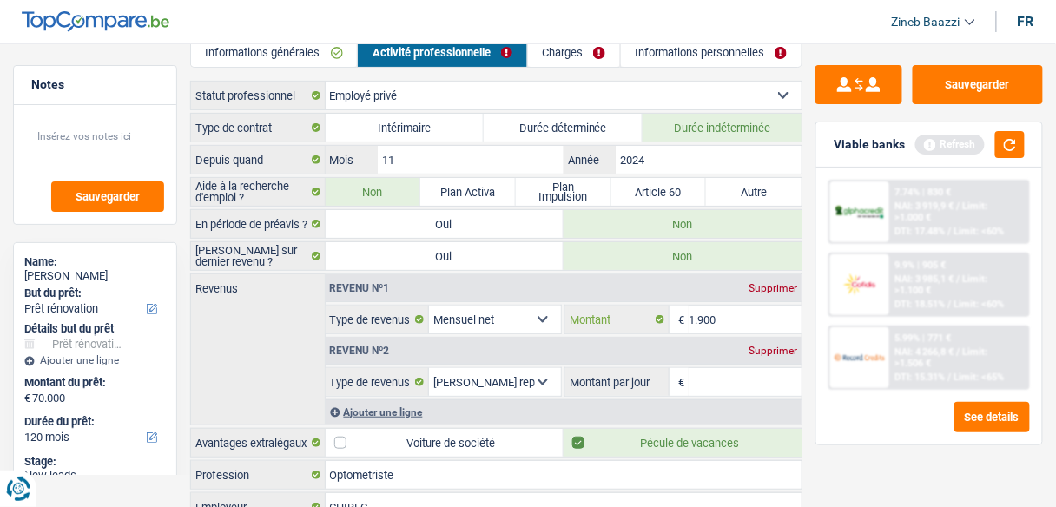
type input "1.900"
click at [280, 360] on div "Revenus Revenu nº1 Supprimer Allocation d'handicap Allocations chômage Allocati…" at bounding box center [496, 349] width 612 height 152
click at [487, 349] on div "Revenu nº2 Supprimer" at bounding box center [564, 351] width 477 height 28
click at [704, 369] on input "Montant par jour" at bounding box center [744, 382] width 113 height 28
click at [272, 360] on div "Revenus Revenu nº1 Supprimer Allocation d'handicap Allocations chômage Allocati…" at bounding box center [496, 349] width 612 height 152
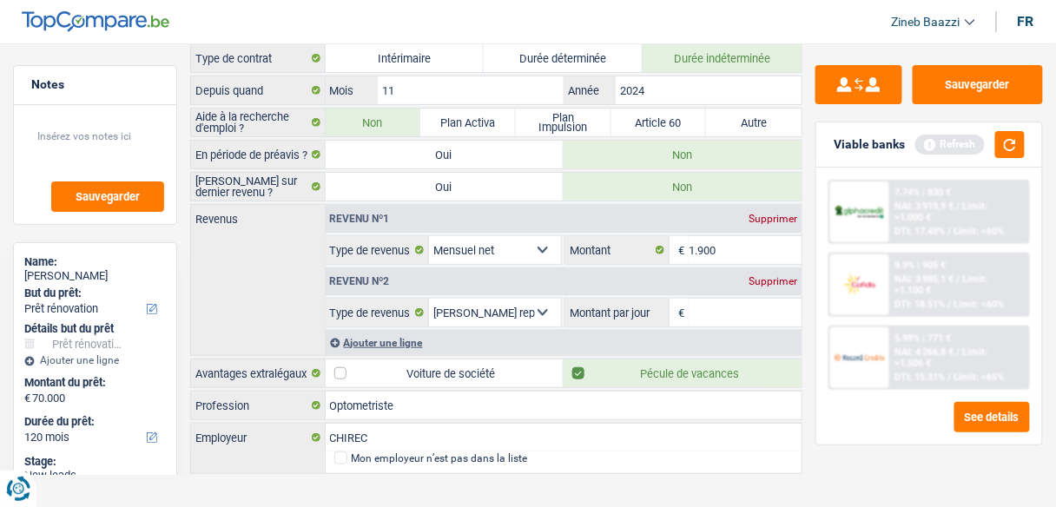
scroll to position [0, 0]
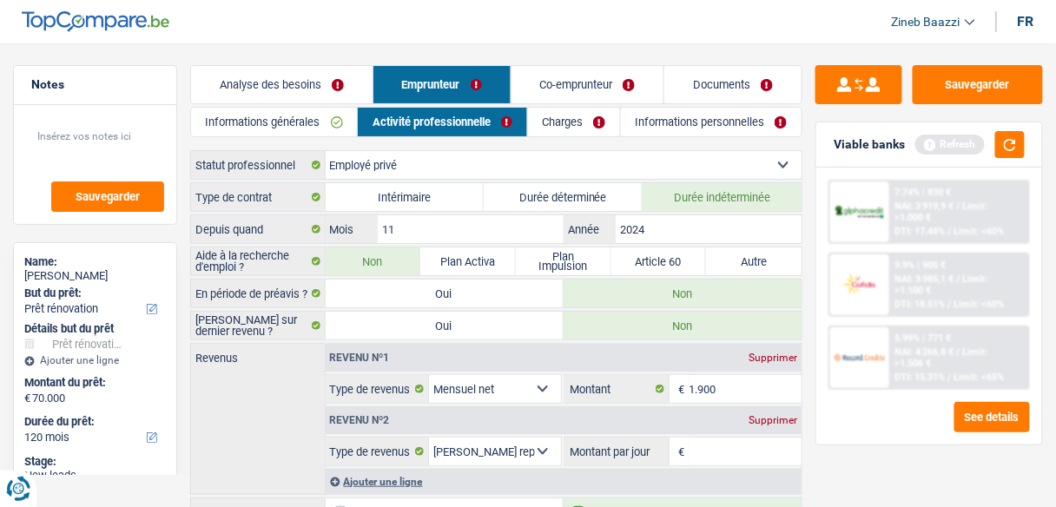
click at [308, 119] on link "Informations générales" at bounding box center [274, 122] width 166 height 29
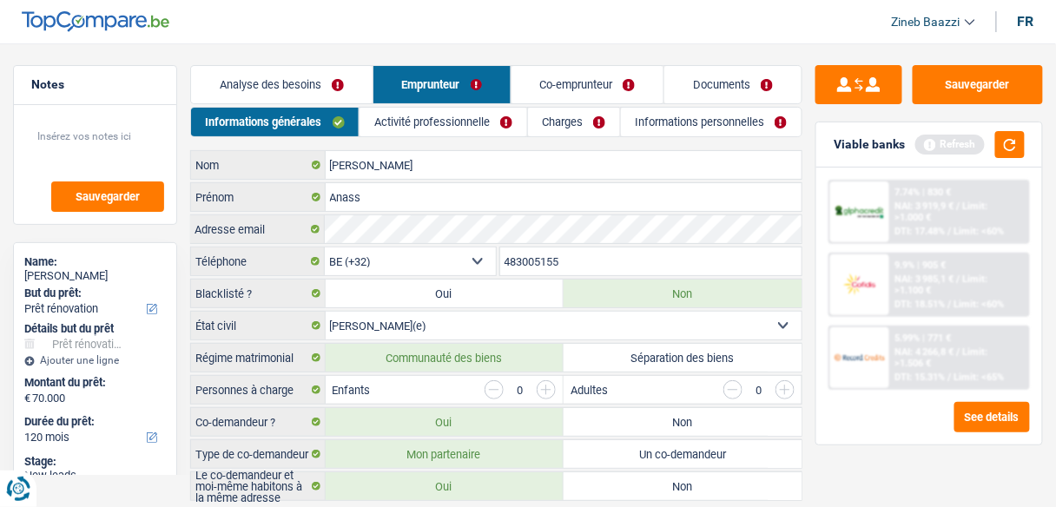
click at [592, 79] on link "Co-emprunteur" at bounding box center [587, 84] width 153 height 37
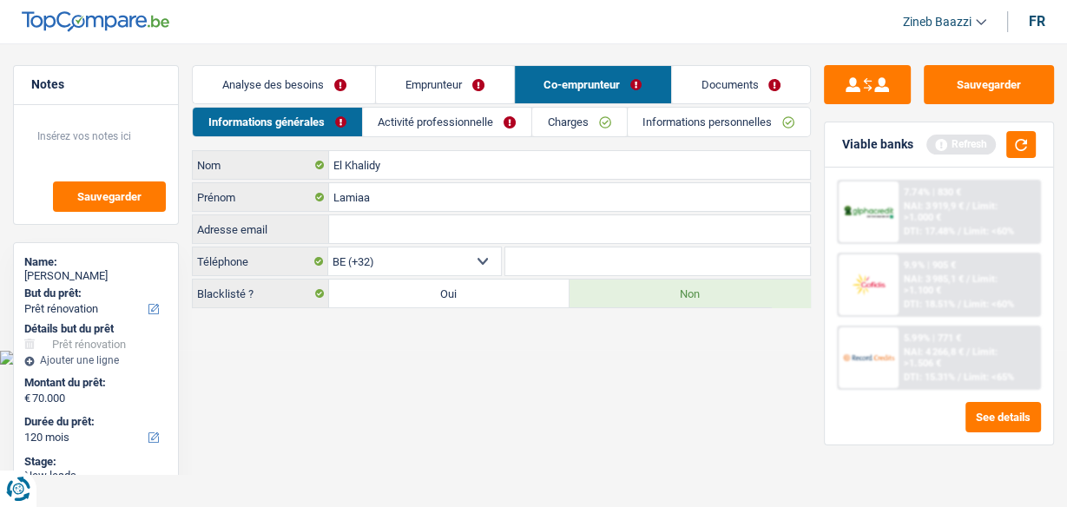
click at [477, 128] on link "Activité professionnelle" at bounding box center [447, 122] width 168 height 29
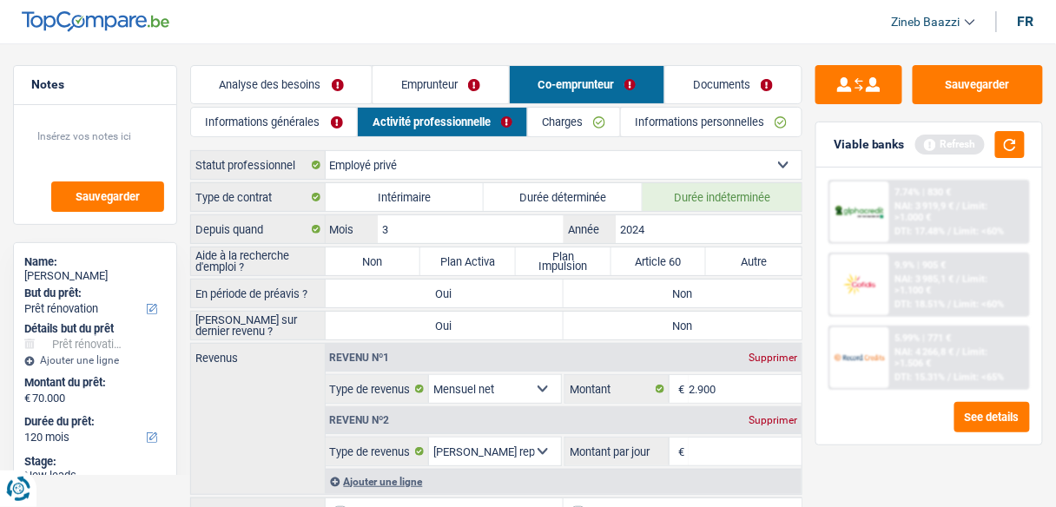
click at [560, 121] on link "Charges" at bounding box center [574, 122] width 92 height 29
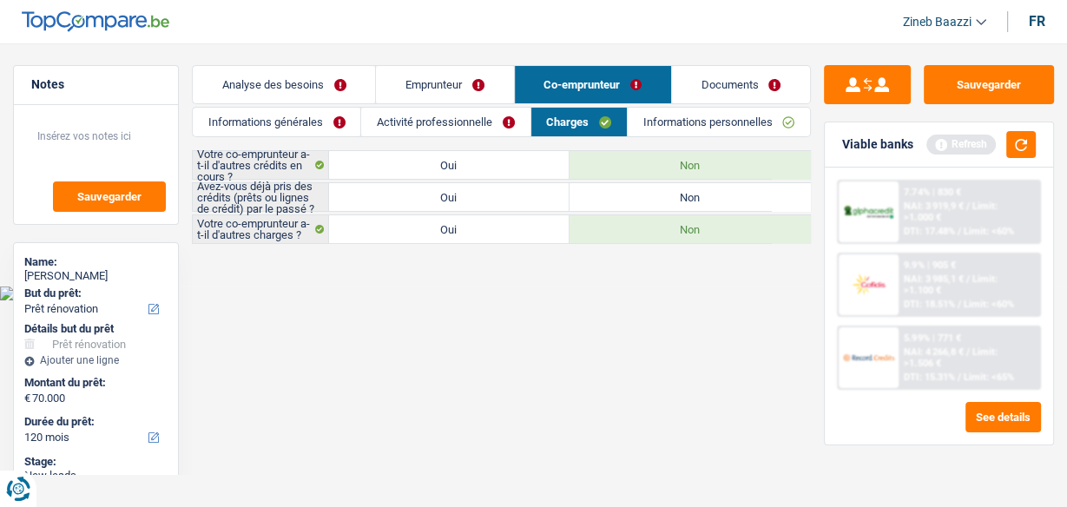
click at [460, 134] on link "Activité professionnelle" at bounding box center [445, 122] width 168 height 29
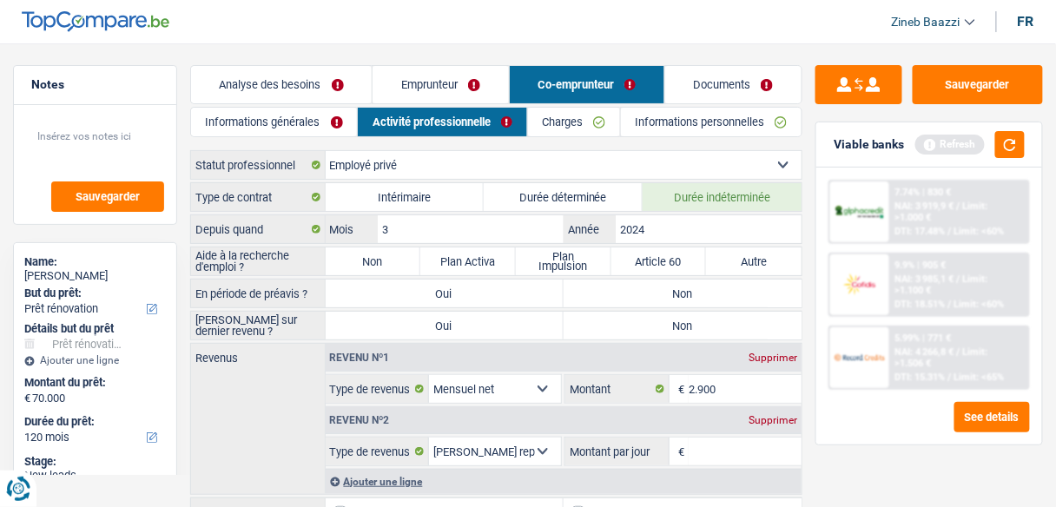
click at [617, 111] on link "Charges" at bounding box center [574, 122] width 92 height 29
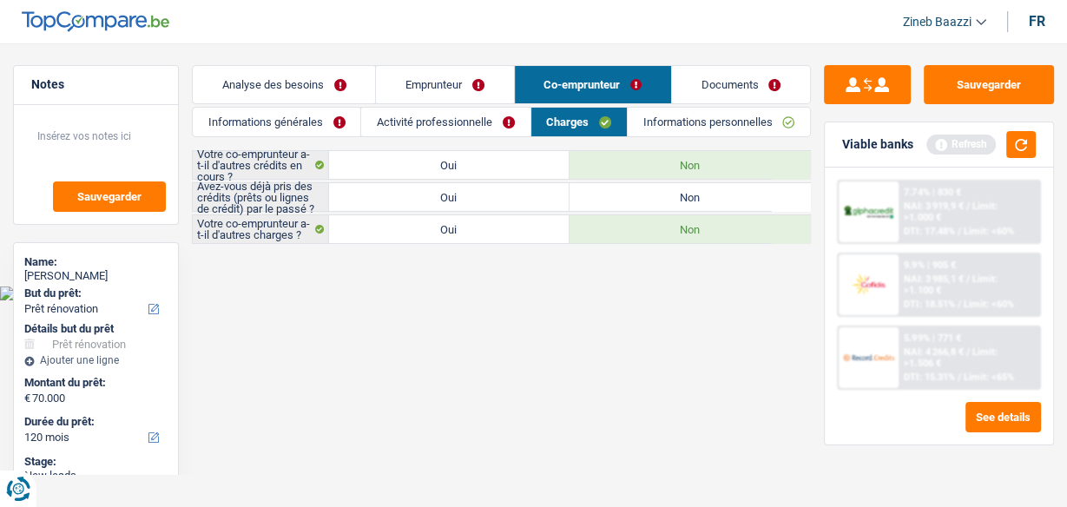
click at [649, 119] on link "Informations personnelles" at bounding box center [719, 122] width 182 height 29
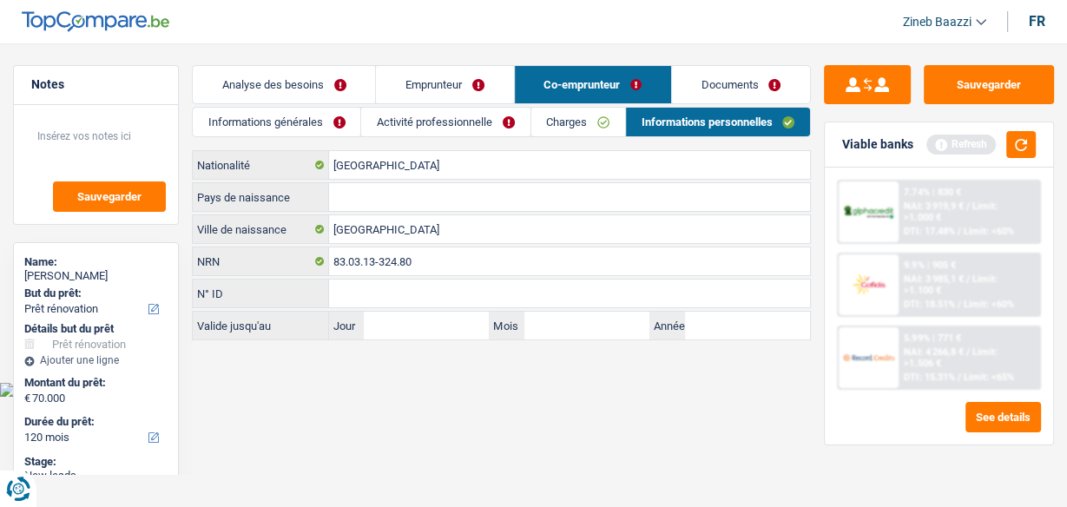
click at [421, 118] on link "Activité professionnelle" at bounding box center [445, 122] width 168 height 29
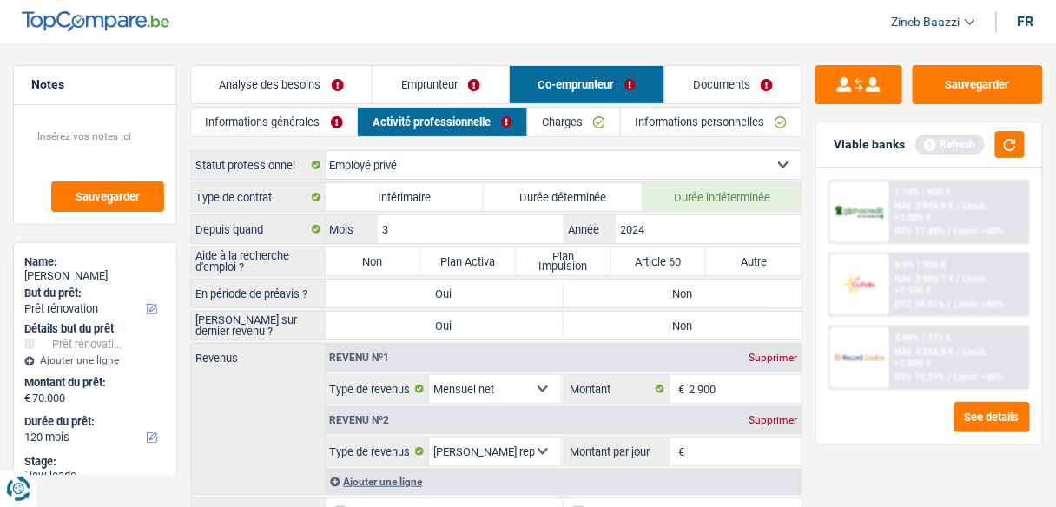
click at [406, 77] on link "Emprunteur" at bounding box center [439, 84] width 135 height 37
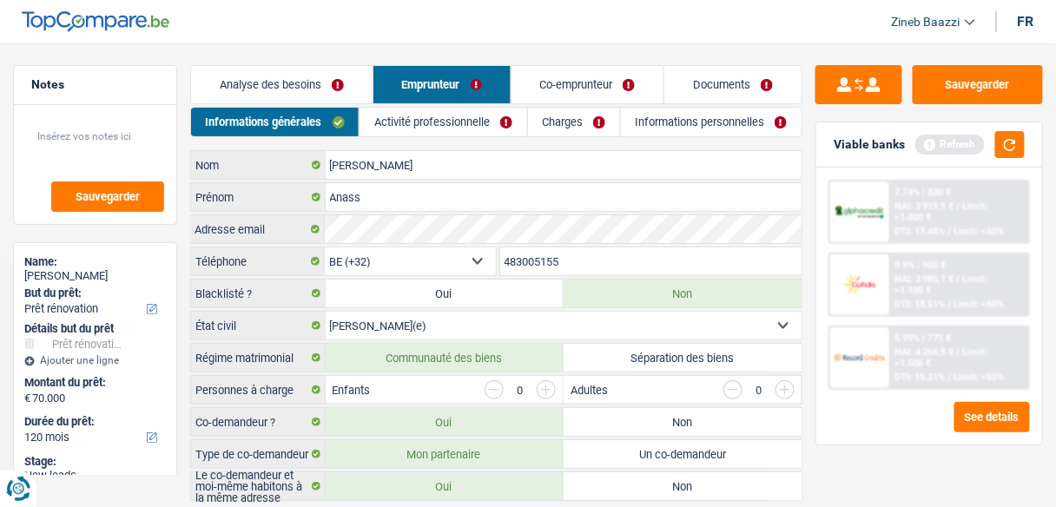
click at [437, 119] on link "Activité professionnelle" at bounding box center [442, 122] width 167 height 29
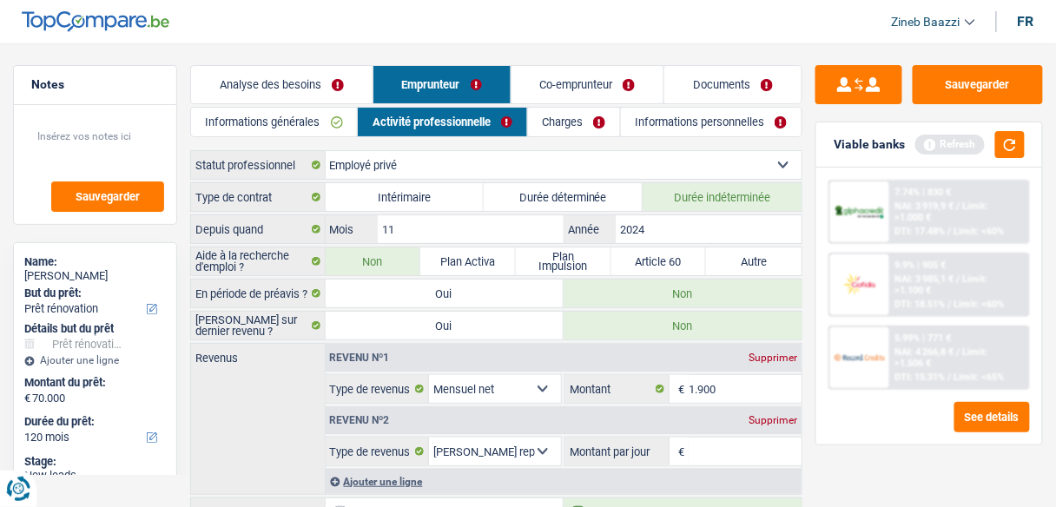
click at [559, 118] on link "Charges" at bounding box center [574, 122] width 92 height 29
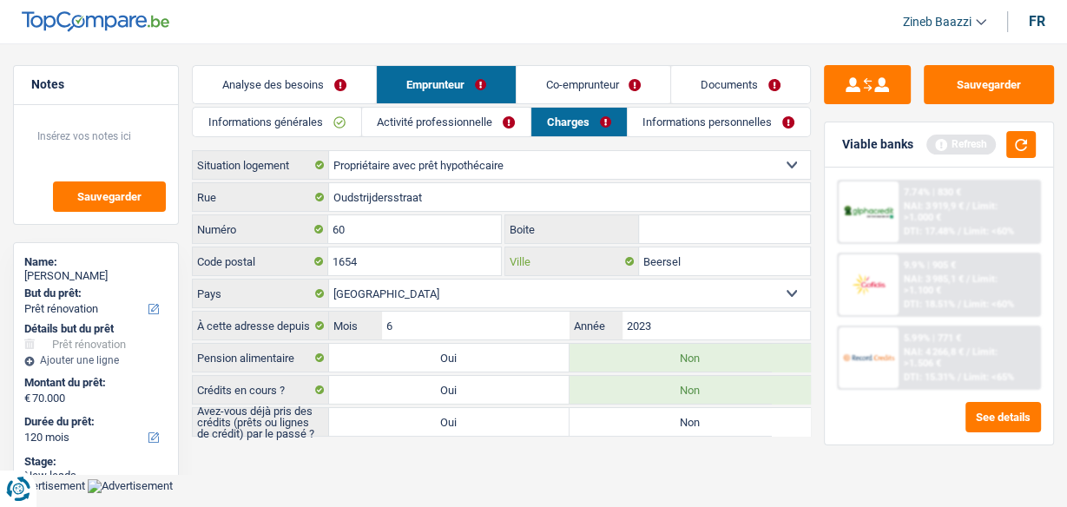
drag, startPoint x: 688, startPoint y: 264, endPoint x: 613, endPoint y: 266, distance: 75.5
click at [613, 266] on div "Beersel Ville" at bounding box center [657, 261] width 305 height 28
click at [689, 262] on input "Beersel" at bounding box center [724, 261] width 171 height 28
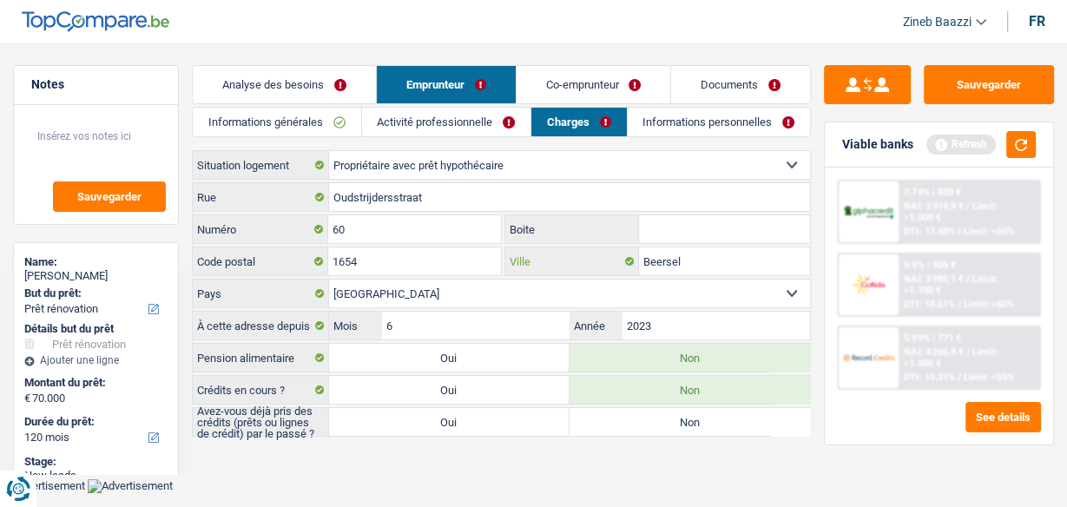
click at [689, 262] on input "Beersel" at bounding box center [724, 261] width 171 height 28
type input "Huizingen"
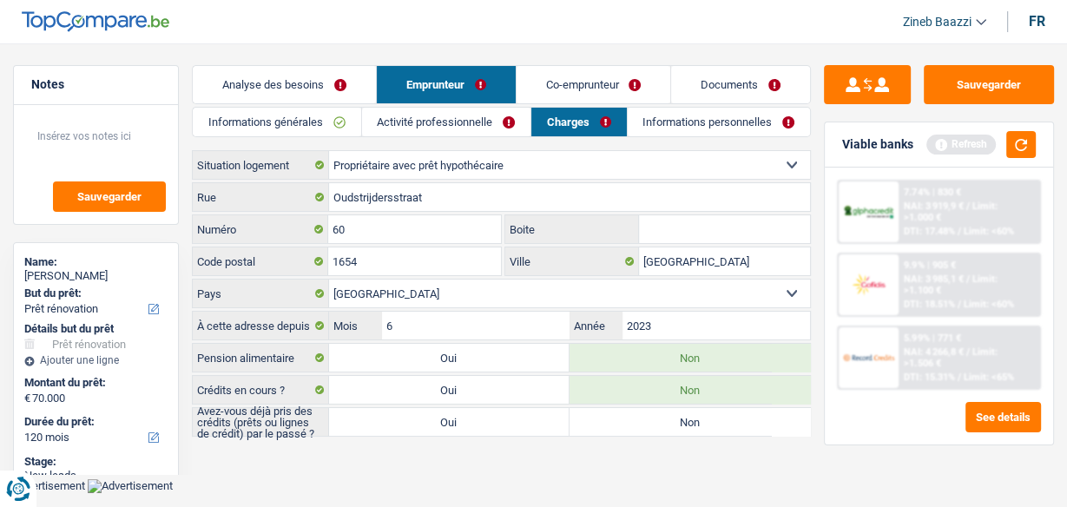
click at [407, 444] on main "Notes Sauvegarder Name: Anass Tahri Joutey Hassani But du prêt: Confort maison:…" at bounding box center [533, 252] width 1067 height 452
click at [643, 411] on label "Non" at bounding box center [689, 422] width 240 height 28
click at [643, 411] on input "Non" at bounding box center [689, 422] width 240 height 28
radio input "true"
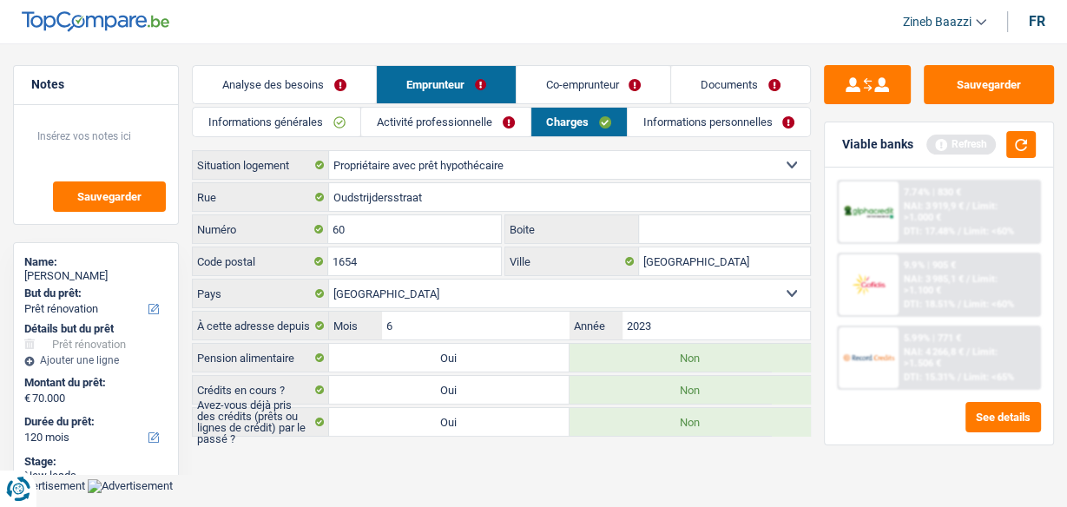
click at [592, 79] on link "Co-emprunteur" at bounding box center [593, 84] width 155 height 37
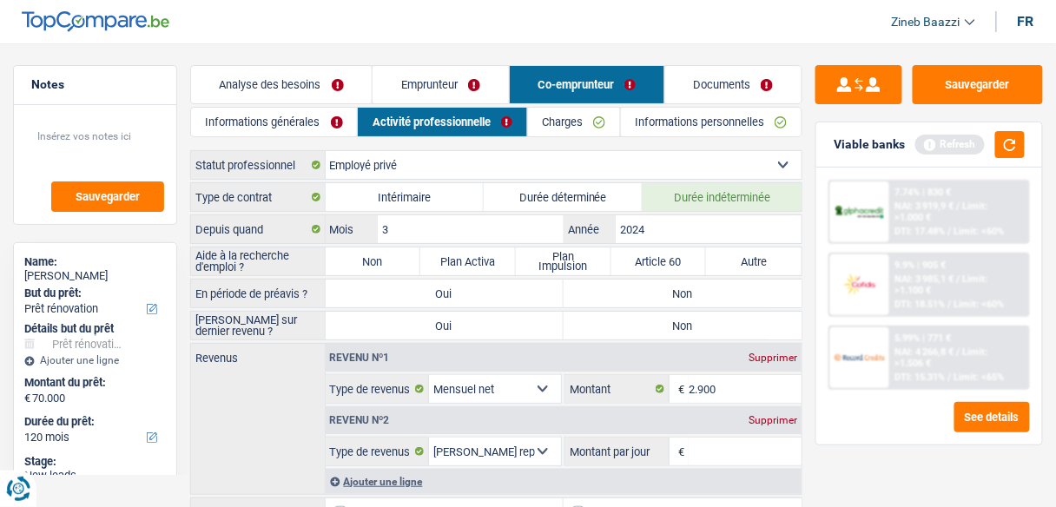
click at [344, 260] on label "Non" at bounding box center [373, 261] width 95 height 28
click at [344, 260] on input "Non" at bounding box center [373, 261] width 95 height 28
radio input "true"
click at [628, 292] on label "Non" at bounding box center [682, 294] width 238 height 28
click at [628, 292] on input "Non" at bounding box center [682, 294] width 238 height 28
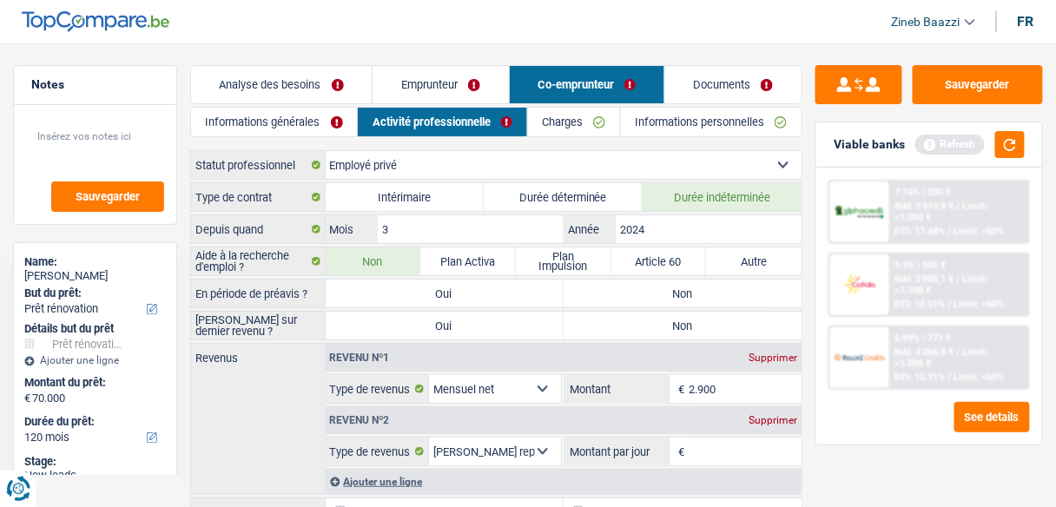
radio input "true"
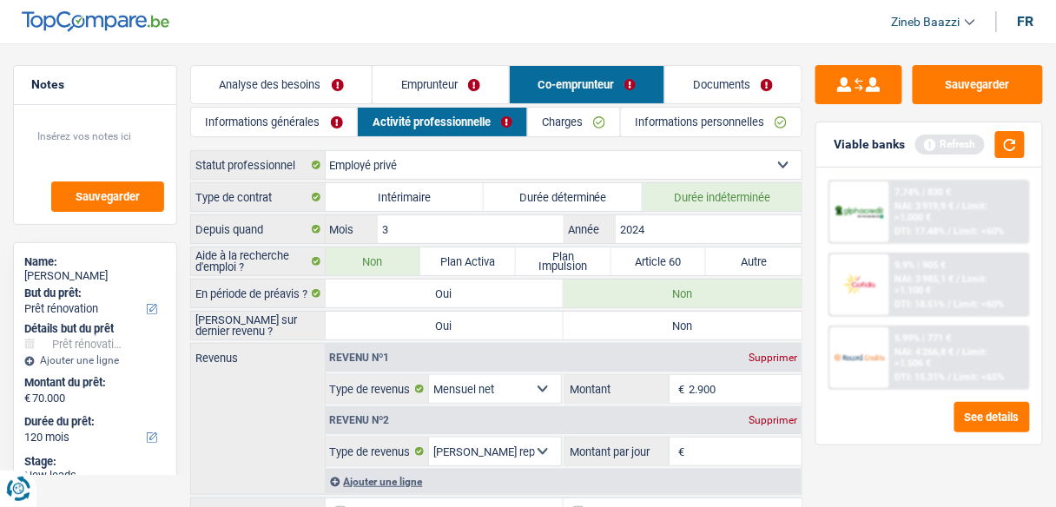
click at [614, 320] on label "Non" at bounding box center [682, 326] width 238 height 28
click at [614, 320] on input "Non" at bounding box center [682, 326] width 238 height 28
radio input "true"
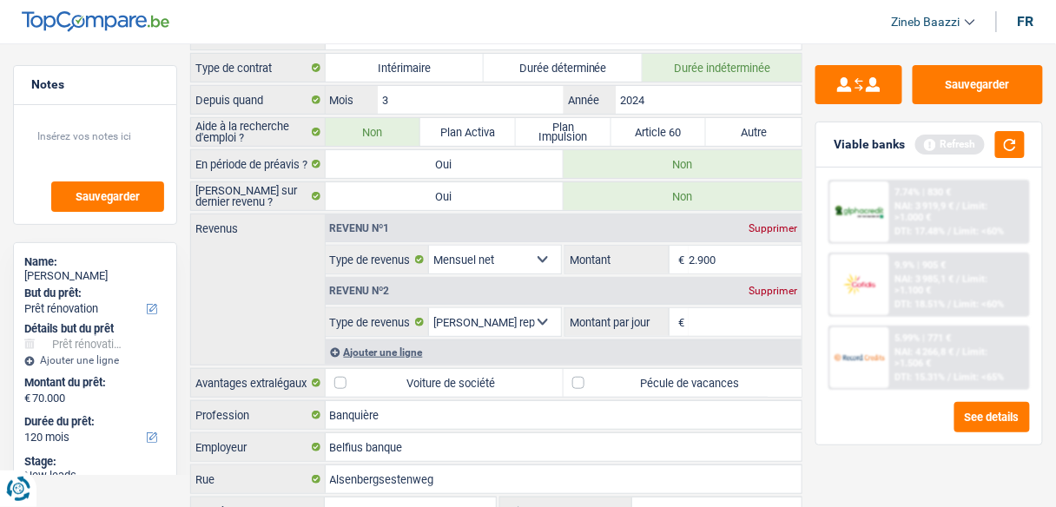
scroll to position [139, 0]
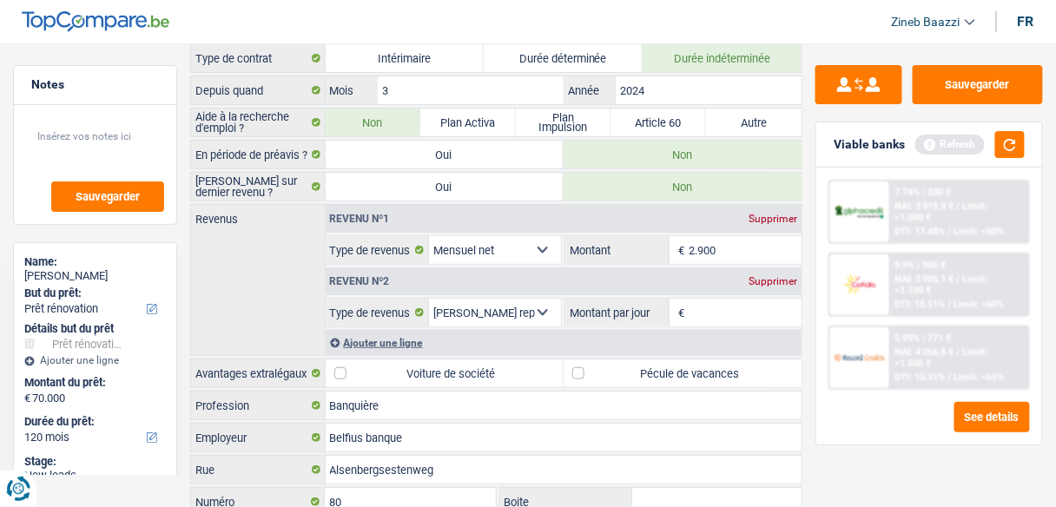
click at [726, 244] on input "2.900" at bounding box center [744, 250] width 113 height 28
drag, startPoint x: 726, startPoint y: 244, endPoint x: 677, endPoint y: 248, distance: 48.8
click at [677, 248] on div "2.900 € Montant" at bounding box center [683, 250] width 236 height 28
click at [733, 247] on input "2.900" at bounding box center [744, 250] width 113 height 28
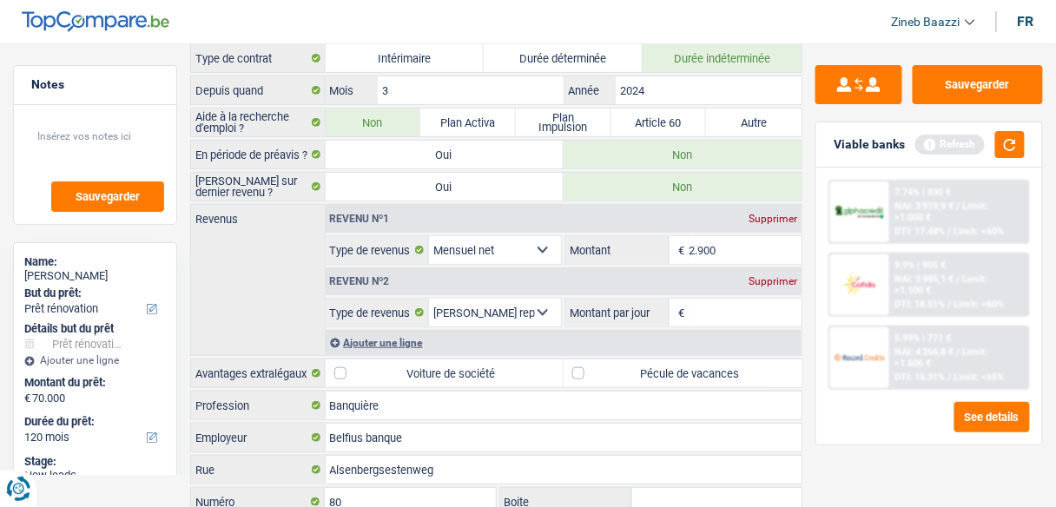
click at [734, 246] on input "2.900" at bounding box center [744, 250] width 113 height 28
click at [734, 307] on input "Montant par jour" at bounding box center [744, 313] width 113 height 28
click at [733, 302] on input "Montant par jour" at bounding box center [744, 313] width 113 height 28
type input "7,0"
click at [270, 299] on div "Revenus Revenu nº1 Supprimer Allocation d'handicap Allocations chômage Allocati…" at bounding box center [496, 280] width 612 height 152
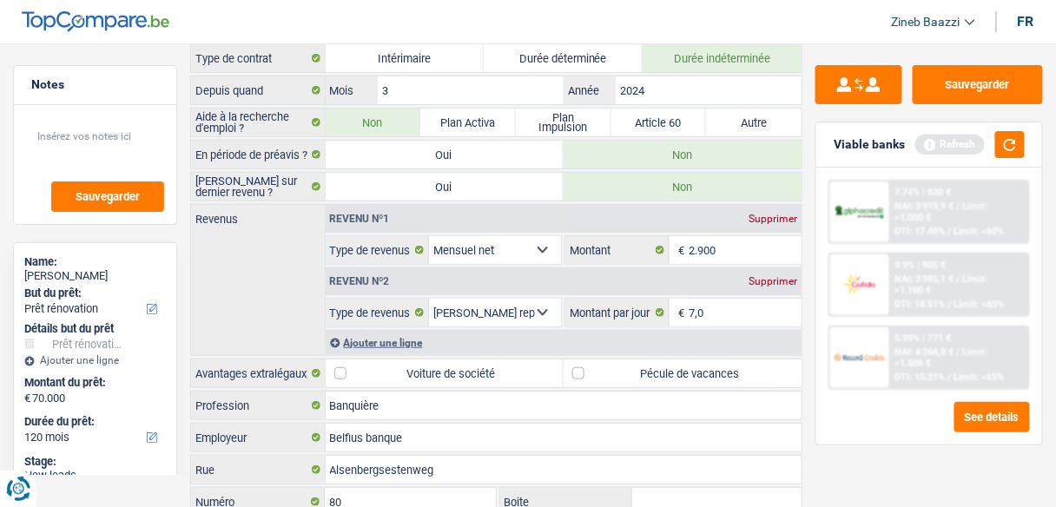
click at [385, 362] on label "Voiture de société" at bounding box center [445, 373] width 238 height 28
click at [385, 362] on input "Voiture de société" at bounding box center [445, 373] width 238 height 28
checkbox input "true"
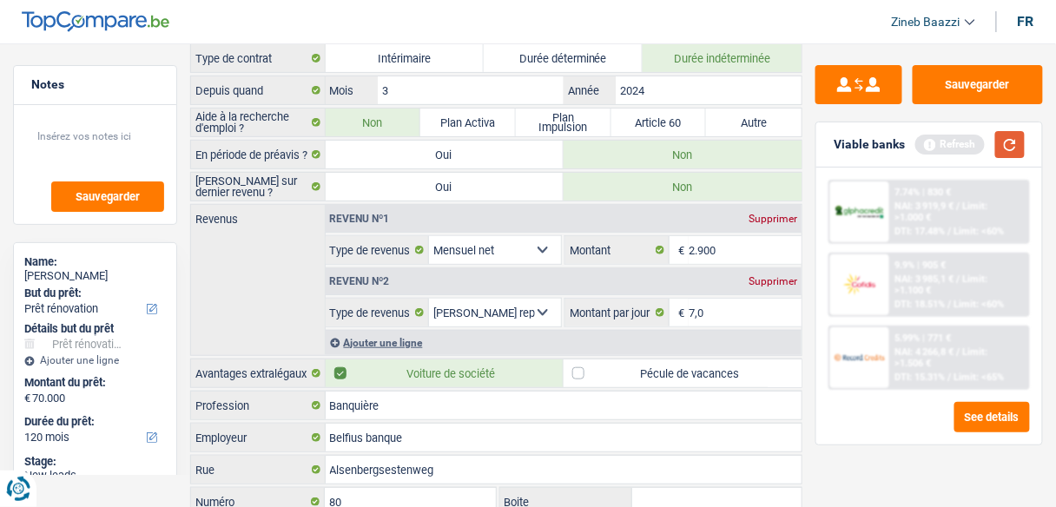
click at [1010, 151] on button "button" at bounding box center [1010, 144] width 30 height 27
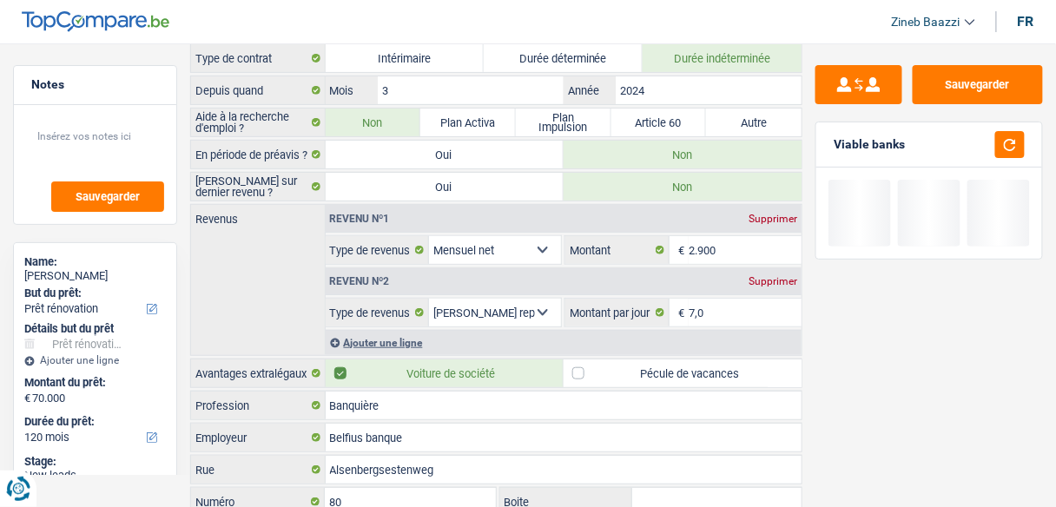
click at [599, 378] on label "Pécule de vacances" at bounding box center [682, 373] width 238 height 28
click at [599, 378] on input "Pécule de vacances" at bounding box center [682, 373] width 238 height 28
checkbox input "true"
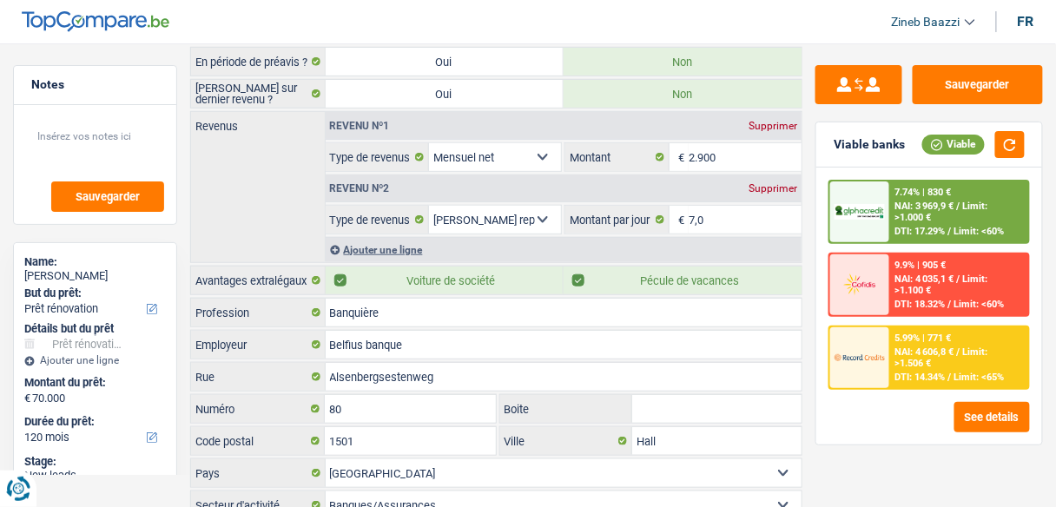
scroll to position [149, 0]
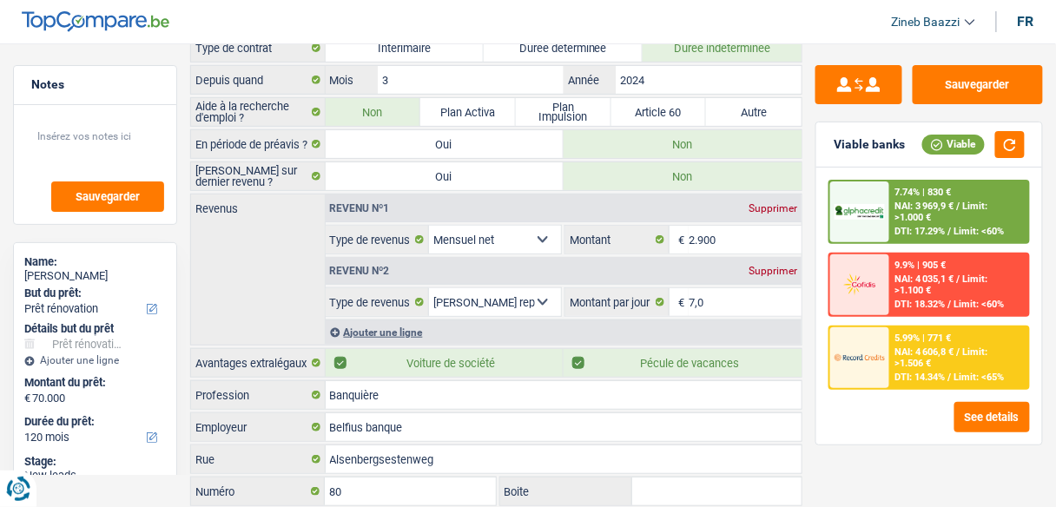
click at [378, 326] on div "Ajouter une ligne" at bounding box center [564, 331] width 477 height 25
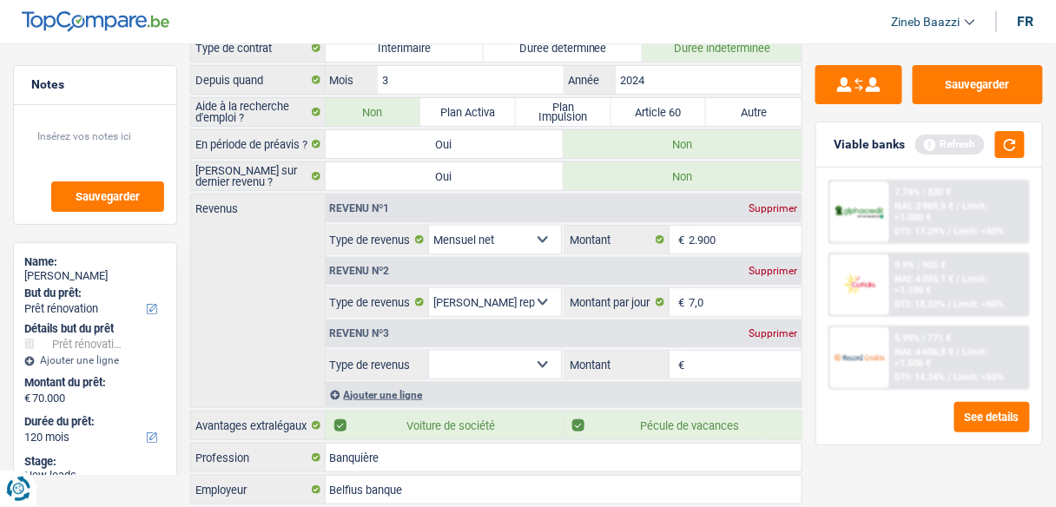
click at [490, 359] on select "Allocation d'handicap Allocations chômage Allocations familiales Chèques repas …" at bounding box center [495, 365] width 132 height 28
select select "familyAllowances"
click at [429, 351] on select "Allocation d'handicap Allocations chômage Allocations familiales Chèques repas …" at bounding box center [495, 365] width 132 height 28
click at [751, 371] on input "Montant" at bounding box center [744, 365] width 113 height 28
type input "450"
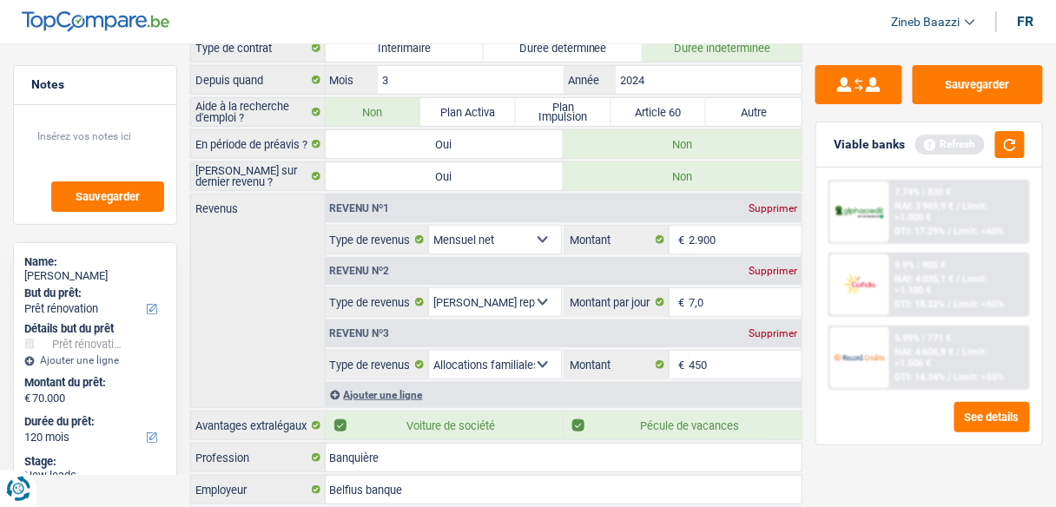
click at [286, 326] on div "Revenus Revenu nº1 Supprimer Allocation d'handicap Allocations chômage Allocati…" at bounding box center [496, 301] width 612 height 214
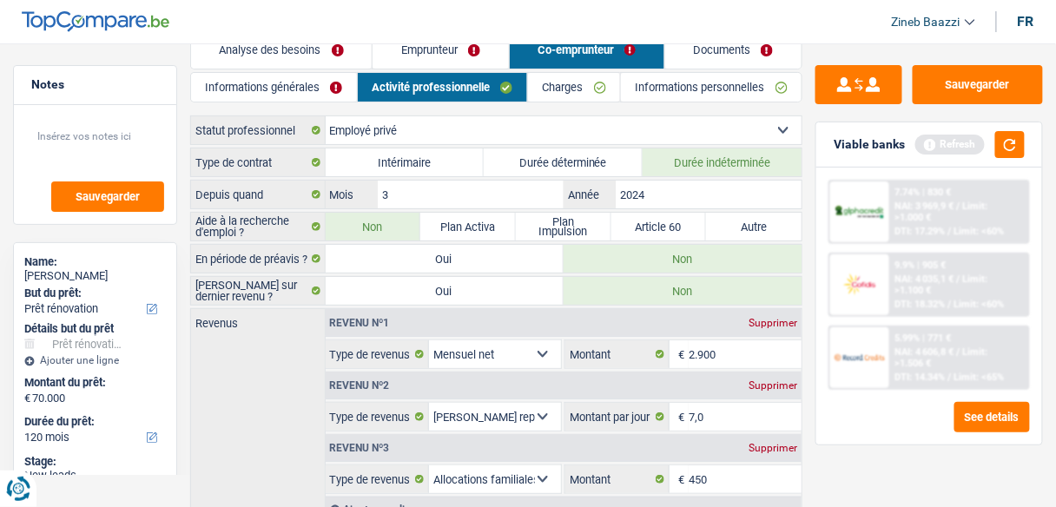
scroll to position [0, 0]
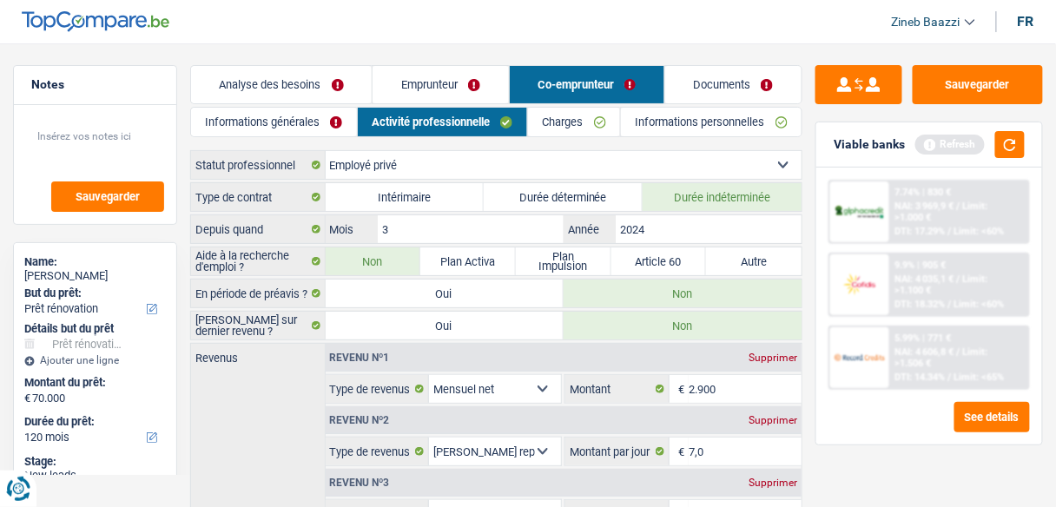
click at [570, 125] on link "Charges" at bounding box center [574, 122] width 92 height 29
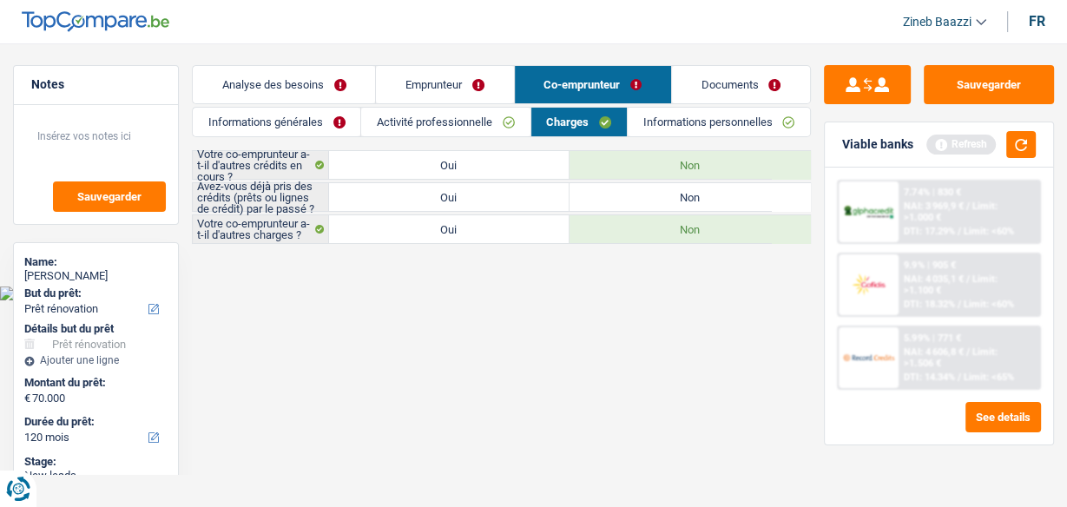
click at [427, 196] on label "Oui" at bounding box center [449, 197] width 240 height 28
click at [427, 196] on input "Oui" at bounding box center [449, 197] width 240 height 28
radio input "true"
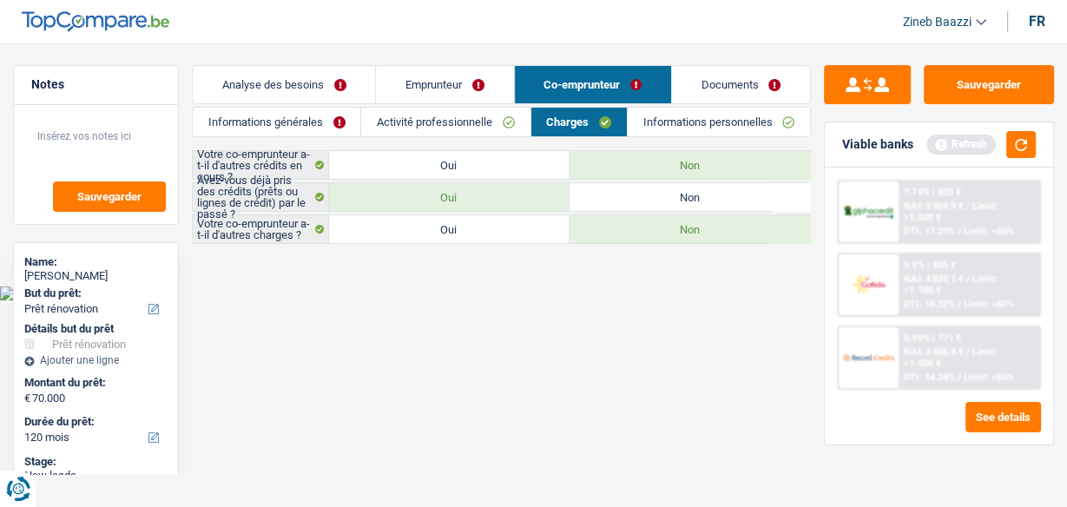
click at [589, 189] on label "Non" at bounding box center [689, 197] width 240 height 28
click at [589, 189] on input "Non" at bounding box center [689, 197] width 240 height 28
radio input "true"
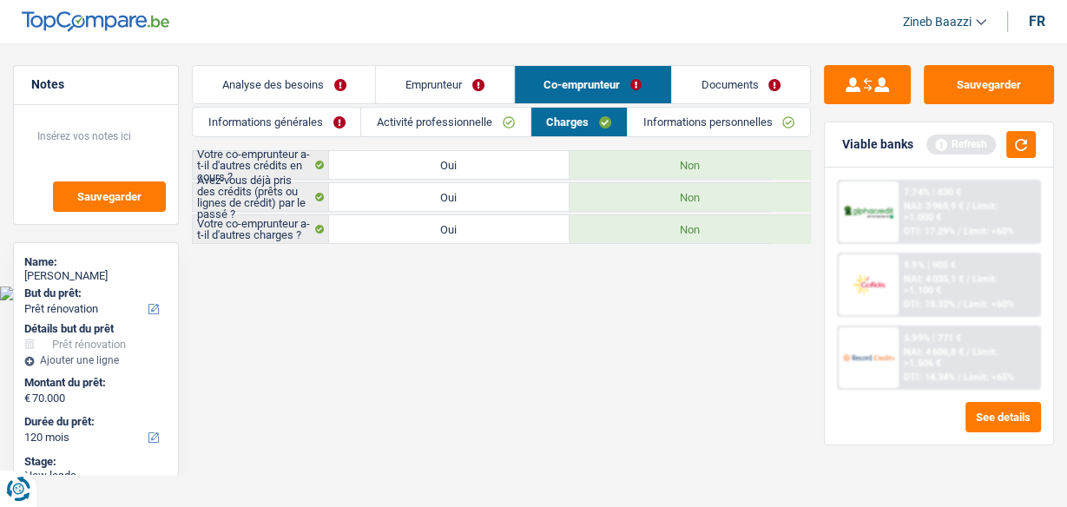
click at [328, 82] on link "Analyse des besoins" at bounding box center [284, 84] width 182 height 37
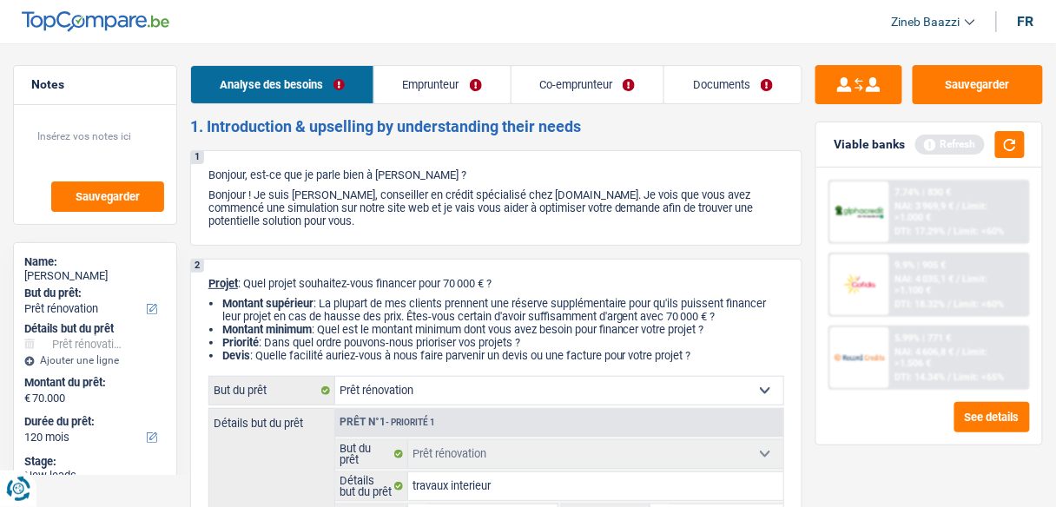
click at [608, 85] on link "Co-emprunteur" at bounding box center [587, 84] width 153 height 37
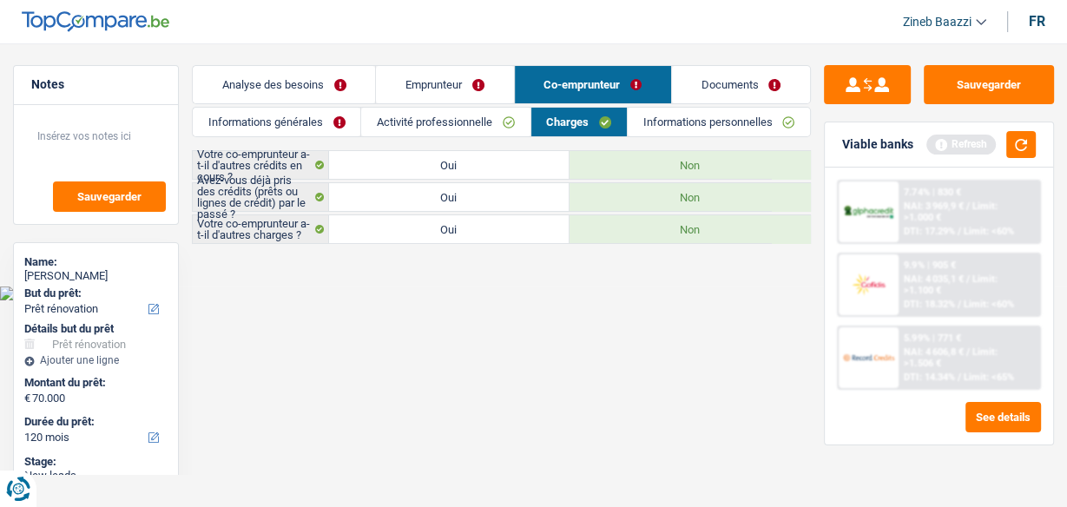
click at [465, 117] on link "Activité professionnelle" at bounding box center [445, 122] width 168 height 29
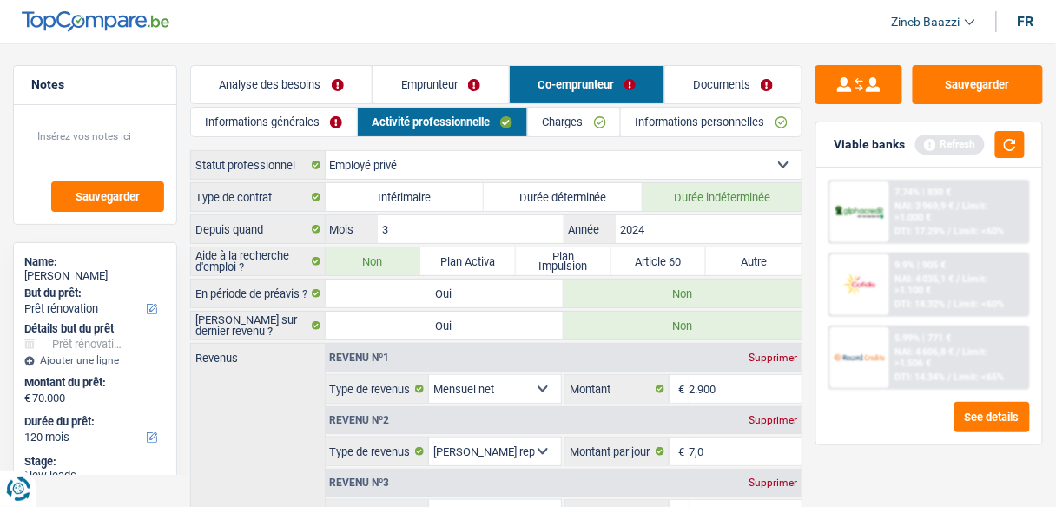
click at [312, 124] on link "Informations générales" at bounding box center [274, 122] width 166 height 29
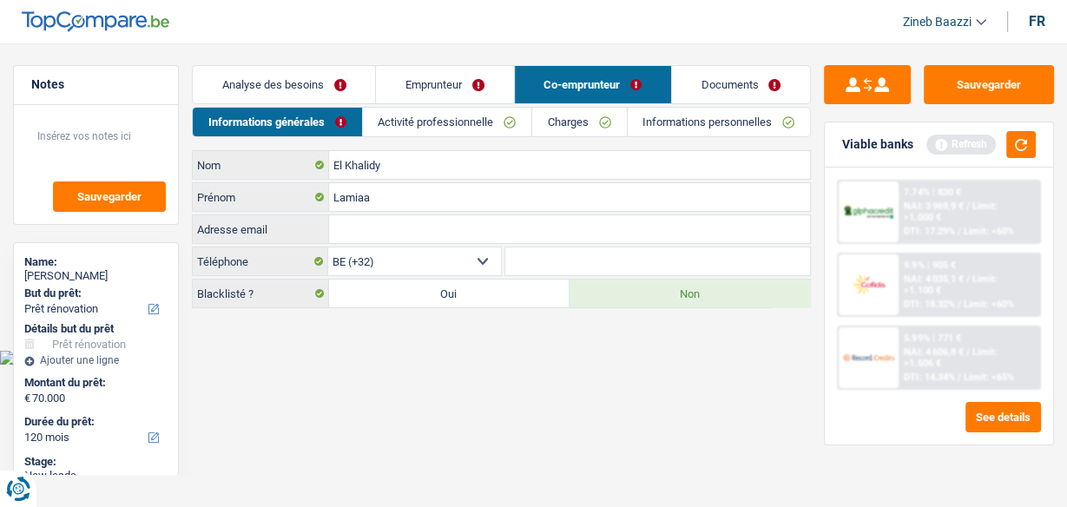
click at [417, 129] on link "Activité professionnelle" at bounding box center [447, 122] width 168 height 29
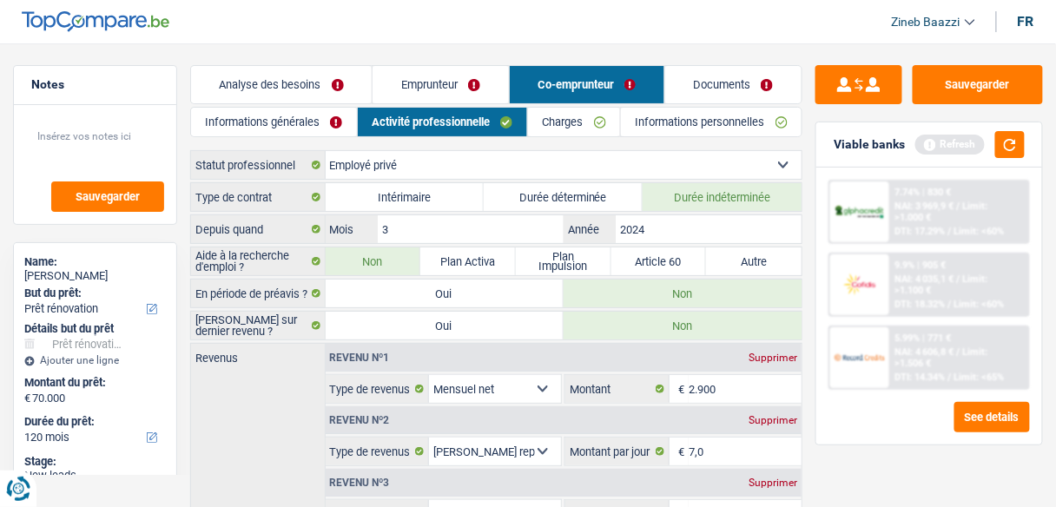
click at [572, 121] on link "Charges" at bounding box center [574, 122] width 92 height 29
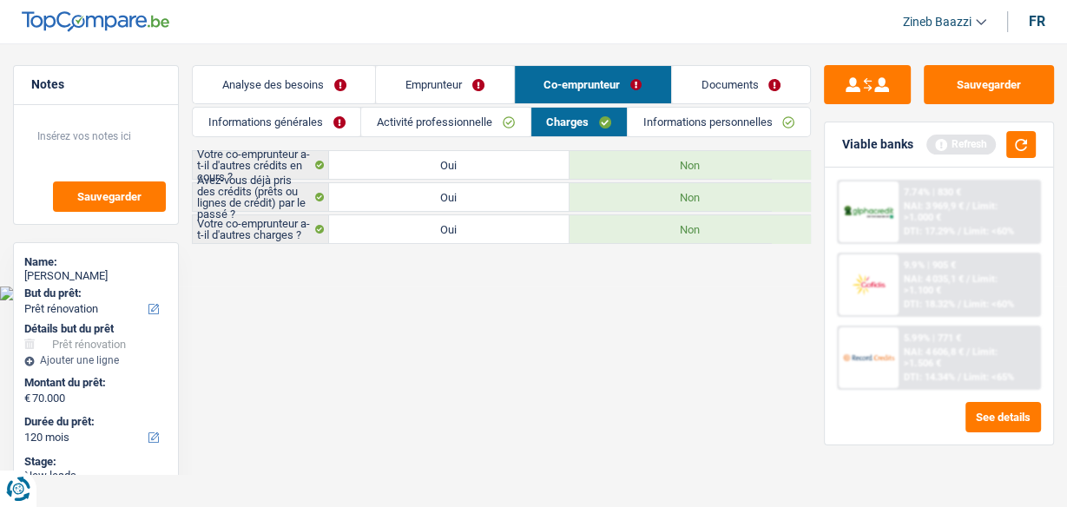
click at [647, 123] on link "Informations personnelles" at bounding box center [719, 122] width 182 height 29
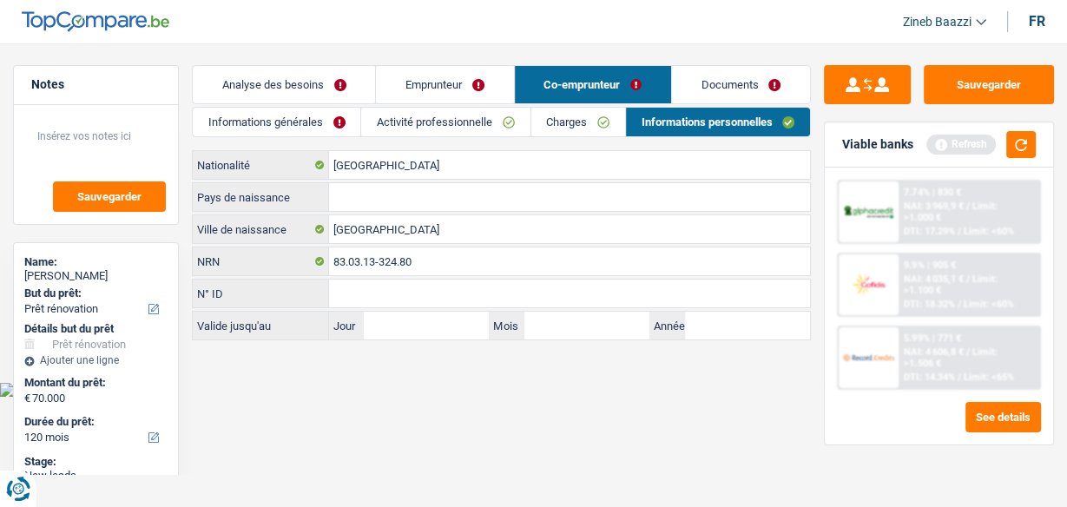
click at [709, 87] on link "Documents" at bounding box center [741, 84] width 138 height 37
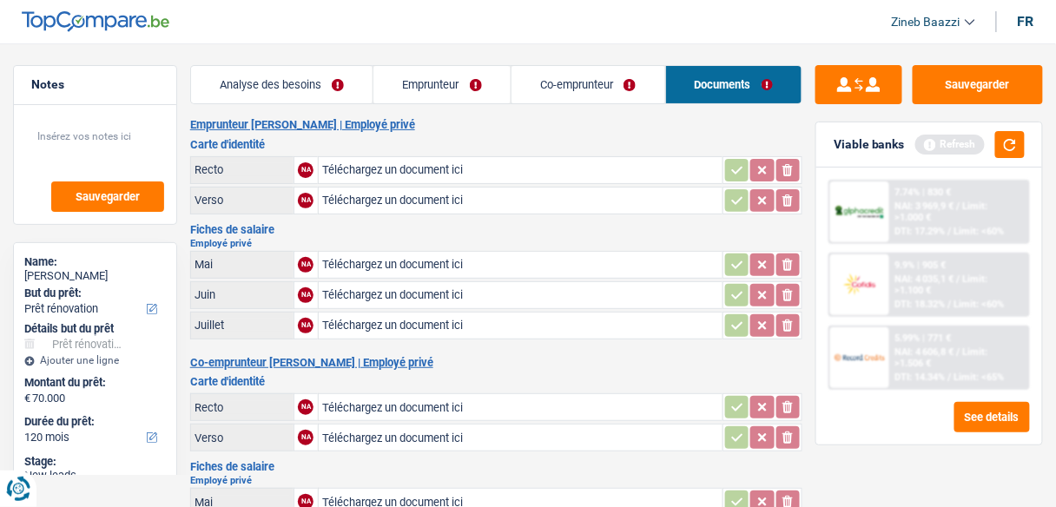
click at [534, 89] on link "Co-emprunteur" at bounding box center [588, 84] width 154 height 37
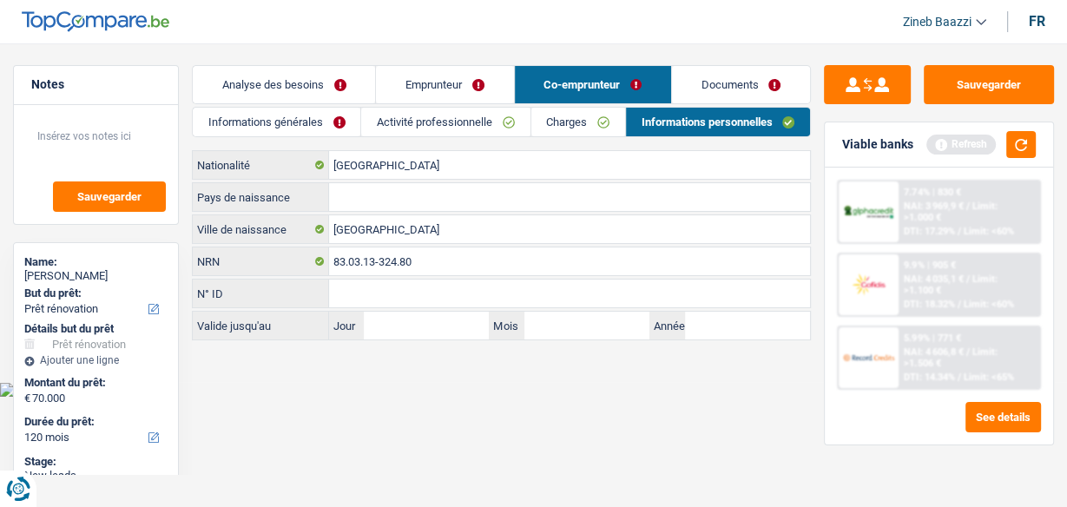
click at [433, 77] on link "Emprunteur" at bounding box center [444, 84] width 137 height 37
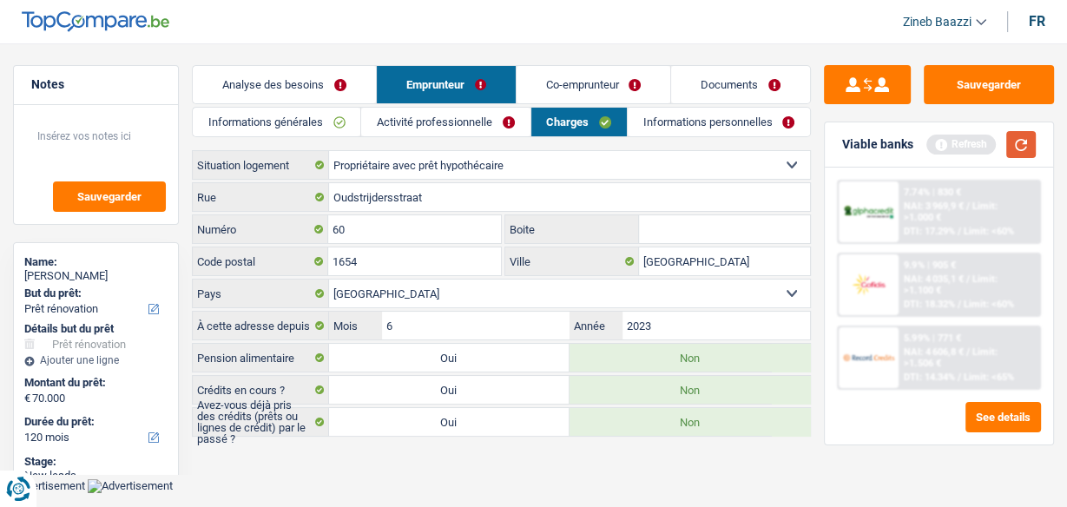
click at [1010, 140] on button "button" at bounding box center [1021, 144] width 30 height 27
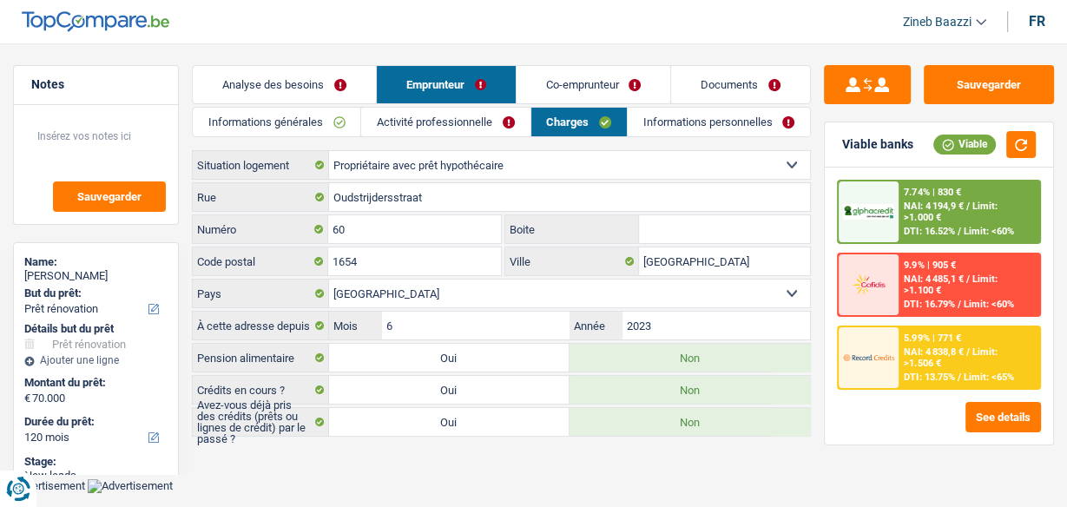
click at [591, 89] on link "Co-emprunteur" at bounding box center [593, 84] width 155 height 37
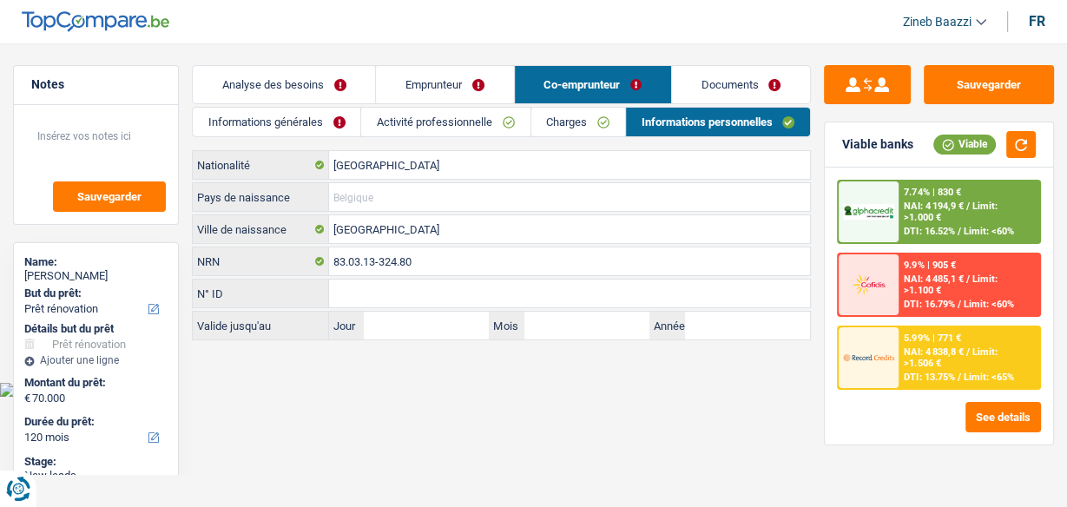
click at [361, 204] on input "Pays de naissance" at bounding box center [569, 197] width 481 height 28
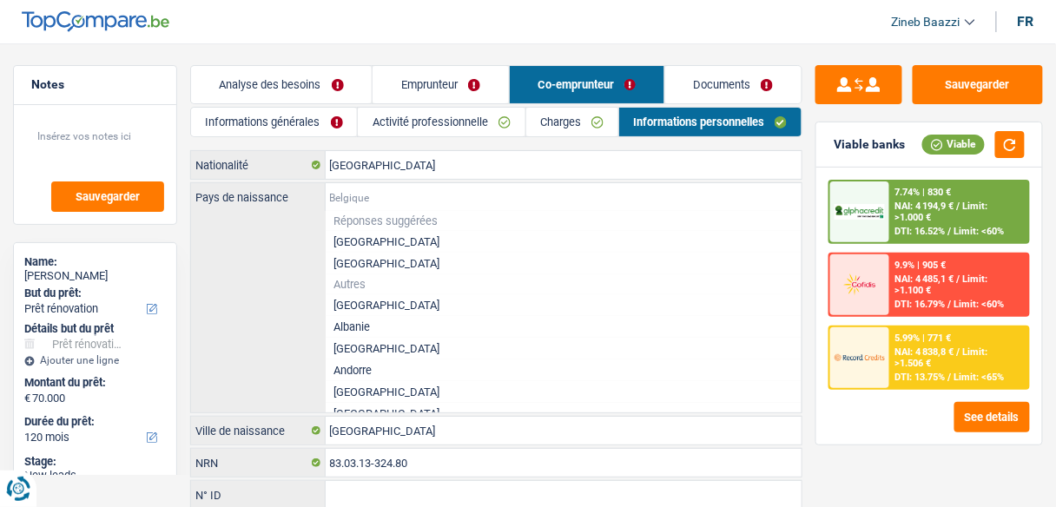
type input "m"
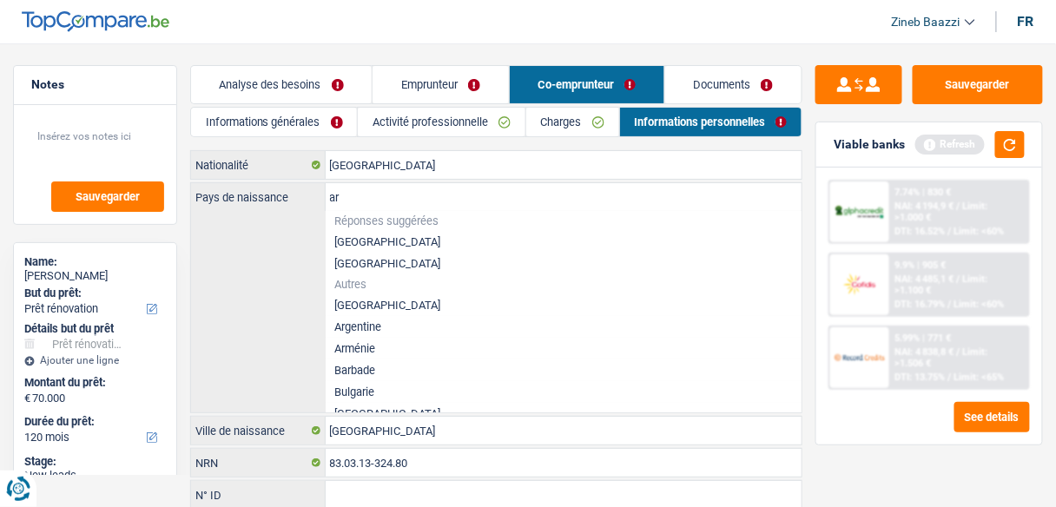
type input "a"
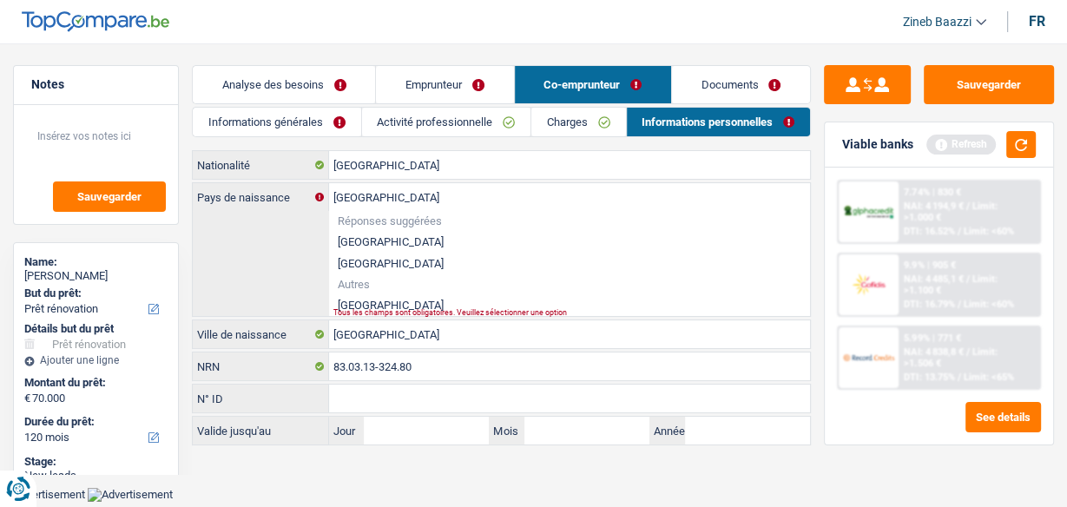
click at [356, 306] on li "[GEOGRAPHIC_DATA]" at bounding box center [569, 305] width 481 height 22
type input "[GEOGRAPHIC_DATA]"
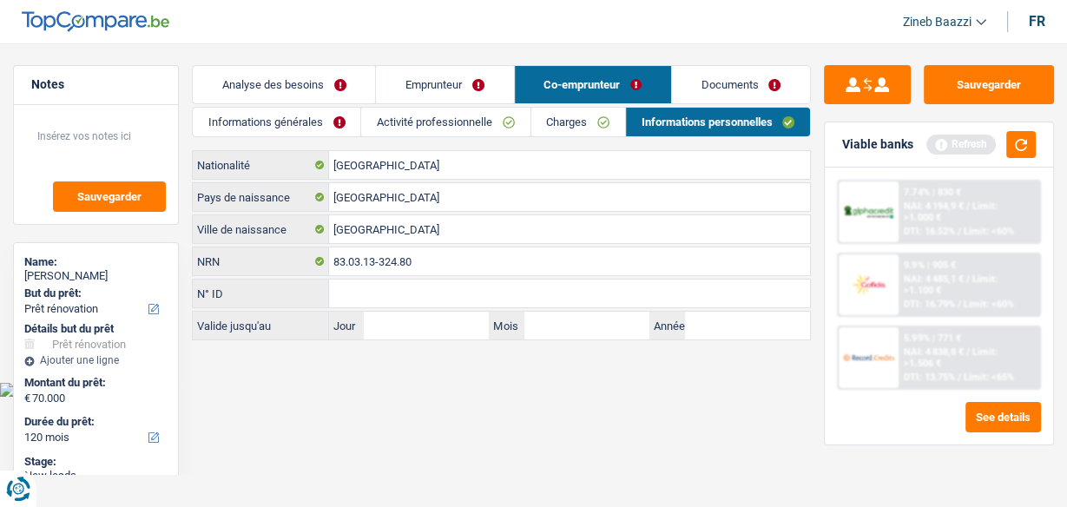
click at [407, 85] on link "Emprunteur" at bounding box center [444, 84] width 137 height 37
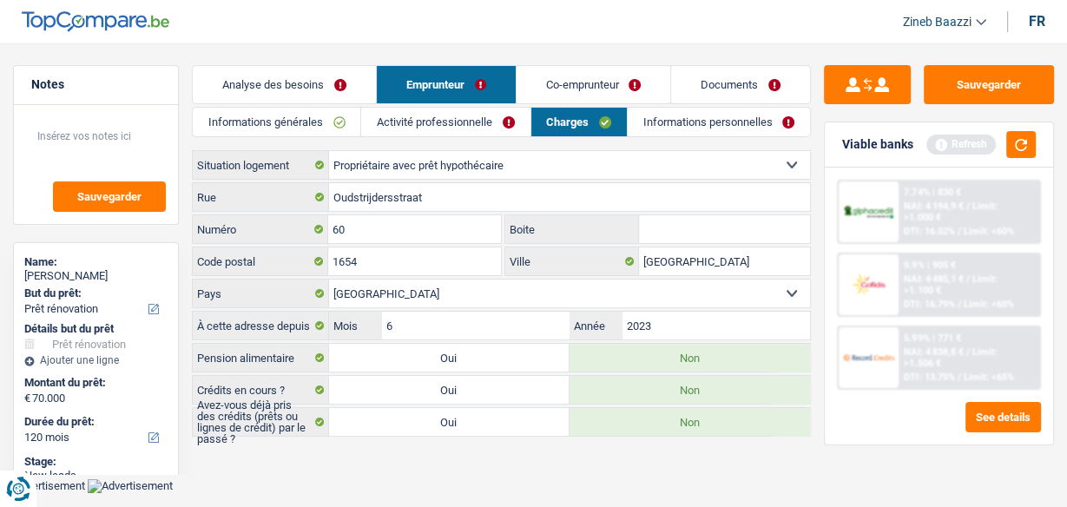
click at [275, 122] on link "Informations générales" at bounding box center [277, 122] width 168 height 29
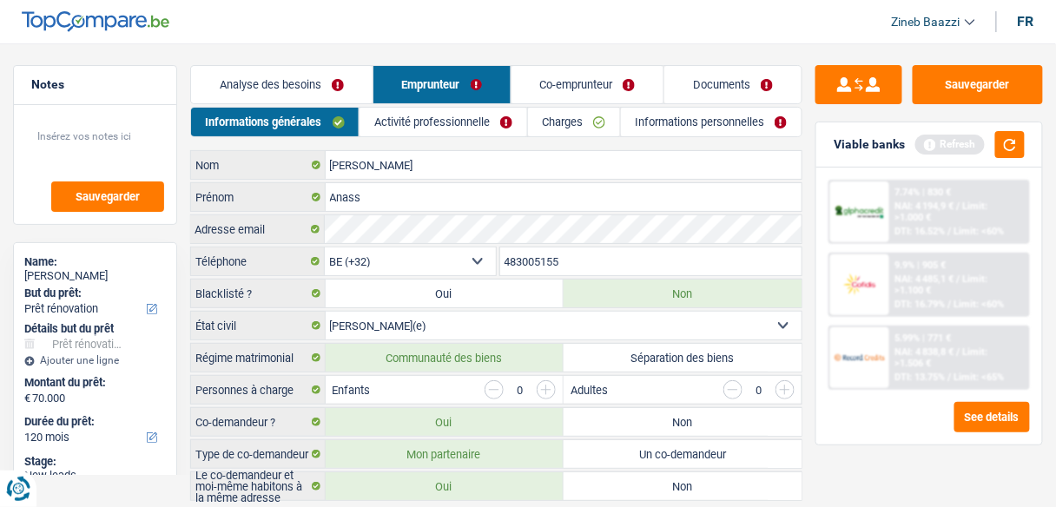
click at [659, 124] on link "Informations personnelles" at bounding box center [711, 122] width 181 height 29
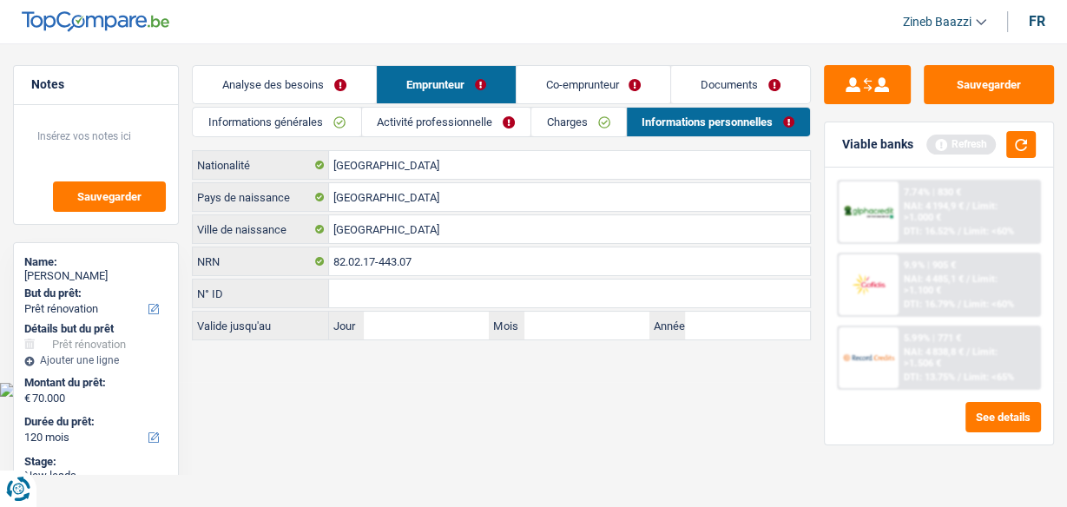
click at [564, 127] on link "Charges" at bounding box center [578, 122] width 94 height 29
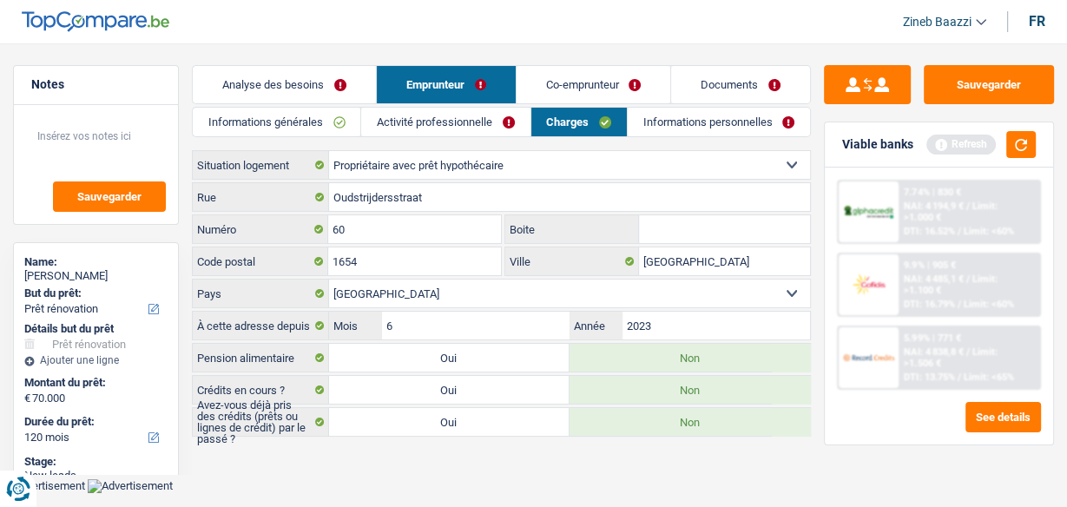
click at [698, 74] on link "Documents" at bounding box center [740, 84] width 139 height 37
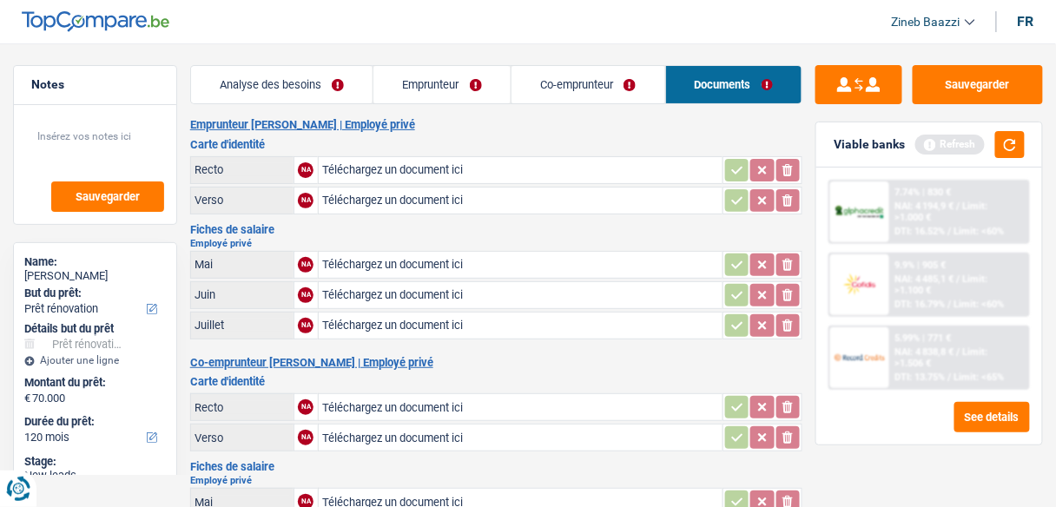
click at [589, 84] on link "Co-emprunteur" at bounding box center [588, 84] width 154 height 37
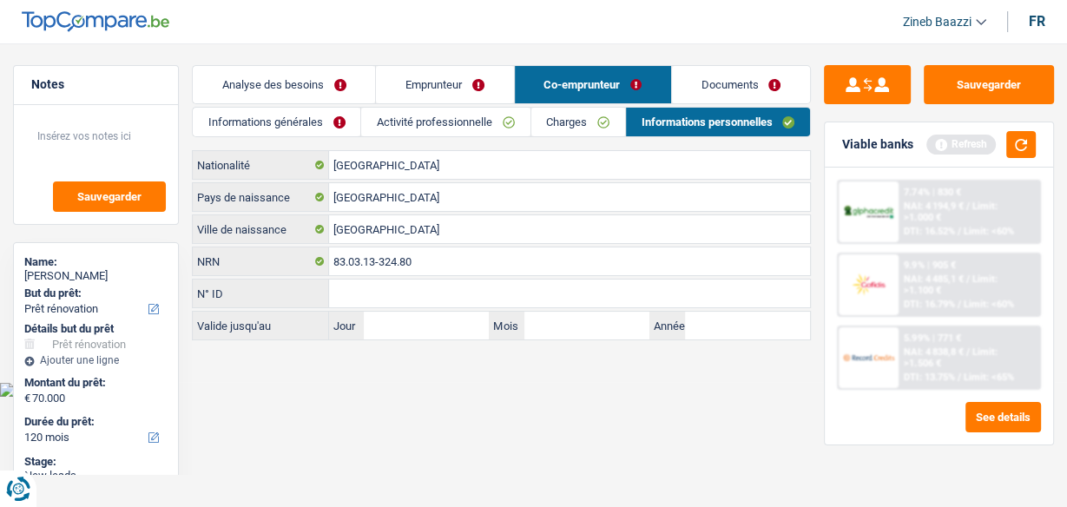
click at [257, 83] on link "Analyse des besoins" at bounding box center [284, 84] width 182 height 37
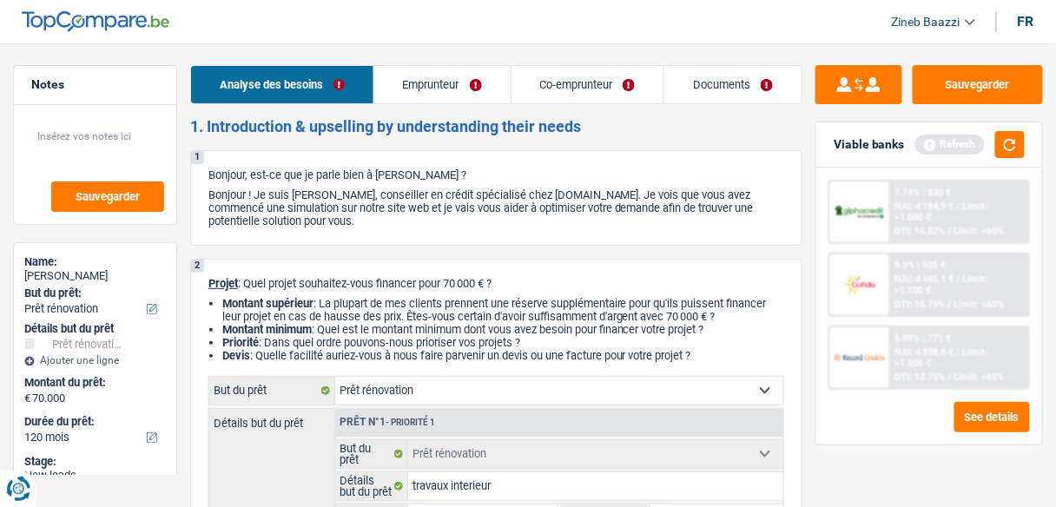
click at [434, 76] on link "Emprunteur" at bounding box center [442, 84] width 136 height 37
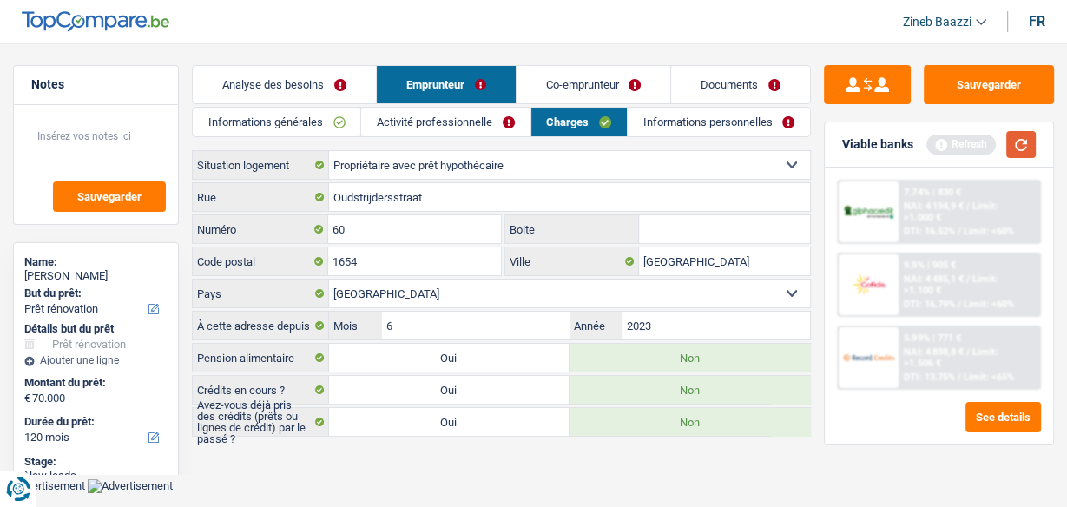
click at [1026, 147] on button "button" at bounding box center [1021, 144] width 30 height 27
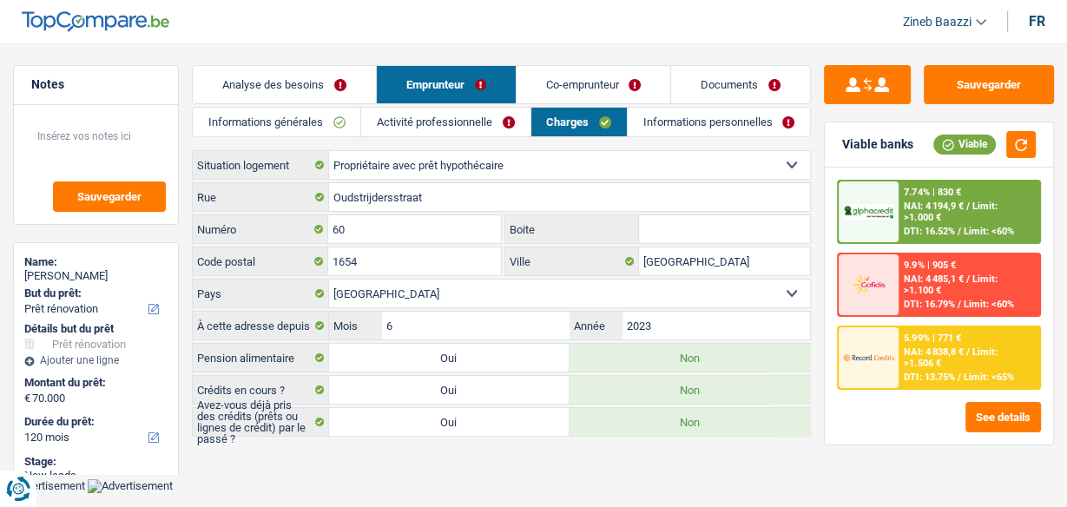
click at [918, 368] on div "5.99% | 771 € NAI: 4 838,8 € / Limit: >1.506 € DTI: 13.75% / Limit: <65%" at bounding box center [968, 357] width 141 height 61
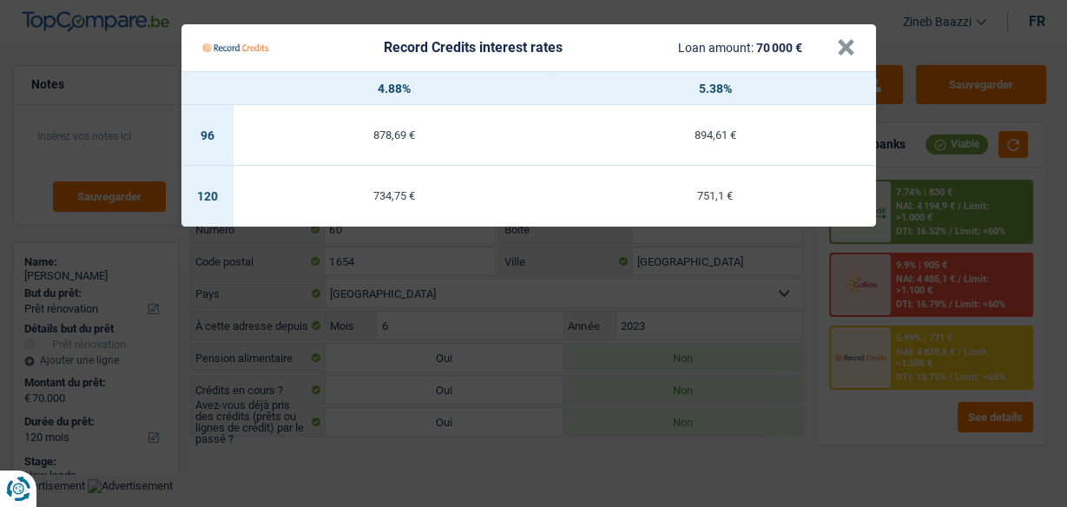
click at [858, 50] on Credits___BV_modal_header_ "Record Credits interest rates Loan amount: 70 000 € ×" at bounding box center [528, 47] width 694 height 47
click at [854, 50] on button "×" at bounding box center [846, 47] width 18 height 17
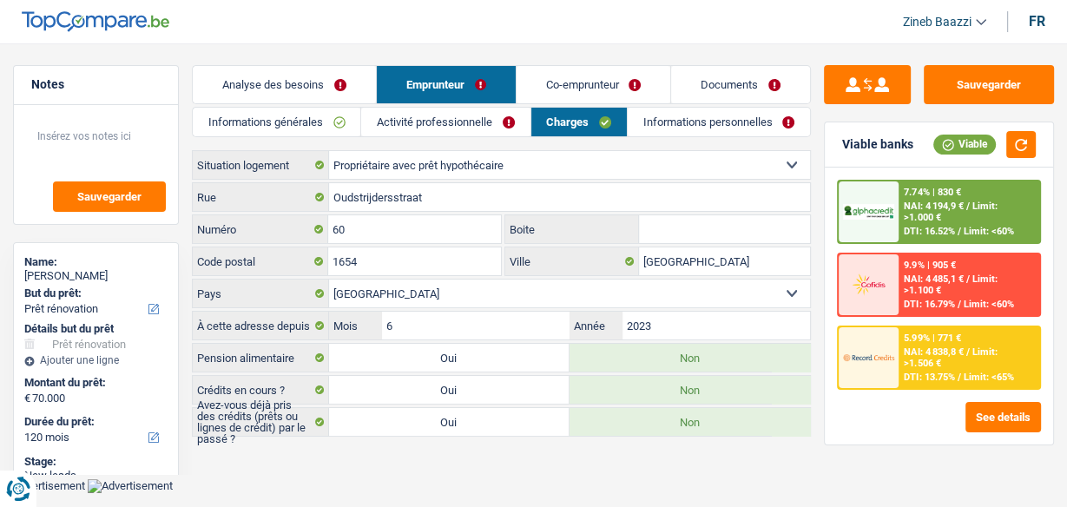
click at [280, 83] on link "Analyse des besoins" at bounding box center [284, 84] width 183 height 37
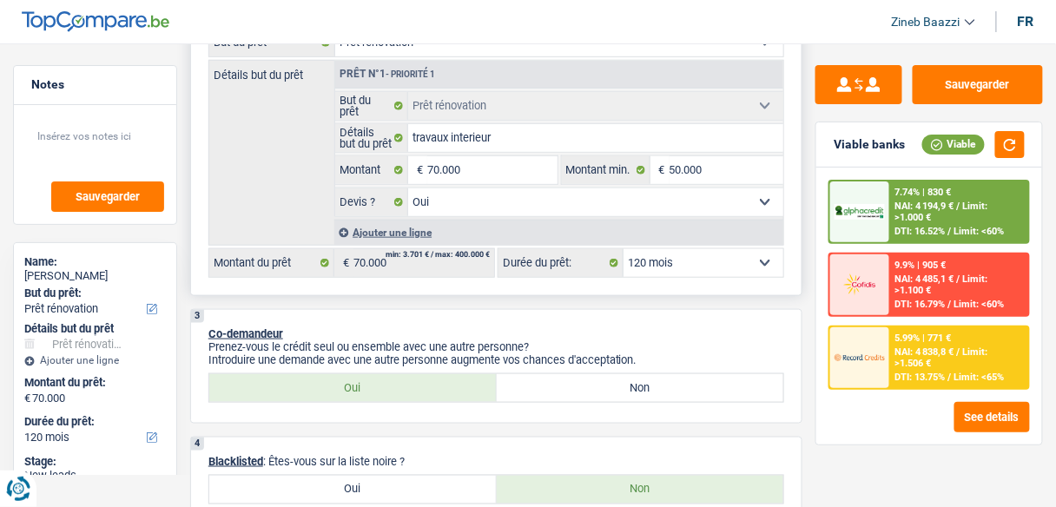
scroll to position [347, 0]
click at [744, 256] on select "12 mois 18 mois 24 mois 30 mois 36 mois 42 mois 48 mois 60 mois 72 mois 84 mois…" at bounding box center [703, 264] width 160 height 28
click at [746, 260] on select "12 mois 18 mois 24 mois 30 mois 36 mois 42 mois 48 mois 60 mois 72 mois 84 mois…" at bounding box center [703, 264] width 160 height 28
click at [747, 260] on select "12 mois 18 mois 24 mois 30 mois 36 mois 42 mois 48 mois 60 mois 72 mois 84 mois…" at bounding box center [703, 264] width 160 height 28
click at [747, 262] on select "12 mois 18 mois 24 mois 30 mois 36 mois 42 mois 48 mois 60 mois 72 mois 84 mois…" at bounding box center [703, 264] width 160 height 28
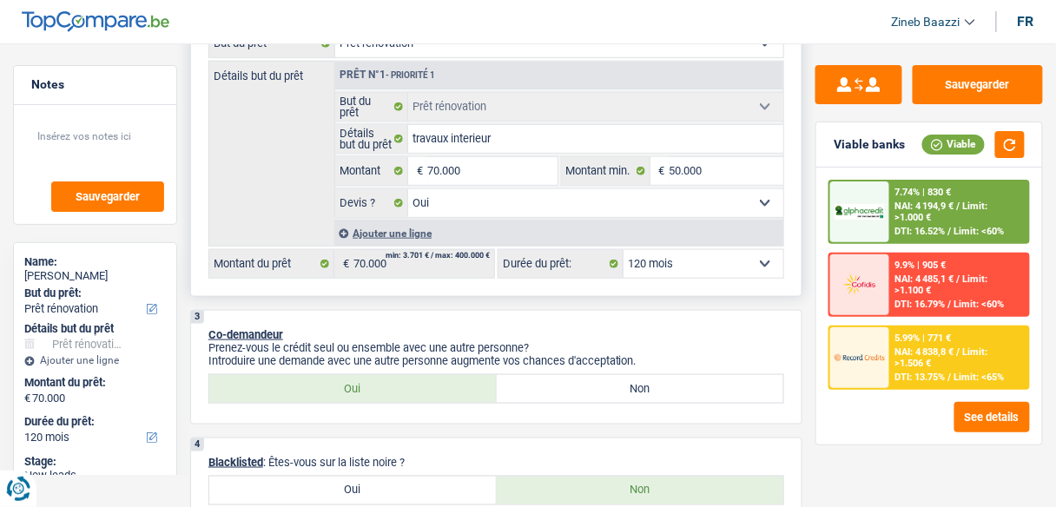
click at [744, 260] on select "12 mois 18 mois 24 mois 30 mois 36 mois 42 mois 48 mois 60 mois 72 mois 84 mois…" at bounding box center [703, 264] width 160 height 28
click at [623, 250] on select "12 mois 18 mois 24 mois 30 mois 36 mois 42 mois 48 mois 60 mois 72 mois 84 mois…" at bounding box center [703, 264] width 160 height 28
click at [916, 368] on div "5.99% | 771 € NAI: 4 838,8 € / Limit: >1.506 € DTI: 13.75% / Limit: <65%" at bounding box center [959, 357] width 138 height 61
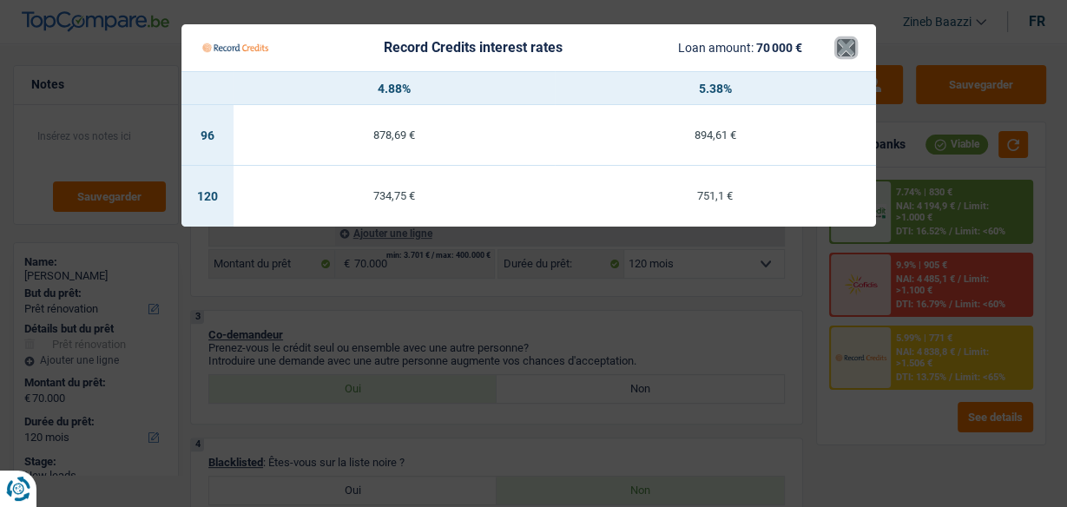
click at [845, 48] on button "×" at bounding box center [846, 47] width 18 height 17
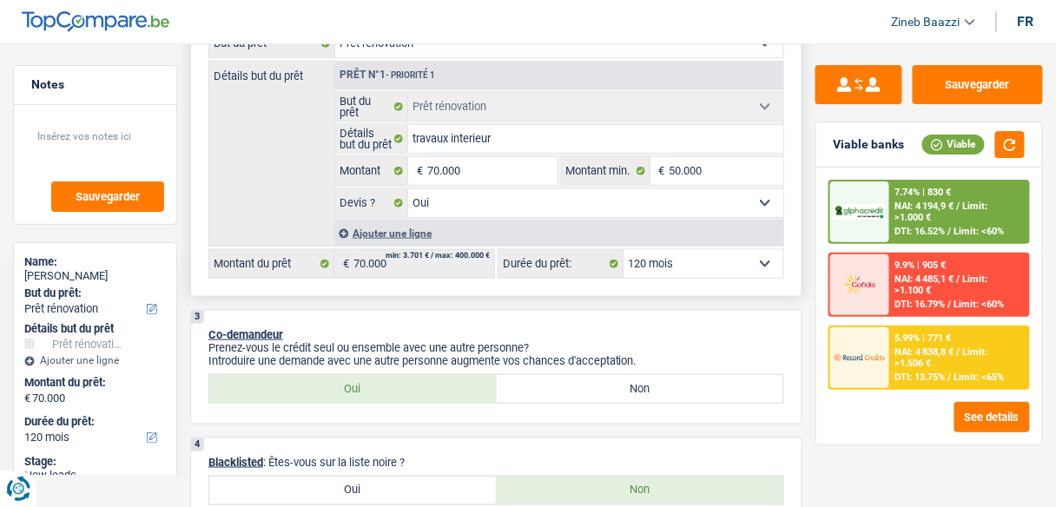
click at [685, 263] on select "12 mois 18 mois 24 mois 30 mois 36 mois 42 mois 48 mois 60 mois 72 mois 84 mois…" at bounding box center [703, 264] width 160 height 28
select select "144"
click at [623, 250] on select "12 mois 18 mois 24 mois 30 mois 36 mois 42 mois 48 mois 60 mois 72 mois 84 mois…" at bounding box center [703, 264] width 160 height 28
select select "144"
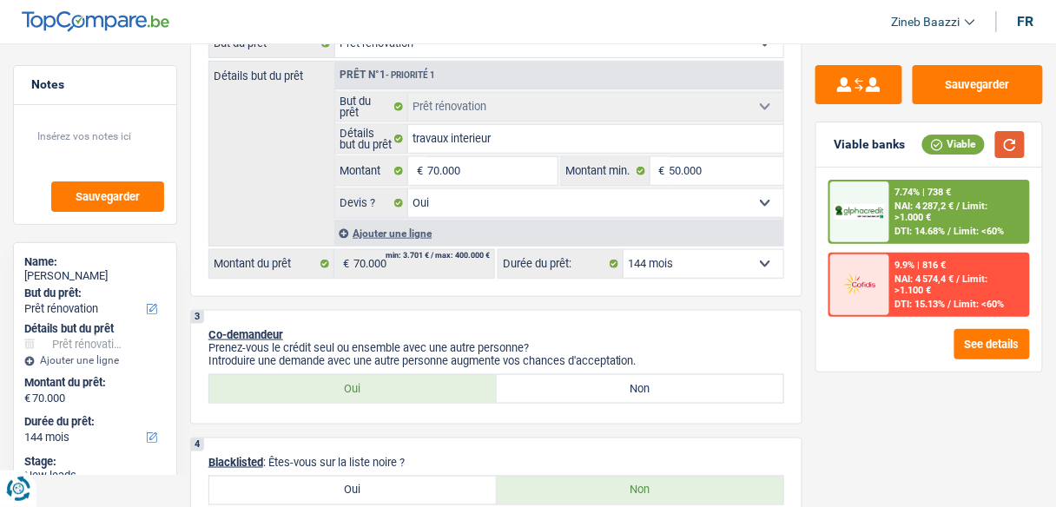
click at [1008, 147] on button "button" at bounding box center [1010, 144] width 30 height 27
click at [905, 218] on span "Limit: >1.000 €" at bounding box center [941, 212] width 93 height 23
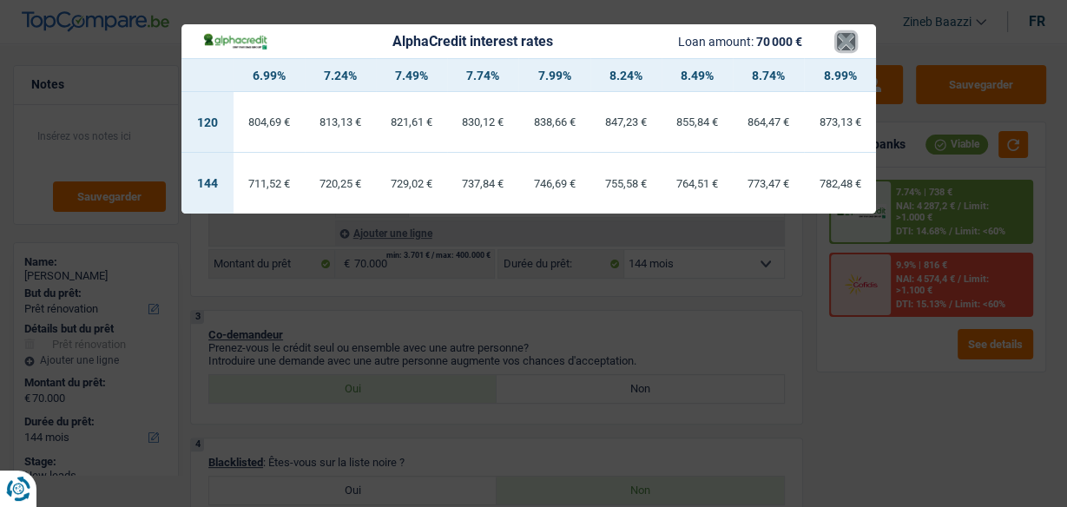
click at [845, 40] on button "×" at bounding box center [846, 41] width 18 height 17
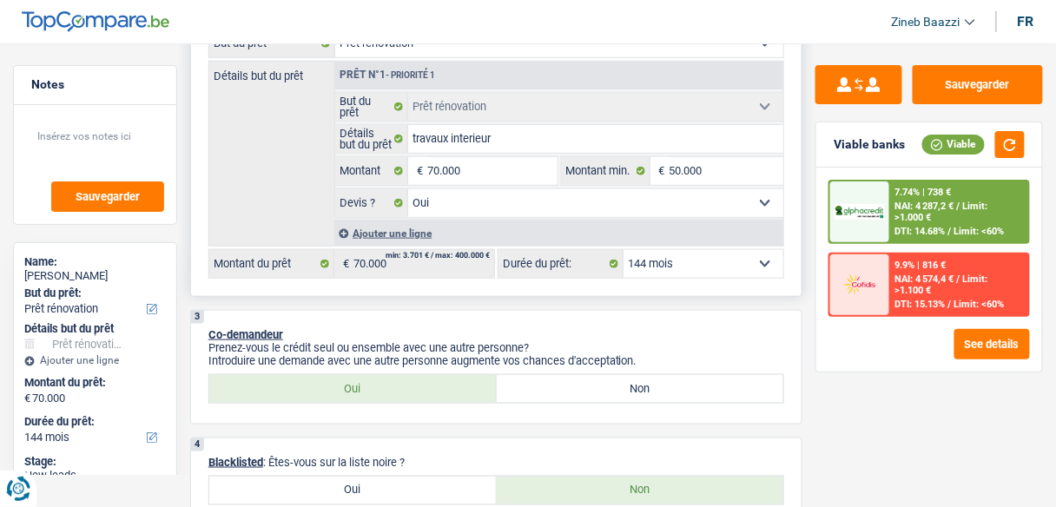
click at [676, 270] on select "12 mois 18 mois 24 mois 30 mois 36 mois 42 mois 48 mois 60 mois 72 mois 84 mois…" at bounding box center [703, 264] width 160 height 28
select select "120"
click at [623, 250] on select "12 mois 18 mois 24 mois 30 mois 36 mois 42 mois 48 mois 60 mois 72 mois 84 mois…" at bounding box center [703, 264] width 160 height 28
select select "120"
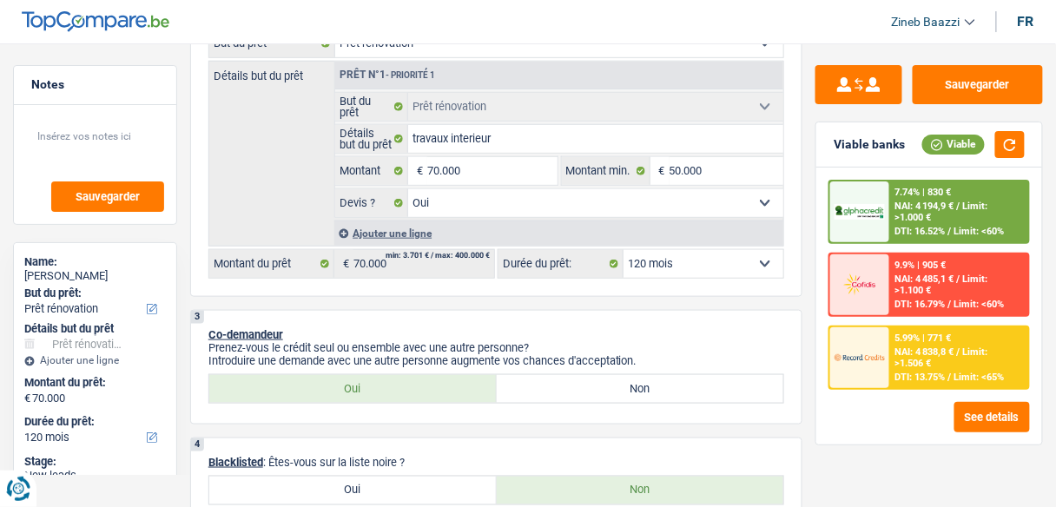
click at [713, 179] on input "50.000" at bounding box center [726, 171] width 114 height 28
click at [708, 341] on p "Prenez-vous le crédit seul ou ensemble avec une autre personne?" at bounding box center [496, 347] width 576 height 13
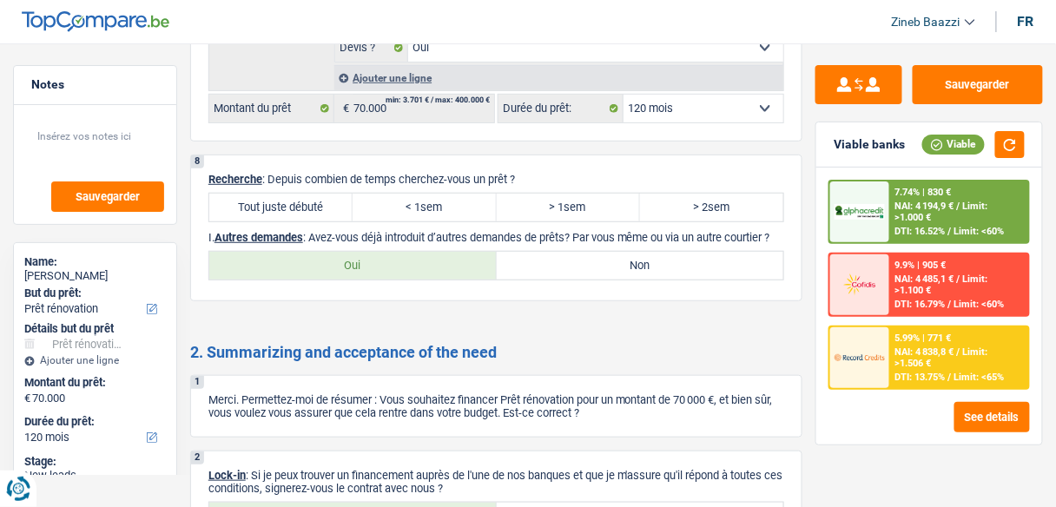
scroll to position [1806, 0]
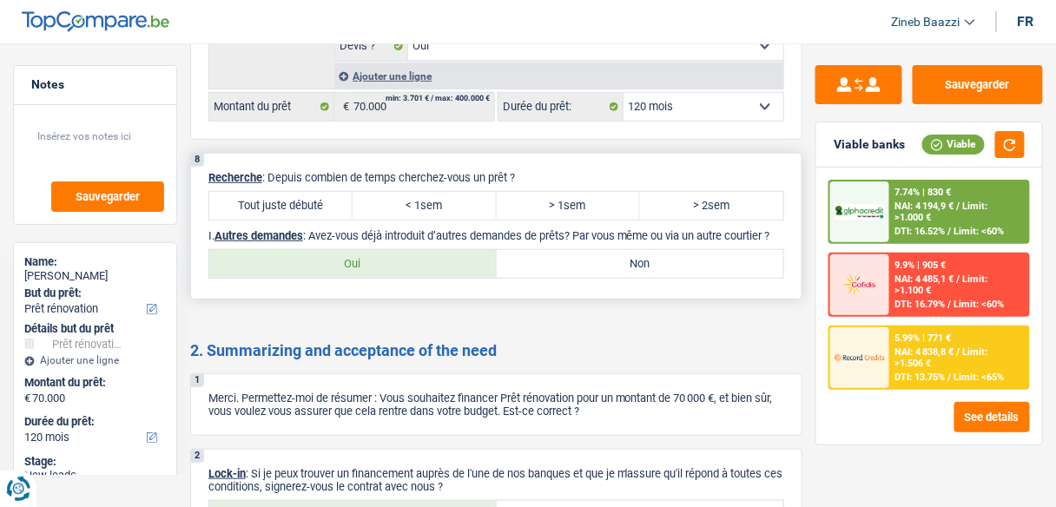
click at [464, 192] on label "< 1sem" at bounding box center [423, 206] width 143 height 28
click at [464, 192] on input "< 1sem" at bounding box center [423, 206] width 143 height 28
radio input "true"
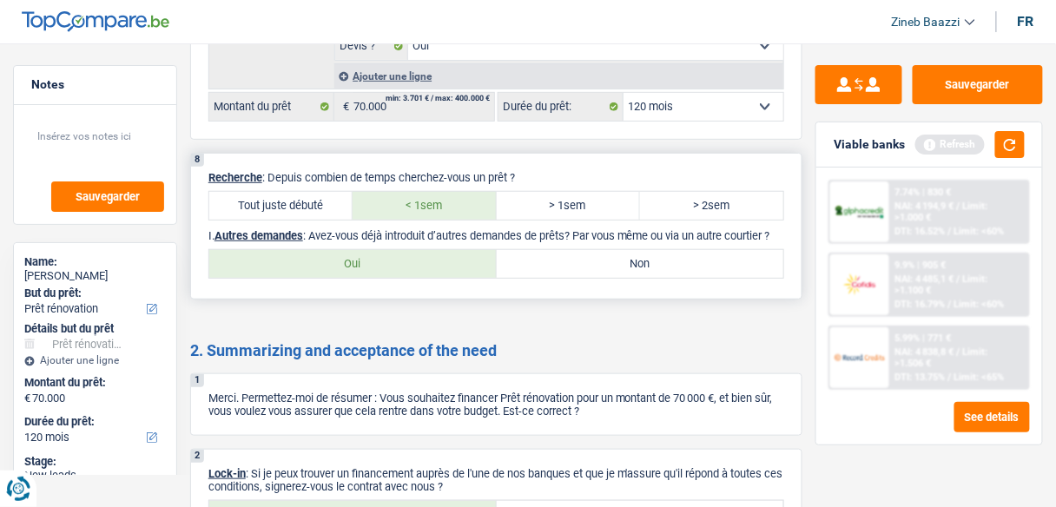
click at [601, 260] on label "Non" at bounding box center [640, 264] width 287 height 28
click at [601, 260] on input "Non" at bounding box center [640, 264] width 287 height 28
radio input "true"
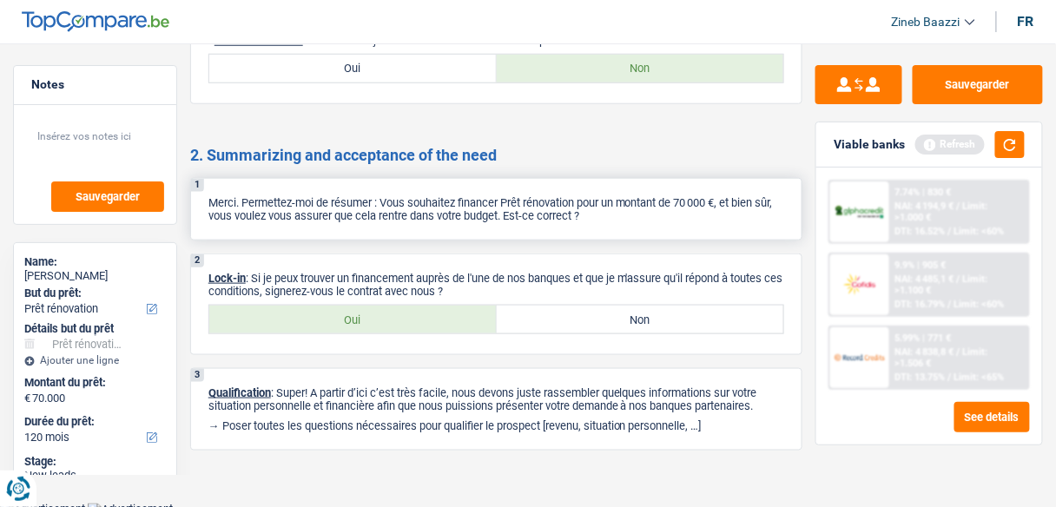
scroll to position [2006, 0]
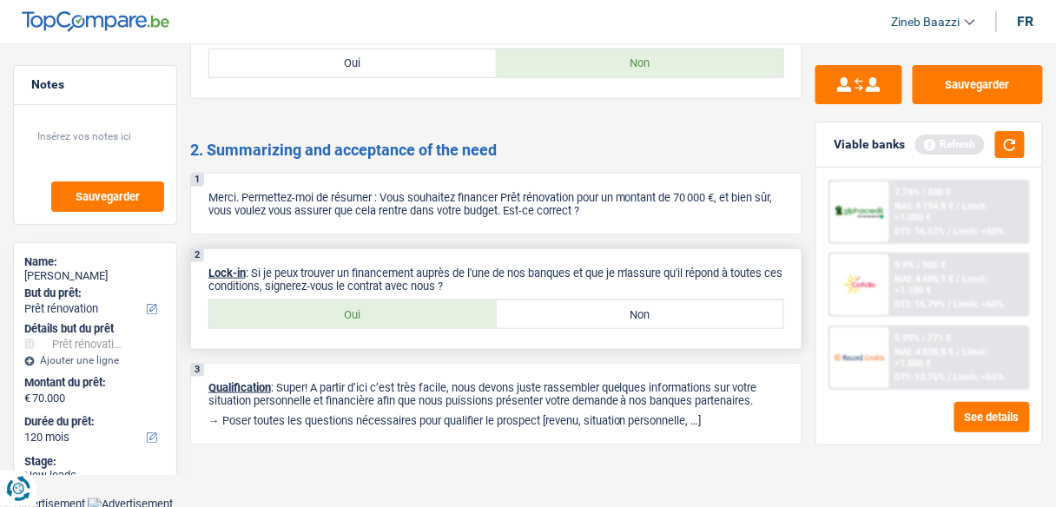
click at [469, 306] on label "Oui" at bounding box center [352, 314] width 287 height 28
click at [469, 306] on input "Oui" at bounding box center [352, 314] width 287 height 28
radio input "true"
click at [1019, 133] on button "button" at bounding box center [1010, 144] width 30 height 27
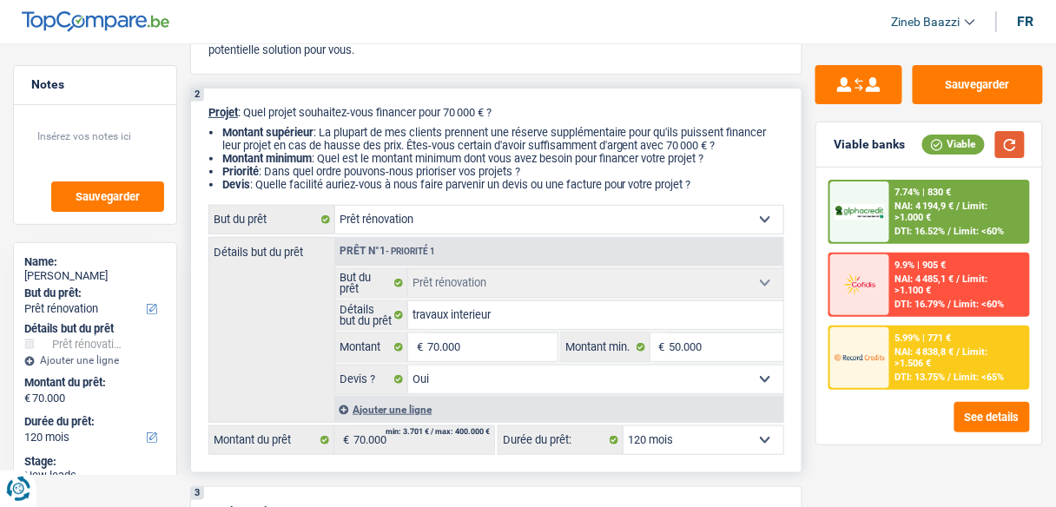
scroll to position [201, 0]
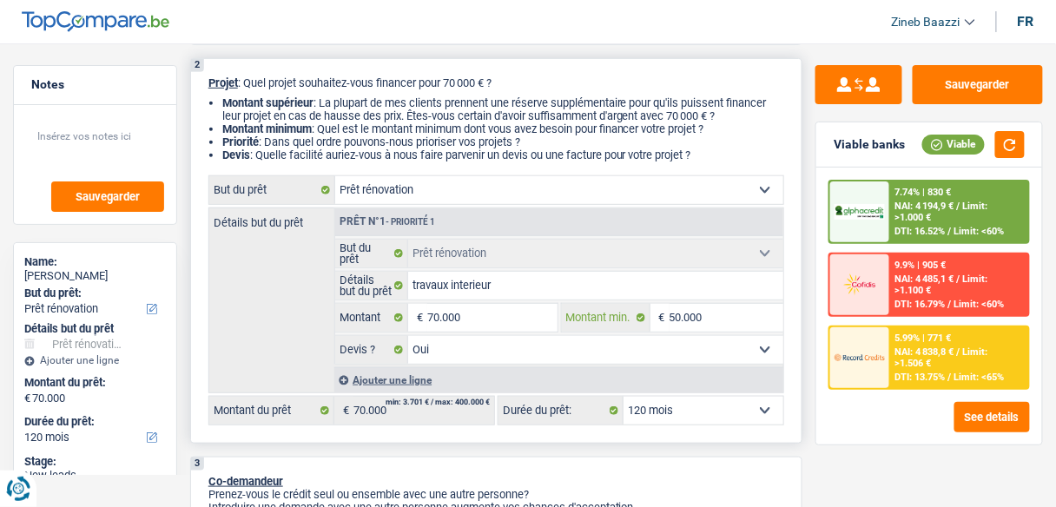
drag, startPoint x: 682, startPoint y: 315, endPoint x: 693, endPoint y: 317, distance: 10.6
click at [683, 315] on input "50.000" at bounding box center [726, 318] width 114 height 28
click at [435, 318] on input "70.000" at bounding box center [491, 318] width 129 height 28
type input "0"
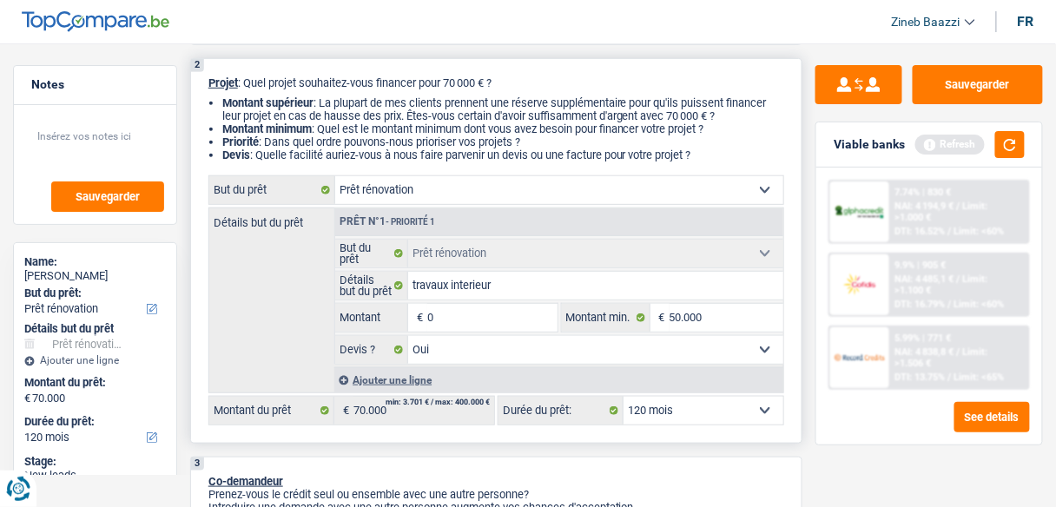
type input "60"
click at [477, 321] on input "60" at bounding box center [491, 318] width 129 height 28
type input "600"
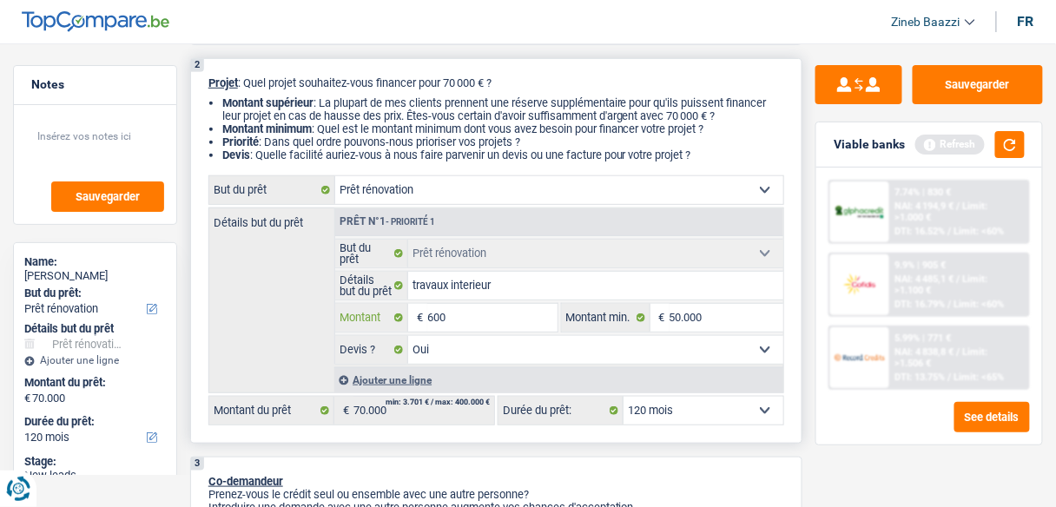
type input "6.000"
type input "60.000"
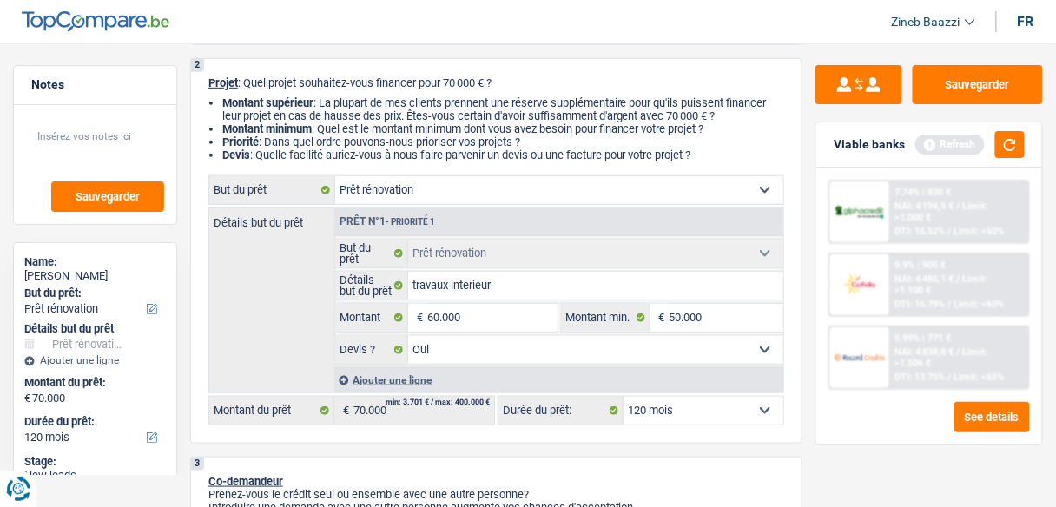
type input "60.000"
select select "144"
type input "60.000"
select select "144"
type input "60.000"
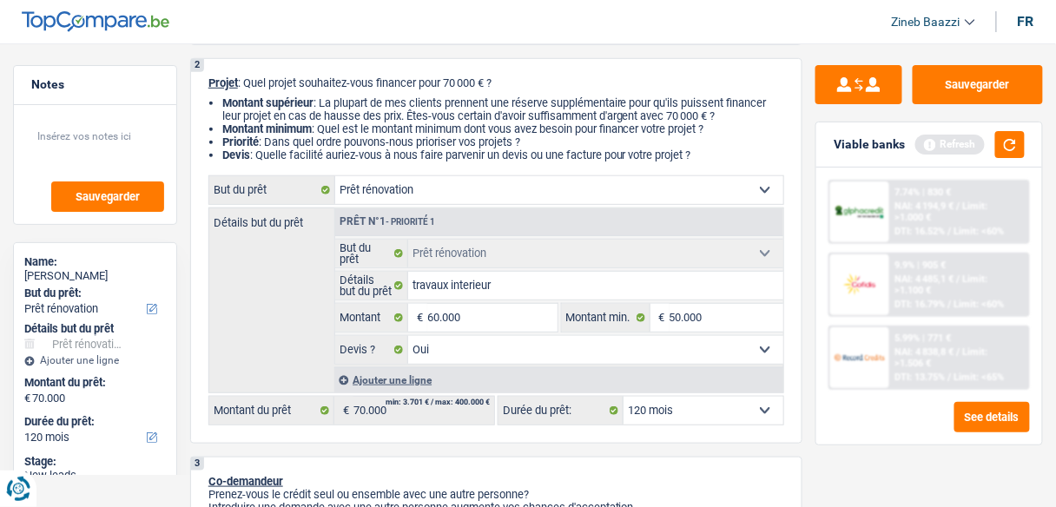
select select "144"
click at [850, 431] on div "Sauvegarder Viable banks Refresh 7.74% | 830 € NAI: 4 194,9 € / Limit: >1.000 €…" at bounding box center [928, 270] width 253 height 410
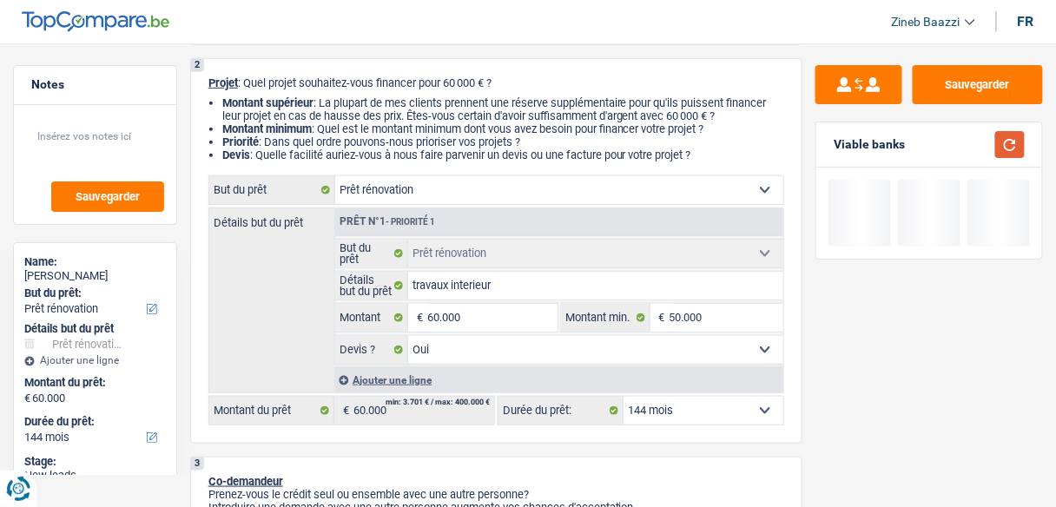
click at [1001, 142] on button "button" at bounding box center [1010, 144] width 30 height 27
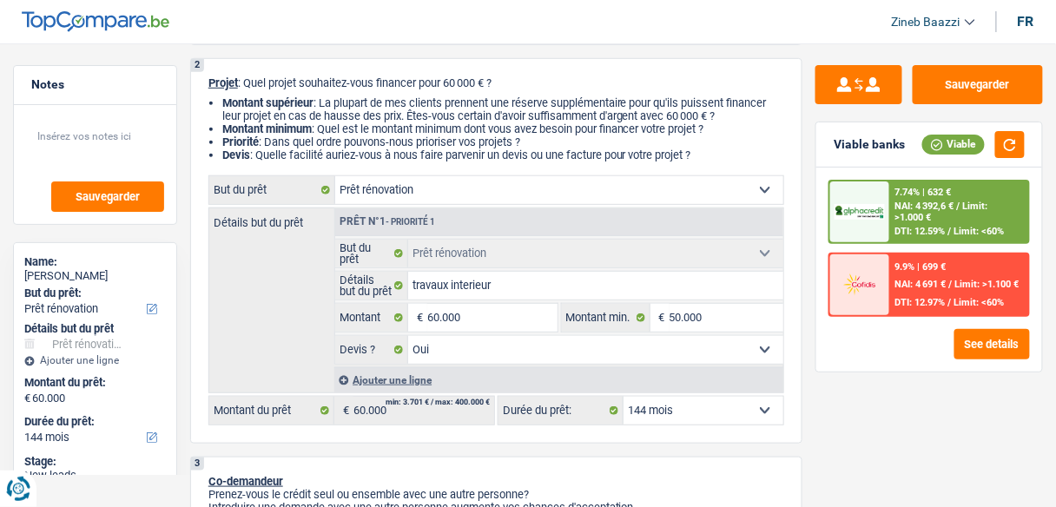
click at [943, 236] on span "DTI: 12.59%" at bounding box center [920, 231] width 50 height 11
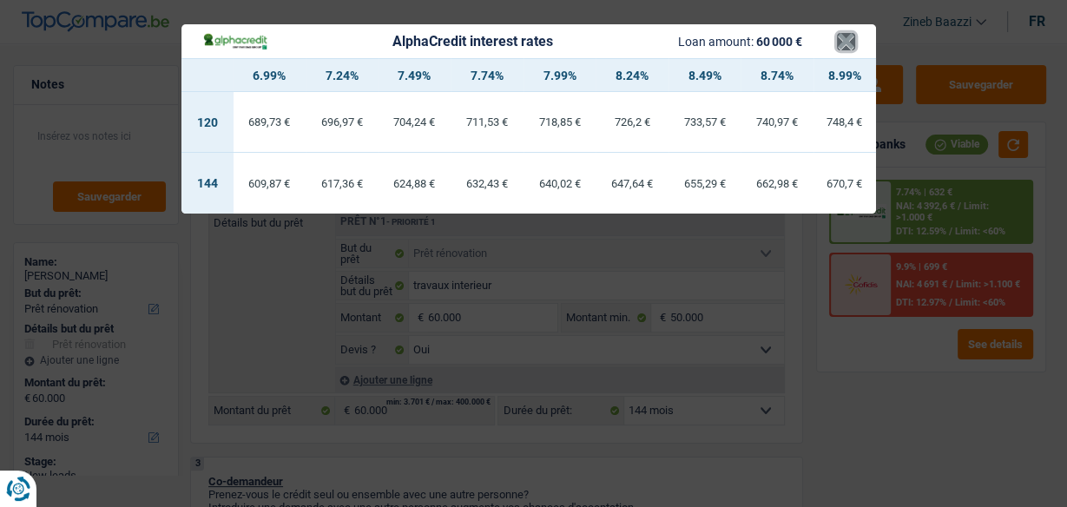
click at [851, 37] on button "×" at bounding box center [846, 41] width 18 height 17
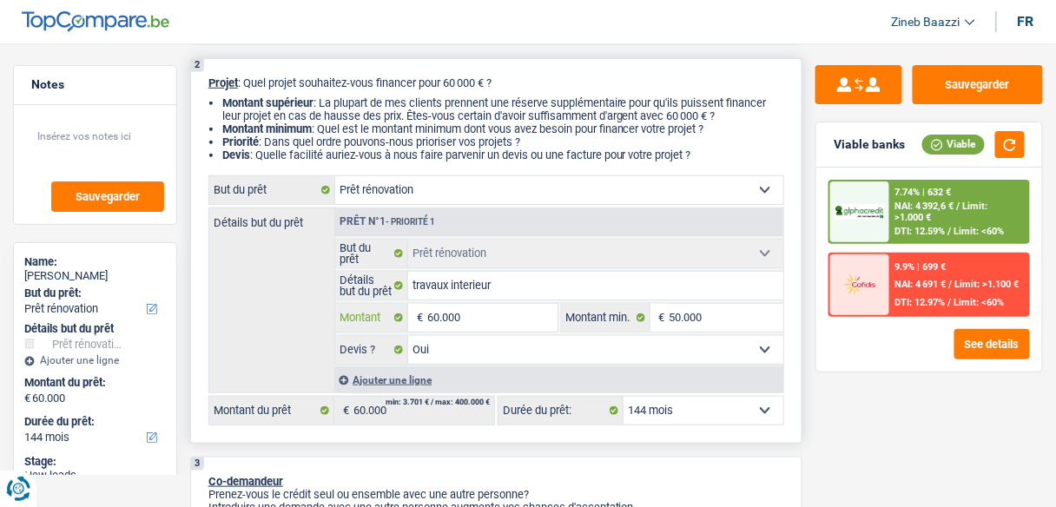
click at [437, 310] on input "60.000" at bounding box center [491, 318] width 129 height 28
click at [437, 311] on input "60.000" at bounding box center [491, 318] width 129 height 28
type input "6.000"
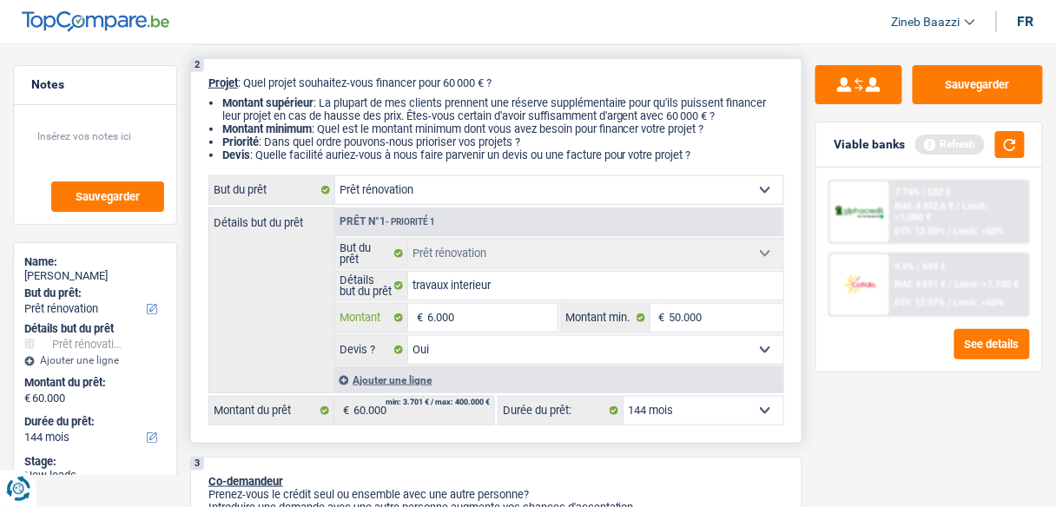
type input "65.000"
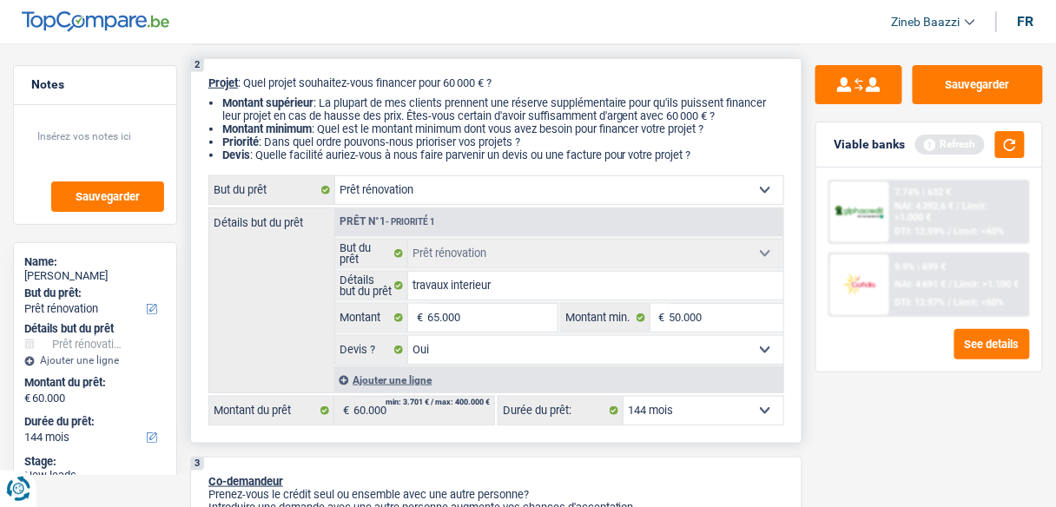
type input "65.000"
click at [225, 305] on div "Détails but du prêt Prêt n°1 - Priorité 1 Confort maison: meubles, textile, pei…" at bounding box center [496, 300] width 576 height 186
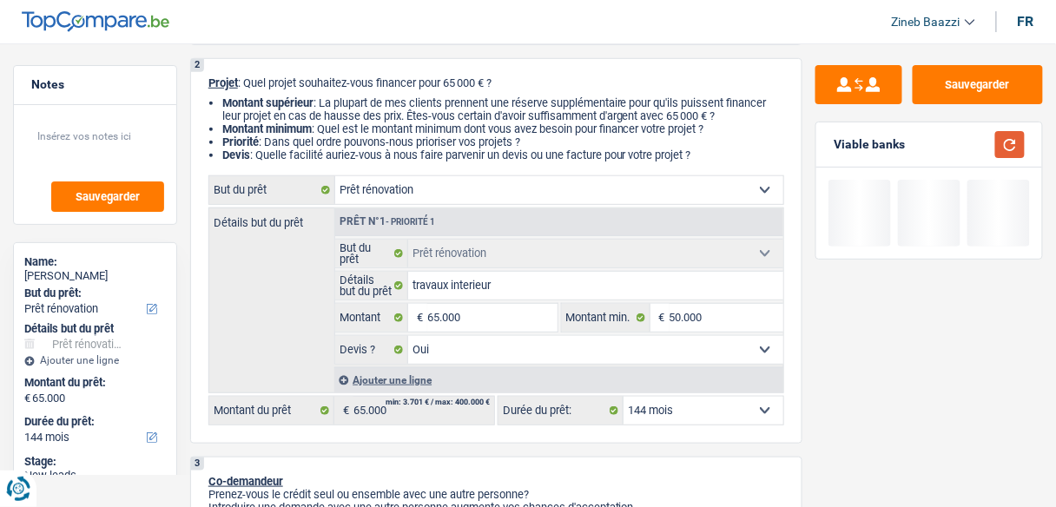
click at [1010, 137] on button "button" at bounding box center [1010, 144] width 30 height 27
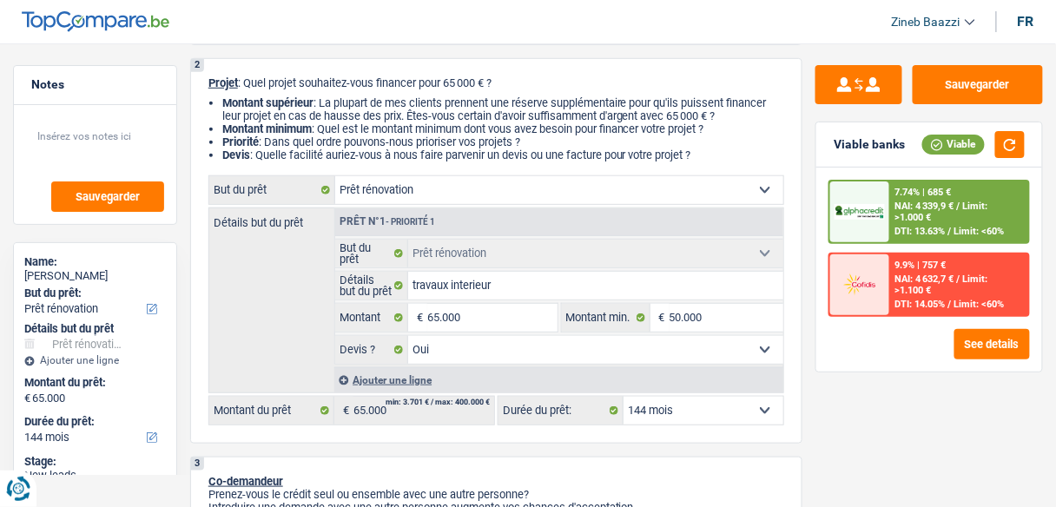
click at [907, 201] on span "NAI: 4 339,9 €" at bounding box center [924, 206] width 59 height 11
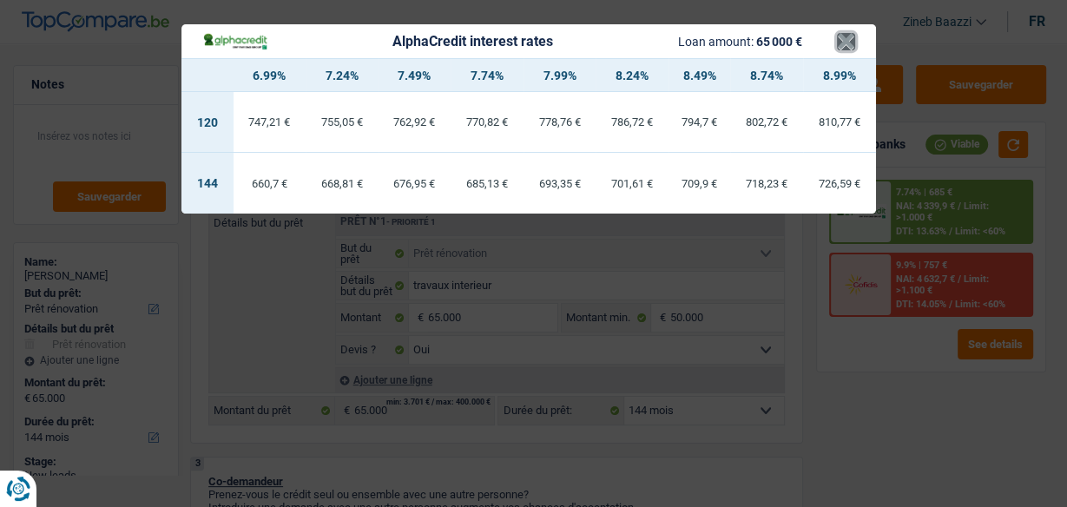
click at [845, 45] on button "×" at bounding box center [846, 41] width 18 height 17
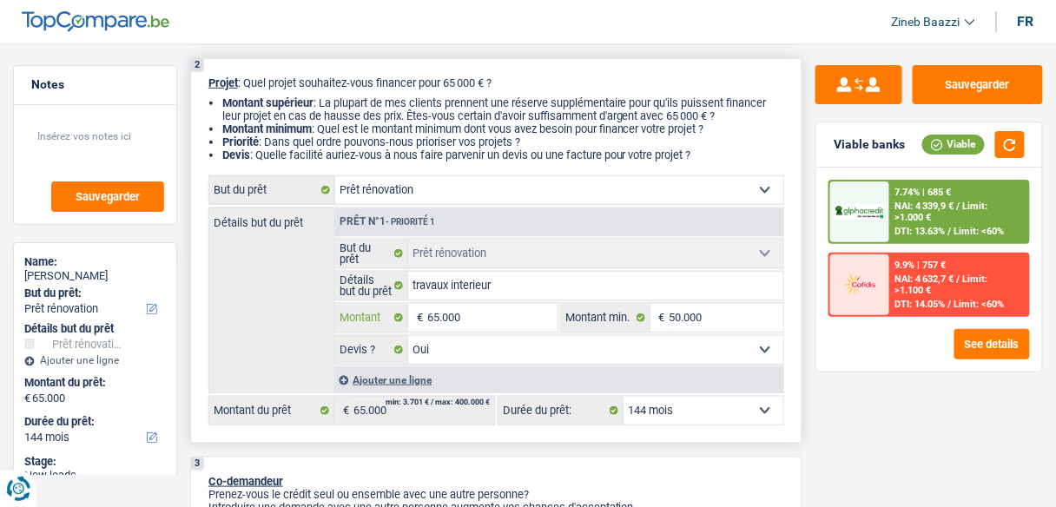
click at [442, 316] on input "65.000" at bounding box center [491, 318] width 129 height 28
click at [438, 315] on input "65.000" at bounding box center [491, 318] width 129 height 28
type input "6.000"
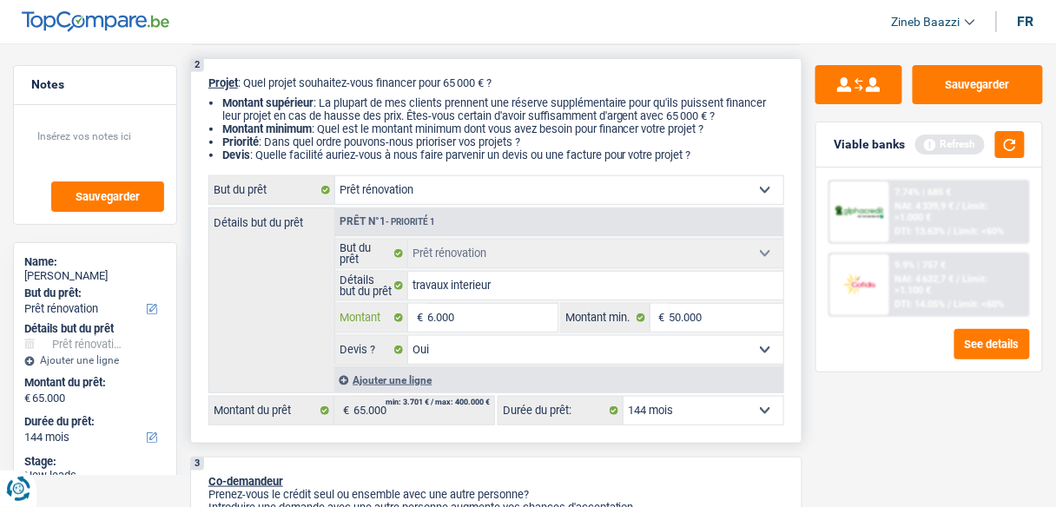
type input "60.000"
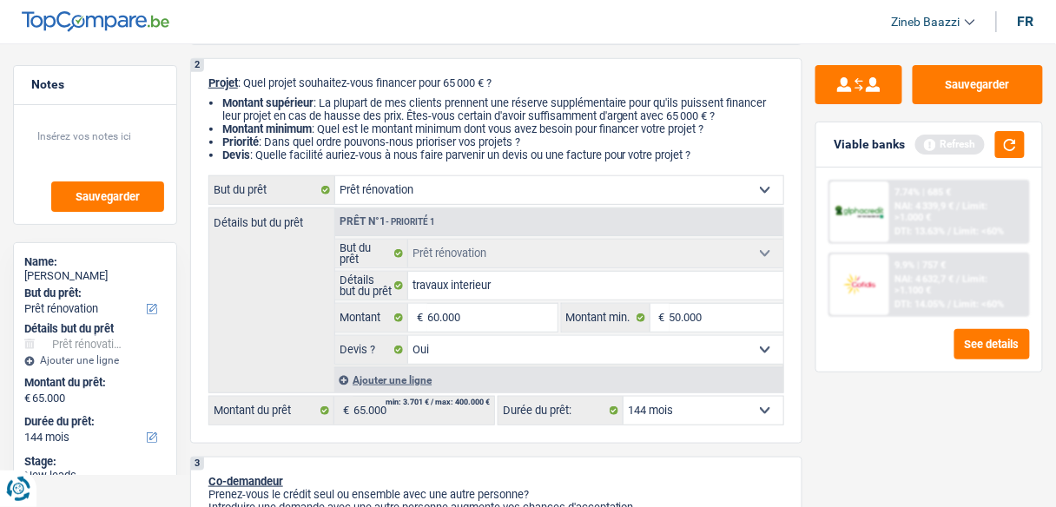
type input "60.000"
click at [891, 387] on div "Sauvegarder Viable banks Refresh 7.74% | 685 € NAI: 4 339,9 € / Limit: >1.000 €…" at bounding box center [928, 270] width 253 height 410
click at [986, 350] on button "See details" at bounding box center [992, 344] width 76 height 30
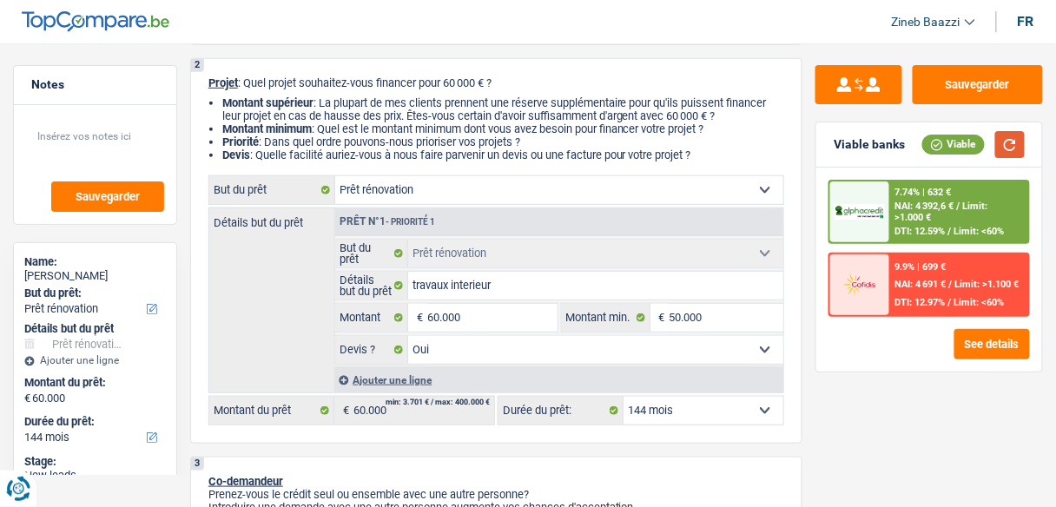
click at [1007, 149] on button "button" at bounding box center [1010, 144] width 30 height 27
click at [991, 335] on button "See details" at bounding box center [992, 344] width 76 height 30
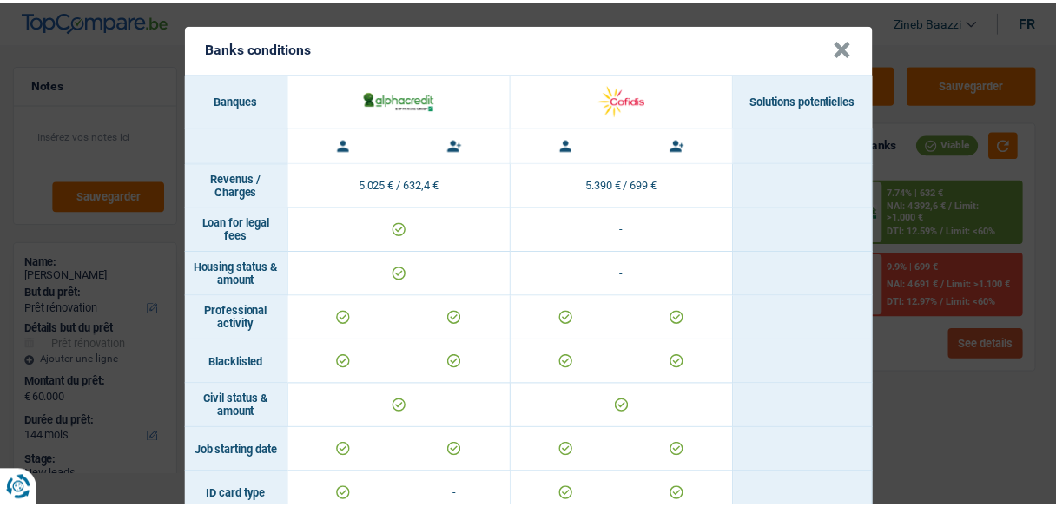
scroll to position [0, 0]
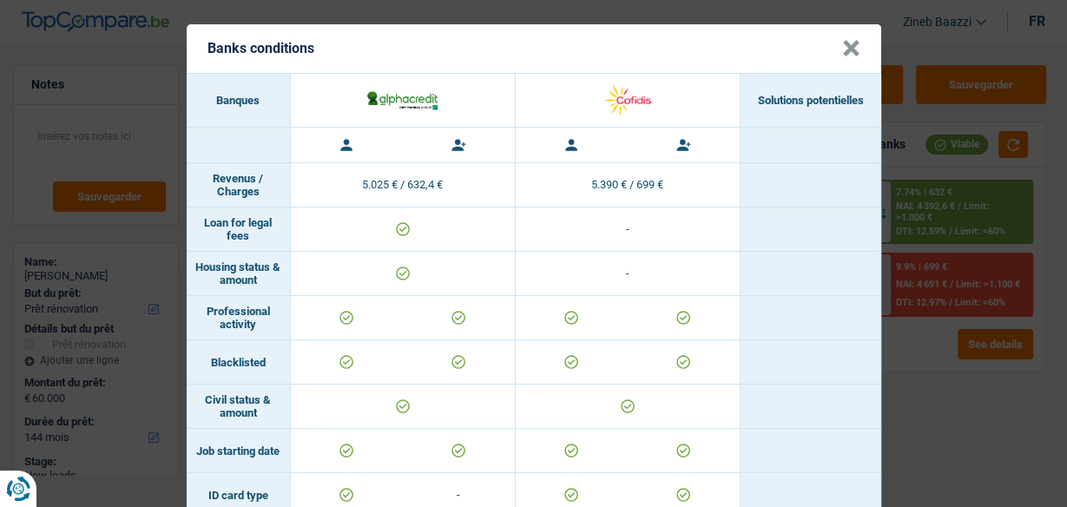
click at [843, 48] on button "×" at bounding box center [851, 48] width 18 height 17
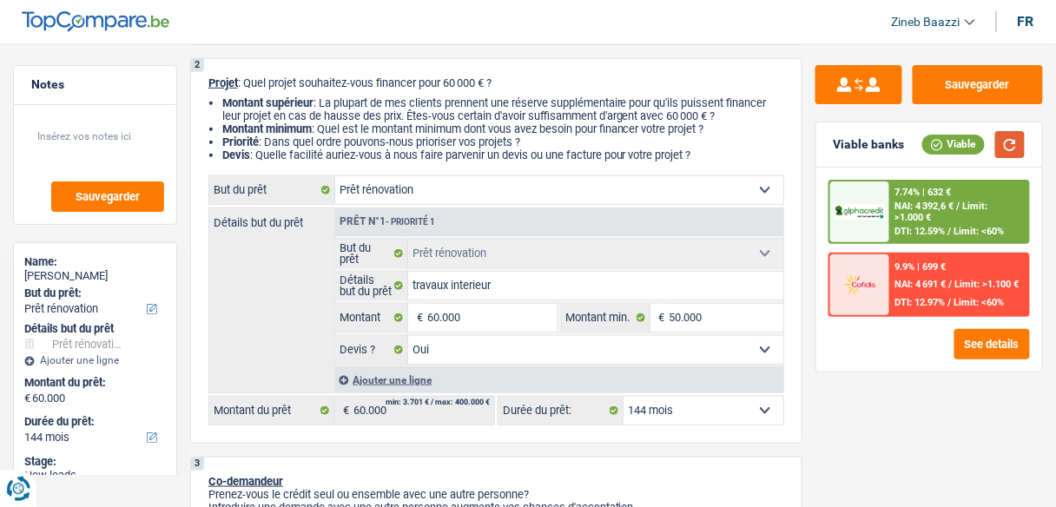
click at [1017, 145] on button "button" at bounding box center [1010, 144] width 30 height 27
click at [885, 213] on img at bounding box center [859, 212] width 50 height 16
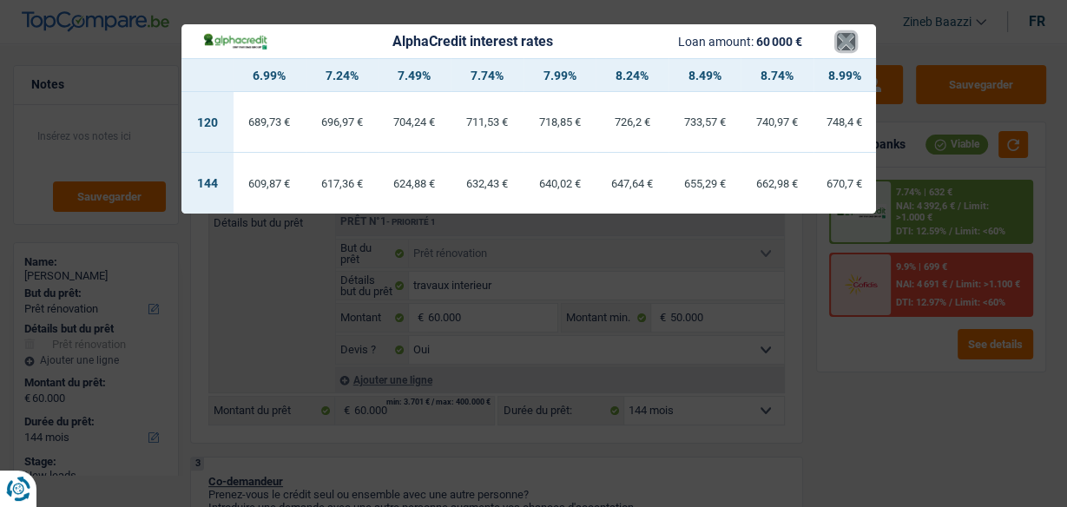
click at [840, 34] on button "×" at bounding box center [846, 41] width 18 height 17
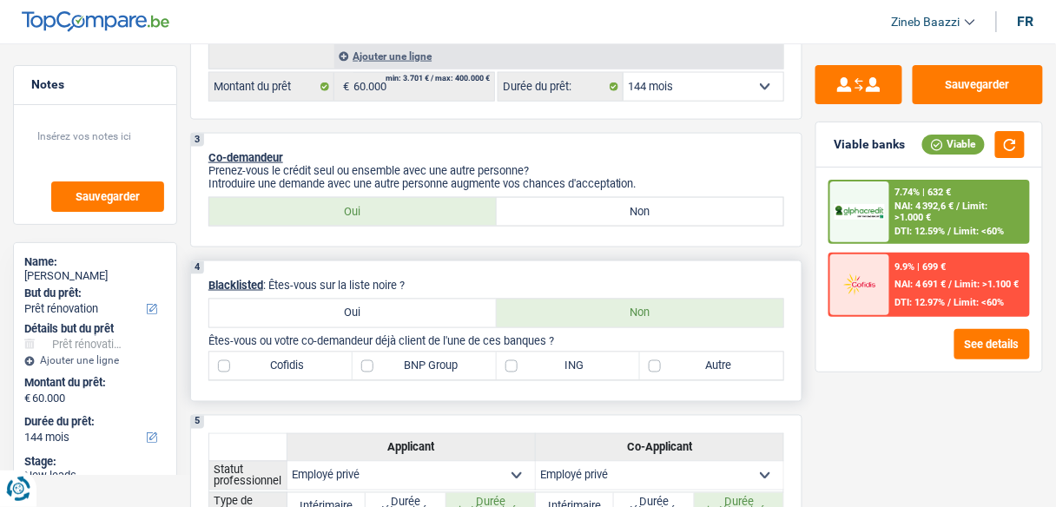
scroll to position [548, 0]
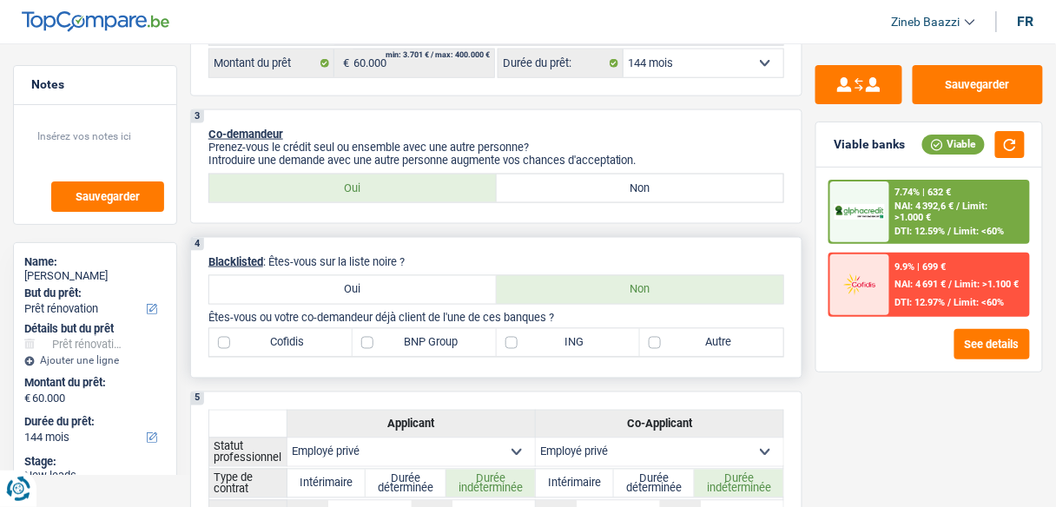
click at [687, 338] on label "Autre" at bounding box center [711, 343] width 143 height 28
click at [687, 338] on input "Autre" at bounding box center [711, 343] width 143 height 28
checkbox input "true"
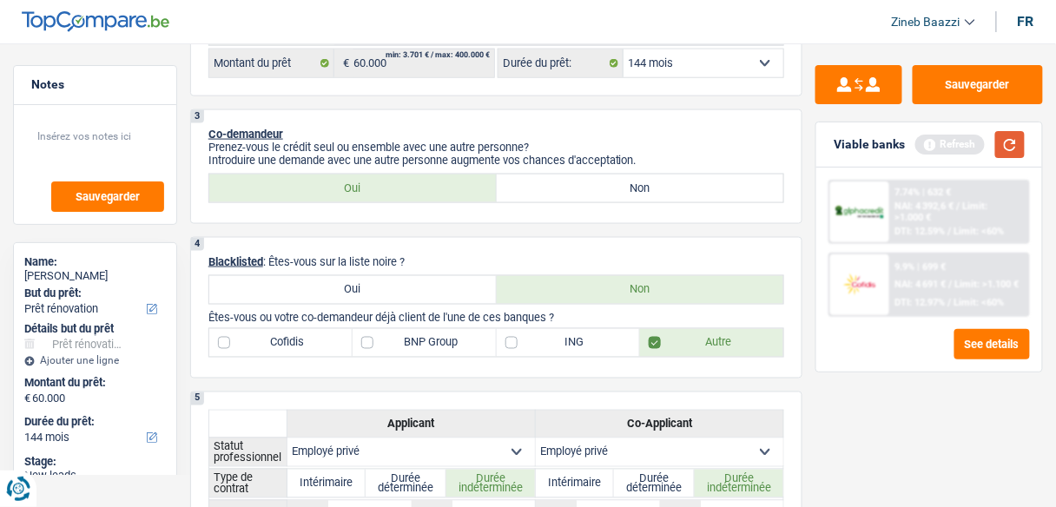
click at [1016, 142] on button "button" at bounding box center [1010, 144] width 30 height 27
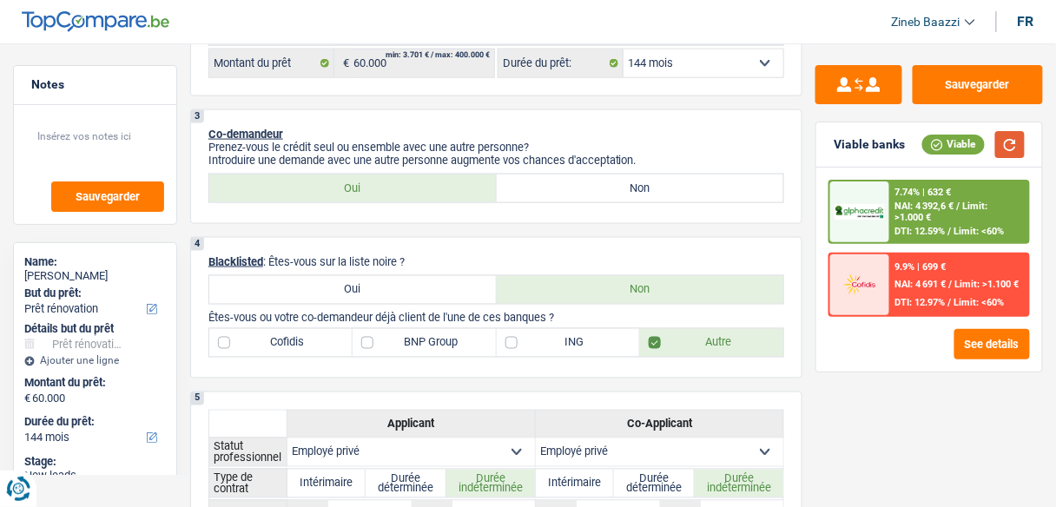
click at [1017, 155] on button "button" at bounding box center [1010, 144] width 30 height 27
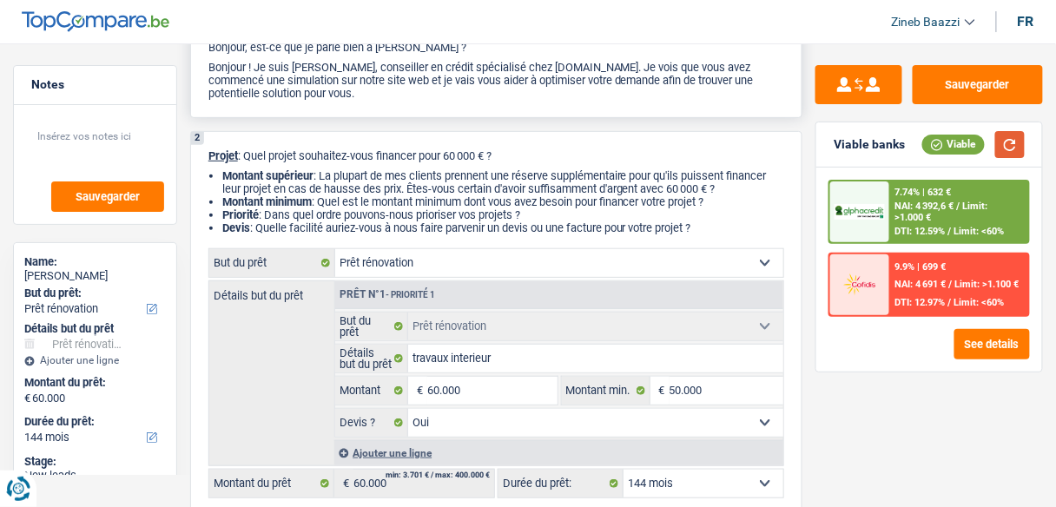
scroll to position [0, 0]
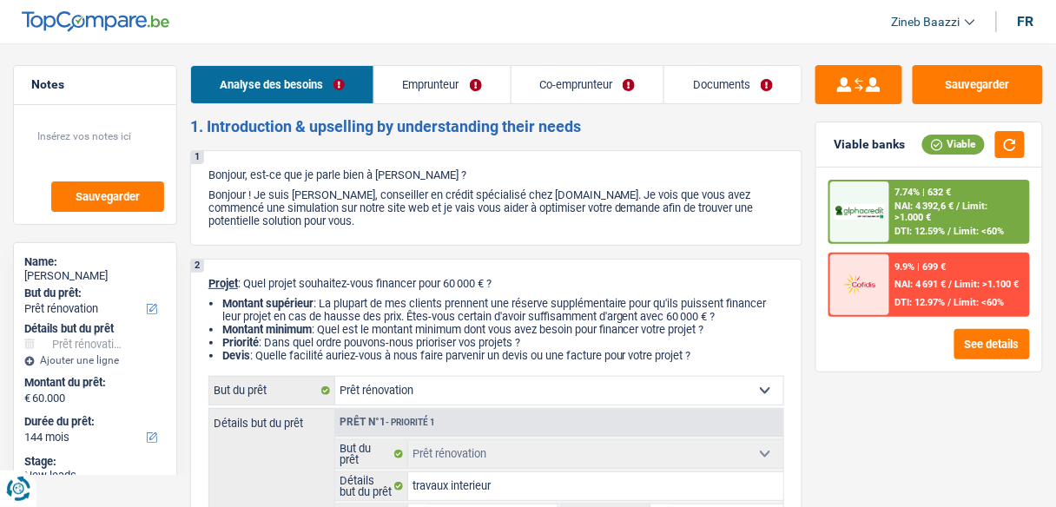
click at [701, 90] on link "Documents" at bounding box center [732, 84] width 137 height 37
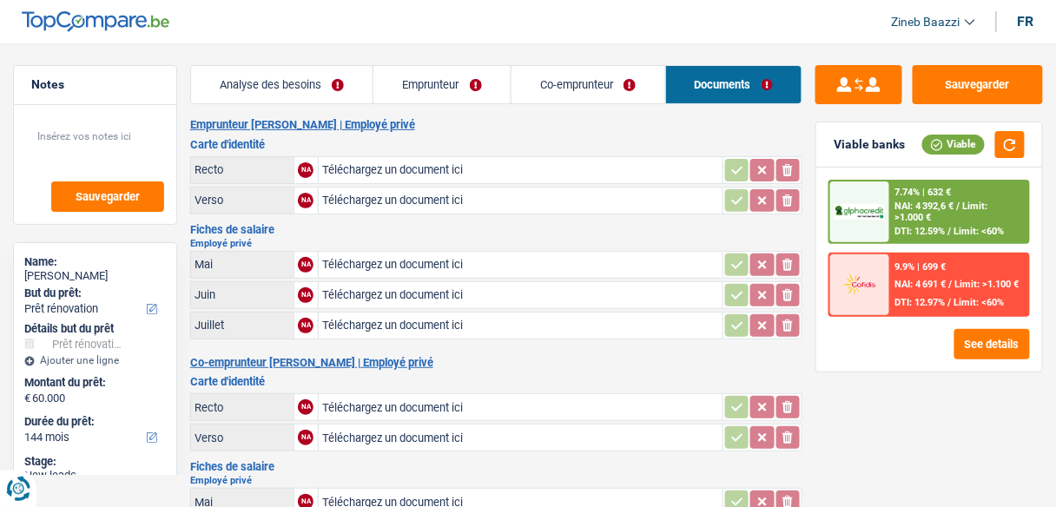
click at [313, 76] on link "Analyse des besoins" at bounding box center [282, 84] width 182 height 37
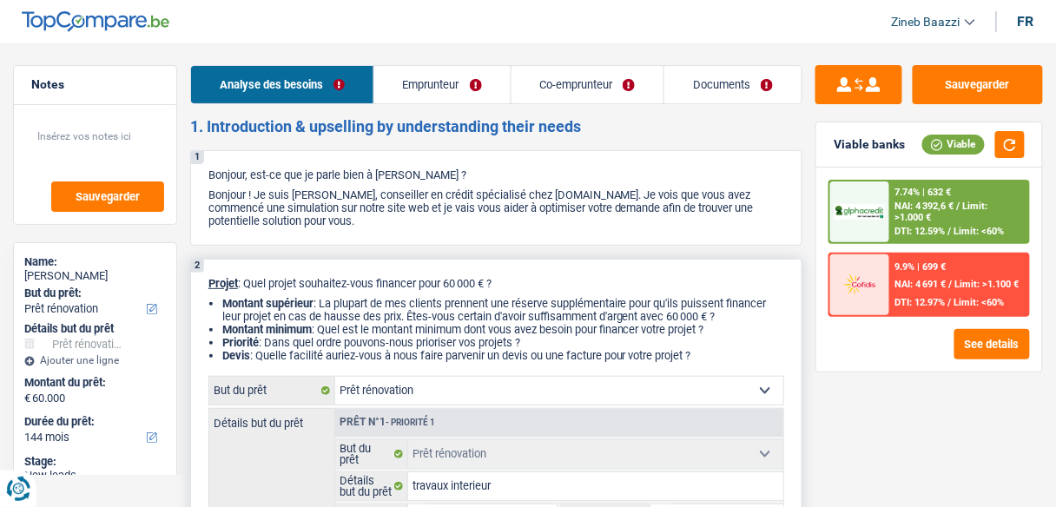
drag, startPoint x: 433, startPoint y: 282, endPoint x: 528, endPoint y: 289, distance: 94.9
click at [528, 289] on p "Projet : Quel projet souhaitez-vous financer pour 60 000 € ?" at bounding box center [496, 283] width 576 height 13
click at [524, 281] on p "Projet : Quel projet souhaitez-vous financer pour 60 000 € ?" at bounding box center [496, 283] width 576 height 13
drag, startPoint x: 523, startPoint y: 281, endPoint x: 460, endPoint y: 286, distance: 62.7
click at [460, 286] on p "Projet : Quel projet souhaitez-vous financer pour 60 000 € ?" at bounding box center [496, 283] width 576 height 13
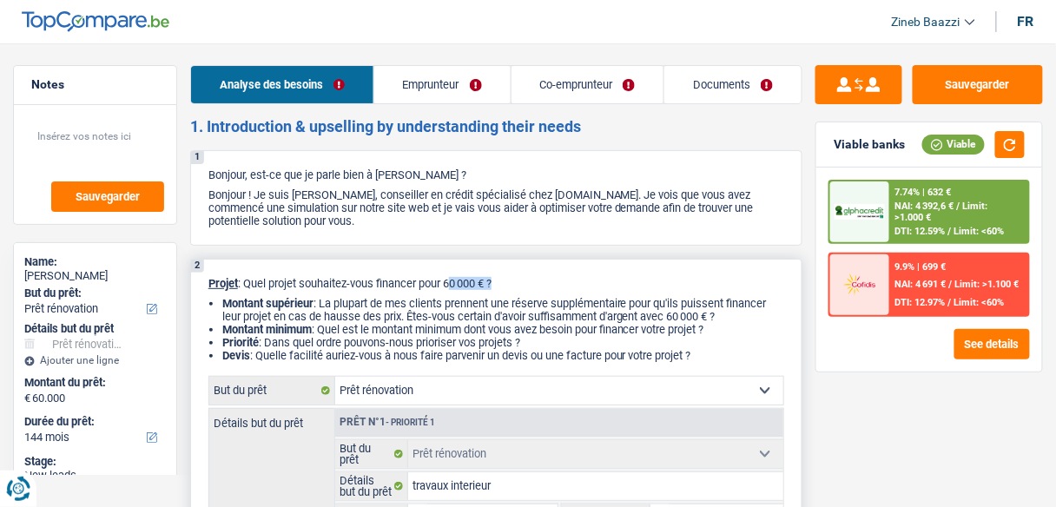
click at [520, 282] on p "Projet : Quel projet souhaitez-vous financer pour 60 000 € ?" at bounding box center [496, 283] width 576 height 13
drag, startPoint x: 520, startPoint y: 282, endPoint x: 476, endPoint y: 293, distance: 45.5
click at [476, 293] on div "2 Projet : Quel projet souhaitez-vous financer pour 60 000 € ? Montant supérieu…" at bounding box center [496, 451] width 612 height 385
click at [523, 277] on p "Projet : Quel projet souhaitez-vous financer pour 60 000 € ?" at bounding box center [496, 283] width 576 height 13
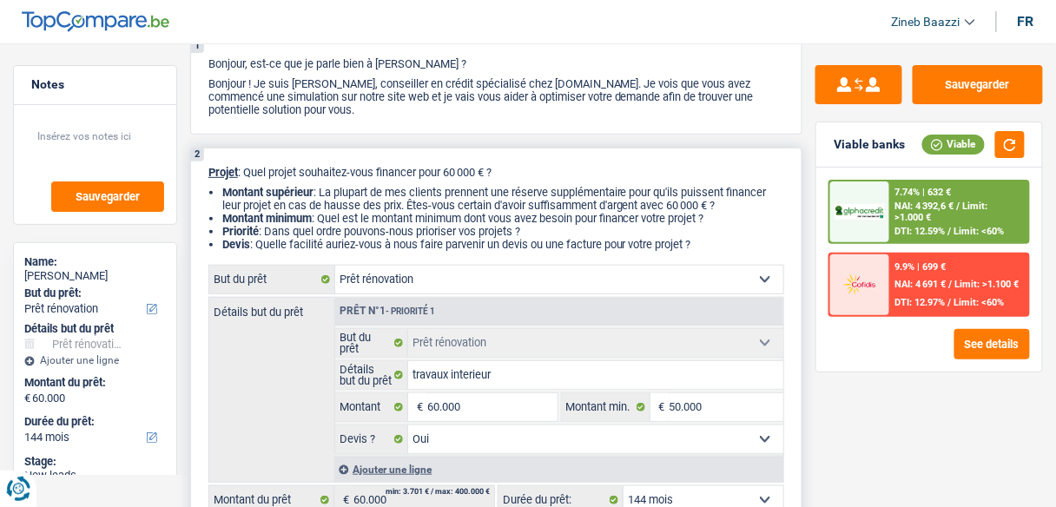
scroll to position [208, 0]
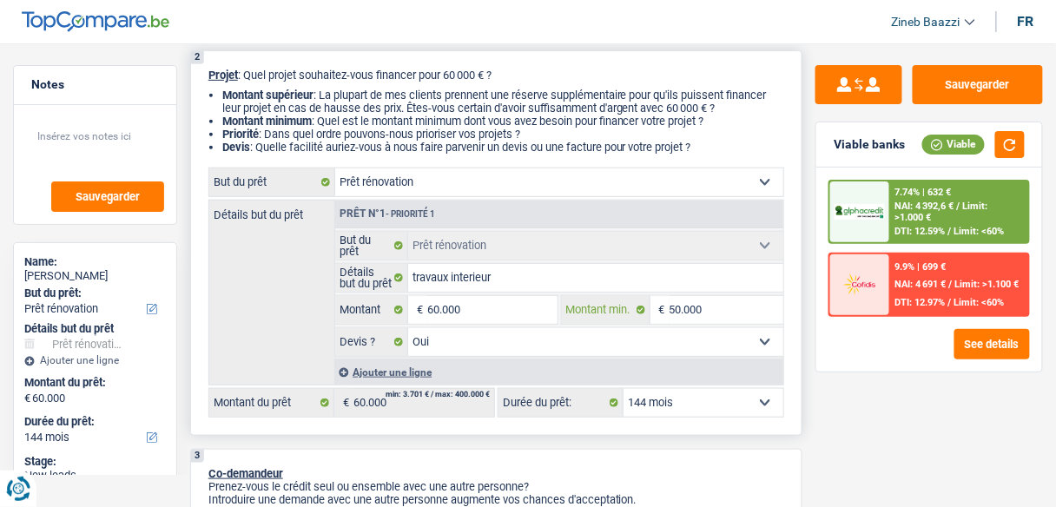
click at [707, 302] on input "50.000" at bounding box center [726, 310] width 114 height 28
click at [487, 351] on select "Oui Non Non répondu Sélectionner une option" at bounding box center [595, 342] width 375 height 28
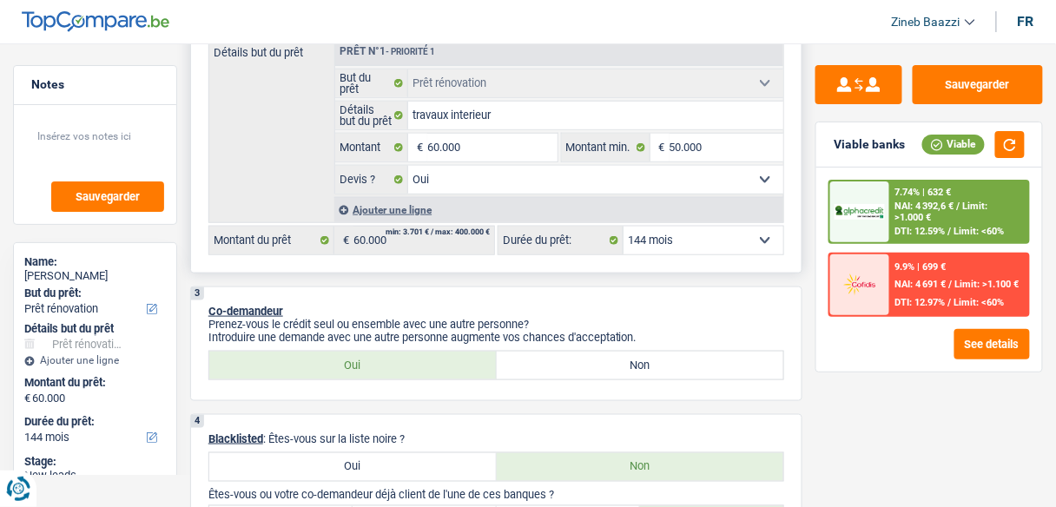
scroll to position [347, 0]
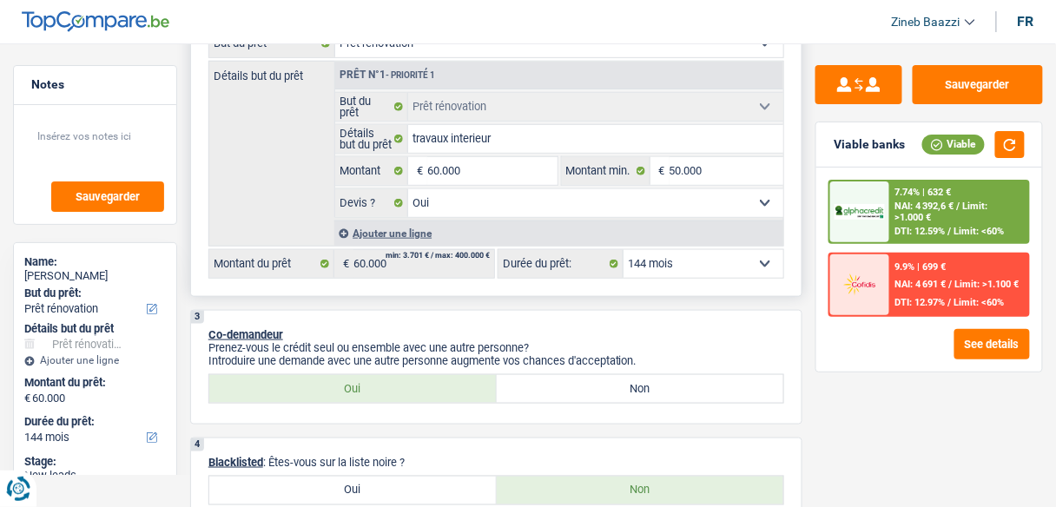
click at [451, 201] on select "Oui Non Non répondu Sélectionner une option" at bounding box center [595, 203] width 375 height 28
click at [243, 176] on div "Détails but du prêt Prêt n°1 - Priorité 1 Confort maison: meubles, textile, pei…" at bounding box center [496, 154] width 576 height 186
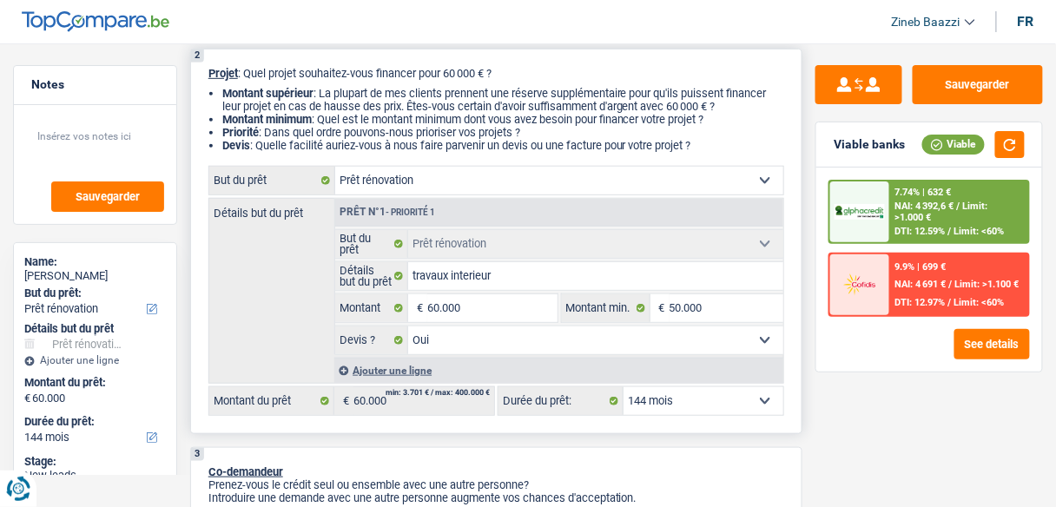
scroll to position [208, 0]
click at [501, 332] on select "Oui Non Non répondu Sélectionner une option" at bounding box center [595, 342] width 375 height 28
click at [408, 328] on select "Oui Non Non répondu Sélectionner une option" at bounding box center [595, 342] width 375 height 28
click at [293, 318] on div "Détails but du prêt Prêt n°1 - Priorité 1 Confort maison: meubles, textile, pei…" at bounding box center [496, 293] width 576 height 186
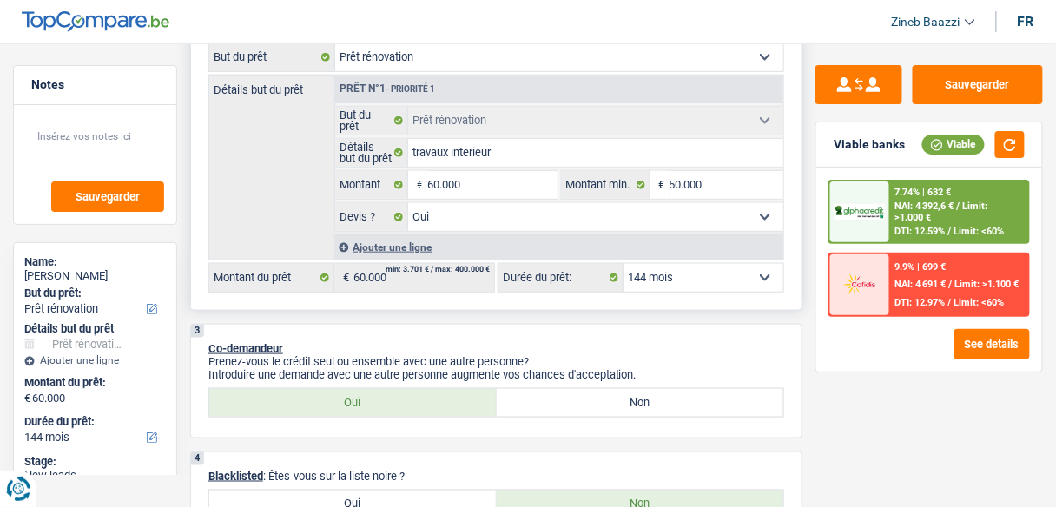
scroll to position [347, 0]
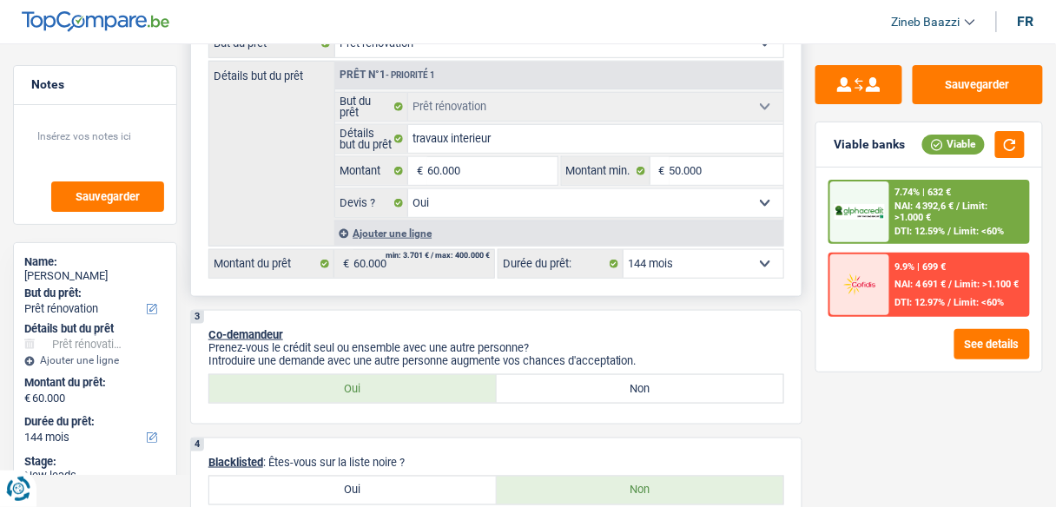
click at [701, 264] on select "12 mois 18 mois 24 mois 30 mois 36 mois 42 mois 48 mois 60 mois 72 mois 84 mois…" at bounding box center [703, 264] width 160 height 28
select select "120"
click at [623, 250] on select "12 mois 18 mois 24 mois 30 mois 36 mois 42 mois 48 mois 60 mois 72 mois 84 mois…" at bounding box center [703, 264] width 160 height 28
select select "120"
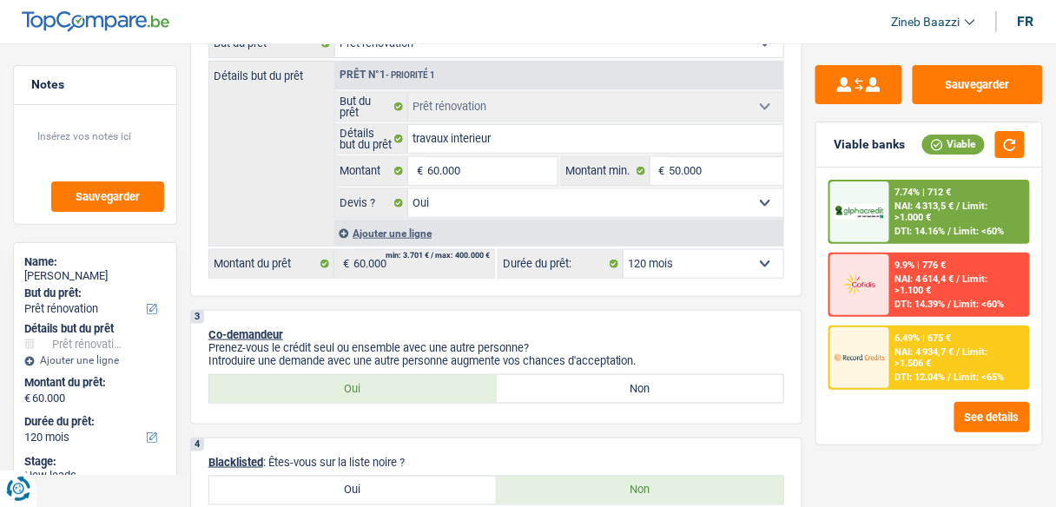
click at [885, 223] on div at bounding box center [859, 211] width 59 height 61
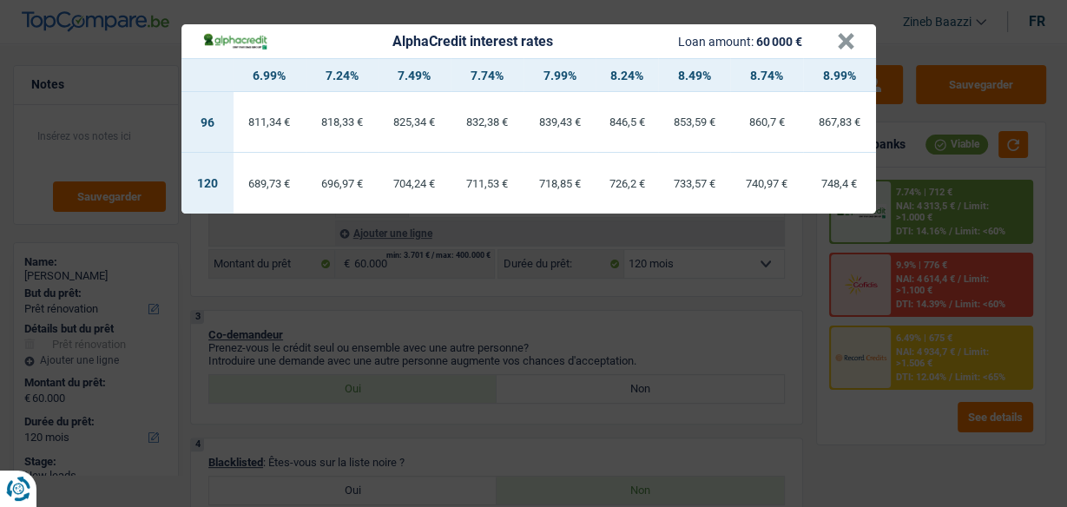
click at [828, 42] on div "AlphaCredit interest rates Loan amount: 60 000 €" at bounding box center [519, 41] width 635 height 20
click at [845, 42] on button "×" at bounding box center [846, 41] width 18 height 17
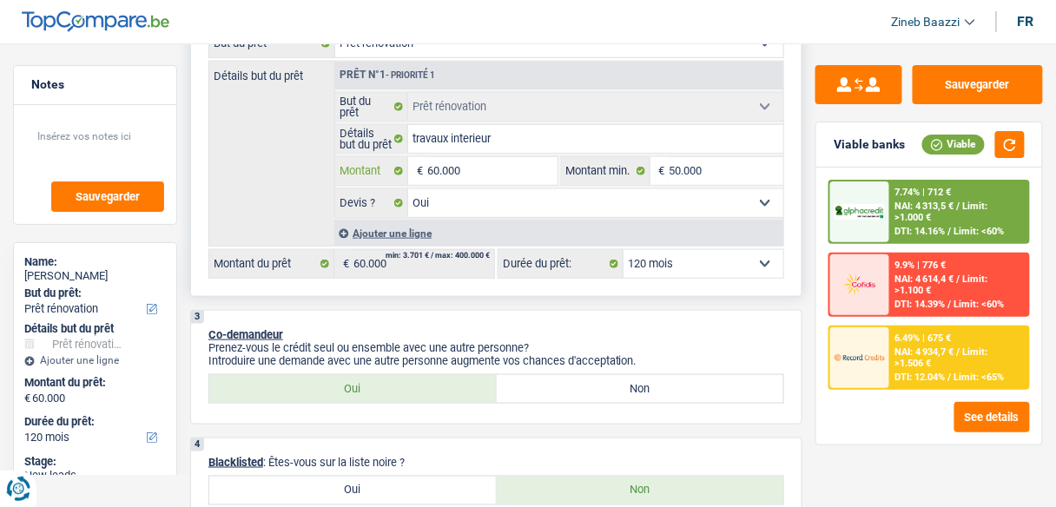
click at [437, 171] on input "60.000" at bounding box center [491, 171] width 129 height 28
drag, startPoint x: 547, startPoint y: 301, endPoint x: 509, endPoint y: 274, distance: 46.7
click at [458, 173] on input "60.000" at bounding box center [491, 171] width 129 height 28
click at [431, 171] on input "60.000" at bounding box center [491, 171] width 129 height 28
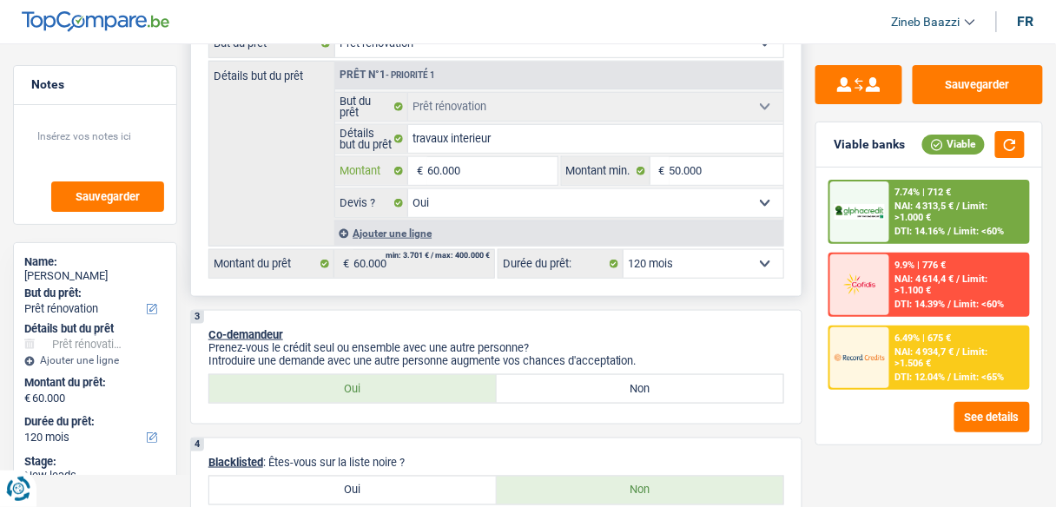
click at [440, 170] on input "60.000" at bounding box center [491, 171] width 129 height 28
type input "6.000"
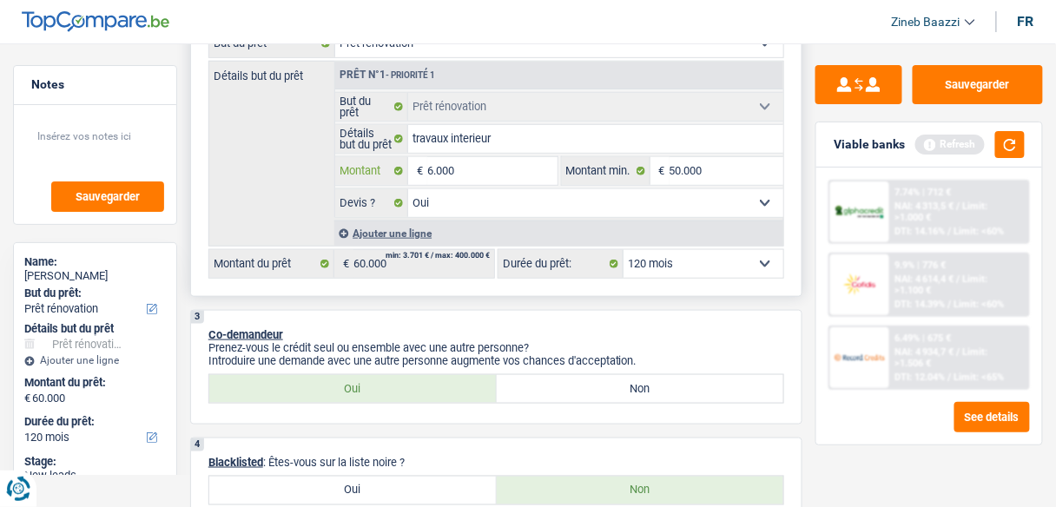
type input "65.000"
select select "144"
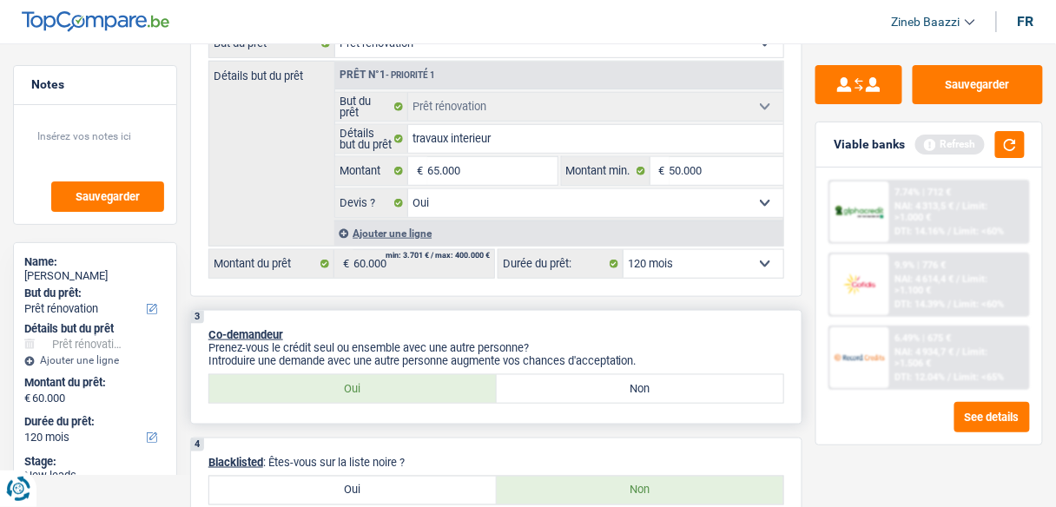
type input "65.000"
select select "144"
type input "65.000"
select select "144"
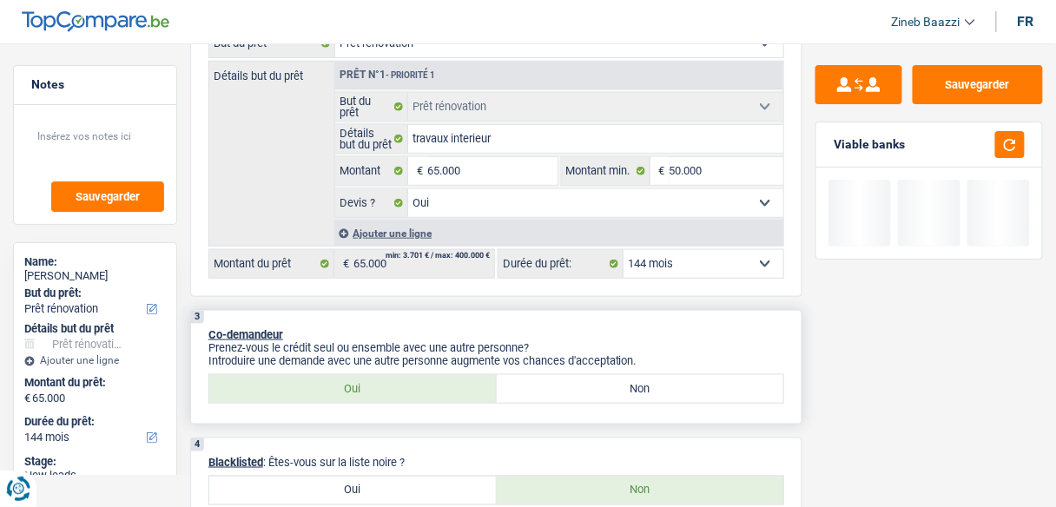
click at [457, 310] on div "3 Co-demandeur Prenez-vous le crédit seul ou ensemble avec une autre personne? …" at bounding box center [496, 367] width 612 height 115
click at [1023, 146] on button "button" at bounding box center [1010, 144] width 30 height 27
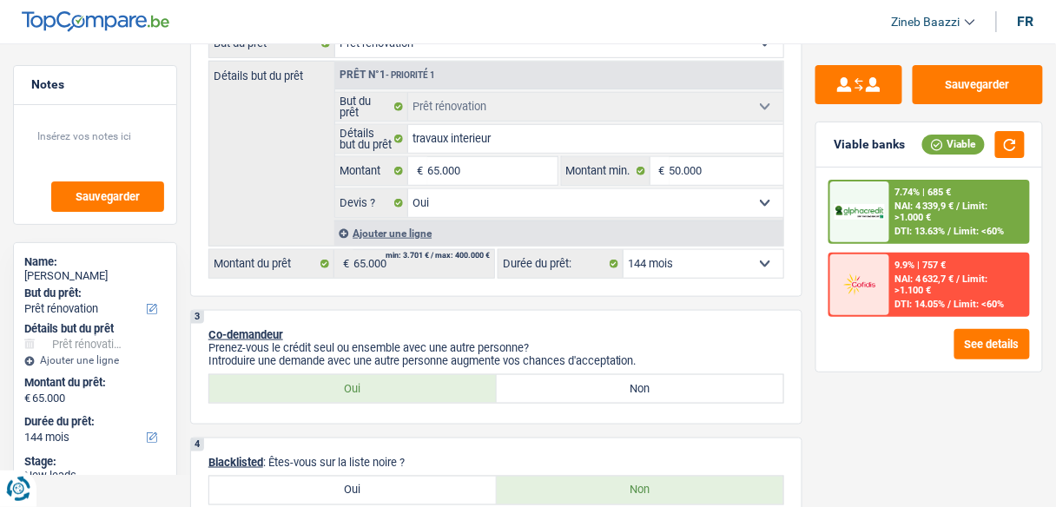
click at [884, 214] on img at bounding box center [859, 212] width 50 height 16
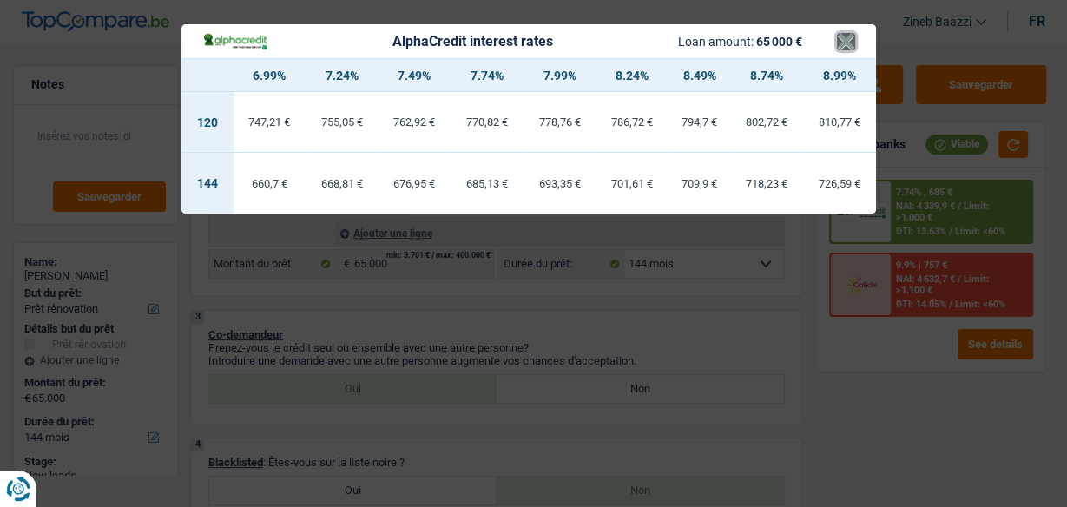
click at [845, 41] on button "×" at bounding box center [846, 41] width 18 height 17
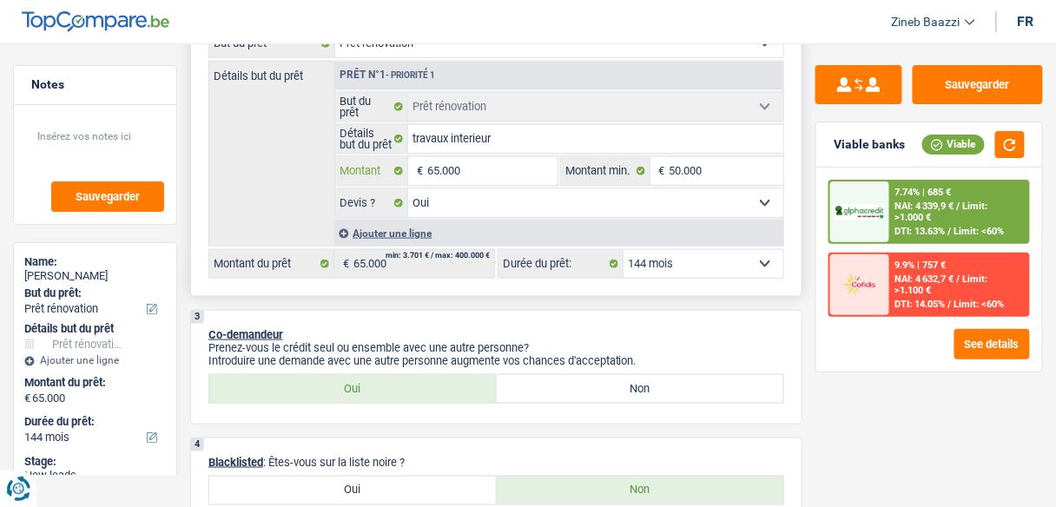
click at [475, 176] on input "65.000" at bounding box center [491, 171] width 129 height 28
drag, startPoint x: 783, startPoint y: 325, endPoint x: 771, endPoint y: 306, distance: 21.9
click at [779, 315] on div "3 Co-demandeur Prenez-vous le crédit seul ou ensemble avec une autre personne? …" at bounding box center [496, 367] width 612 height 115
drag, startPoint x: 742, startPoint y: 258, endPoint x: 738, endPoint y: 268, distance: 11.3
click at [742, 258] on select "12 mois 18 mois 24 mois 30 mois 36 mois 42 mois 48 mois 60 mois 72 mois 84 mois…" at bounding box center [703, 264] width 160 height 28
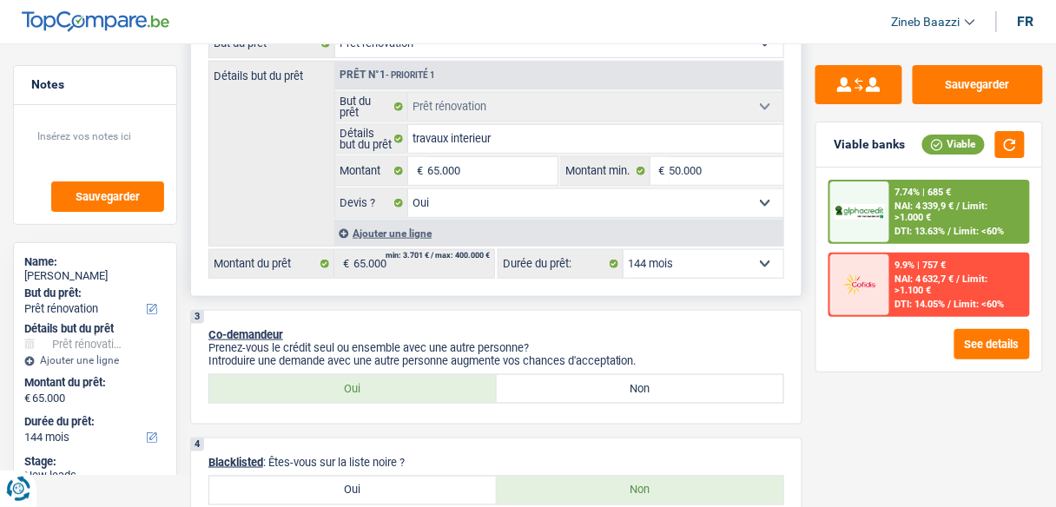
select select "120"
click at [623, 250] on select "12 mois 18 mois 24 mois 30 mois 36 mois 42 mois 48 mois 60 mois 72 mois 84 mois…" at bounding box center [703, 264] width 160 height 28
select select "120"
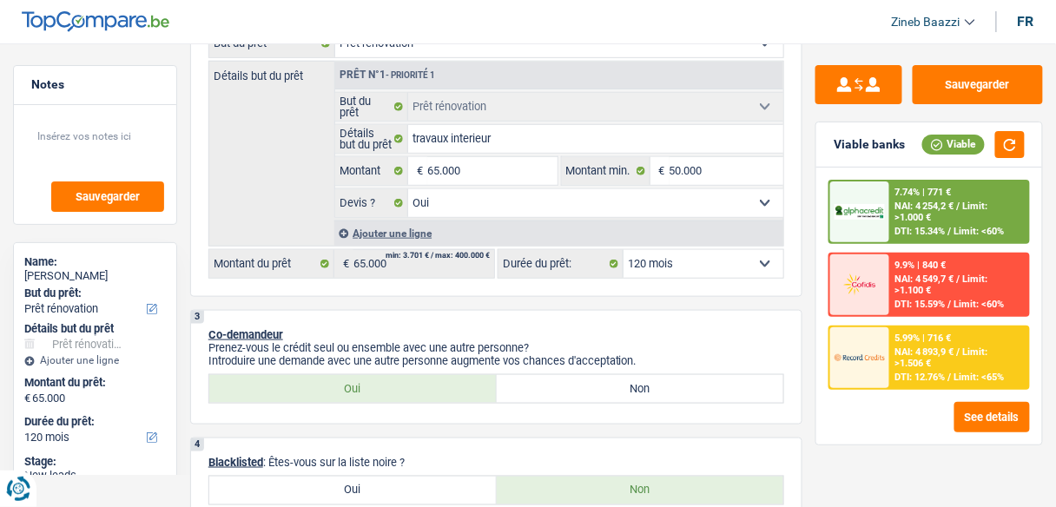
click at [881, 230] on div at bounding box center [859, 211] width 59 height 61
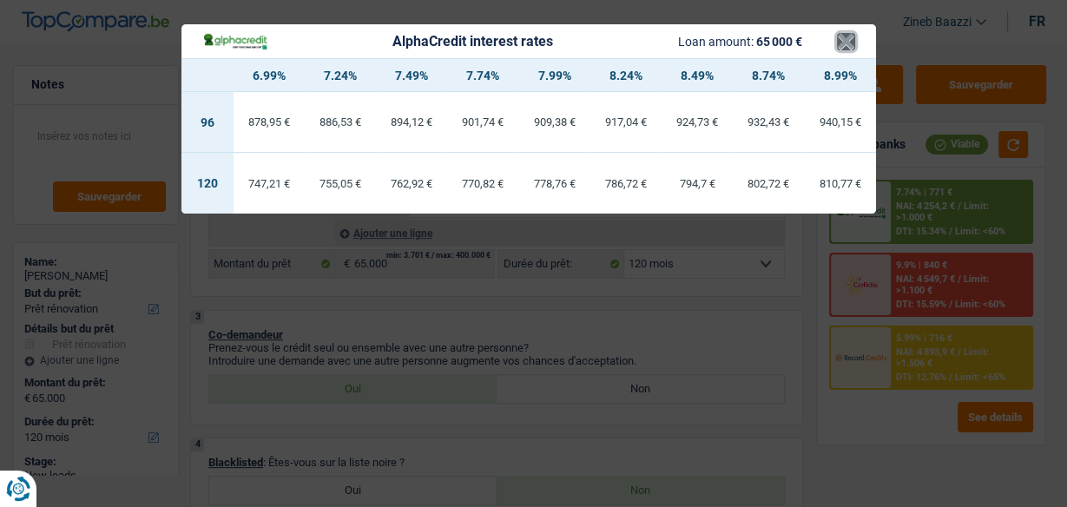
click at [844, 46] on button "×" at bounding box center [846, 41] width 18 height 17
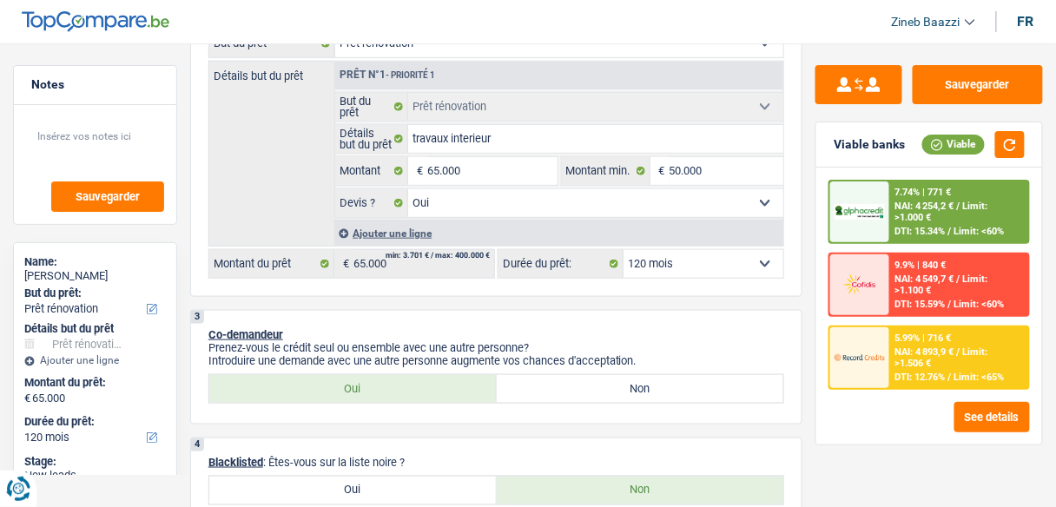
click at [865, 457] on div "Sauvegarder Viable banks Viable 7.74% | 771 € NAI: 4 254,2 € / Limit: >1.000 € …" at bounding box center [928, 270] width 253 height 410
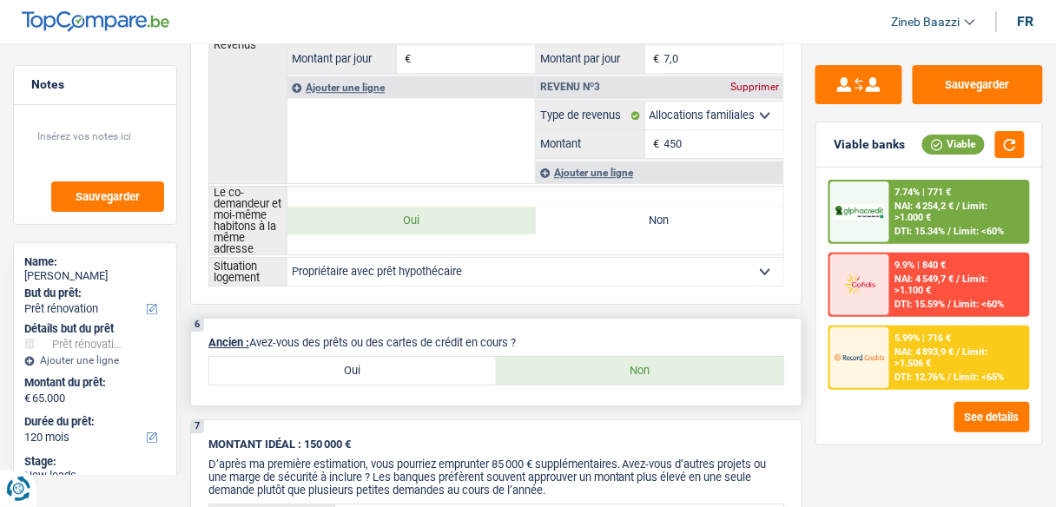
scroll to position [1181, 0]
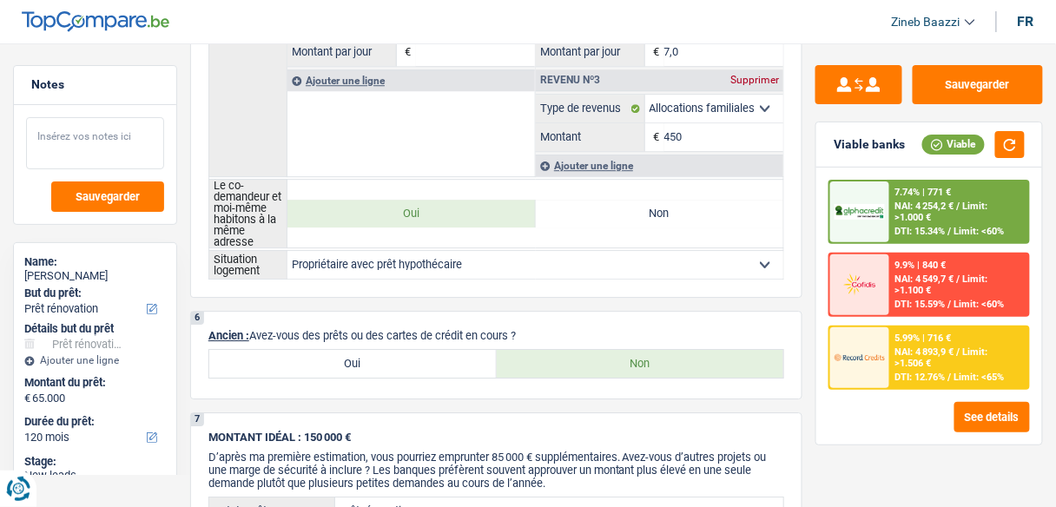
click at [111, 142] on textarea at bounding box center [95, 143] width 138 height 52
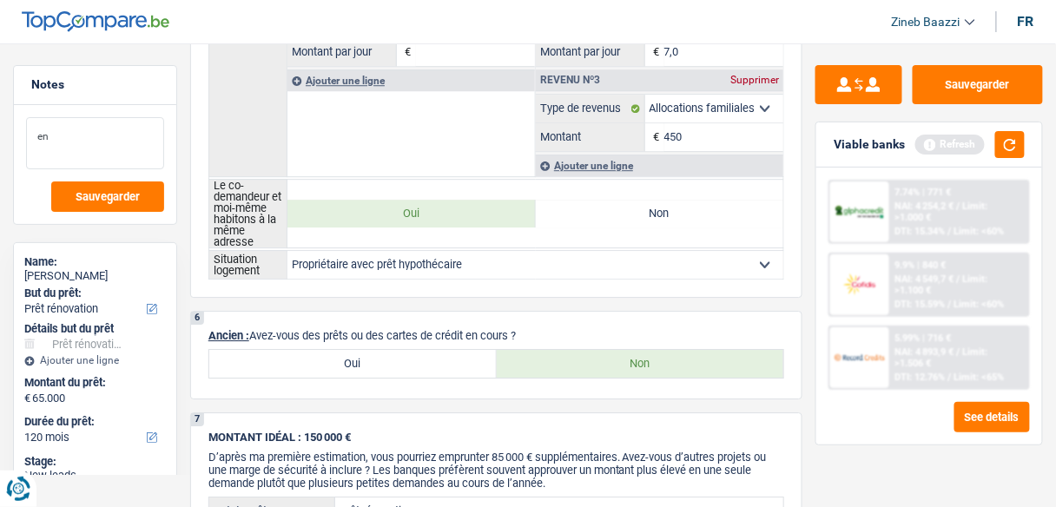
type textarea "e"
type textarea "L"
type textarea "Proprietaire demande avec sa femme"
click at [820, 441] on div "7.74% | 771 € NAI: 4 254,2 € / Limit: >1.000 € DTI: 15.34% / Limit: <60% 9.9% |…" at bounding box center [929, 306] width 226 height 277
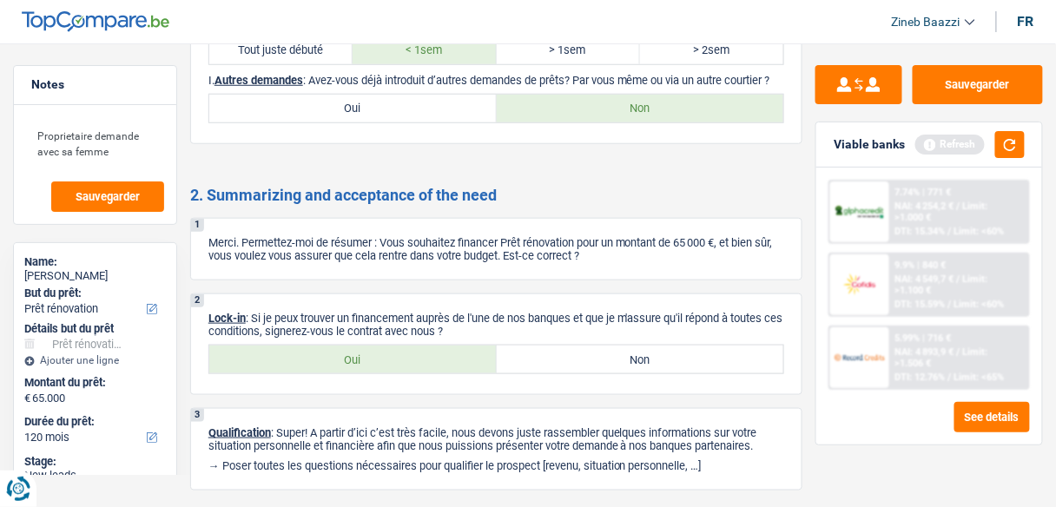
scroll to position [1937, 0]
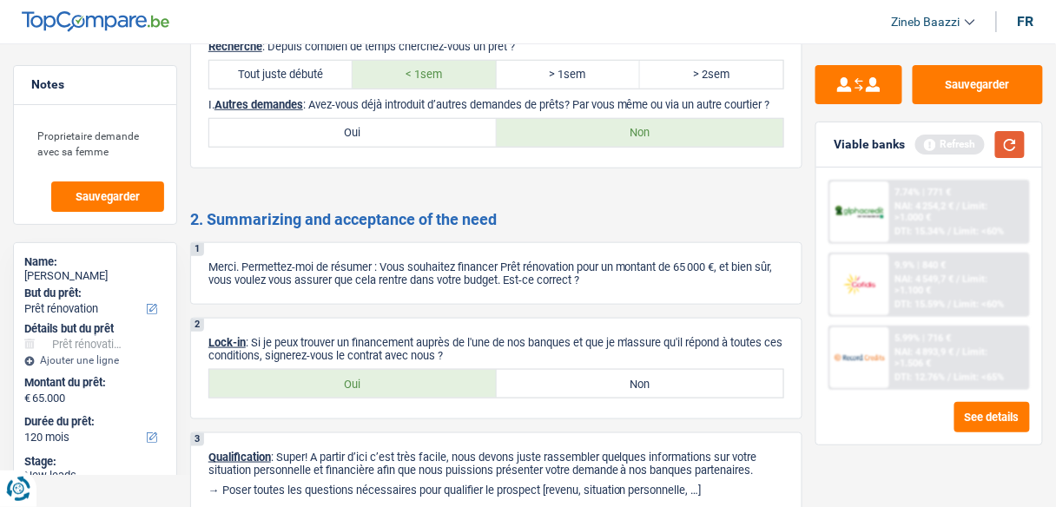
click at [1003, 147] on button "button" at bounding box center [1010, 144] width 30 height 27
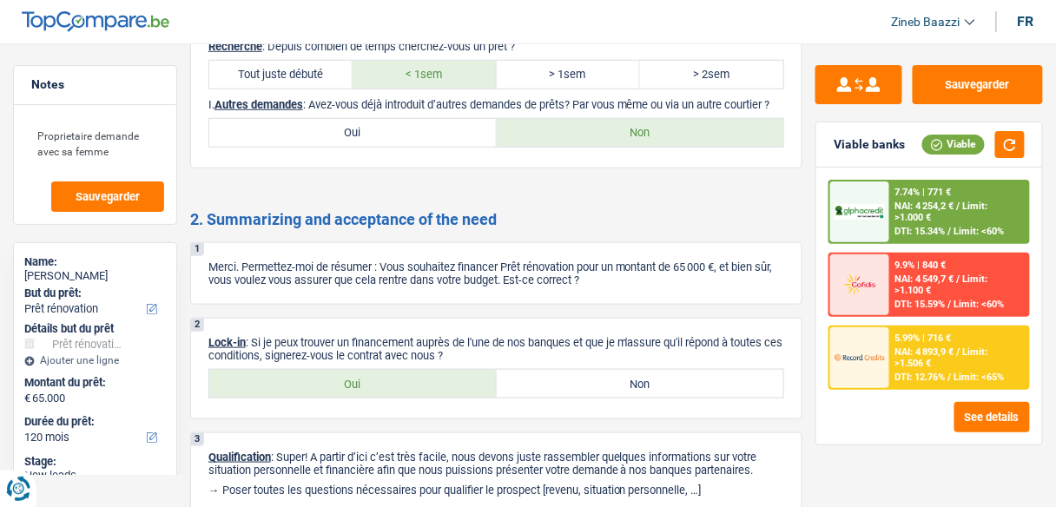
click at [882, 222] on div at bounding box center [859, 211] width 59 height 61
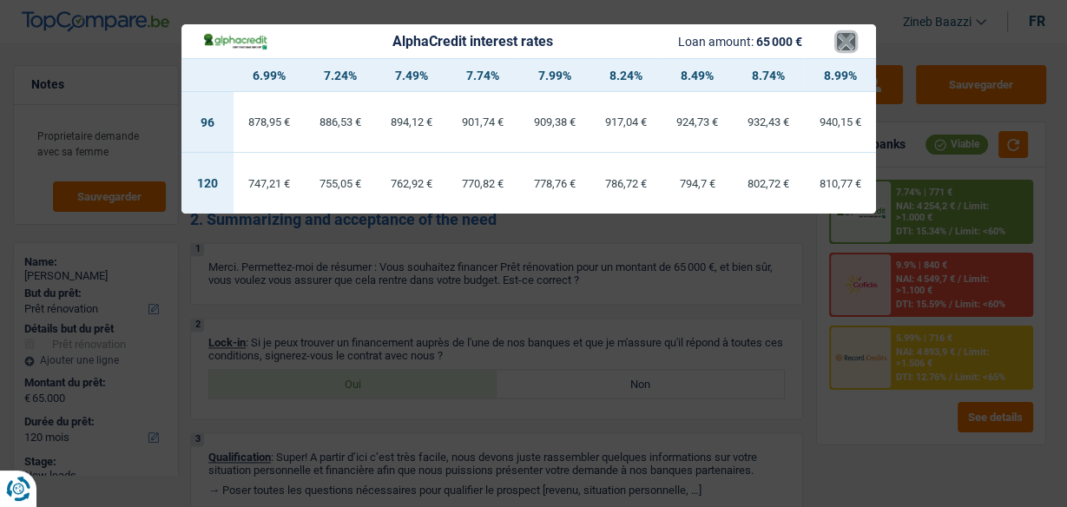
click at [842, 46] on button "×" at bounding box center [846, 41] width 18 height 17
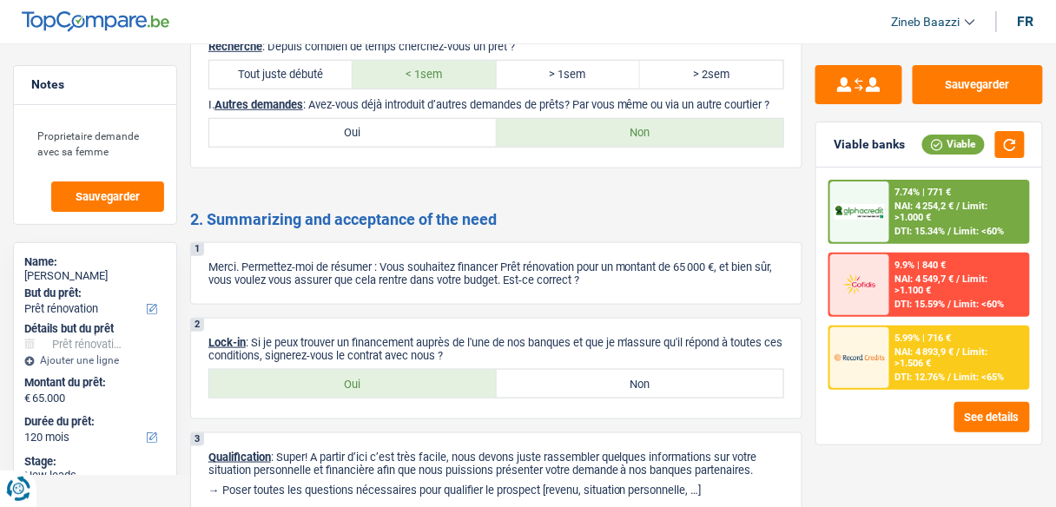
click at [907, 378] on span "DTI: 12.76%" at bounding box center [920, 377] width 50 height 11
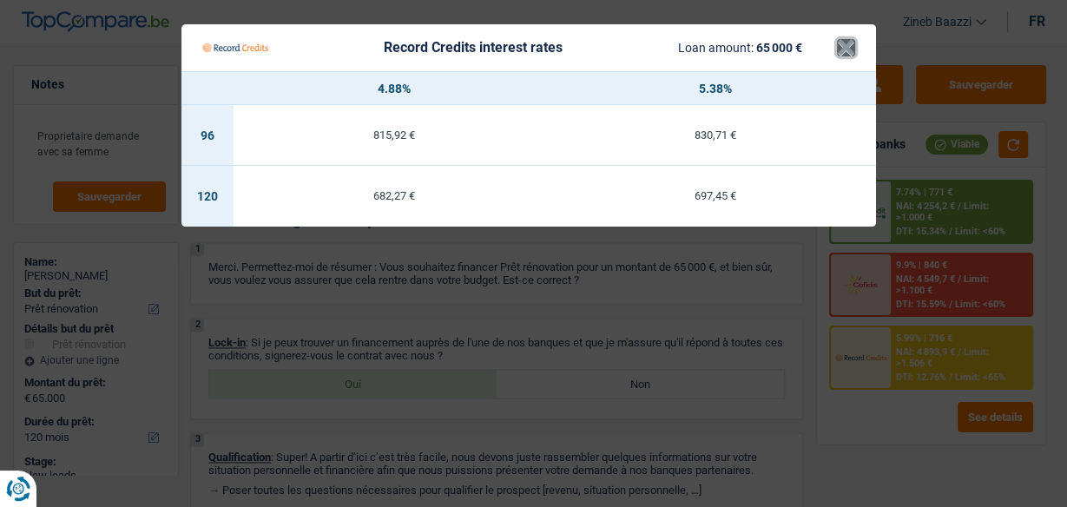
click at [843, 51] on button "×" at bounding box center [846, 47] width 18 height 17
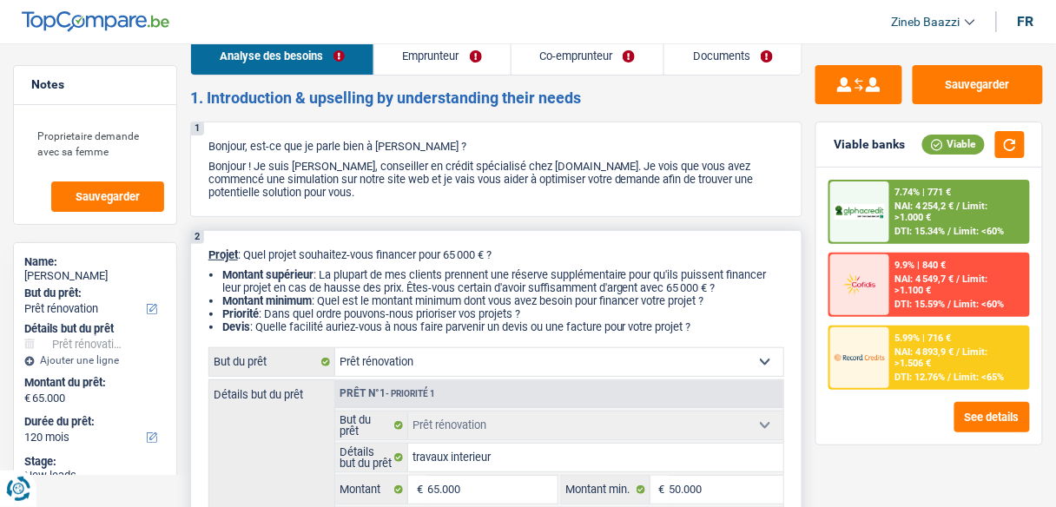
scroll to position [0, 0]
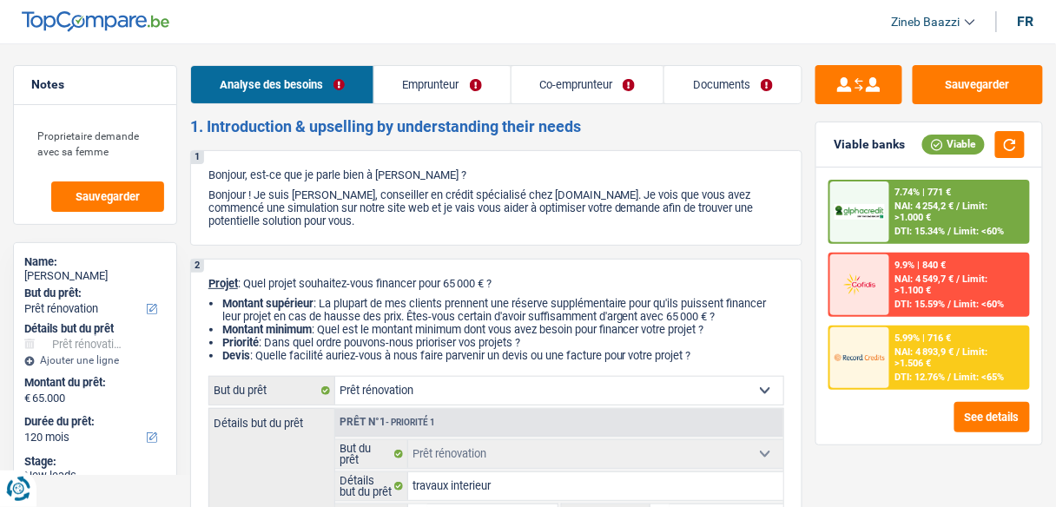
click at [877, 362] on img at bounding box center [859, 357] width 50 height 25
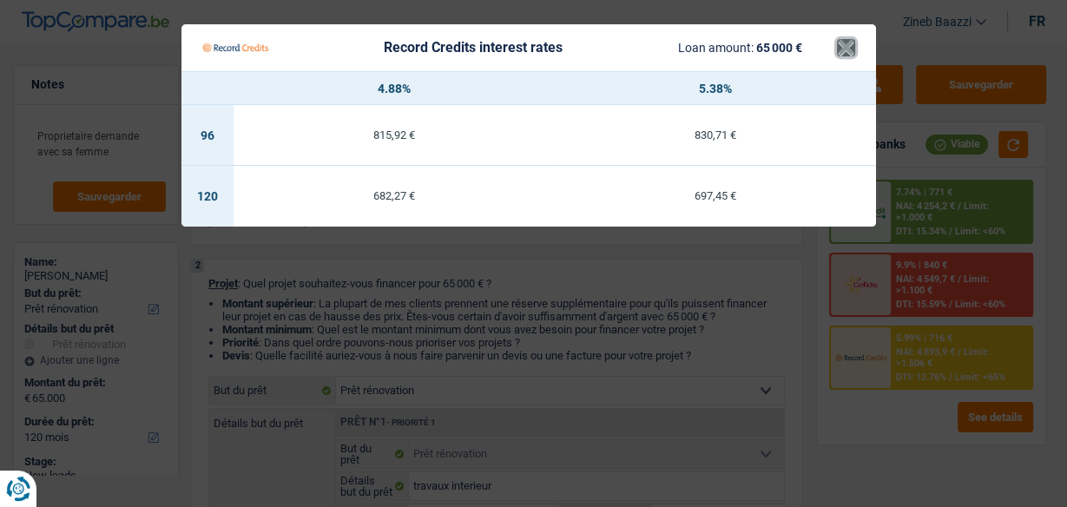
click at [845, 39] on button "×" at bounding box center [846, 47] width 18 height 17
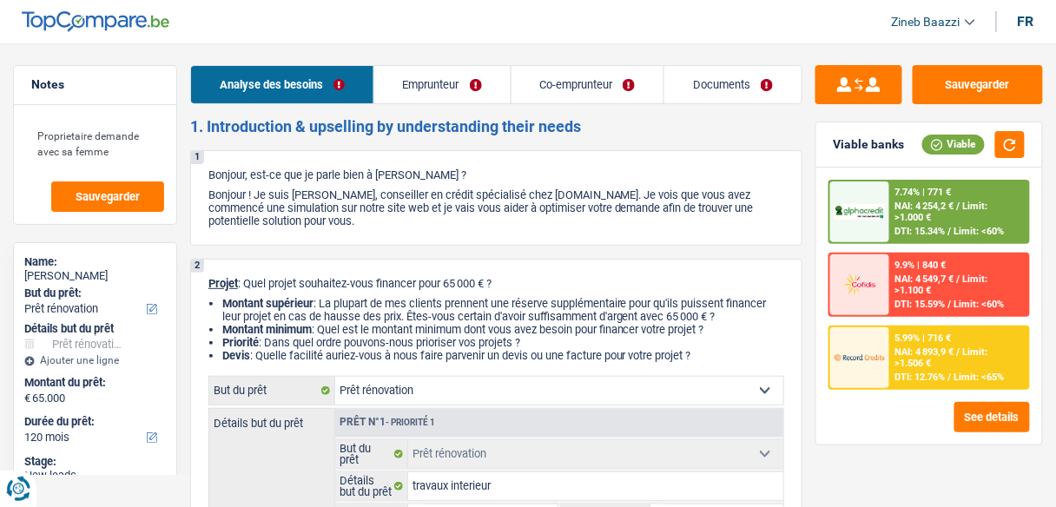
click at [878, 42] on header "Zineb Baazzi Se déconnecter fr" at bounding box center [528, 22] width 1056 height 44
click at [1016, 139] on button "button" at bounding box center [1010, 144] width 30 height 27
click at [594, 85] on link "Co-emprunteur" at bounding box center [587, 84] width 153 height 37
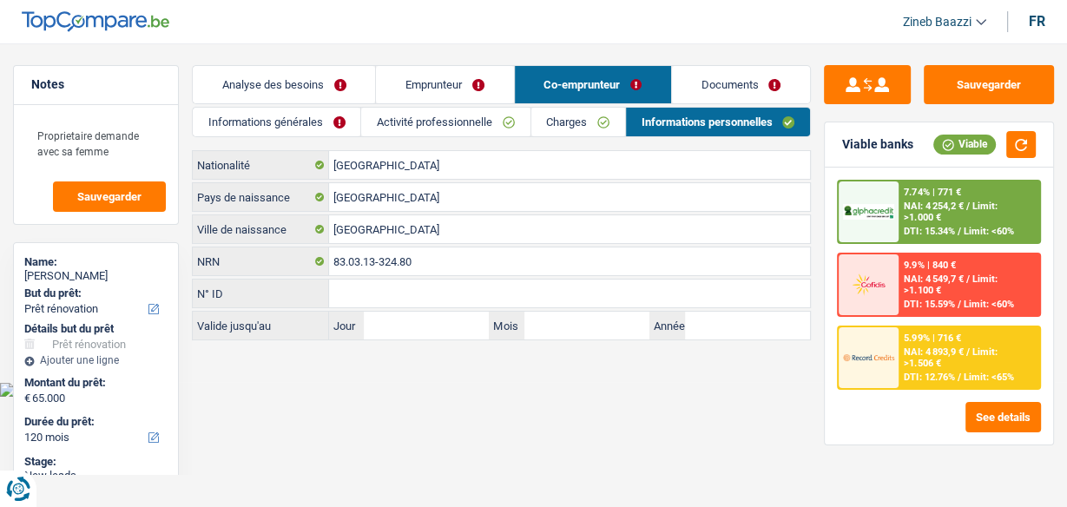
click at [228, 118] on link "Informations générales" at bounding box center [277, 122] width 168 height 29
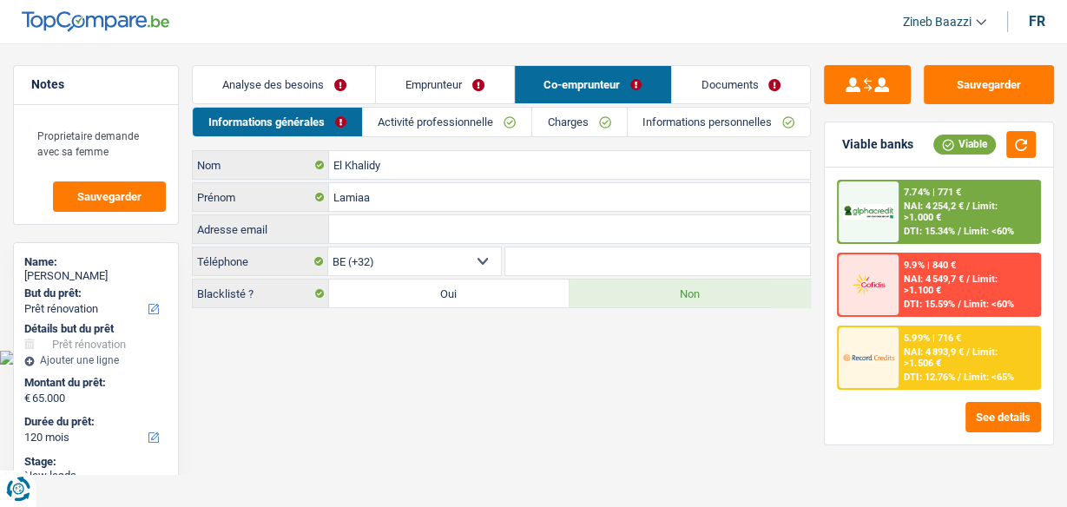
click at [365, 234] on input "Adresse email" at bounding box center [569, 229] width 481 height 28
click at [425, 129] on link "Activité professionnelle" at bounding box center [447, 122] width 168 height 29
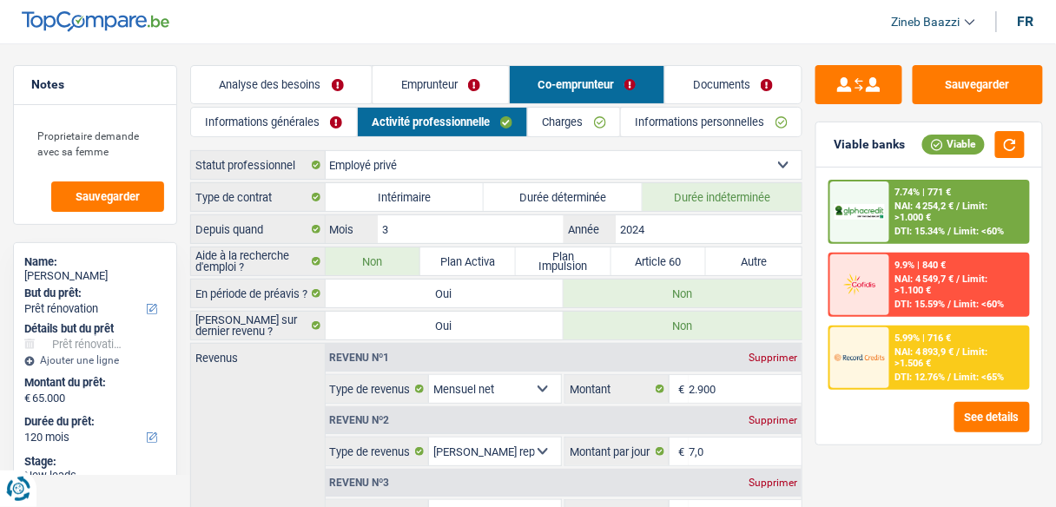
click at [674, 127] on link "Informations personnelles" at bounding box center [711, 122] width 181 height 29
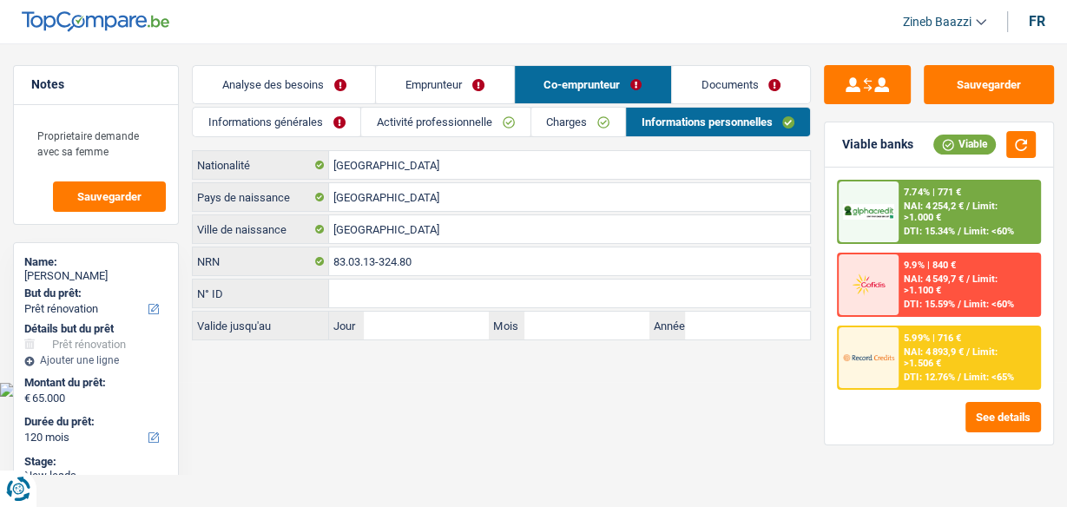
click at [562, 120] on link "Charges" at bounding box center [578, 122] width 94 height 29
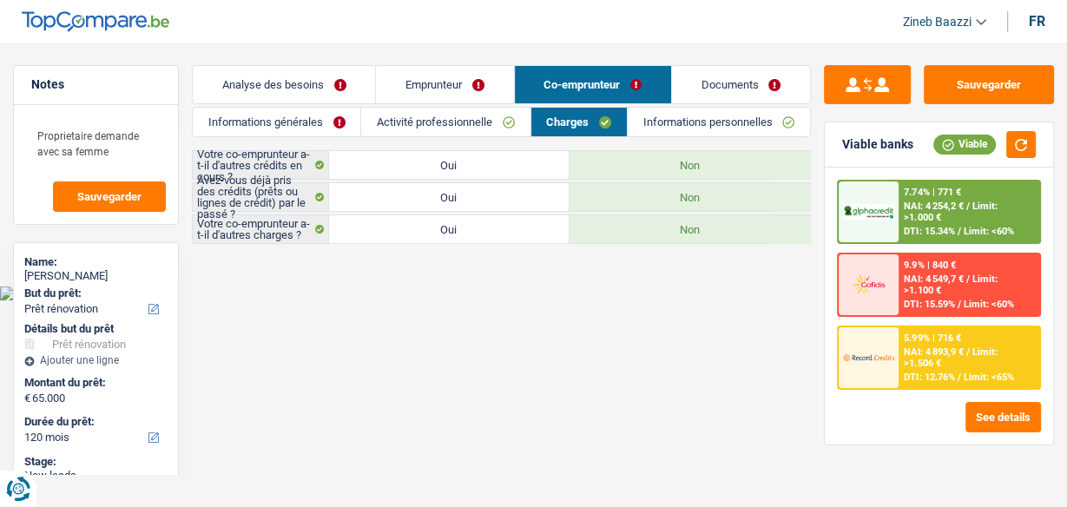
click at [470, 120] on link "Activité professionnelle" at bounding box center [445, 122] width 168 height 29
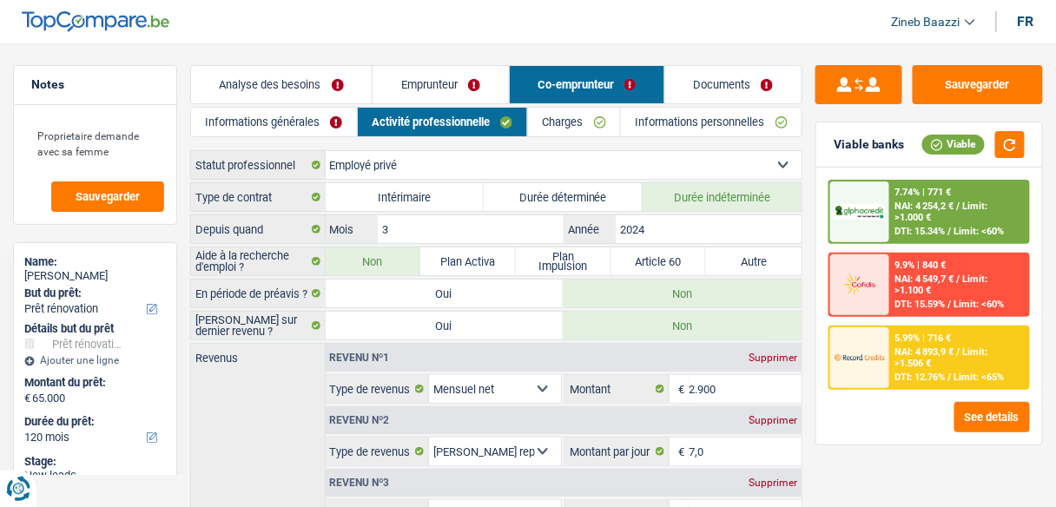
click at [292, 118] on link "Informations générales" at bounding box center [274, 122] width 166 height 29
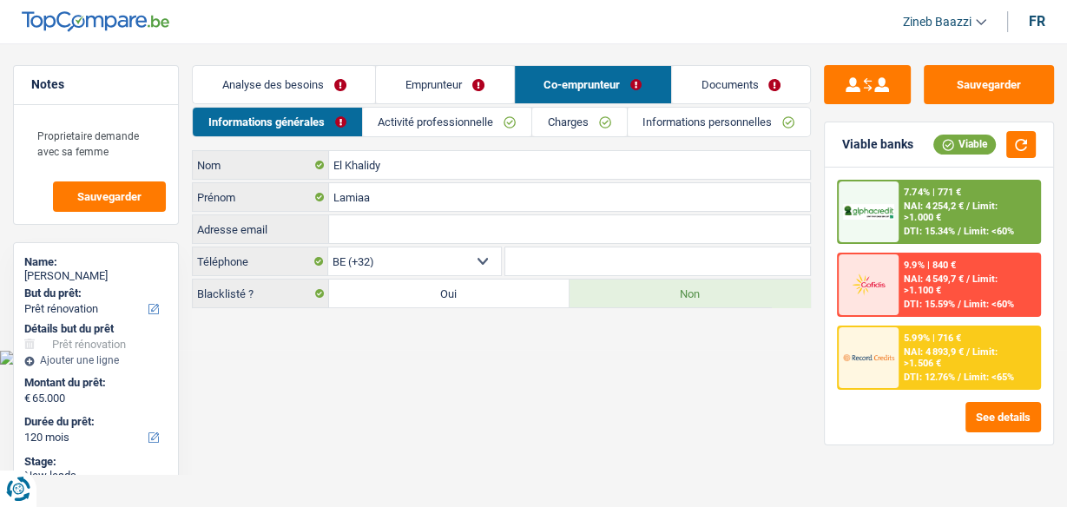
click at [734, 88] on link "Documents" at bounding box center [741, 84] width 138 height 37
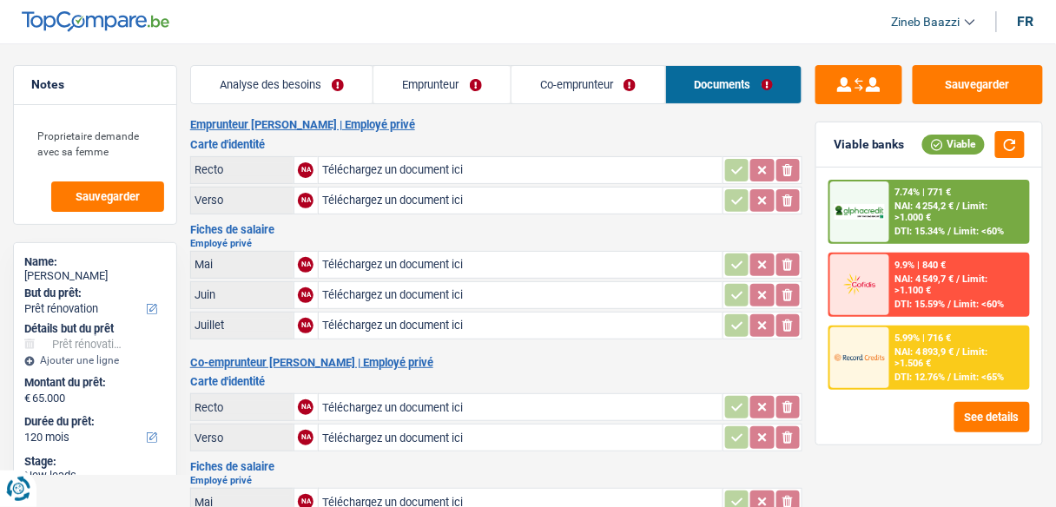
click at [447, 82] on link "Emprunteur" at bounding box center [441, 84] width 137 height 37
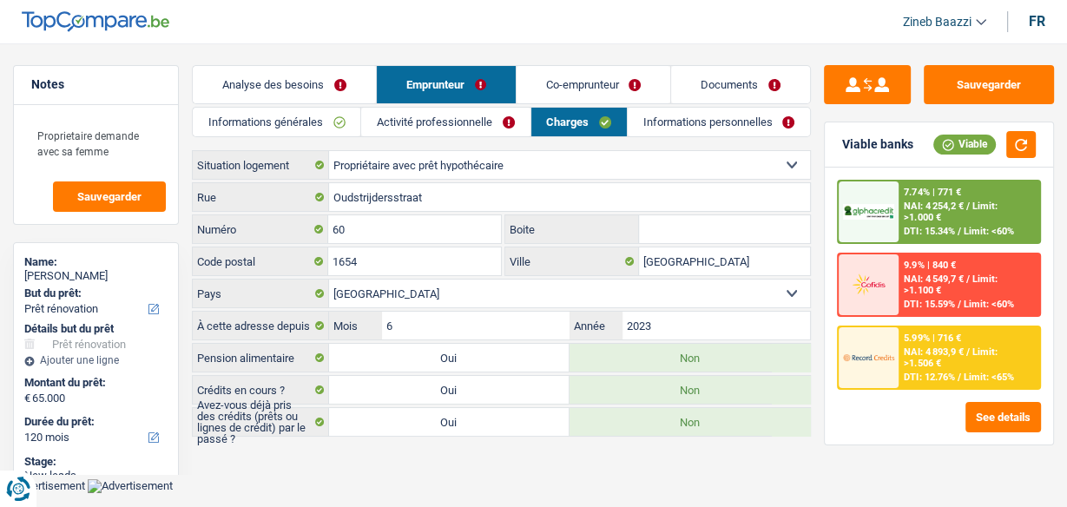
click at [286, 82] on link "Analyse des besoins" at bounding box center [284, 84] width 183 height 37
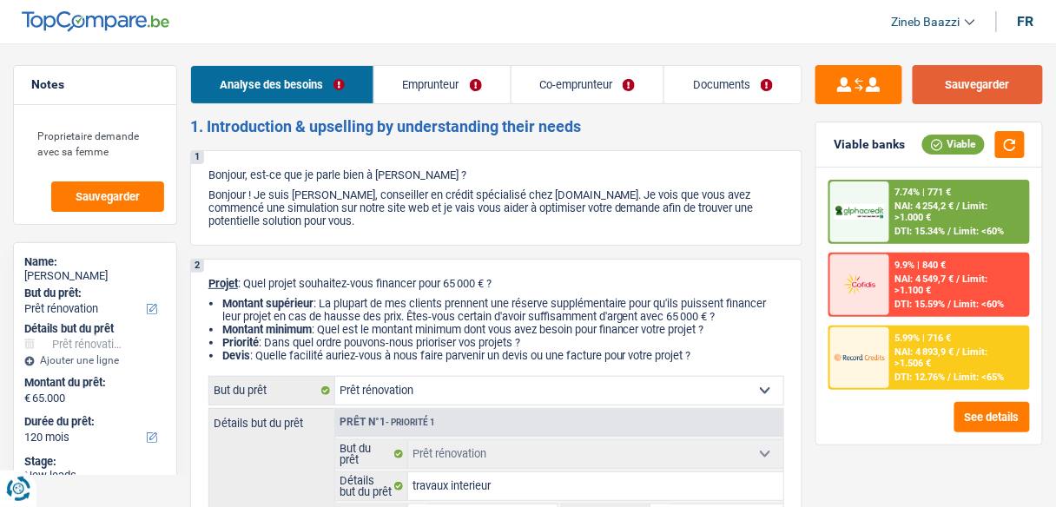
click at [965, 87] on button "Sauvegarder" at bounding box center [977, 84] width 130 height 39
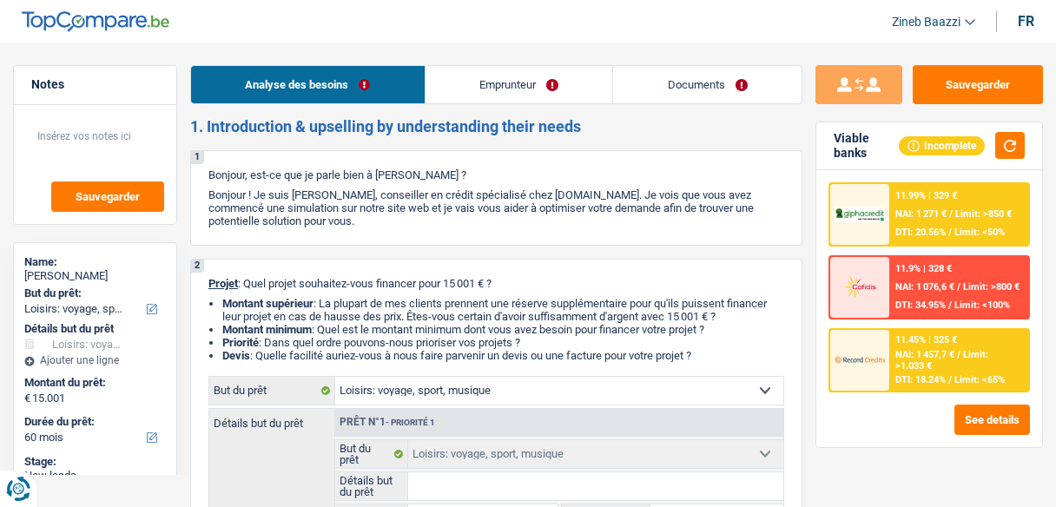
select select "hobbies"
select select "60"
select select "hobbies"
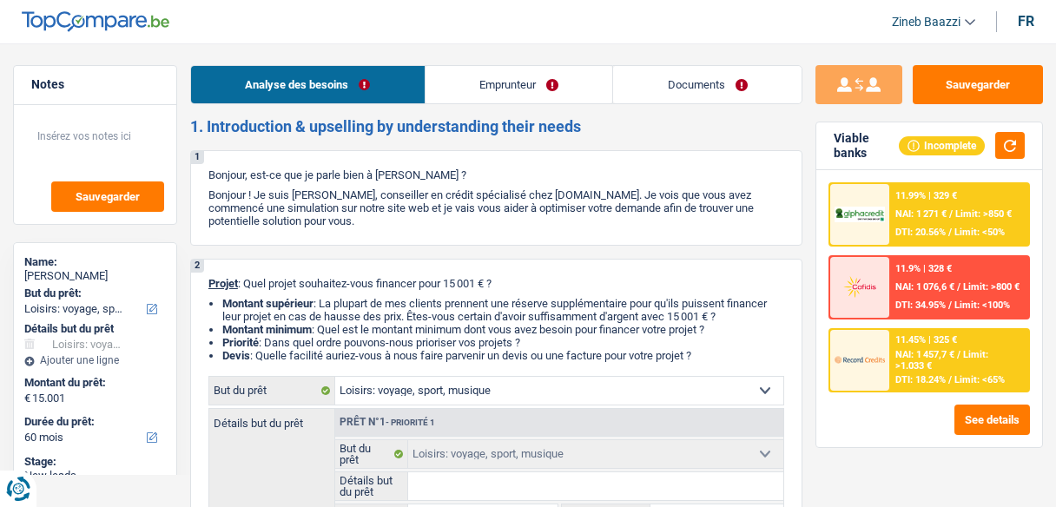
select select "60"
select select "publicEmployee"
select select "netSalary"
select select "mealVouchers"
select select "liveWithParents"
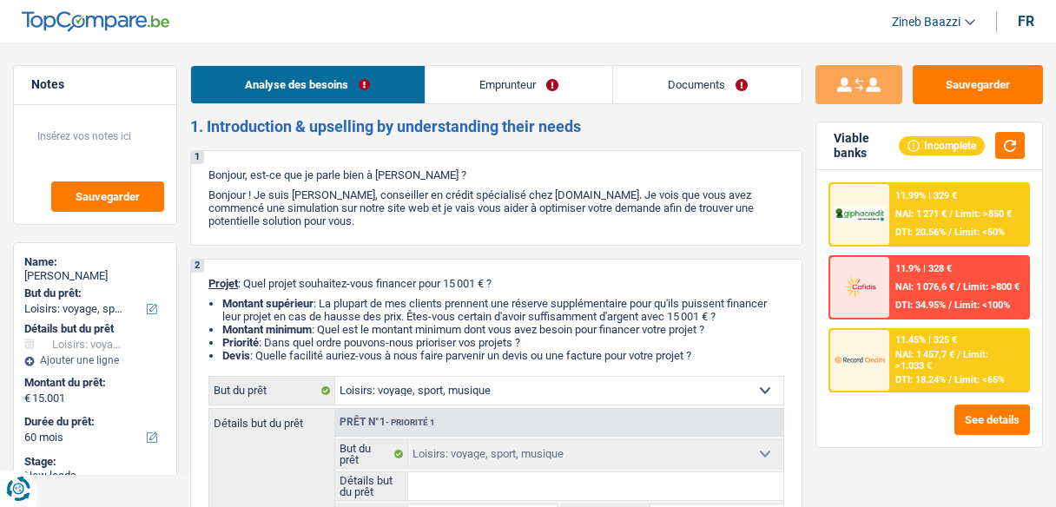
select select "hobbies"
select select "60"
click at [1007, 151] on button "button" at bounding box center [1010, 145] width 30 height 27
click at [1009, 150] on button "button" at bounding box center [1010, 145] width 30 height 27
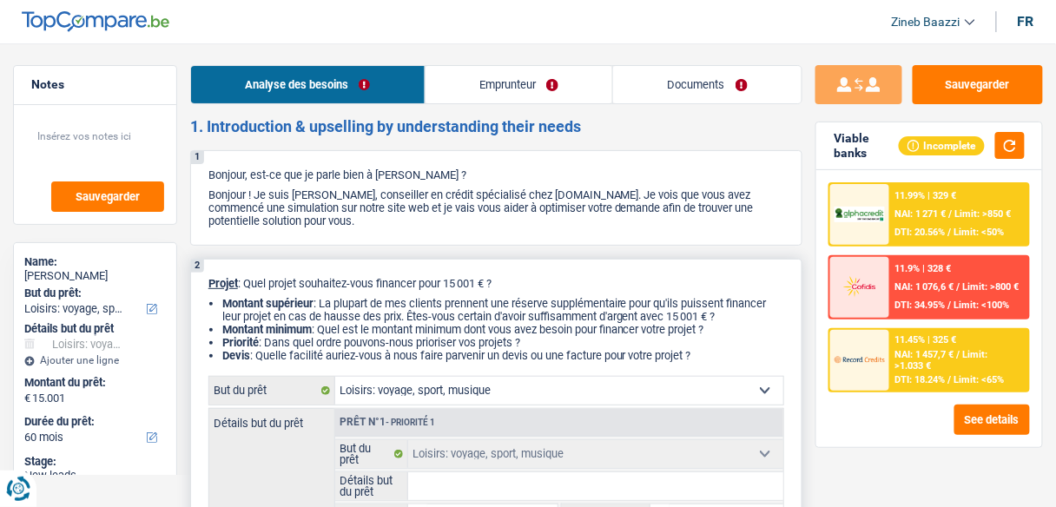
drag, startPoint x: 251, startPoint y: 285, endPoint x: 509, endPoint y: 283, distance: 257.8
click at [509, 283] on p "Projet : Quel projet souhaitez-vous financer pour 15 001 € ?" at bounding box center [496, 283] width 576 height 13
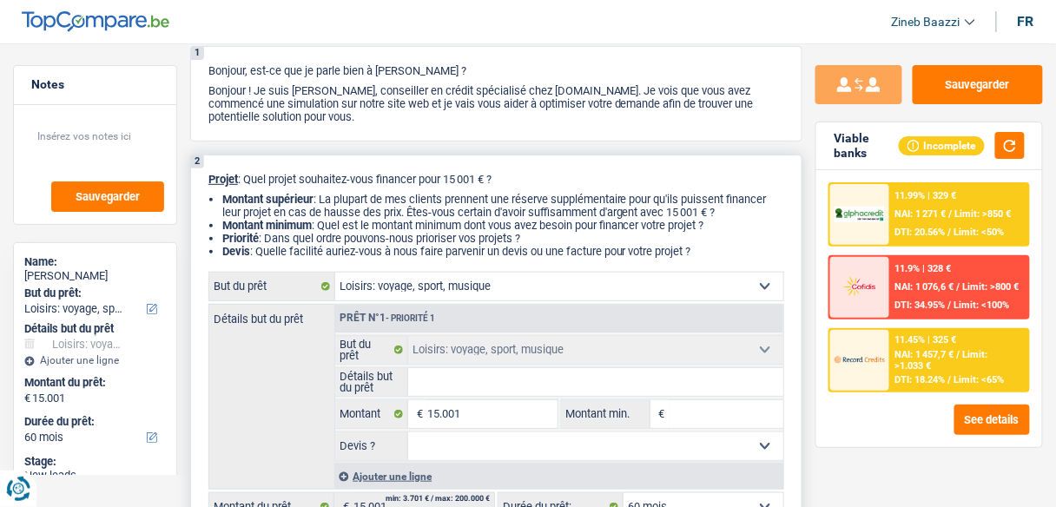
scroll to position [139, 0]
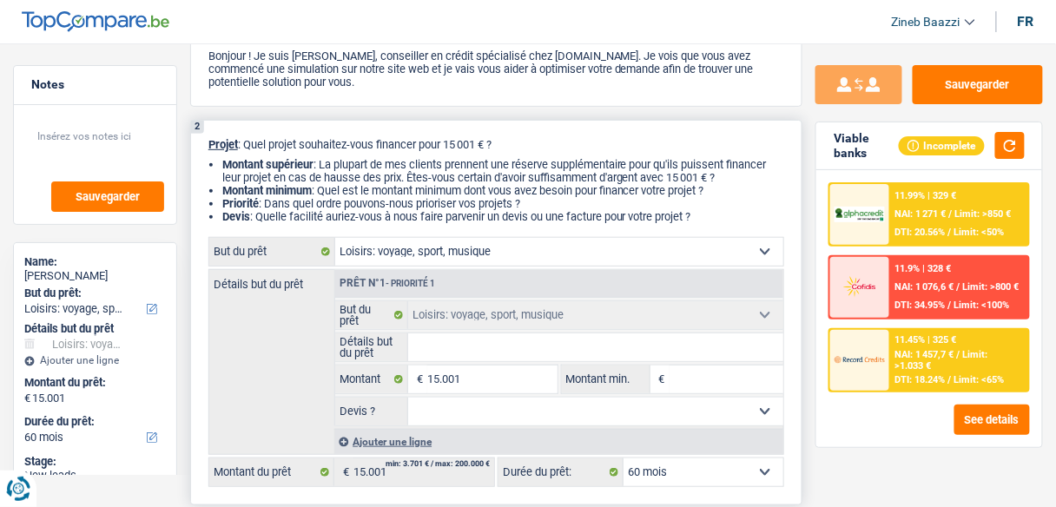
click at [515, 250] on select "Confort maison: meubles, textile, peinture, électroménager, outillage non-profe…" at bounding box center [559, 252] width 448 height 28
click at [461, 351] on input "Détails but du prêt" at bounding box center [595, 347] width 375 height 28
type input "l"
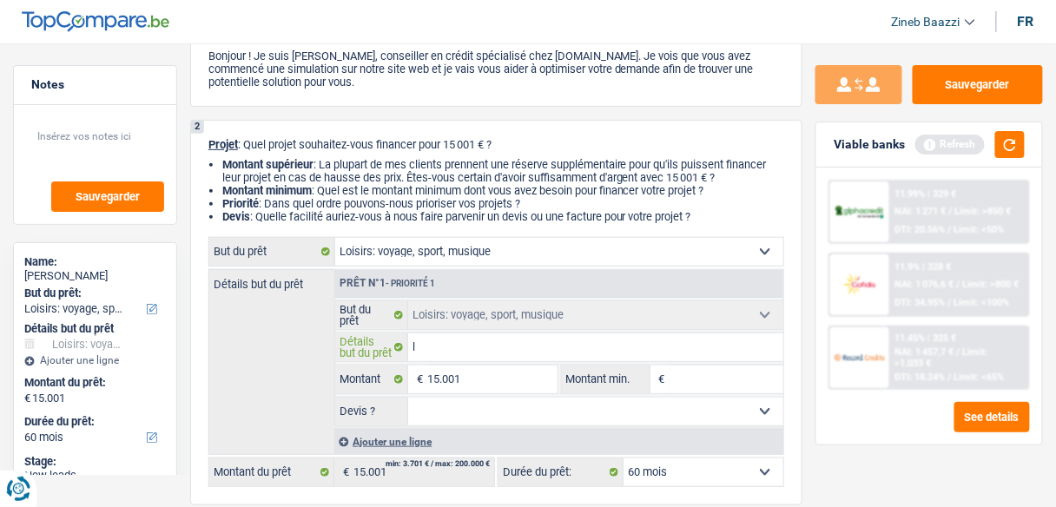
type input "le"
type input "les"
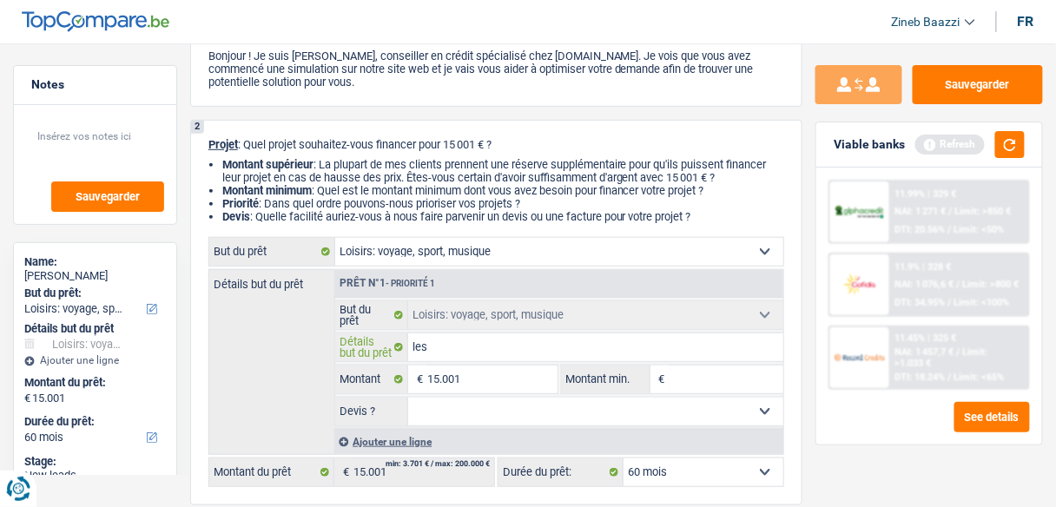
type input "les"
type input "les b"
type input "les bi"
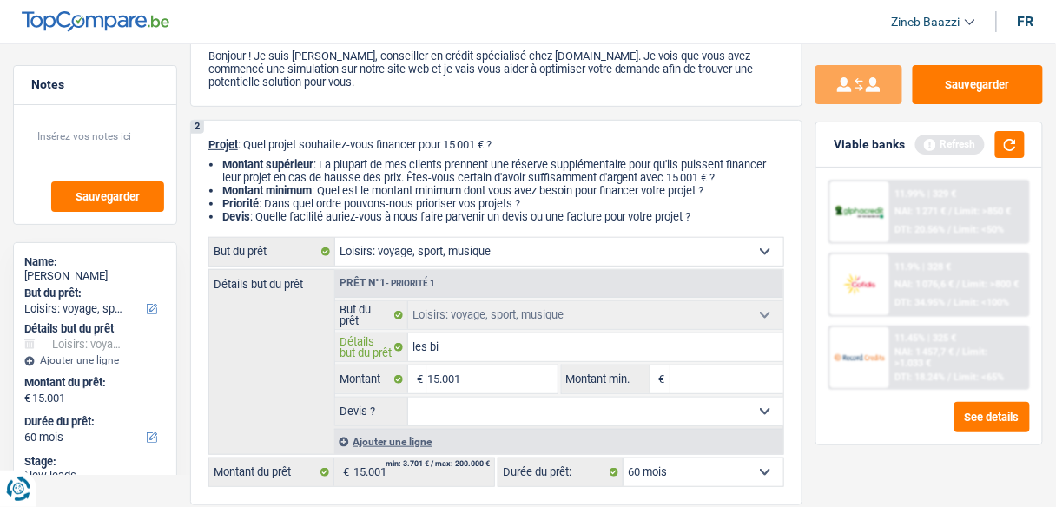
type input "les bil"
type input "les bi"
type input "les b"
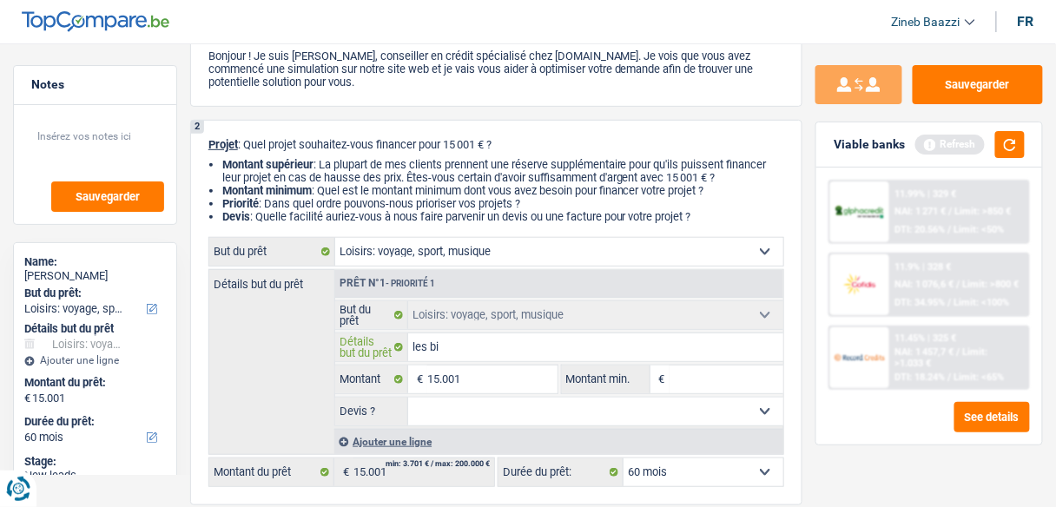
type input "les b"
type input "les"
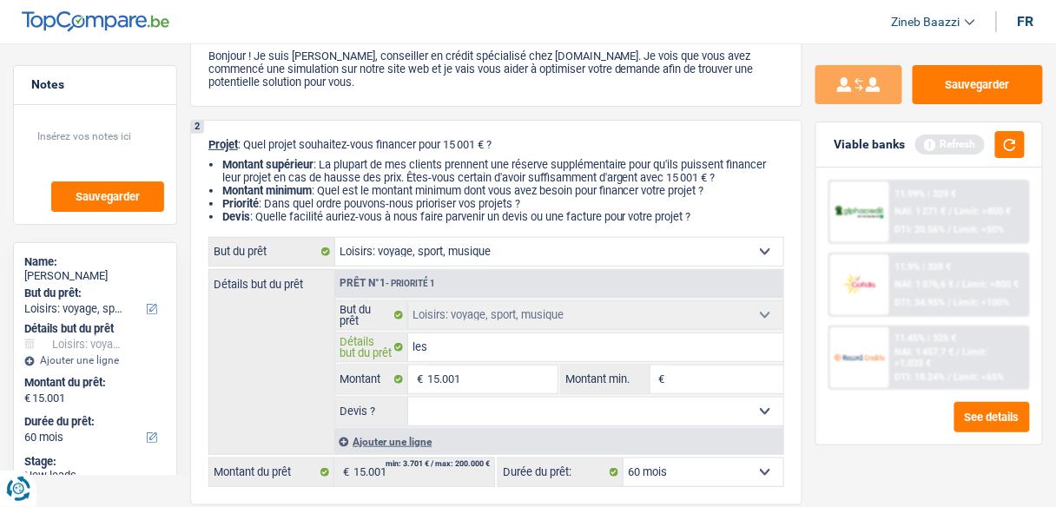
type input "le"
type input "l"
type input "v"
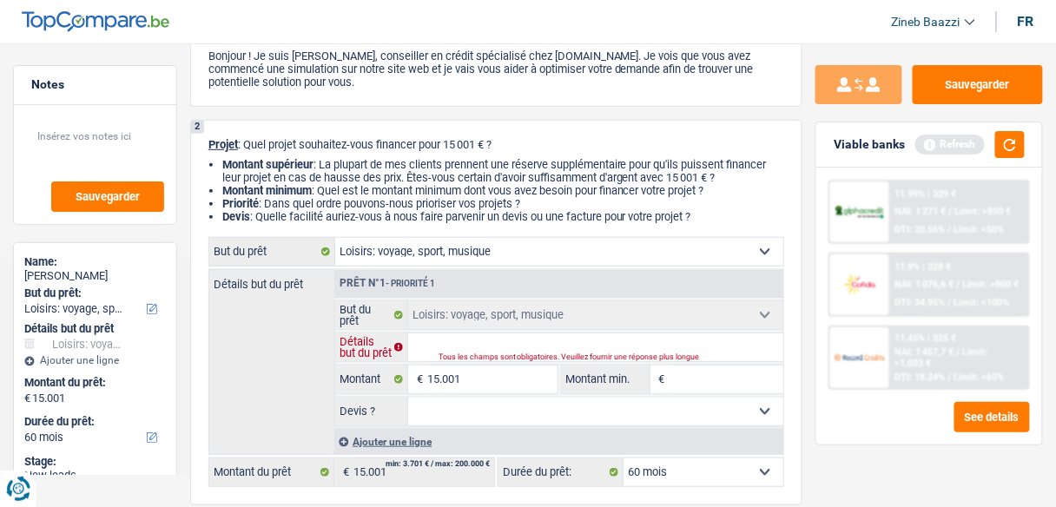
type input "v"
type input "vo"
type input "voy"
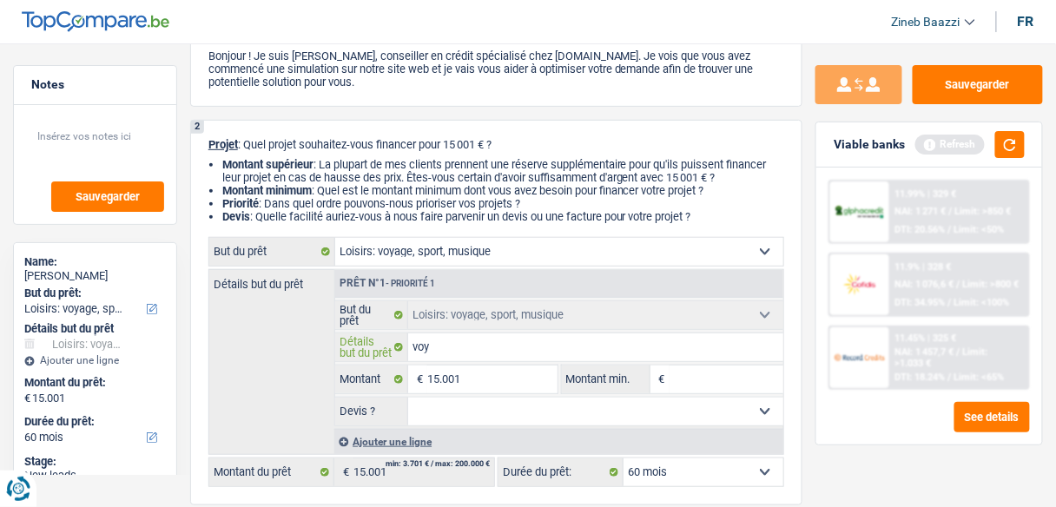
type input "voya"
type input "voyag"
type input "voyage"
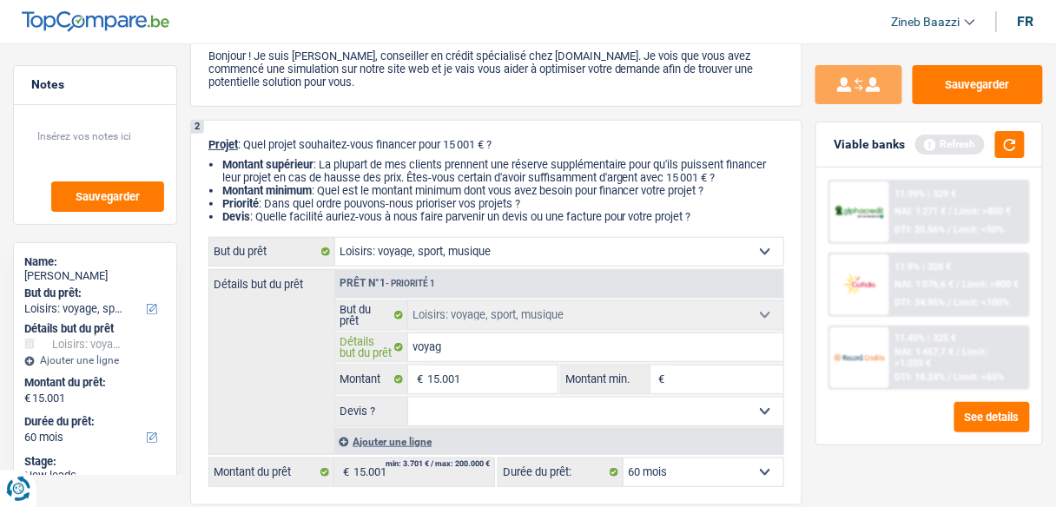
type input "voyage"
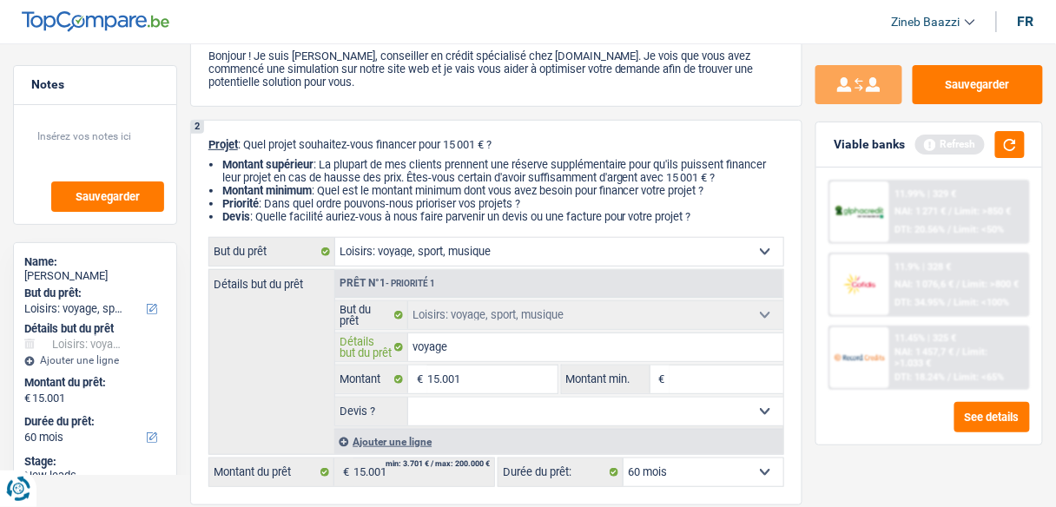
type input "voyag"
type input "voya"
type input "voy"
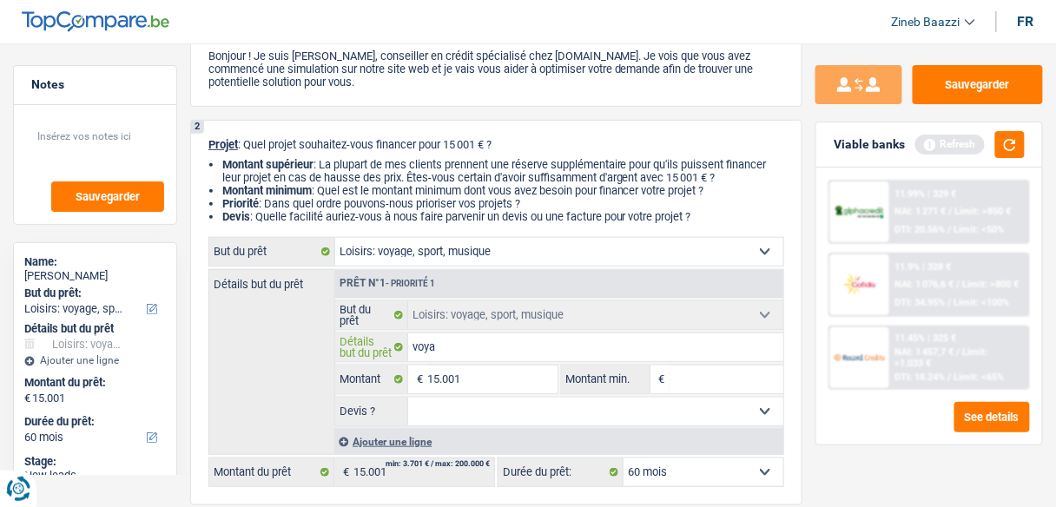
type input "voy"
type input "vo"
type input "v"
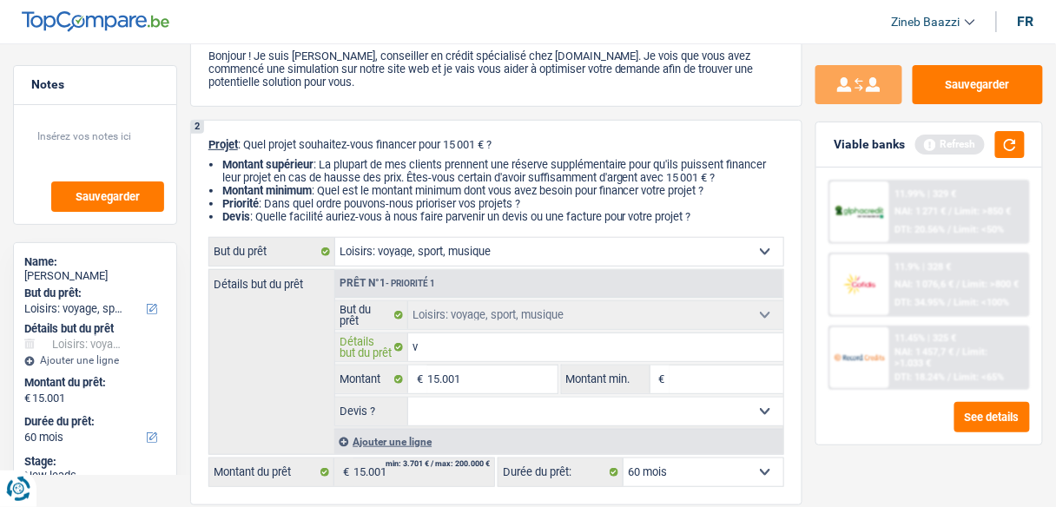
type input "va"
type input "vac"
type input "vaca"
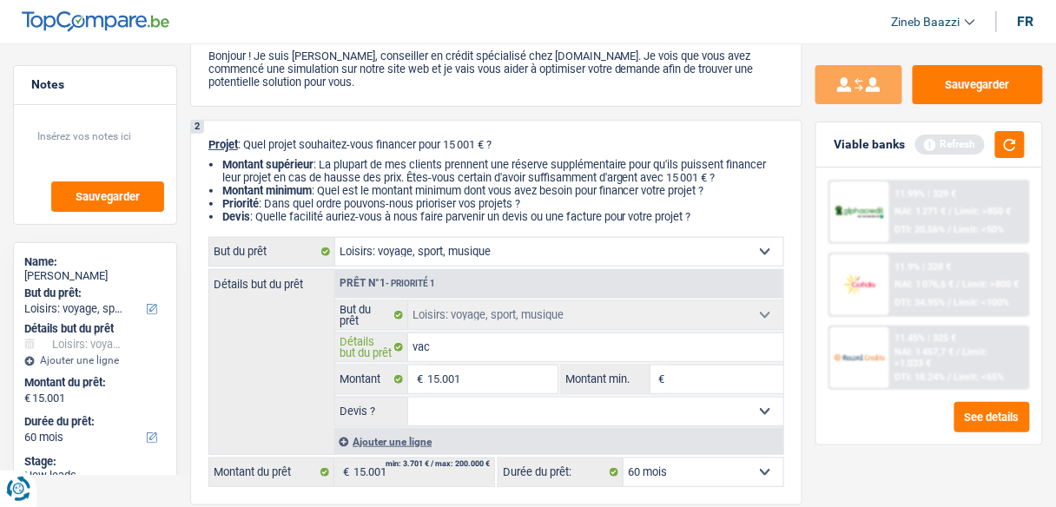
type input "vaca"
type input "vacan"
type input "vacanc"
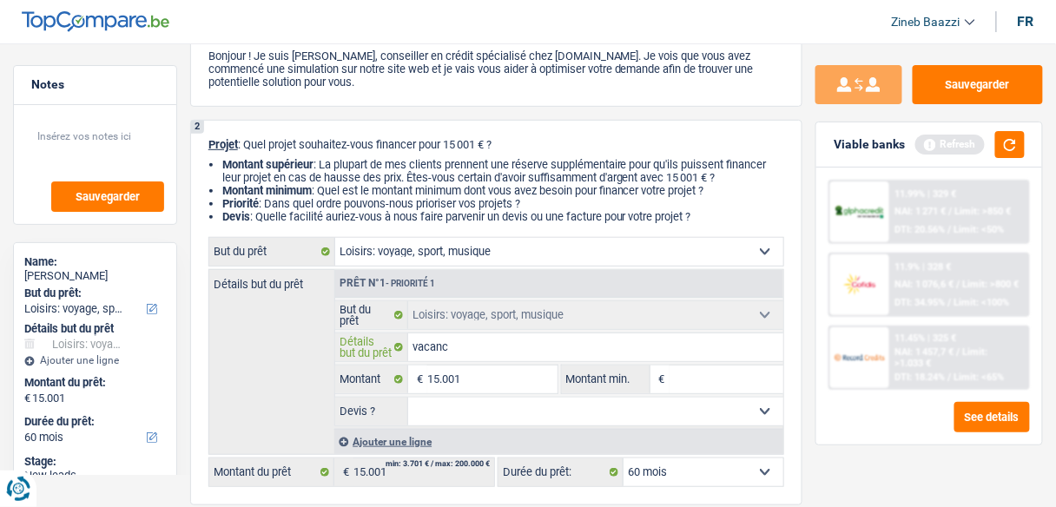
type input "vacance"
type input "vacances"
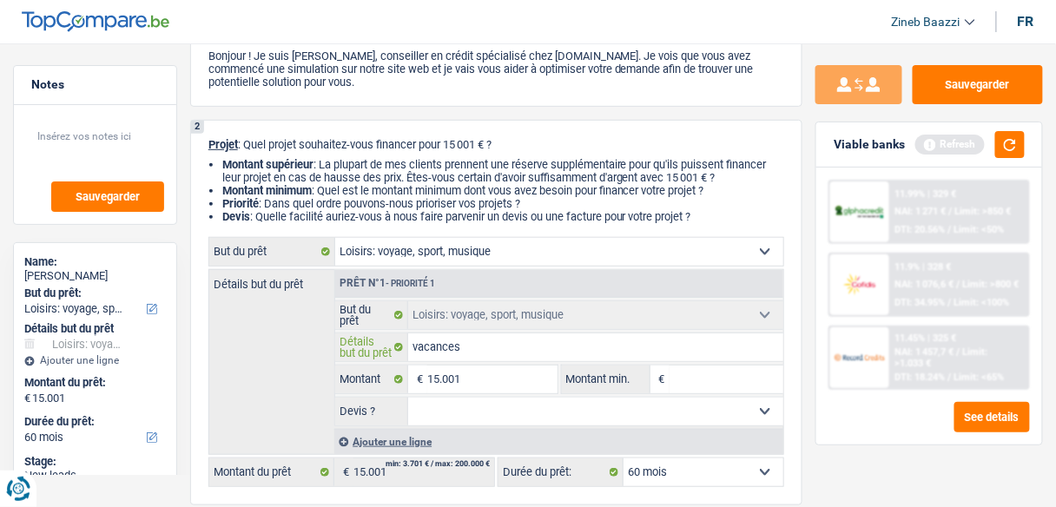
type input "vacances"
type input "vacances a"
type input "vacances au"
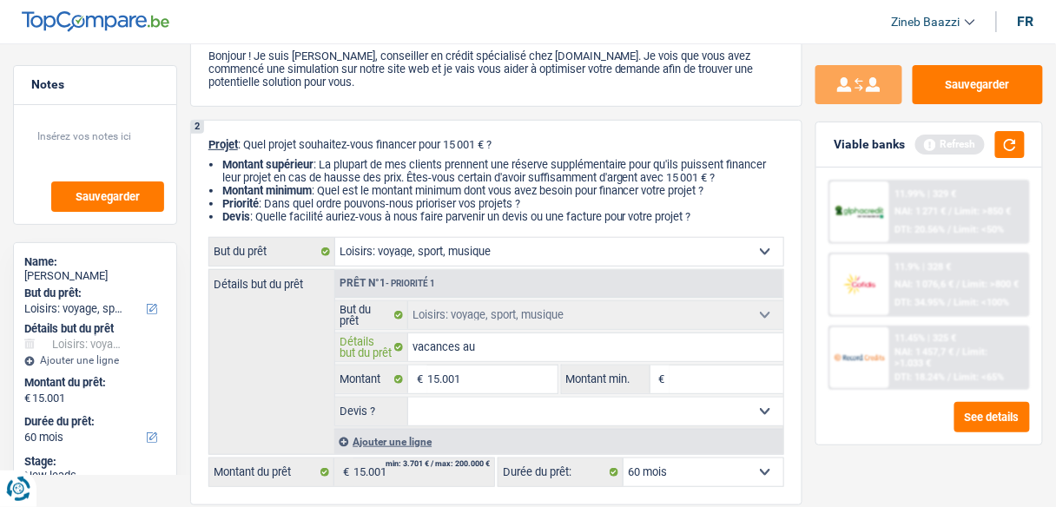
type input "vacances au"
type input "vacances au u"
type input "vacances au [GEOGRAPHIC_DATA]"
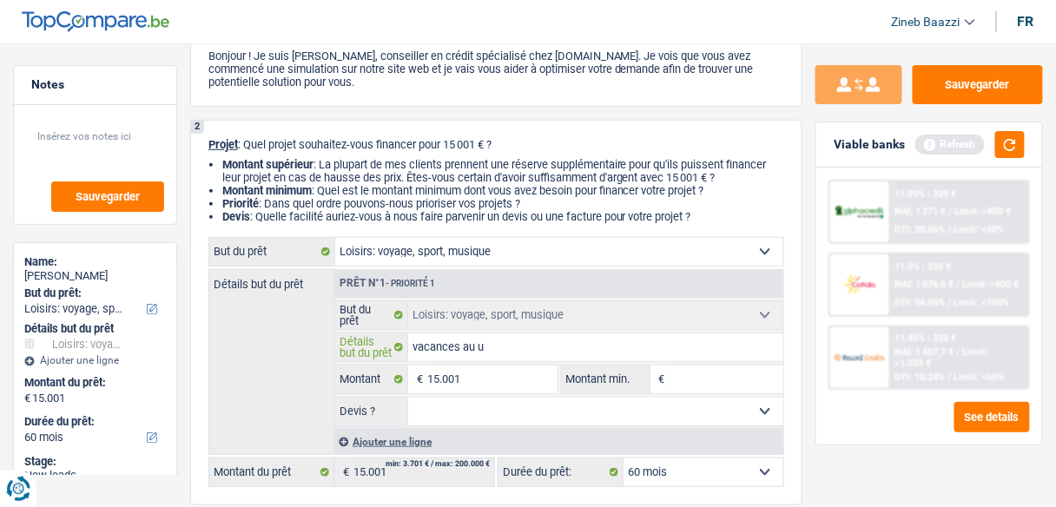
type input "vacances au [GEOGRAPHIC_DATA]"
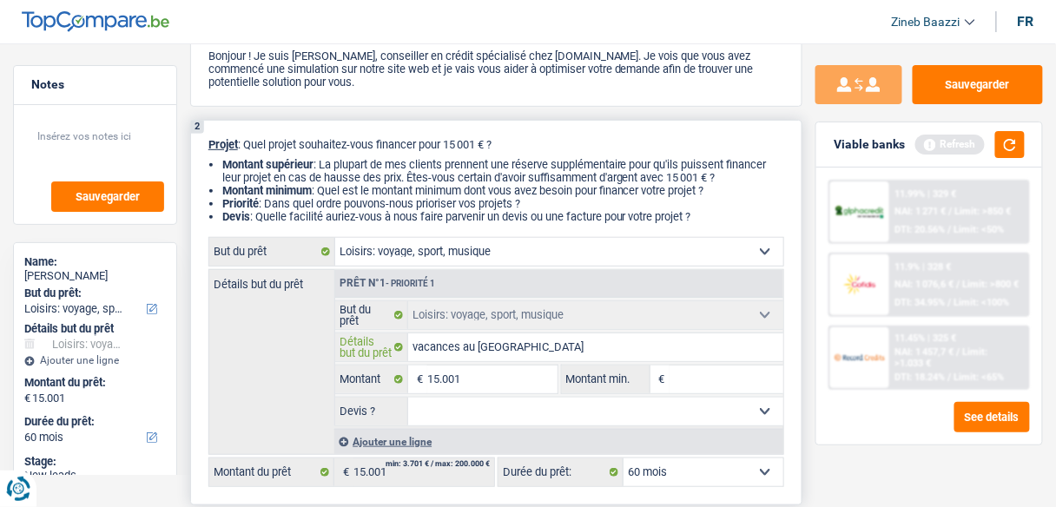
type input "vacances au [GEOGRAPHIC_DATA]"
click at [694, 383] on input "Montant min." at bounding box center [726, 379] width 114 height 28
click at [1021, 145] on button "button" at bounding box center [1010, 144] width 30 height 27
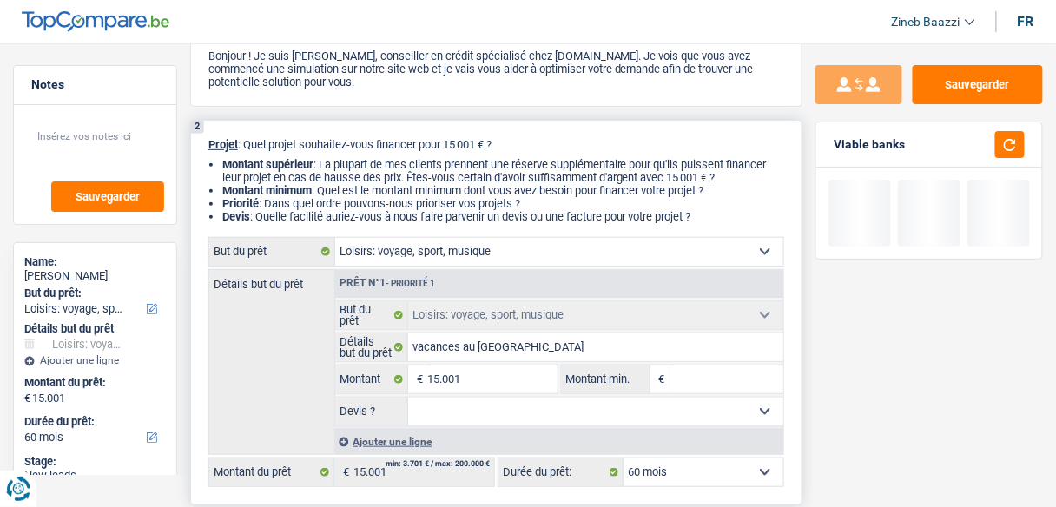
click at [701, 380] on input "Montant min." at bounding box center [726, 379] width 114 height 28
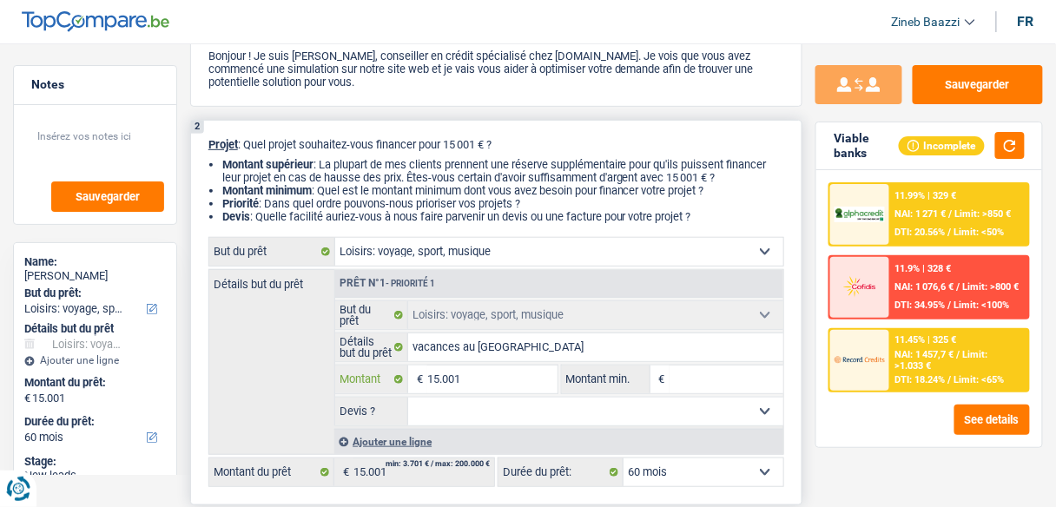
click at [434, 377] on input "15.001" at bounding box center [491, 379] width 129 height 28
type input "1.001"
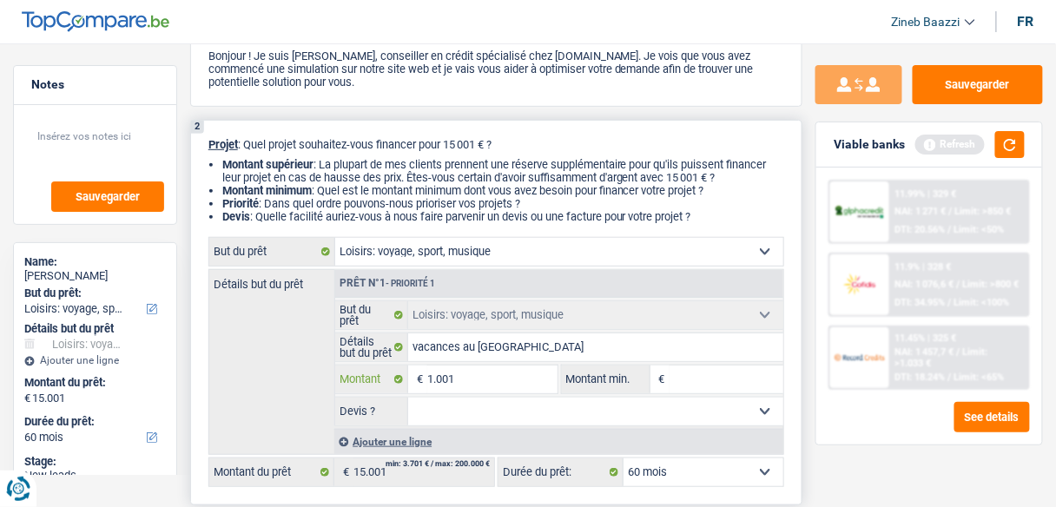
type input "1"
type input "21"
type input "201"
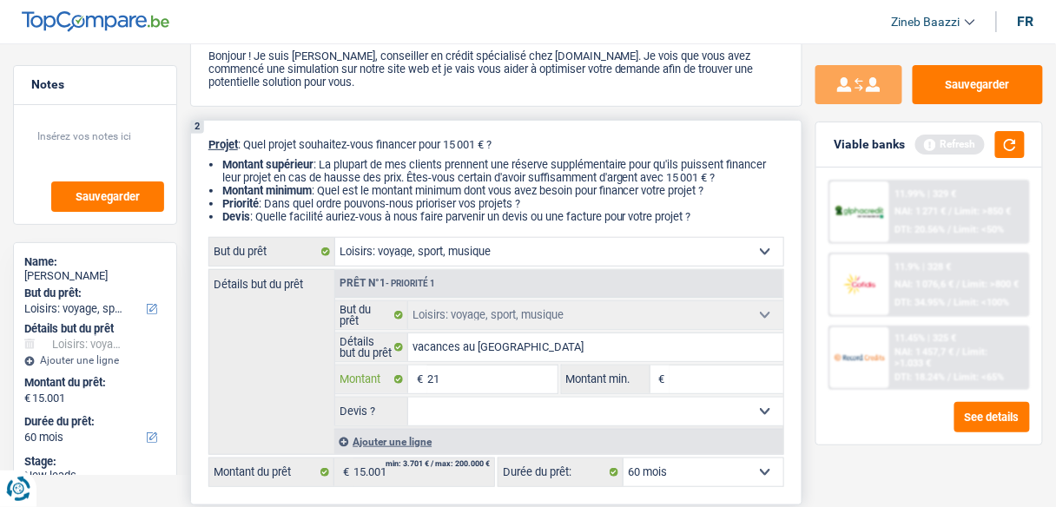
type input "201"
type input "2.001"
type input "20.001"
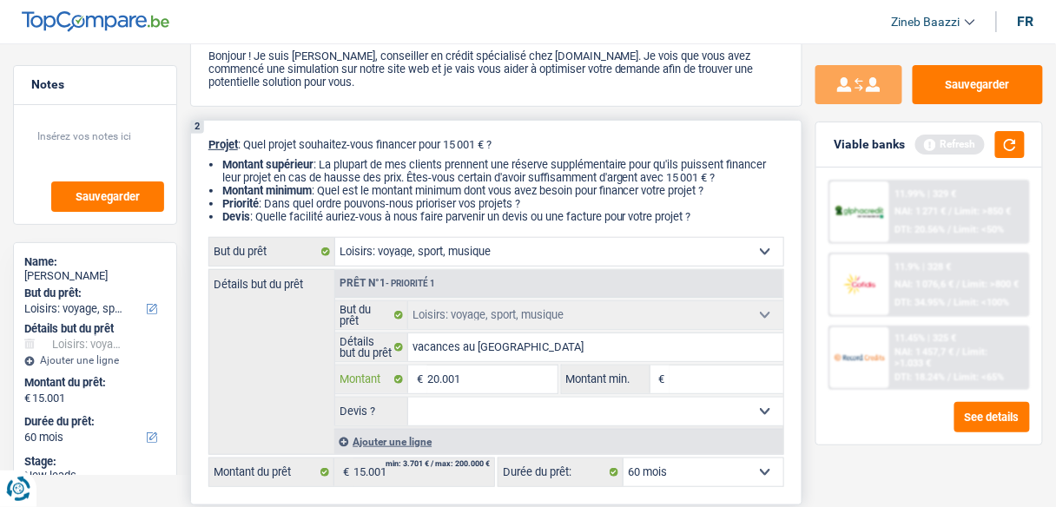
type input "20.001"
select select "120"
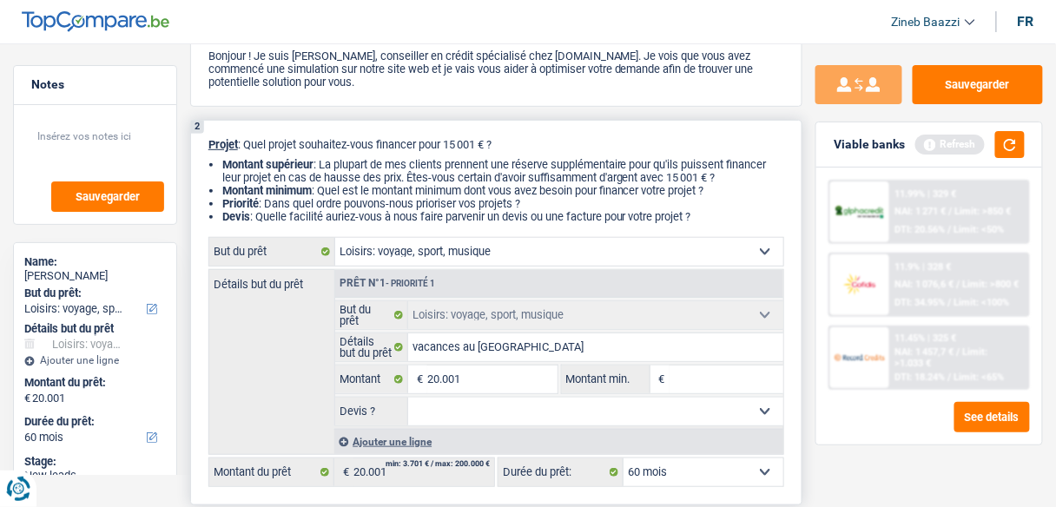
select select "120"
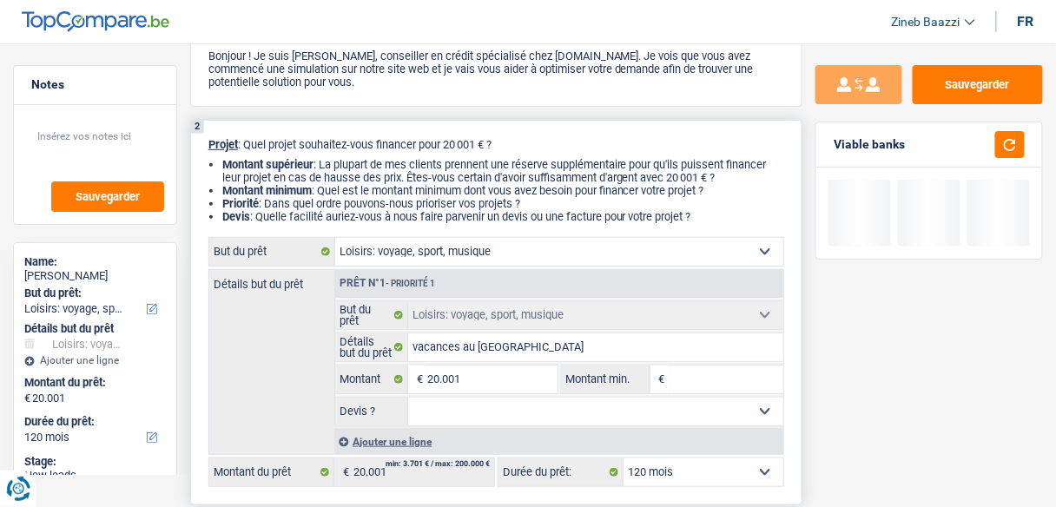
click at [694, 367] on input "Montant min." at bounding box center [726, 379] width 114 height 28
type input "1"
type input "15"
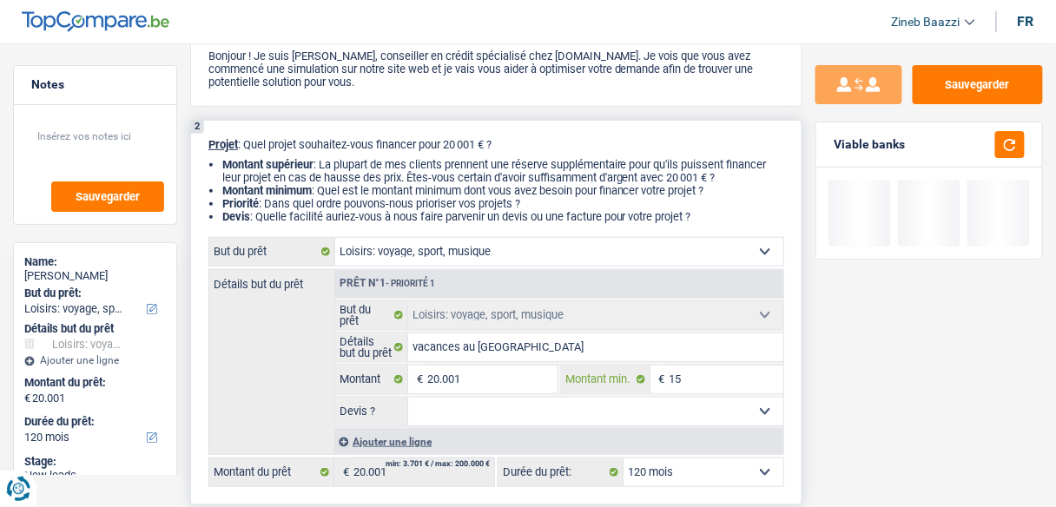
type input "150"
type input "1.500"
type input "15.000"
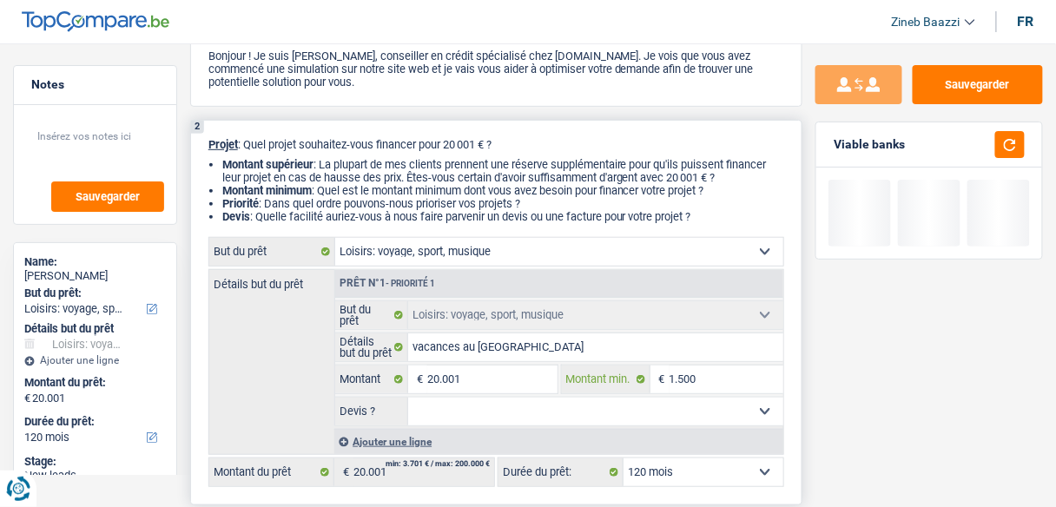
type input "15.000"
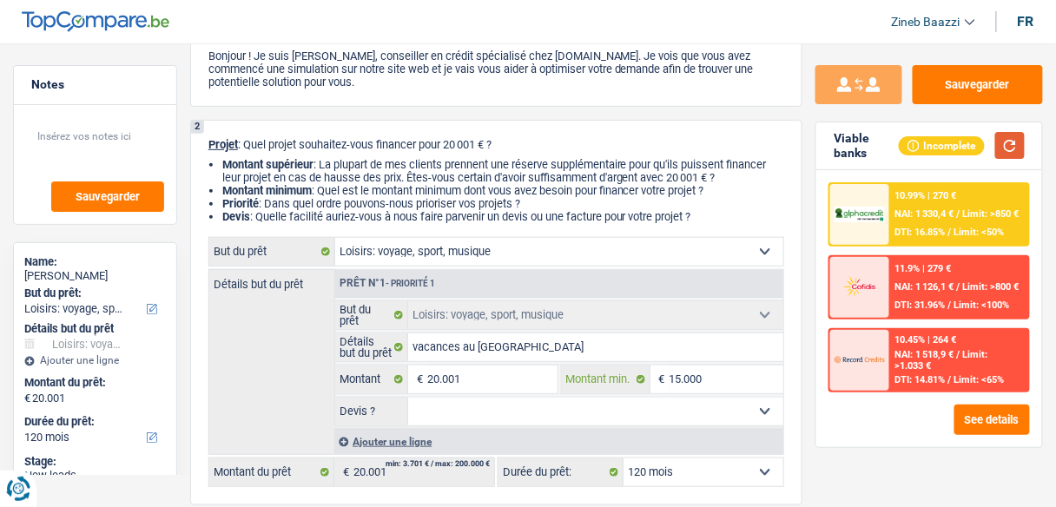
type input "15.000"
click at [1003, 146] on button "button" at bounding box center [1010, 145] width 30 height 27
click at [897, 227] on span "DTI: 16.85%" at bounding box center [920, 232] width 50 height 11
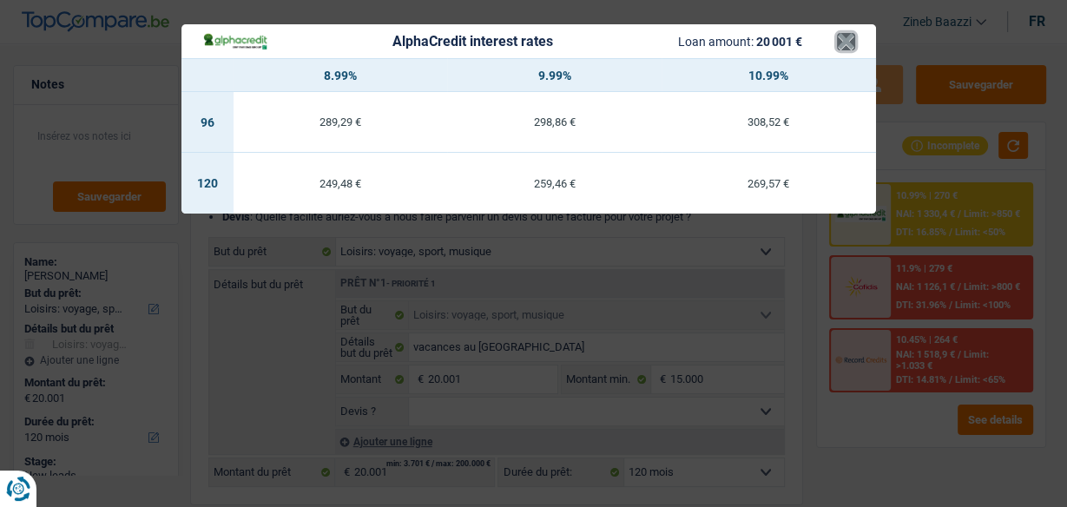
click at [840, 43] on button "×" at bounding box center [846, 41] width 18 height 17
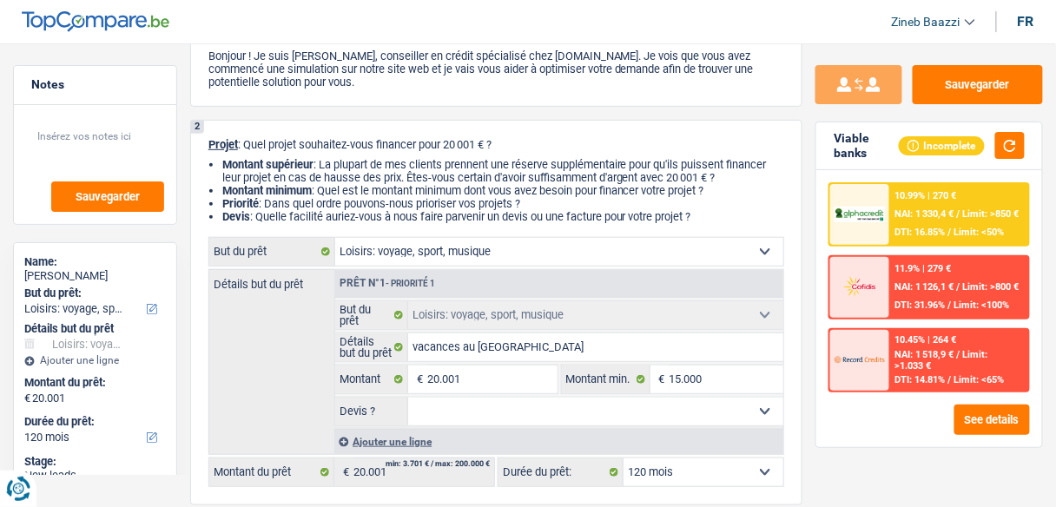
click at [904, 221] on div "10.99% | 270 € NAI: 1 330,4 € / Limit: >850 € DTI: 16.85% / Limit: <50%" at bounding box center [959, 214] width 138 height 61
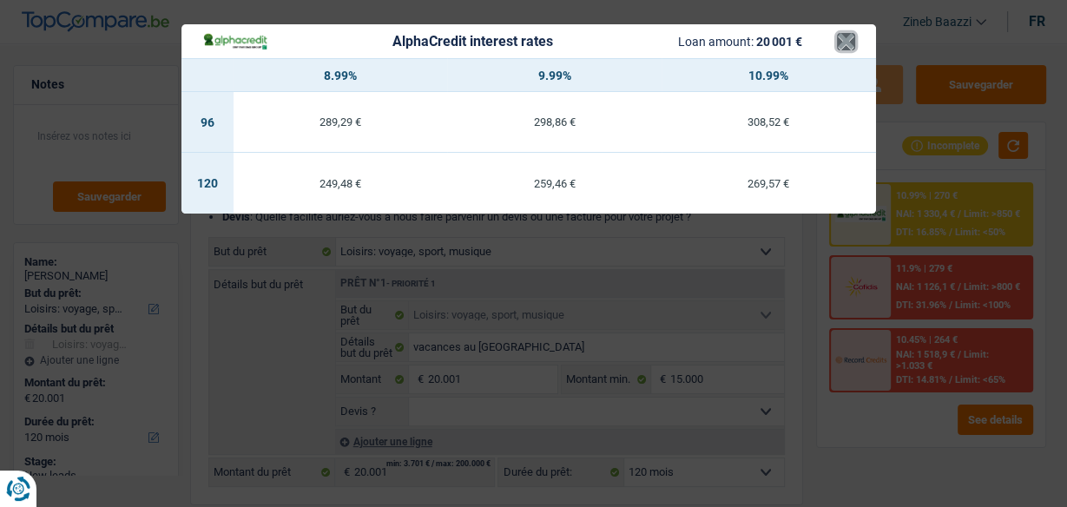
click at [853, 43] on button "×" at bounding box center [846, 41] width 18 height 17
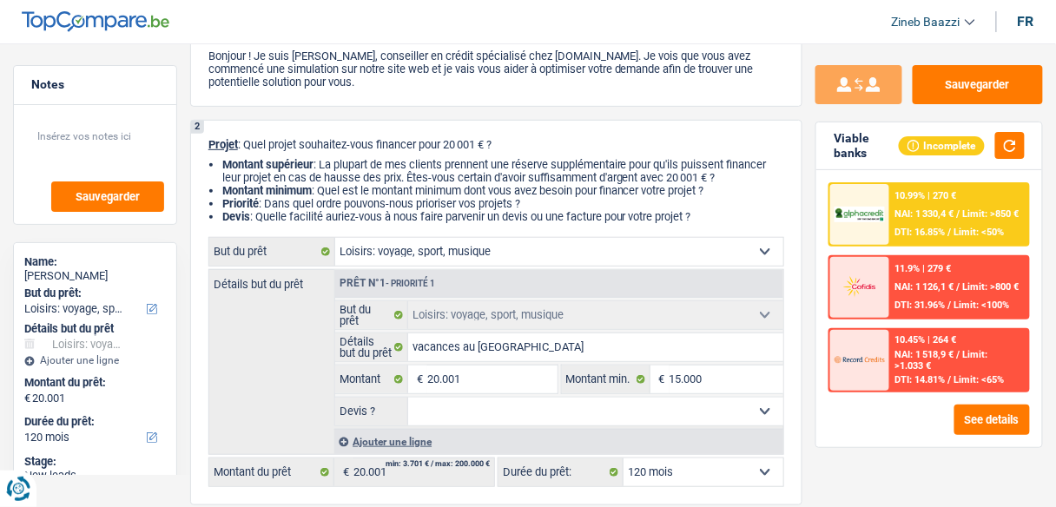
click at [858, 38] on header "Zineb Baazzi Se déconnecter fr" at bounding box center [528, 22] width 1056 height 44
click at [1003, 141] on button "button" at bounding box center [1010, 145] width 30 height 27
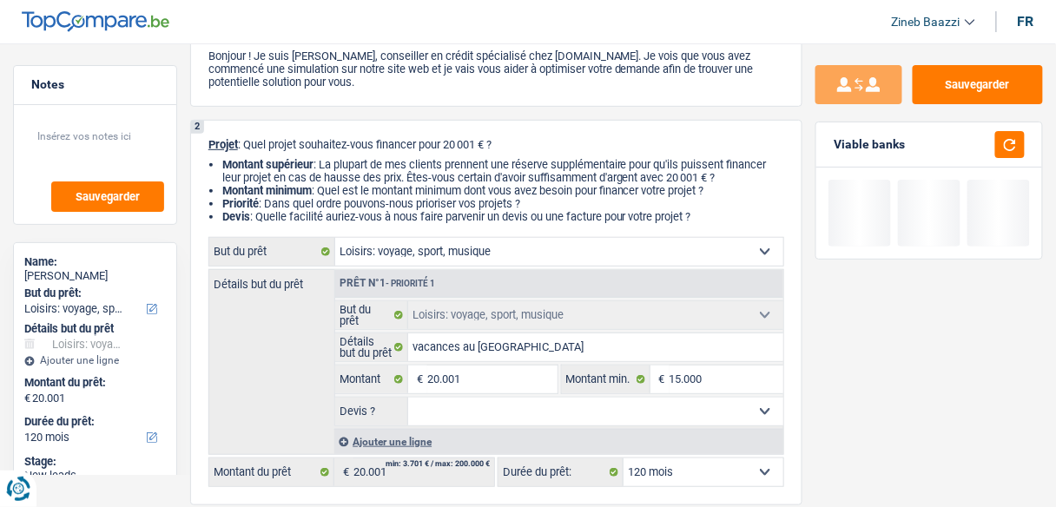
click at [808, 312] on div "Sauvegarder Viable banks" at bounding box center [928, 270] width 253 height 410
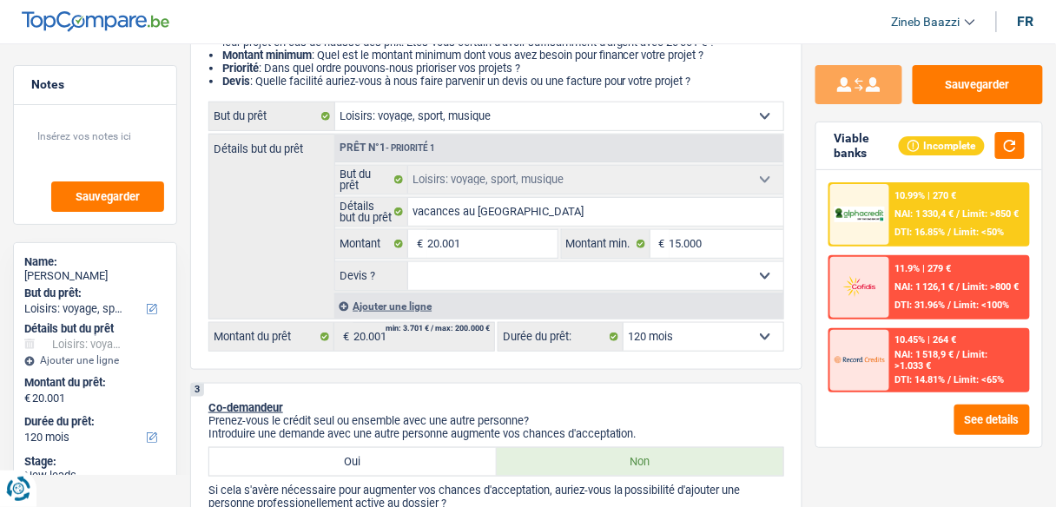
scroll to position [278, 0]
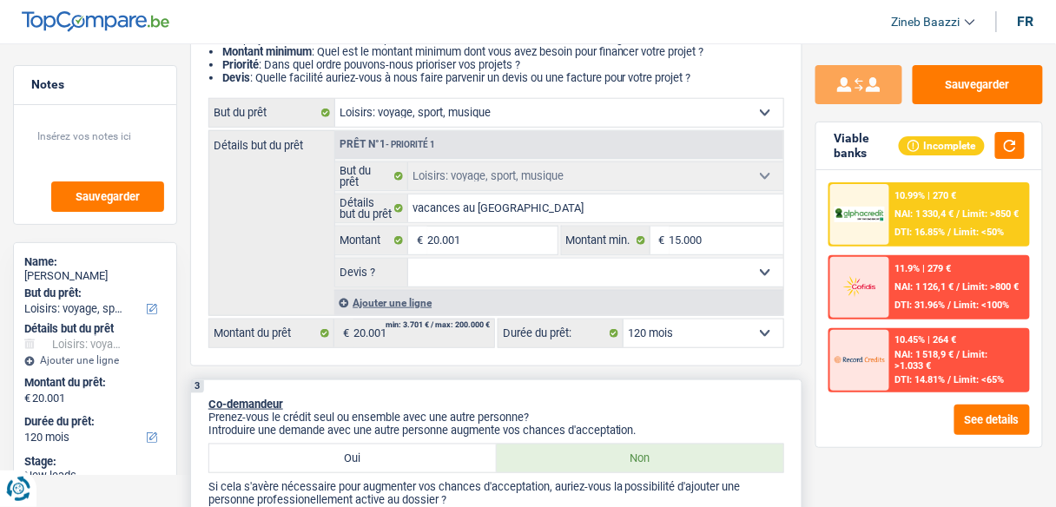
click at [667, 379] on div "3 Co-demandeur Prenez-vous le crédit seul ou ensemble avec une autre personne? …" at bounding box center [496, 482] width 612 height 207
click at [306, 227] on div "Détails but du prêt Prêt n°1 - Priorité 1 Confort maison: meubles, textile, pei…" at bounding box center [496, 223] width 576 height 186
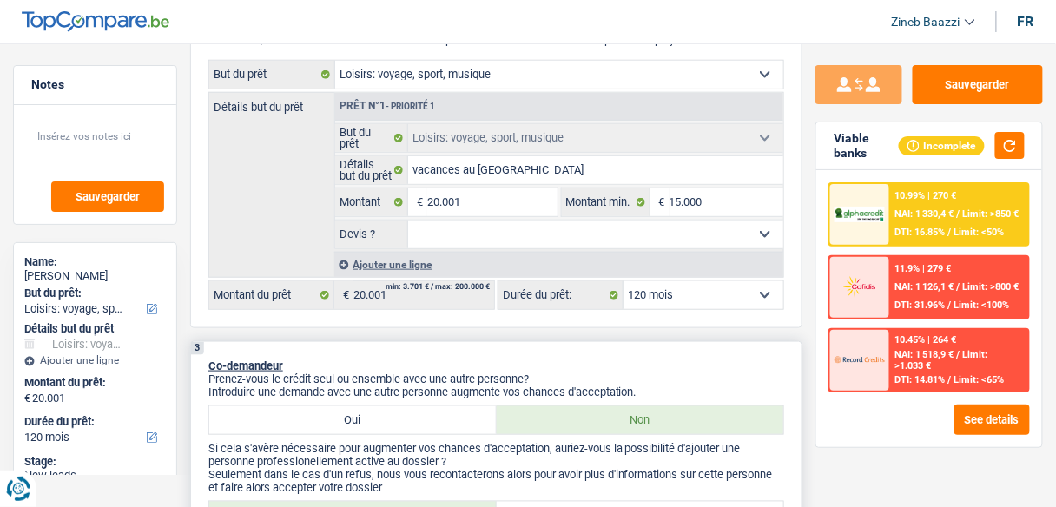
scroll to position [347, 0]
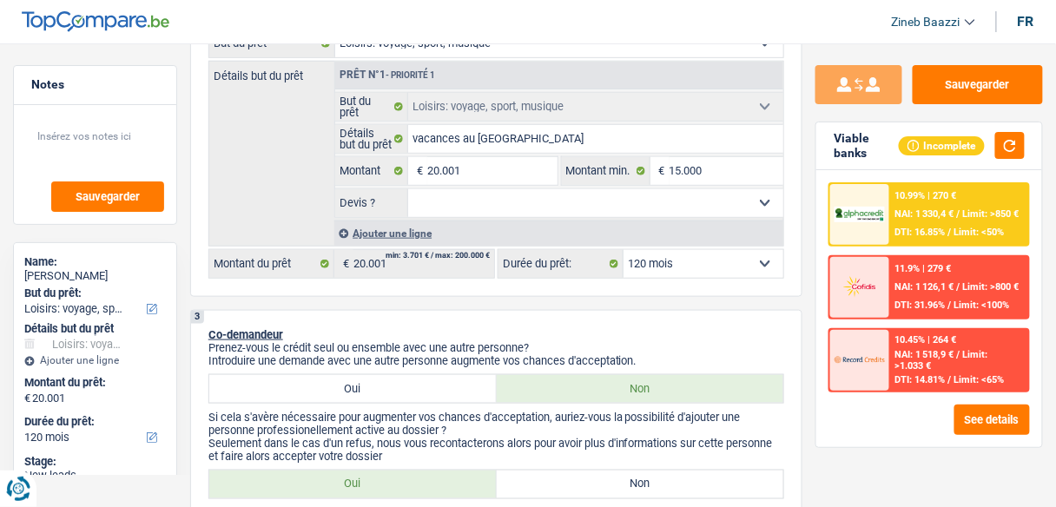
click at [897, 210] on span "NAI: 1 330,4 €" at bounding box center [924, 213] width 59 height 11
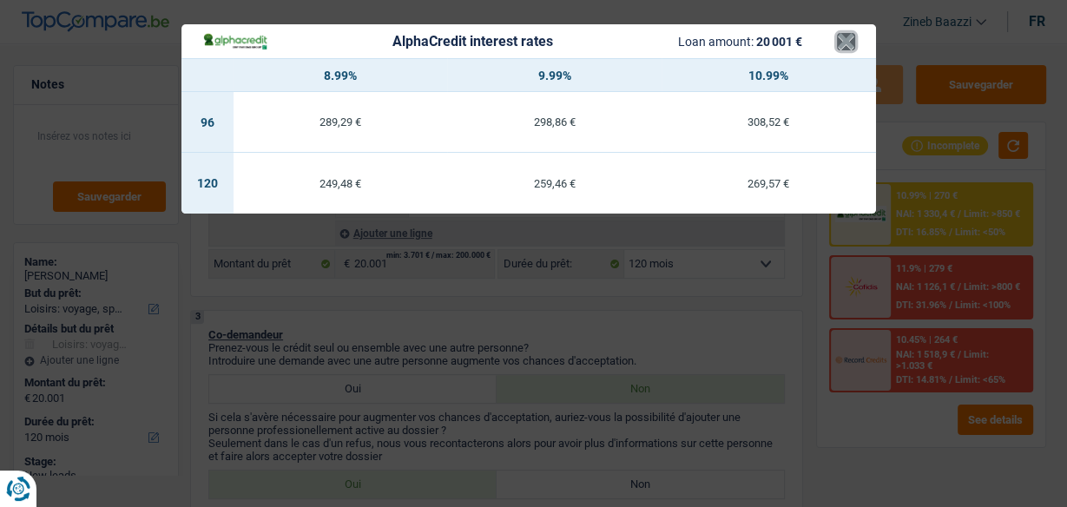
click at [842, 46] on button "×" at bounding box center [846, 41] width 18 height 17
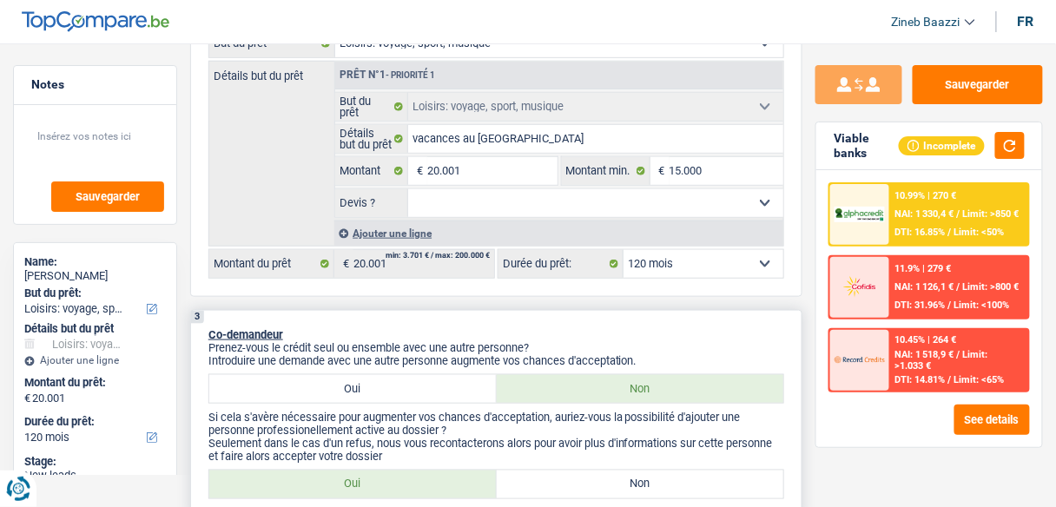
click at [542, 328] on p "Co-demandeur" at bounding box center [496, 334] width 576 height 13
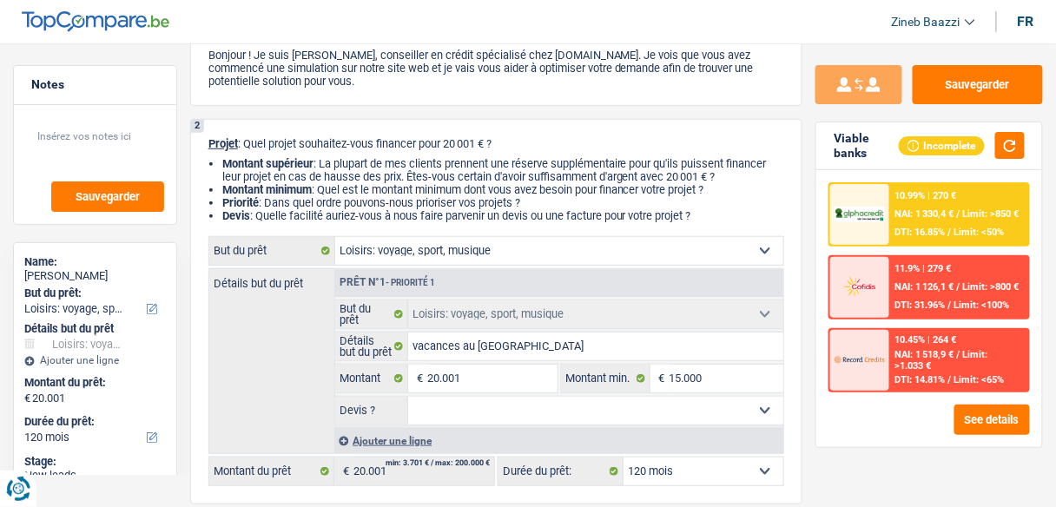
scroll to position [139, 0]
click at [998, 141] on button "button" at bounding box center [1010, 145] width 30 height 27
click at [492, 411] on select "Oui Non Non répondu Sélectionner une option" at bounding box center [595, 412] width 375 height 28
click at [308, 385] on div "Détails but du prêt Prêt n°1 - Priorité 1 Confort maison: meubles, textile, pei…" at bounding box center [496, 362] width 576 height 186
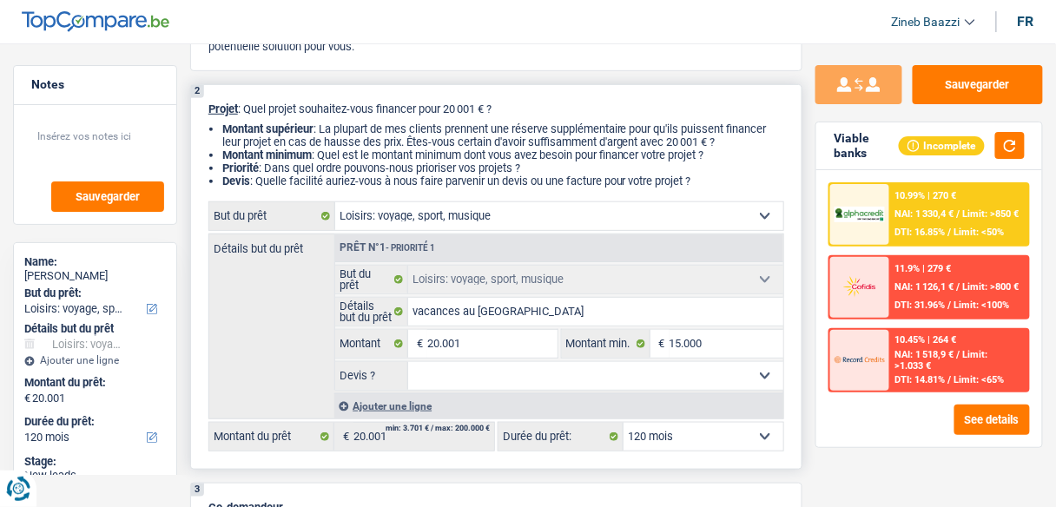
scroll to position [208, 0]
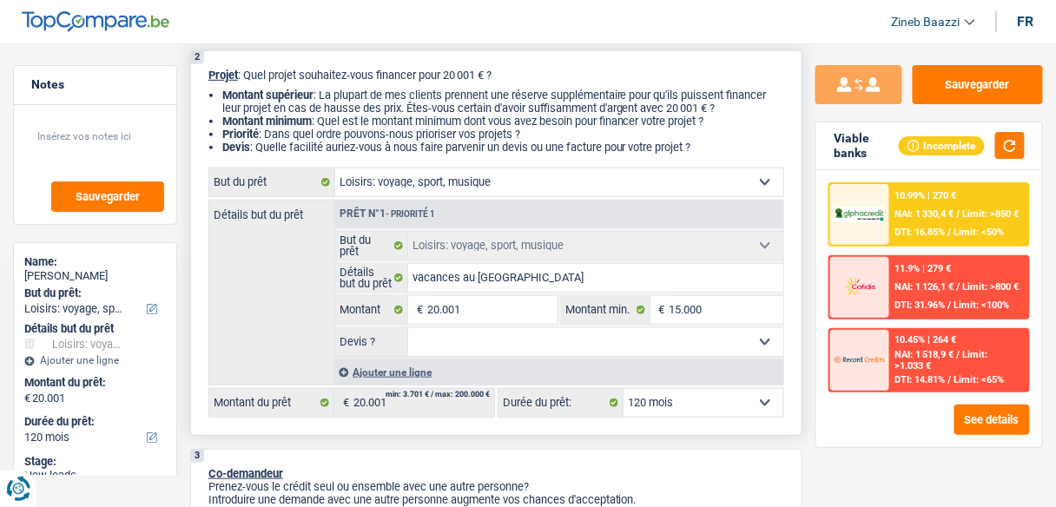
click at [500, 344] on select "Oui Non Non répondu Sélectionner une option" at bounding box center [595, 342] width 375 height 28
click at [284, 344] on div "Détails but du prêt Prêt n°1 - Priorité 1 Confort maison: meubles, textile, pei…" at bounding box center [496, 293] width 576 height 186
click at [425, 345] on select "Oui Non Non répondu Sélectionner une option" at bounding box center [595, 342] width 375 height 28
click at [250, 321] on div "Détails but du prêt Prêt n°1 - Priorité 1 Confort maison: meubles, textile, pei…" at bounding box center [496, 293] width 576 height 186
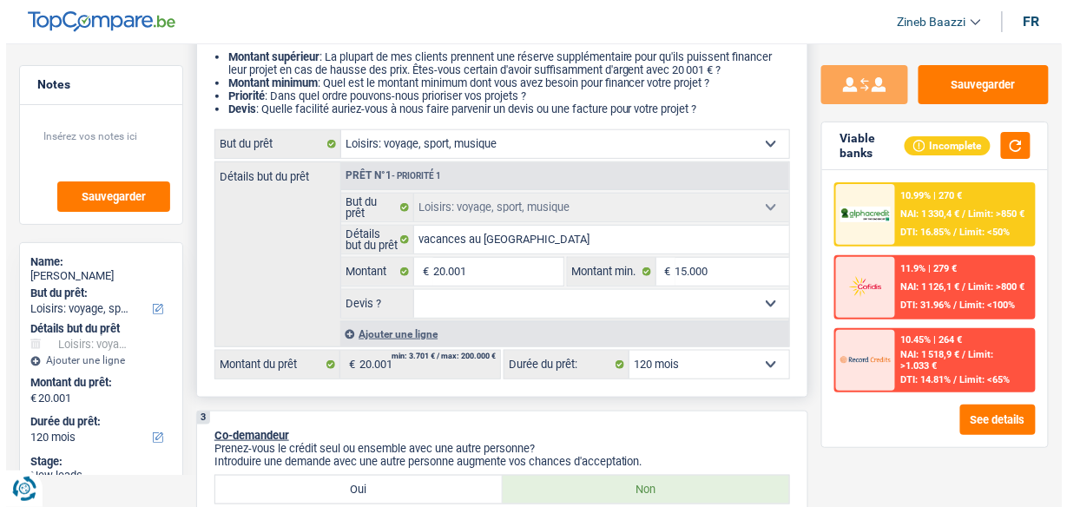
scroll to position [278, 0]
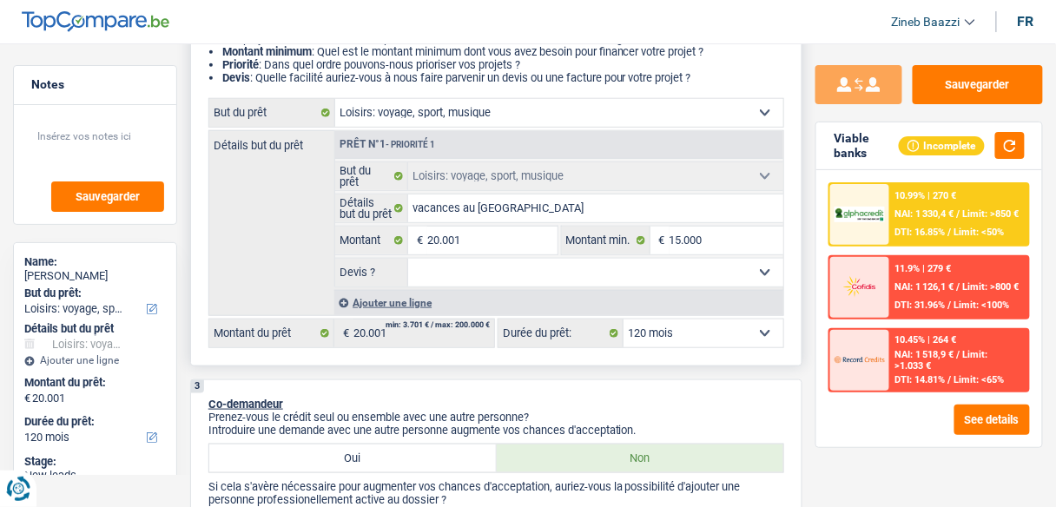
click at [484, 272] on select "Oui Non Non répondu Sélectionner une option" at bounding box center [595, 273] width 375 height 28
click at [292, 273] on div "Détails but du prêt Prêt n°1 - Priorité 1 Confort maison: meubles, textile, pei…" at bounding box center [496, 223] width 576 height 186
click at [526, 278] on select "Oui Non Non répondu Sélectionner une option" at bounding box center [595, 273] width 375 height 28
select select "yes"
click at [408, 259] on select "Oui Non Non répondu Sélectionner une option" at bounding box center [595, 273] width 375 height 28
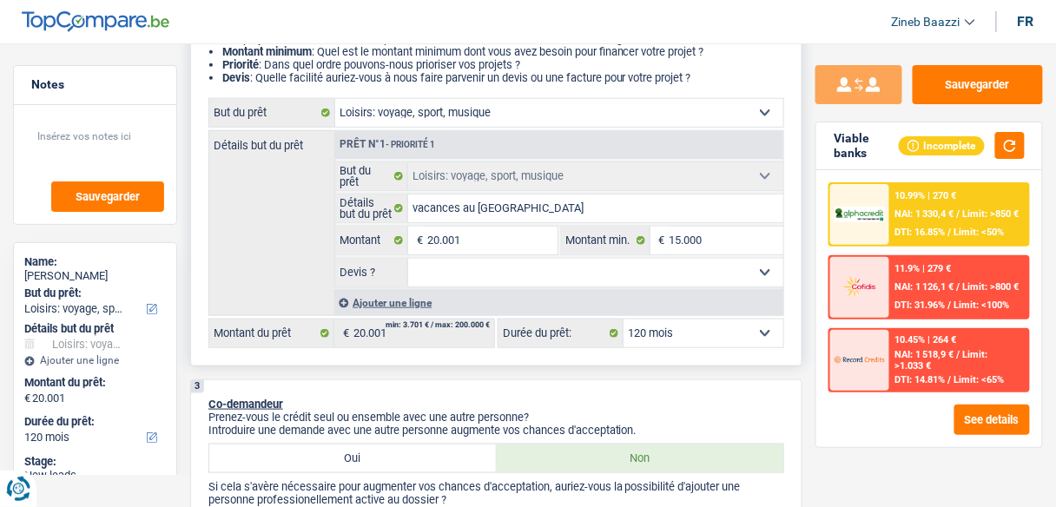
select select "yes"
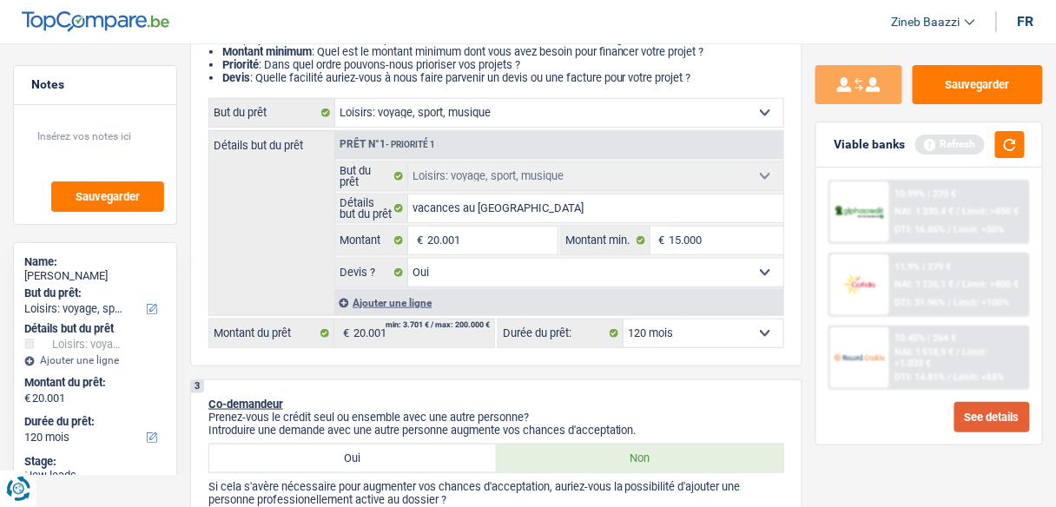
click at [988, 419] on button "See details" at bounding box center [992, 417] width 76 height 30
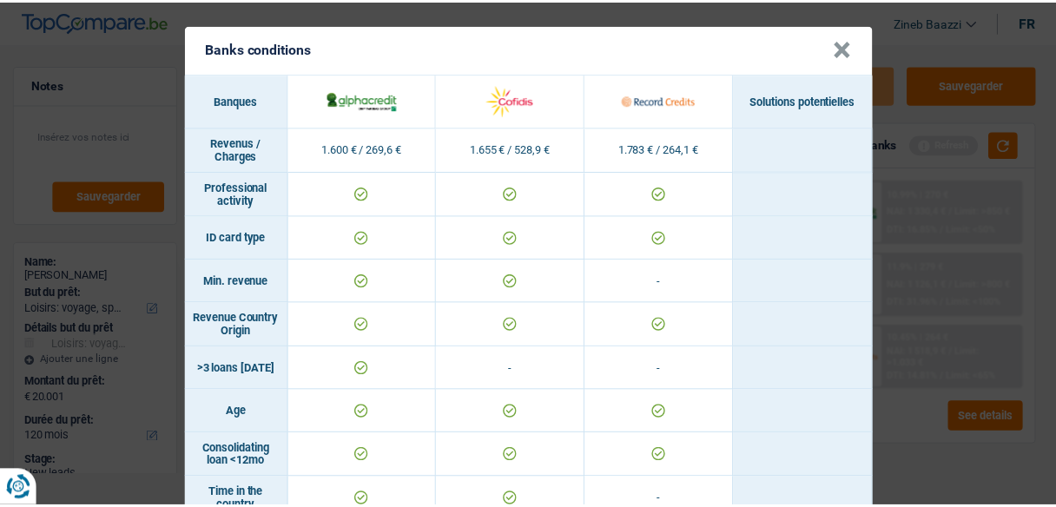
scroll to position [0, 0]
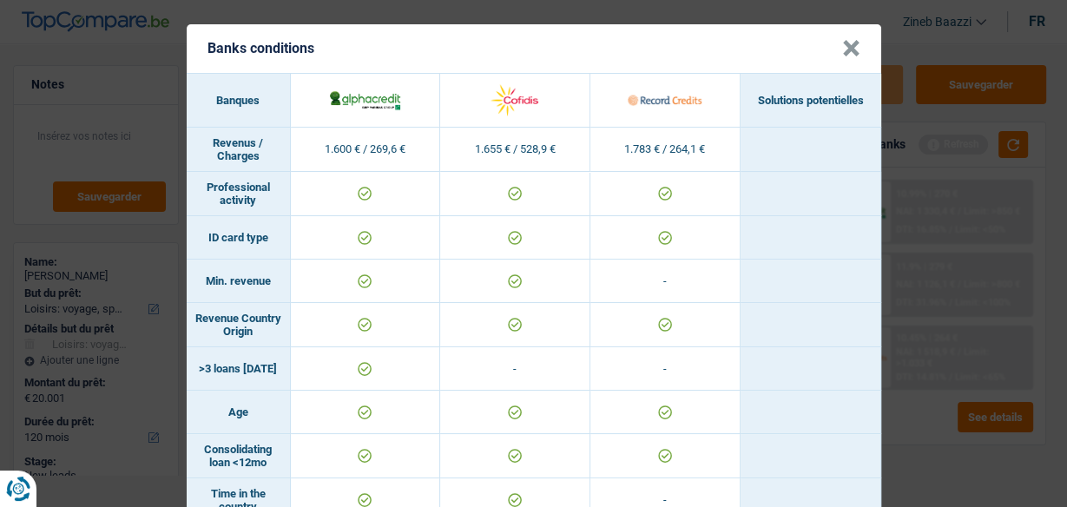
click at [849, 40] on button "×" at bounding box center [851, 48] width 18 height 17
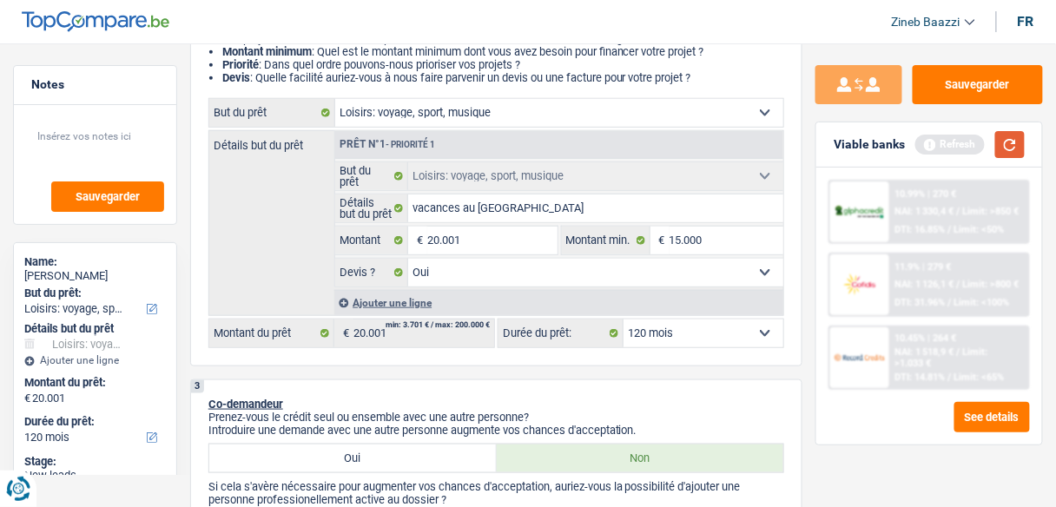
click at [1004, 133] on button "button" at bounding box center [1010, 144] width 30 height 27
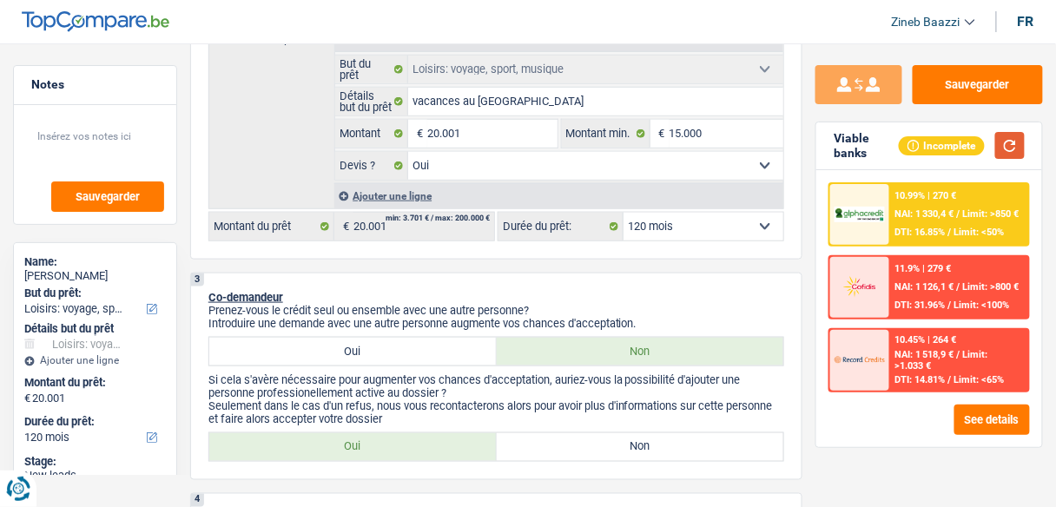
scroll to position [417, 0]
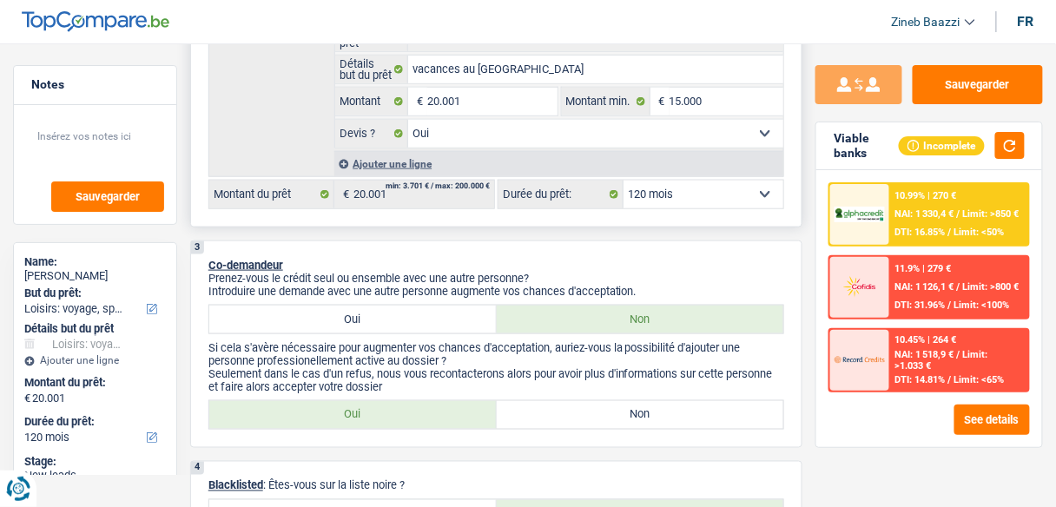
click at [681, 208] on div "2 Projet : Quel projet souhaitez-vous financer pour 20 001 € ? Montant supérieu…" at bounding box center [496, 34] width 612 height 385
click at [684, 196] on select "12 mois 18 mois 24 mois 30 mois 36 mois 42 mois 48 mois 60 mois 72 mois 84 mois…" at bounding box center [703, 195] width 160 height 28
click at [681, 192] on select "12 mois 18 mois 24 mois 30 mois 36 mois 42 mois 48 mois 60 mois 72 mois 84 mois…" at bounding box center [703, 195] width 160 height 28
click at [675, 188] on select "12 mois 18 mois 24 mois 30 mois 36 mois 42 mois 48 mois 60 mois 72 mois 84 mois…" at bounding box center [703, 195] width 160 height 28
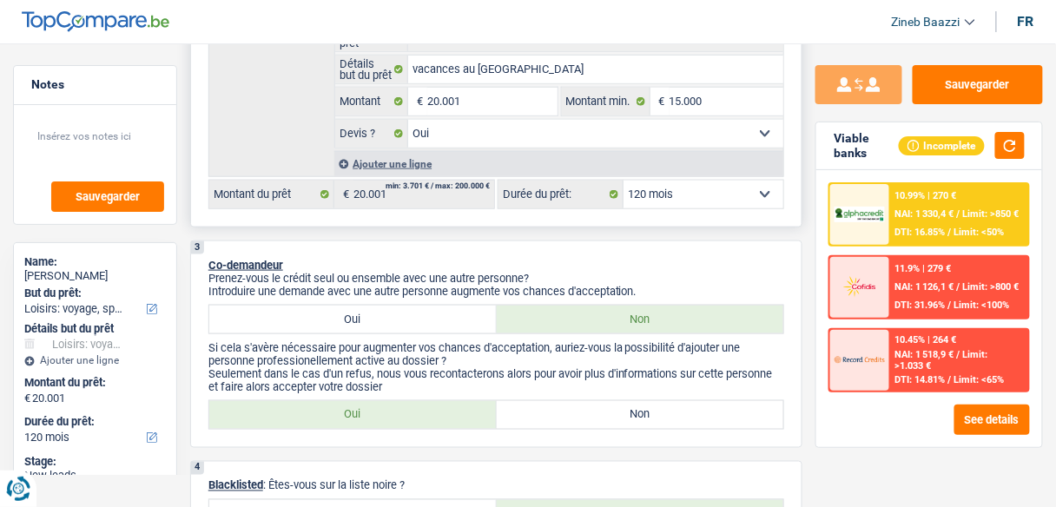
click at [626, 190] on select "12 mois 18 mois 24 mois 30 mois 36 mois 42 mois 48 mois 60 mois 72 mois 84 mois…" at bounding box center [703, 195] width 160 height 28
click at [623, 181] on select "12 mois 18 mois 24 mois 30 mois 36 mois 42 mois 48 mois 60 mois 72 mois 84 mois…" at bounding box center [703, 195] width 160 height 28
click at [1007, 144] on button "button" at bounding box center [1010, 145] width 30 height 27
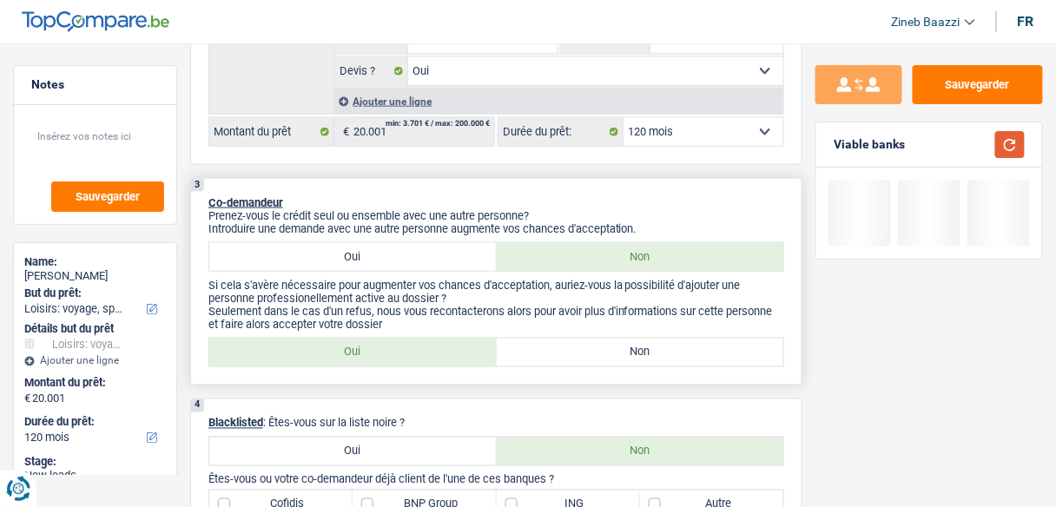
scroll to position [556, 0]
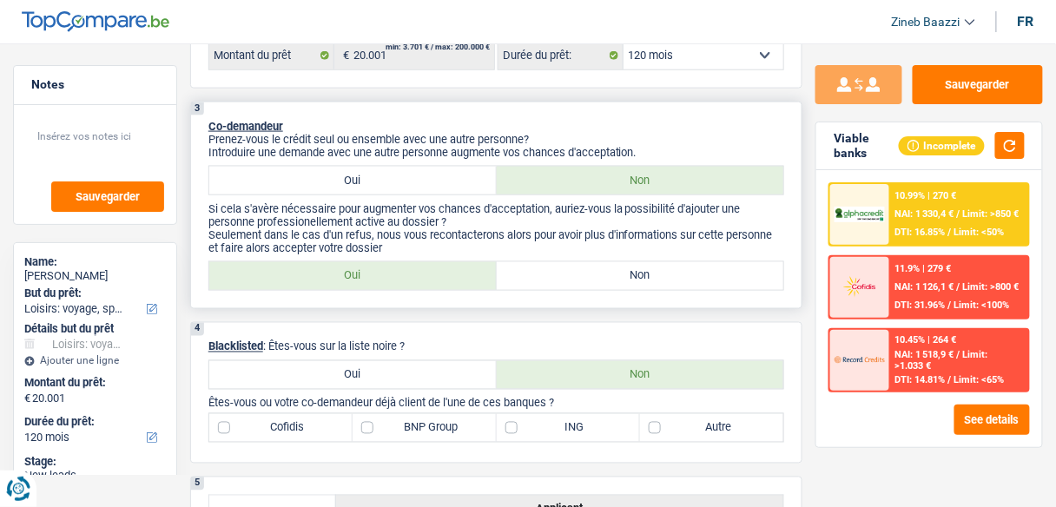
click at [596, 256] on div "3 Co-demandeur Prenez-vous le crédit seul ou ensemble avec une autre personne? …" at bounding box center [496, 205] width 612 height 207
click at [593, 272] on label "Non" at bounding box center [640, 276] width 287 height 28
click at [593, 272] on input "Non" at bounding box center [640, 276] width 287 height 28
radio input "true"
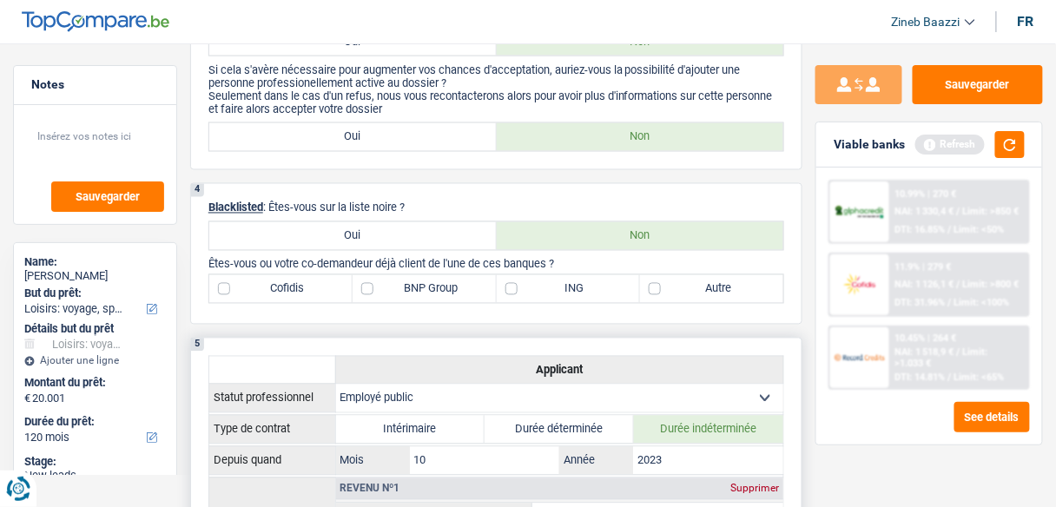
scroll to position [764, 0]
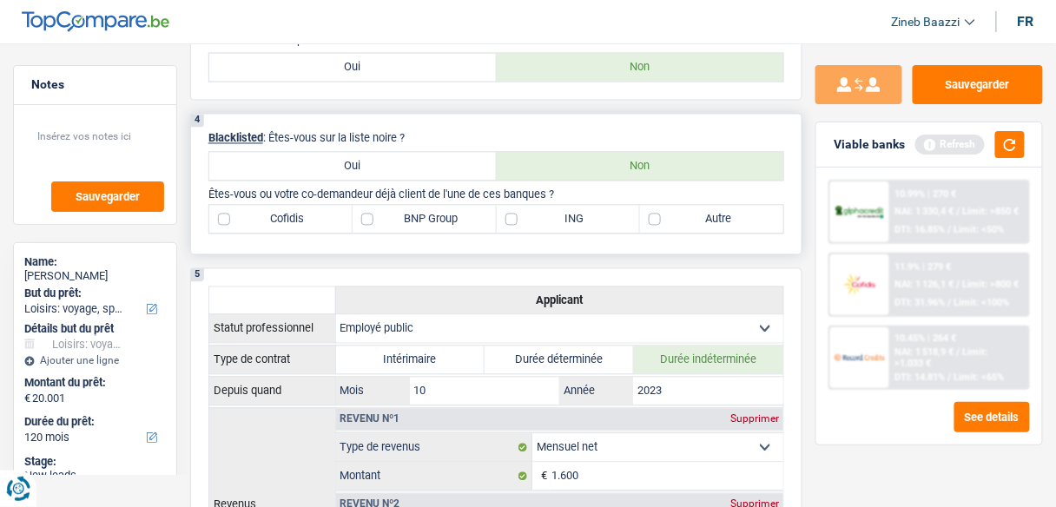
click at [536, 220] on label "ING" at bounding box center [568, 220] width 143 height 28
click at [536, 220] on input "ING" at bounding box center [568, 220] width 143 height 28
checkbox input "true"
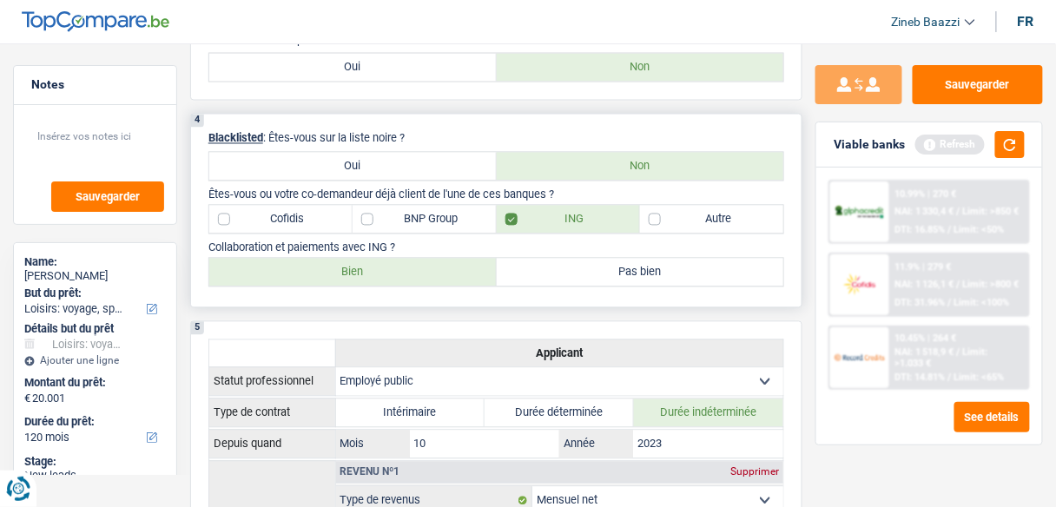
click at [363, 274] on label "Bien" at bounding box center [352, 273] width 287 height 28
click at [363, 274] on input "Bien" at bounding box center [352, 273] width 287 height 28
radio input "true"
click at [1015, 154] on button "button" at bounding box center [1010, 144] width 30 height 27
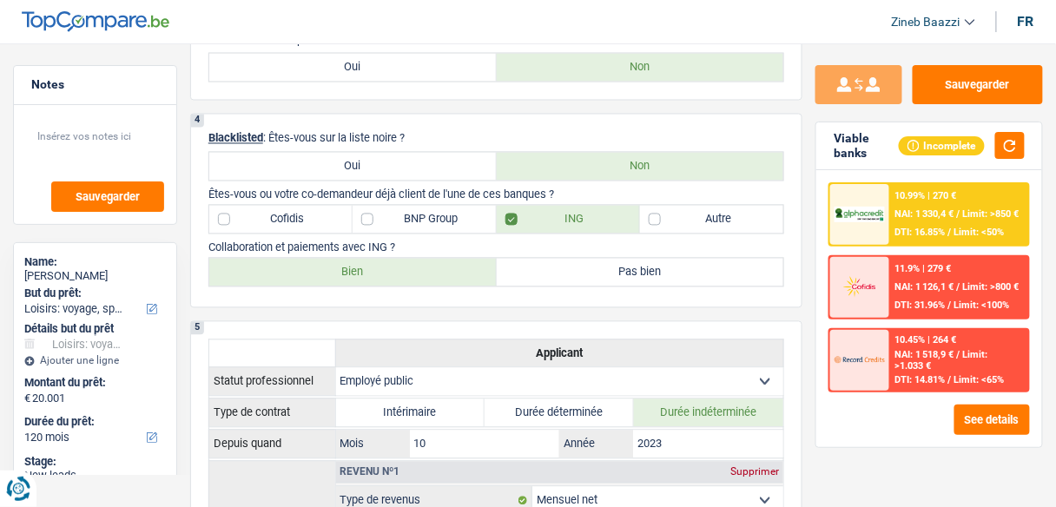
click at [1026, 148] on div "Viable banks Incomplete" at bounding box center [929, 146] width 226 height 48
click at [1016, 148] on button "button" at bounding box center [1010, 145] width 30 height 27
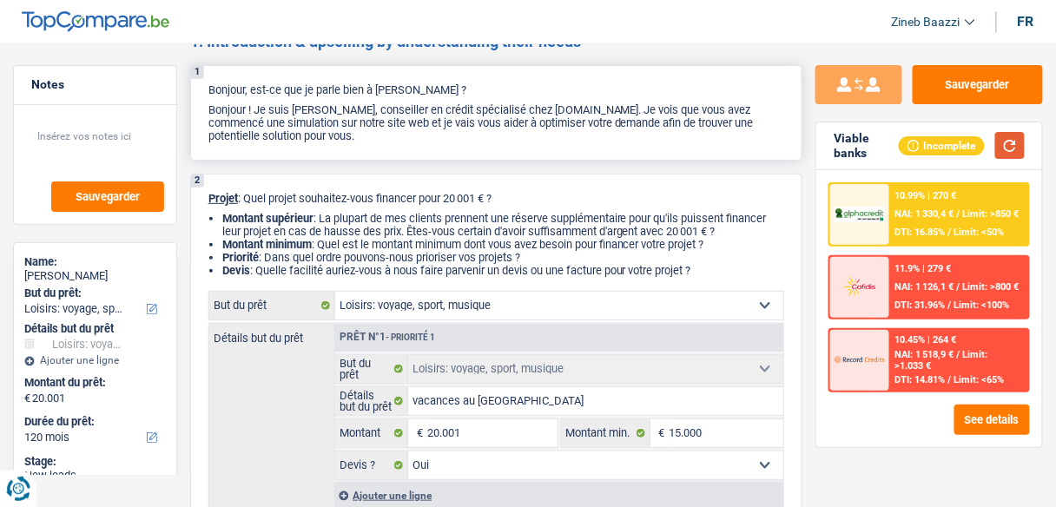
scroll to position [0, 0]
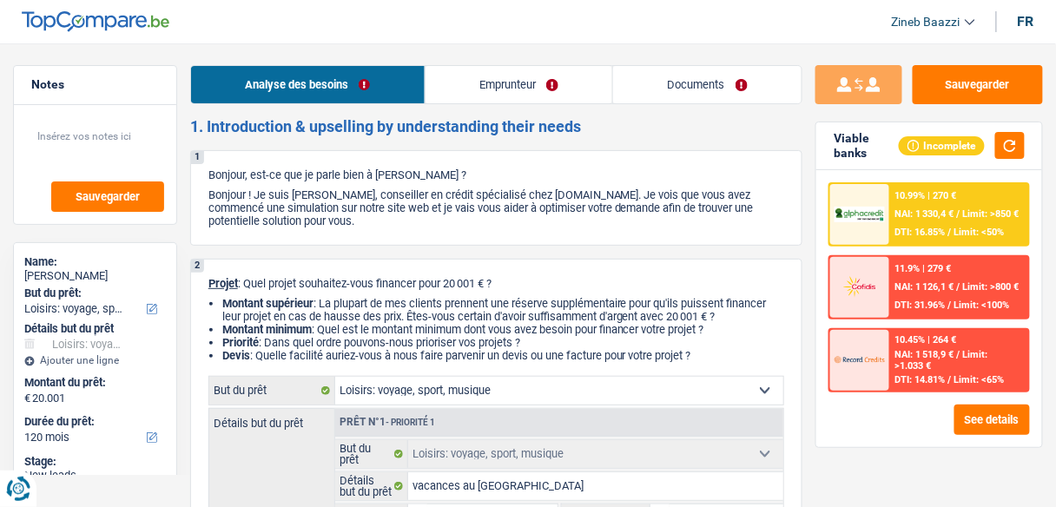
click at [549, 71] on link "Emprunteur" at bounding box center [518, 84] width 187 height 37
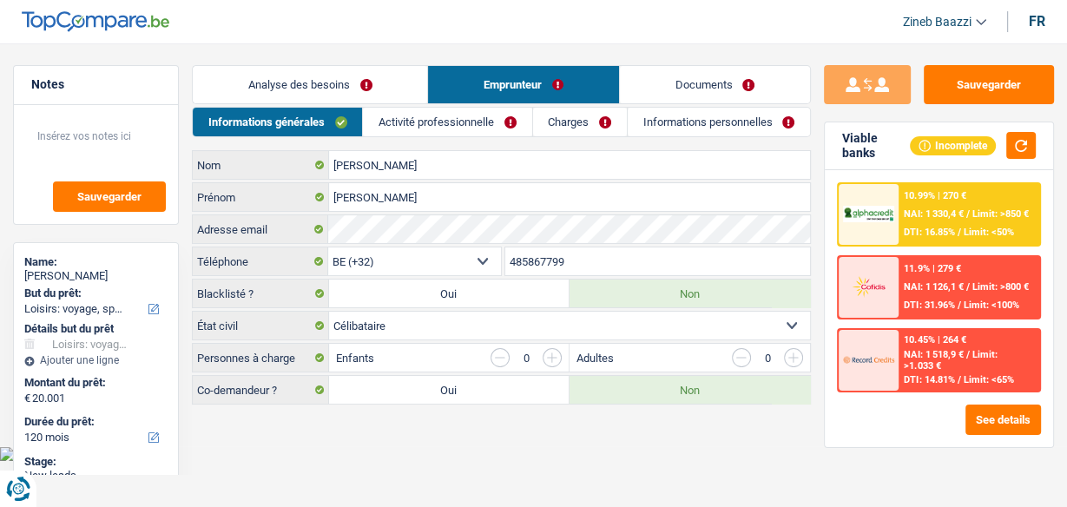
click at [419, 420] on main "Notes Sauvegarder Name: [PERSON_NAME] But du prêt: Confort maison: meubles, tex…" at bounding box center [533, 236] width 1067 height 420
click at [449, 115] on link "Activité professionnelle" at bounding box center [447, 122] width 168 height 29
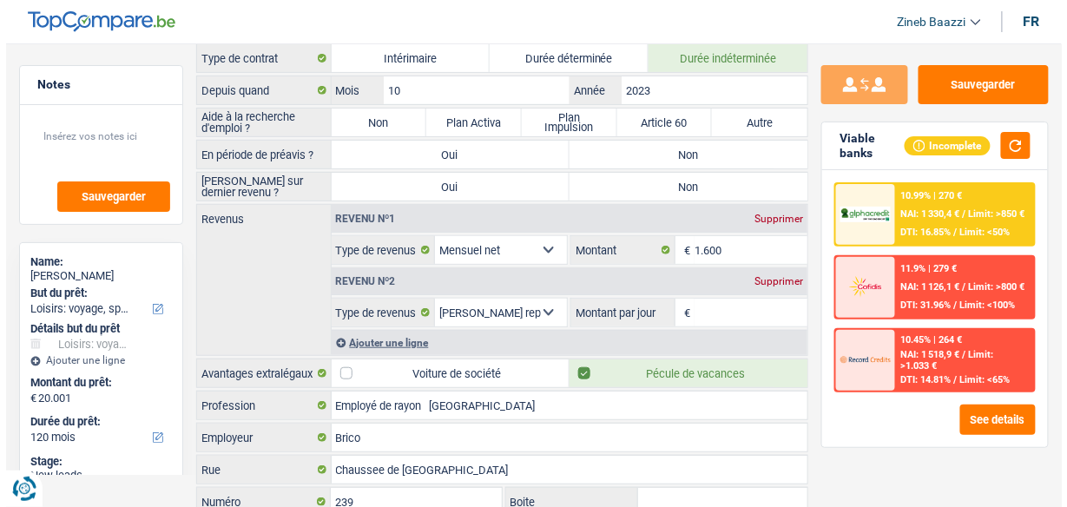
scroll to position [69, 0]
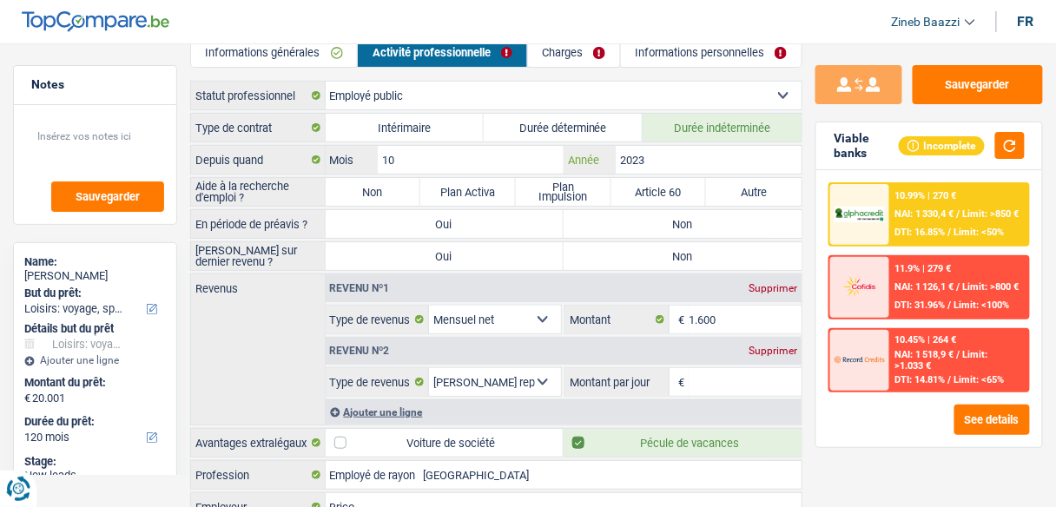
click at [667, 153] on input "2023" at bounding box center [708, 160] width 186 height 28
click at [457, 160] on input "10" at bounding box center [471, 160] width 186 height 28
click at [659, 159] on input "2023" at bounding box center [708, 160] width 186 height 28
click at [426, 152] on input "10" at bounding box center [471, 160] width 186 height 28
type input "1"
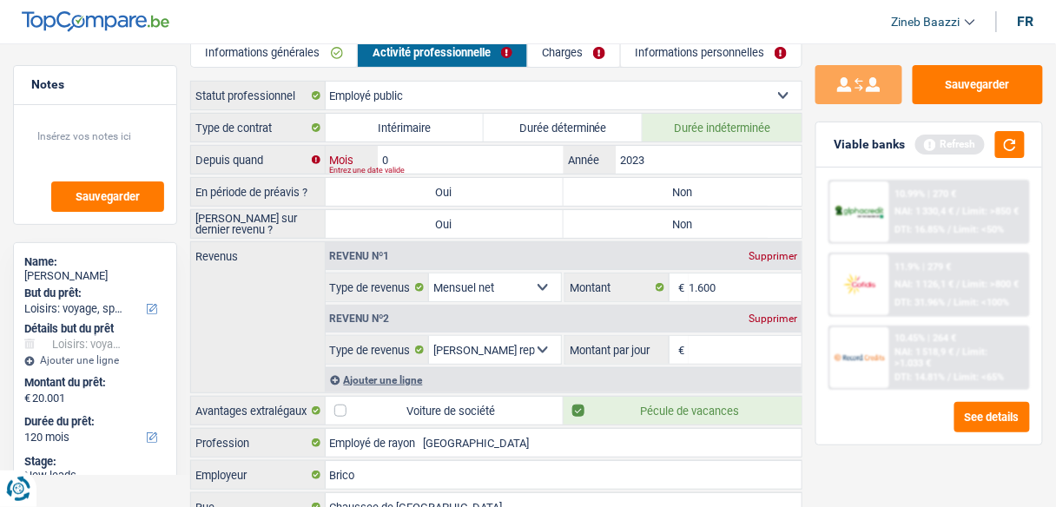
type input "06"
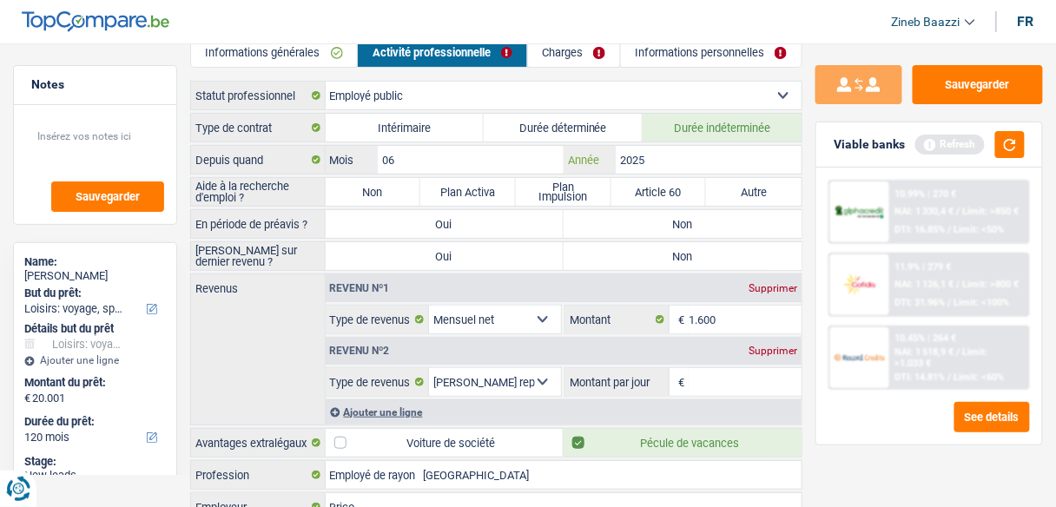
type input "2025"
click at [463, 161] on input "06" at bounding box center [471, 160] width 186 height 28
click at [671, 167] on input "2025" at bounding box center [708, 160] width 186 height 28
click at [424, 146] on input "06" at bounding box center [471, 160] width 186 height 28
type input "0"
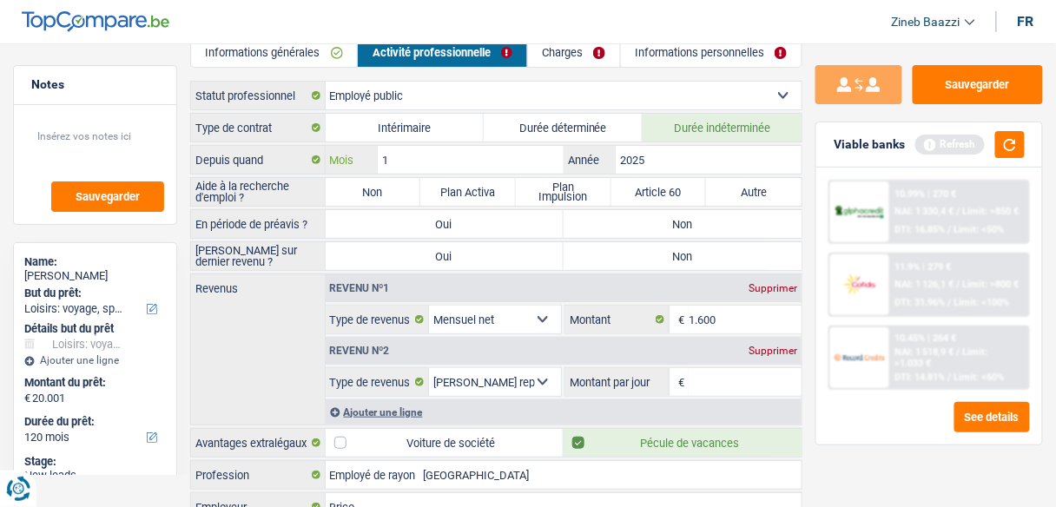
type input "10"
type input "2023"
click at [218, 350] on div "Revenus Revenu nº1 Supprimer Allocation d'handicap Allocations chômage Allocati…" at bounding box center [496, 349] width 612 height 152
click at [354, 193] on label "Non" at bounding box center [373, 192] width 95 height 28
click at [354, 193] on input "Non" at bounding box center [373, 192] width 95 height 28
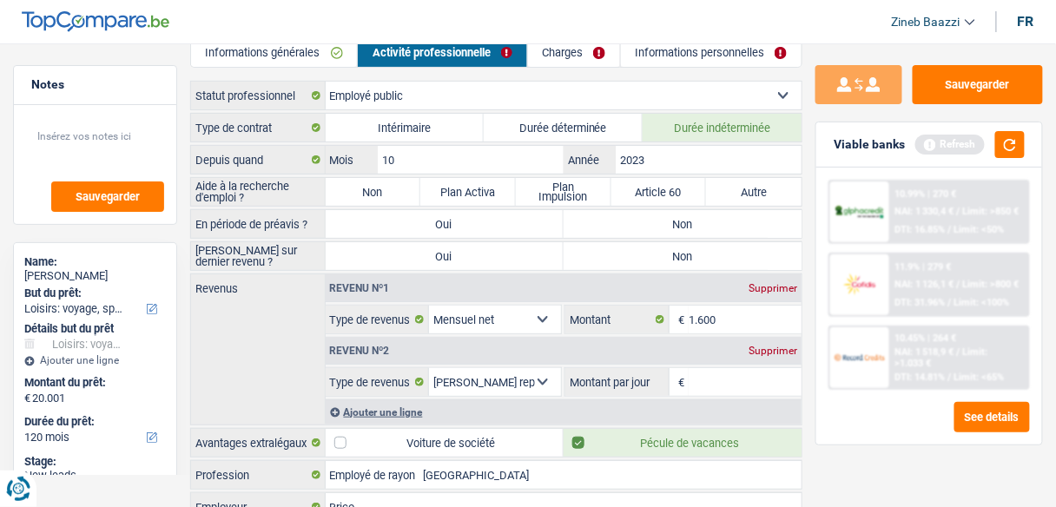
radio input "true"
click at [641, 218] on label "Non" at bounding box center [682, 224] width 238 height 28
click at [641, 218] on input "Non" at bounding box center [682, 224] width 238 height 28
radio input "true"
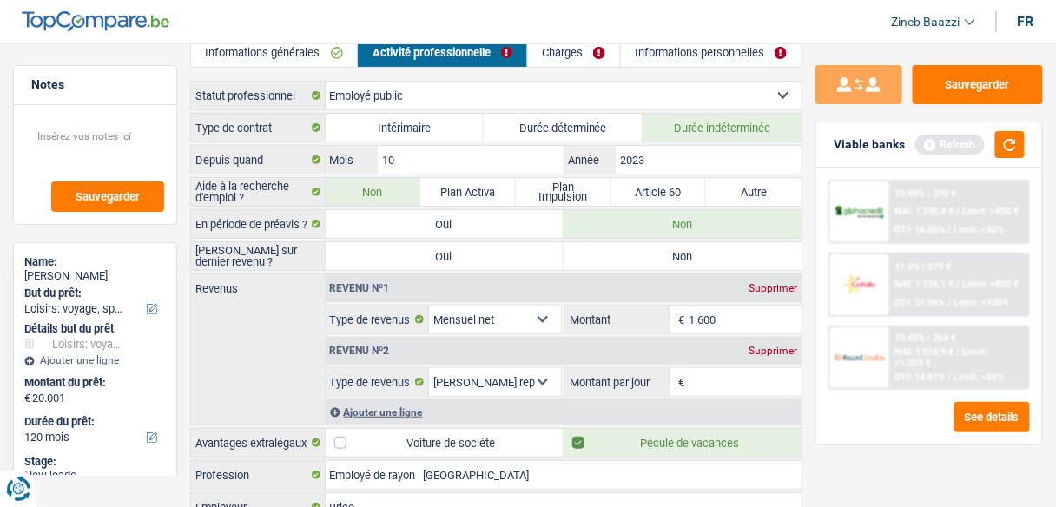
click at [630, 248] on label "Non" at bounding box center [682, 256] width 238 height 28
click at [630, 248] on input "Non" at bounding box center [682, 256] width 238 height 28
radio input "true"
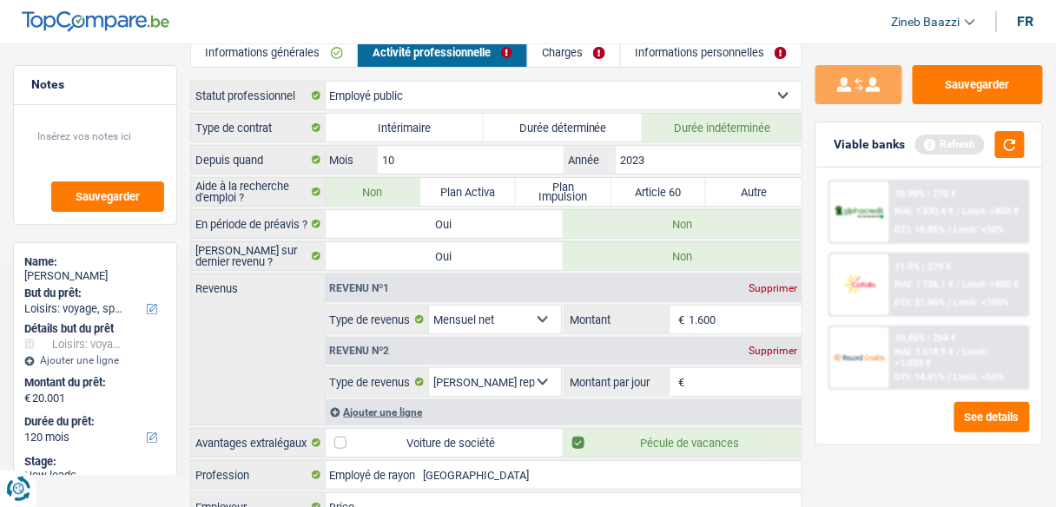
click at [741, 313] on input "1.600" at bounding box center [744, 320] width 113 height 28
click at [1007, 151] on button "button" at bounding box center [1010, 144] width 30 height 27
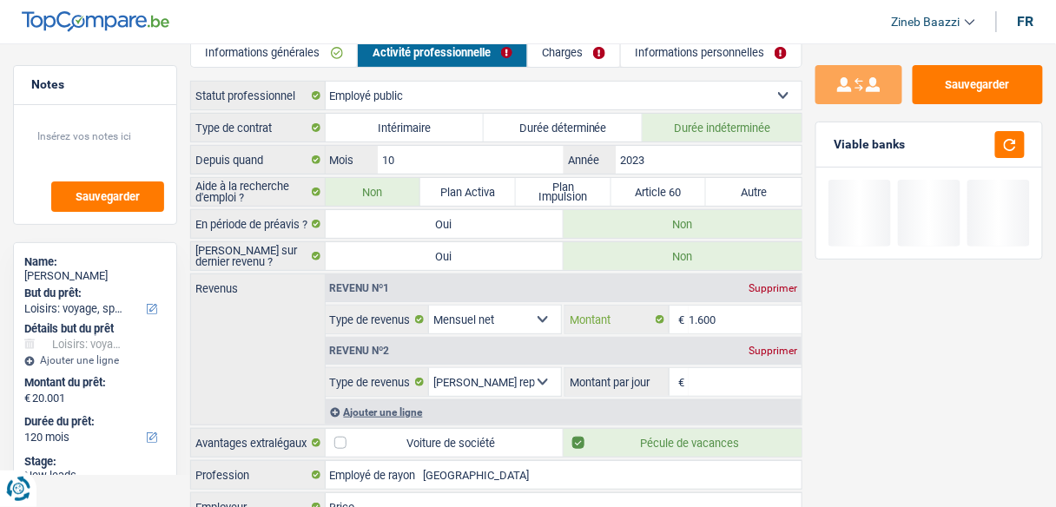
click at [730, 319] on input "1.600" at bounding box center [744, 320] width 113 height 28
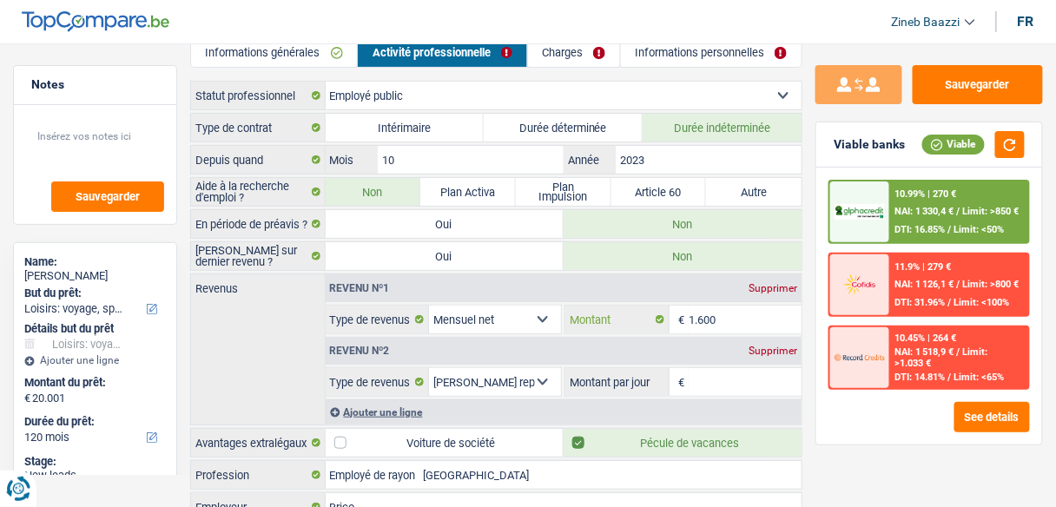
click at [723, 312] on input "1.600" at bounding box center [744, 320] width 113 height 28
click at [723, 315] on input "1.600" at bounding box center [744, 320] width 113 height 28
click at [697, 382] on input "Montant par jour" at bounding box center [744, 382] width 113 height 28
click at [763, 374] on input "Montant par jour" at bounding box center [744, 382] width 113 height 28
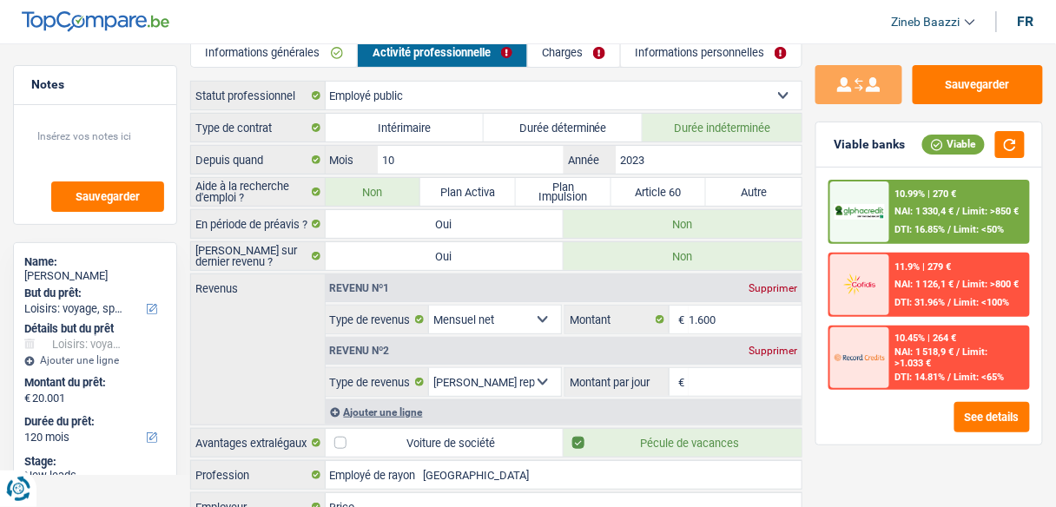
click at [699, 385] on input "Montant par jour" at bounding box center [744, 382] width 113 height 28
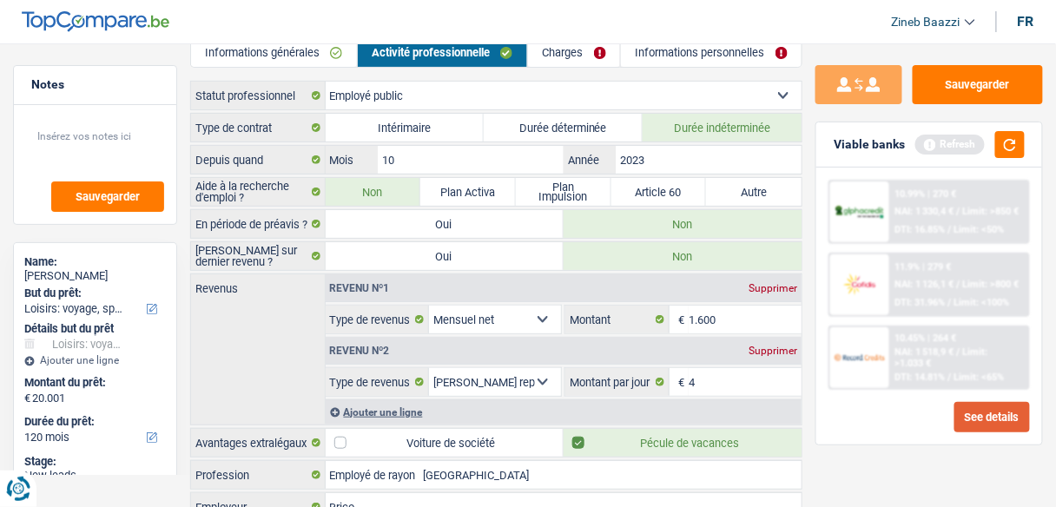
type input "4,0"
click at [989, 410] on button "See details" at bounding box center [992, 417] width 76 height 30
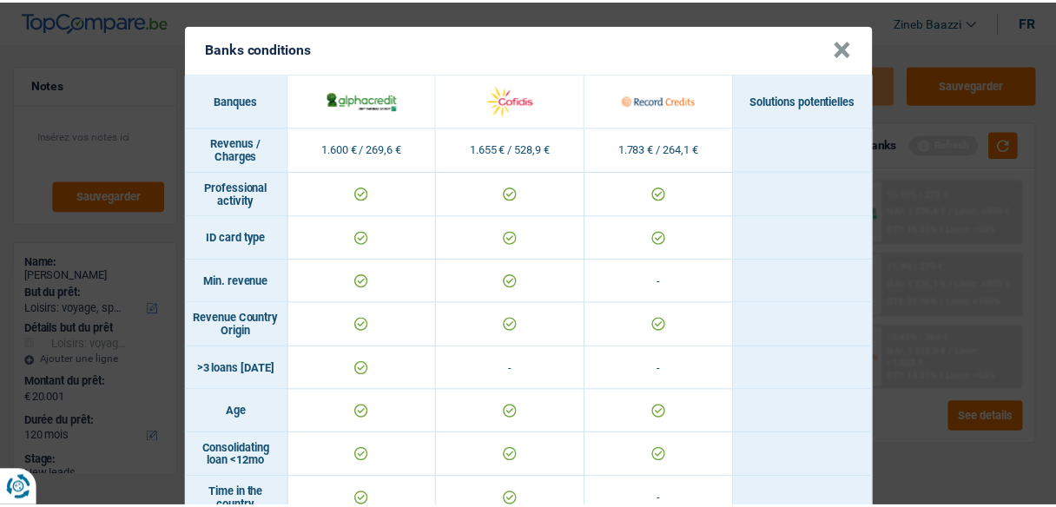
scroll to position [0, 0]
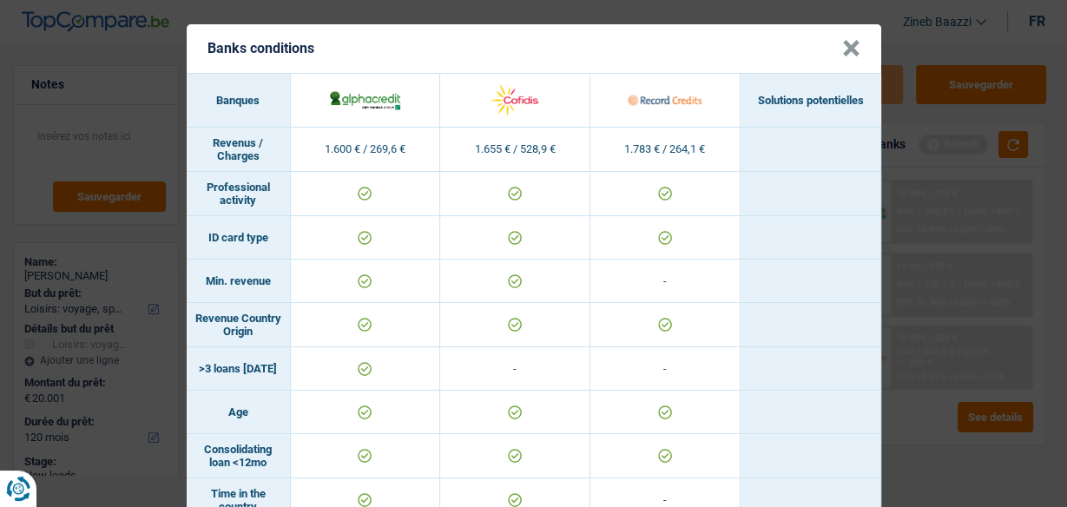
click at [852, 56] on button "×" at bounding box center [851, 48] width 18 height 17
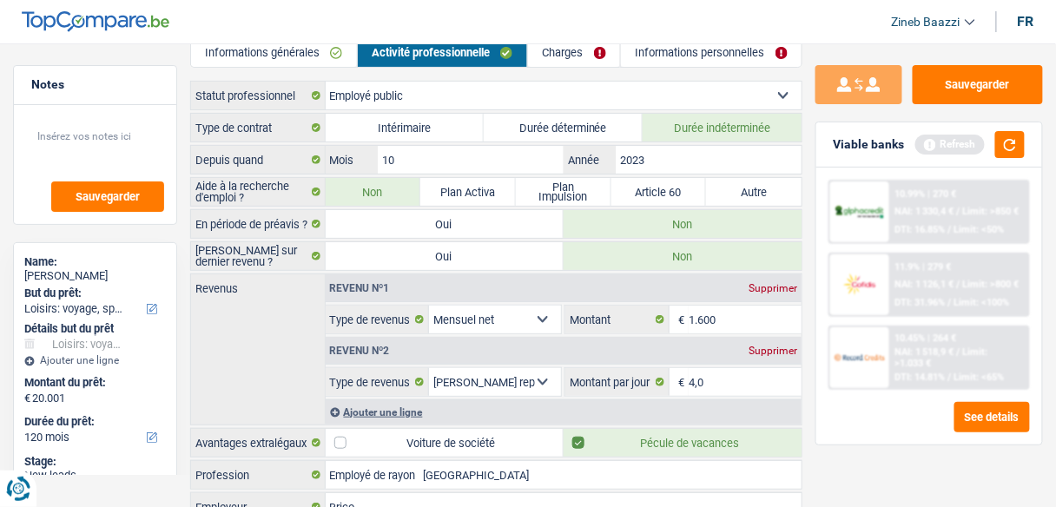
click at [1032, 148] on div "Viable banks Refresh" at bounding box center [929, 144] width 226 height 45
click at [1017, 143] on button "button" at bounding box center [1010, 144] width 30 height 27
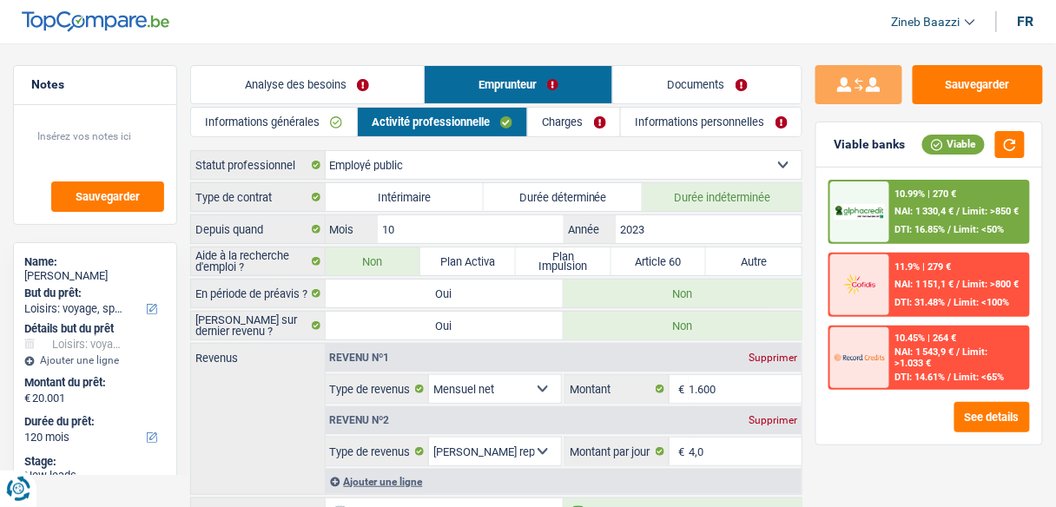
click at [563, 131] on link "Charges" at bounding box center [574, 122] width 92 height 29
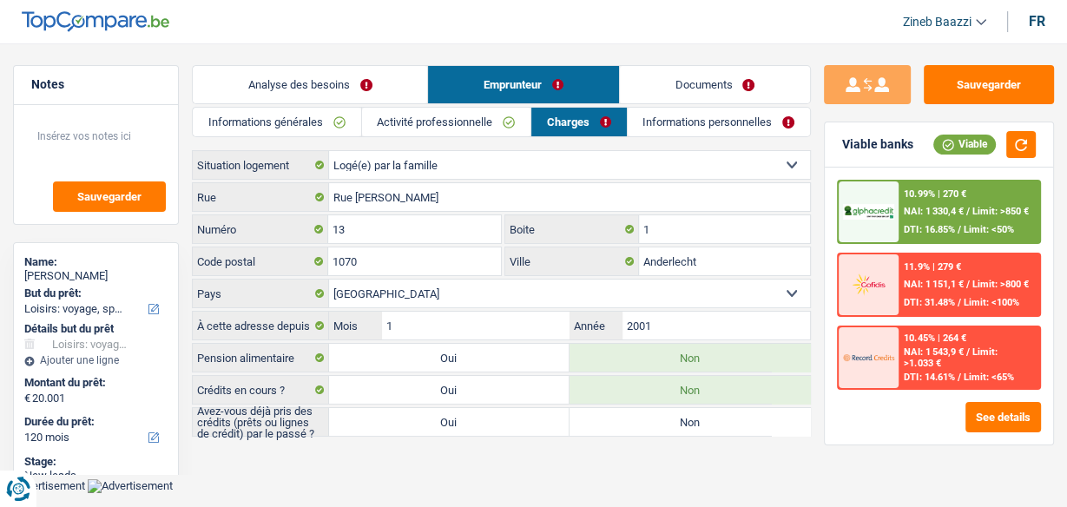
click at [516, 464] on main "Notes Sauvegarder Name: Didier Michael Shaumba Ngoyi Dibala But du prêt: Confor…" at bounding box center [533, 252] width 1067 height 452
click at [600, 429] on label "Non" at bounding box center [689, 422] width 240 height 28
click at [600, 429] on input "Non" at bounding box center [689, 422] width 240 height 28
radio input "true"
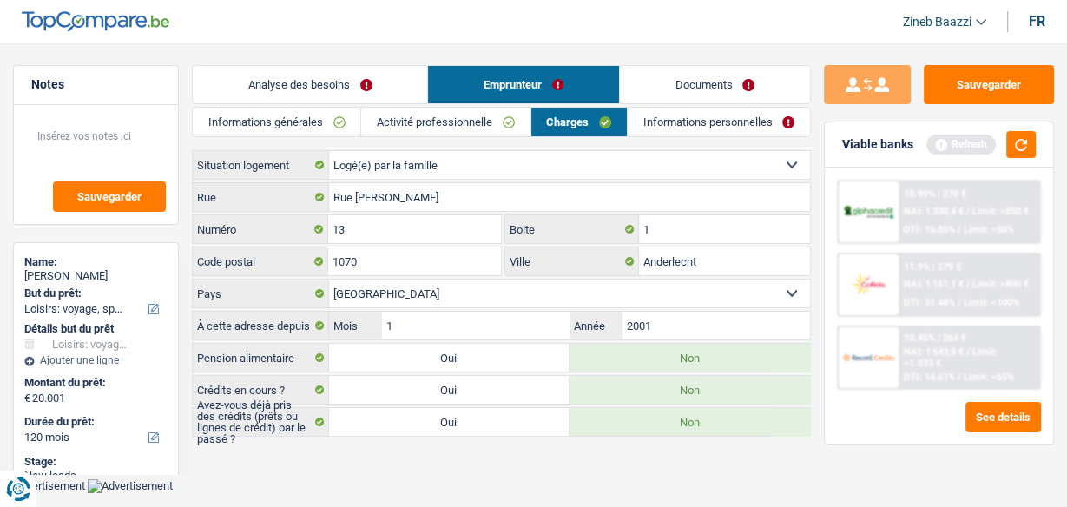
click at [647, 113] on link "Informations personnelles" at bounding box center [719, 122] width 182 height 29
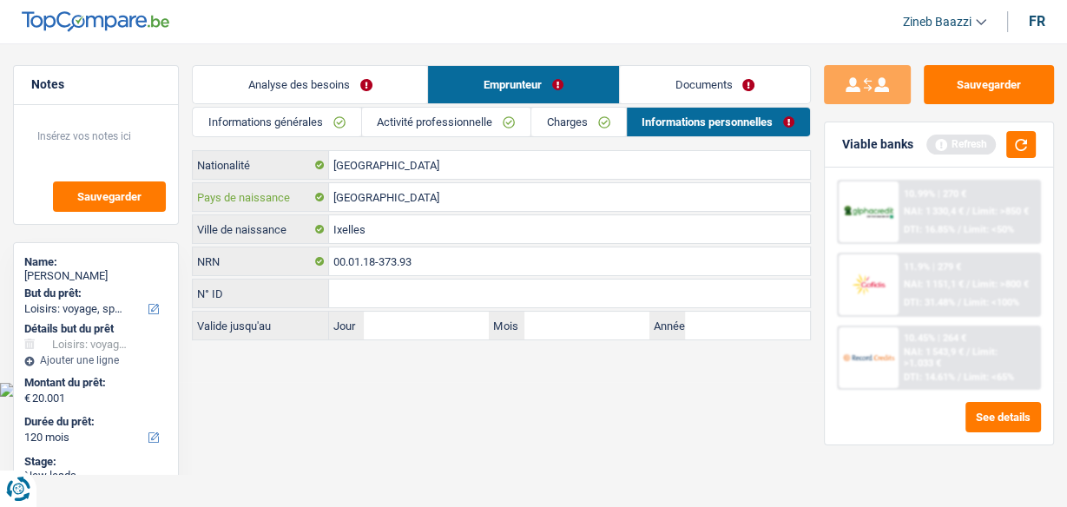
click at [395, 202] on input "[GEOGRAPHIC_DATA]" at bounding box center [569, 197] width 481 height 28
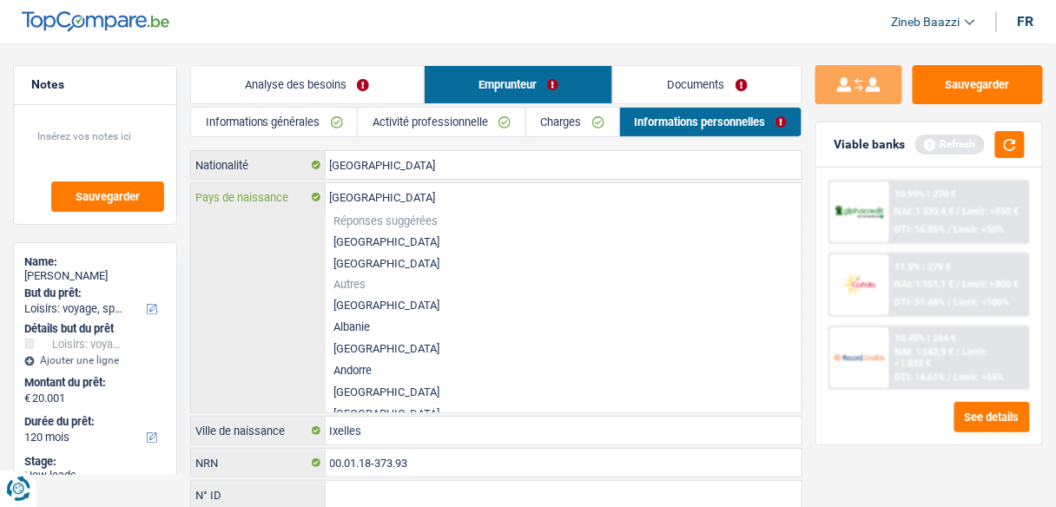
click at [368, 196] on input "[GEOGRAPHIC_DATA]" at bounding box center [564, 197] width 477 height 28
click at [358, 247] on li "[GEOGRAPHIC_DATA]" at bounding box center [564, 242] width 477 height 22
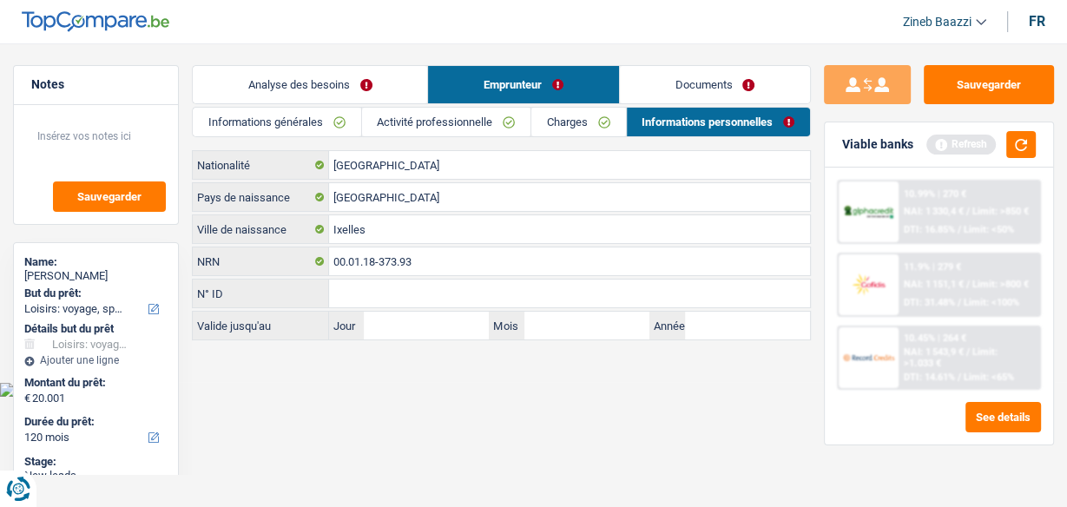
click at [345, 397] on html "Vous avez le contrôle de vos données Nous utilisons des cookies, tout comme nos…" at bounding box center [533, 198] width 1067 height 397
click at [330, 88] on link "Analyse des besoins" at bounding box center [310, 84] width 234 height 37
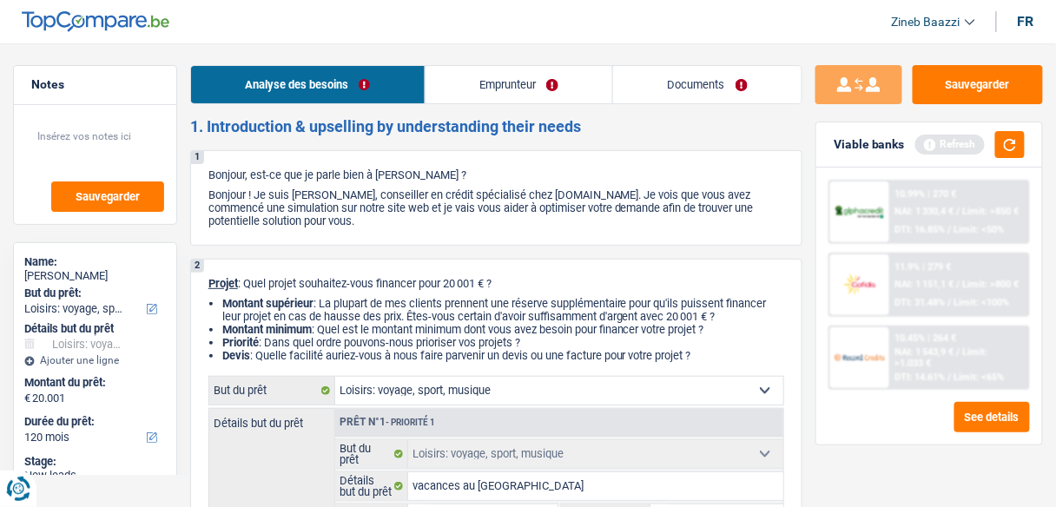
click at [692, 84] on link "Documents" at bounding box center [707, 84] width 188 height 37
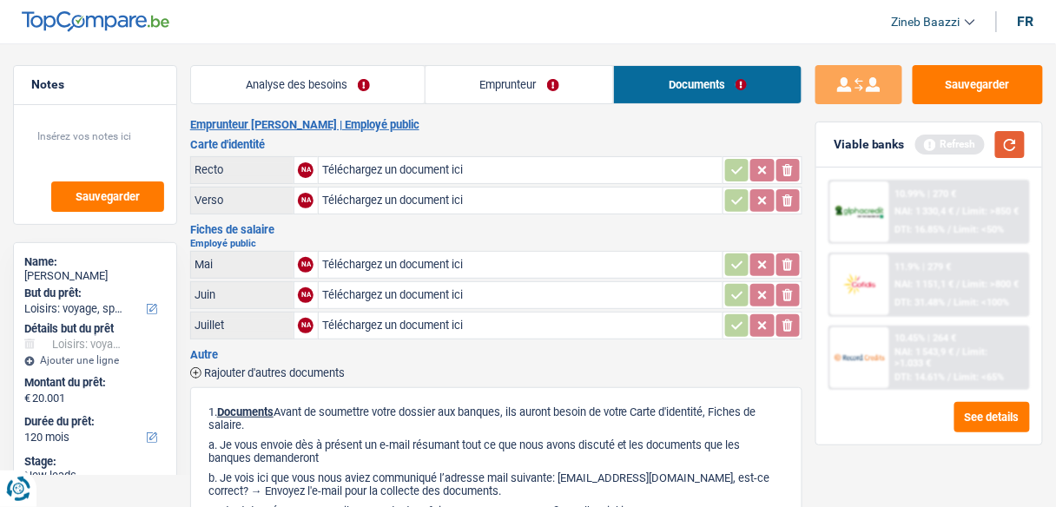
click at [1001, 141] on button "button" at bounding box center [1010, 144] width 30 height 27
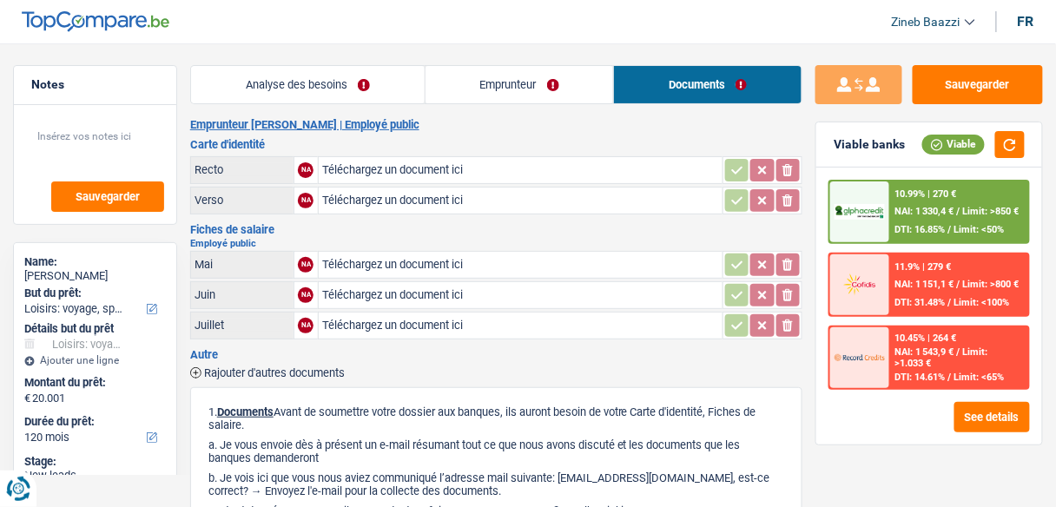
click at [889, 210] on div at bounding box center [859, 211] width 59 height 61
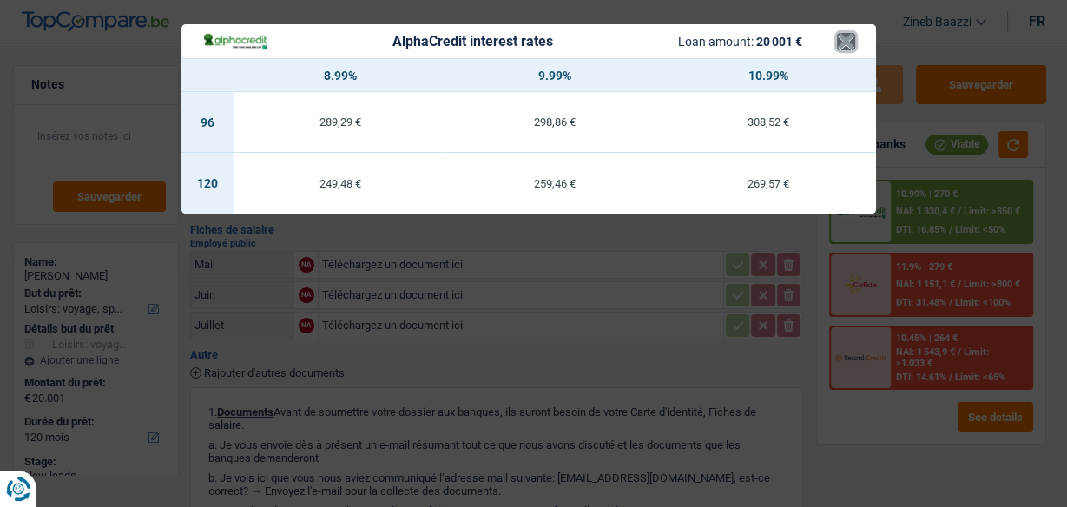
drag, startPoint x: 840, startPoint y: 43, endPoint x: 835, endPoint y: 36, distance: 9.4
click at [840, 40] on button "×" at bounding box center [846, 41] width 18 height 17
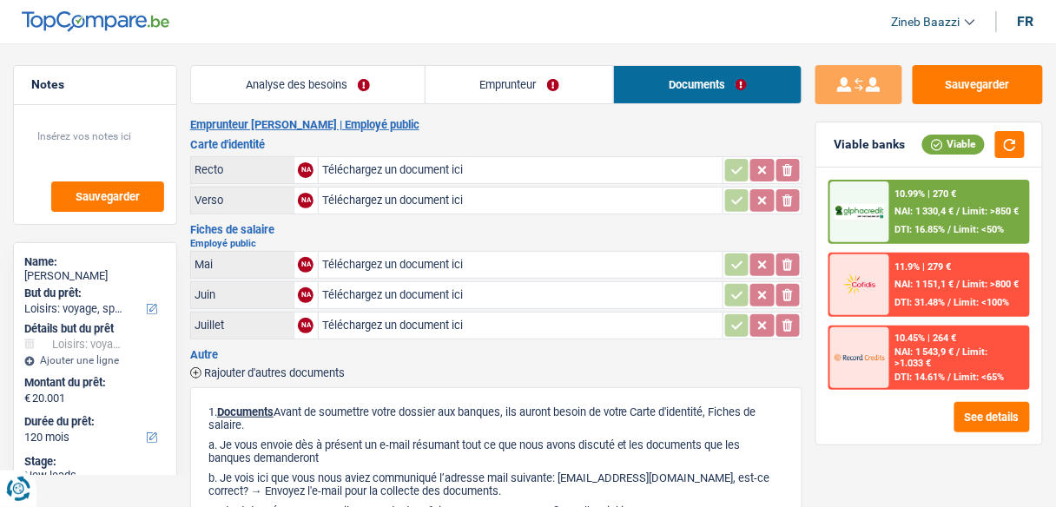
click at [595, 371] on div "Rajouter d'autres documents" at bounding box center [496, 371] width 612 height 15
click at [1016, 154] on button "button" at bounding box center [1010, 144] width 30 height 27
click at [520, 77] on link "Emprunteur" at bounding box center [519, 84] width 188 height 37
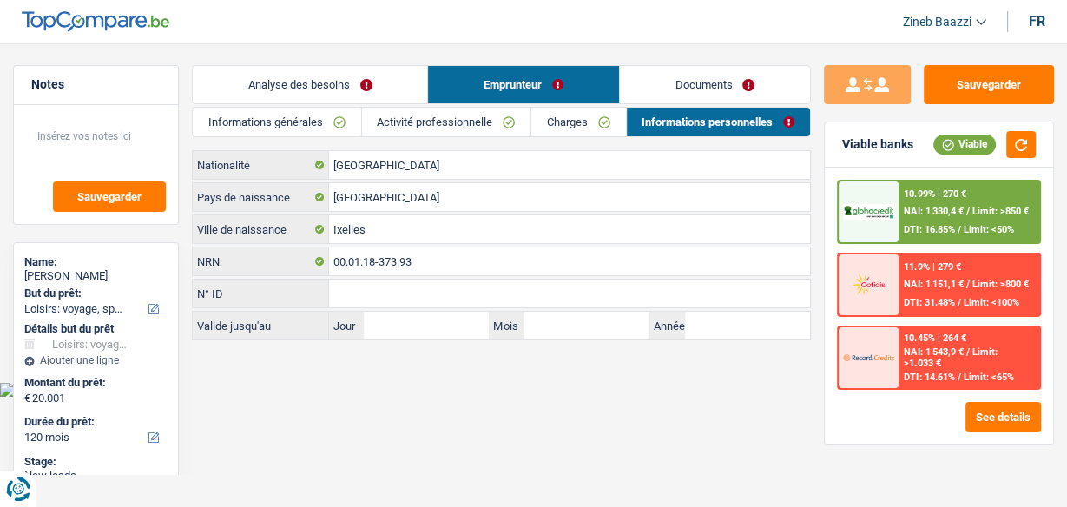
click at [344, 80] on link "Analyse des besoins" at bounding box center [310, 84] width 234 height 37
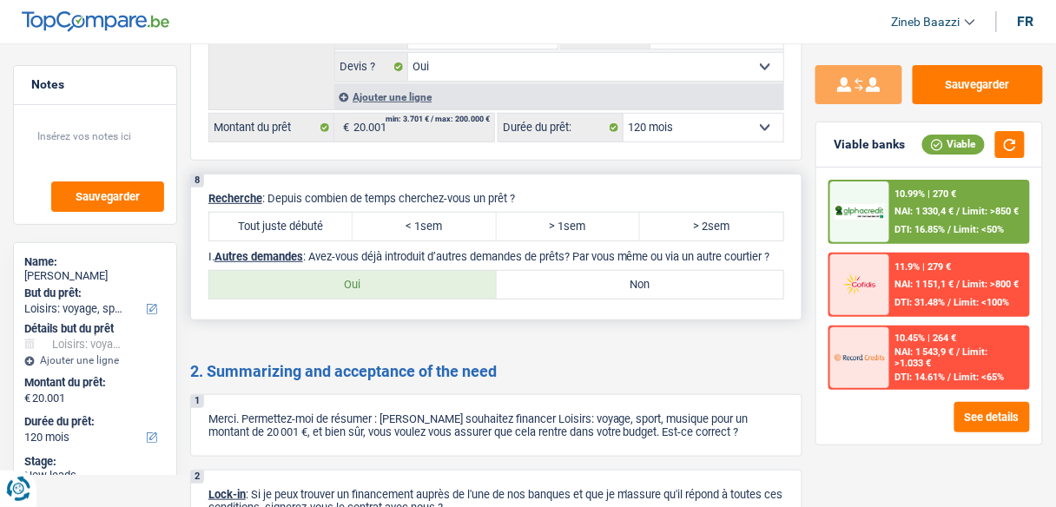
scroll to position [1806, 0]
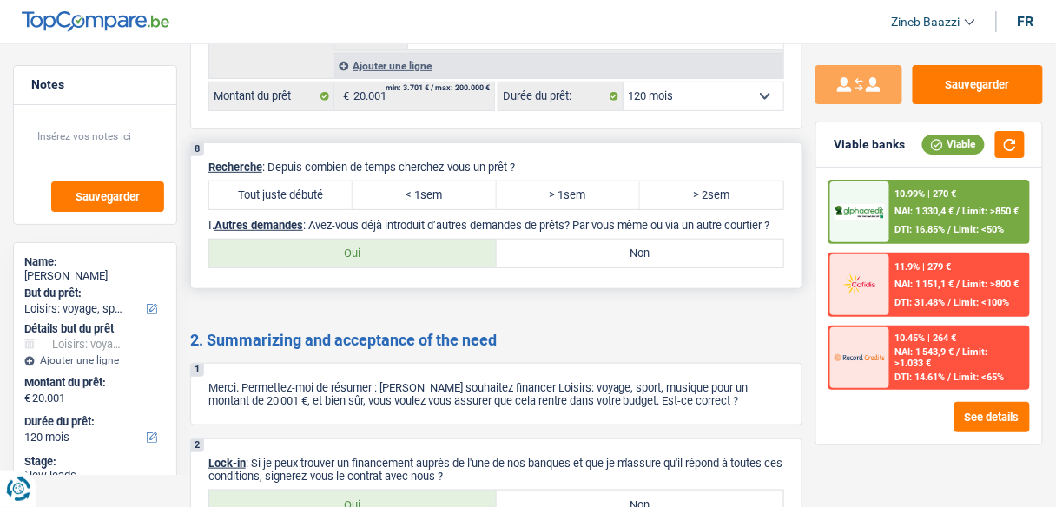
click at [316, 184] on label "Tout juste débuté" at bounding box center [280, 195] width 143 height 28
click at [316, 184] on input "Tout juste débuté" at bounding box center [280, 195] width 143 height 28
radio input "true"
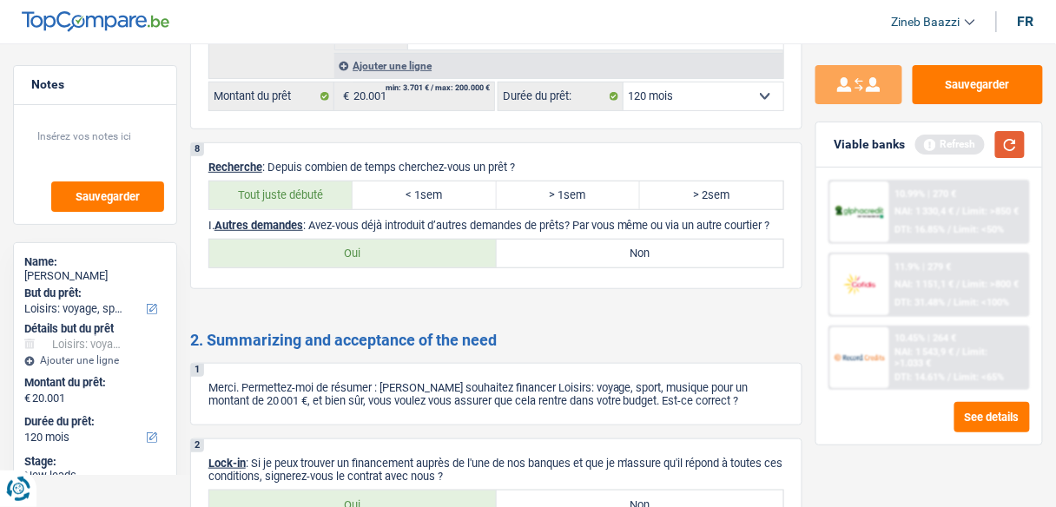
click at [1006, 147] on button "button" at bounding box center [1010, 144] width 30 height 27
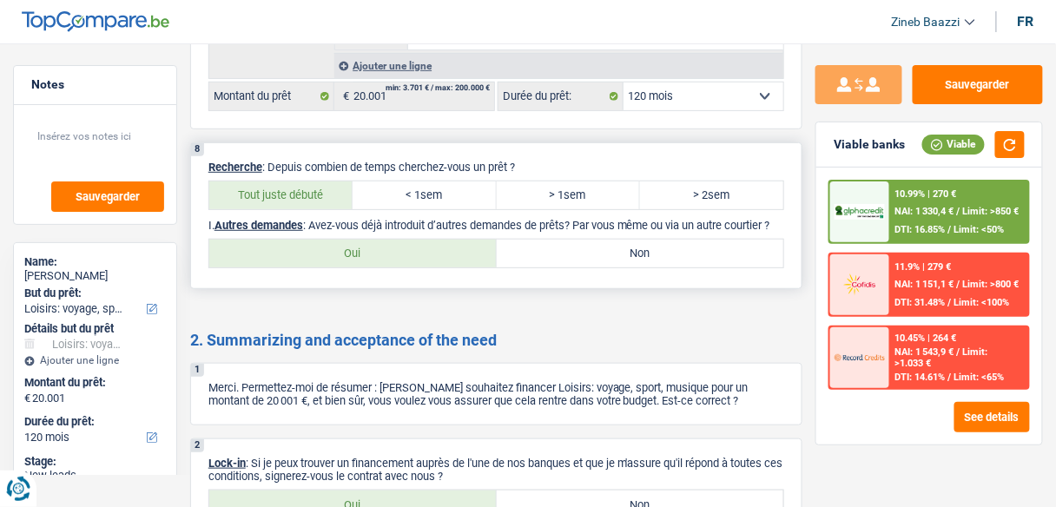
click at [648, 258] on label "Non" at bounding box center [640, 254] width 287 height 28
click at [549, 255] on label "Non" at bounding box center [640, 254] width 287 height 28
click at [549, 255] on input "Non" at bounding box center [640, 254] width 287 height 28
radio input "true"
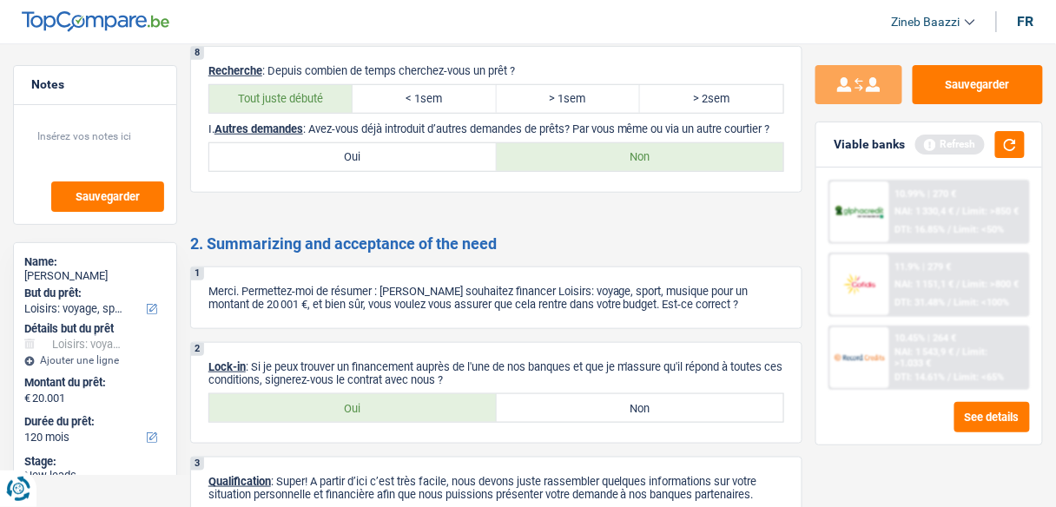
scroll to position [1997, 0]
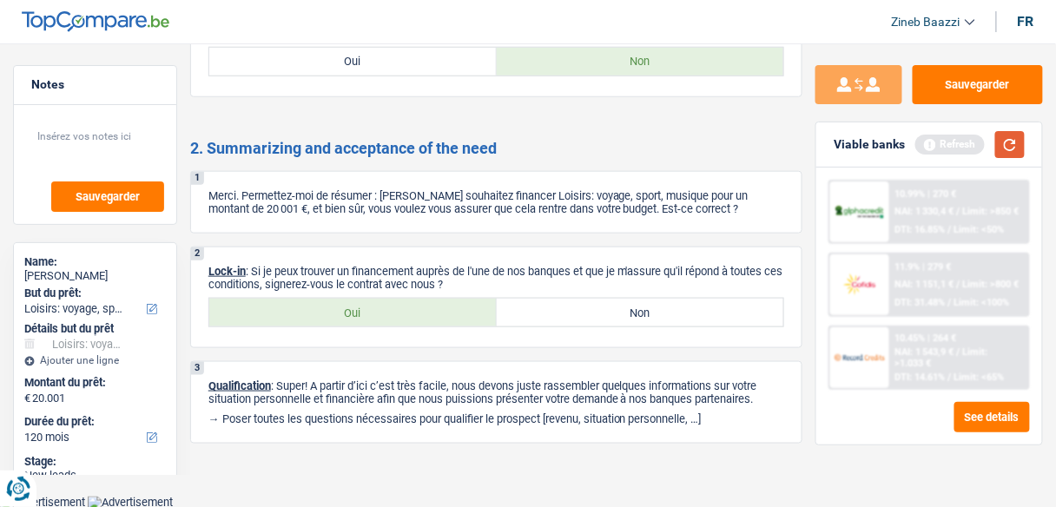
click at [1000, 148] on button "button" at bounding box center [1010, 144] width 30 height 27
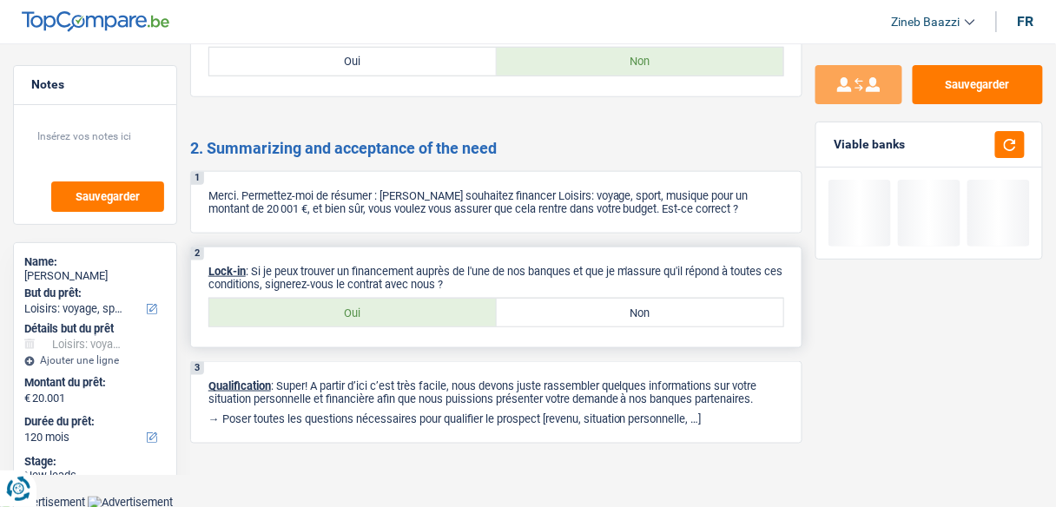
click at [342, 306] on label "Oui" at bounding box center [352, 313] width 287 height 28
click at [342, 306] on input "Oui" at bounding box center [352, 313] width 287 height 28
radio input "true"
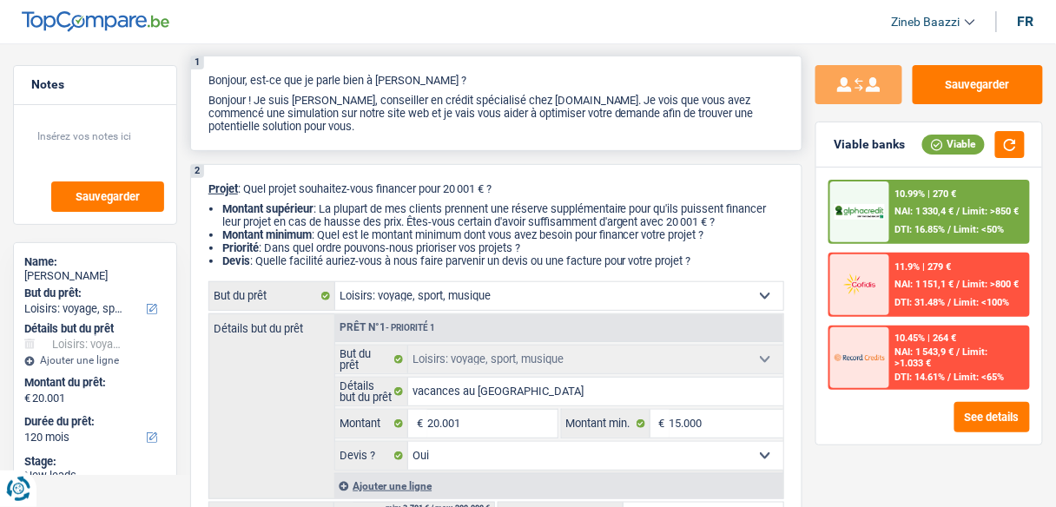
scroll to position [0, 0]
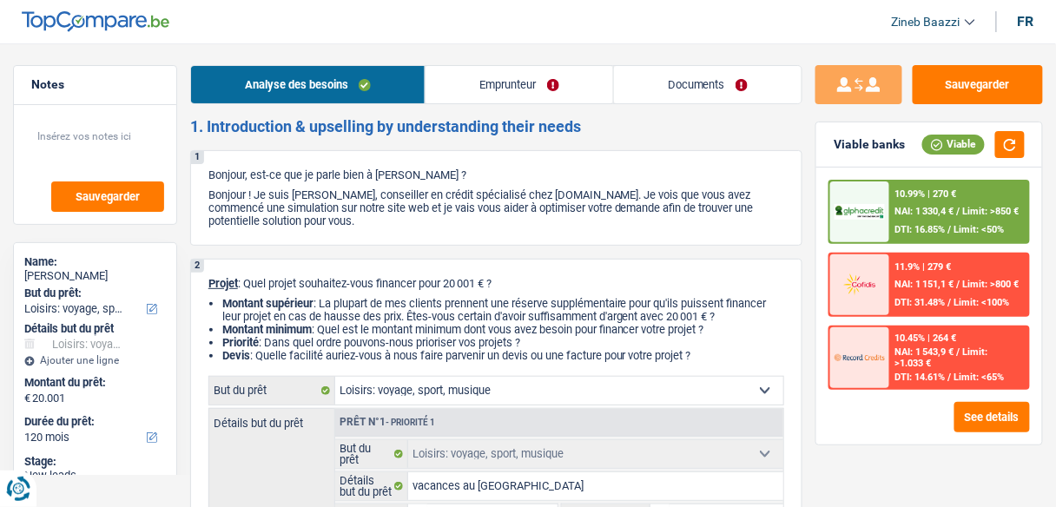
click at [663, 99] on link "Documents" at bounding box center [707, 84] width 187 height 37
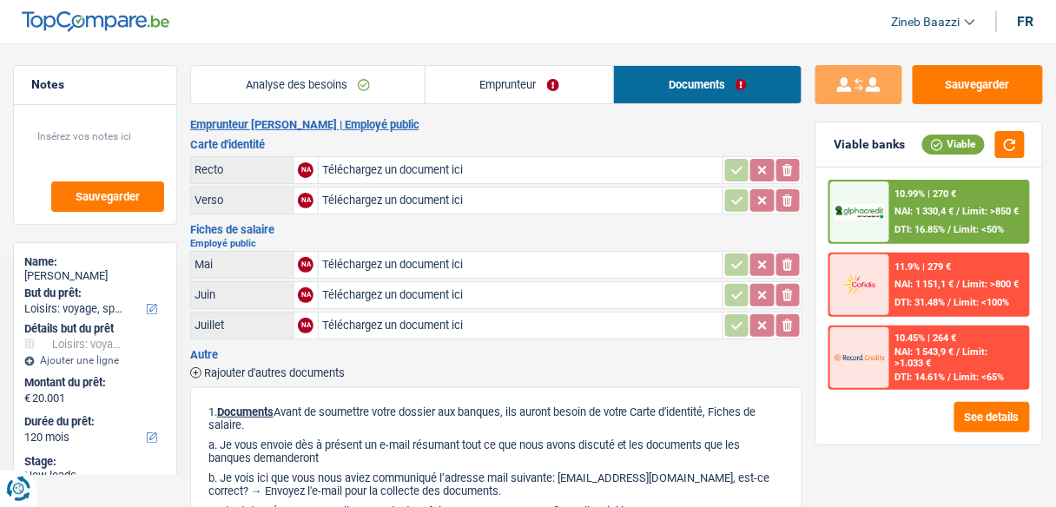
click at [332, 233] on div "Fiches de salaire Employé public Mai NA Téléchargez un document ici ionicons-v5…" at bounding box center [496, 283] width 612 height 118
click at [1015, 148] on button "button" at bounding box center [1010, 144] width 30 height 27
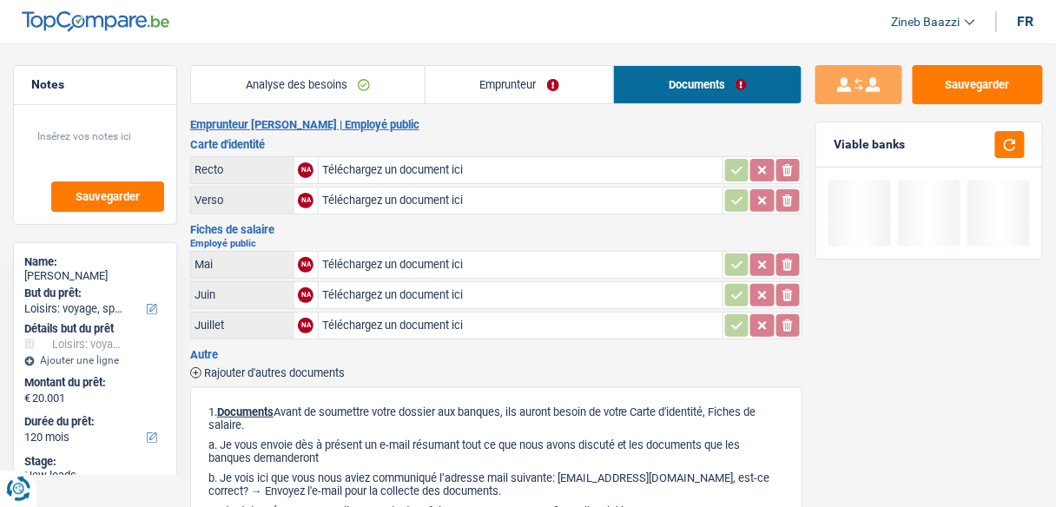
click at [537, 85] on link "Emprunteur" at bounding box center [519, 84] width 188 height 37
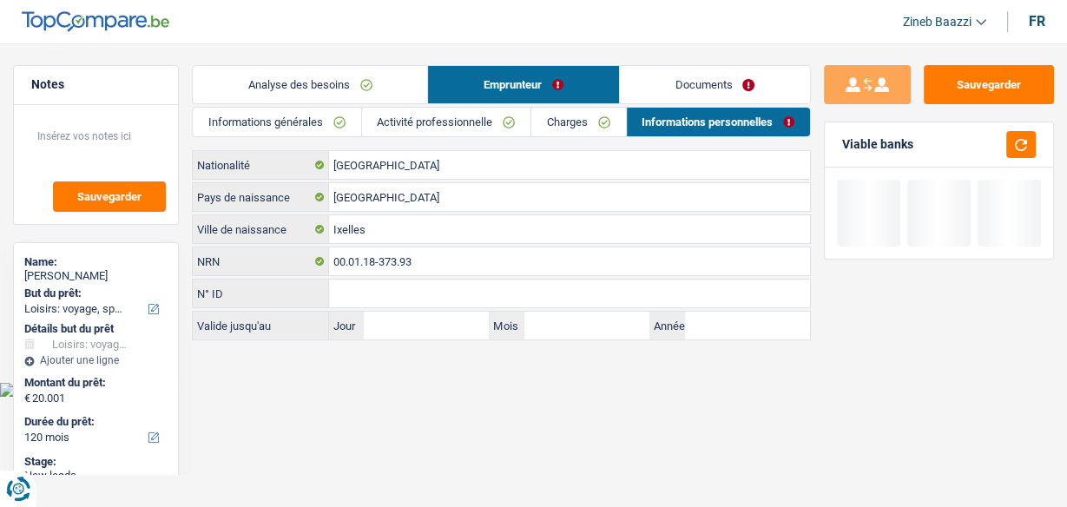
click at [326, 74] on link "Analyse des besoins" at bounding box center [310, 84] width 234 height 37
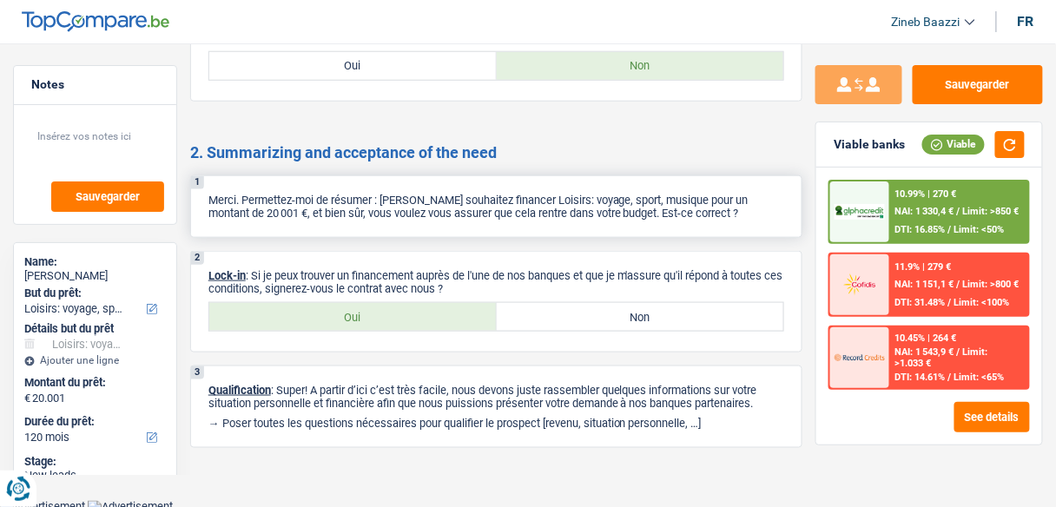
scroll to position [1997, 0]
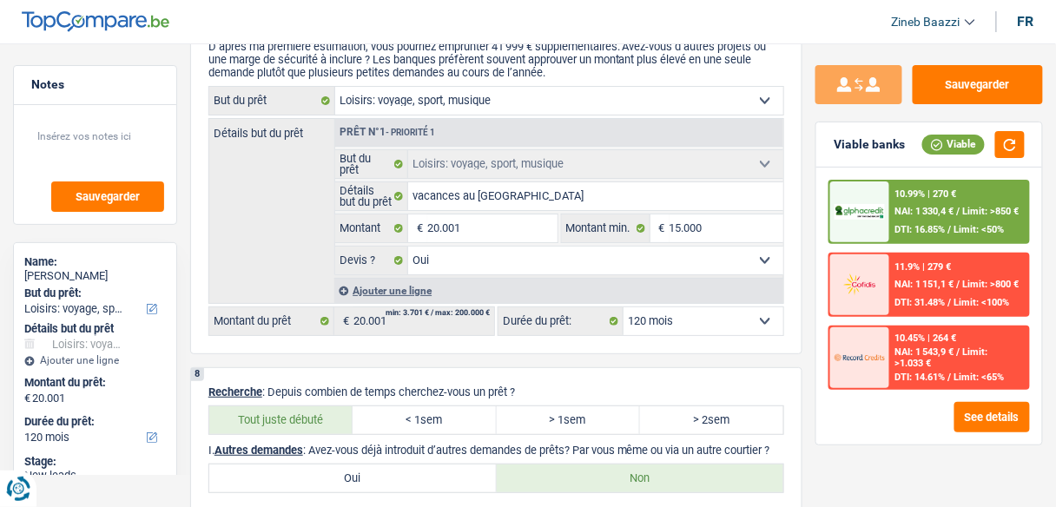
scroll to position [1442, 0]
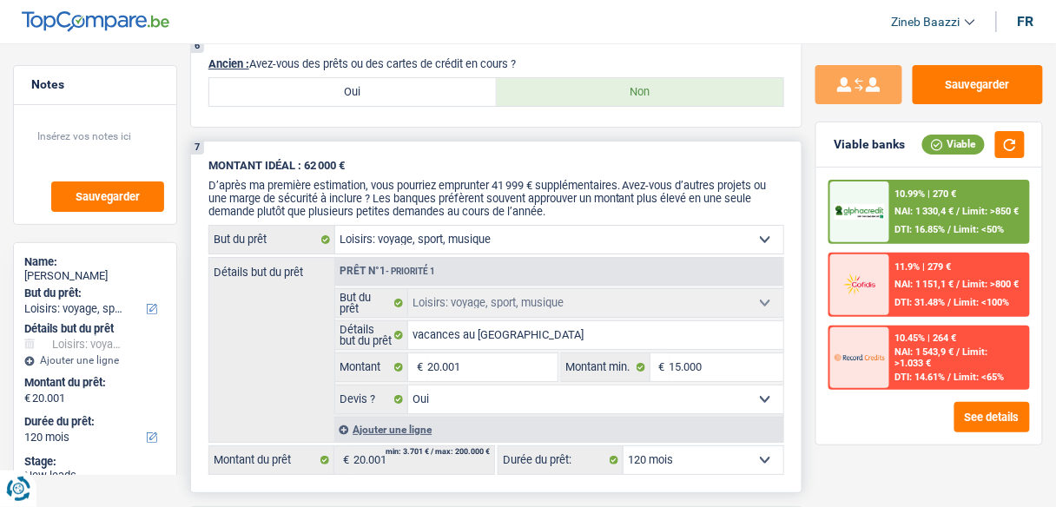
click at [265, 343] on div "Détails but du prêt Prêt n°1 - Priorité 1 Confort maison: meubles, textile, pei…" at bounding box center [496, 350] width 576 height 186
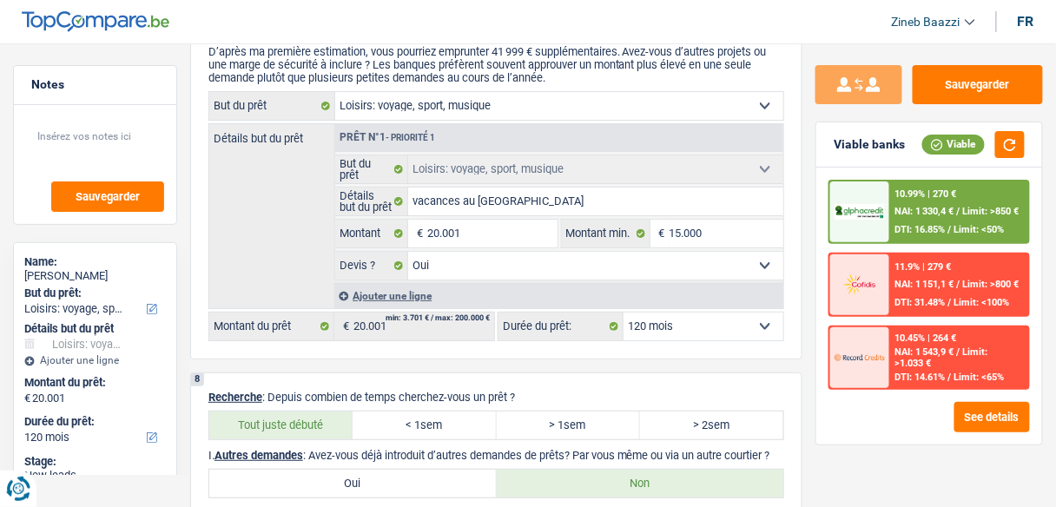
scroll to position [1581, 0]
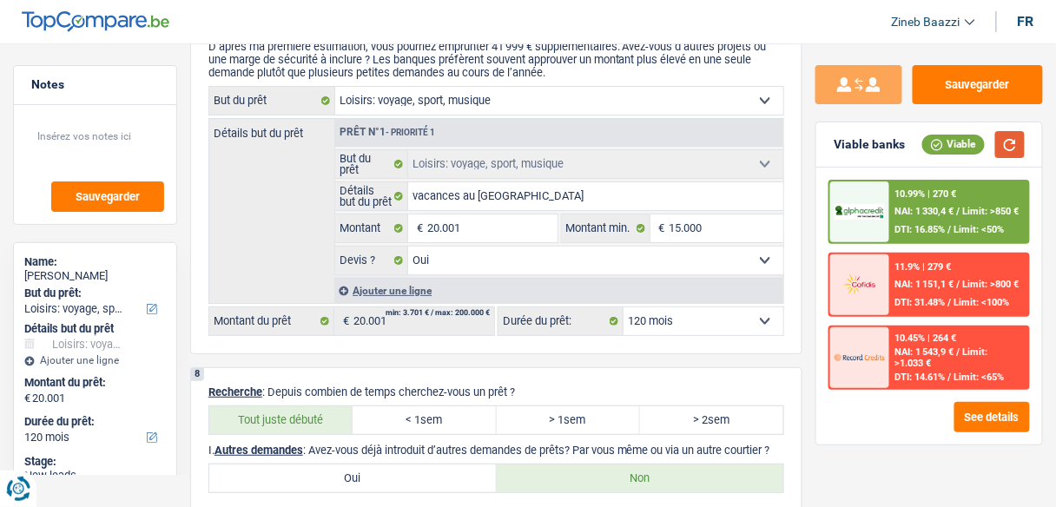
click at [1010, 145] on button "button" at bounding box center [1010, 144] width 30 height 27
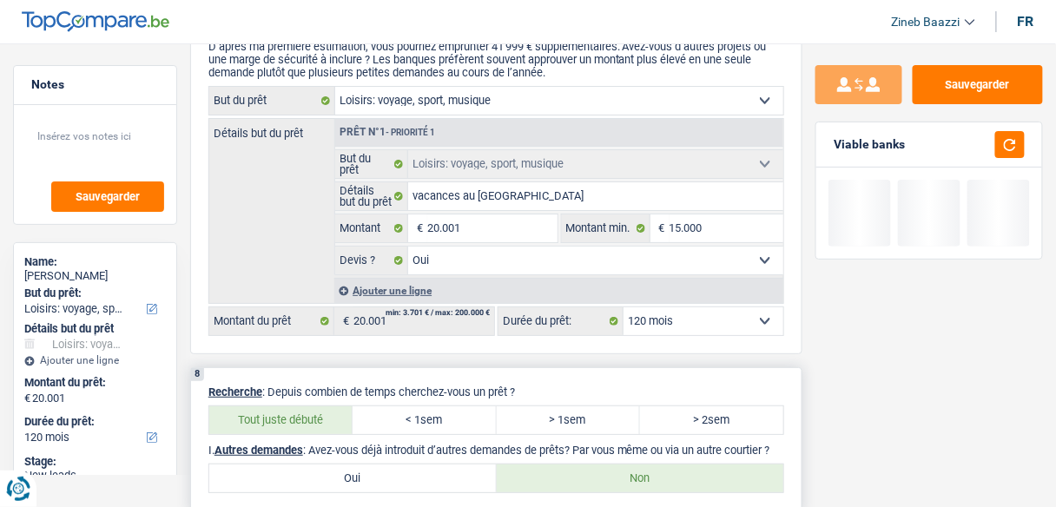
click at [756, 367] on div "8 Recherche : Depuis combien de temps cherchez-vous un prêt ? Tout juste débuté…" at bounding box center [496, 440] width 612 height 147
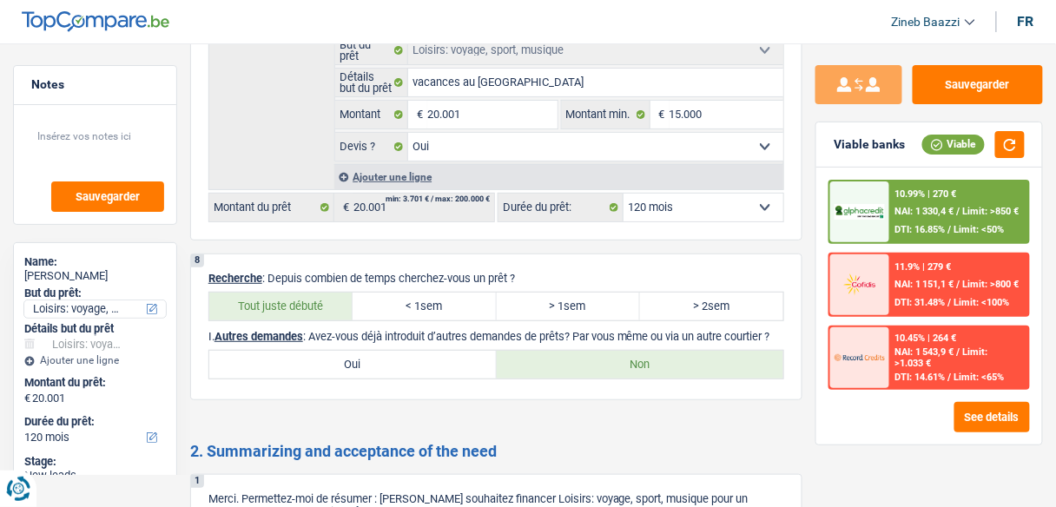
scroll to position [1789, 0]
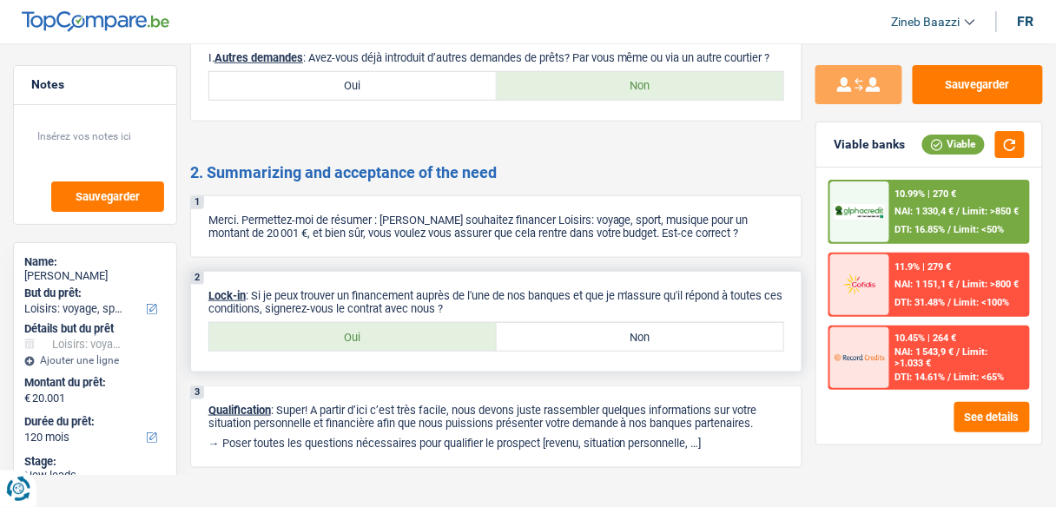
scroll to position [1997, 0]
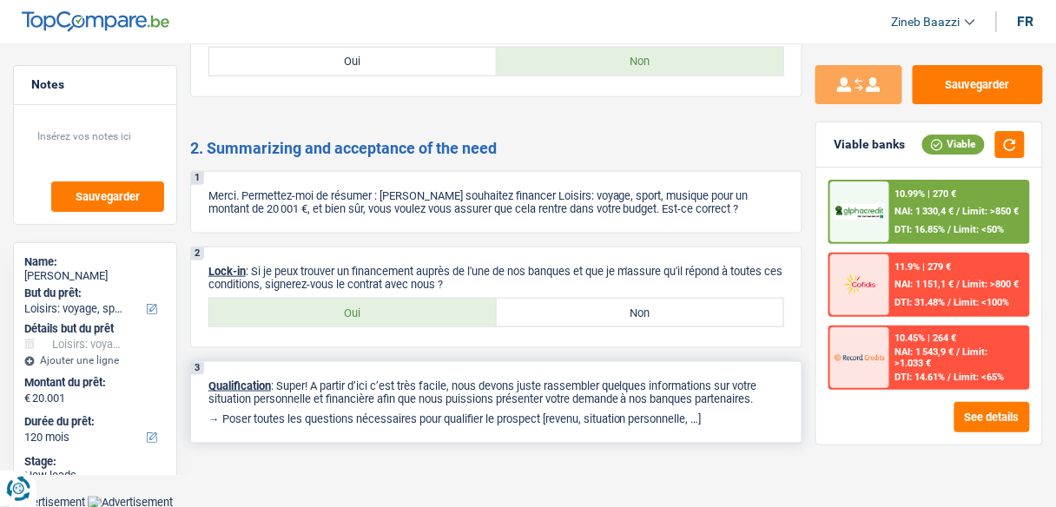
click at [747, 408] on div "3 Qualification : Super! A partir d’ici c’est très facile, nous devons juste ra…" at bounding box center [496, 402] width 612 height 82
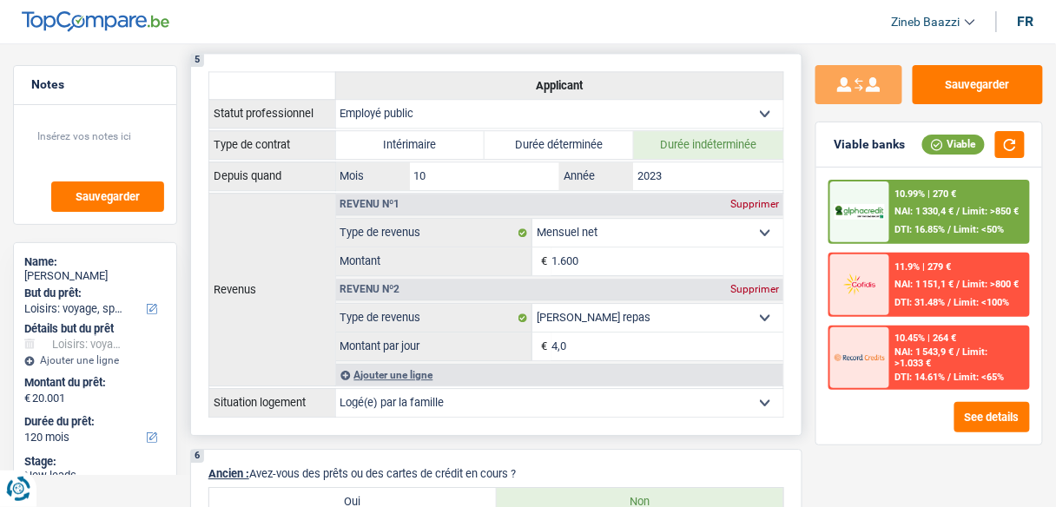
scroll to position [1042, 0]
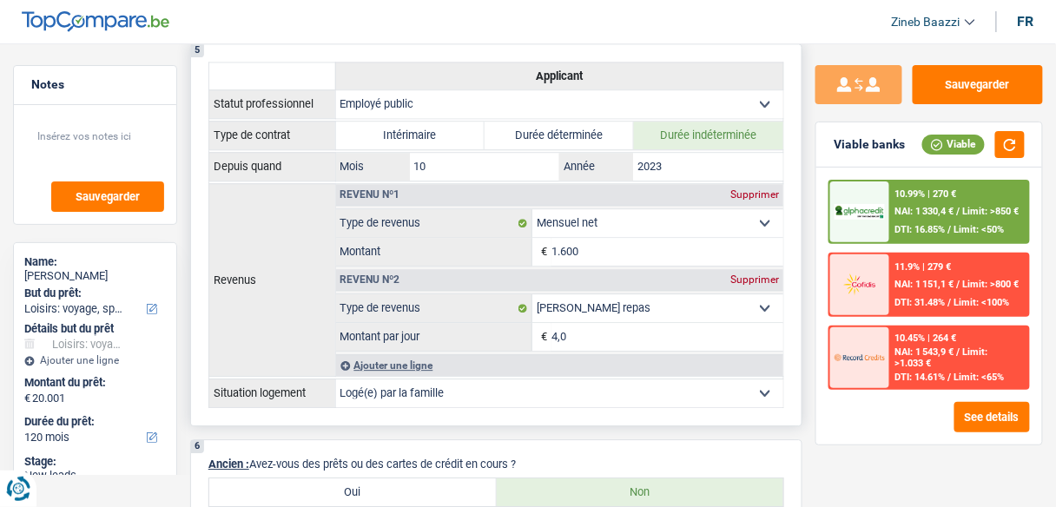
click at [467, 100] on select "Ouvrier Employé privé Employé public Invalide Indépendant Pensionné Chômeur Mut…" at bounding box center [560, 104] width 448 height 28
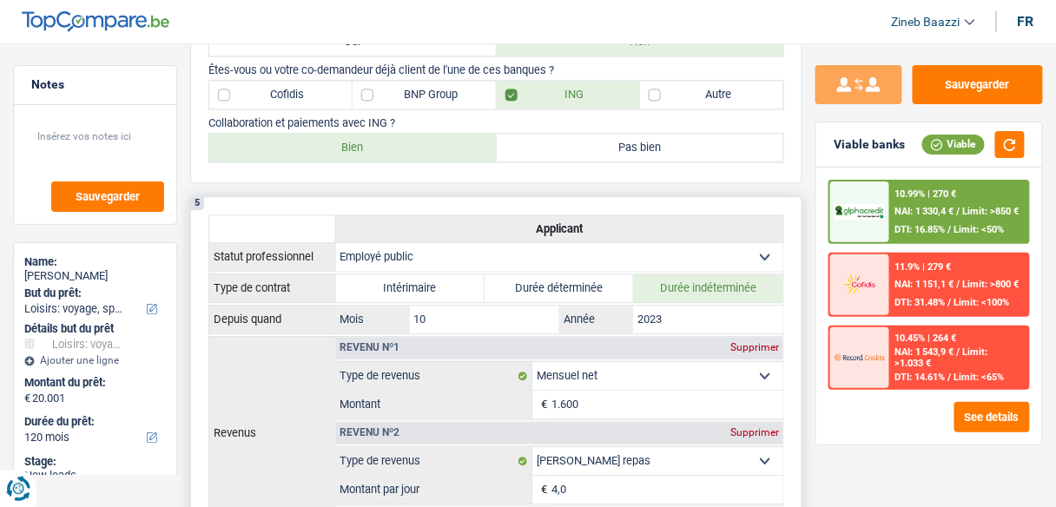
scroll to position [886, 0]
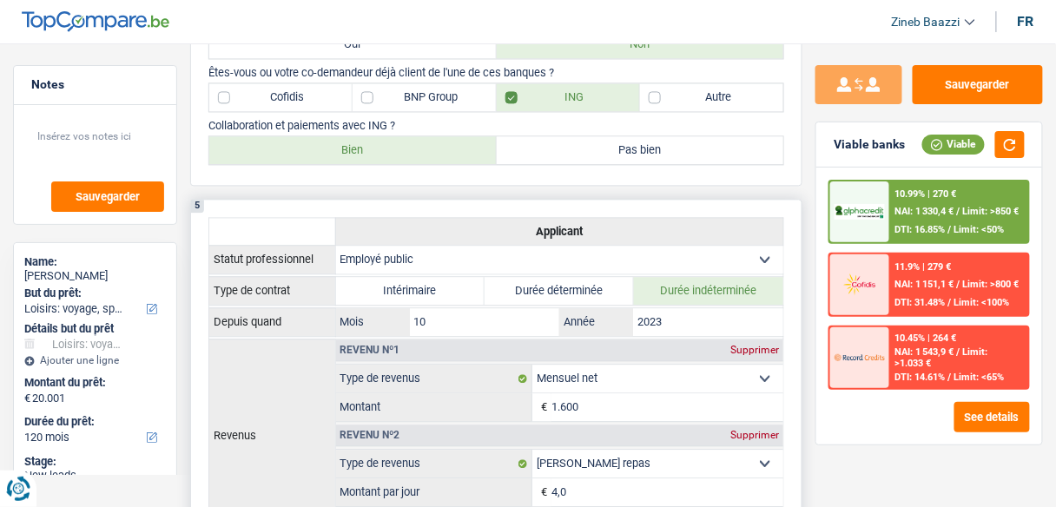
click at [432, 254] on select "Ouvrier Employé privé Employé public Invalide Indépendant Pensionné Chômeur Mut…" at bounding box center [560, 260] width 448 height 28
select select "privateEmployee"
click at [336, 246] on select "Ouvrier Employé privé Employé public Invalide Indépendant Pensionné Chômeur Mut…" at bounding box center [560, 260] width 448 height 28
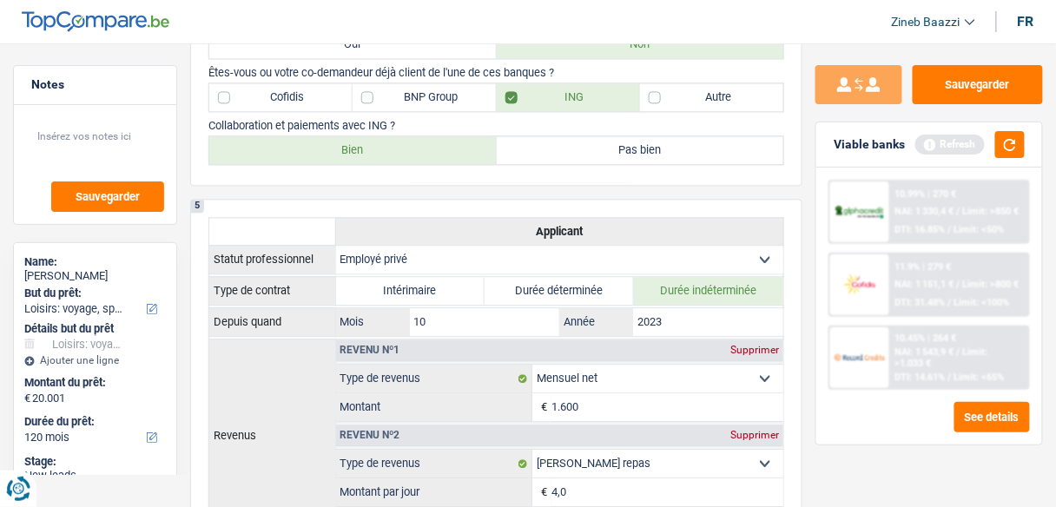
click at [306, 190] on div "1. Introduction & upselling by understanding their needs 1 Bonjour, est-ce que …" at bounding box center [496, 219] width 612 height 1977
click at [306, 189] on div "1. Introduction & upselling by understanding their needs 1 Bonjour, est-ce que …" at bounding box center [496, 219] width 612 height 1977
click at [1012, 147] on button "button" at bounding box center [1010, 144] width 30 height 27
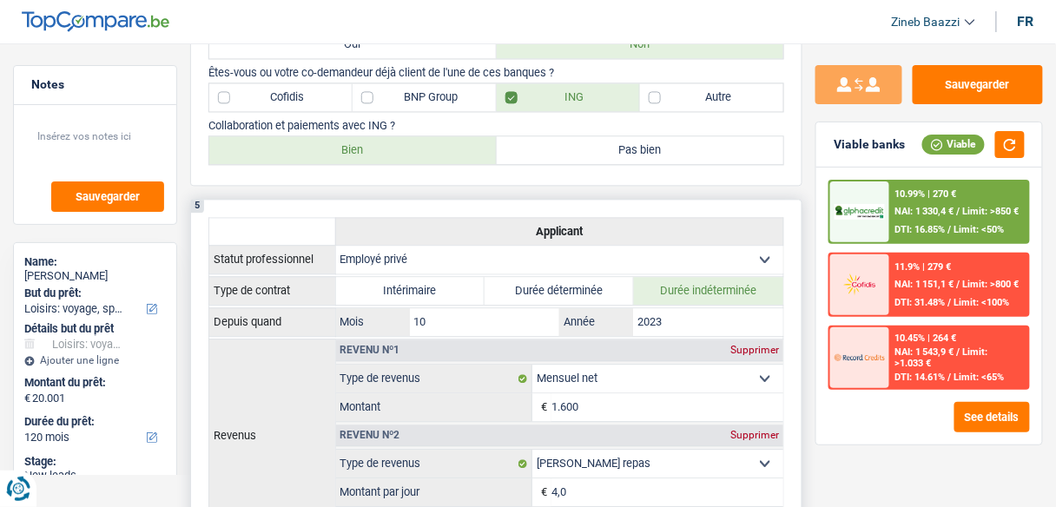
click at [323, 199] on div "5 Applicant Statut professionnel Ouvrier Employé privé Employé public Invalide …" at bounding box center [496, 390] width 612 height 383
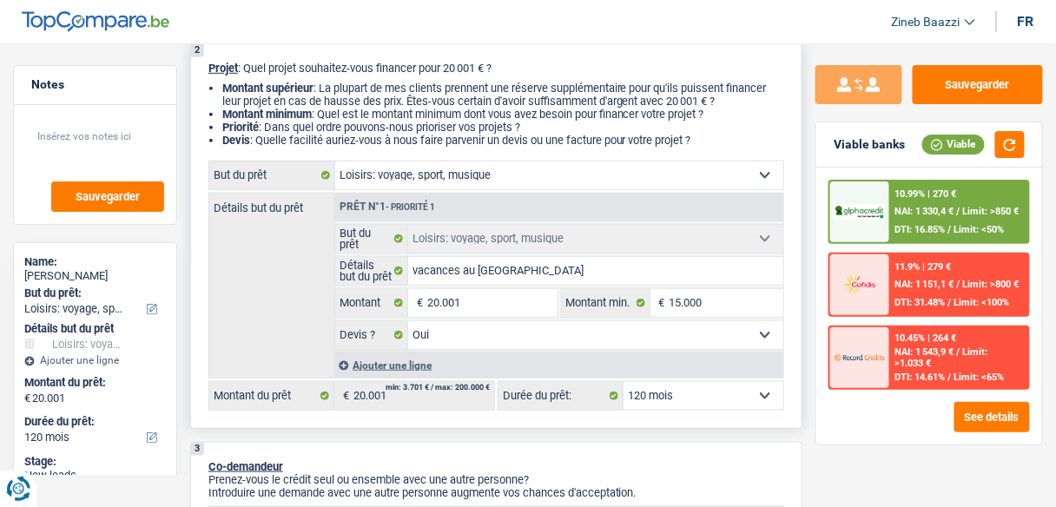
scroll to position [192, 0]
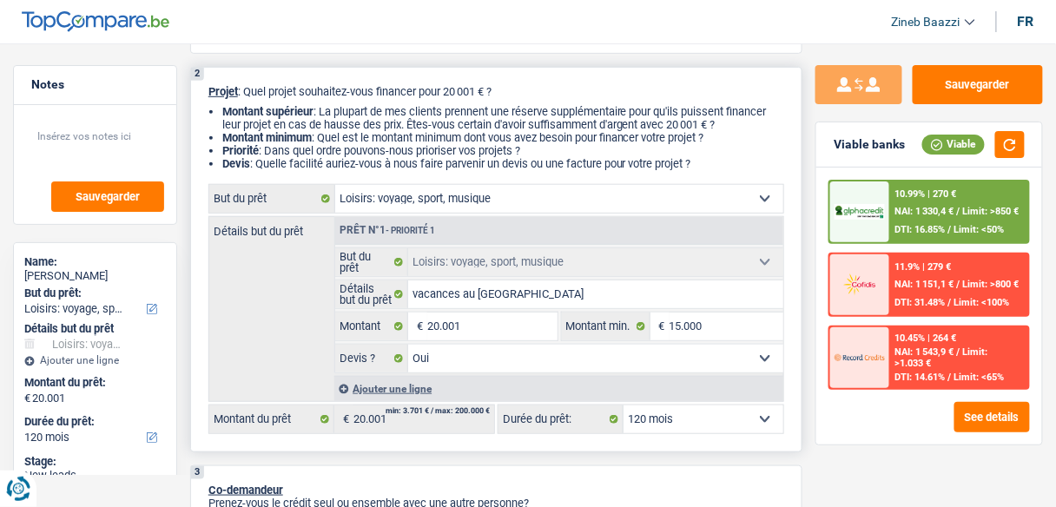
click at [597, 134] on li "Montant minimum : Quel est le montant minimum dont vous avez besoin pour financ…" at bounding box center [503, 137] width 562 height 13
click at [570, 163] on li "Devis : Quelle facilité auriez-vous à nous faire parvenir un devis ou une factu…" at bounding box center [503, 163] width 562 height 13
click at [518, 358] on select "Oui Non Non répondu Sélectionner une option" at bounding box center [595, 359] width 375 height 28
click at [457, 359] on select "Oui Non Non répondu Sélectionner une option" at bounding box center [595, 359] width 375 height 28
click at [256, 319] on div "Détails but du prêt Prêt n°1 - Priorité 1 Confort maison: meubles, textile, pei…" at bounding box center [496, 309] width 576 height 186
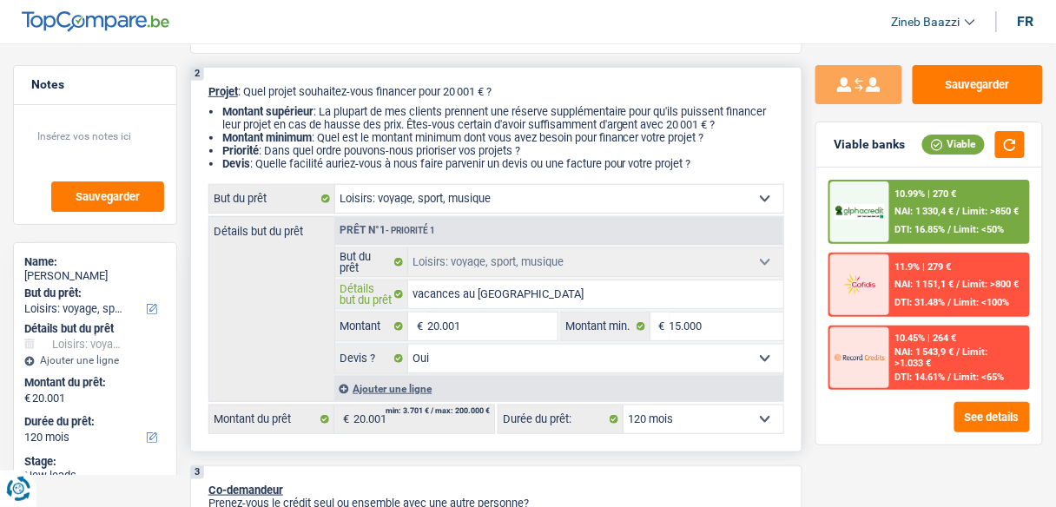
click at [541, 297] on input "vacances au [GEOGRAPHIC_DATA]" at bounding box center [595, 294] width 375 height 28
click at [301, 319] on div "Détails but du prêt Prêt n°1 - Priorité 1 Confort maison: meubles, textile, pei…" at bounding box center [496, 309] width 576 height 186
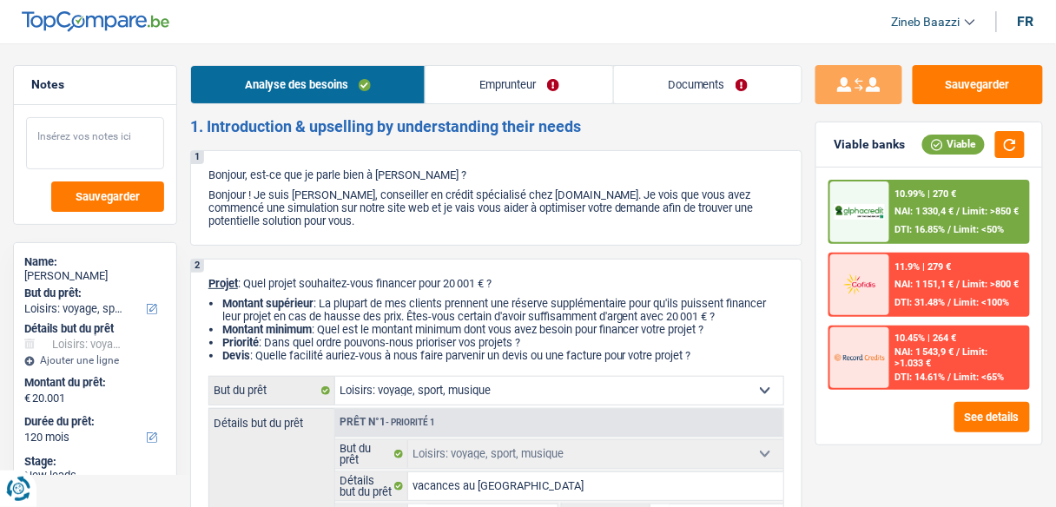
click at [61, 153] on textarea at bounding box center [95, 143] width 138 height 52
paste textarea "Financer un voyage au [GEOGRAPHIC_DATA]"
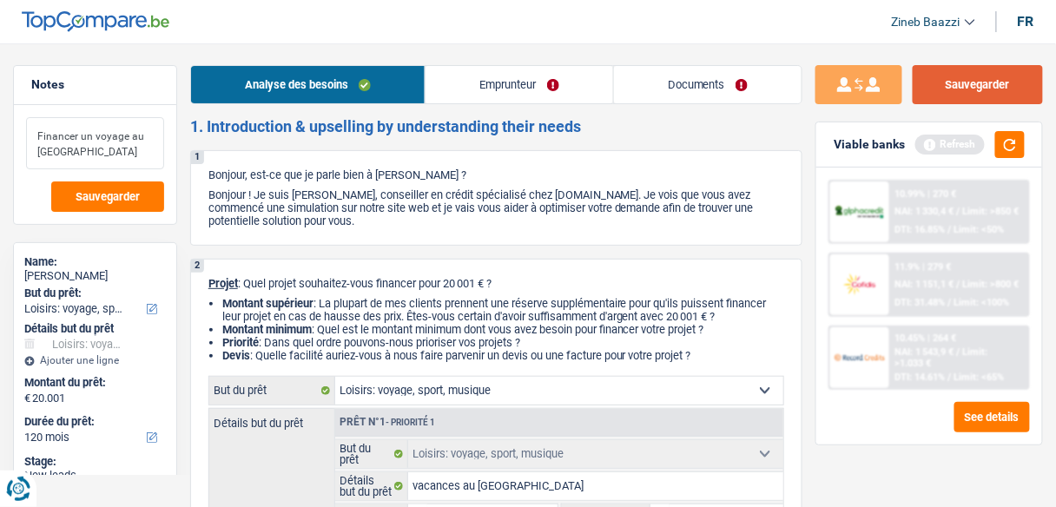
type textarea "Financer un voyage au [GEOGRAPHIC_DATA]"
click at [934, 89] on button "Sauvegarder" at bounding box center [977, 84] width 130 height 39
drag, startPoint x: 694, startPoint y: 148, endPoint x: 751, endPoint y: 142, distance: 57.6
click at [986, 80] on button "Sauvegarder" at bounding box center [977, 84] width 130 height 39
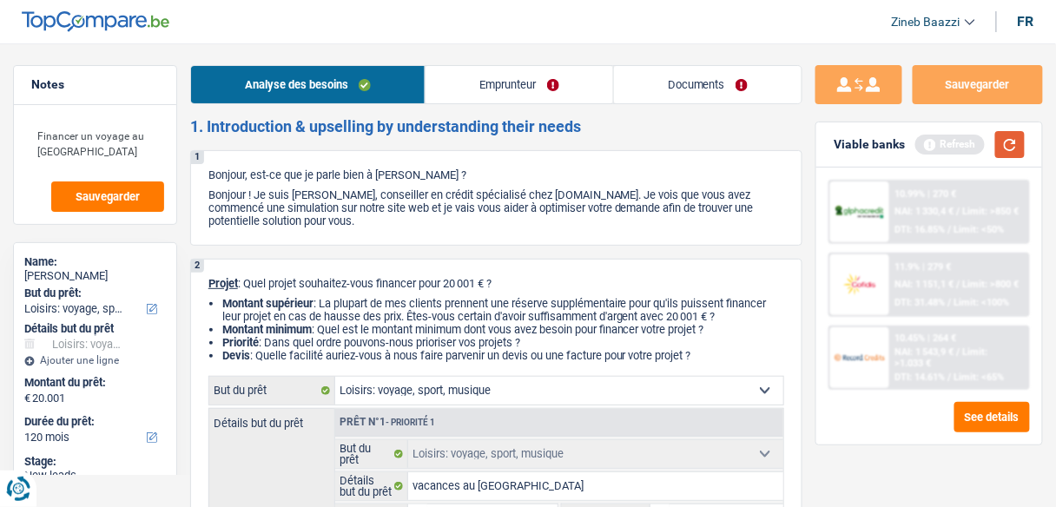
click at [1018, 147] on button "button" at bounding box center [1010, 144] width 30 height 27
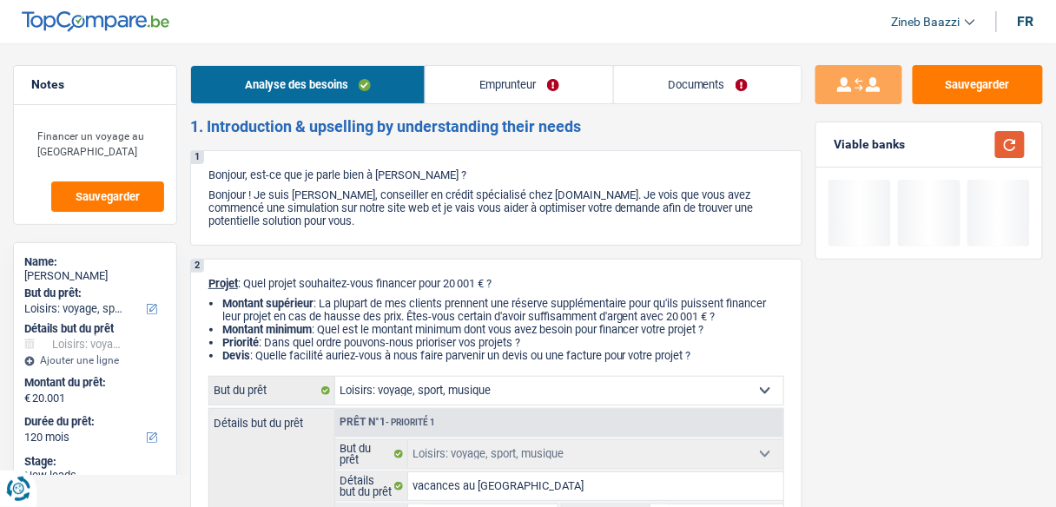
click at [1010, 151] on button "button" at bounding box center [1010, 144] width 30 height 27
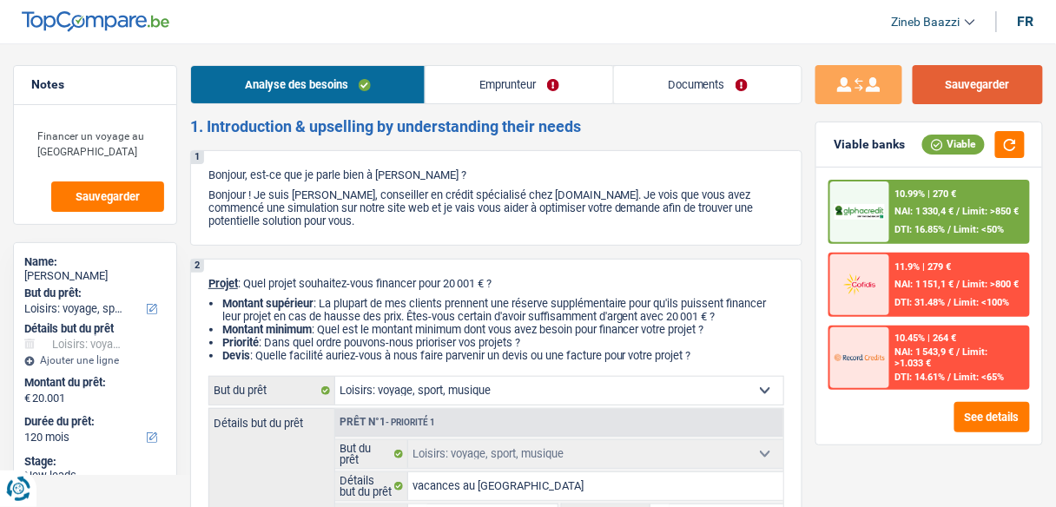
click at [998, 83] on button "Sauvegarder" at bounding box center [977, 84] width 130 height 39
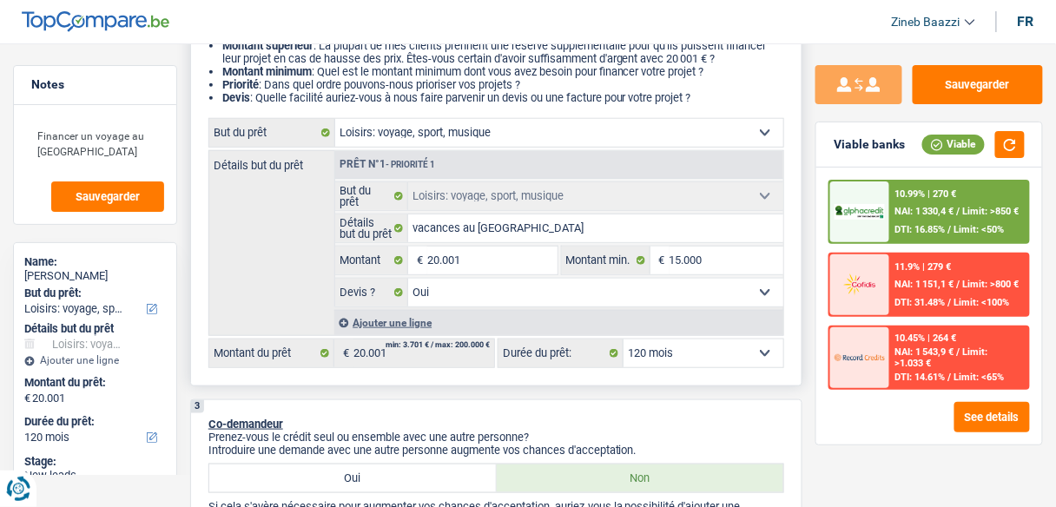
scroll to position [278, 0]
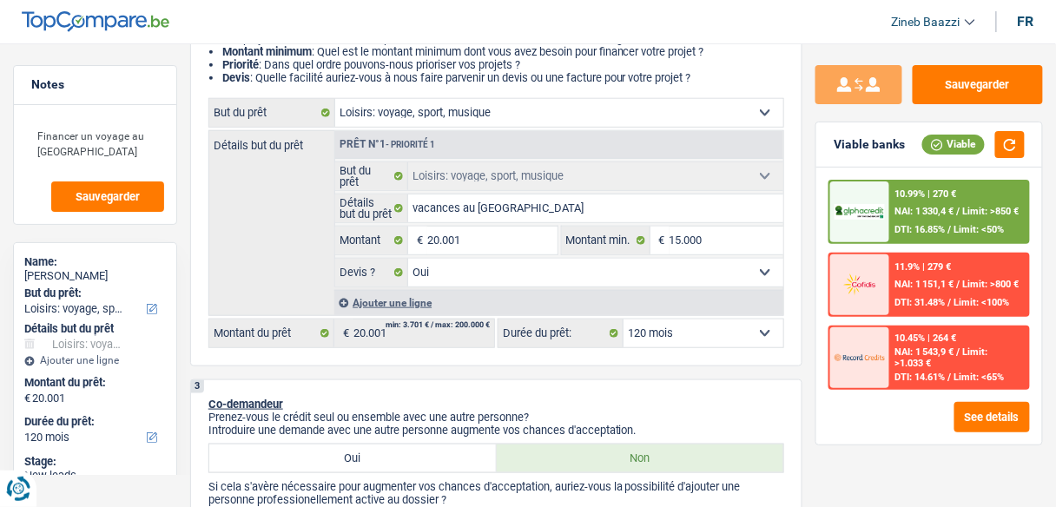
click at [882, 212] on img at bounding box center [859, 212] width 50 height 16
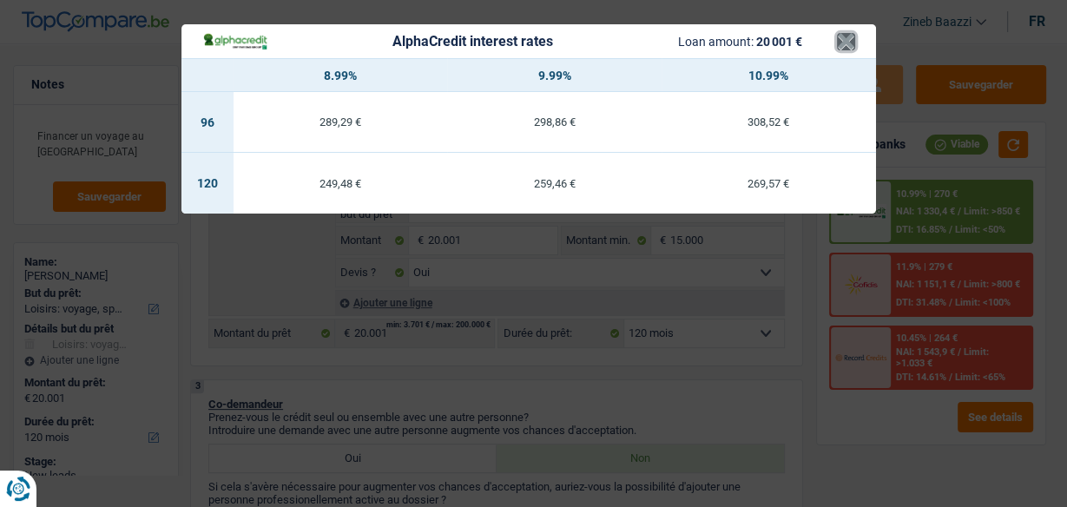
click at [852, 43] on button "×" at bounding box center [846, 41] width 18 height 17
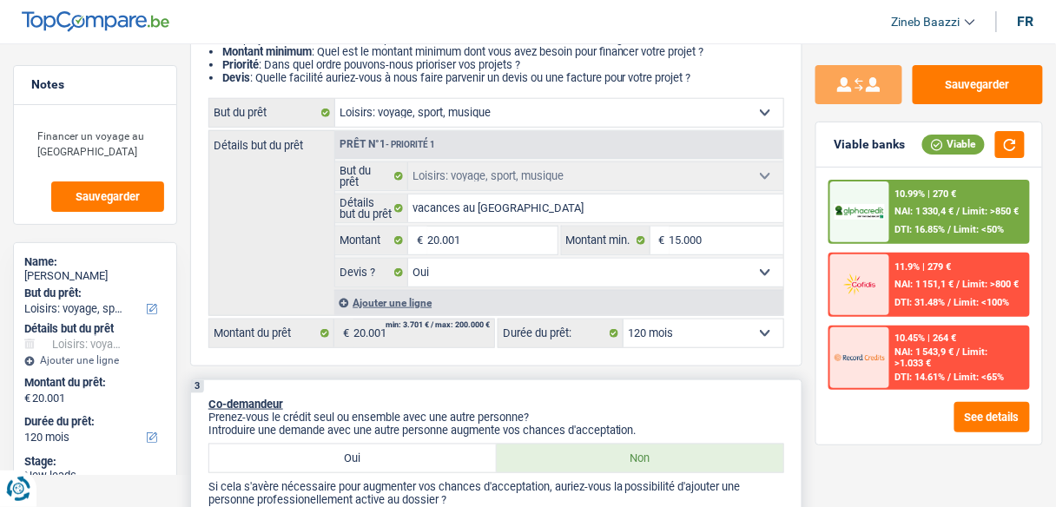
click at [436, 379] on div "3 Co-demandeur Prenez-vous le crédit seul ou ensemble avec une autre personne? …" at bounding box center [496, 482] width 612 height 207
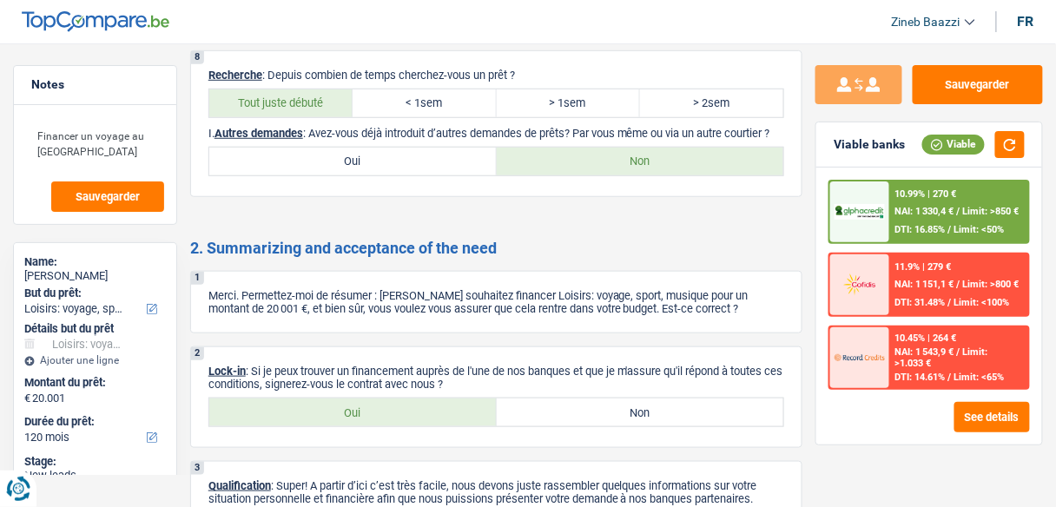
scroll to position [1997, 0]
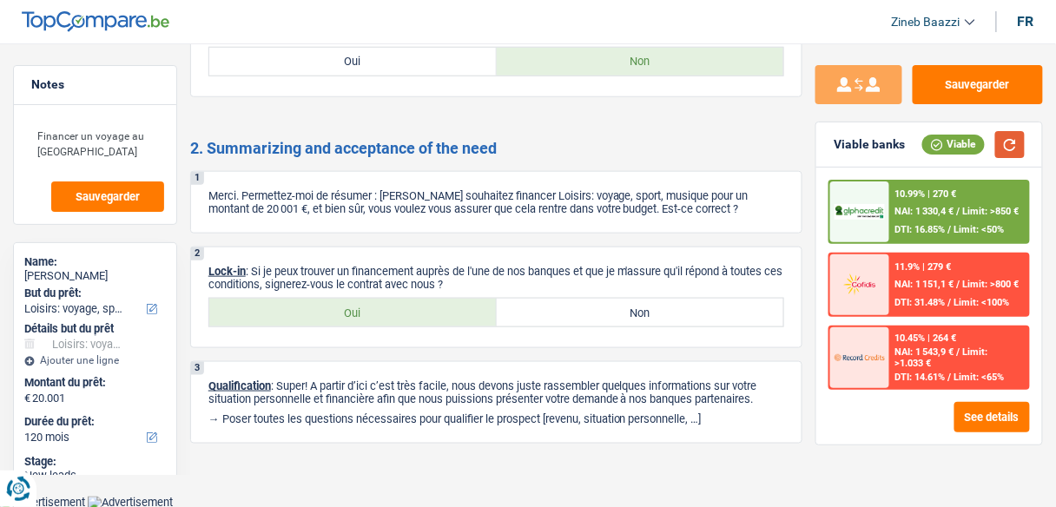
click at [1007, 148] on button "button" at bounding box center [1010, 144] width 30 height 27
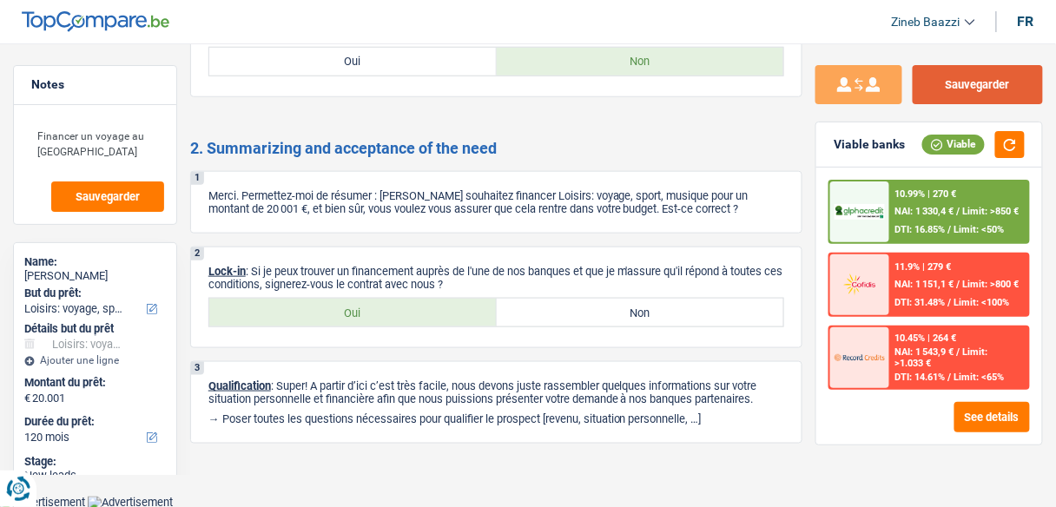
click at [998, 82] on button "Sauvegarder" at bounding box center [977, 84] width 130 height 39
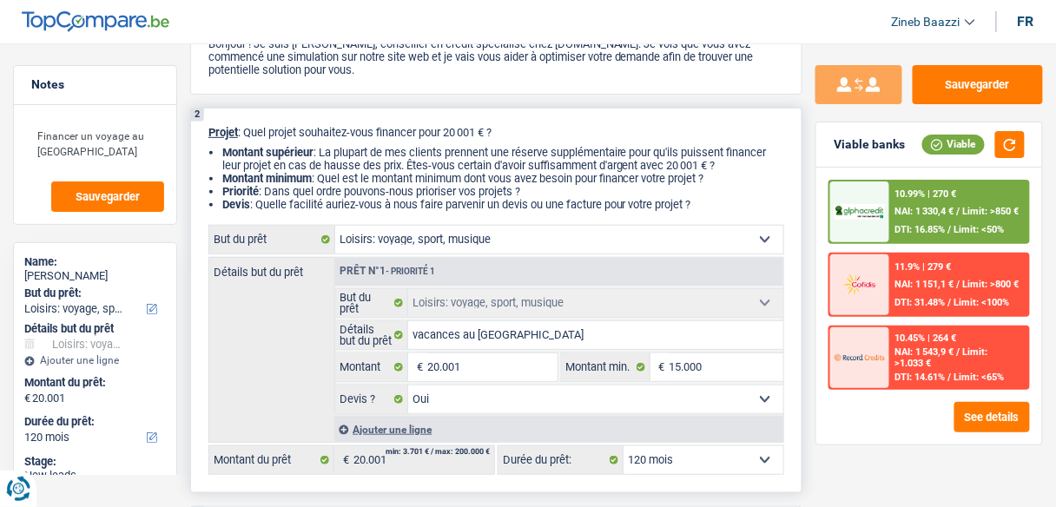
scroll to position [0, 0]
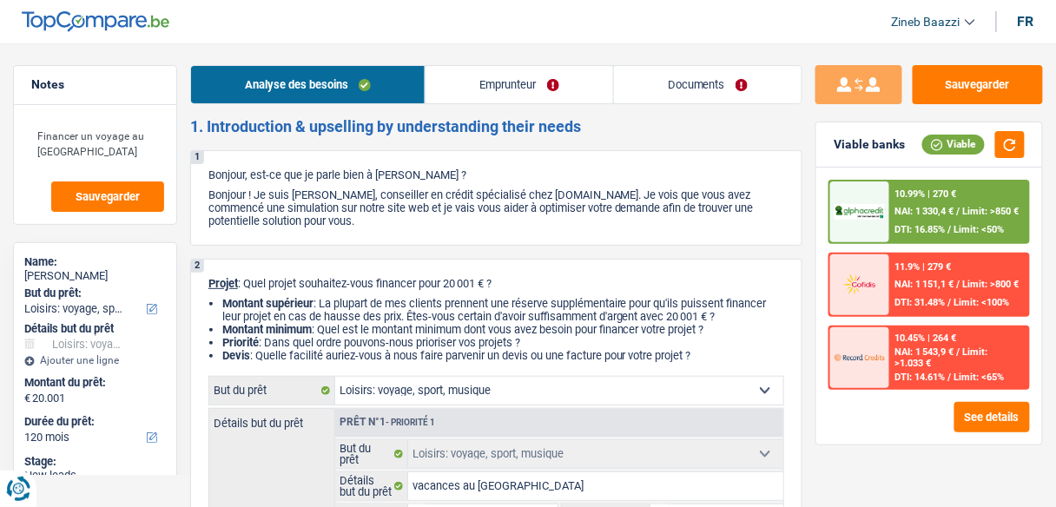
click at [666, 80] on link "Documents" at bounding box center [707, 84] width 187 height 37
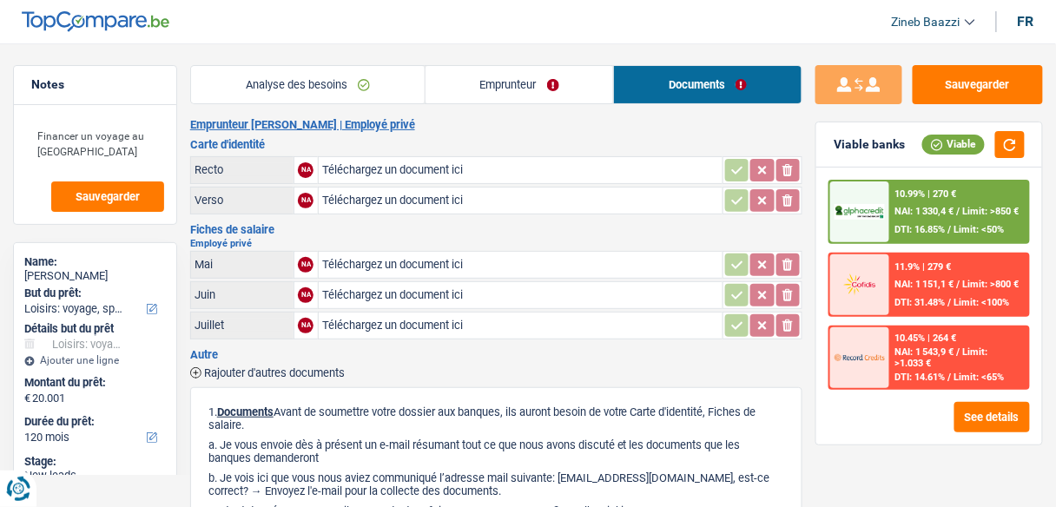
click at [482, 38] on header "Zineb Baazzi Se déconnecter fr" at bounding box center [528, 22] width 1056 height 44
click at [467, 35] on header "Zineb Baazzi Se déconnecter fr" at bounding box center [528, 22] width 1056 height 44
click at [989, 76] on button "Sauvegarder" at bounding box center [977, 84] width 130 height 39
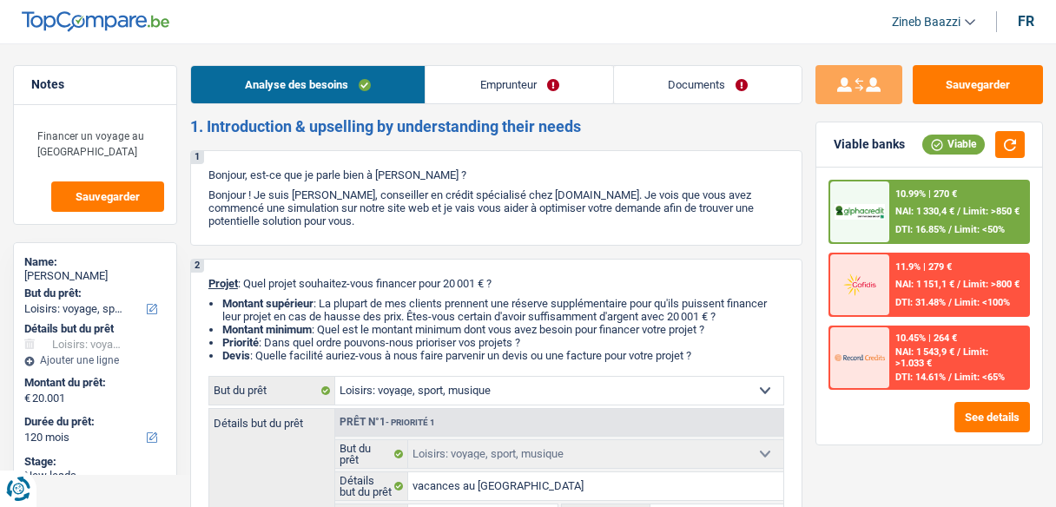
select select "hobbies"
select select "120"
select select "hobbies"
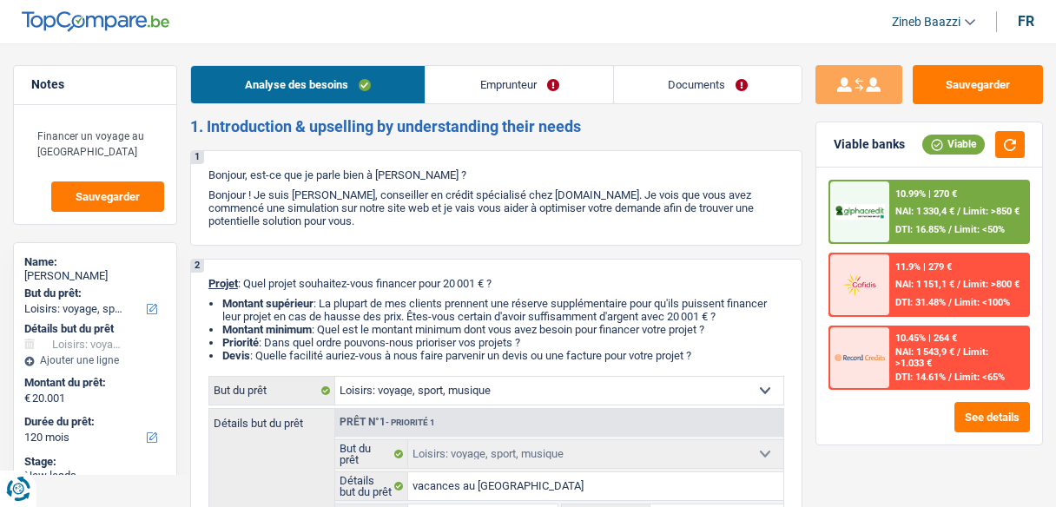
select select "yes"
select select "120"
select select "privateEmployee"
select select "netSalary"
select select "mealVouchers"
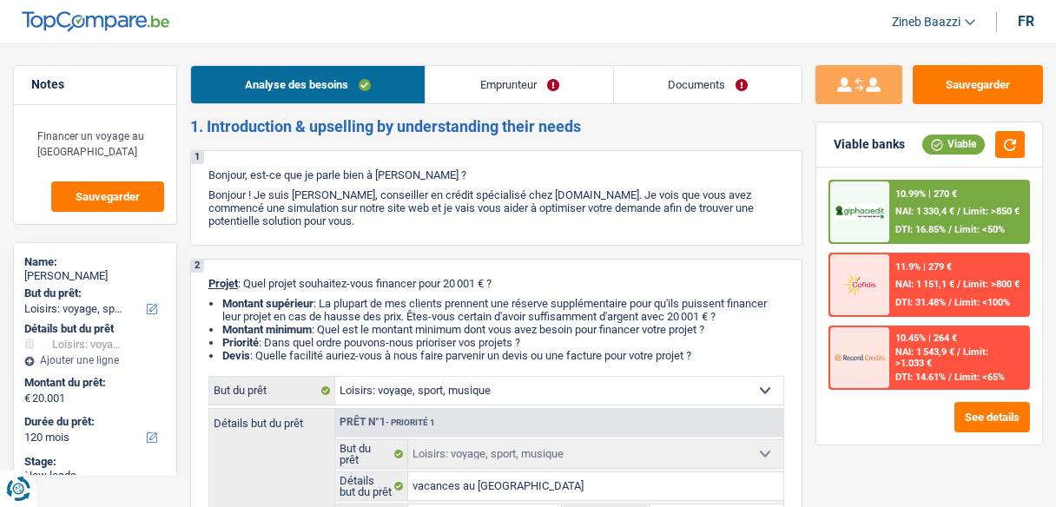
select select "liveWithParents"
select select "hobbies"
select select "yes"
select select "120"
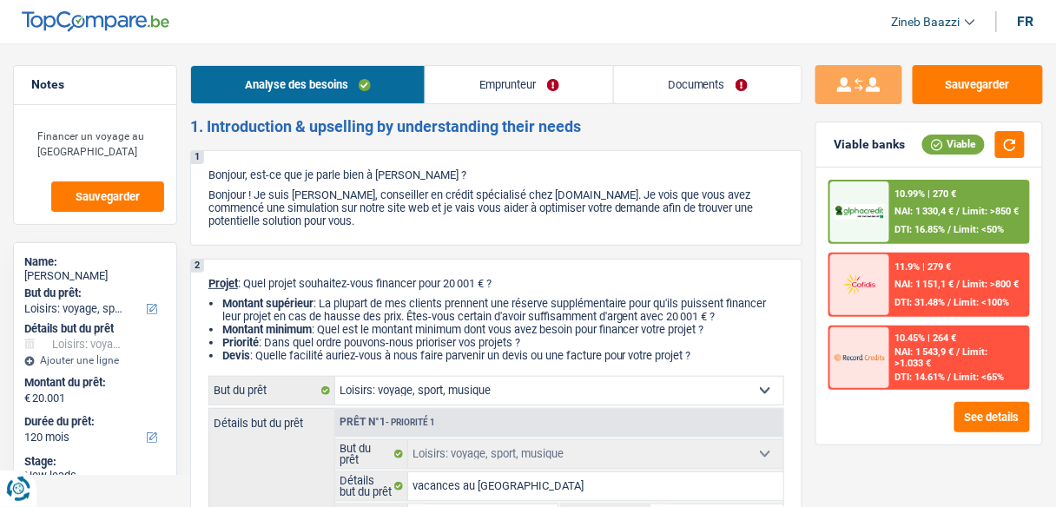
click at [735, 92] on link "Documents" at bounding box center [707, 84] width 187 height 37
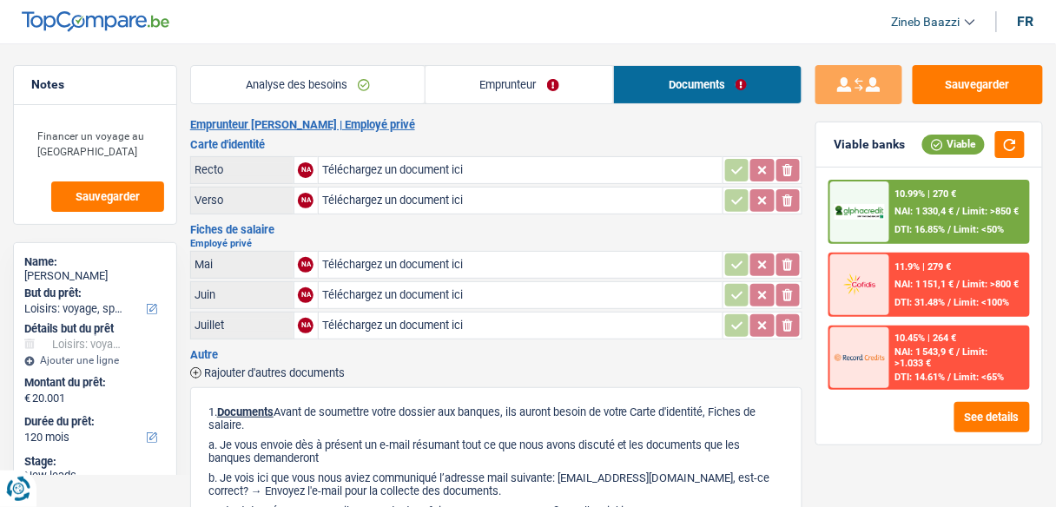
click at [345, 71] on link "Analyse des besoins" at bounding box center [308, 84] width 234 height 37
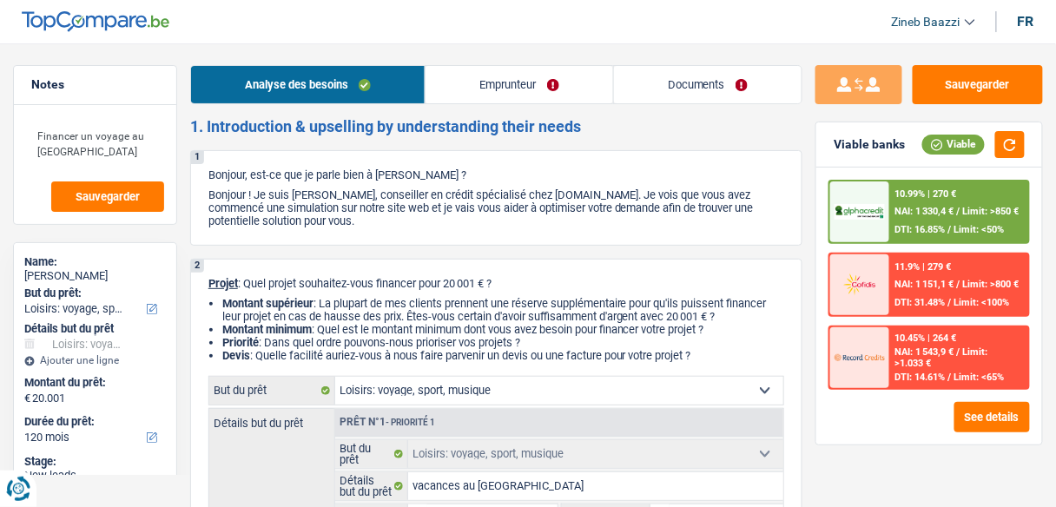
click at [687, 82] on link "Documents" at bounding box center [707, 84] width 187 height 37
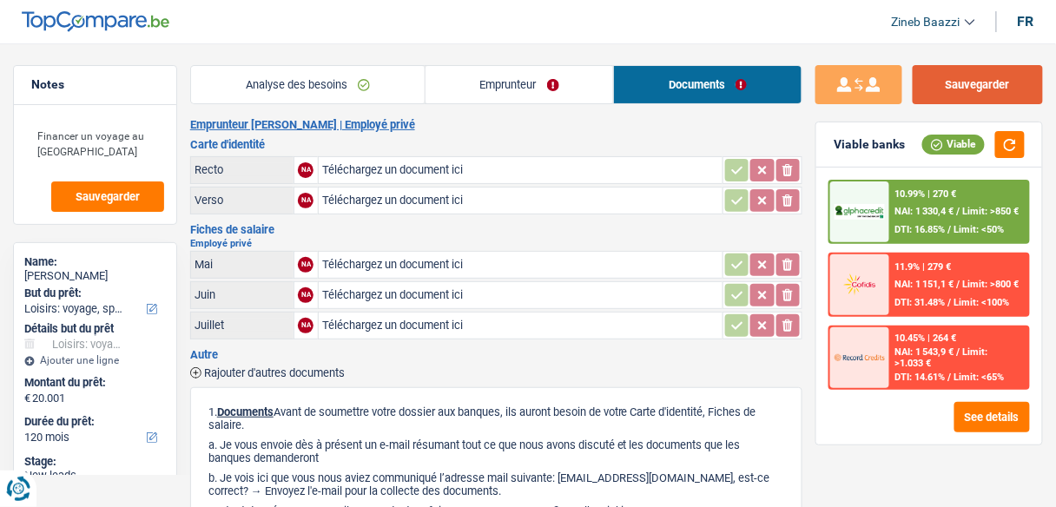
click at [959, 99] on button "Sauvegarder" at bounding box center [977, 84] width 130 height 39
